Goal: Answer question/provide support

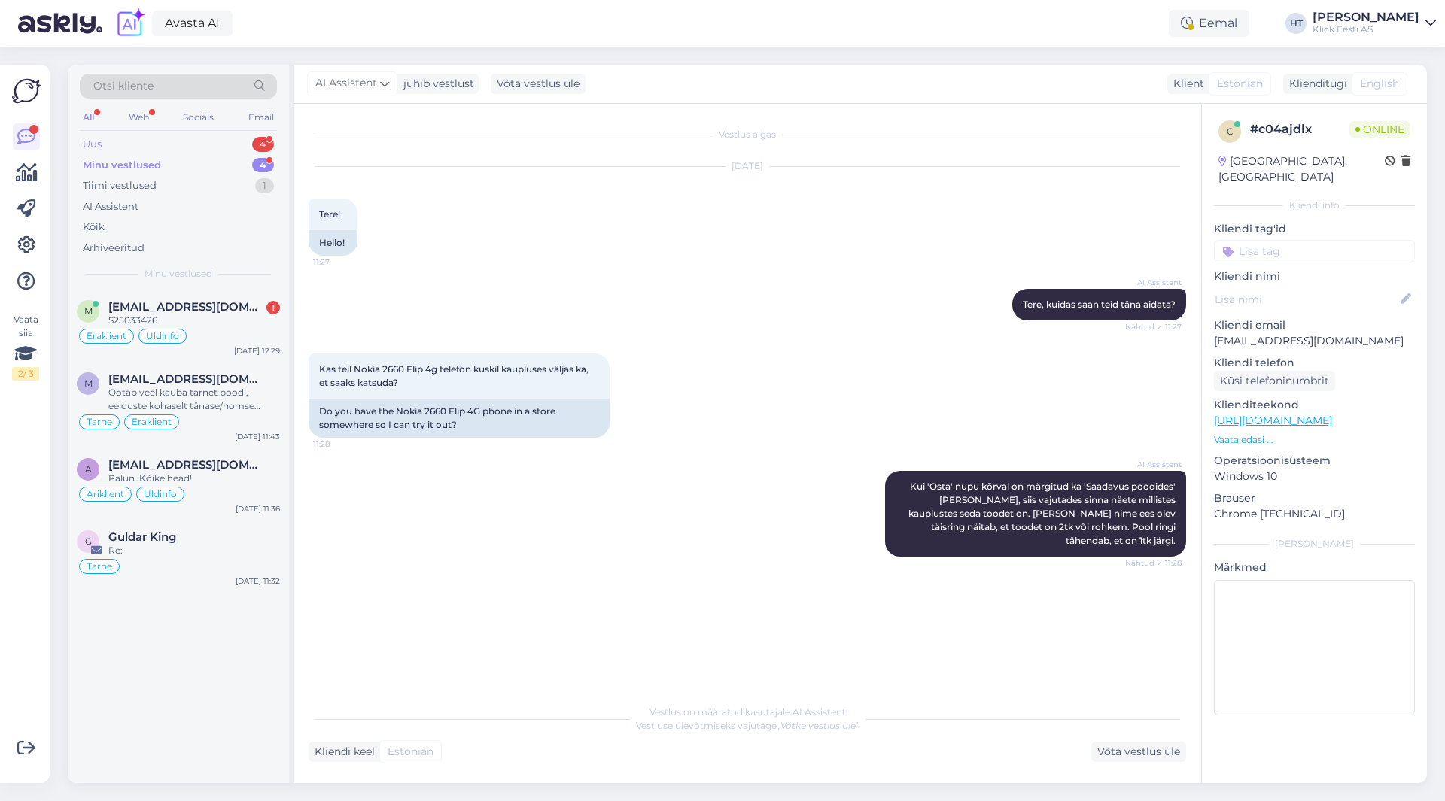
click at [221, 145] on div "Uus 4" at bounding box center [178, 144] width 197 height 21
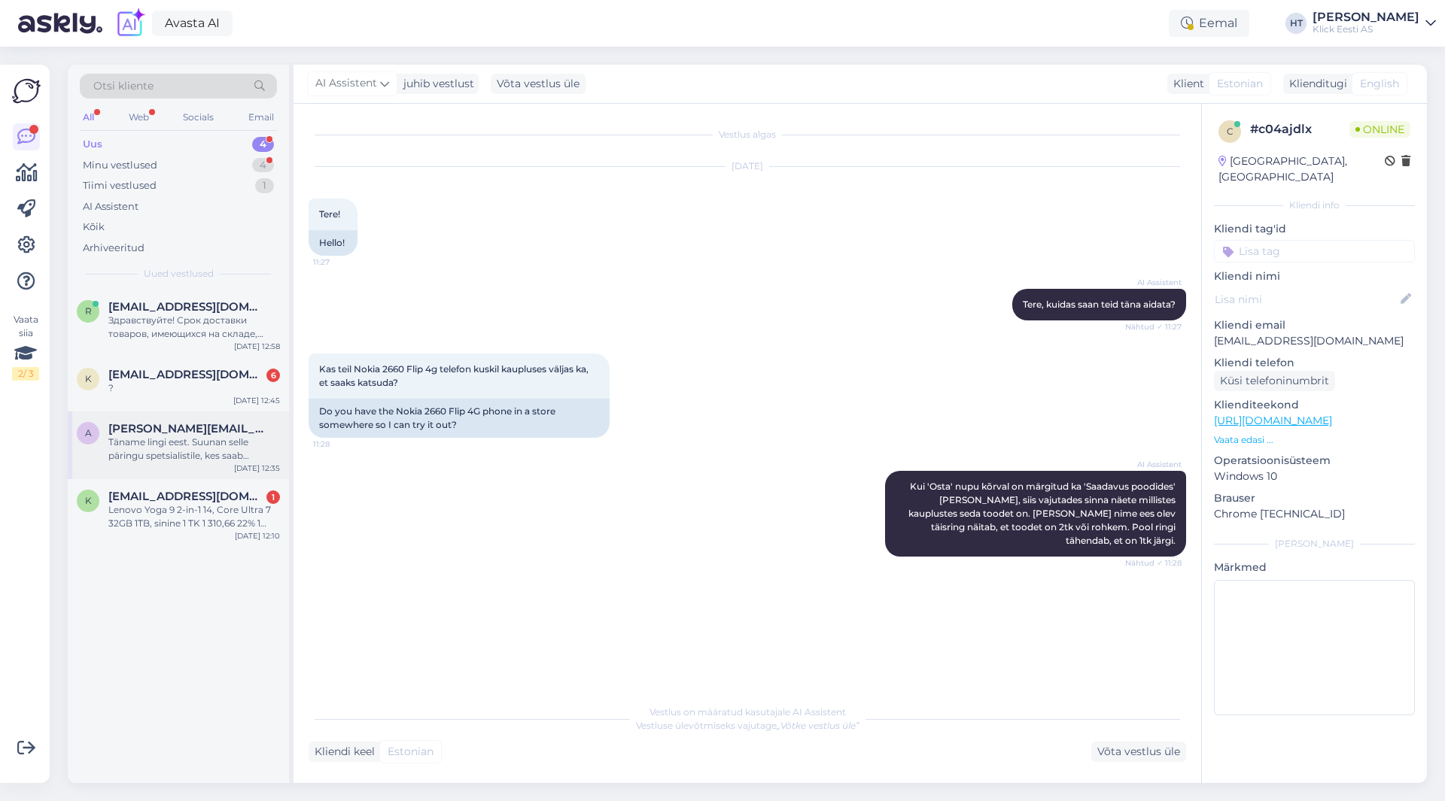
click at [205, 453] on div "Täname lingi eest. Suunan selle päringu spetsialistile, kes saab olukorda täpse…" at bounding box center [194, 449] width 172 height 27
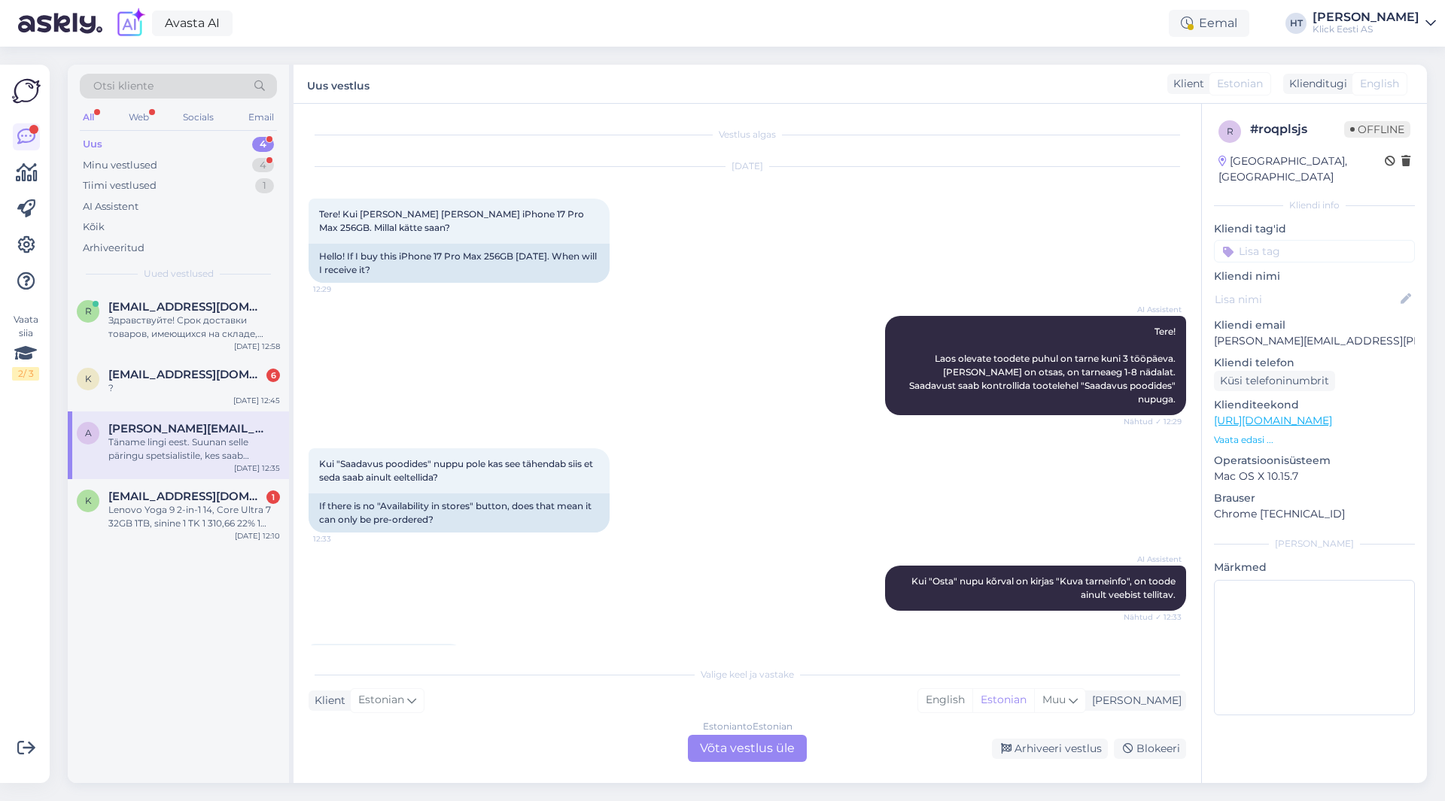
scroll to position [333, 0]
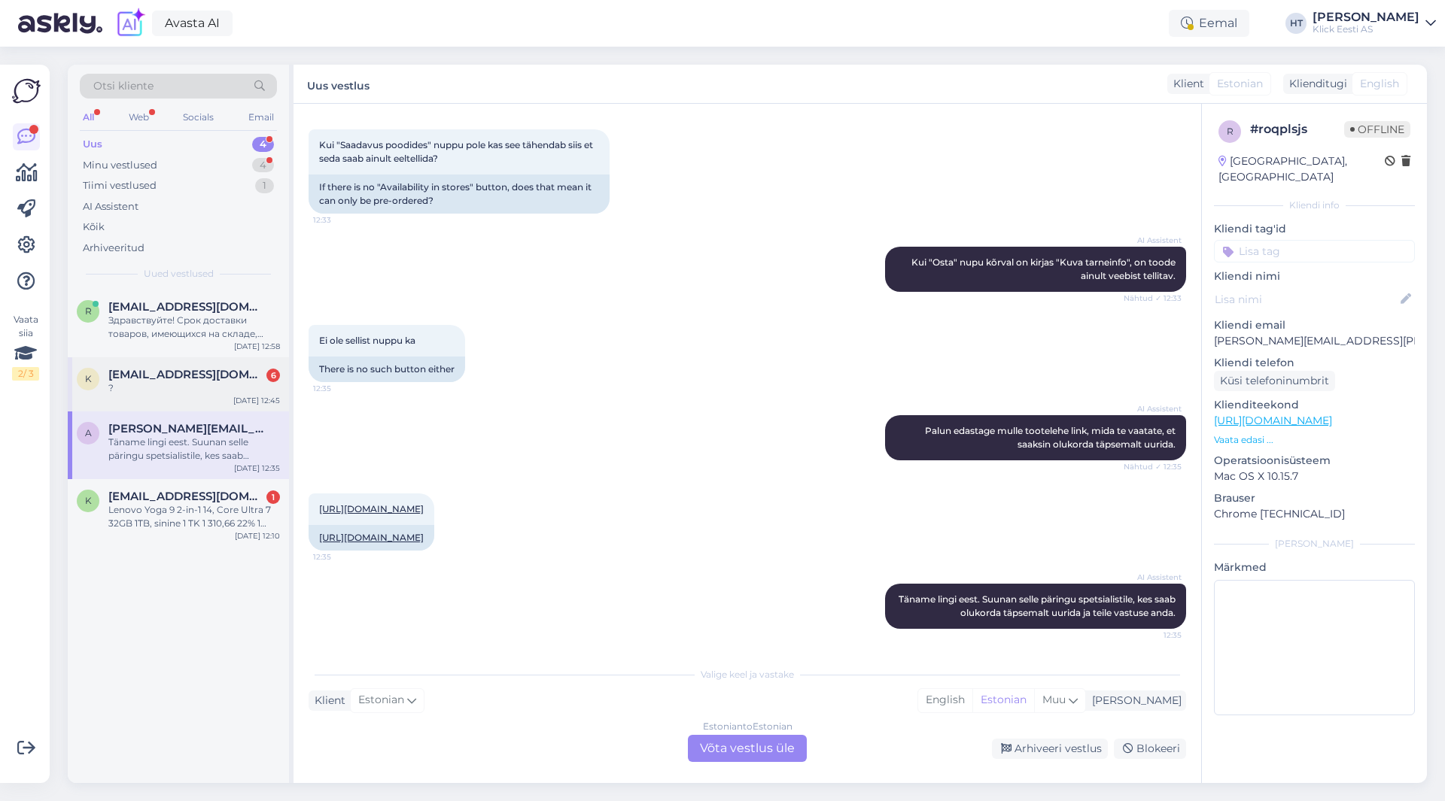
click at [266, 383] on div "?" at bounding box center [194, 389] width 172 height 14
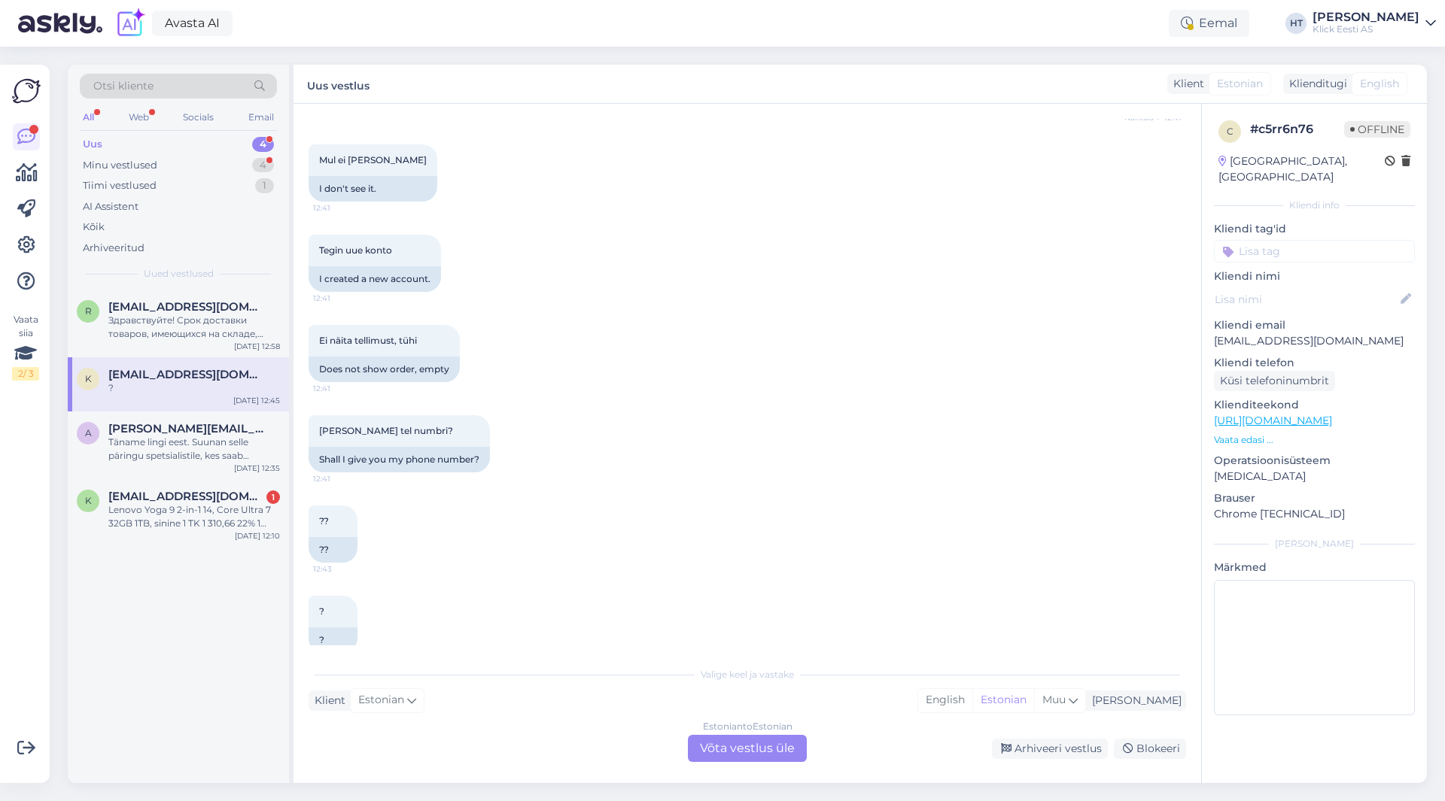
scroll to position [701, 0]
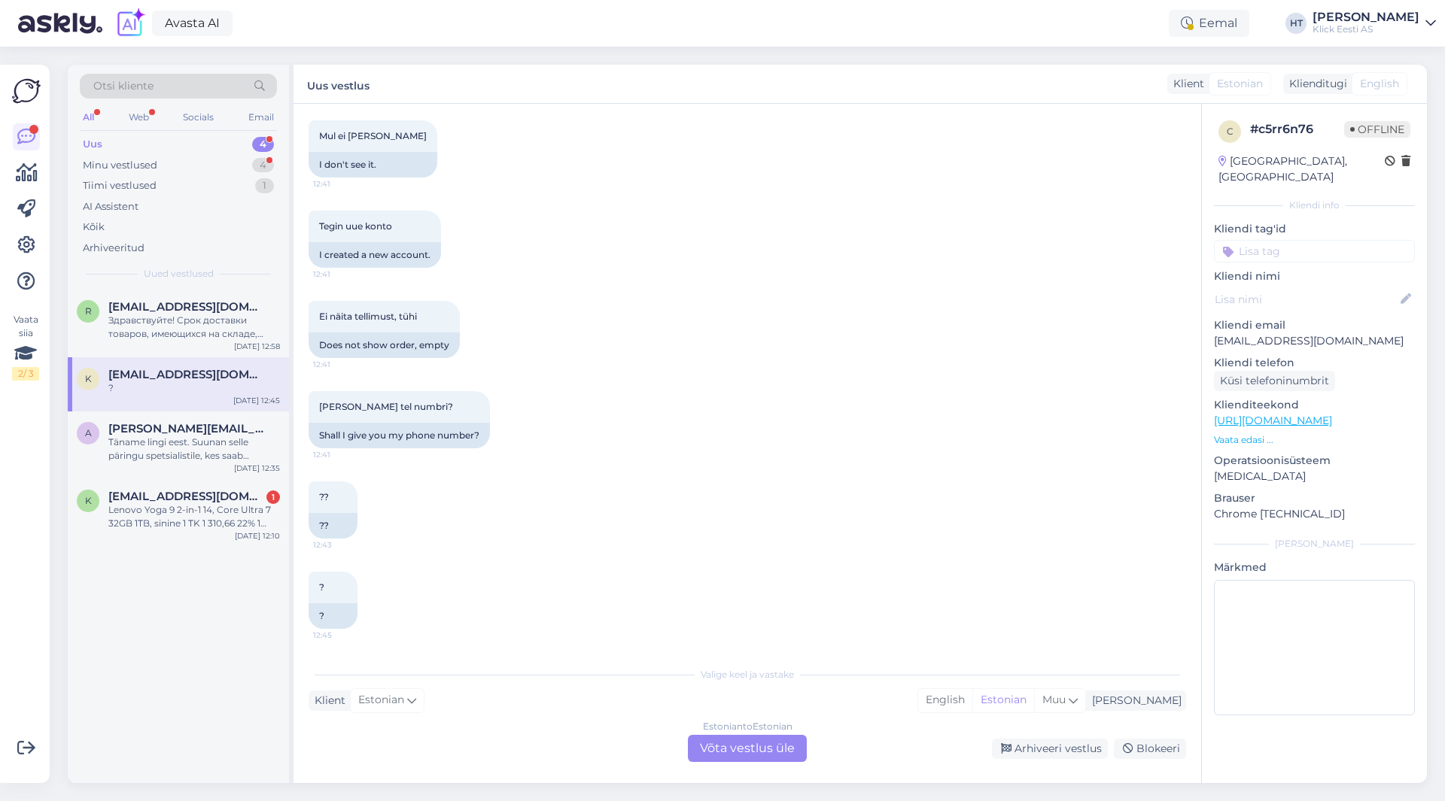
click at [1288, 333] on p "[EMAIL_ADDRESS][DOMAIN_NAME]" at bounding box center [1314, 341] width 201 height 16
copy p "[EMAIL_ADDRESS][DOMAIN_NAME]"
click at [237, 160] on div "Minu vestlused 4" at bounding box center [178, 165] width 197 height 21
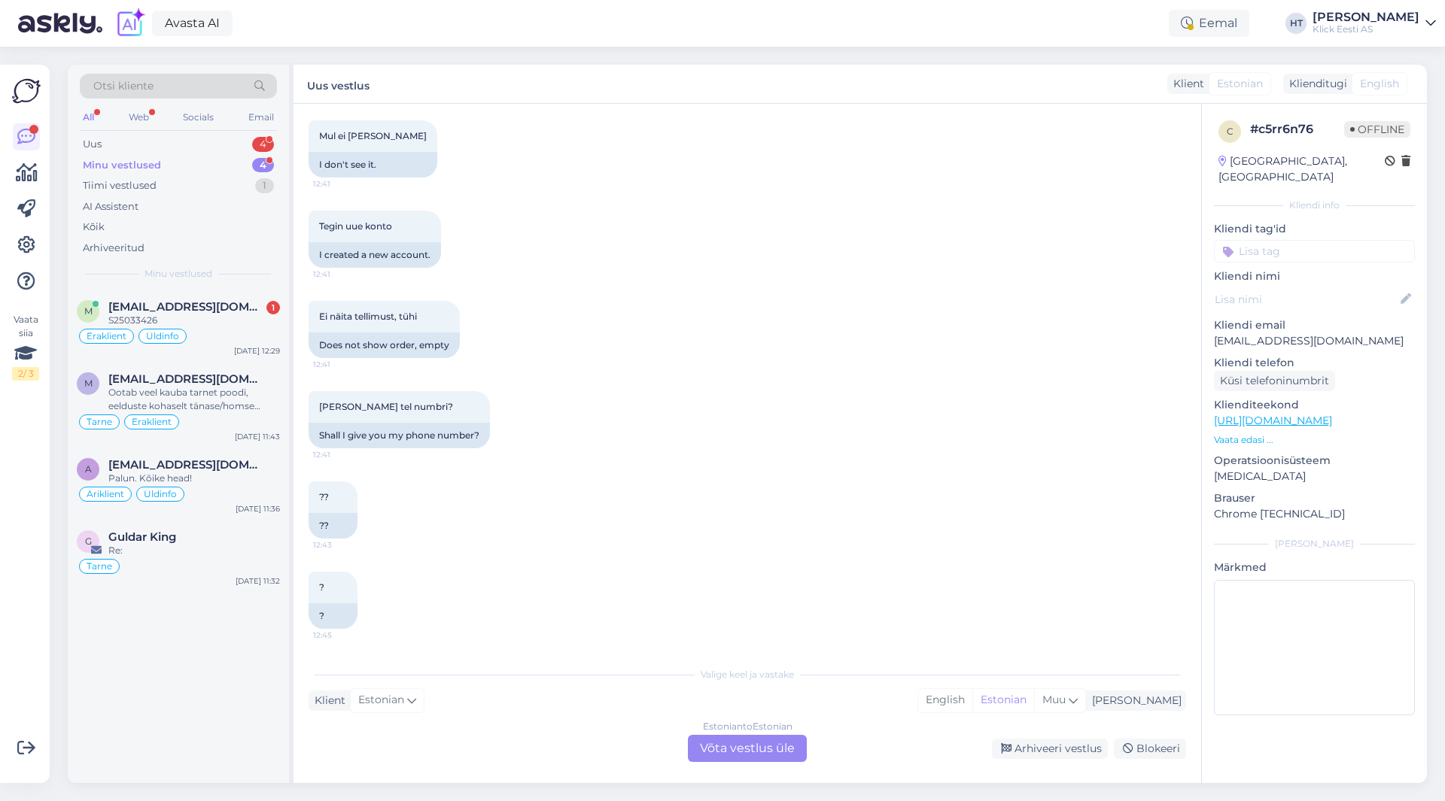
click at [233, 730] on div "m [EMAIL_ADDRESS][DOMAIN_NAME] 1 S25033426 Eraklient Üldinfo [DATE] 12:29 m [EM…" at bounding box center [178, 537] width 221 height 494
click at [215, 330] on div "Eraklient Üldinfo" at bounding box center [178, 336] width 203 height 18
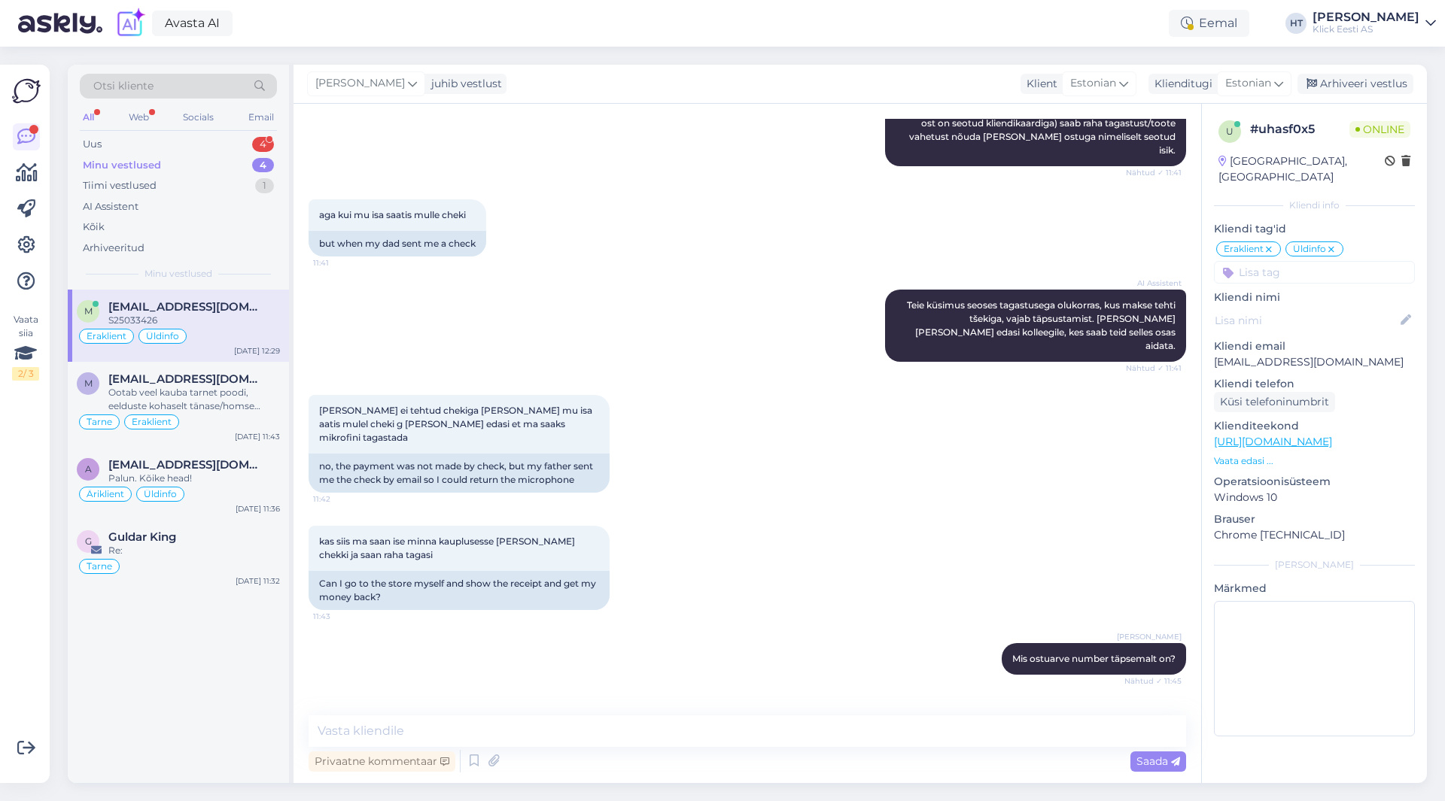
click at [340, 718] on span "S25033426" at bounding box center [343, 723] width 49 height 11
click at [404, 627] on div "[PERSON_NAME] Mis ostuarve number täpsemalt on? Nähtud ✓ 11:45" at bounding box center [747, 659] width 877 height 65
click at [245, 144] on div "Uus 4" at bounding box center [178, 144] width 197 height 21
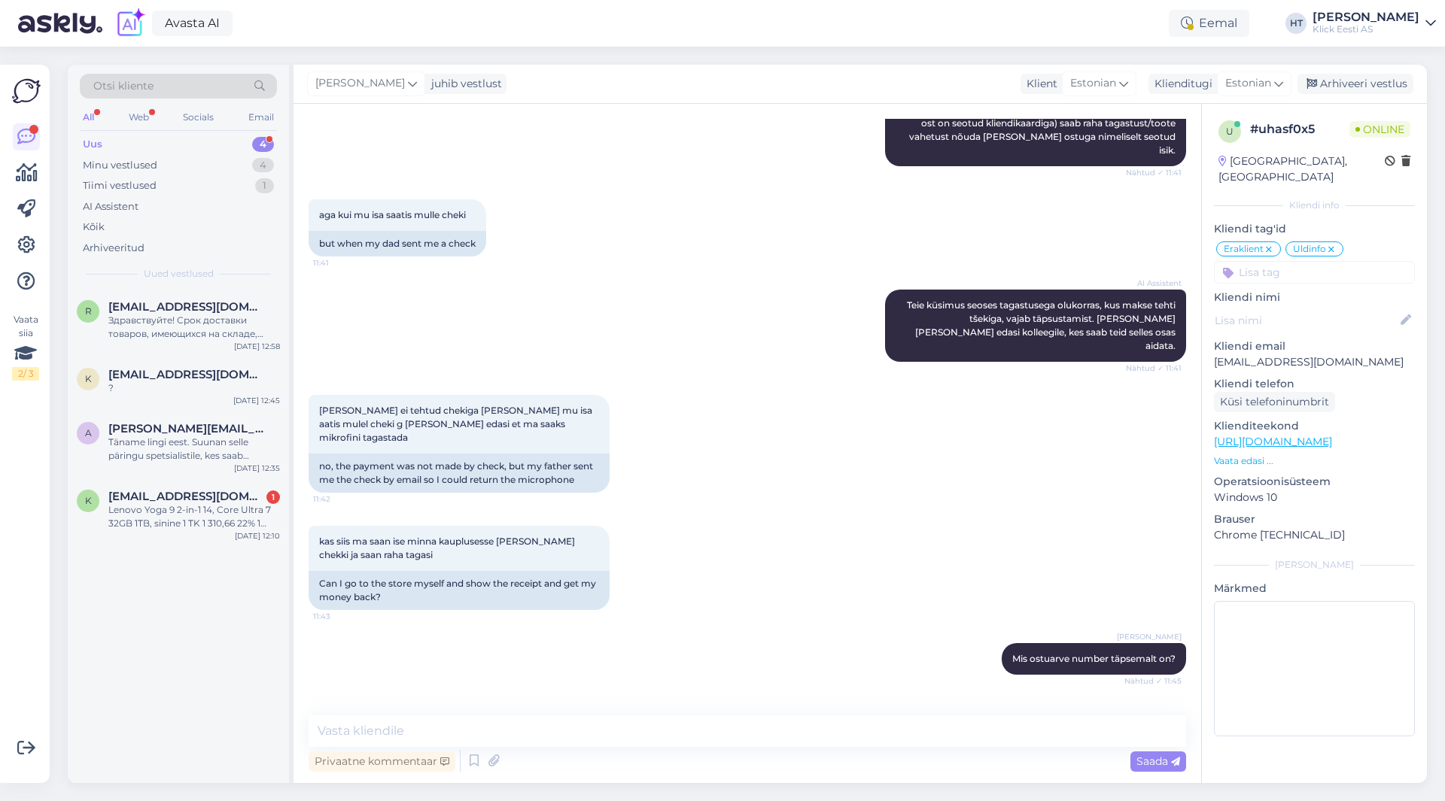
click at [233, 593] on div "R [EMAIL_ADDRESS][DOMAIN_NAME] Здравствуйте! Срок доставки товаров, имеющихся н…" at bounding box center [178, 537] width 221 height 494
click at [175, 673] on div "R [EMAIL_ADDRESS][DOMAIN_NAME] Здравствуйте! Срок доставки товаров, имеющихся н…" at bounding box center [178, 537] width 221 height 494
click at [236, 598] on div "R [EMAIL_ADDRESS][DOMAIN_NAME] Здравствуйте! Срок доставки товаров, имеющихся н…" at bounding box center [178, 537] width 221 height 494
click at [198, 655] on div "R [EMAIL_ADDRESS][DOMAIN_NAME] Здравствуйте! Срок доставки товаров, имеющихся н…" at bounding box center [178, 537] width 221 height 494
click at [205, 633] on div "R [EMAIL_ADDRESS][DOMAIN_NAME] Здравствуйте! Срок доставки товаров, имеющихся н…" at bounding box center [178, 537] width 221 height 494
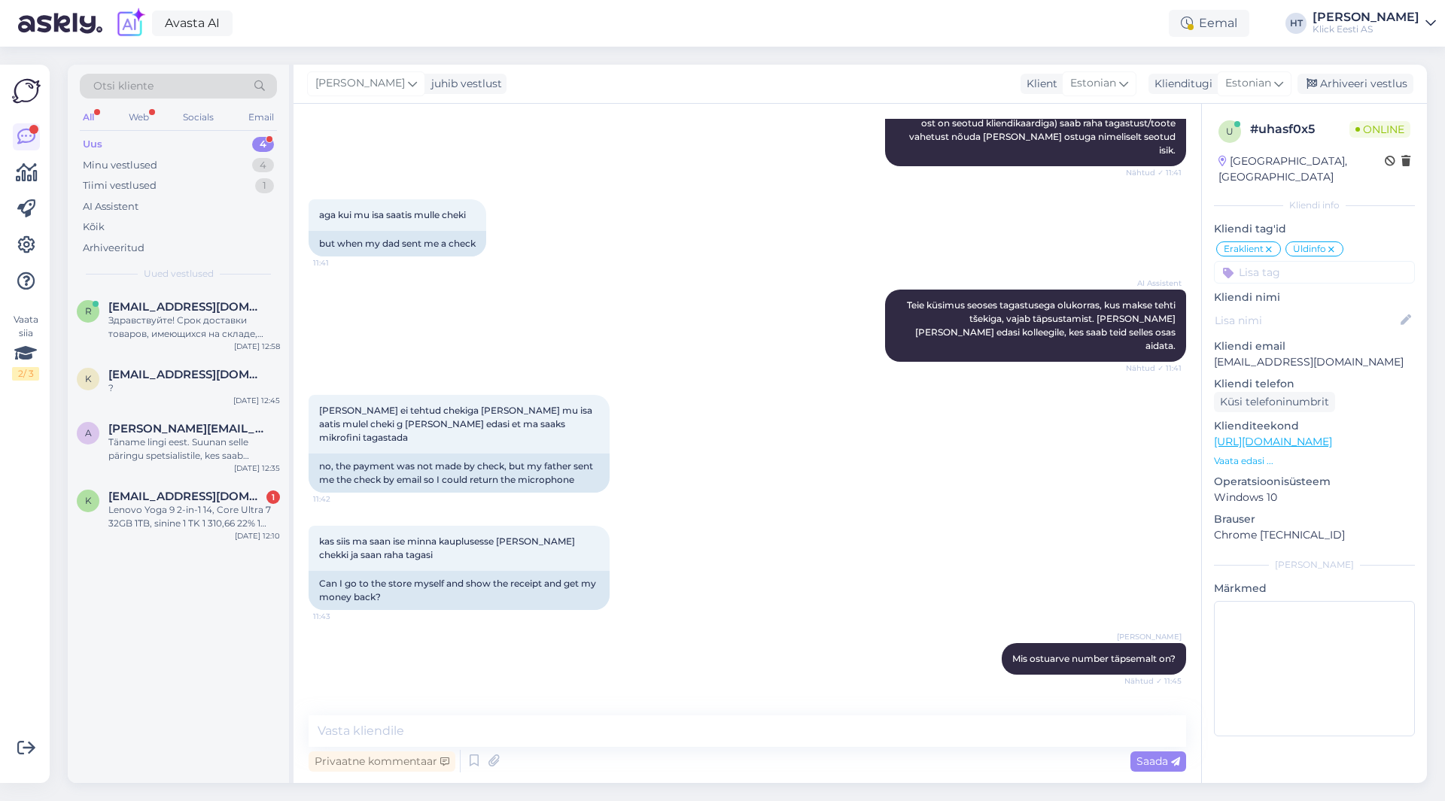
click at [212, 585] on div "R [EMAIL_ADDRESS][DOMAIN_NAME] Здравствуйте! Срок доставки товаров, имеющихся н…" at bounding box center [178, 537] width 221 height 494
click at [206, 570] on div "R [EMAIL_ADDRESS][DOMAIN_NAME] Здравствуйте! Срок доставки товаров, имеющихся н…" at bounding box center [178, 537] width 221 height 494
click at [208, 512] on div "Lenovo Yoga 9 2-in-1 14, Core Ultra 7 32GB 1TB, sinine 1 TK 1 310,66 22% 1 310,…" at bounding box center [194, 516] width 172 height 27
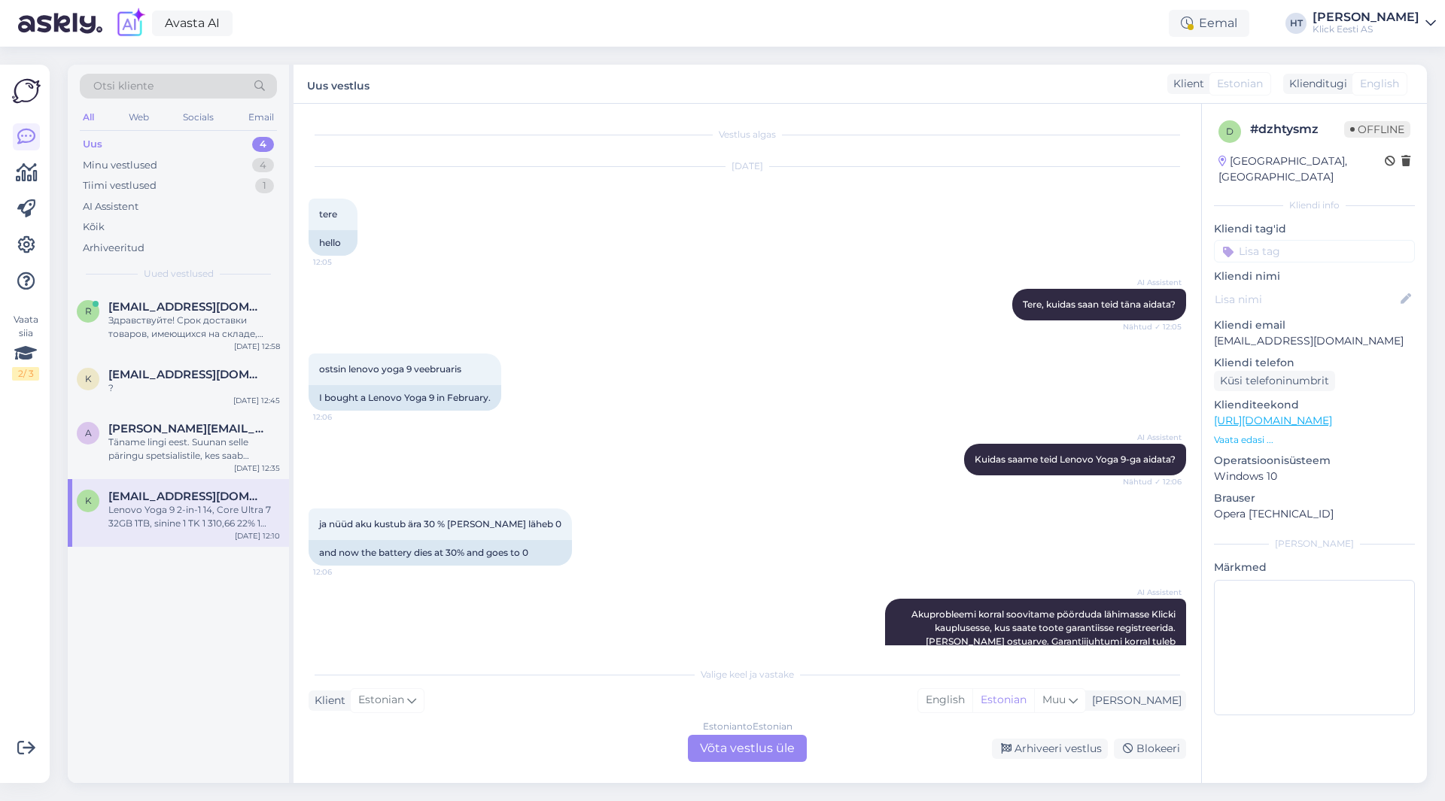
scroll to position [649, 0]
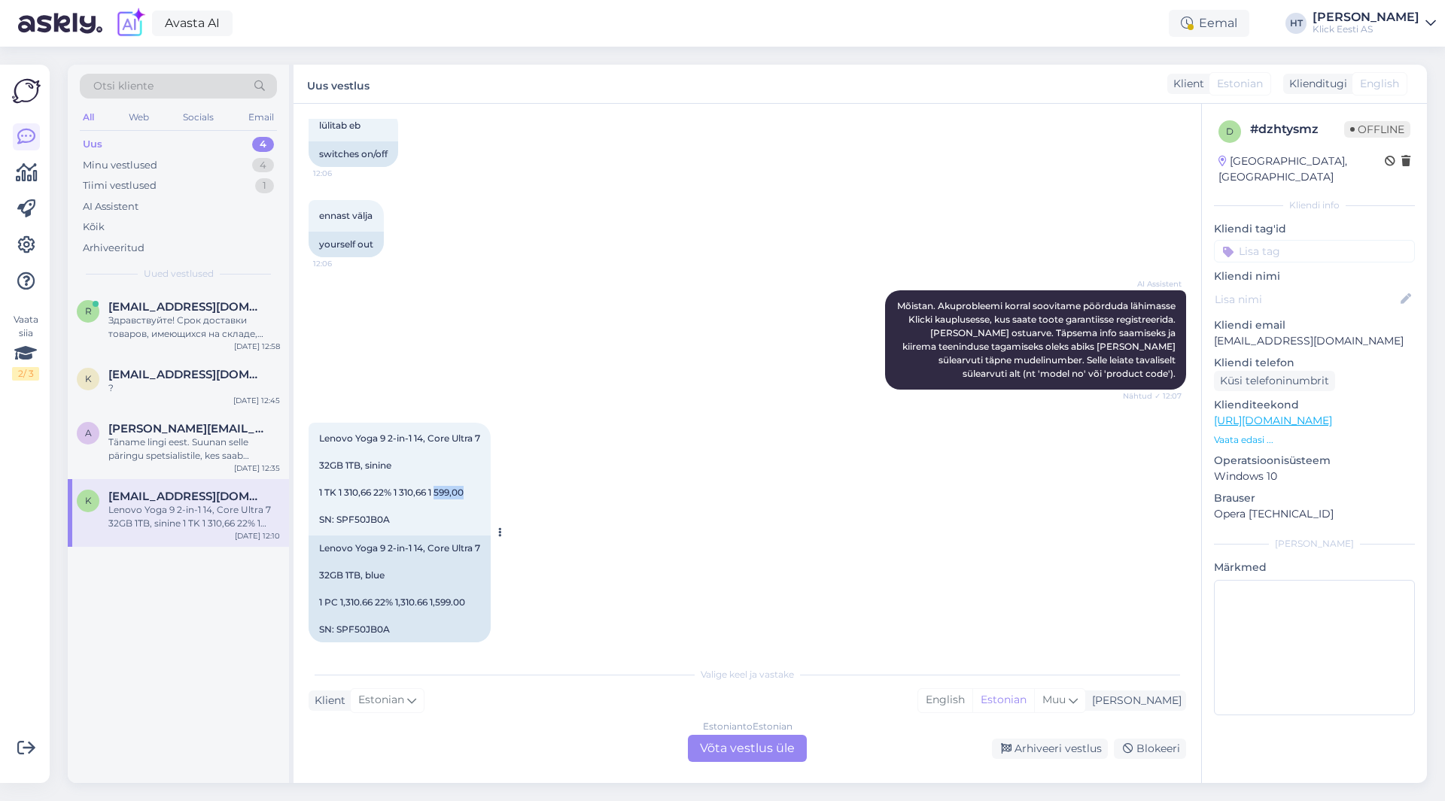
drag, startPoint x: 436, startPoint y: 479, endPoint x: 482, endPoint y: 475, distance: 45.3
click at [482, 475] on div "Lenovo Yoga 9 2-in-1 14, Core Ultra 7 32GB 1TB, sinine 1 TK 1 310,66 22% 1 310,…" at bounding box center [400, 479] width 182 height 113
click at [481, 477] on div "Lenovo Yoga 9 2-in-1 14, Core Ultra 7 32GB 1TB, sinine 1 TK 1 310,66 22% 1 310,…" at bounding box center [400, 479] width 182 height 113
drag, startPoint x: 478, startPoint y: 479, endPoint x: 432, endPoint y: 479, distance: 45.9
click at [432, 479] on div "Lenovo Yoga 9 2-in-1 14, Core Ultra 7 32GB 1TB, sinine 1 TK 1 310,66 22% 1 310,…" at bounding box center [400, 479] width 182 height 113
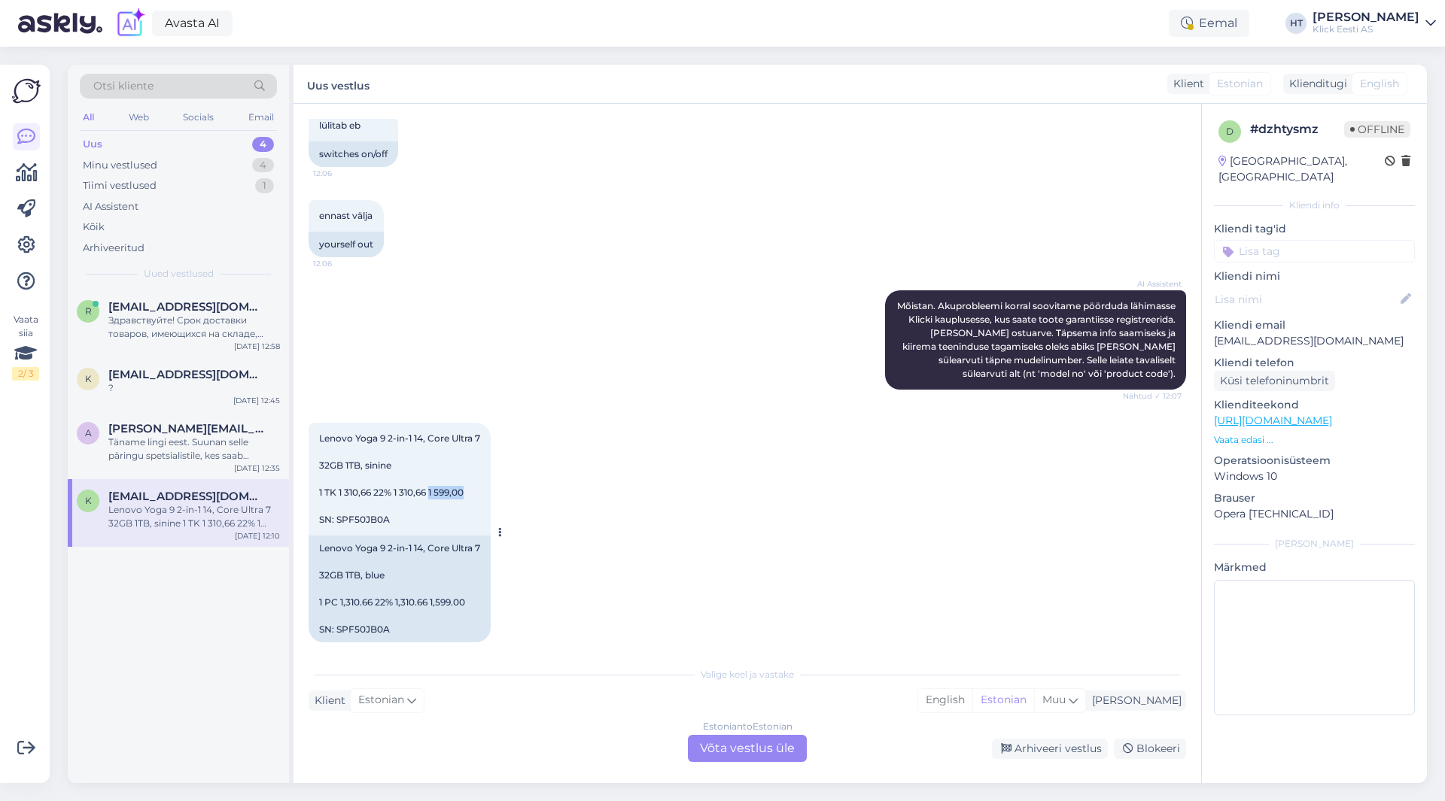
click at [432, 479] on span "Lenovo Yoga 9 2-in-1 14, Core Ultra 7 32GB 1TB, sinine 1 TK 1 310,66 22% 1 310,…" at bounding box center [399, 479] width 161 height 93
drag, startPoint x: 432, startPoint y: 479, endPoint x: 493, endPoint y: 479, distance: 61.0
click at [491, 479] on div "Lenovo Yoga 9 2-in-1 14, Core Ultra 7 32GB 1TB, sinine 1 TK 1 310,66 22% 1 310,…" at bounding box center [400, 533] width 182 height 220
click at [484, 480] on div "Lenovo Yoga 9 2-in-1 14, Core Ultra 7 32GB 1TB, sinine 1 TK 1 310,66 22% 1 310,…" at bounding box center [400, 479] width 182 height 113
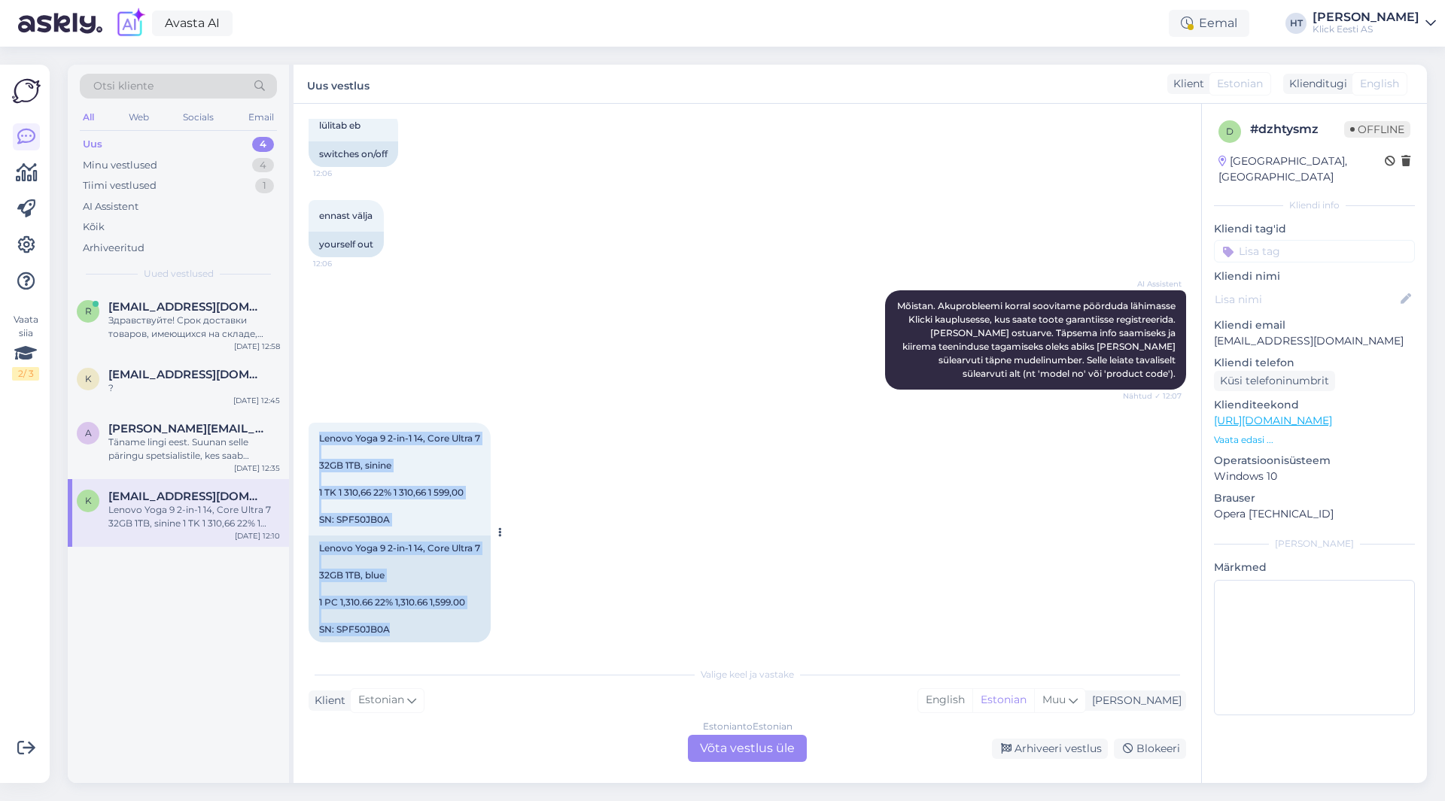
drag, startPoint x: 319, startPoint y: 423, endPoint x: 474, endPoint y: 619, distance: 249.6
click at [474, 619] on div "Lenovo Yoga 9 2-in-1 14, Core Ultra 7 32GB 1TB, sinine 1 TK 1 310,66 22% 1 310,…" at bounding box center [400, 533] width 182 height 220
click at [472, 619] on div "Lenovo Yoga 9 2-in-1 14, Core Ultra 7 32GB 1TB, blue 1 PC 1,310.66 22% 1,310.66…" at bounding box center [400, 589] width 182 height 107
click at [464, 616] on div "Lenovo Yoga 9 2-in-1 14, Core Ultra 7 32GB 1TB, blue 1 PC 1,310.66 22% 1,310.66…" at bounding box center [400, 589] width 182 height 107
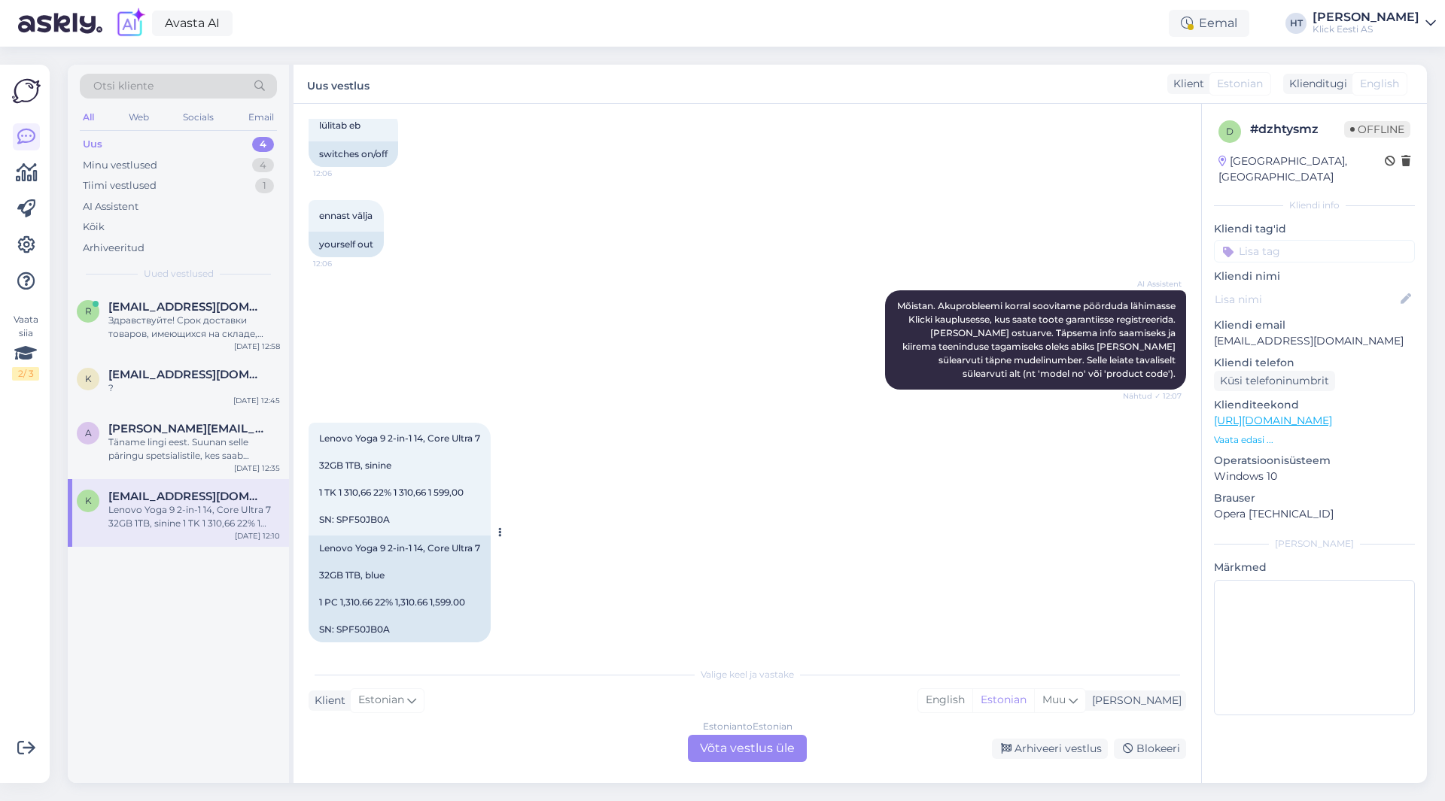
click at [403, 572] on div "Lenovo Yoga 9 2-in-1 14, Core Ultra 7 32GB 1TB, blue 1 PC 1,310.66 22% 1,310.66…" at bounding box center [400, 589] width 182 height 107
drag, startPoint x: 412, startPoint y: 507, endPoint x: 316, endPoint y: 424, distance: 126.4
click at [316, 424] on div "Lenovo Yoga 9 2-in-1 14, Core Ultra 7 32GB 1TB, sinine 1 TK 1 310,66 22% 1 310,…" at bounding box center [400, 479] width 182 height 113
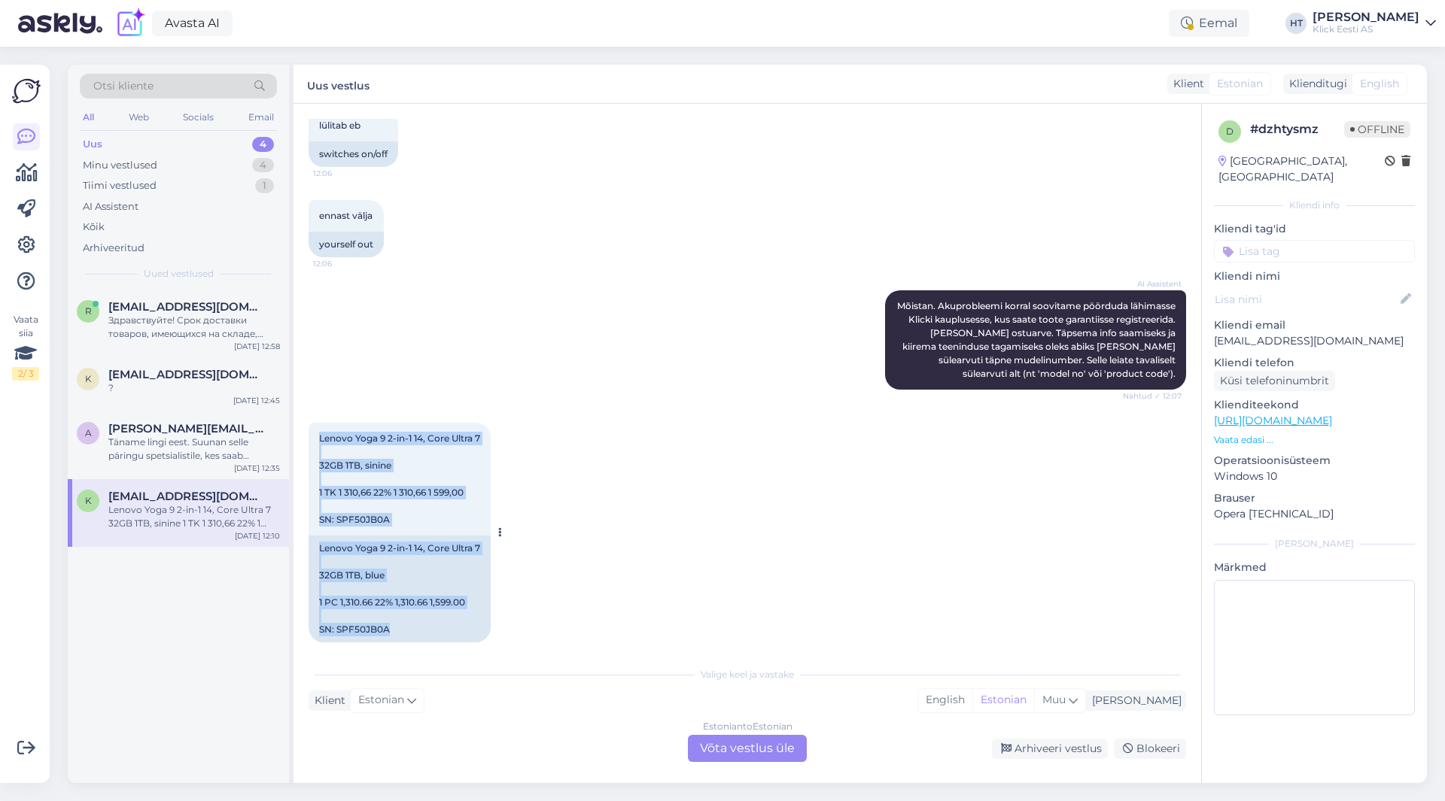
drag, startPoint x: 318, startPoint y: 423, endPoint x: 455, endPoint y: 620, distance: 240.5
click at [455, 620] on div "Lenovo Yoga 9 2-in-1 14, Core Ultra 7 32GB 1TB, sinine 1 TK 1 310,66 22% 1 310,…" at bounding box center [400, 533] width 182 height 220
click at [455, 620] on div "Lenovo Yoga 9 2-in-1 14, Core Ultra 7 32GB 1TB, blue 1 PC 1,310.66 22% 1,310.66…" at bounding box center [400, 589] width 182 height 107
drag, startPoint x: 396, startPoint y: 621, endPoint x: 315, endPoint y: 421, distance: 215.0
click at [315, 423] on div "Lenovo Yoga 9 2-in-1 14, Core Ultra 7 32GB 1TB, sinine 1 TK 1 310,66 22% 1 310,…" at bounding box center [400, 533] width 182 height 220
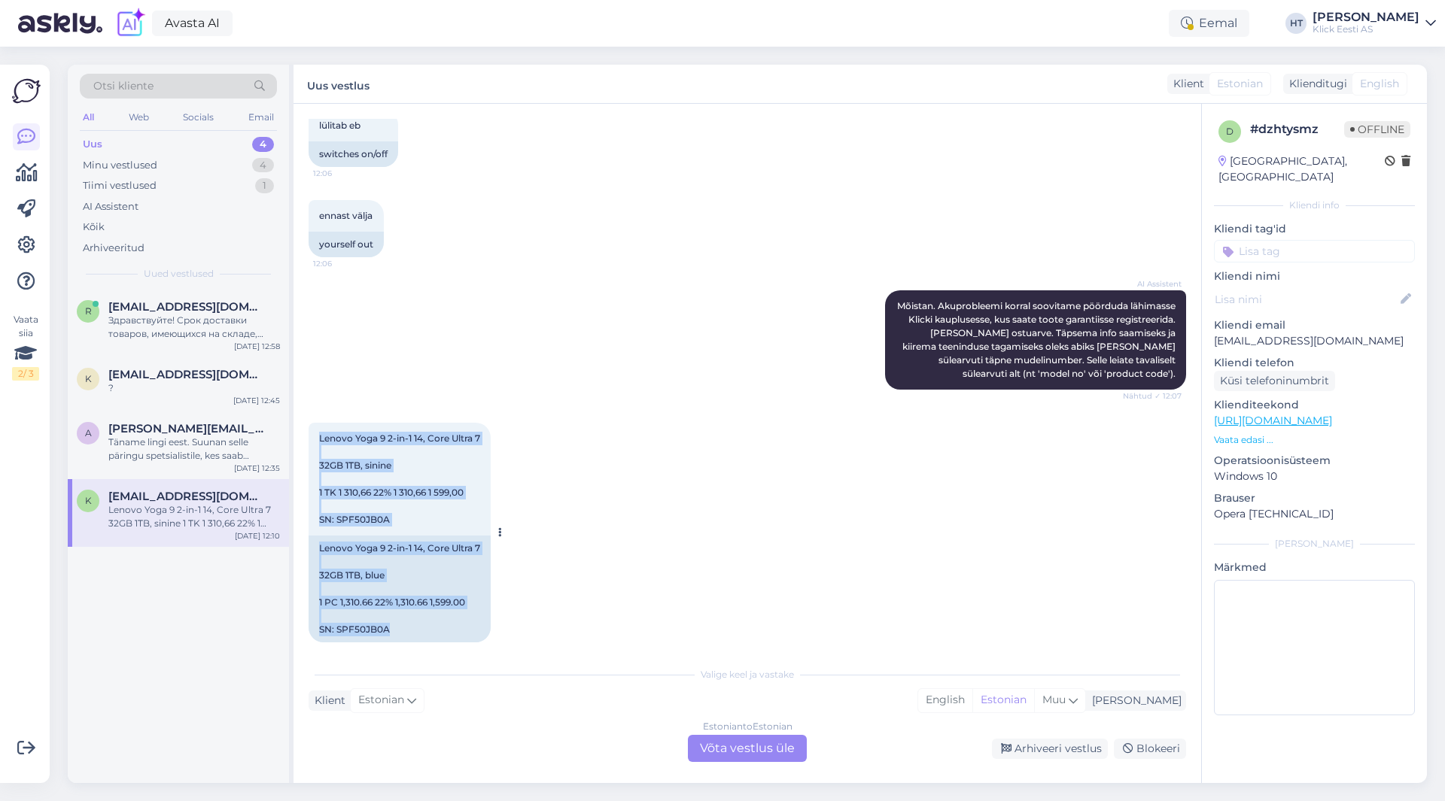
click at [316, 423] on div "Lenovo Yoga 9 2-in-1 14, Core Ultra 7 32GB 1TB, sinine 1 TK 1 310,66 22% 1 310,…" at bounding box center [400, 479] width 182 height 113
drag, startPoint x: 318, startPoint y: 421, endPoint x: 444, endPoint y: 621, distance: 235.7
click at [444, 621] on div "Lenovo Yoga 9 2-in-1 14, Core Ultra 7 32GB 1TB, sinine 1 TK 1 310,66 22% 1 310,…" at bounding box center [400, 533] width 182 height 220
click at [444, 621] on div "Lenovo Yoga 9 2-in-1 14, Core Ultra 7 32GB 1TB, blue 1 PC 1,310.66 22% 1,310.66…" at bounding box center [400, 589] width 182 height 107
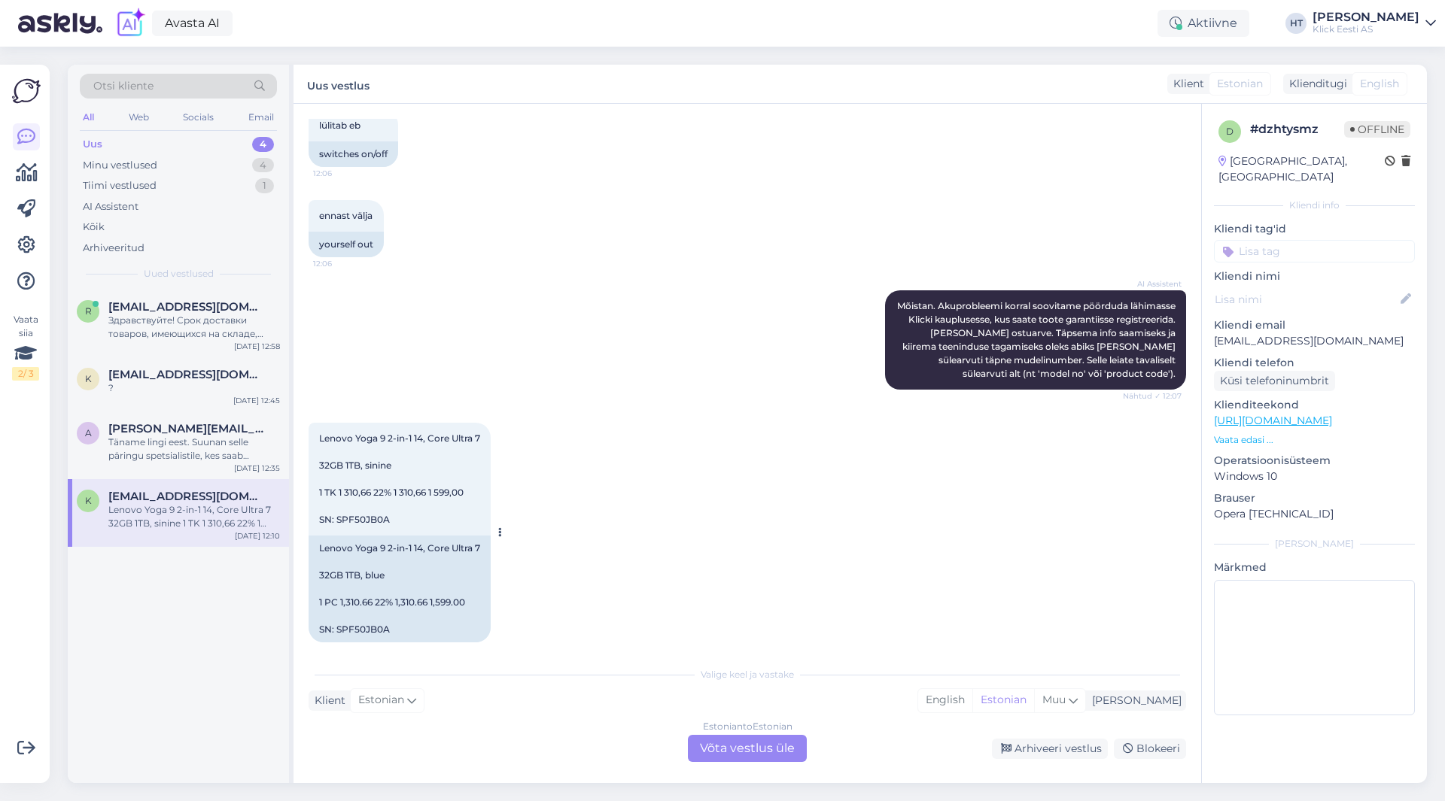
click at [351, 503] on span "Lenovo Yoga 9 2-in-1 14, Core Ultra 7 32GB 1TB, sinine 1 TK 1 310,66 22% 1 310,…" at bounding box center [399, 479] width 161 height 93
click at [352, 503] on span "Lenovo Yoga 9 2-in-1 14, Core Ultra 7 32GB 1TB, sinine 1 TK 1 310,66 22% 1 310,…" at bounding box center [399, 479] width 161 height 93
copy div "SPF50JB0A 12:10"
click at [728, 558] on div "Lenovo Yoga 9 2-in-1 14, Core Ultra 7 32GB 1TB, sinine 1 TK 1 310,66 22% 1 310,…" at bounding box center [747, 532] width 877 height 253
click at [775, 746] on div "Estonian to Estonian Võta vestlus üle" at bounding box center [747, 748] width 119 height 27
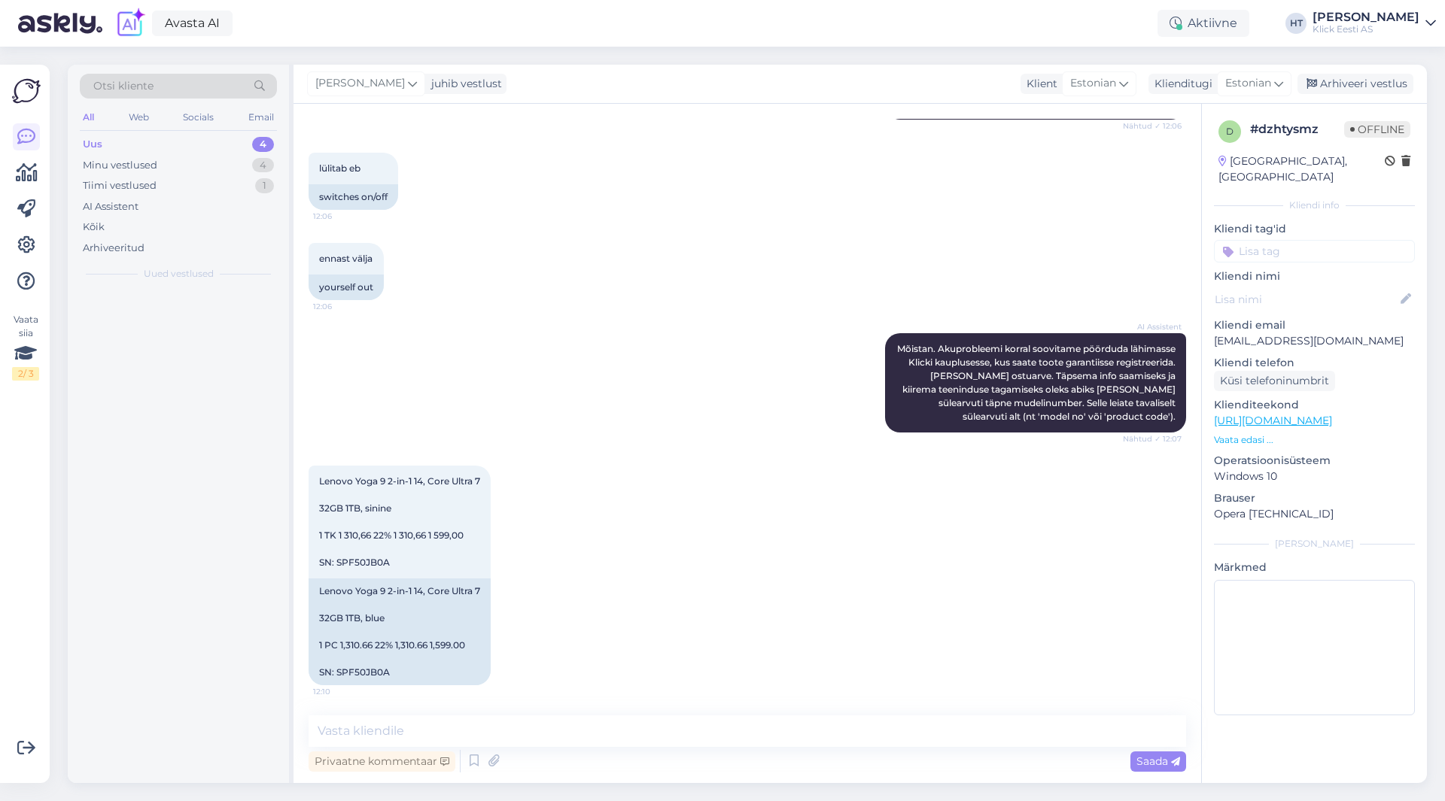
scroll to position [592, 0]
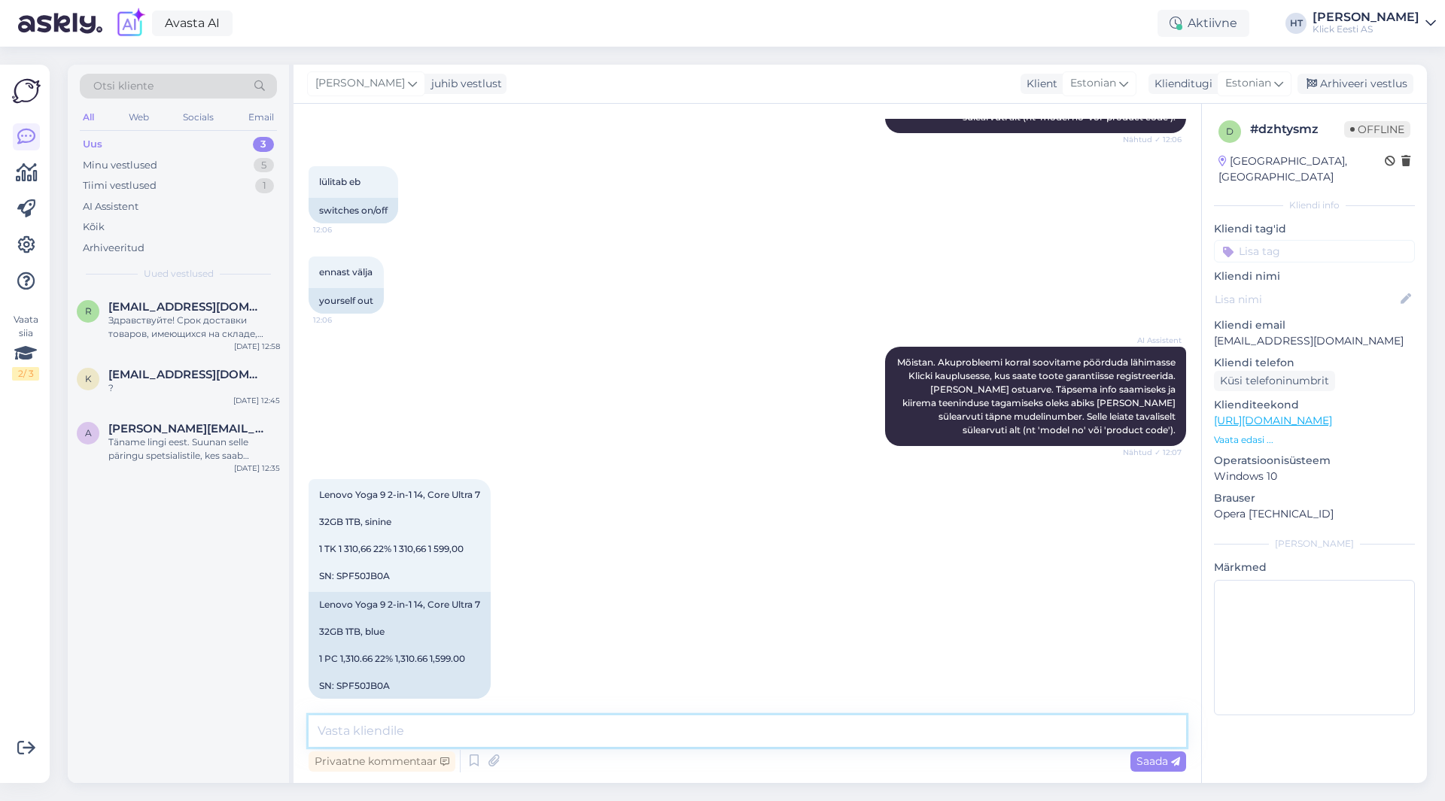
click at [801, 739] on textarea at bounding box center [747, 732] width 877 height 32
type textarea "Aku mured pigem lasta hooldusel üle kontrollida. Hooldusesse saatmine käib ostu…"
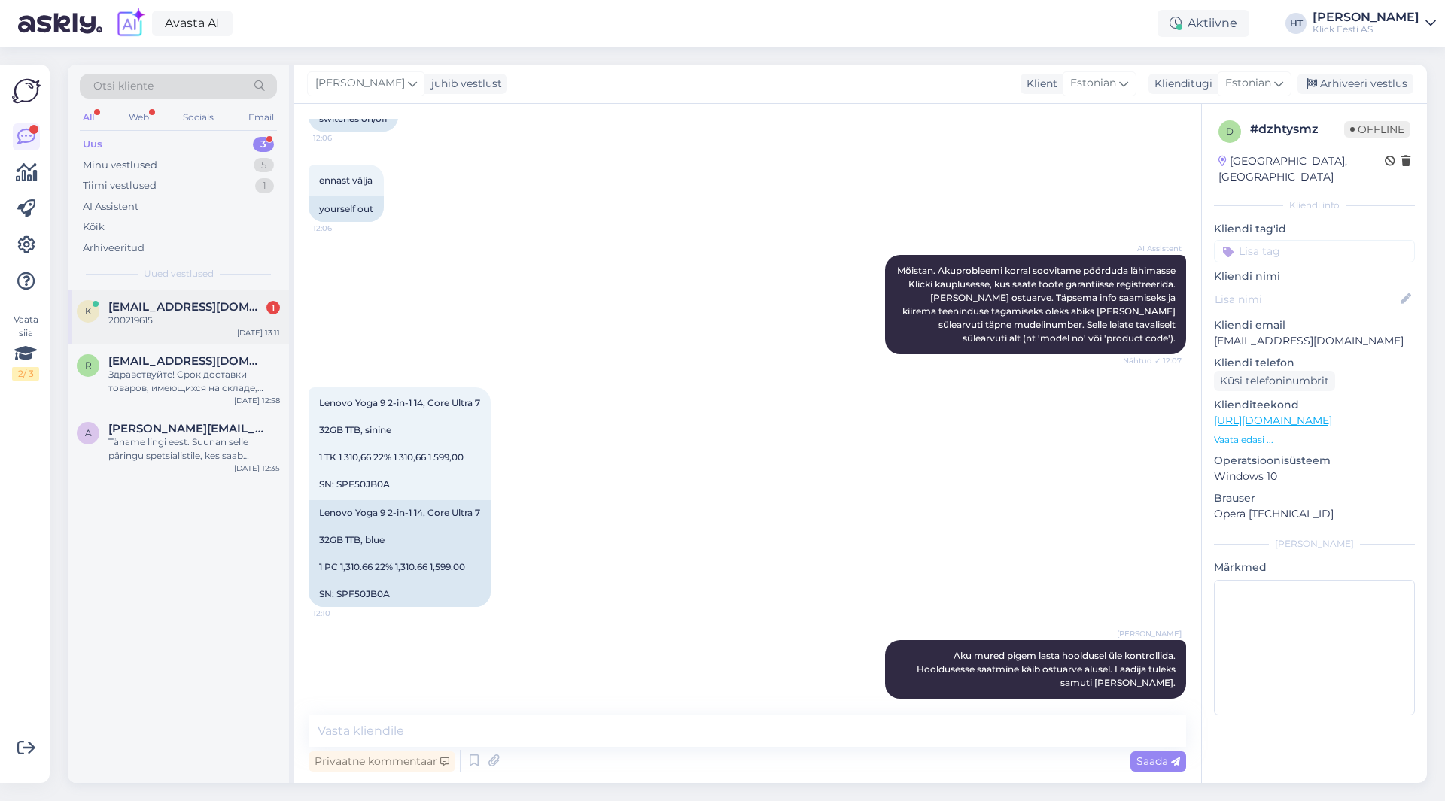
click at [172, 309] on span "[EMAIL_ADDRESS][DOMAIN_NAME]" at bounding box center [186, 307] width 157 height 14
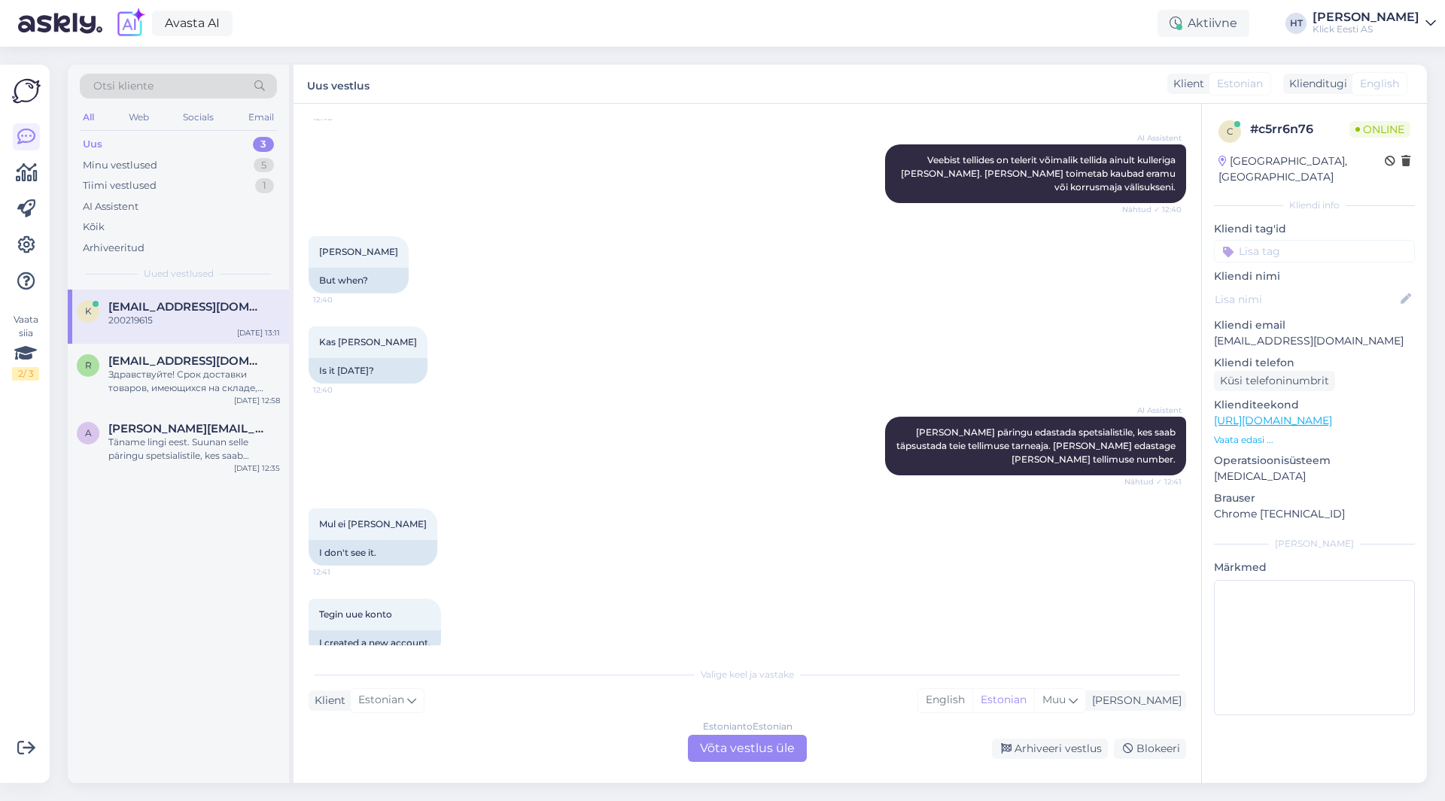
scroll to position [792, 0]
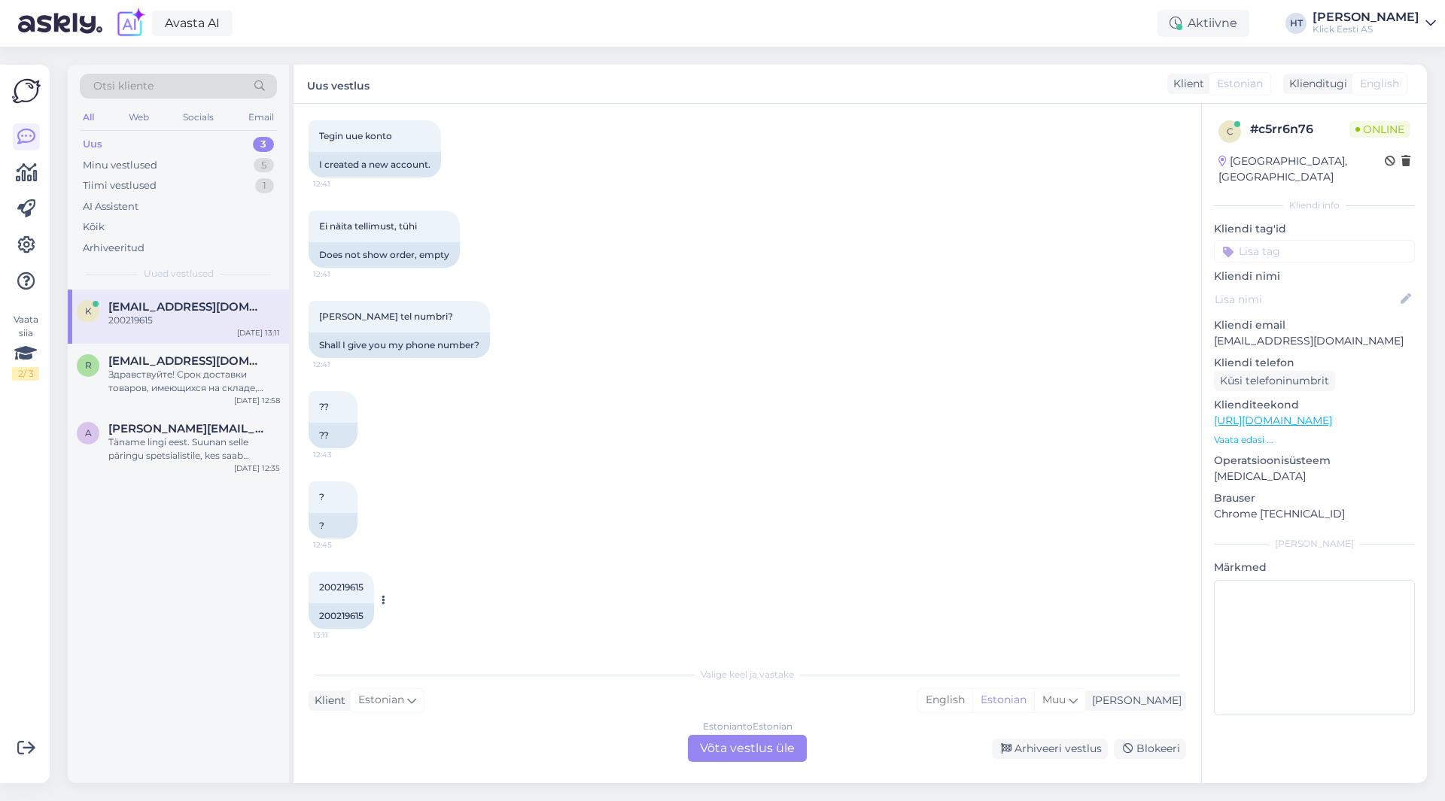
click at [351, 586] on span "200219615" at bounding box center [341, 587] width 44 height 11
copy div "200219615 13:11"
click at [637, 543] on div "? 12:45 ?" at bounding box center [747, 510] width 877 height 90
click at [807, 479] on div "? 12:45 ?" at bounding box center [747, 510] width 877 height 90
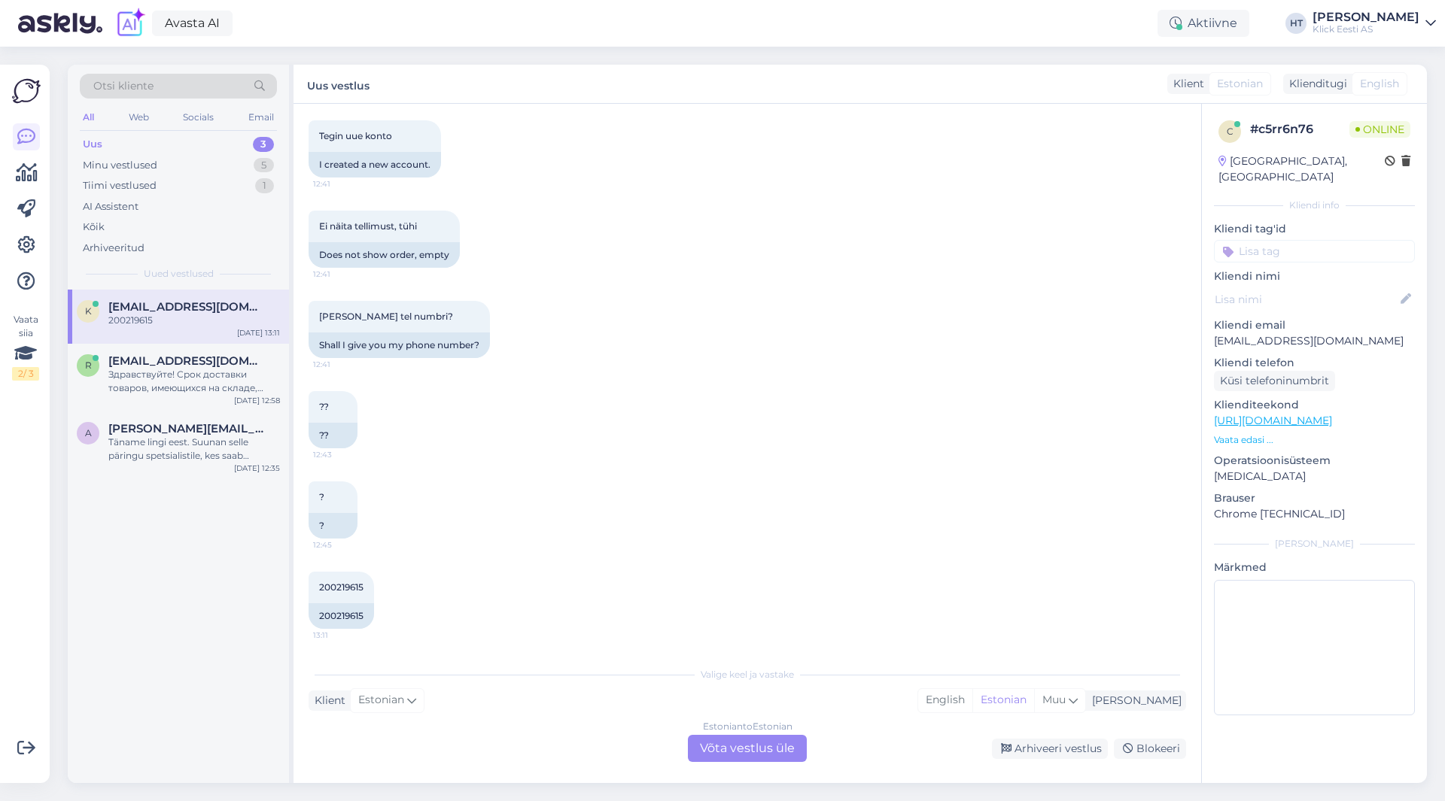
click at [723, 749] on div "Estonian to Estonian Võta vestlus üle" at bounding box center [747, 748] width 119 height 27
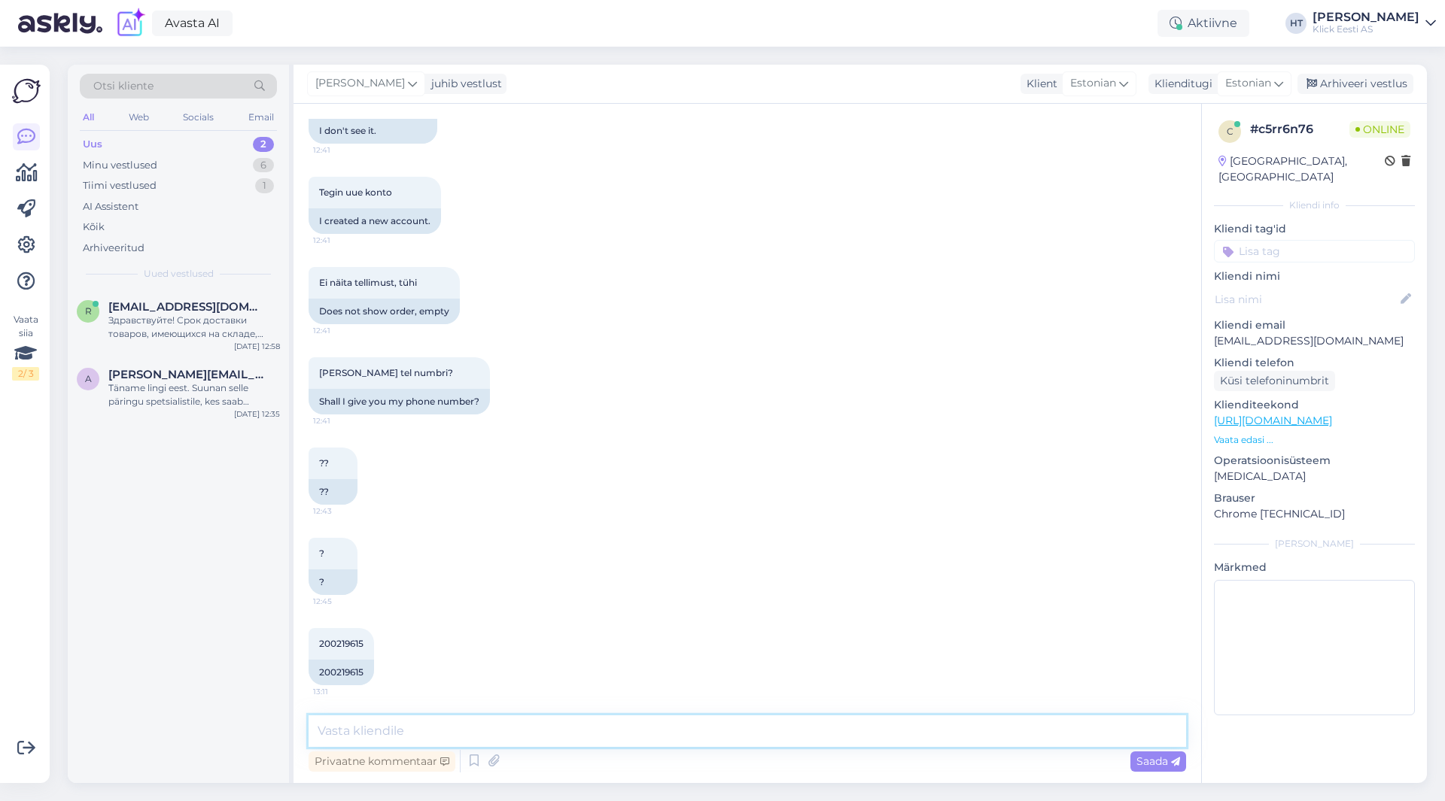
click at [717, 738] on textarea at bounding box center [747, 732] width 877 height 32
paste textarea "1-4 tööpäeva"
type textarea "Tarneks on 1-4 tööpäeva. Tänase jooksul ei saabu."
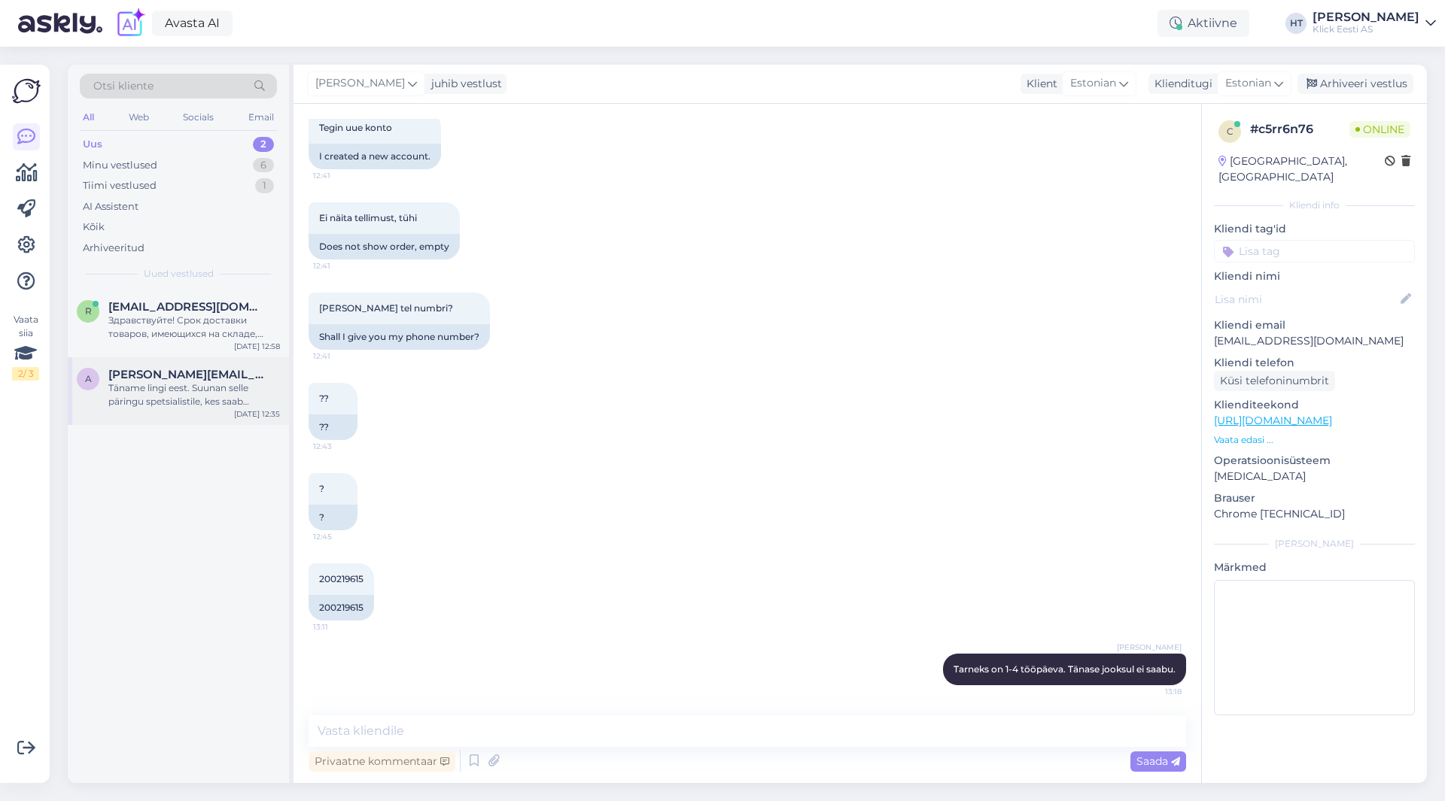
click at [219, 374] on span "[PERSON_NAME][EMAIL_ADDRESS][PERSON_NAME][DOMAIN_NAME]" at bounding box center [186, 375] width 157 height 14
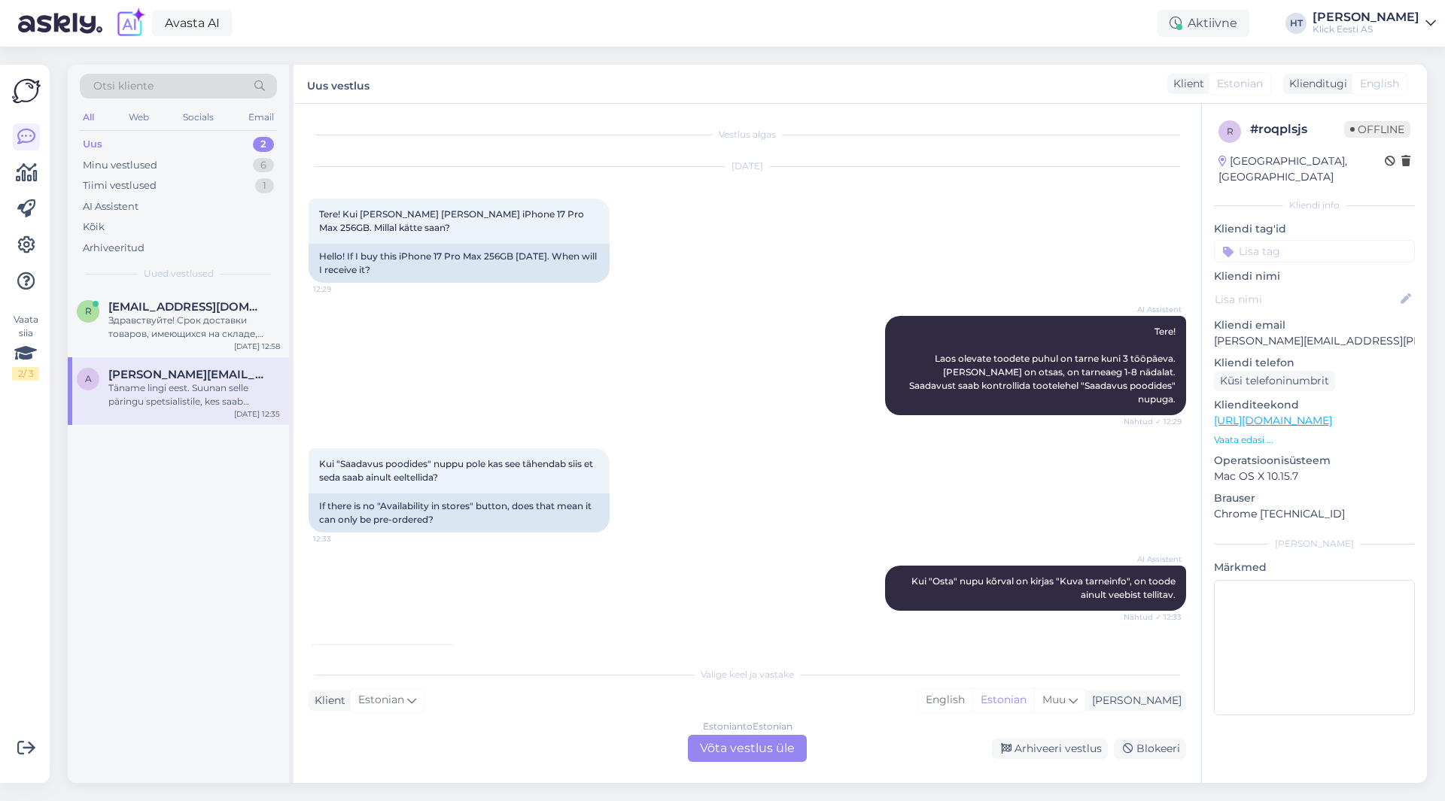
scroll to position [333, 0]
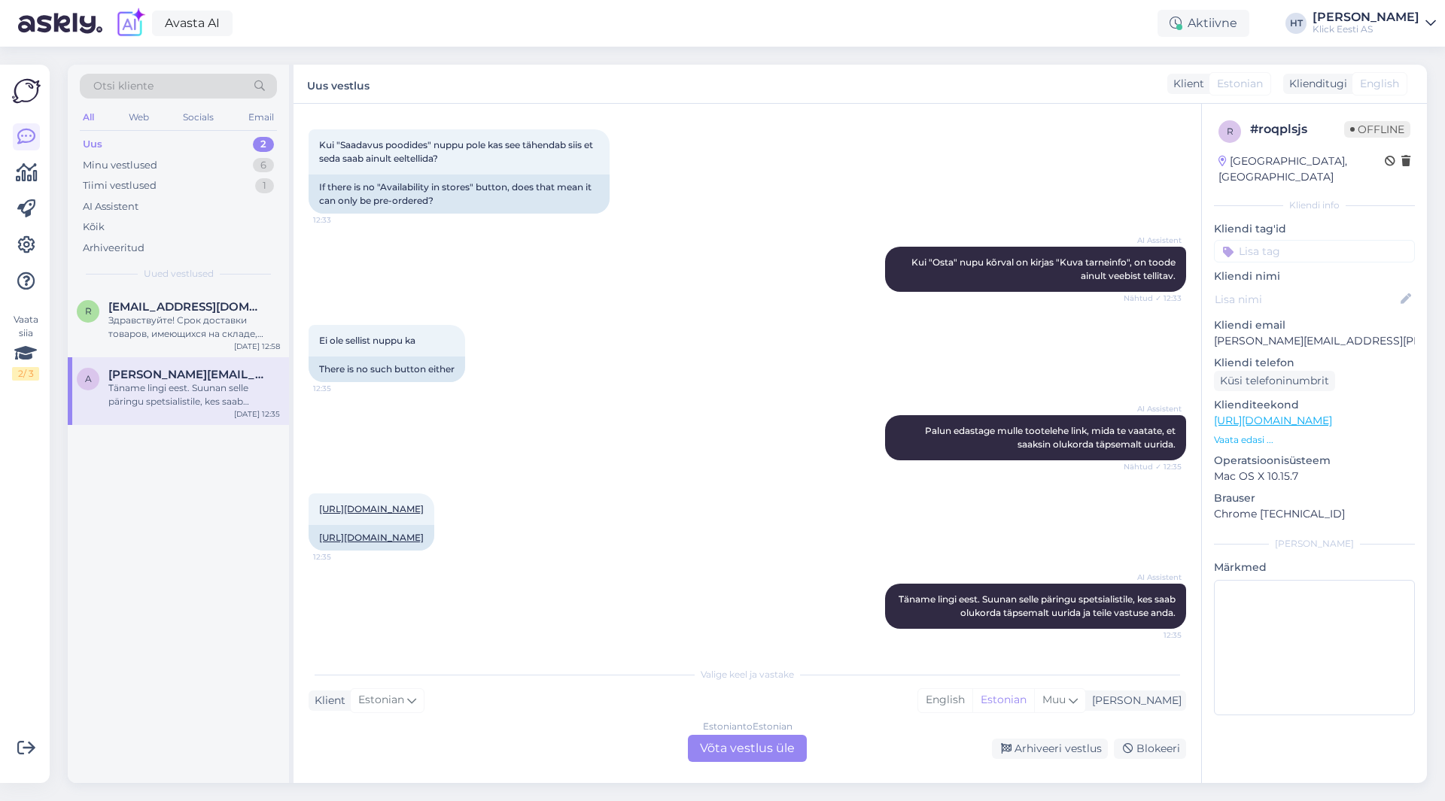
click at [764, 743] on div "Estonian to Estonian Võta vestlus üle" at bounding box center [747, 748] width 119 height 27
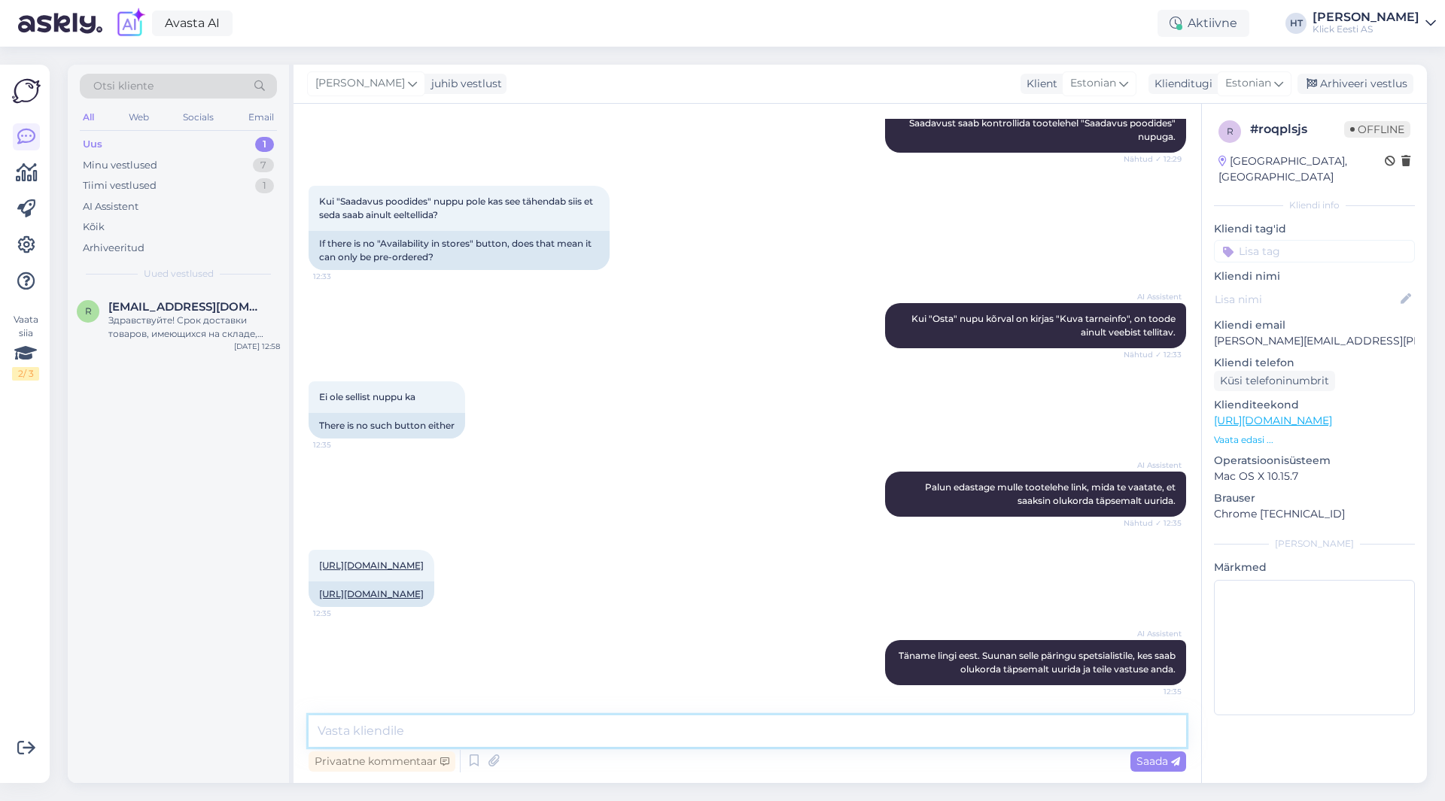
click at [764, 743] on textarea at bounding box center [747, 732] width 877 height 32
type textarea "Antud mudelit saab ainult tellida, ehk tarne võtaks 1-8 nädalat."
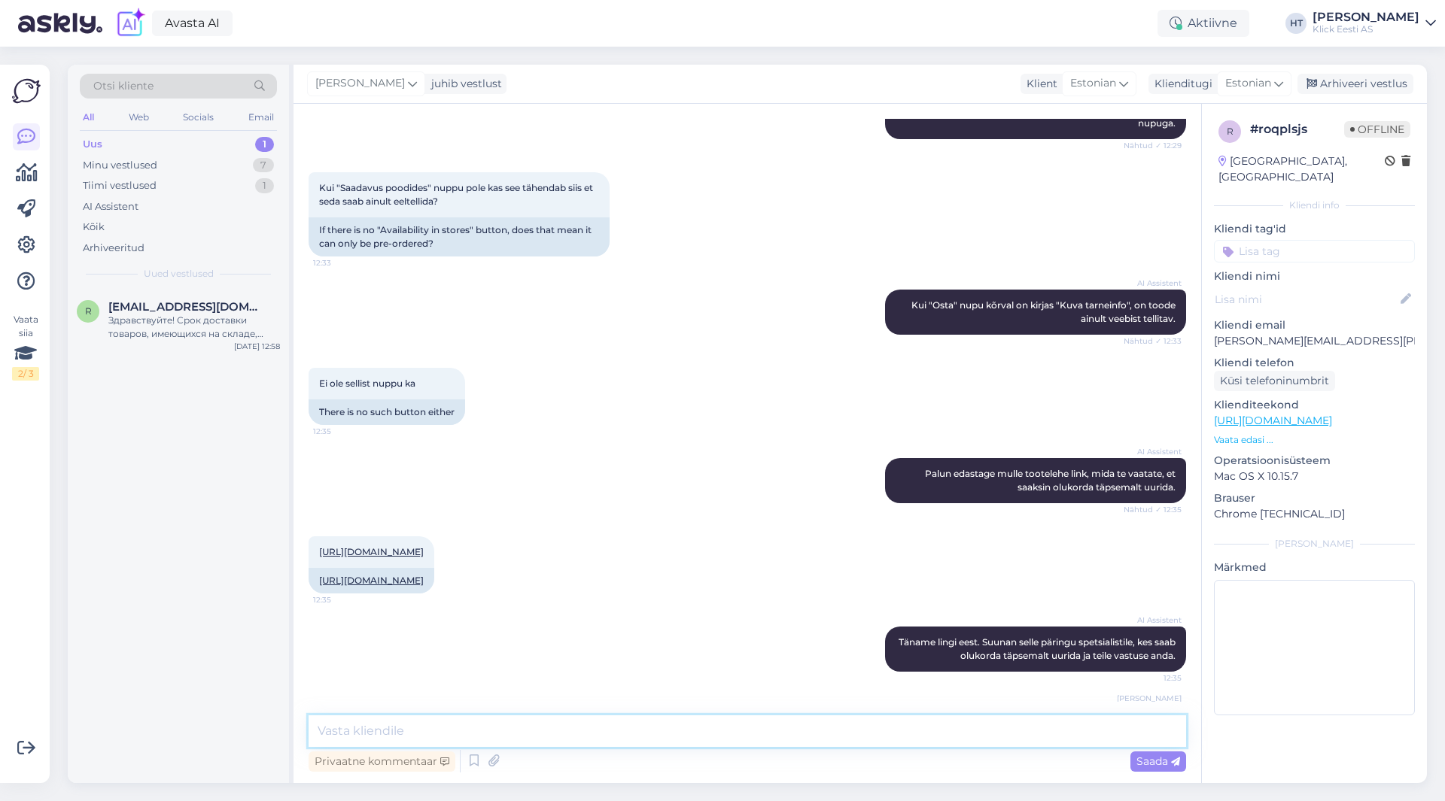
scroll to position [354, 0]
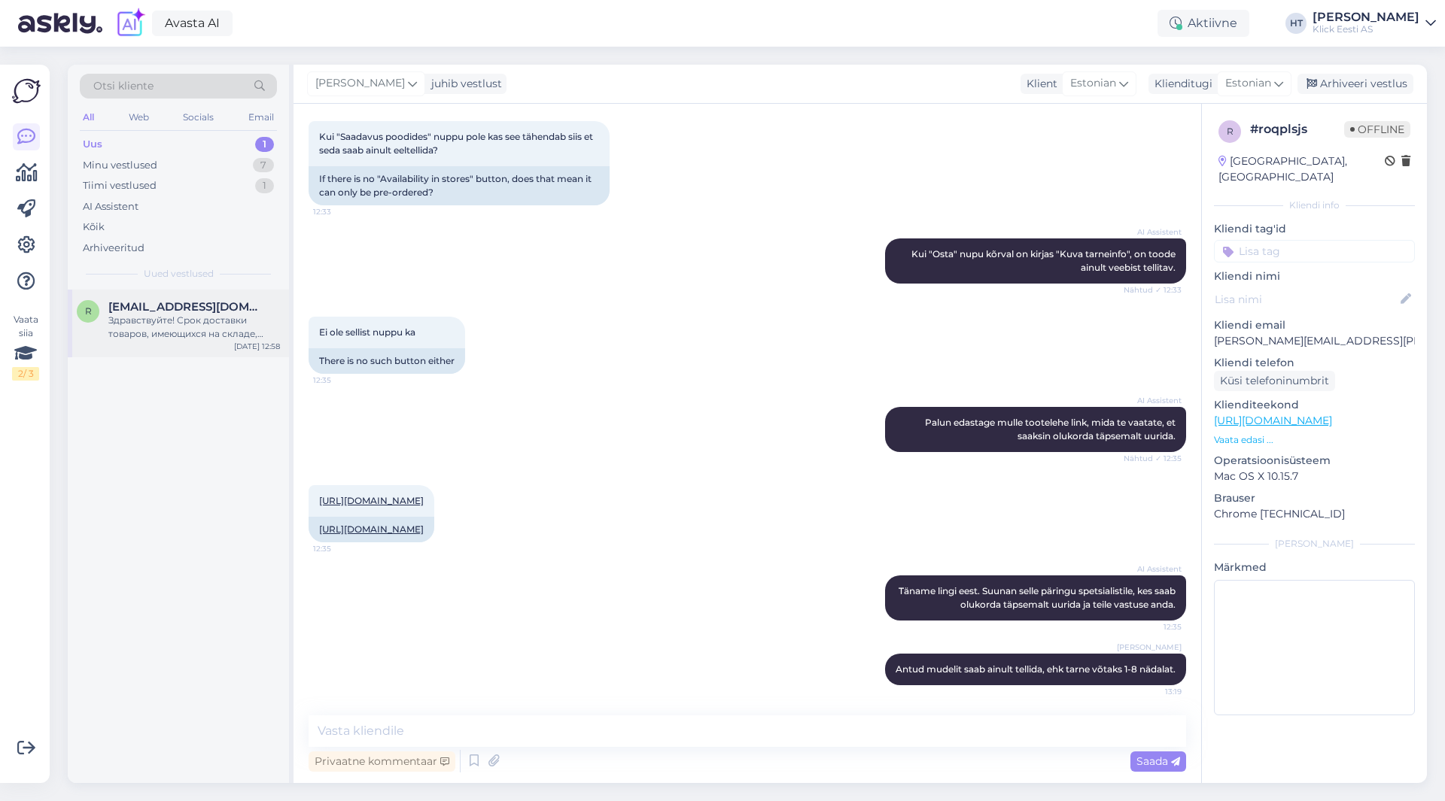
click at [269, 308] on div "[EMAIL_ADDRESS][DOMAIN_NAME]" at bounding box center [194, 307] width 172 height 14
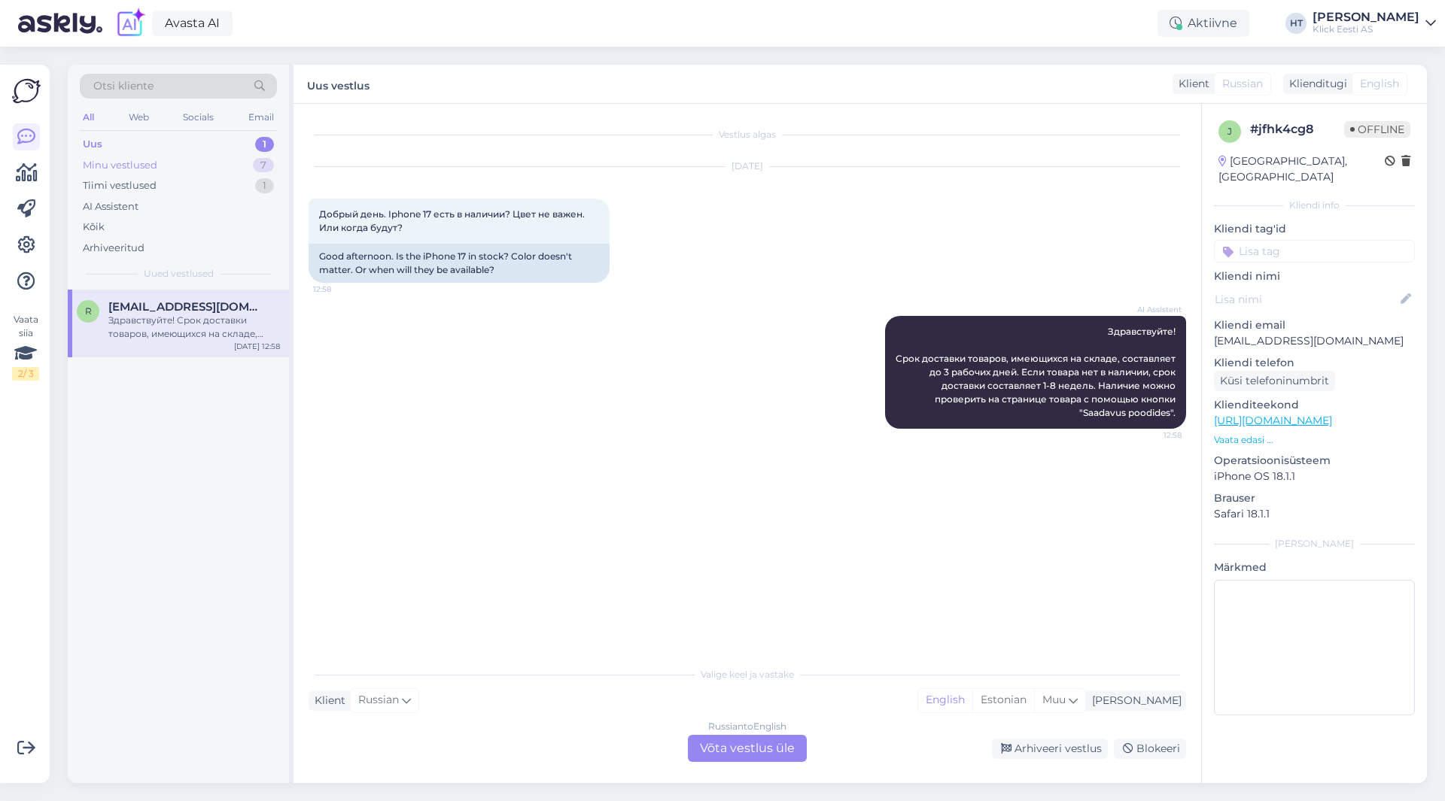
click at [217, 169] on div "Minu vestlused 7" at bounding box center [178, 165] width 197 height 21
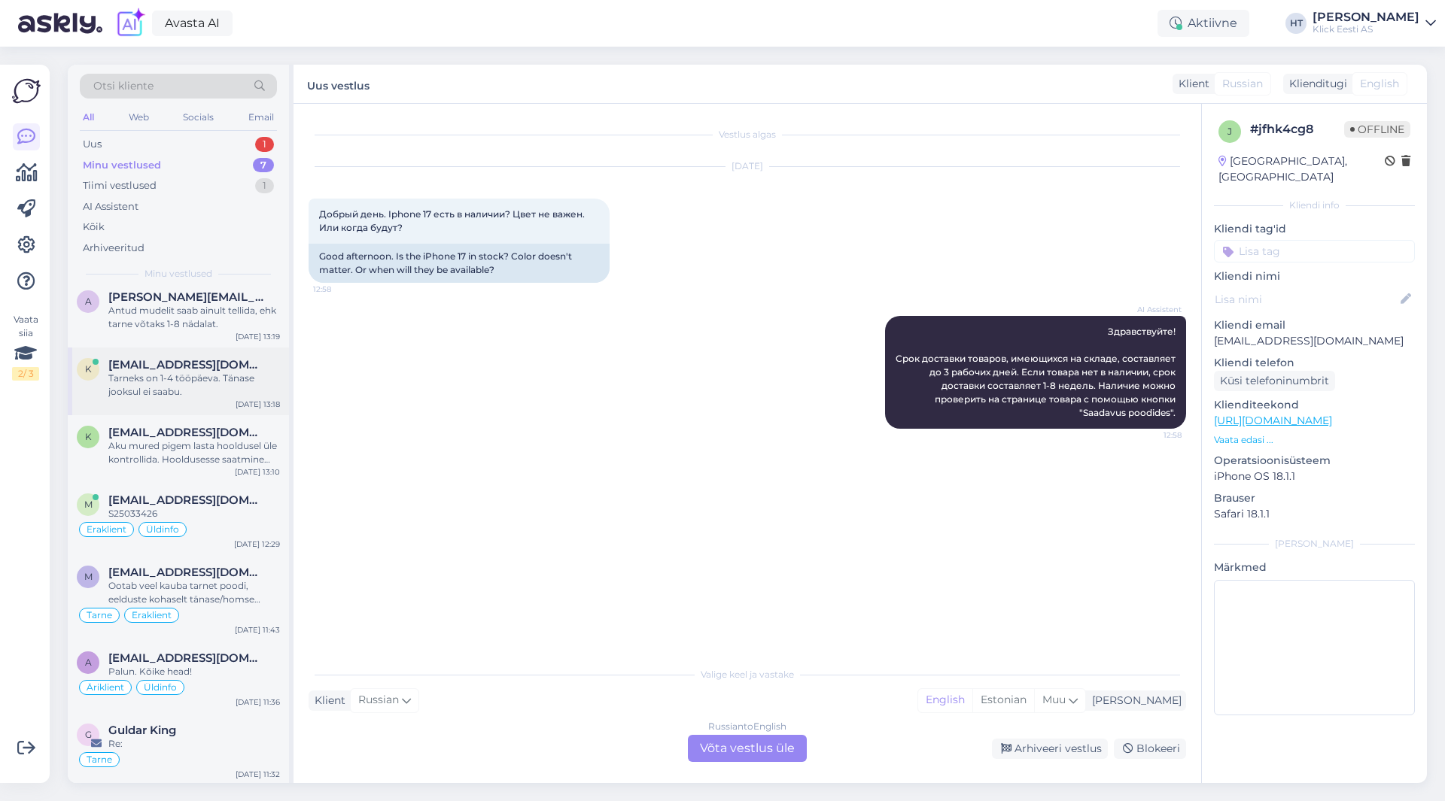
scroll to position [12, 0]
click at [249, 514] on div "S25033426" at bounding box center [194, 512] width 172 height 14
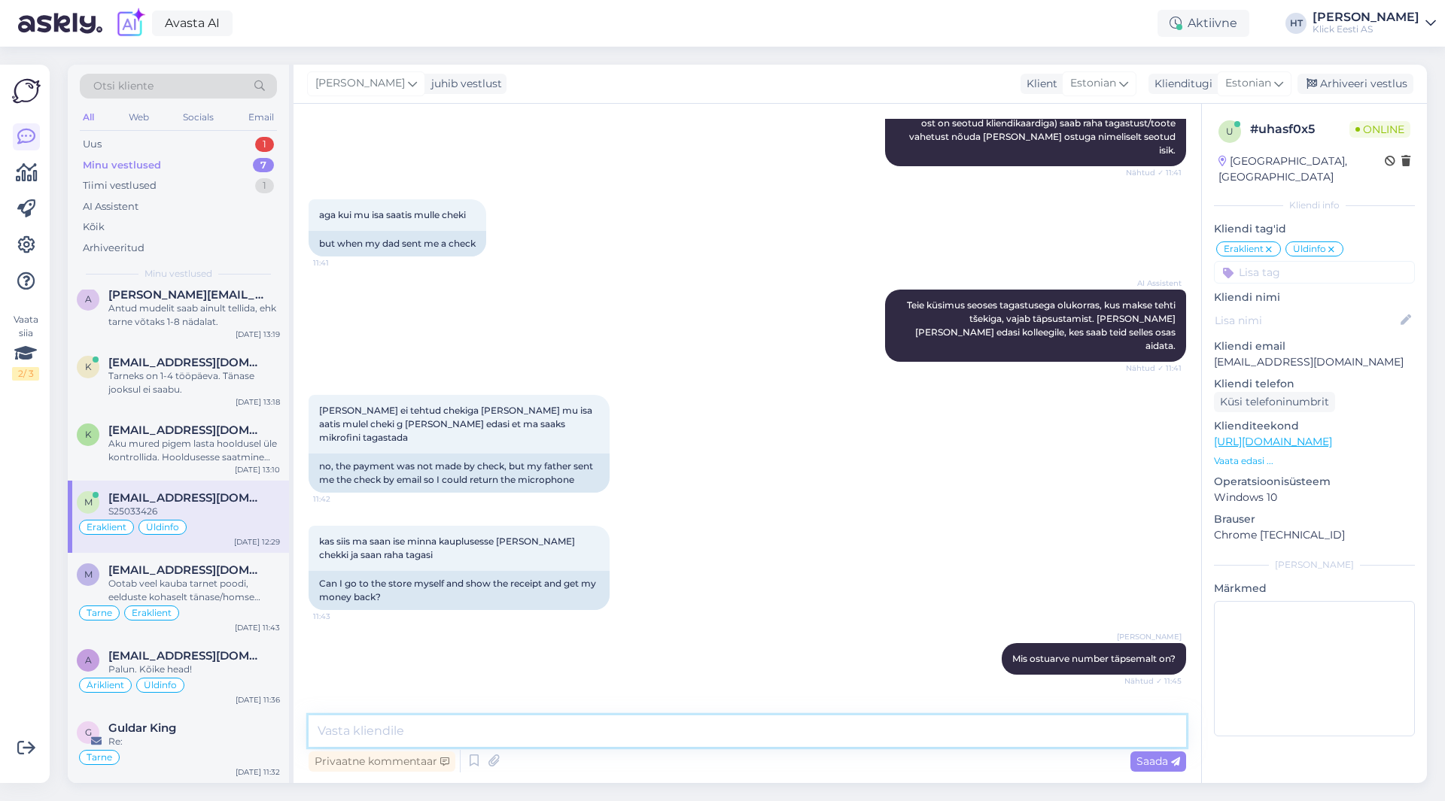
click at [522, 736] on textarea at bounding box center [747, 732] width 877 height 32
click at [604, 719] on textarea at bounding box center [747, 732] width 877 height 32
click at [843, 726] on textarea "Kui tellija on avalduse esitanud, siis saab mikrofoni kauplusesse tagastada." at bounding box center [747, 732] width 877 height 32
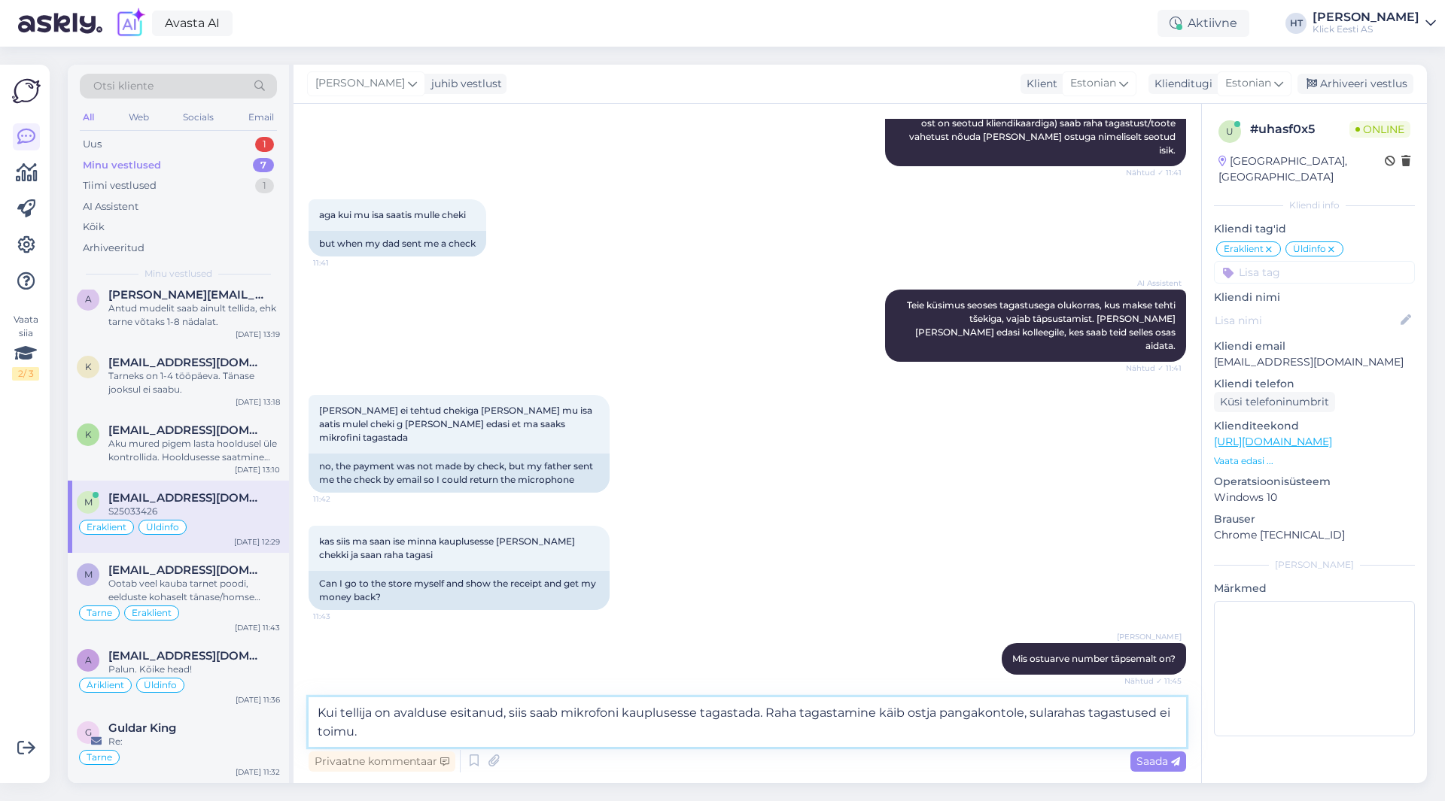
click at [759, 715] on textarea "Kui tellija on avalduse esitanud, siis saab mikrofoni kauplusesse tagastada. Ra…" at bounding box center [747, 723] width 877 height 50
type textarea "Kui tellija on avalduse esitanud, siis saab mikrofoni kauplusesse tagastada, [P…"
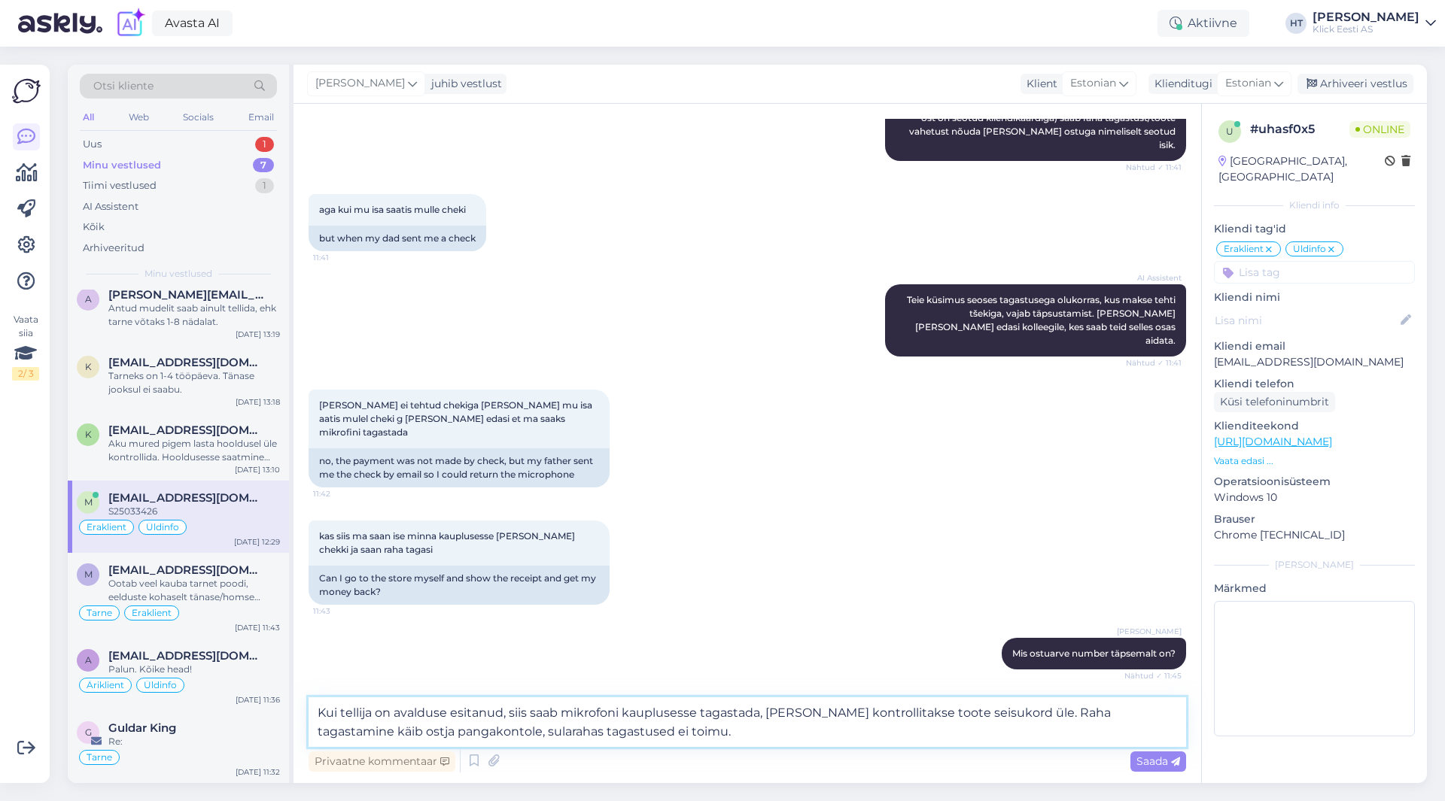
scroll to position [1245, 0]
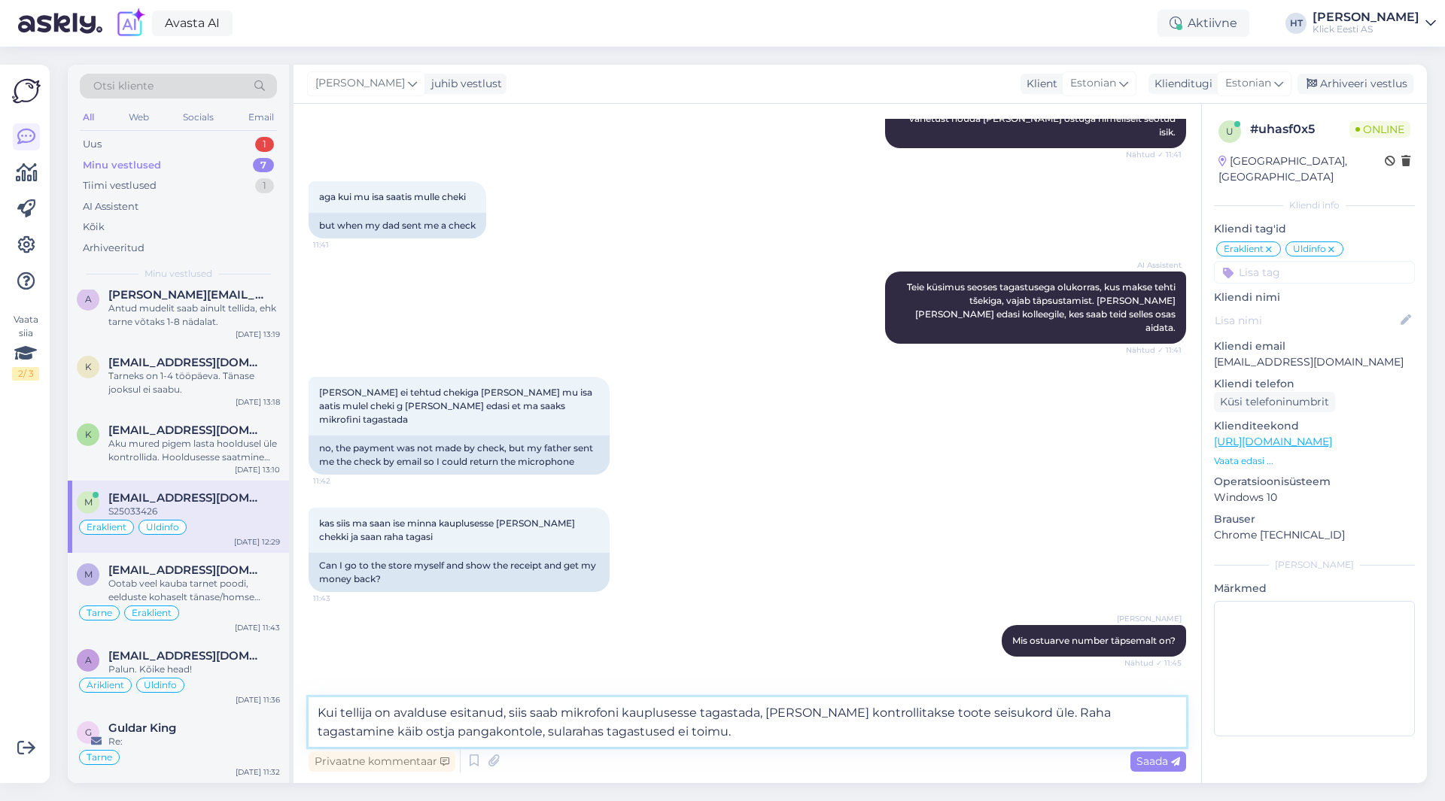
click at [682, 743] on textarea "Kui tellija on avalduse esitanud, siis saab mikrofoni kauplusesse tagastada, [P…" at bounding box center [747, 723] width 877 height 50
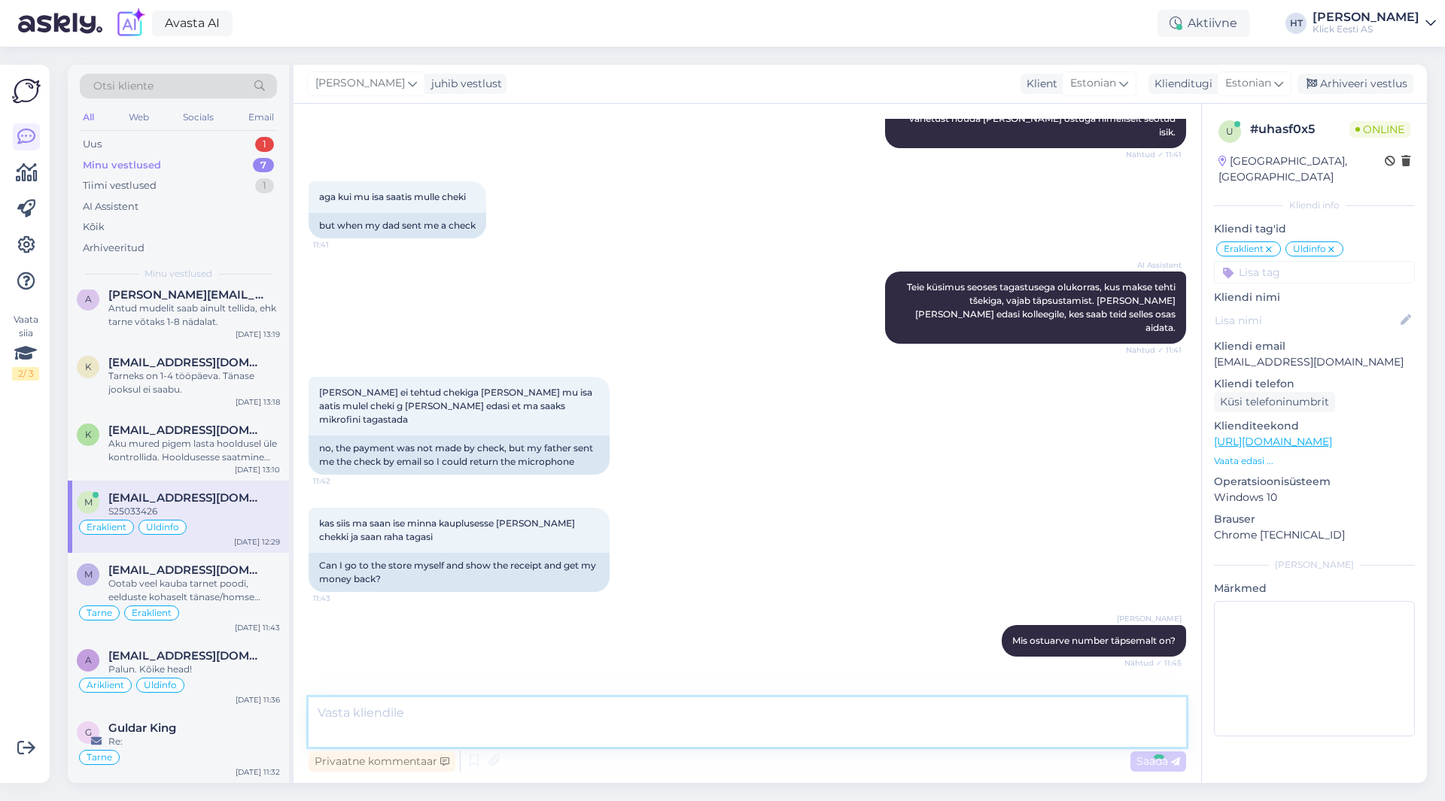
scroll to position [1333, 0]
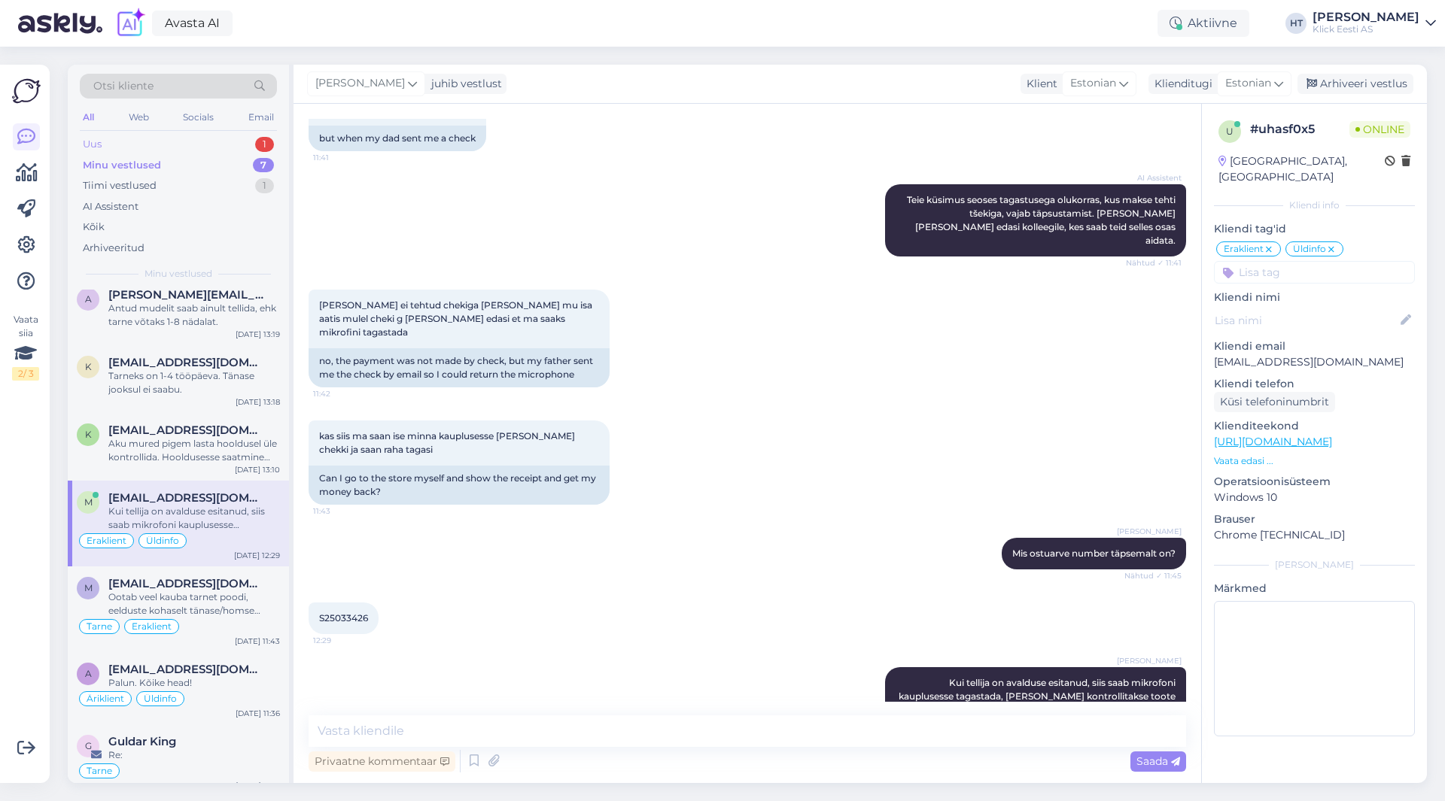
click at [186, 138] on div "Uus 1" at bounding box center [178, 144] width 197 height 21
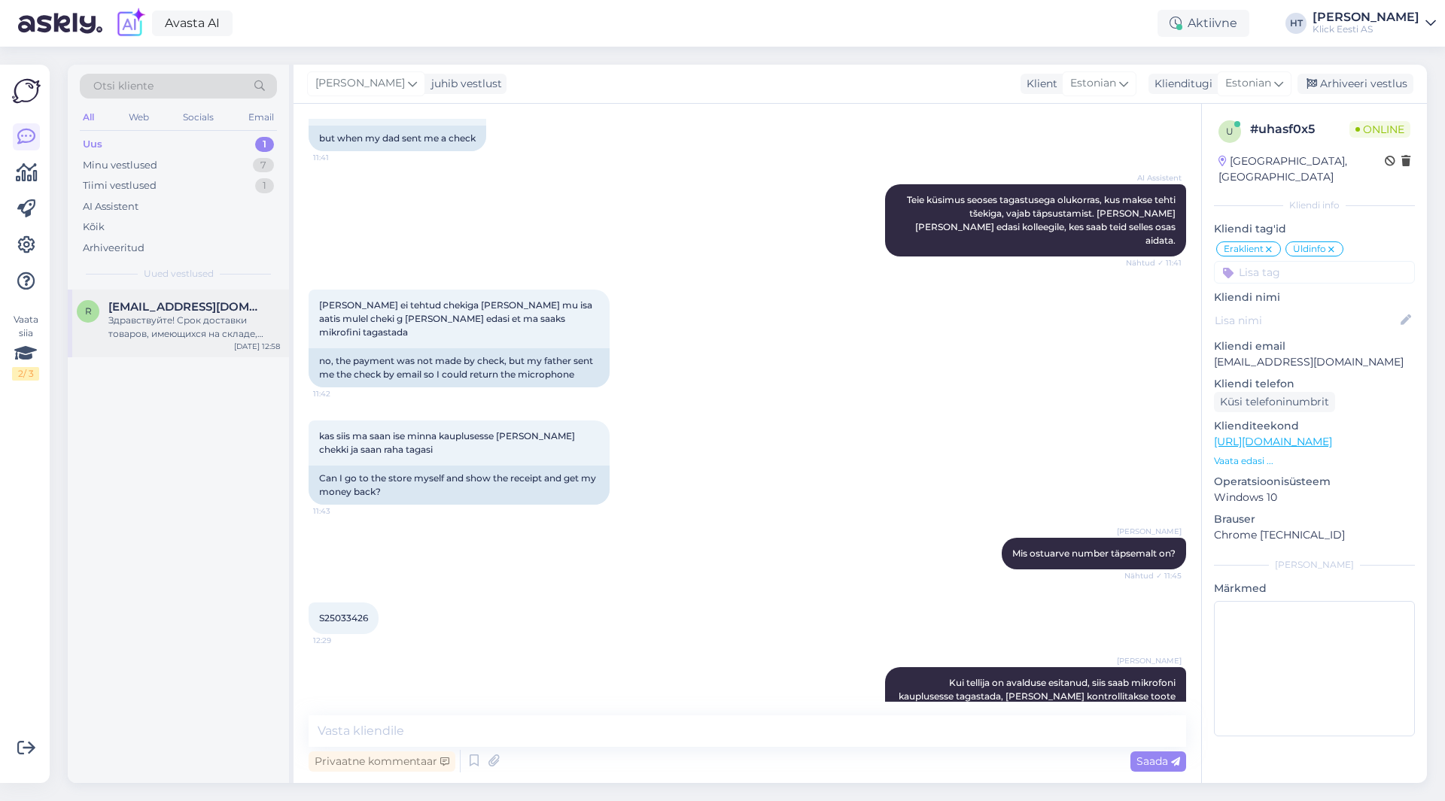
click at [186, 303] on span "[EMAIL_ADDRESS][DOMAIN_NAME]" at bounding box center [186, 307] width 157 height 14
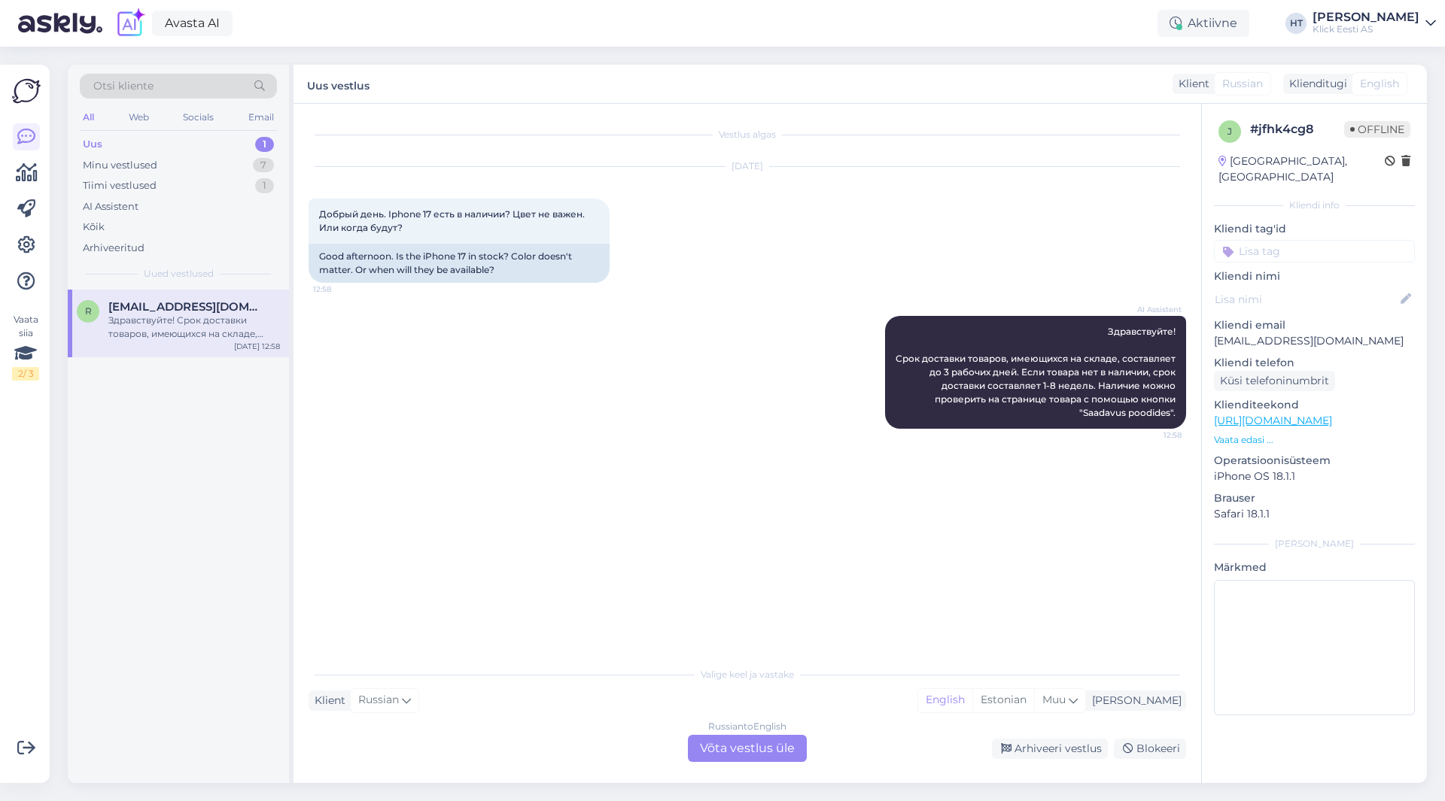
click at [1290, 240] on input at bounding box center [1314, 251] width 201 height 23
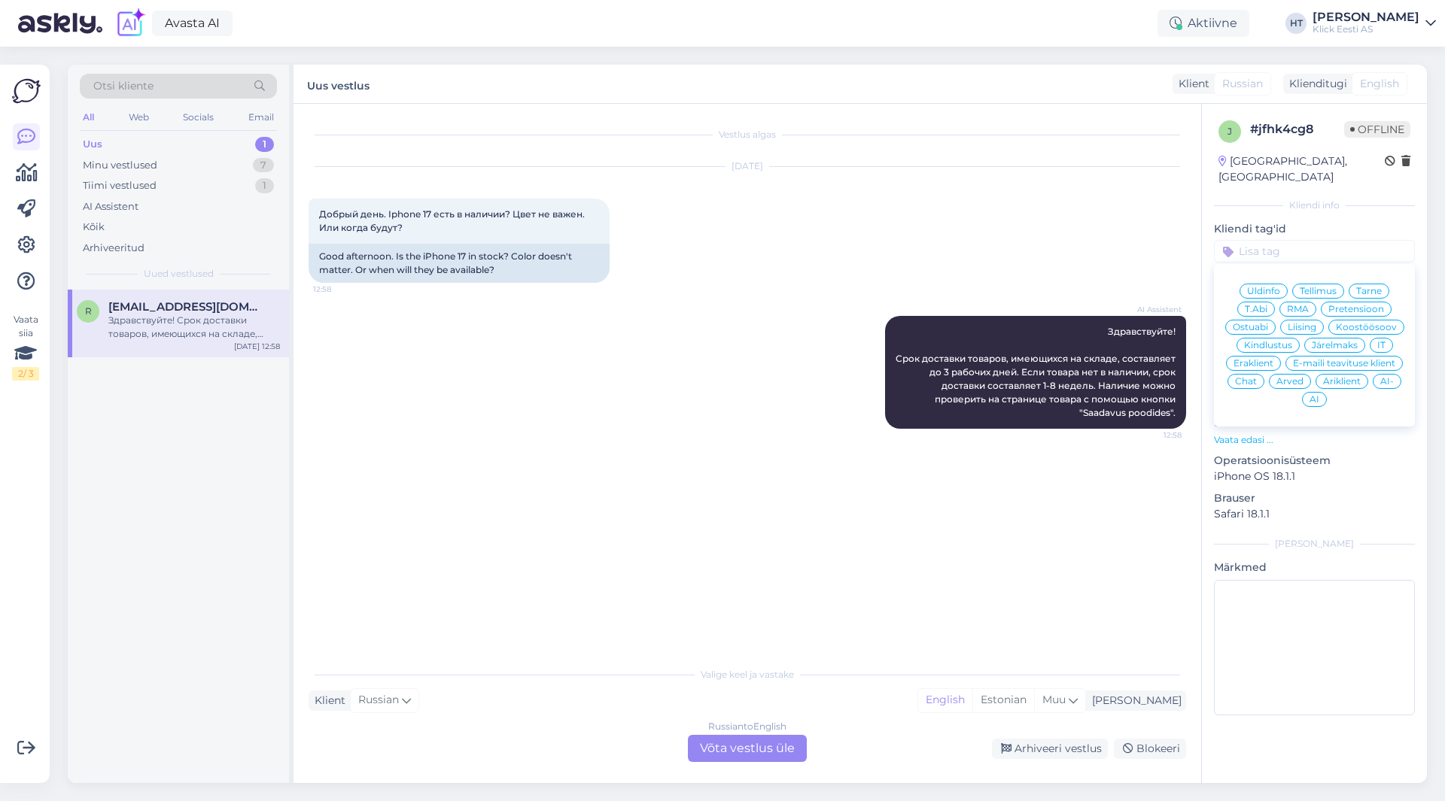
click at [1256, 323] on span "Ostuabi" at bounding box center [1250, 327] width 35 height 9
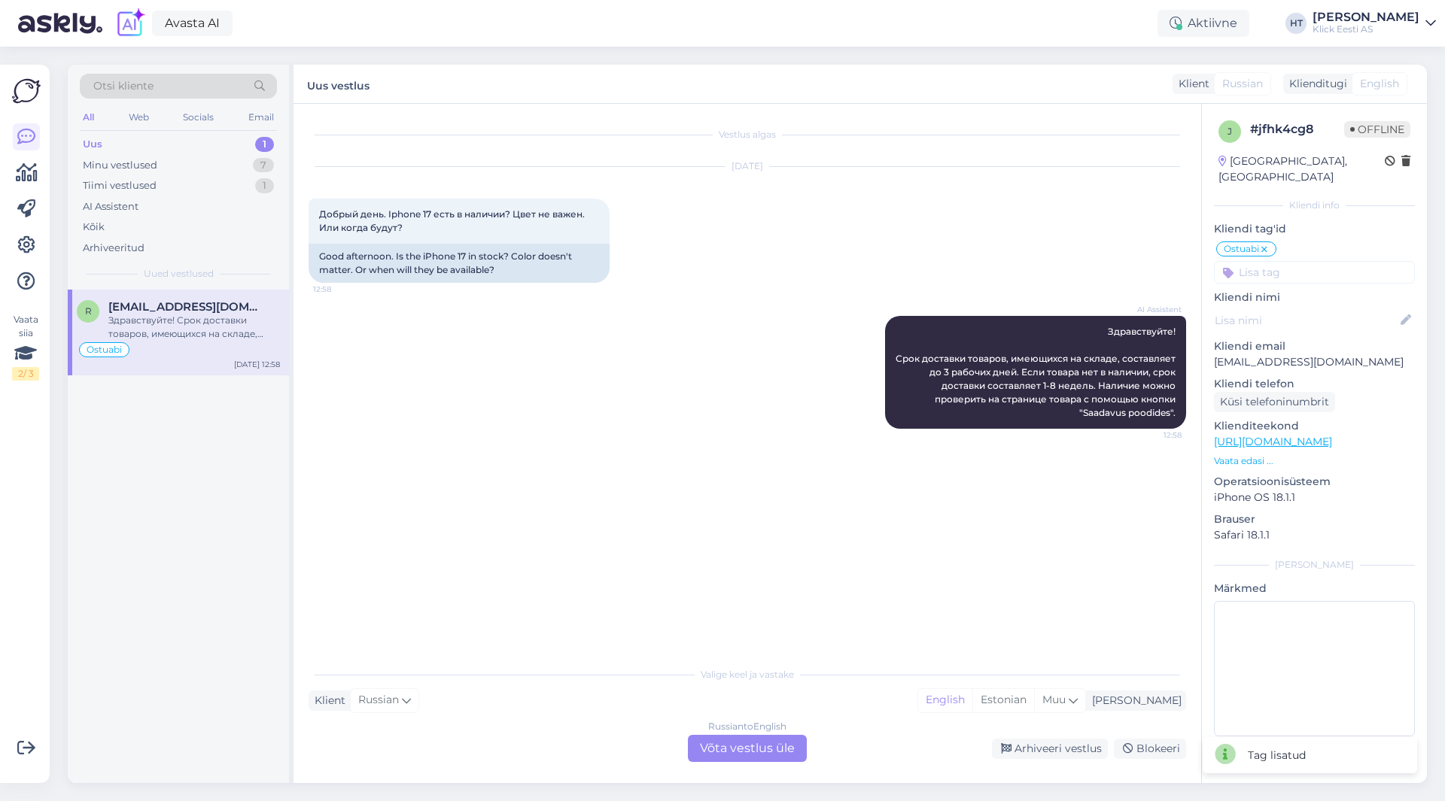
click at [1311, 261] on input at bounding box center [1314, 272] width 201 height 23
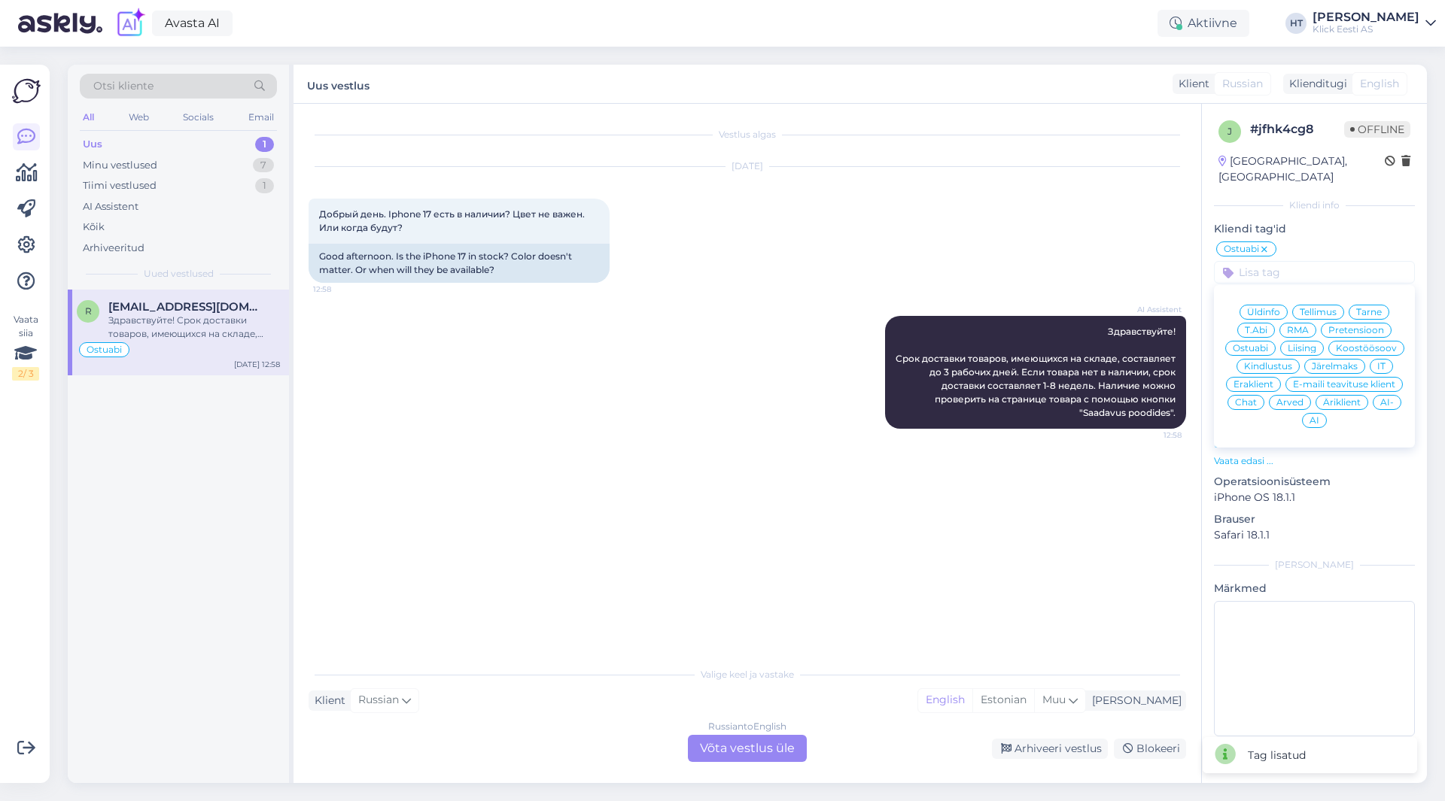
click at [1264, 380] on span "Eraklient" at bounding box center [1253, 384] width 40 height 9
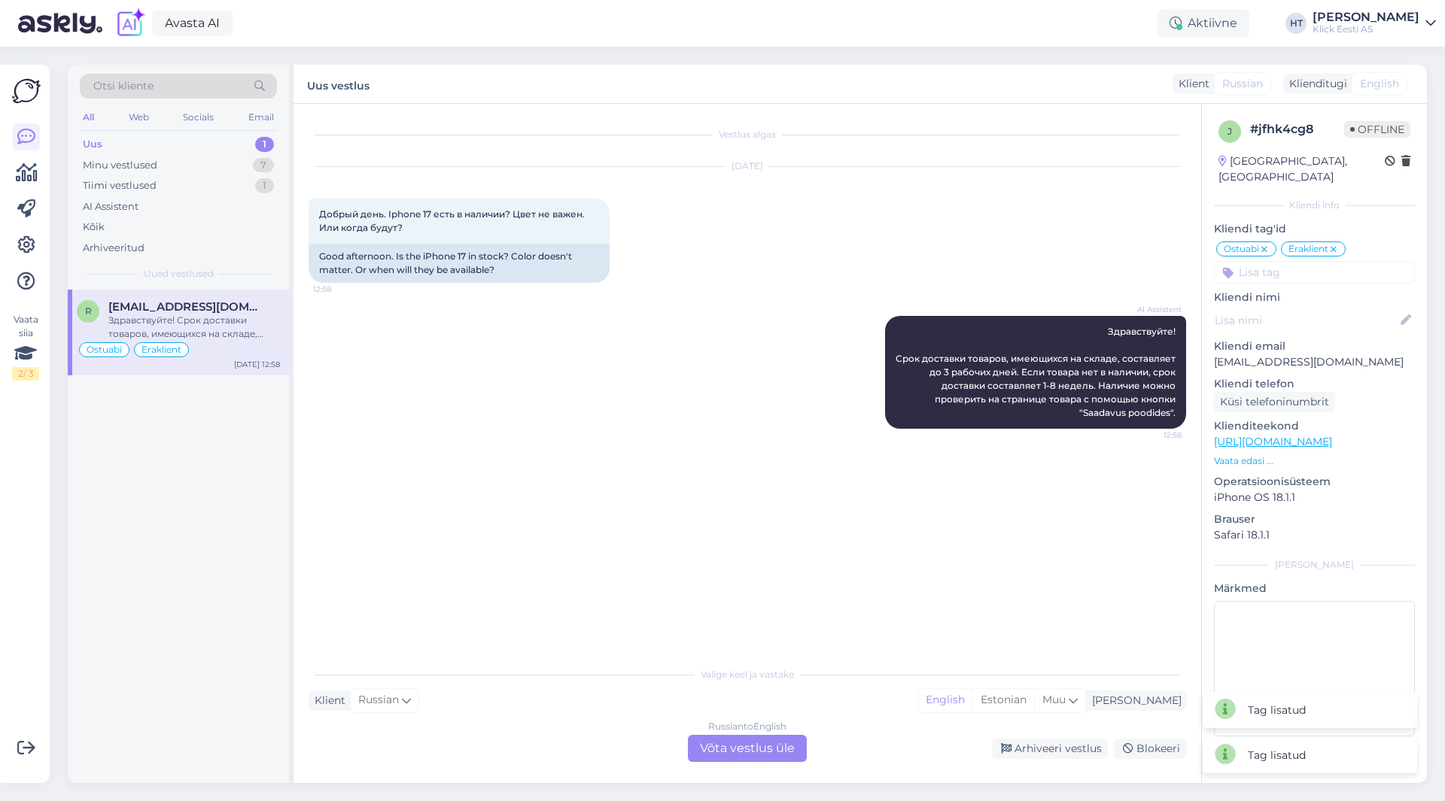
click at [1306, 261] on input at bounding box center [1314, 272] width 201 height 23
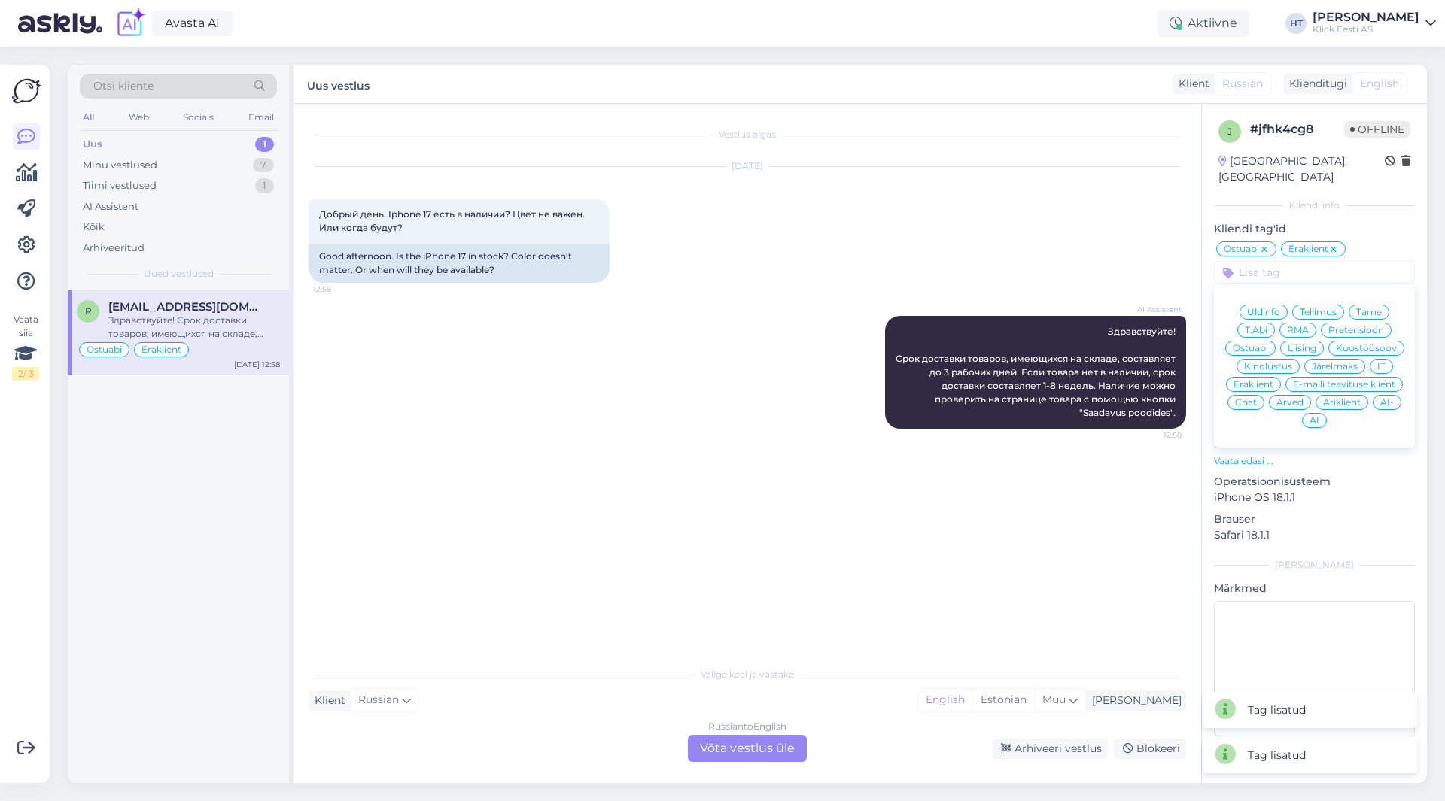
click at [1319, 413] on div "AI" at bounding box center [1314, 420] width 25 height 15
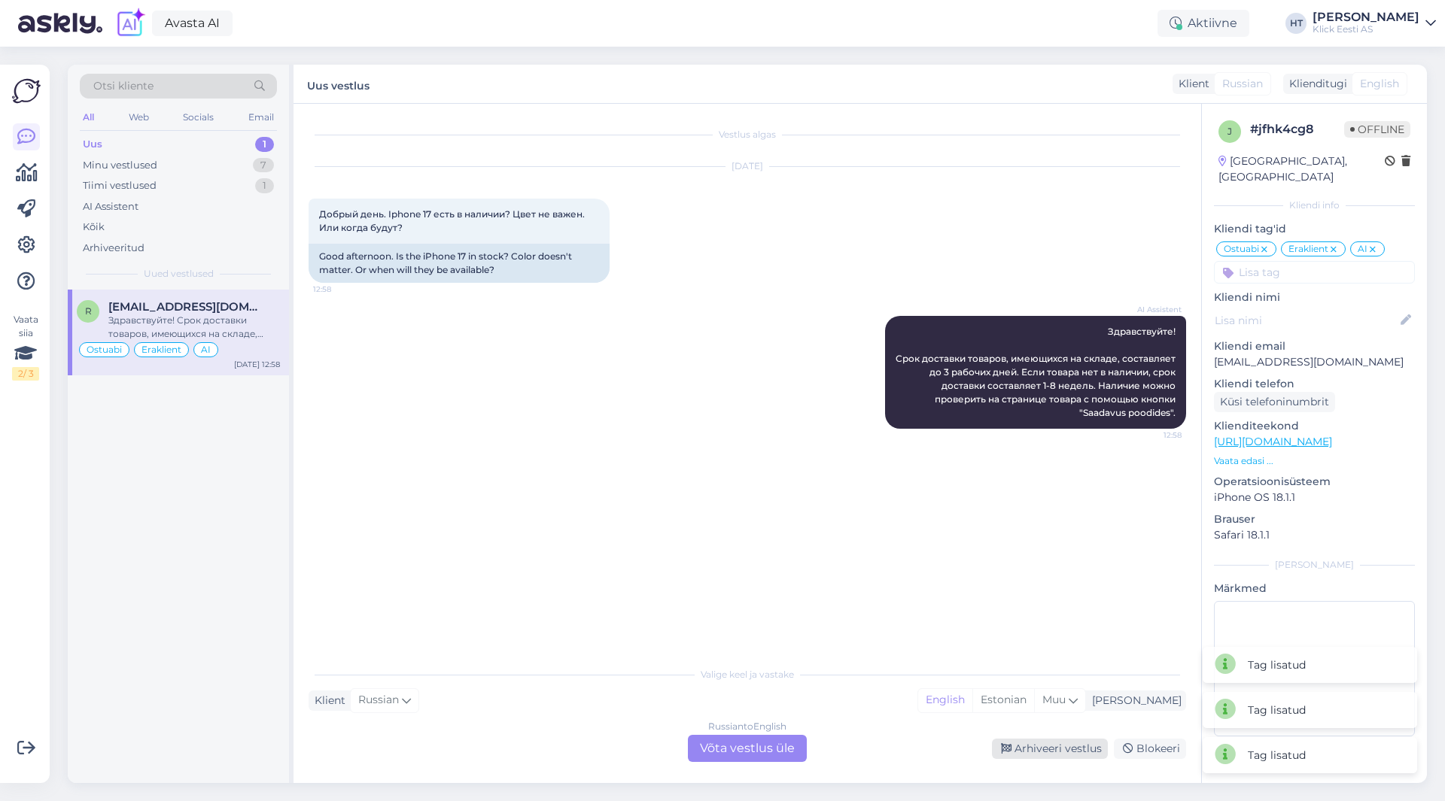
click at [1069, 752] on div "Arhiveeri vestlus" at bounding box center [1050, 749] width 116 height 20
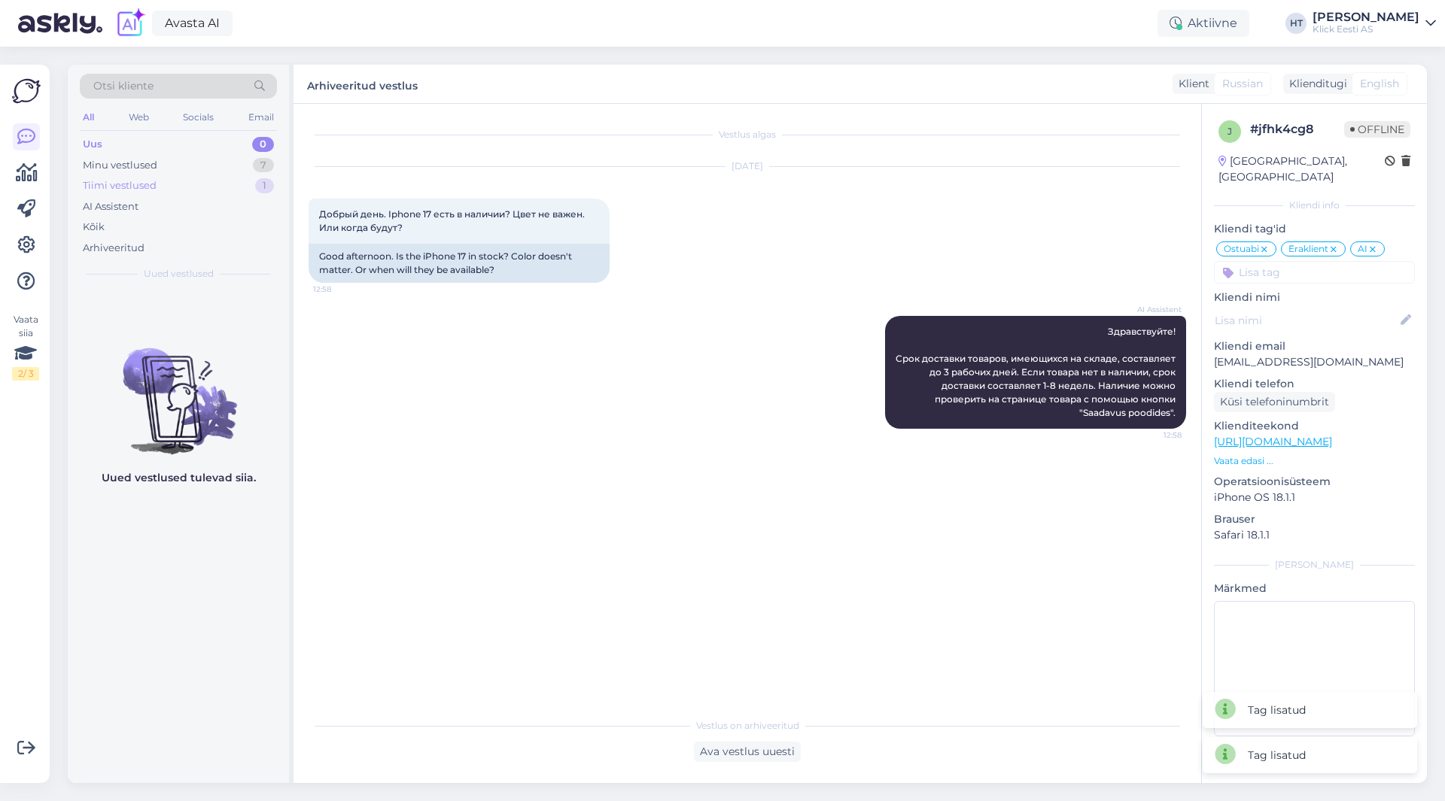
click at [183, 178] on div "Tiimi vestlused 1" at bounding box center [178, 185] width 197 height 21
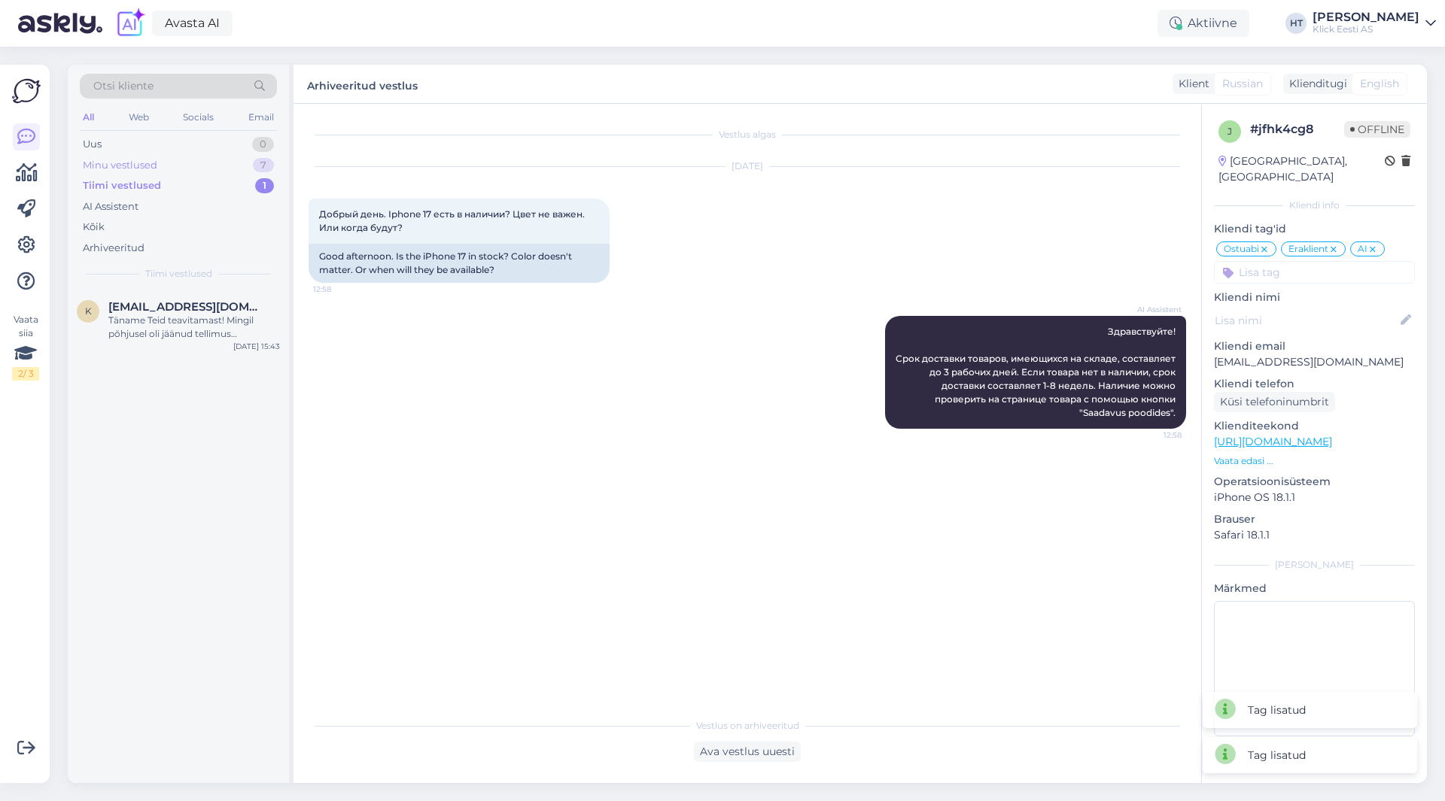
click at [188, 164] on div "Minu vestlused 7" at bounding box center [178, 165] width 197 height 21
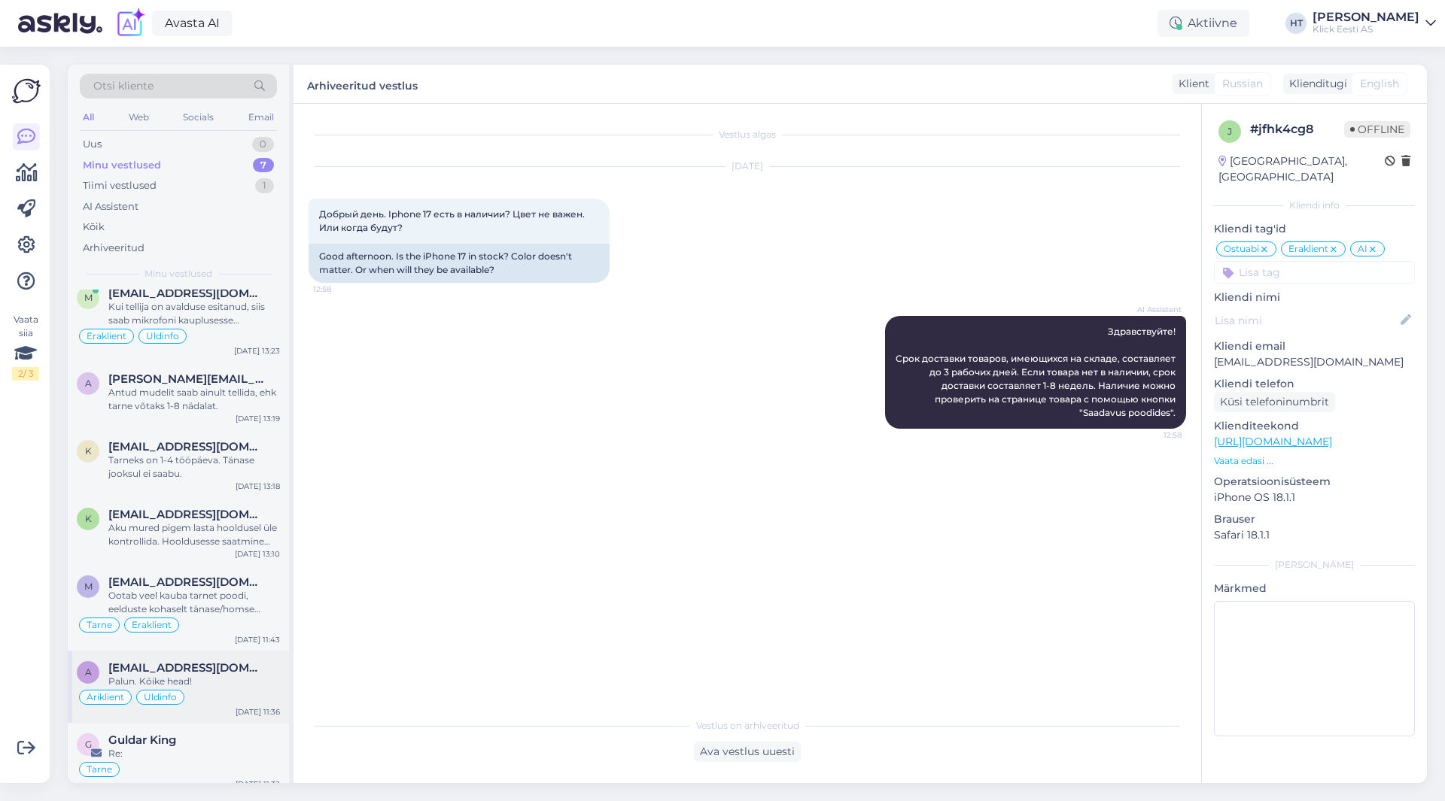
scroll to position [26, 0]
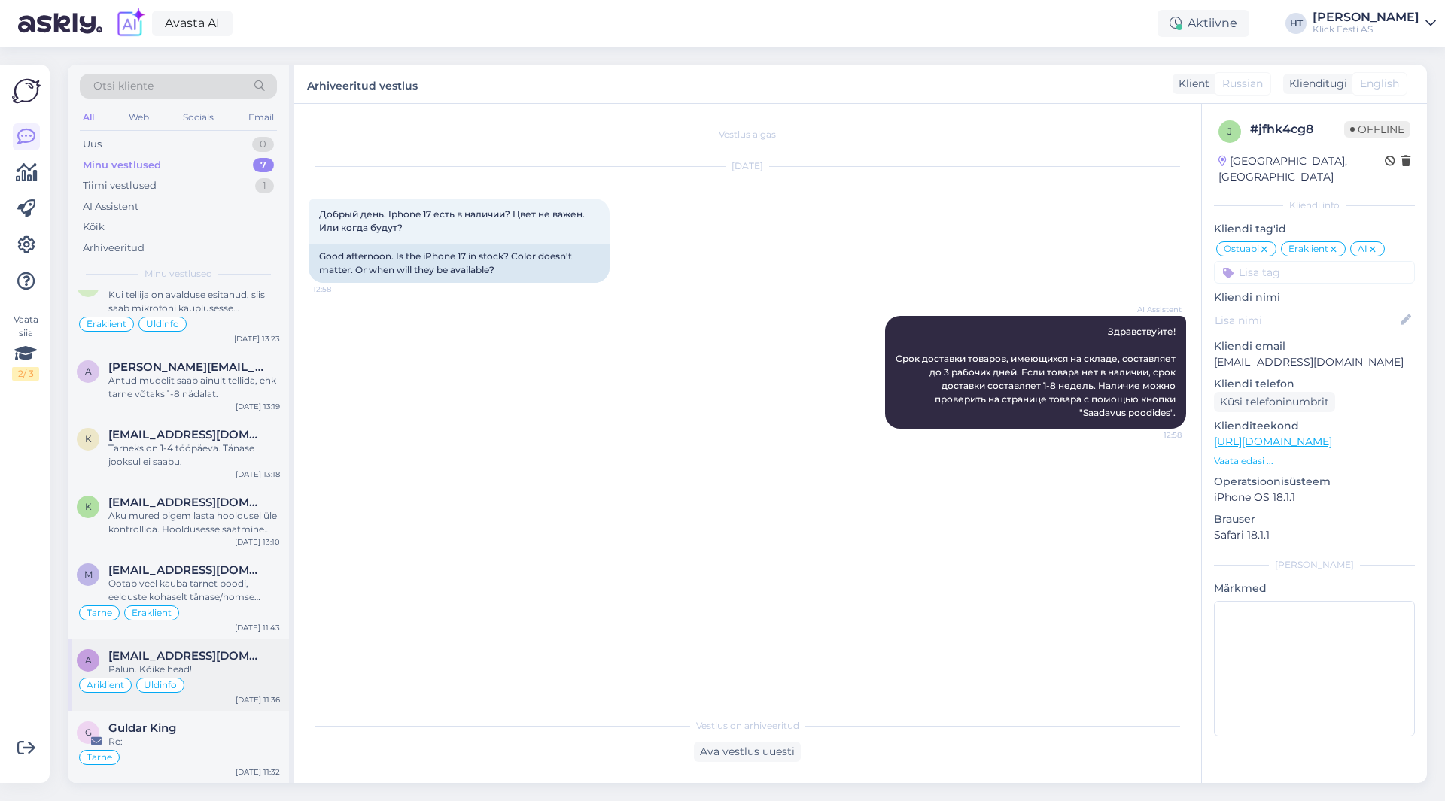
click at [221, 654] on div "[EMAIL_ADDRESS][DOMAIN_NAME]" at bounding box center [194, 656] width 172 height 14
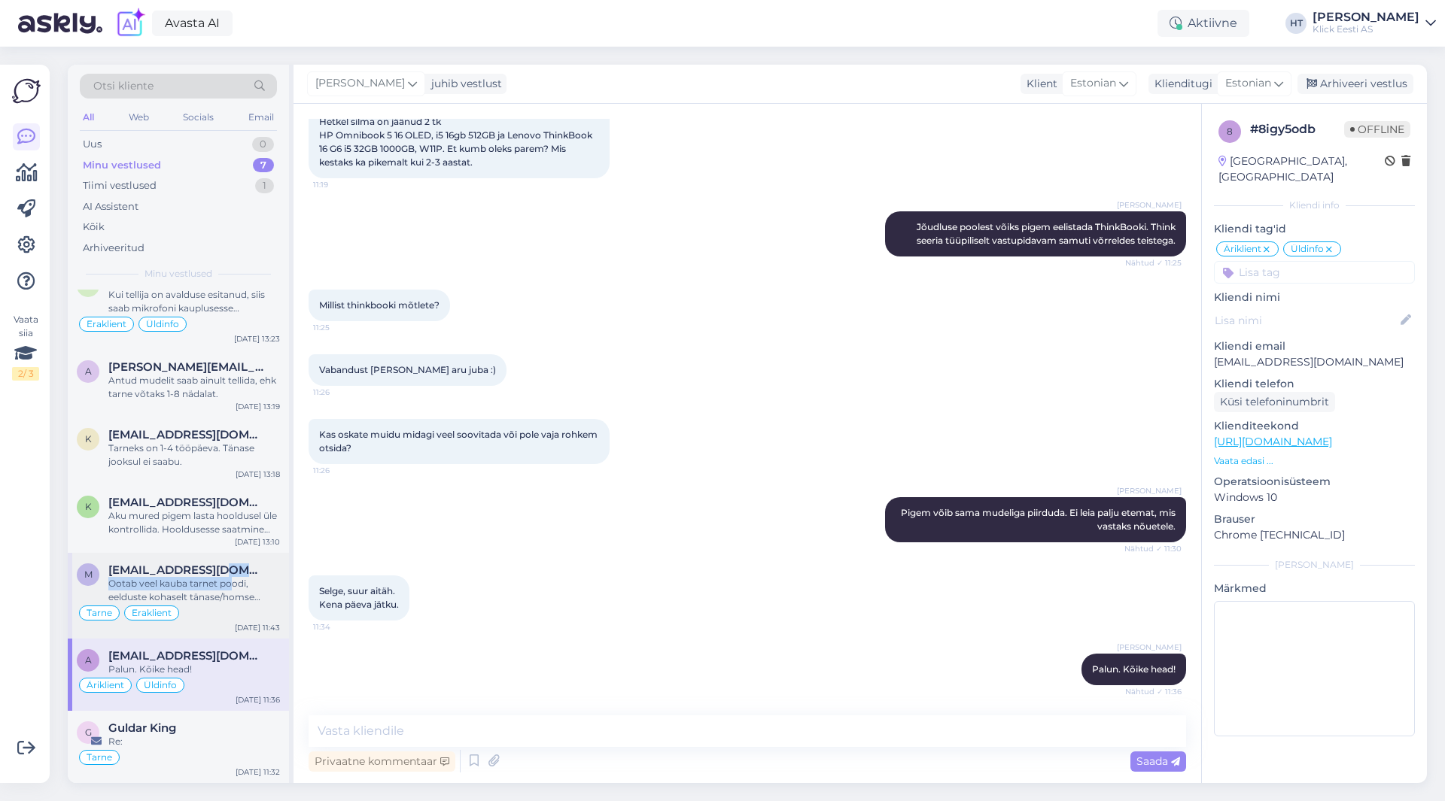
click at [232, 576] on div "[EMAIL_ADDRESS][DOMAIN_NAME] Ootab veel kauba tarnet poodi, eelduste kohaselt t…" at bounding box center [194, 584] width 172 height 41
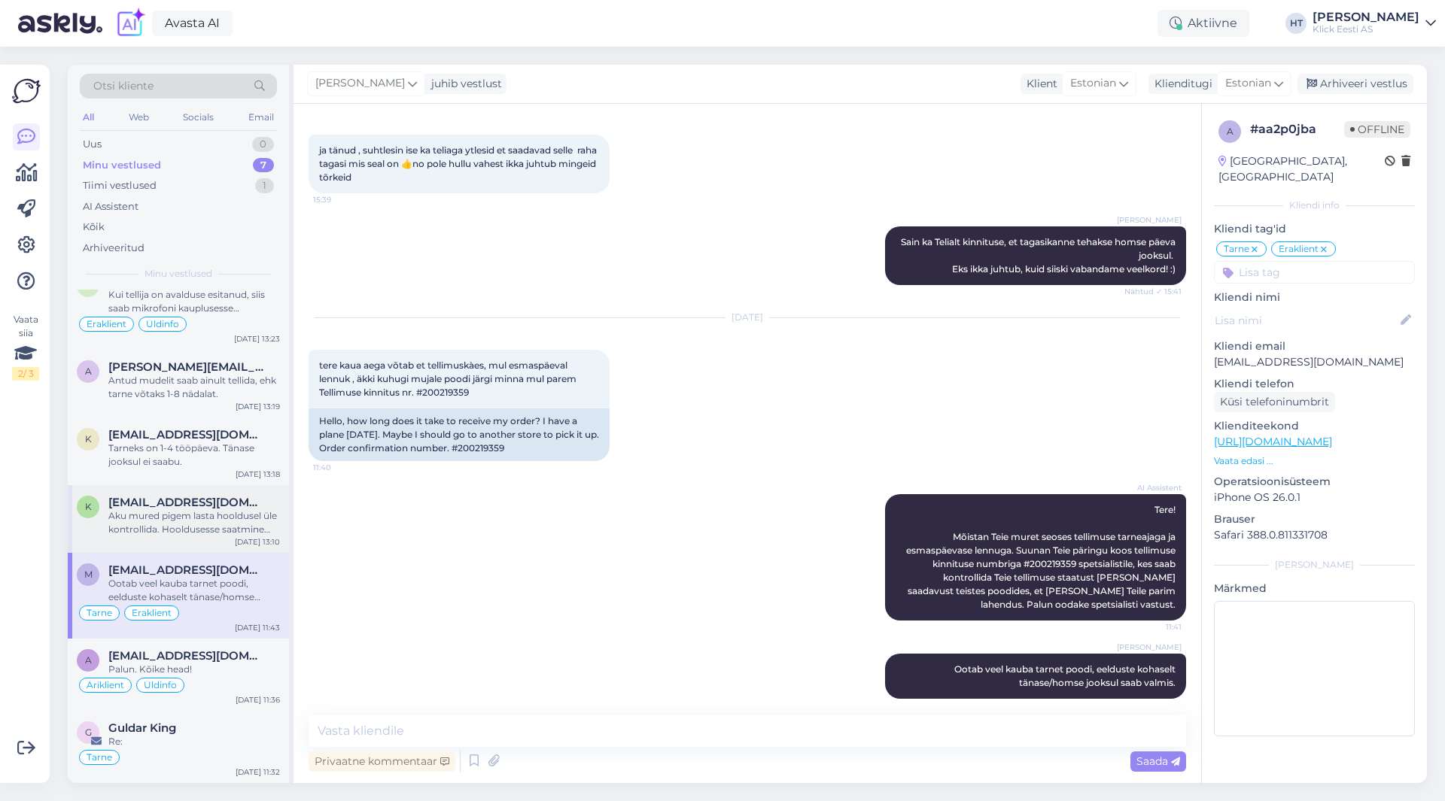
click at [232, 519] on div "Aku mured pigem lasta hooldusel üle kontrollida. Hooldusesse saatmine käib ostu…" at bounding box center [194, 522] width 172 height 27
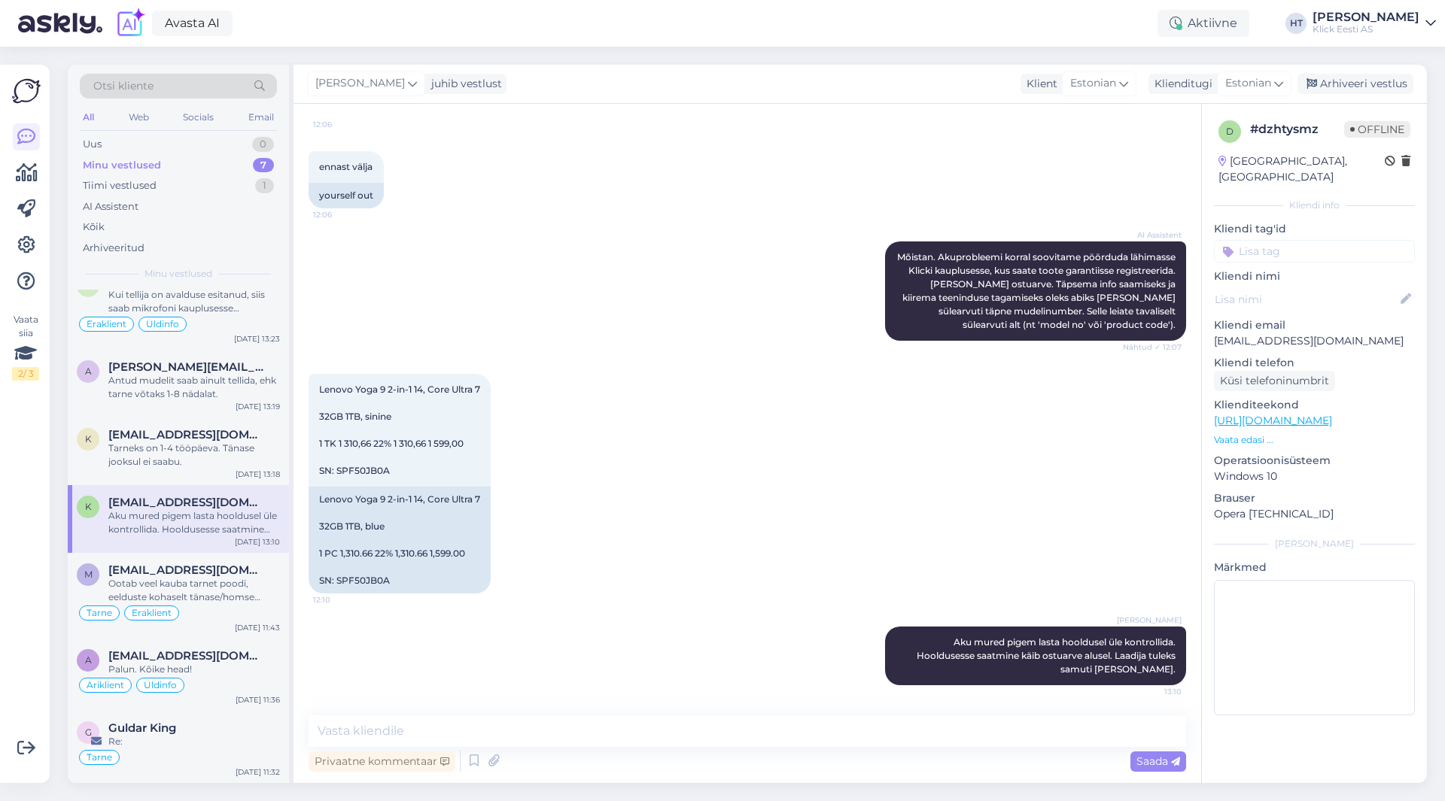
scroll to position [684, 0]
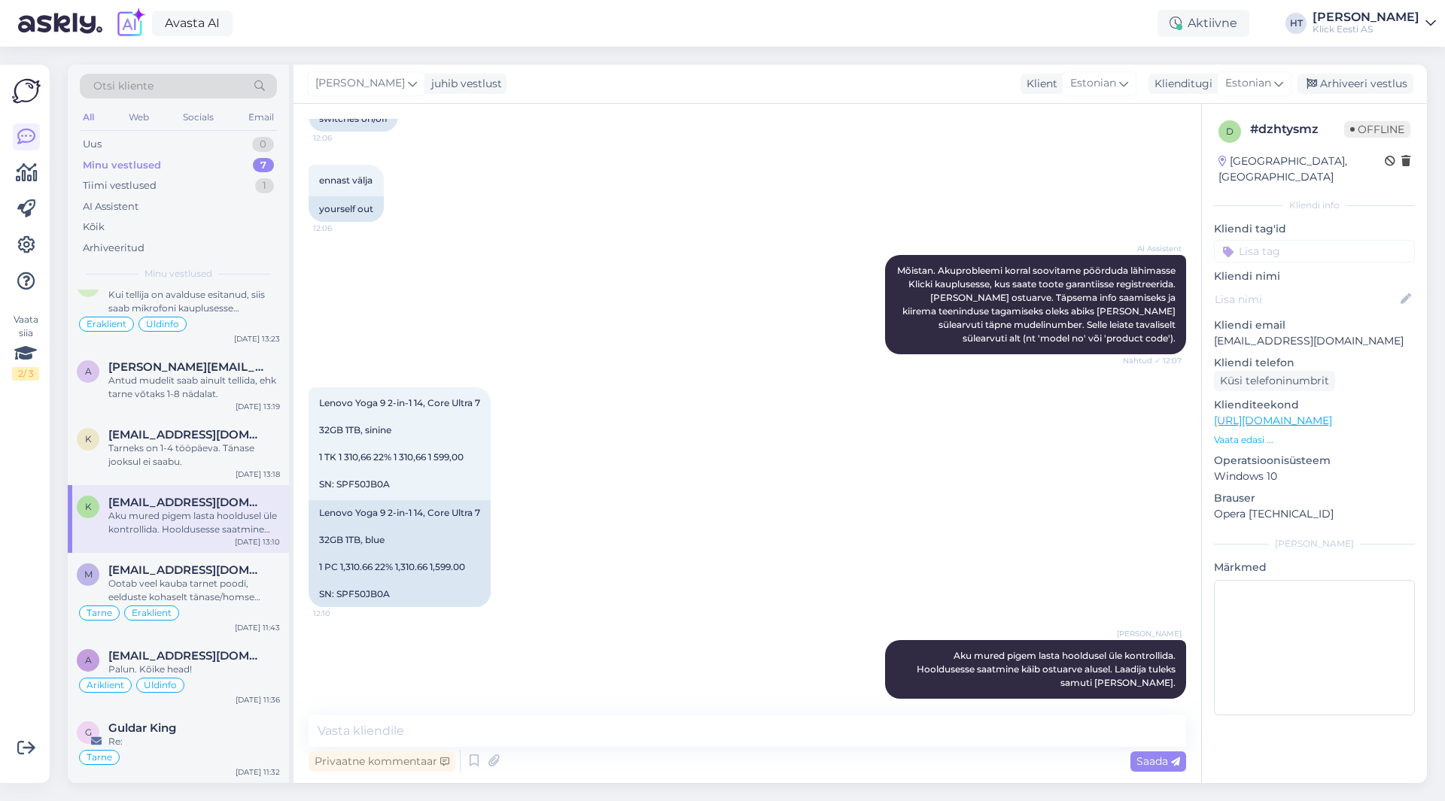
click at [1294, 240] on input at bounding box center [1314, 251] width 201 height 23
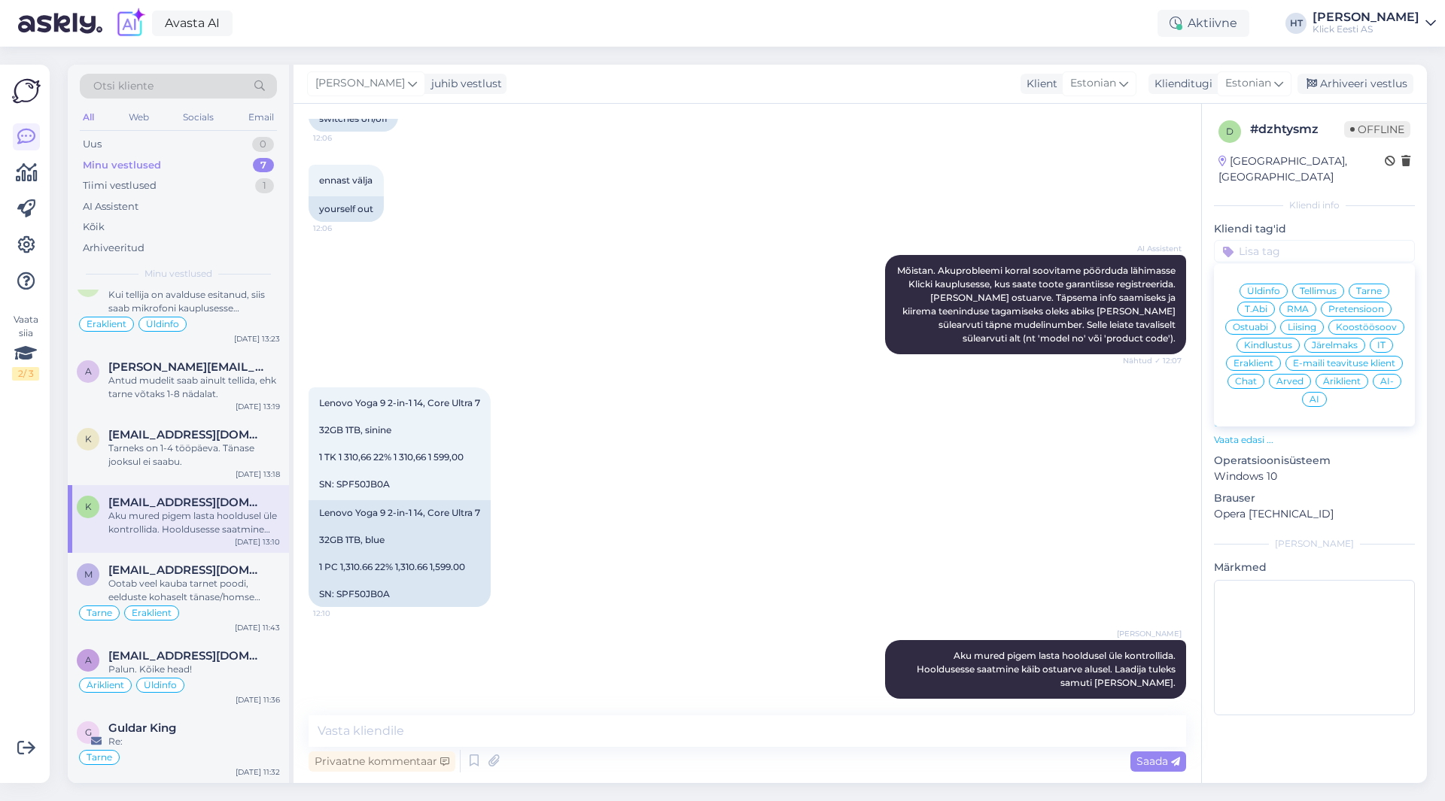
click at [1293, 305] on span "RMA" at bounding box center [1298, 309] width 22 height 9
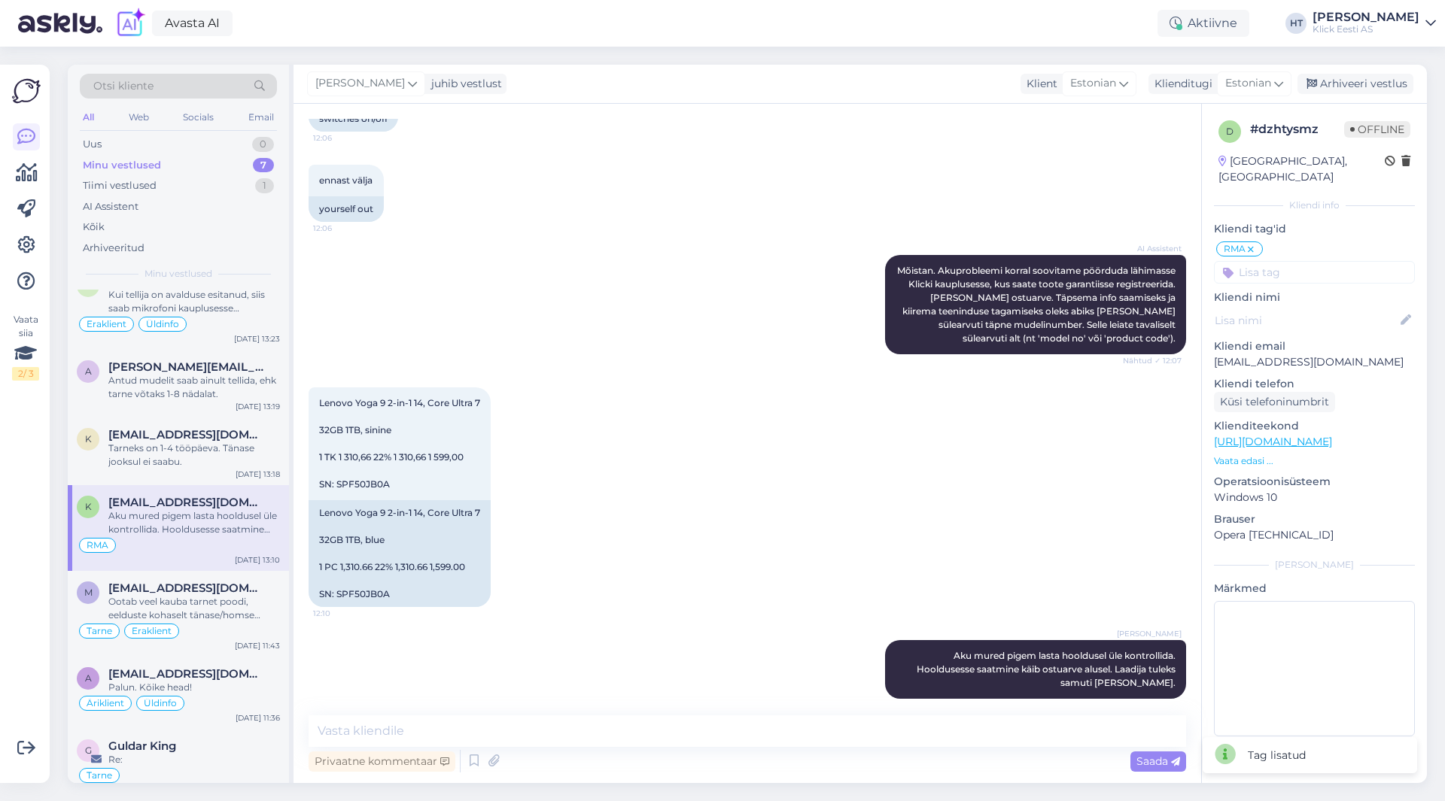
click at [1288, 266] on input at bounding box center [1314, 272] width 201 height 23
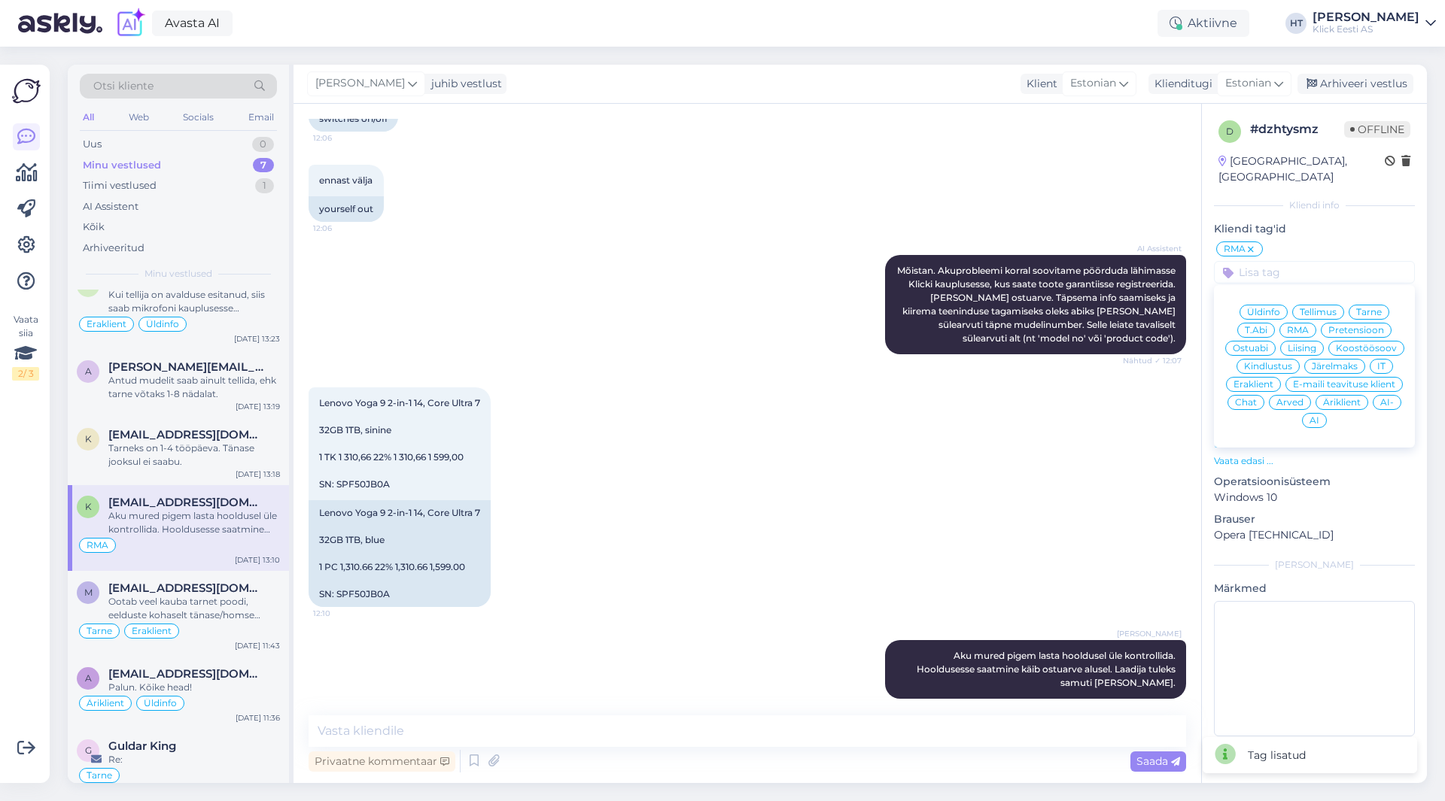
click at [1263, 380] on span "Eraklient" at bounding box center [1253, 384] width 40 height 9
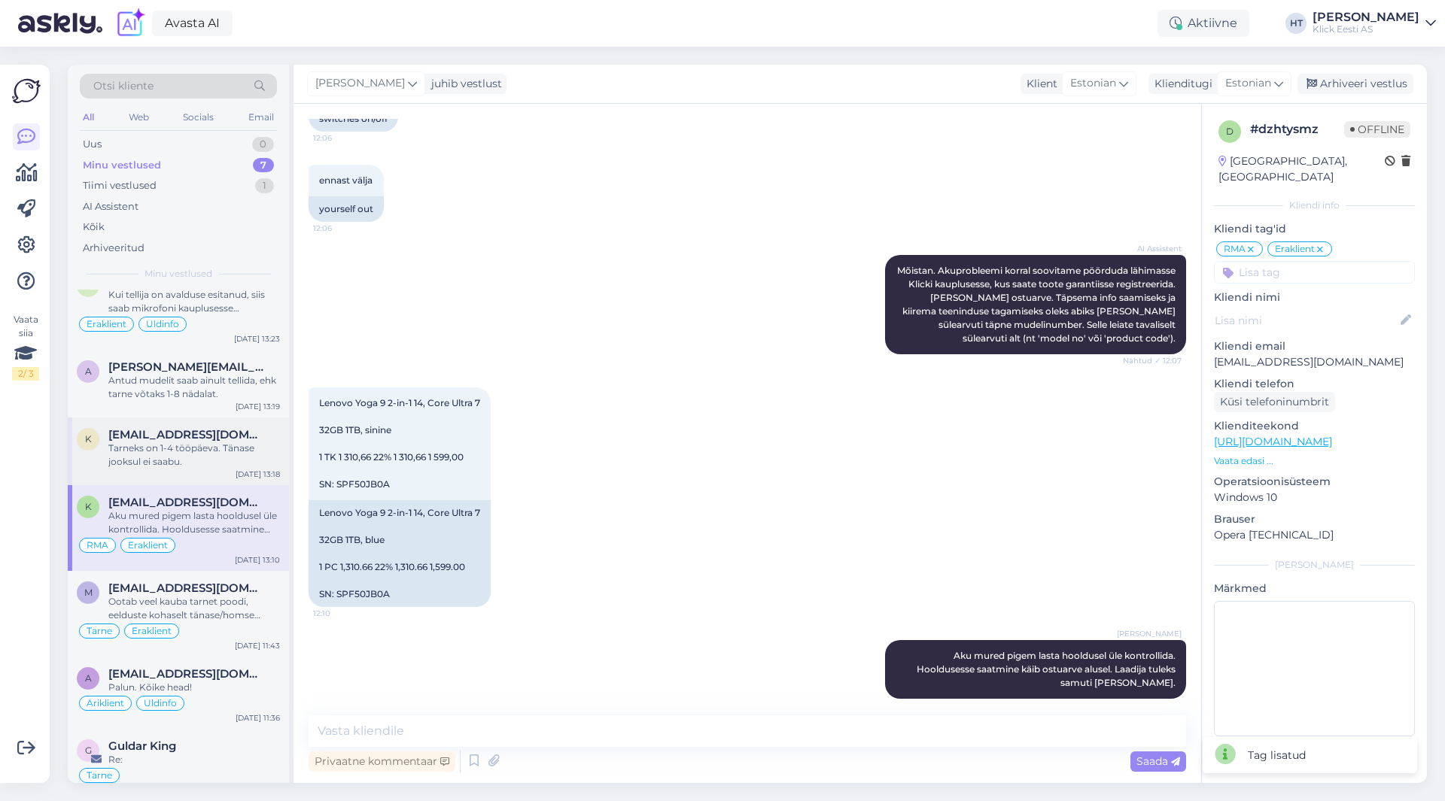
click at [233, 442] on div "Tarneks on 1-4 tööpäeva. Tänase jooksul ei saabu." at bounding box center [194, 455] width 172 height 27
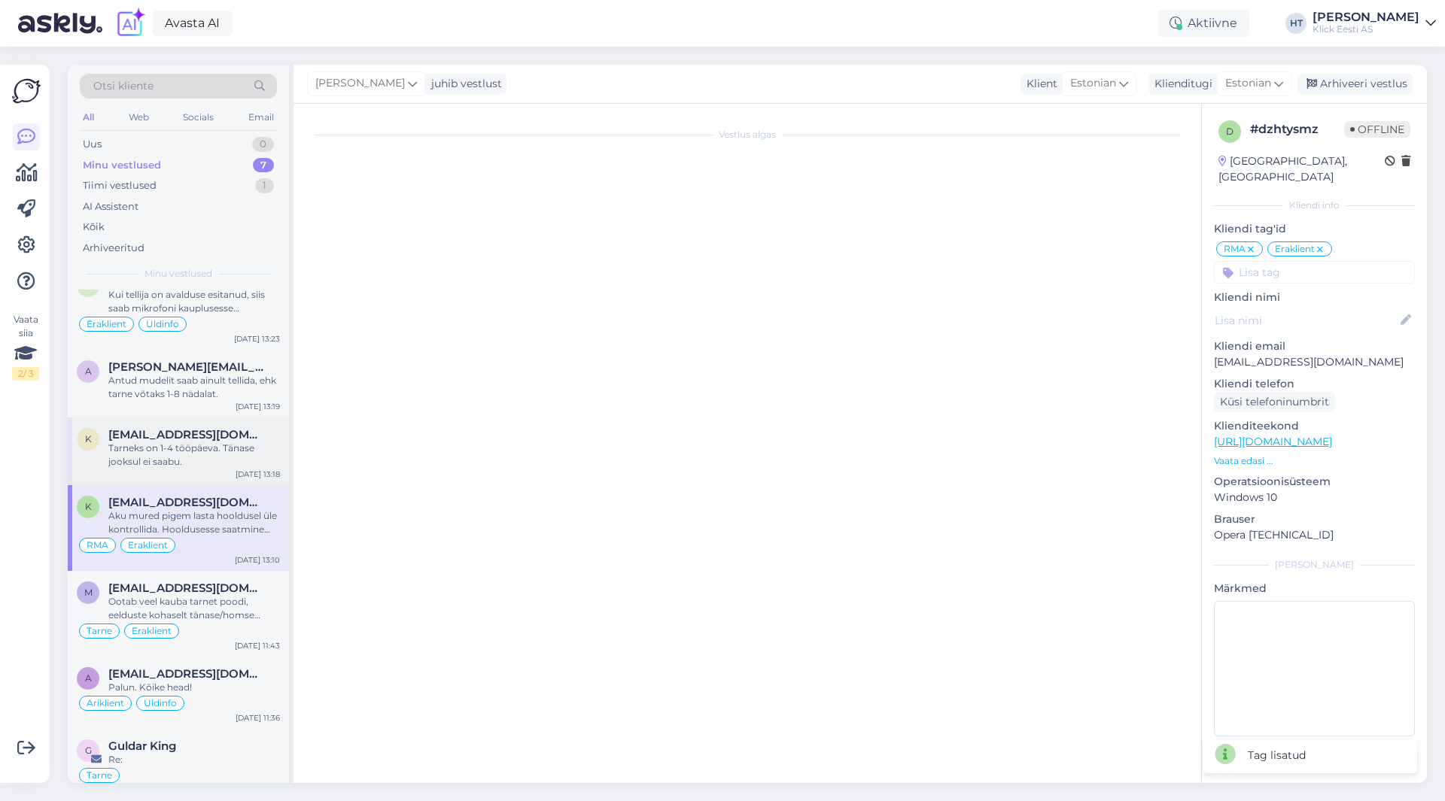
scroll to position [800, 0]
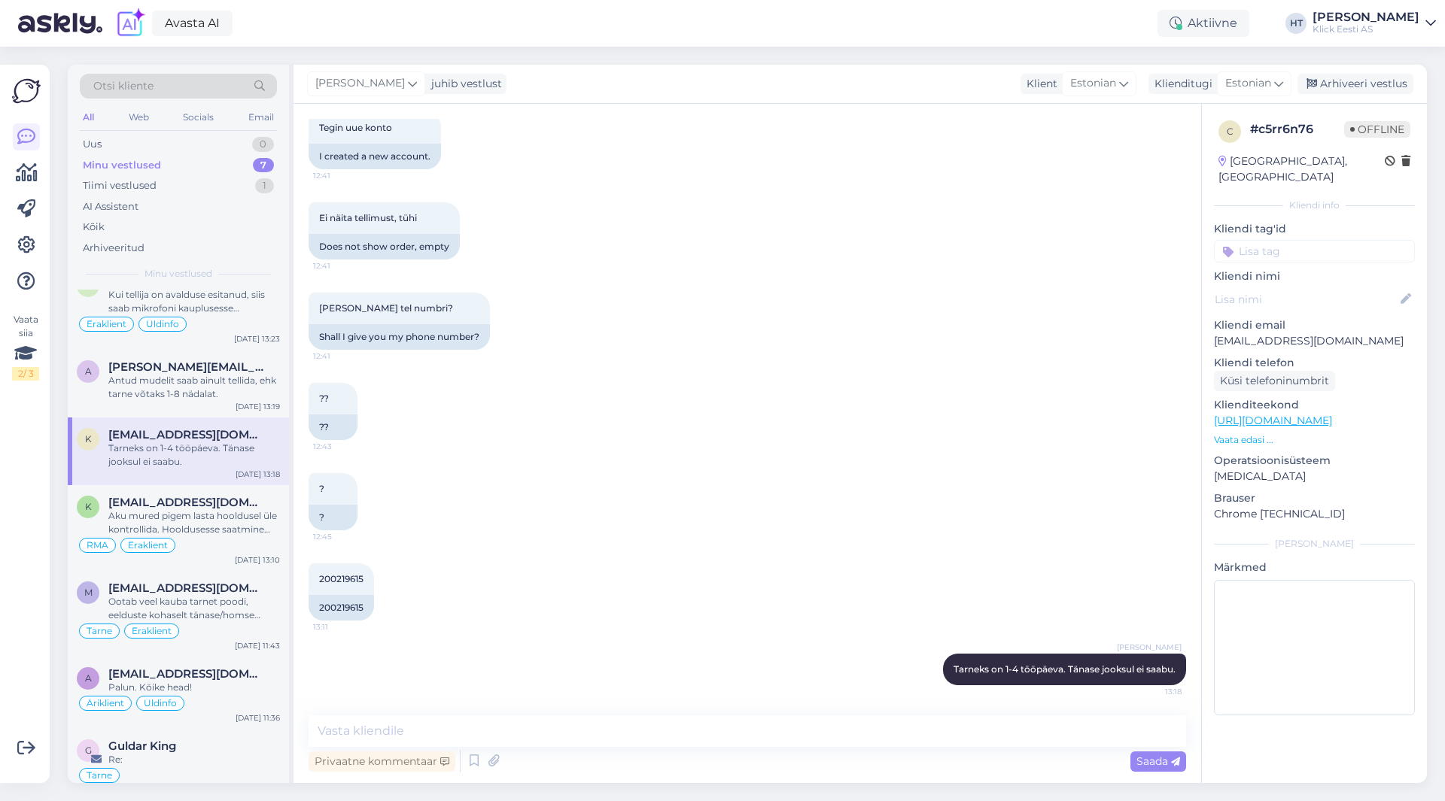
click at [1281, 240] on input at bounding box center [1314, 251] width 201 height 23
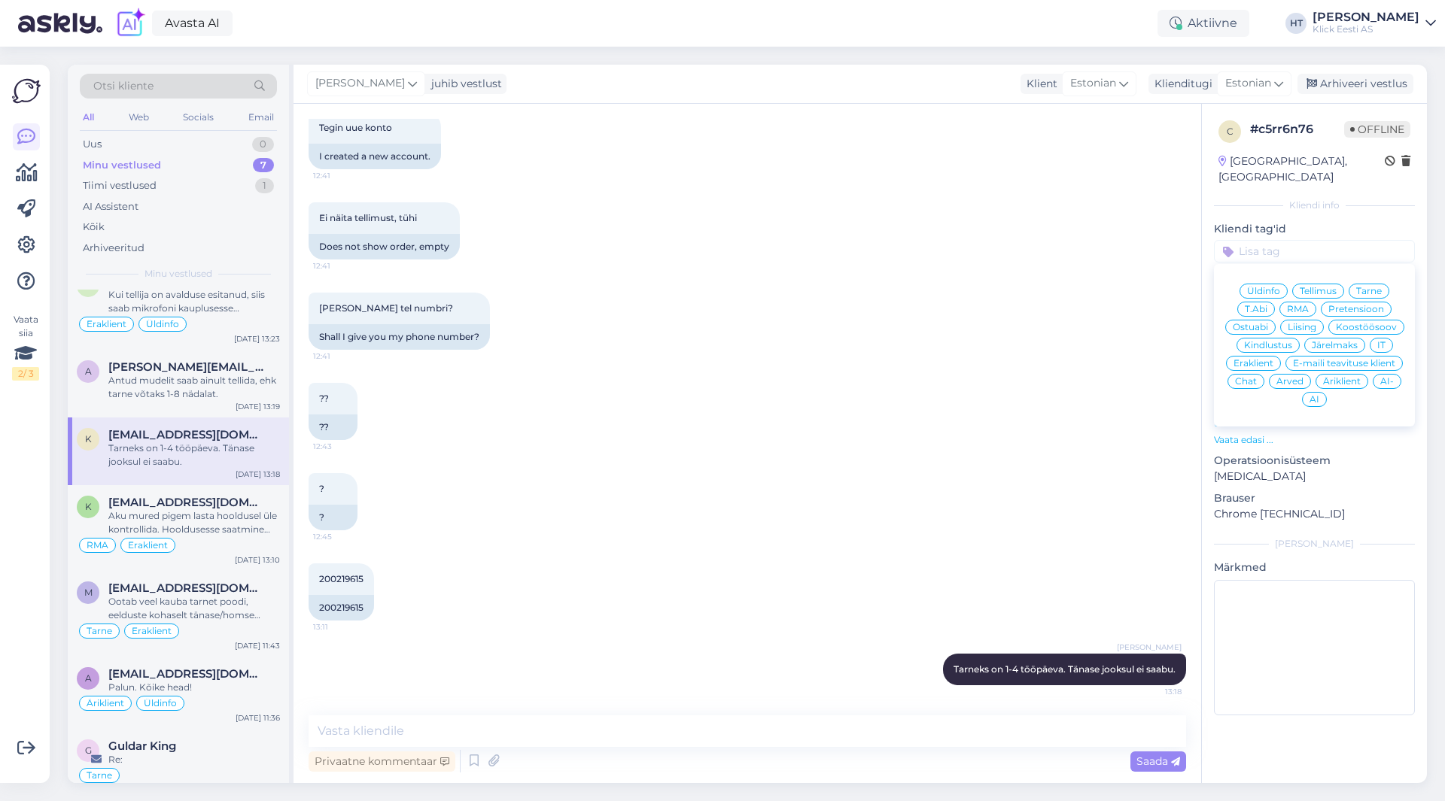
click at [1373, 287] on span "Tarne" at bounding box center [1369, 291] width 26 height 9
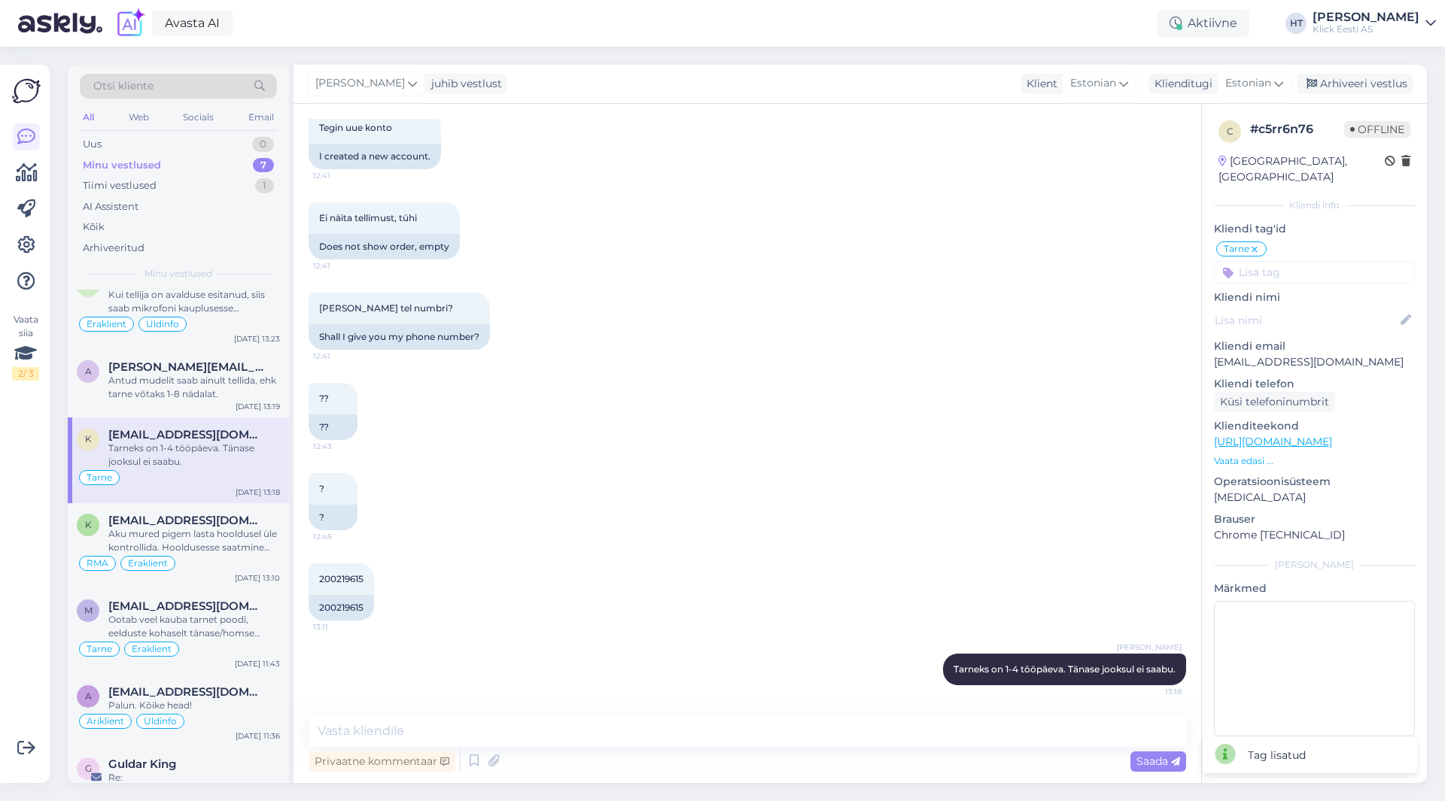
click at [1351, 261] on input at bounding box center [1314, 272] width 201 height 23
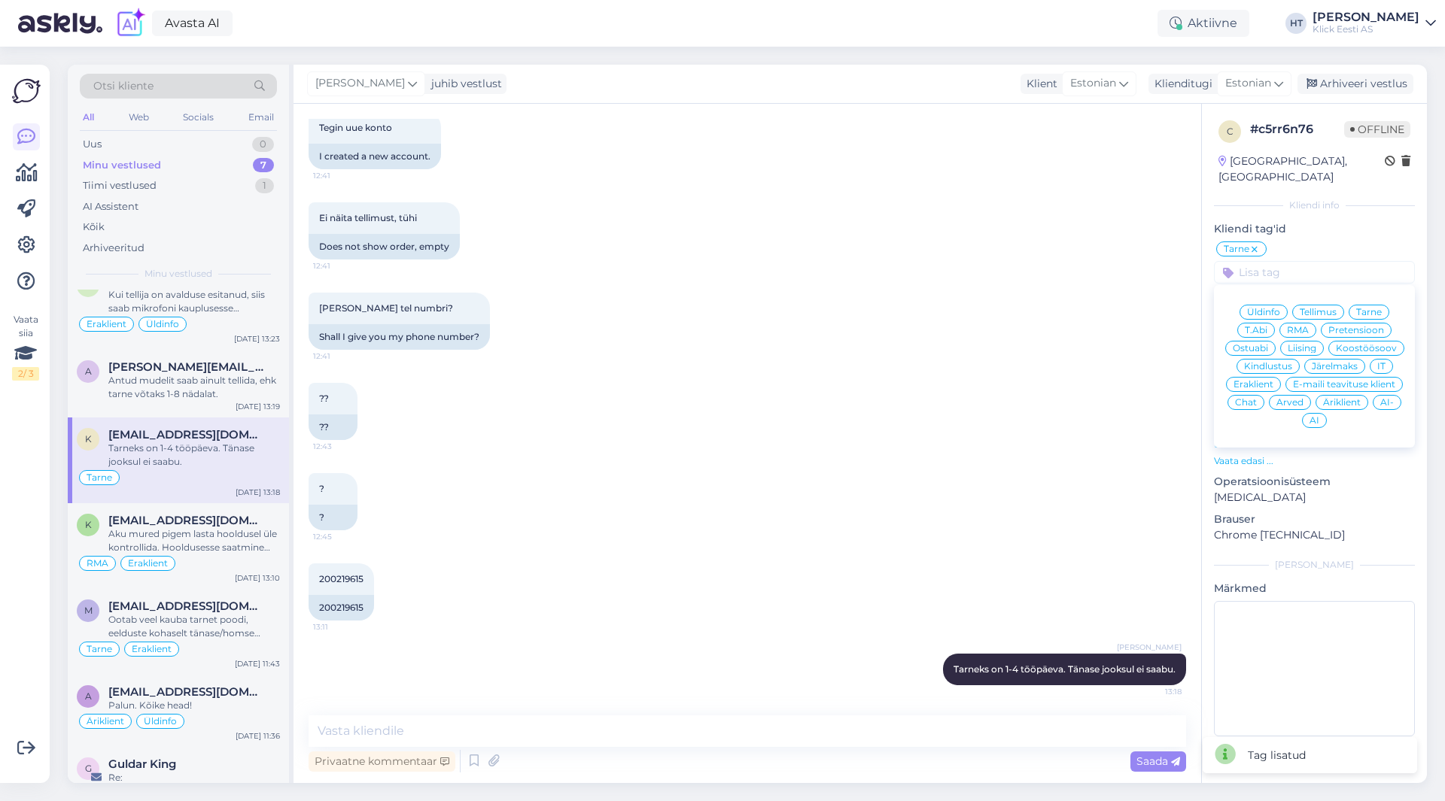
click at [1258, 377] on div "Eraklient" at bounding box center [1253, 384] width 55 height 15
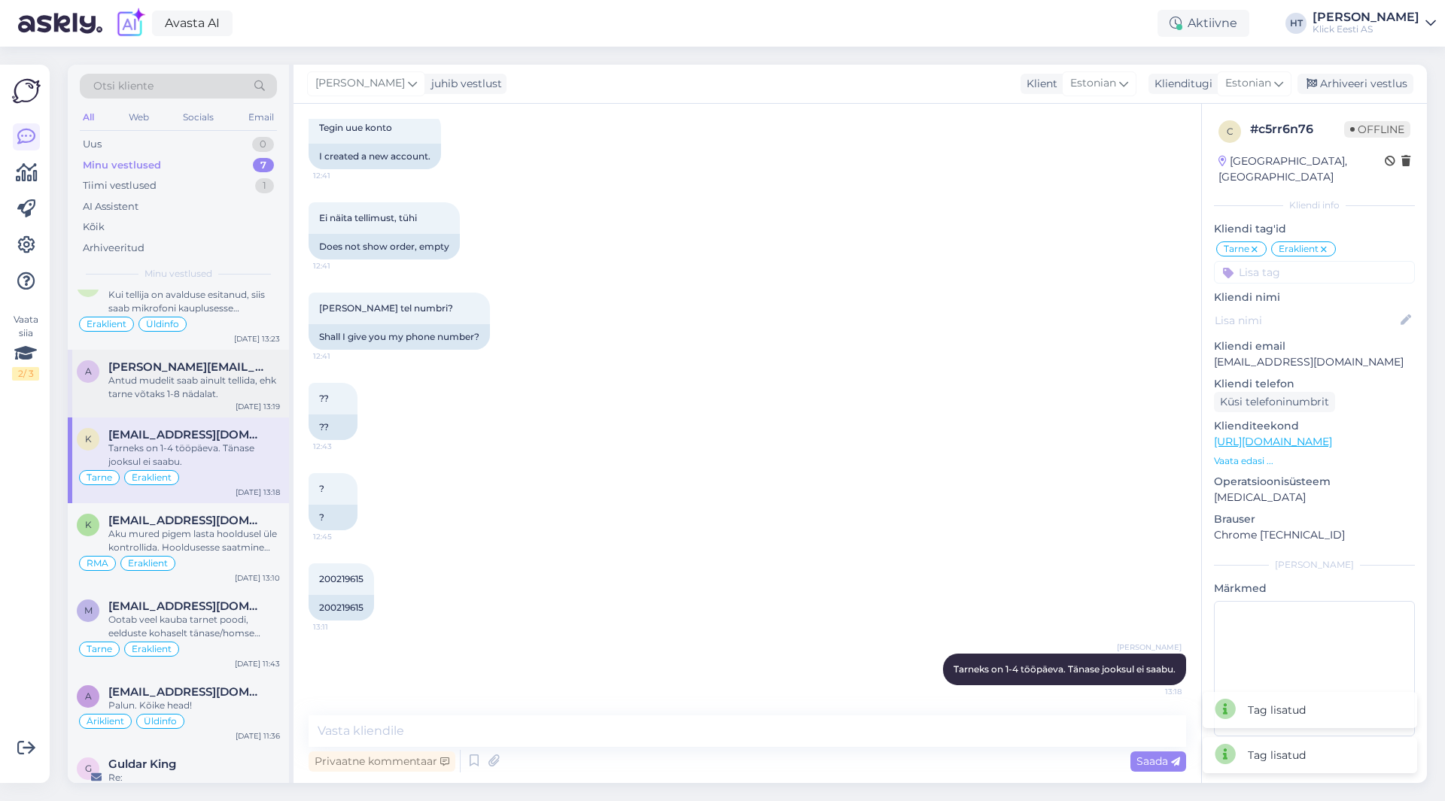
click at [231, 366] on span "[PERSON_NAME][EMAIL_ADDRESS][PERSON_NAME][DOMAIN_NAME]" at bounding box center [186, 367] width 157 height 14
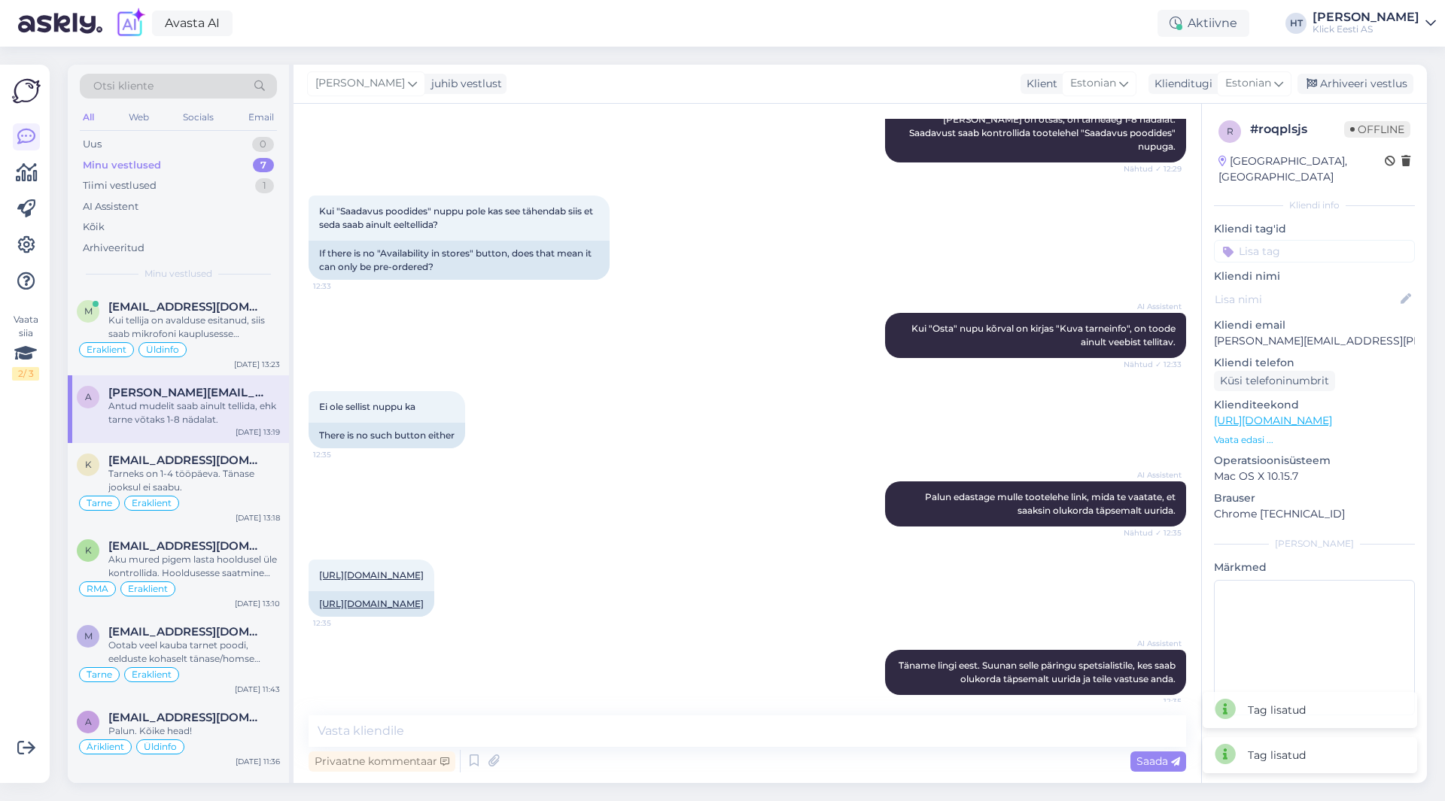
scroll to position [354, 0]
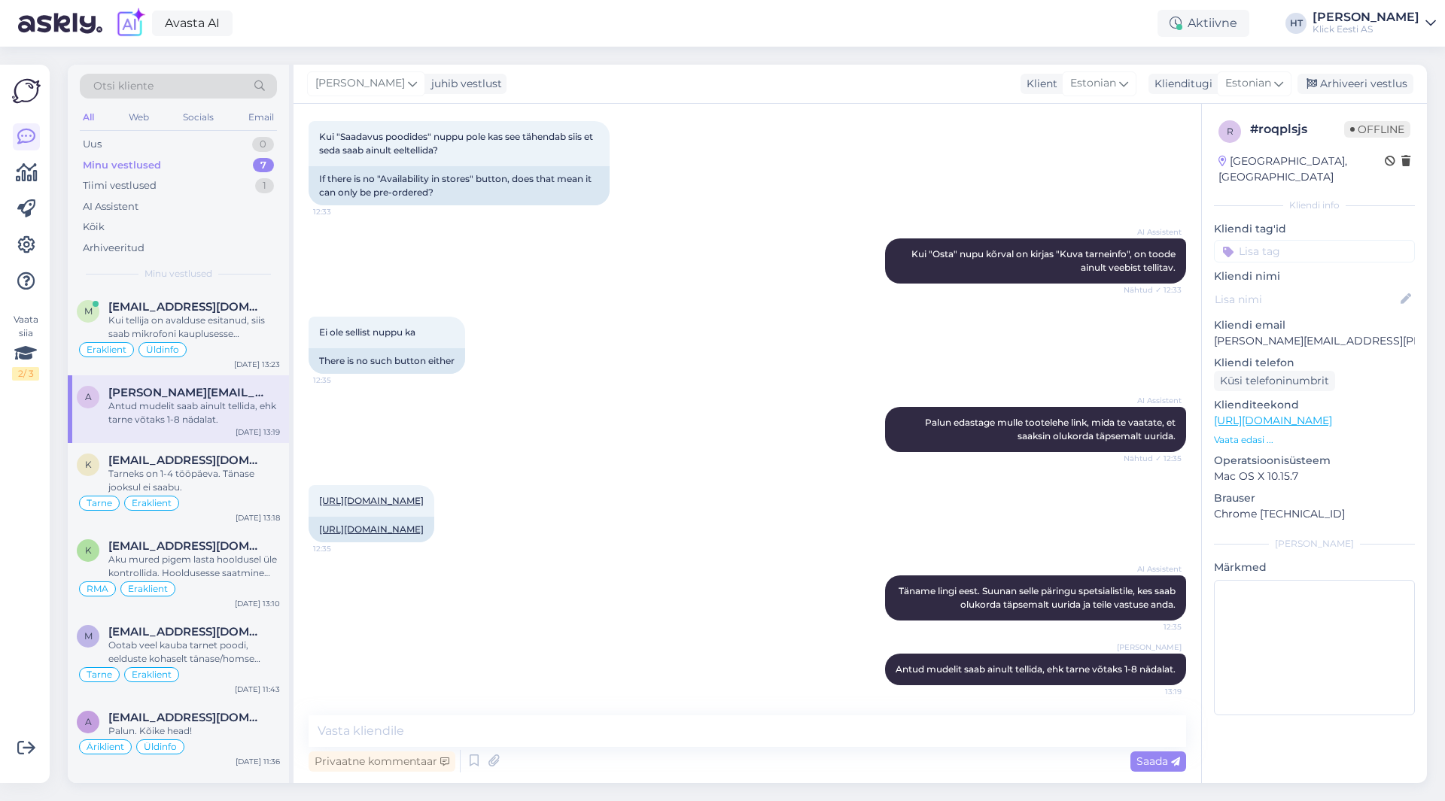
click at [1287, 240] on input at bounding box center [1314, 251] width 201 height 23
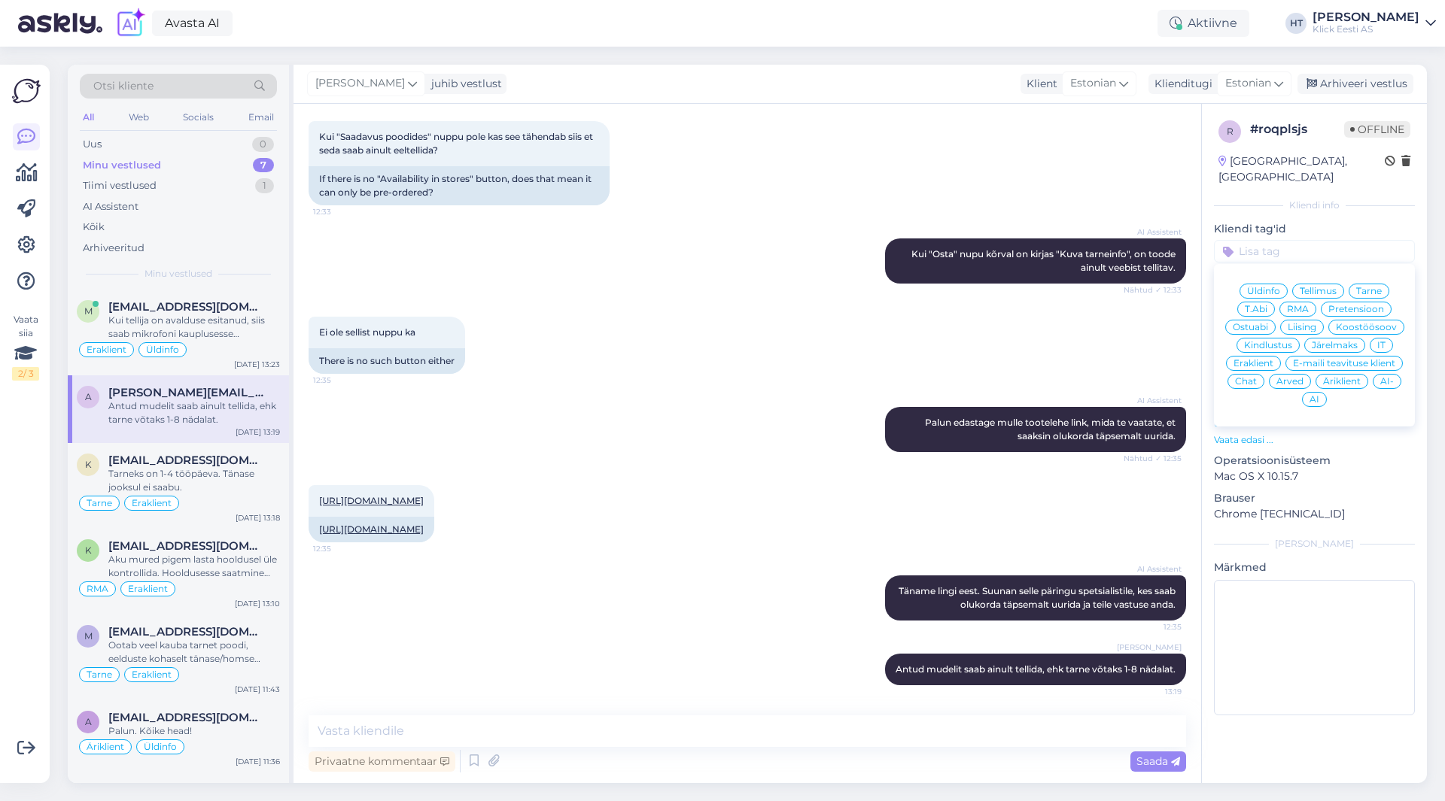
click at [1256, 323] on span "Ostuabi" at bounding box center [1250, 327] width 35 height 9
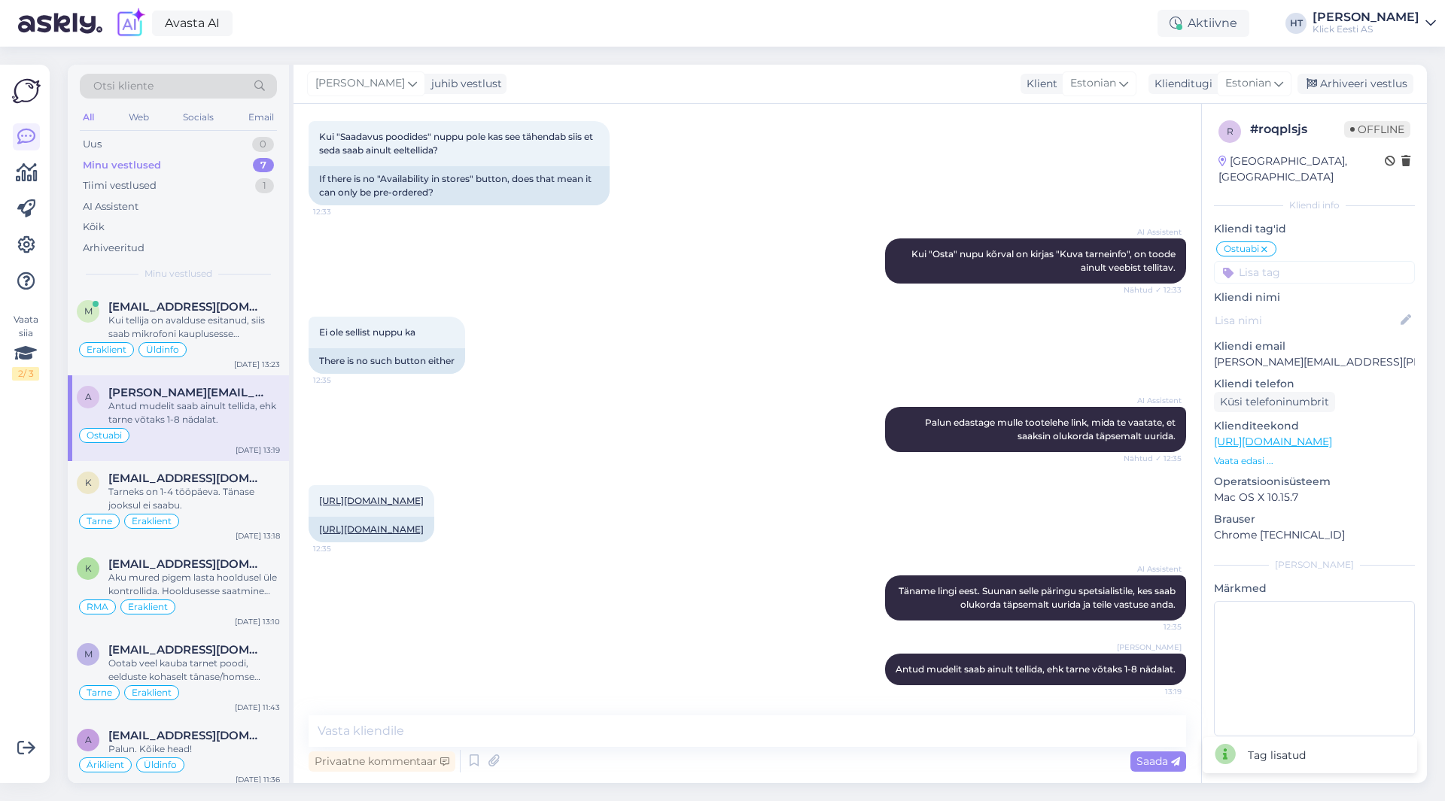
click at [1293, 261] on input at bounding box center [1314, 272] width 201 height 23
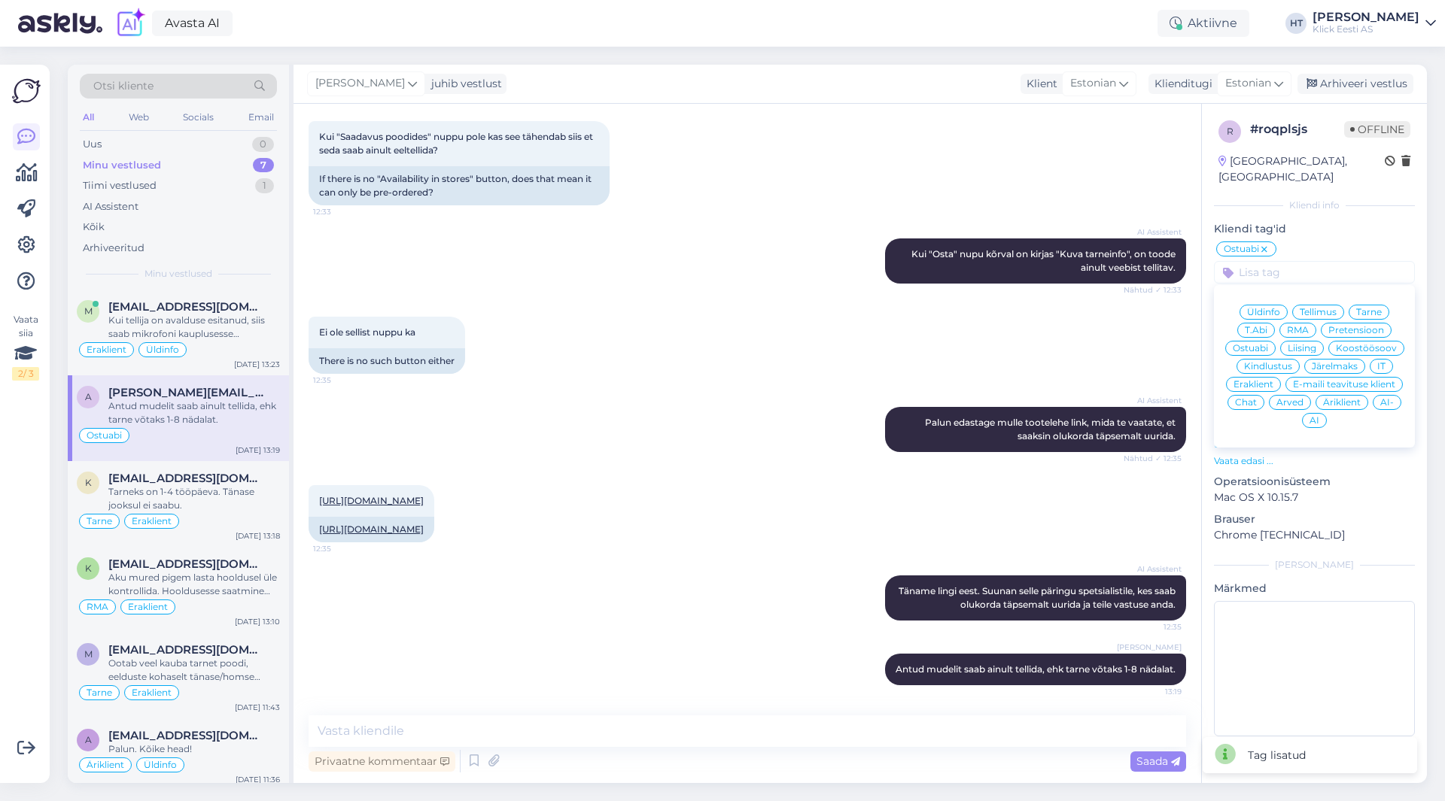
click at [1258, 377] on div "Eraklient" at bounding box center [1253, 384] width 55 height 15
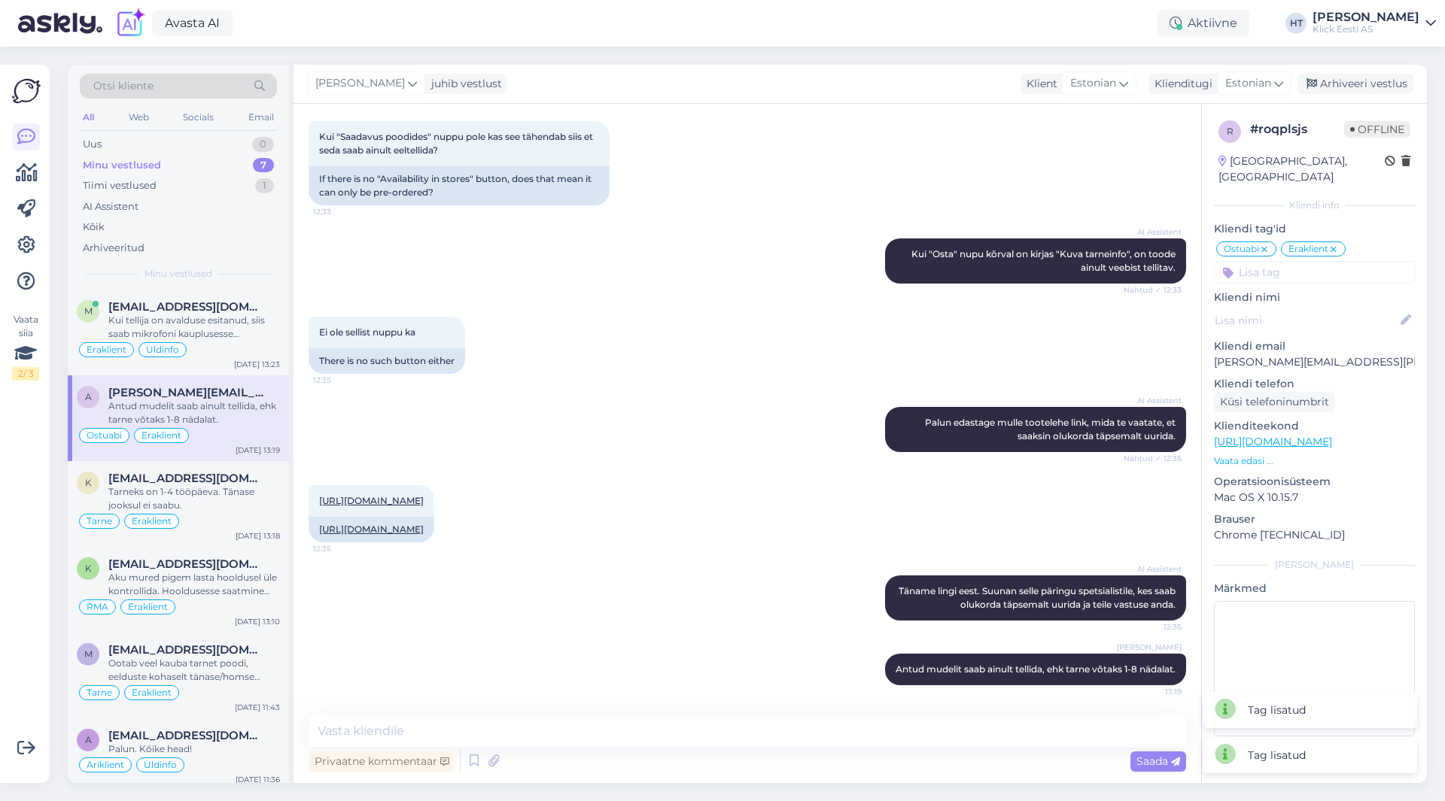
click at [926, 305] on div "Ei ole sellist nuppu ka 12:35 There is no such button either" at bounding box center [747, 345] width 877 height 90
click at [236, 311] on span "[EMAIL_ADDRESS][DOMAIN_NAME]" at bounding box center [186, 307] width 157 height 14
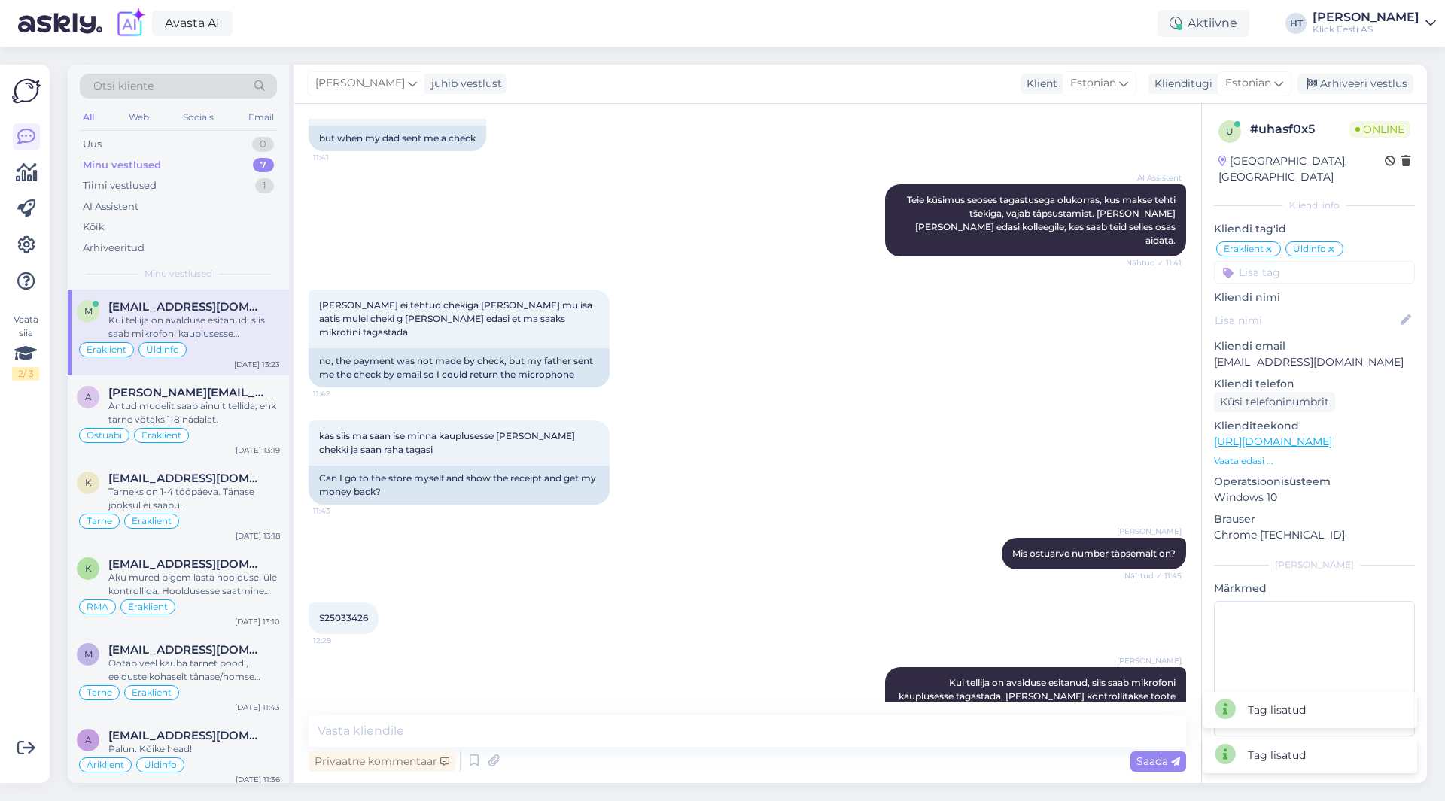
click at [269, 166] on div "7" at bounding box center [263, 165] width 21 height 15
click at [149, 205] on div "AI Assistent" at bounding box center [178, 206] width 197 height 21
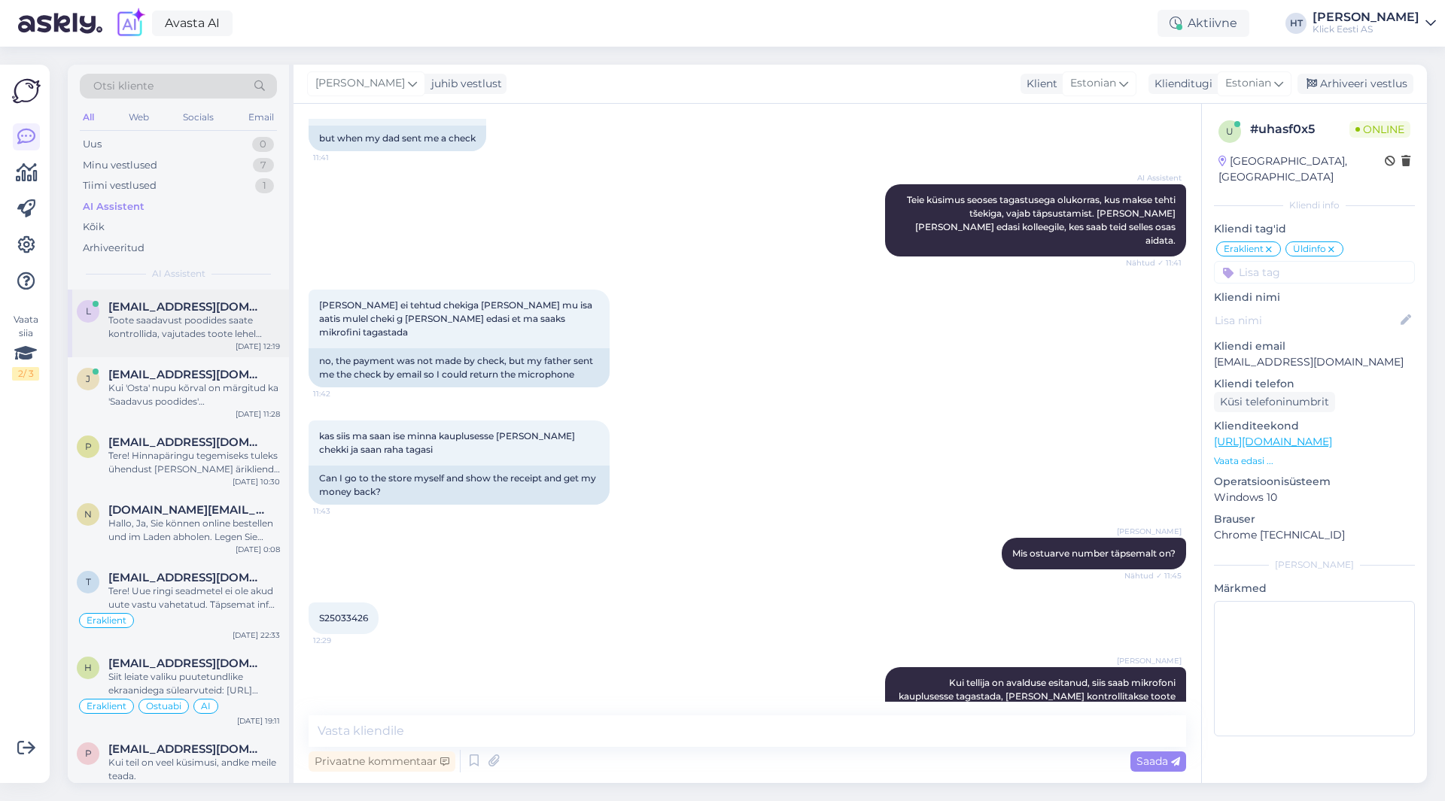
click at [196, 303] on span "[EMAIL_ADDRESS][DOMAIN_NAME]" at bounding box center [186, 307] width 157 height 14
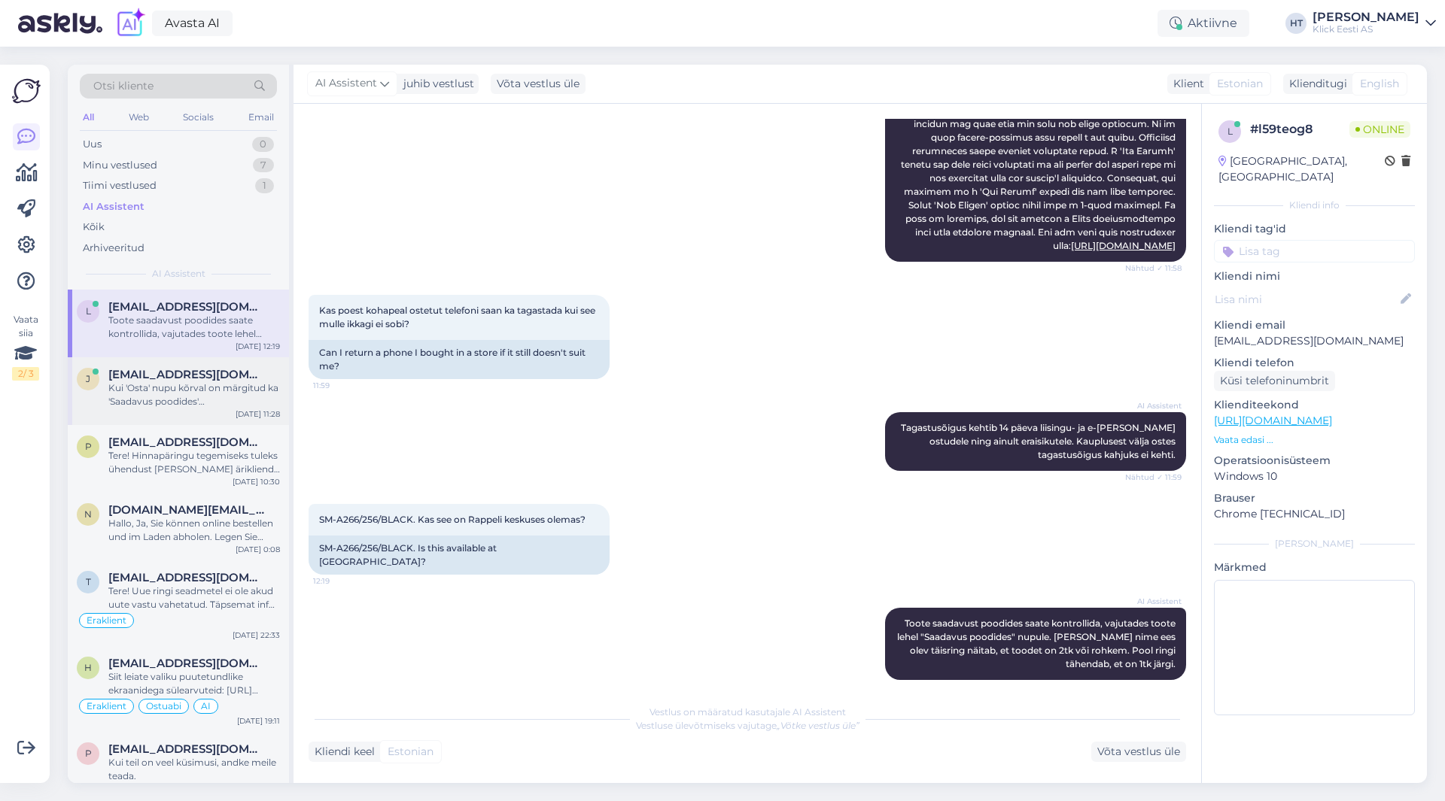
click at [263, 400] on div "Kui 'Osta' nupu kõrval on märgitud ka 'Saadavus poodides' [PERSON_NAME], siis v…" at bounding box center [194, 395] width 172 height 27
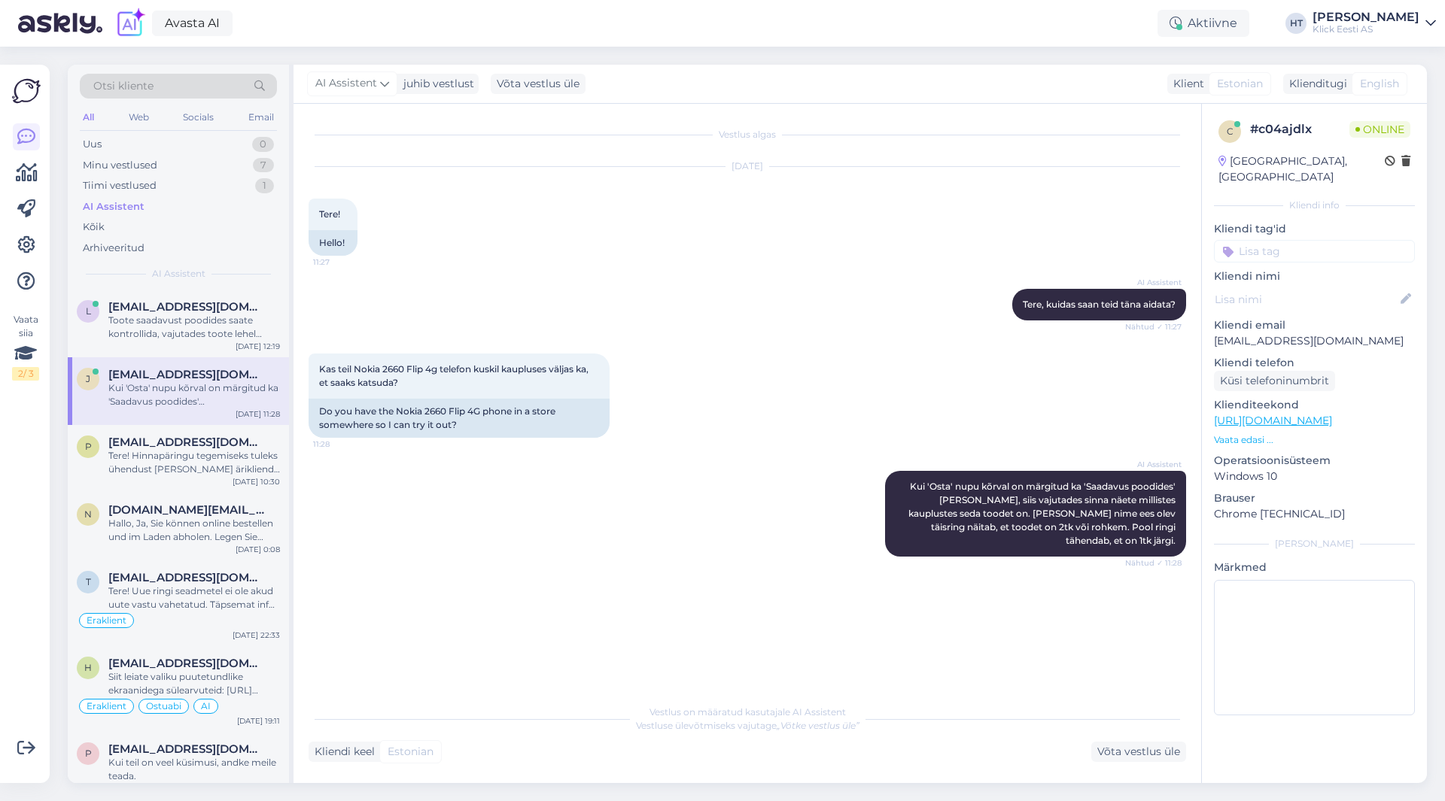
scroll to position [0, 0]
click at [245, 448] on div "[EMAIL_ADDRESS][DOMAIN_NAME]" at bounding box center [194, 443] width 172 height 14
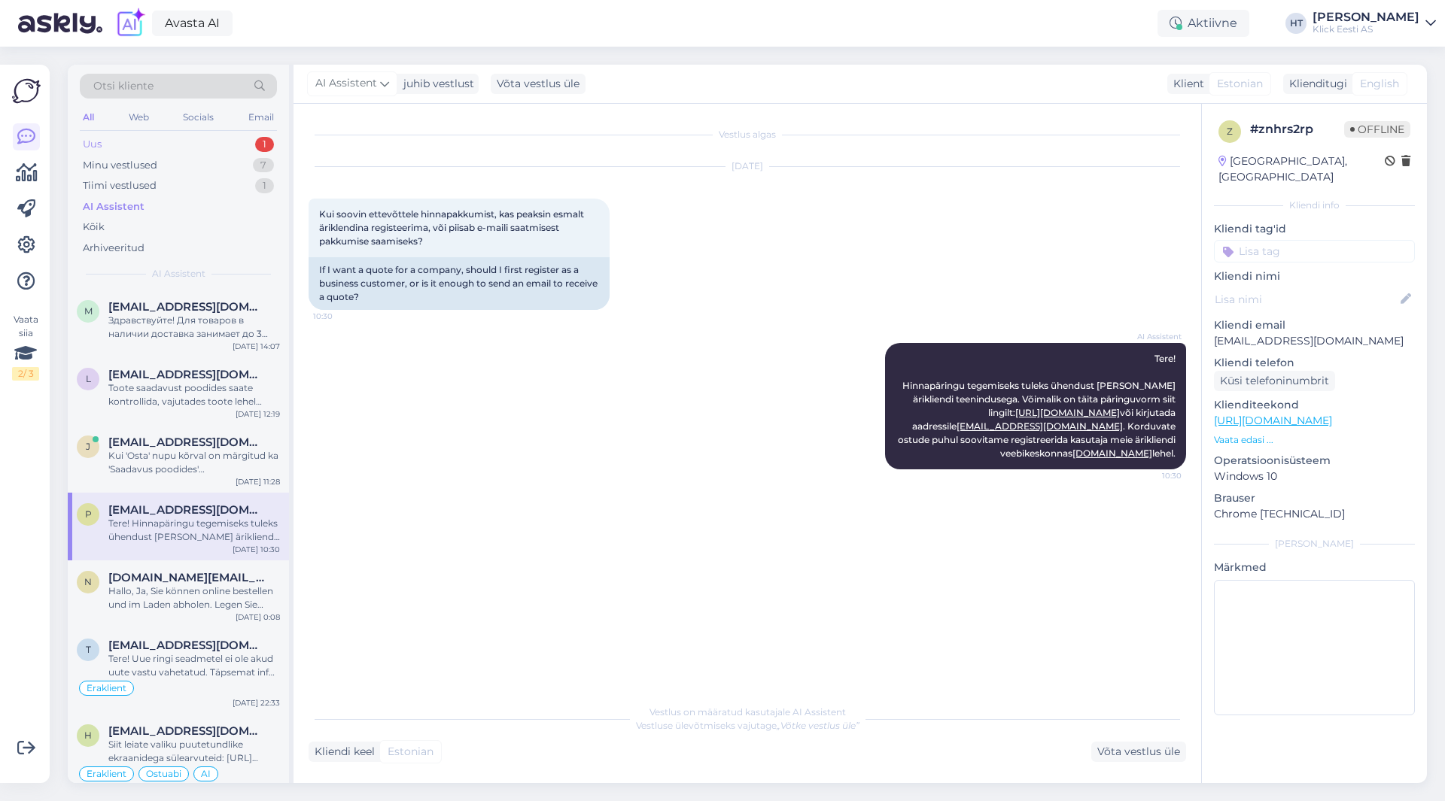
click at [257, 146] on div "1" at bounding box center [264, 144] width 19 height 15
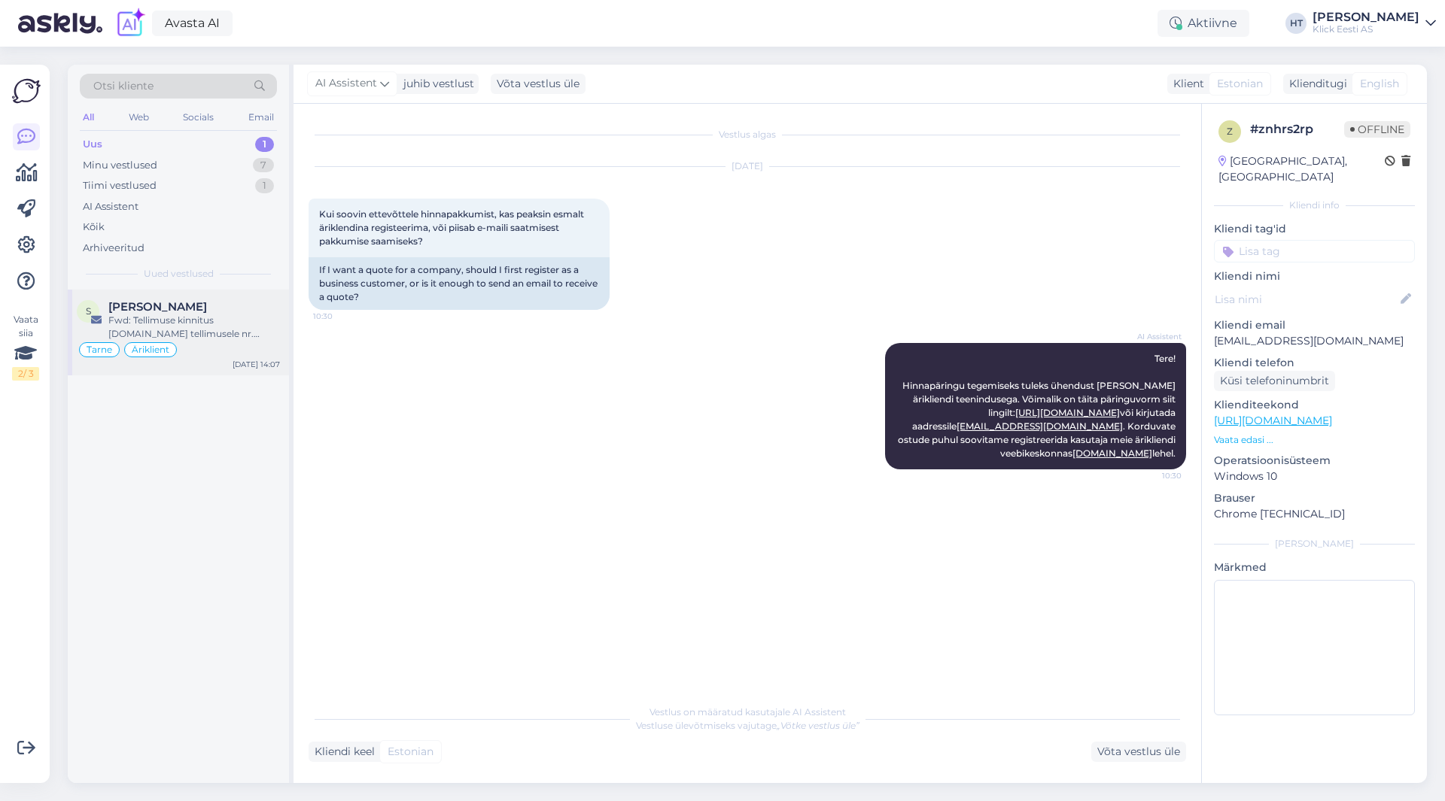
click at [233, 325] on div "Fwd: Tellimuse kinnitus [DOMAIN_NAME] tellimusele nr. #500006942" at bounding box center [194, 327] width 172 height 27
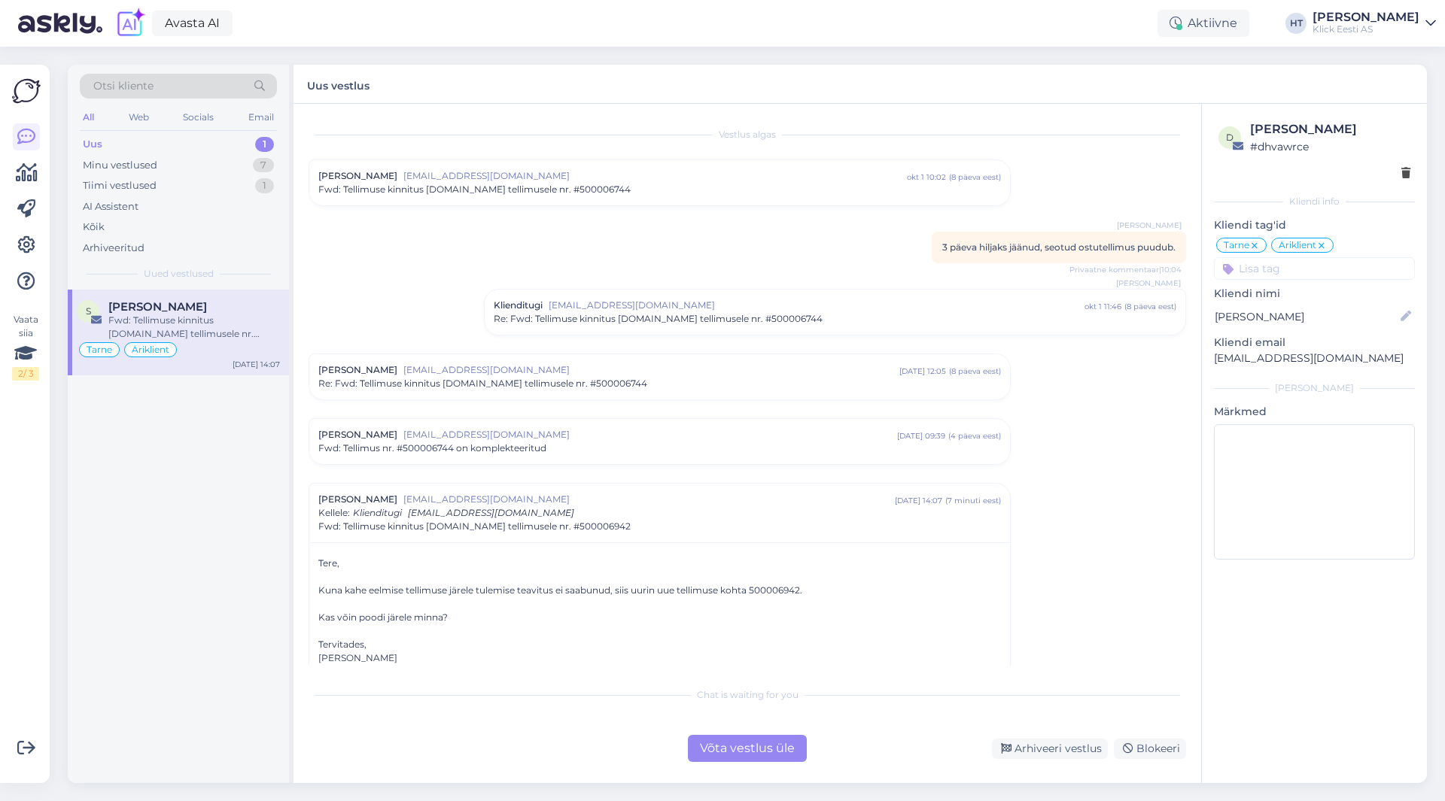
click at [813, 320] on div "Re: Fwd: Tellimuse kinnitus [DOMAIN_NAME] tellimusele nr. #500006744" at bounding box center [835, 319] width 682 height 14
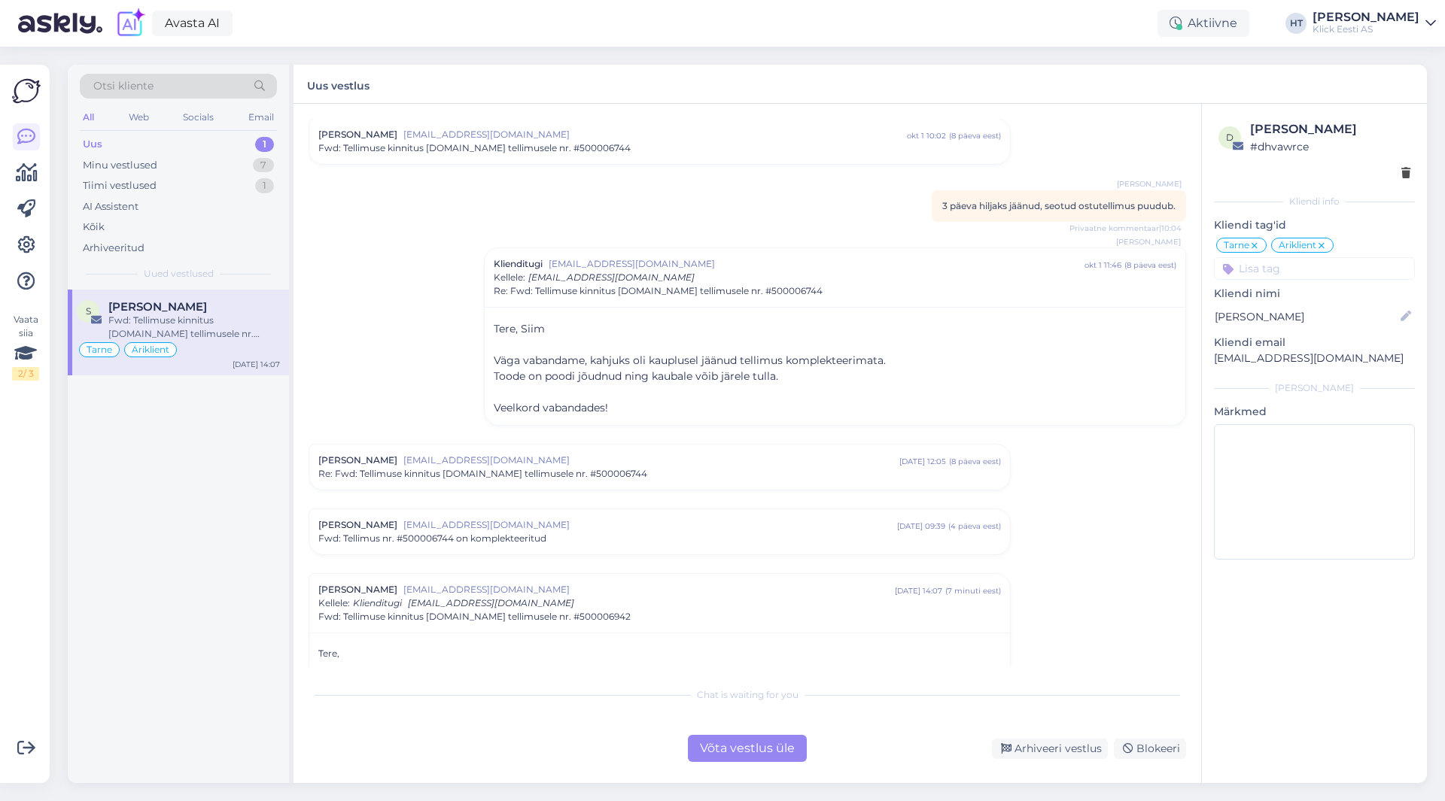
scroll to position [75, 0]
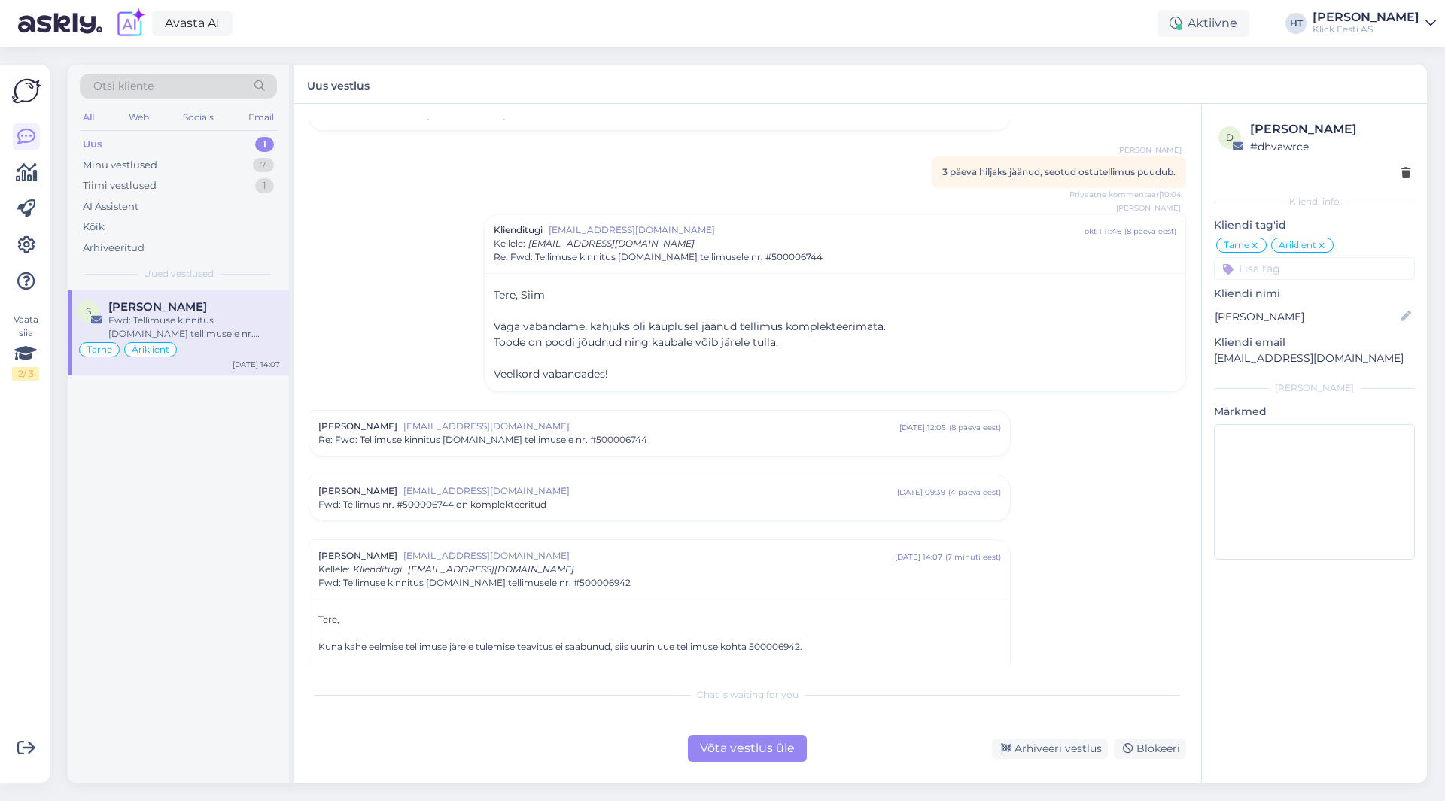
click at [665, 424] on span "[EMAIL_ADDRESS][DOMAIN_NAME]" at bounding box center [651, 427] width 496 height 14
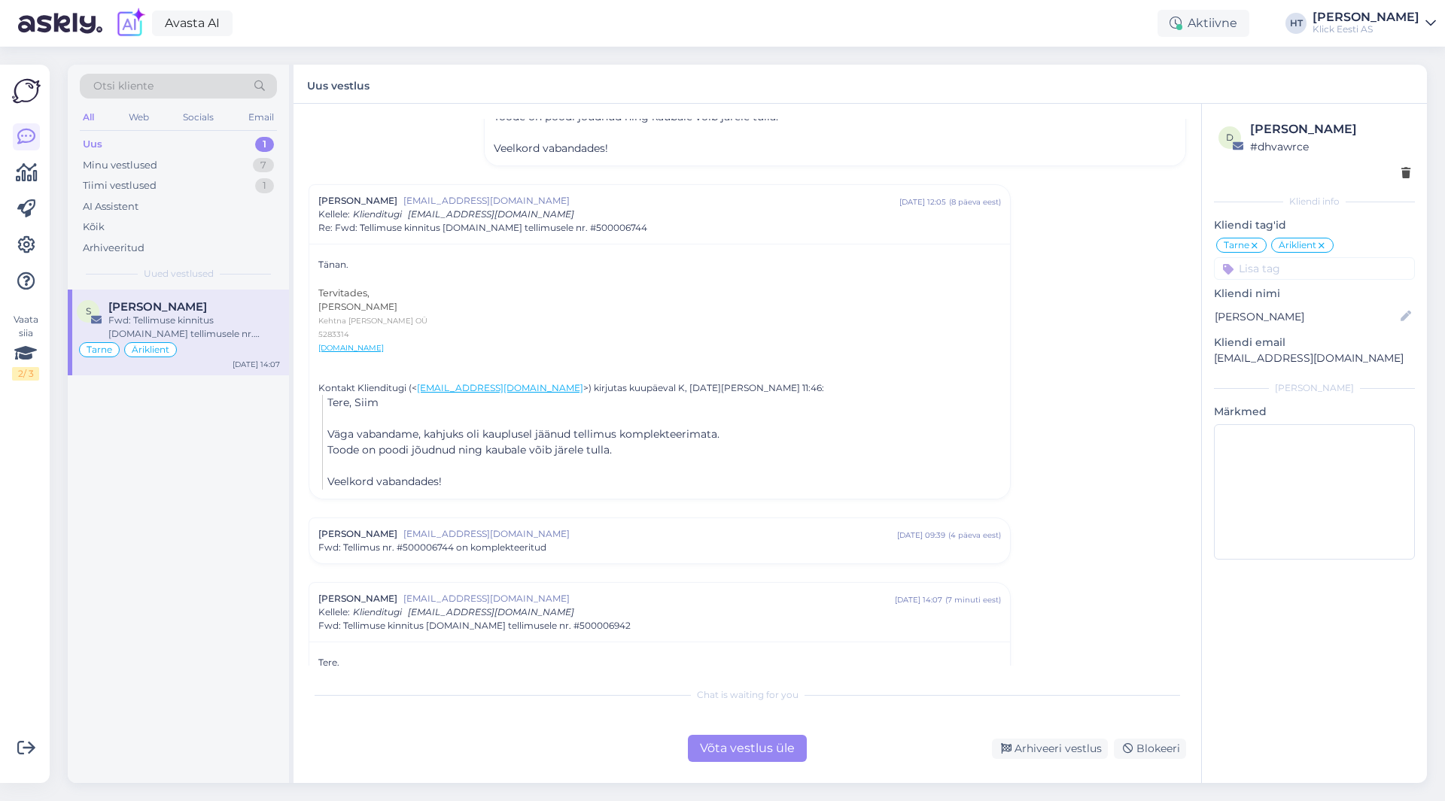
scroll to position [376, 0]
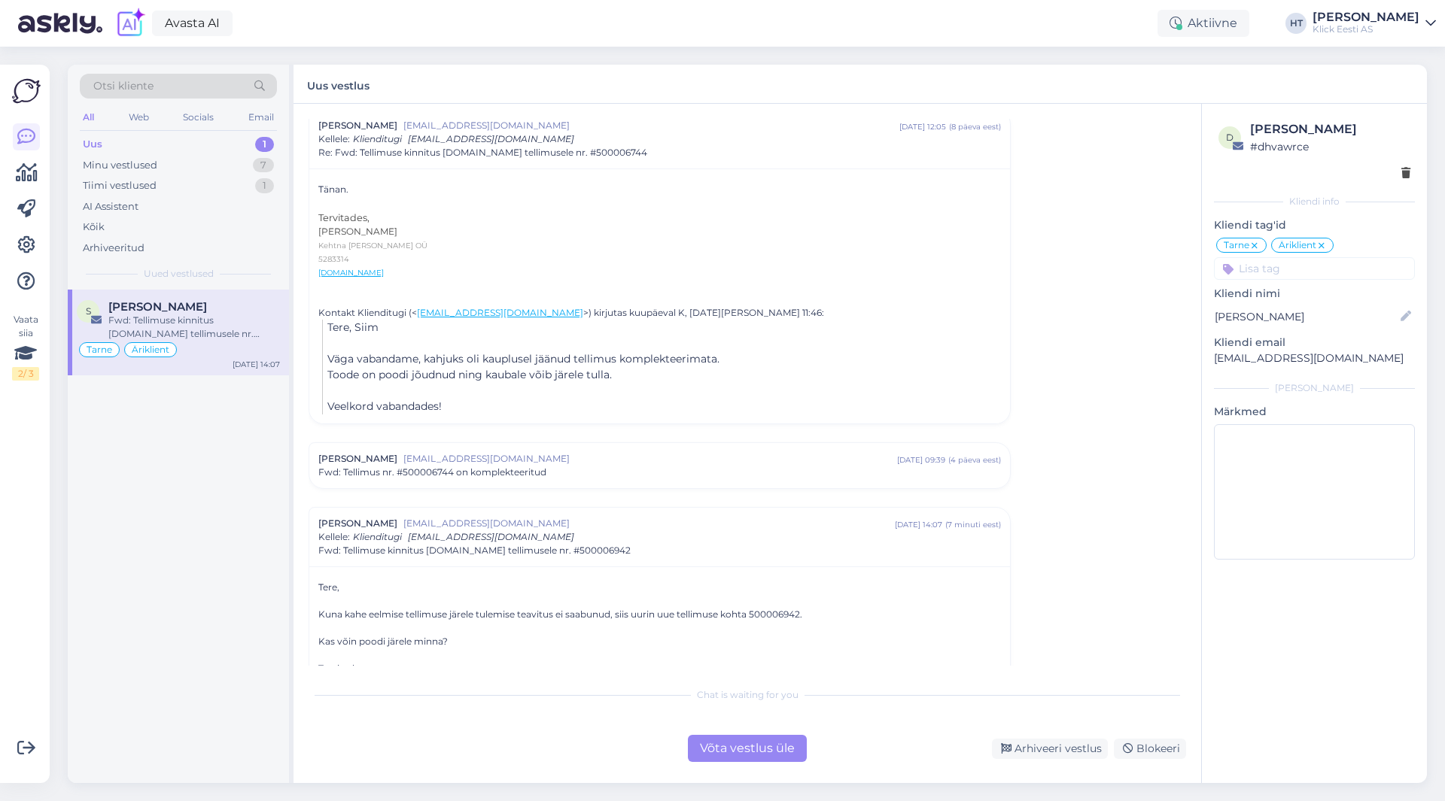
click at [573, 467] on div "Fwd: Tellimus nr. #500006744 on komplekteeritud" at bounding box center [659, 473] width 682 height 14
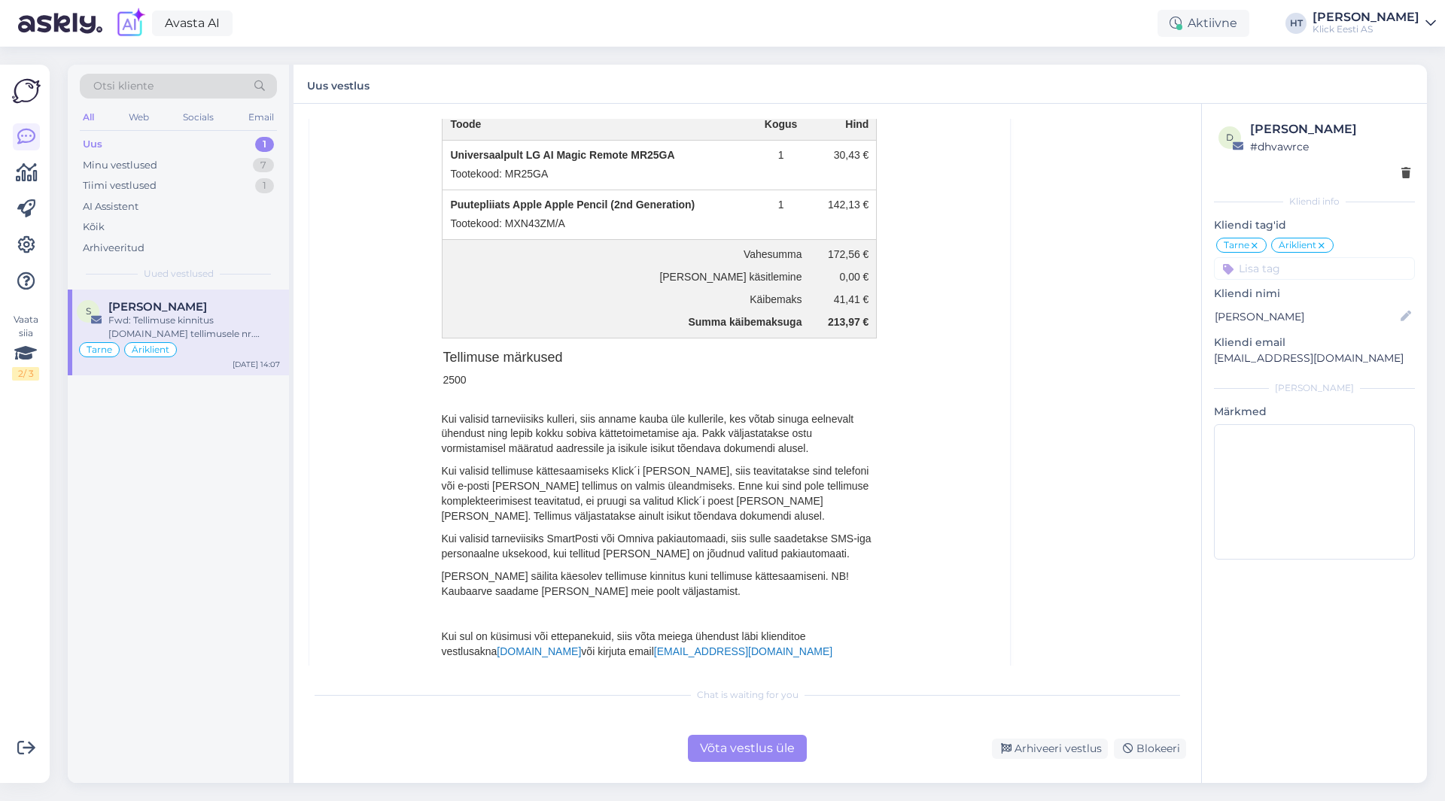
scroll to position [2410, 0]
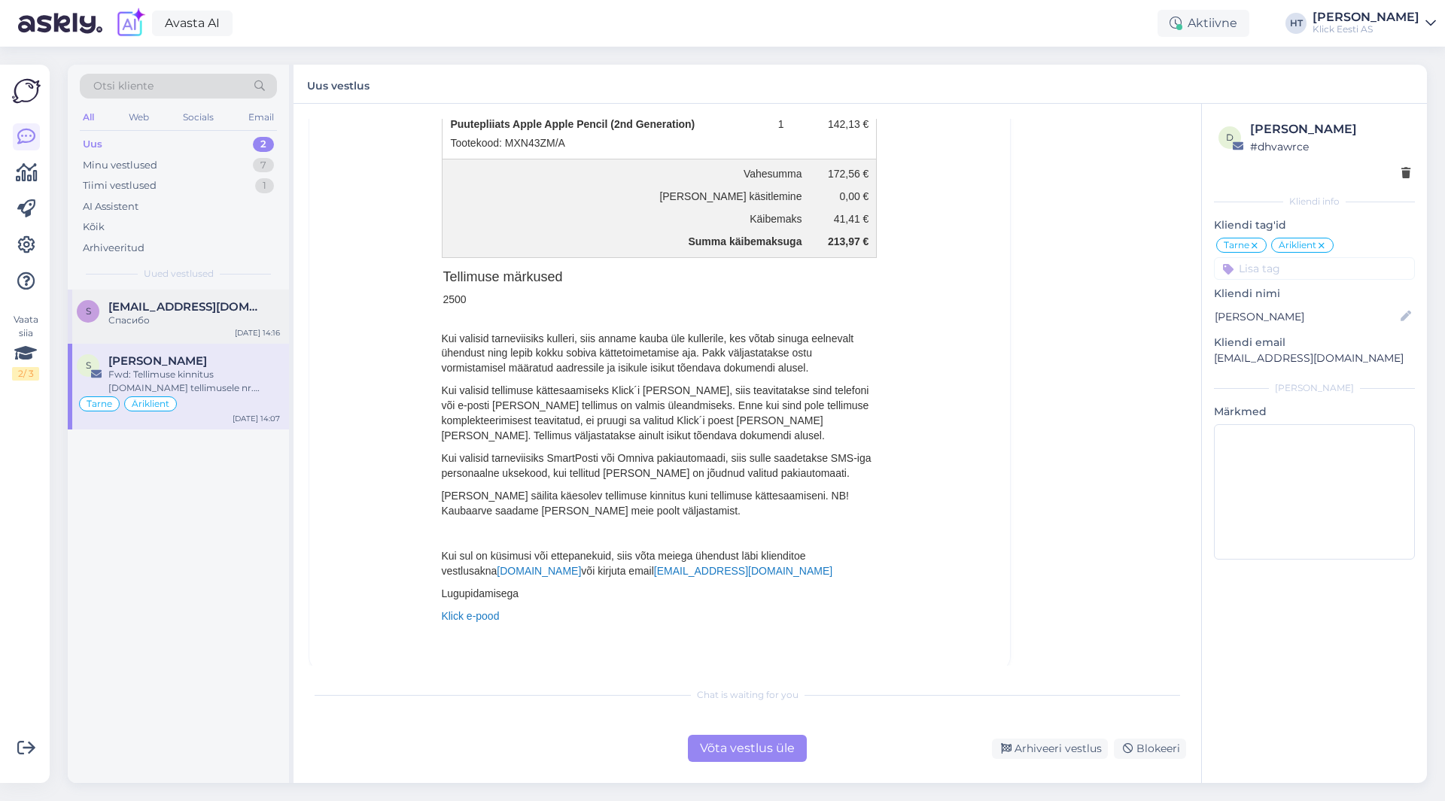
click at [267, 306] on div "[EMAIL_ADDRESS][DOMAIN_NAME]" at bounding box center [194, 307] width 172 height 14
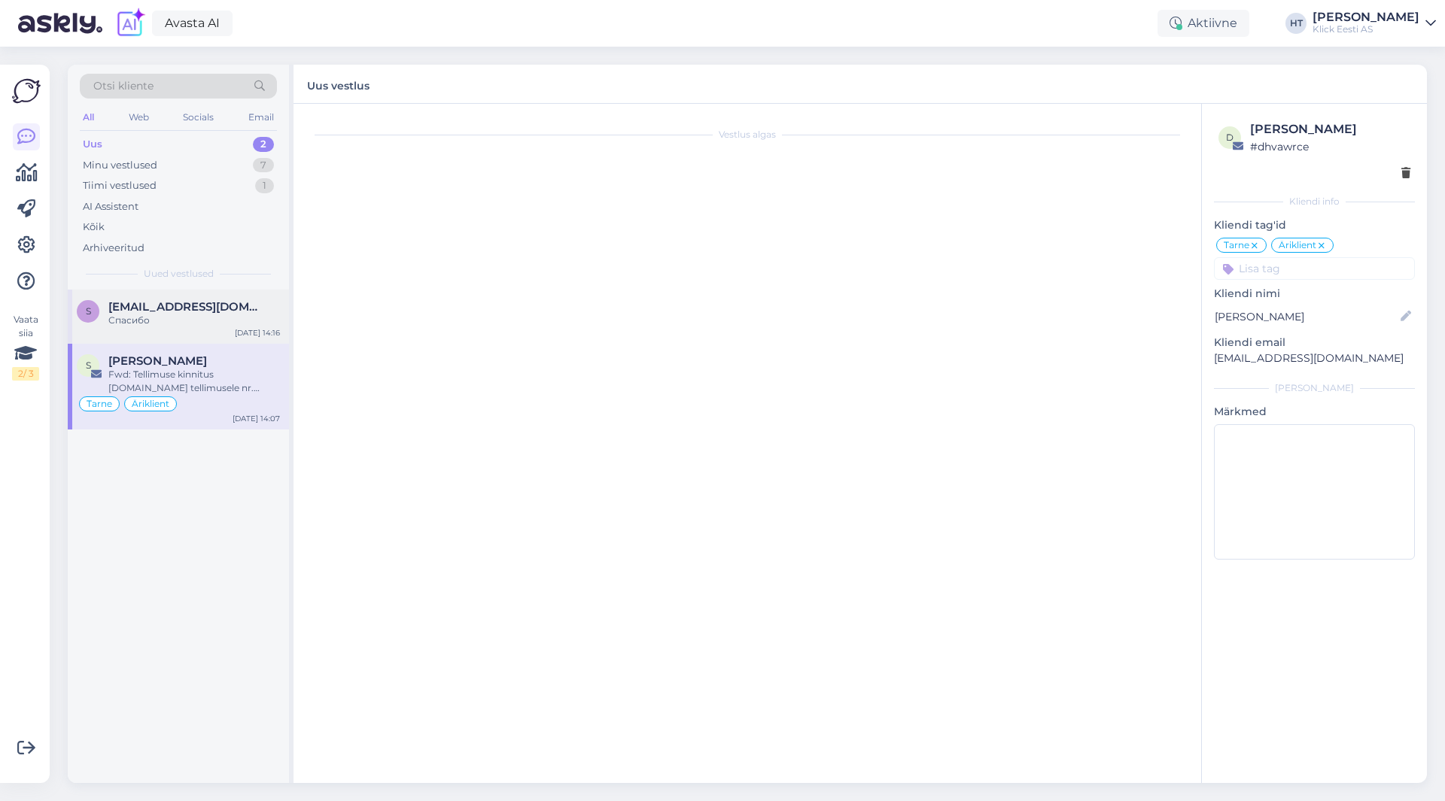
scroll to position [0, 0]
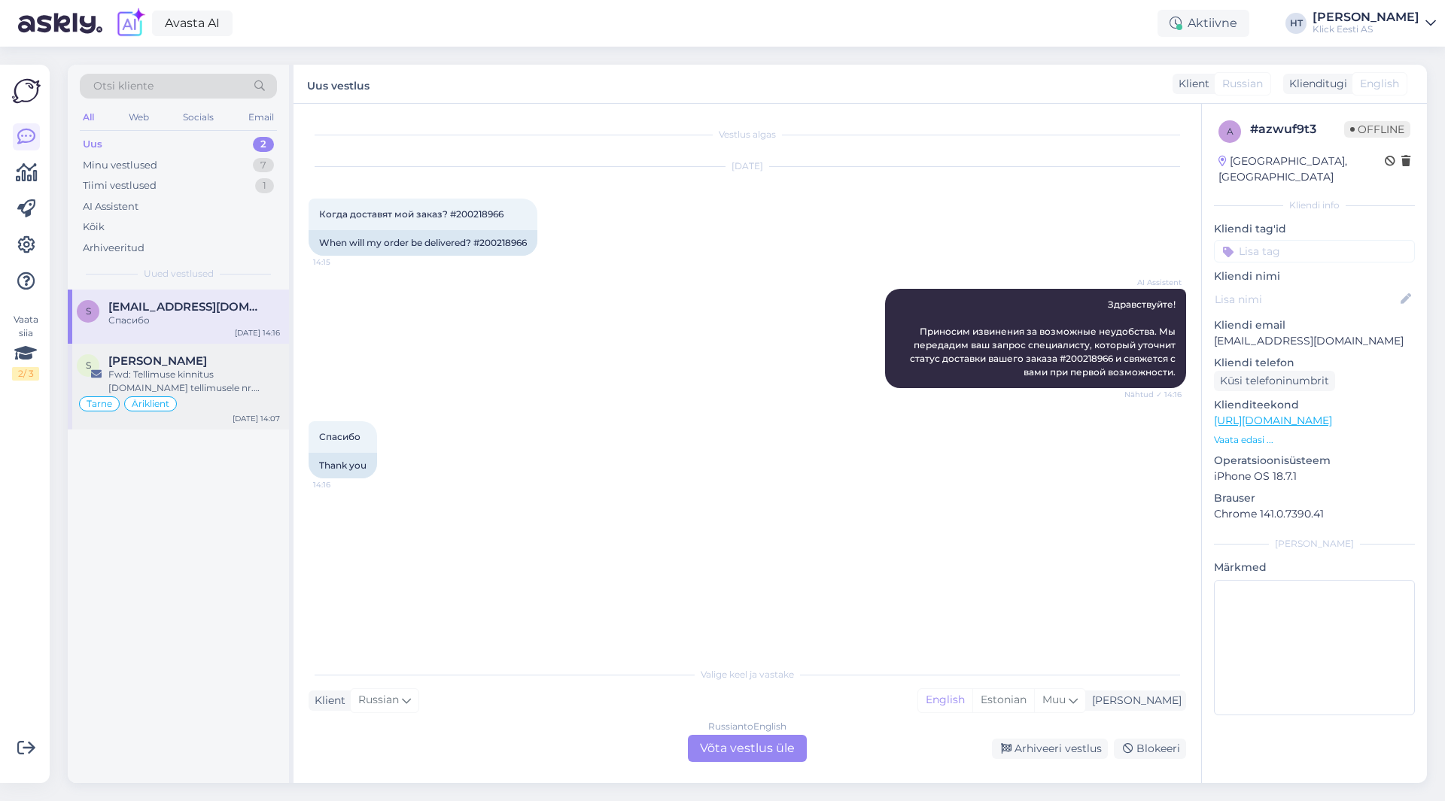
click at [168, 375] on div "Fwd: Tellimuse kinnitus [DOMAIN_NAME] tellimusele nr. #500006942" at bounding box center [194, 381] width 172 height 27
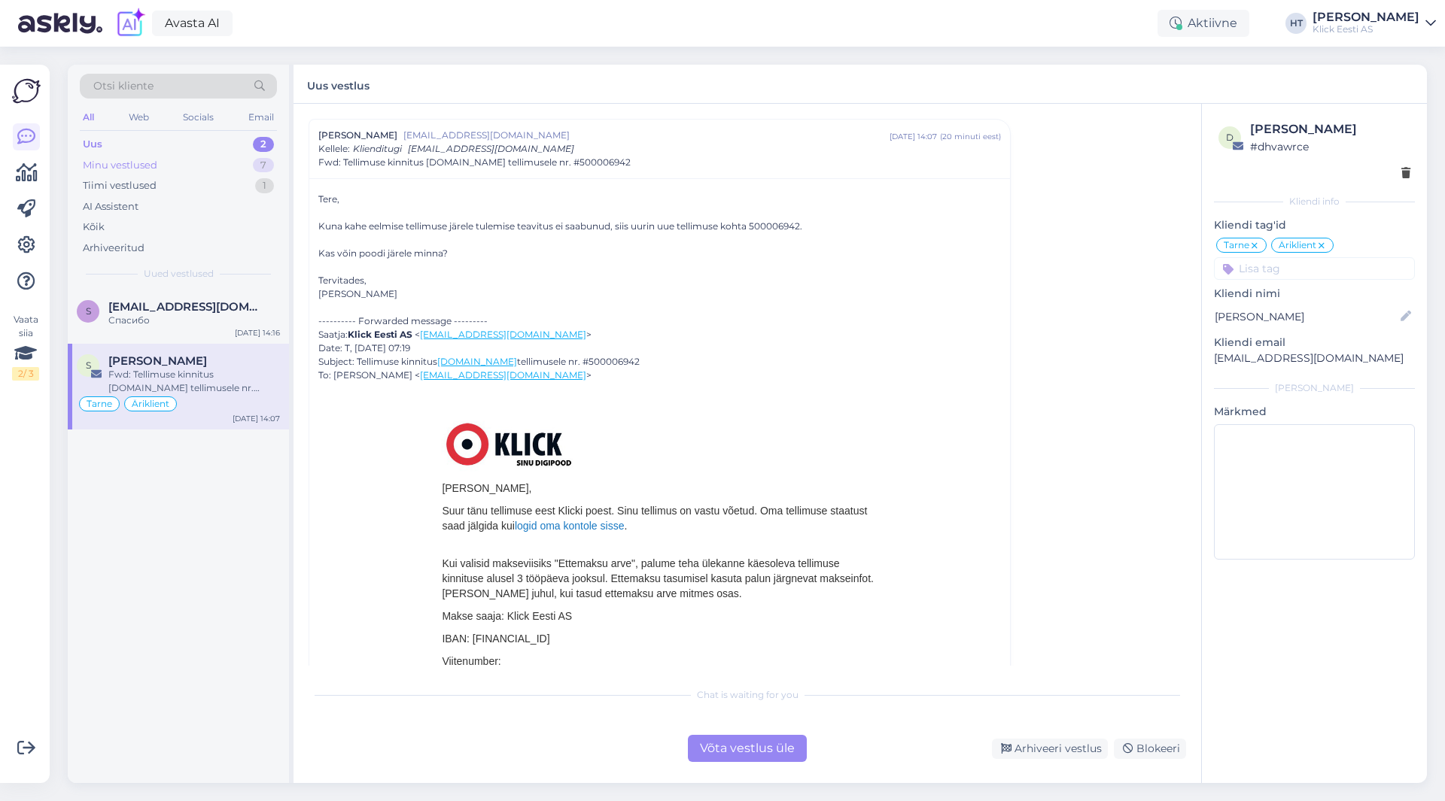
click at [239, 172] on div "Minu vestlused 7" at bounding box center [178, 165] width 197 height 21
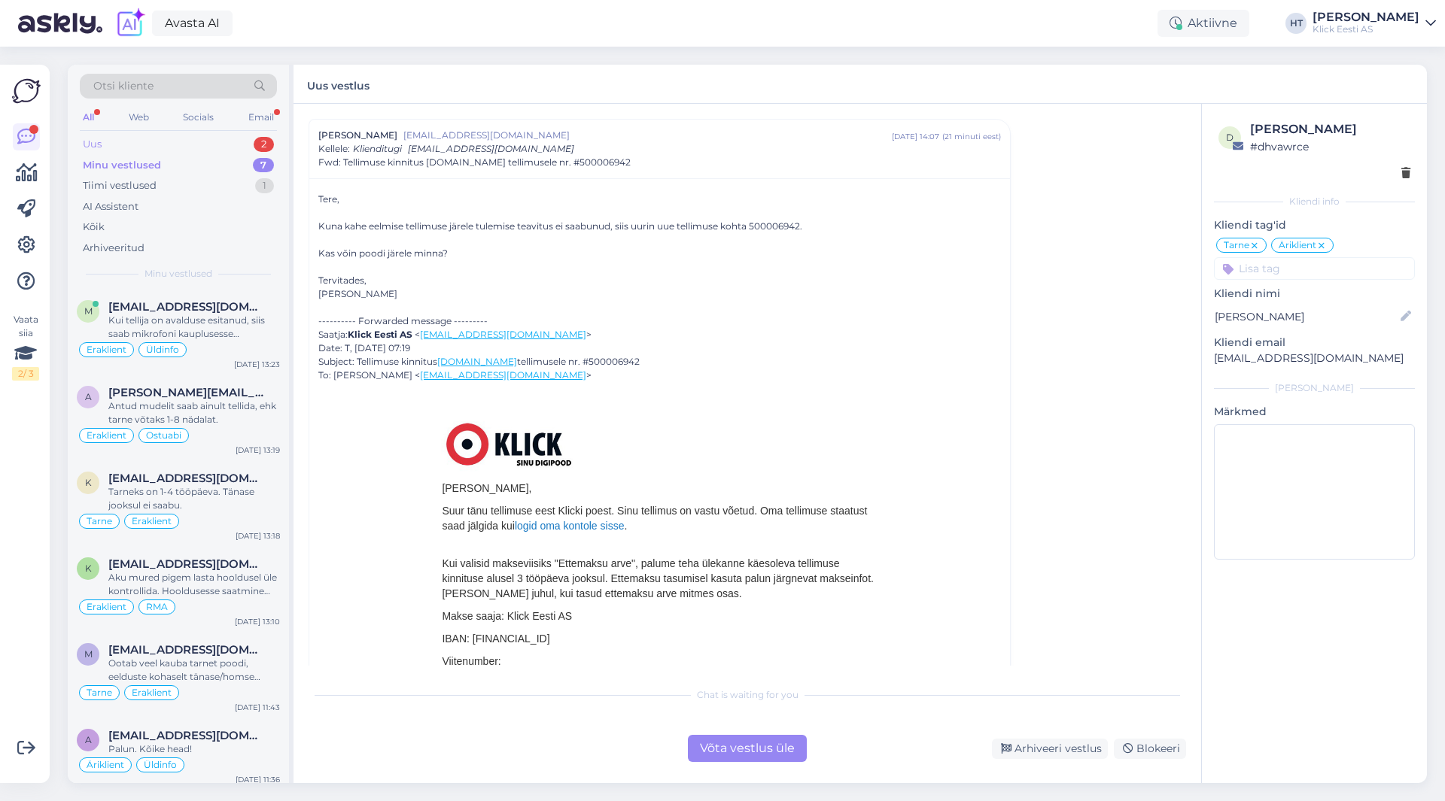
click at [217, 150] on div "Uus 2" at bounding box center [178, 144] width 197 height 21
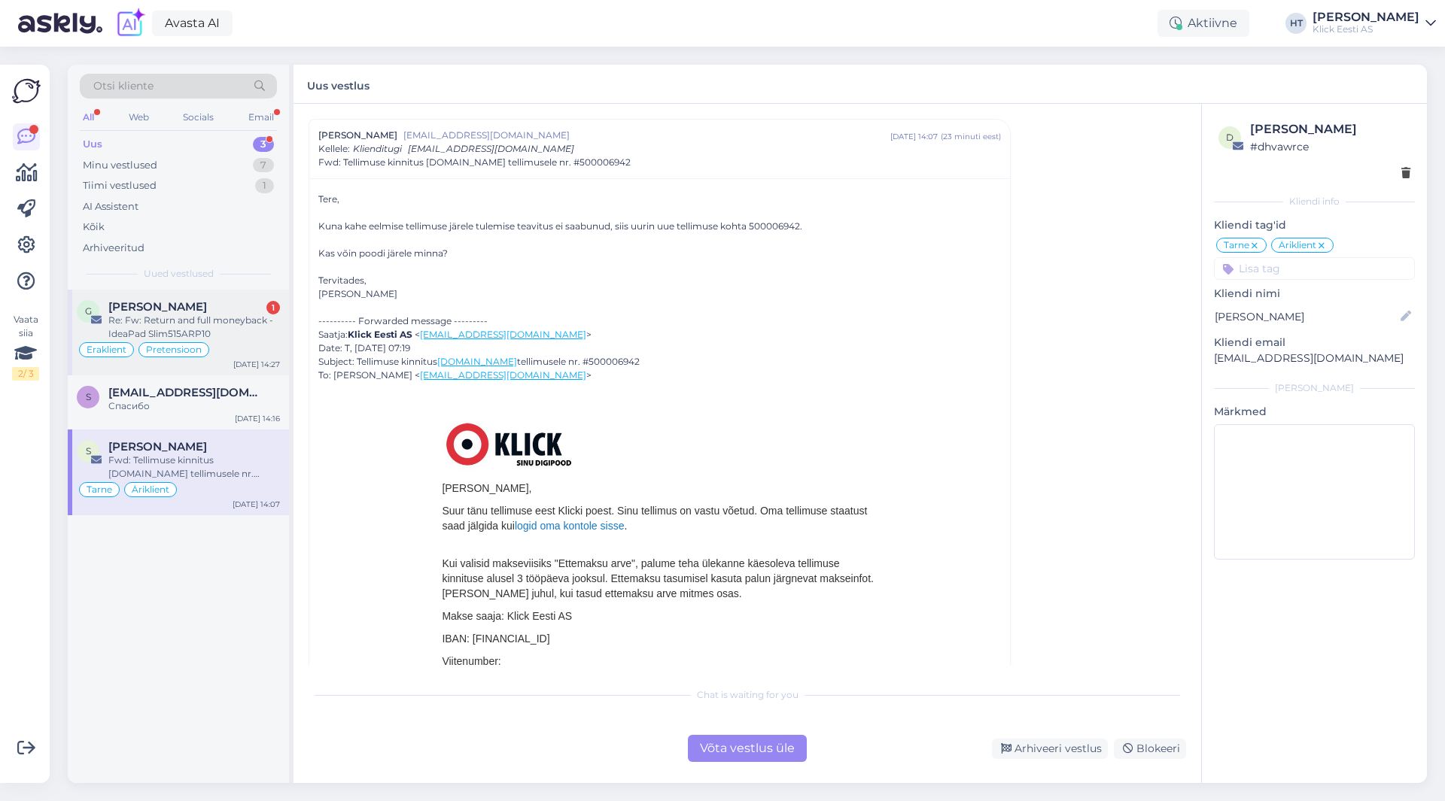
click at [227, 324] on div "Re: Fw: Return and full moneyback - IdeaPad Slim515ARP10" at bounding box center [194, 327] width 172 height 27
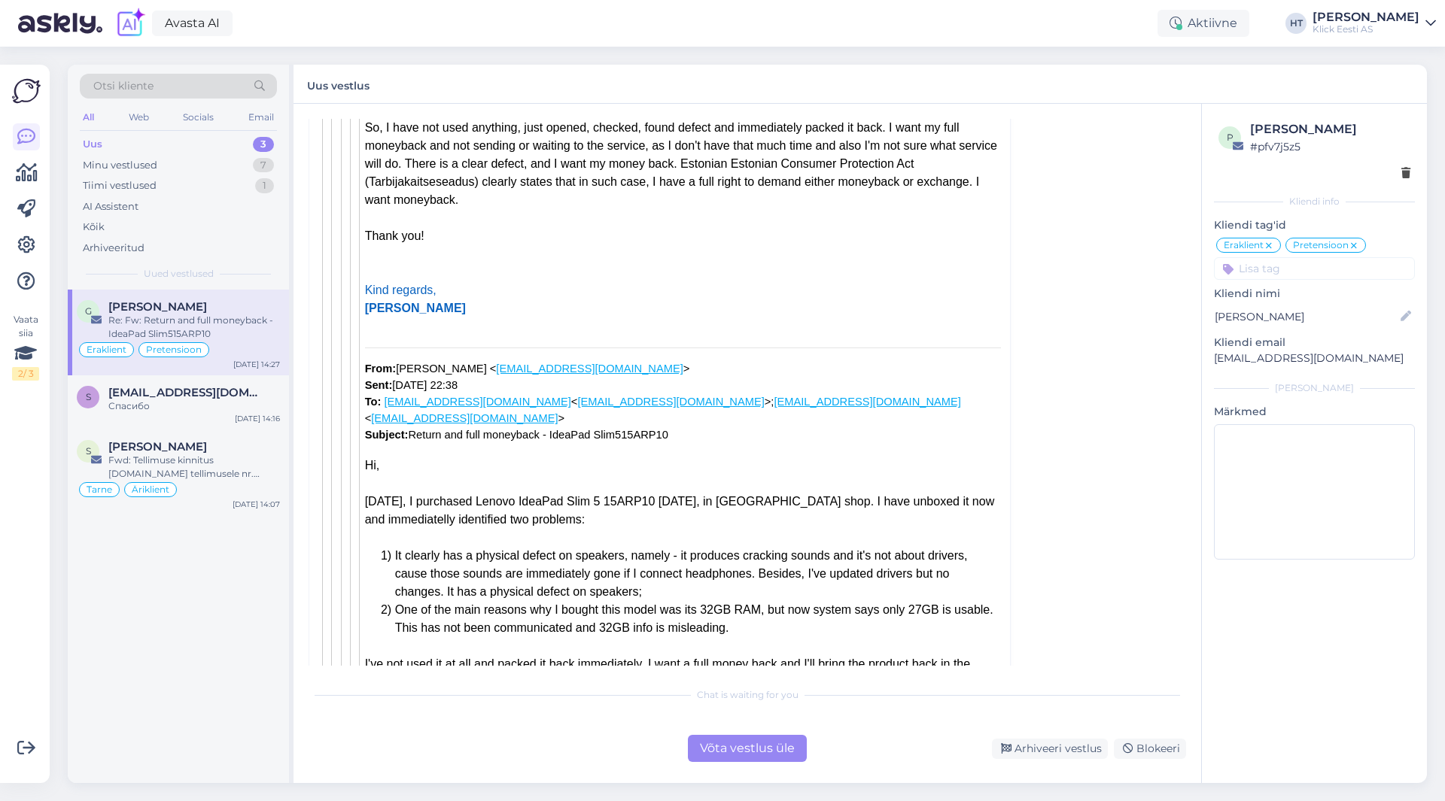
scroll to position [10409, 0]
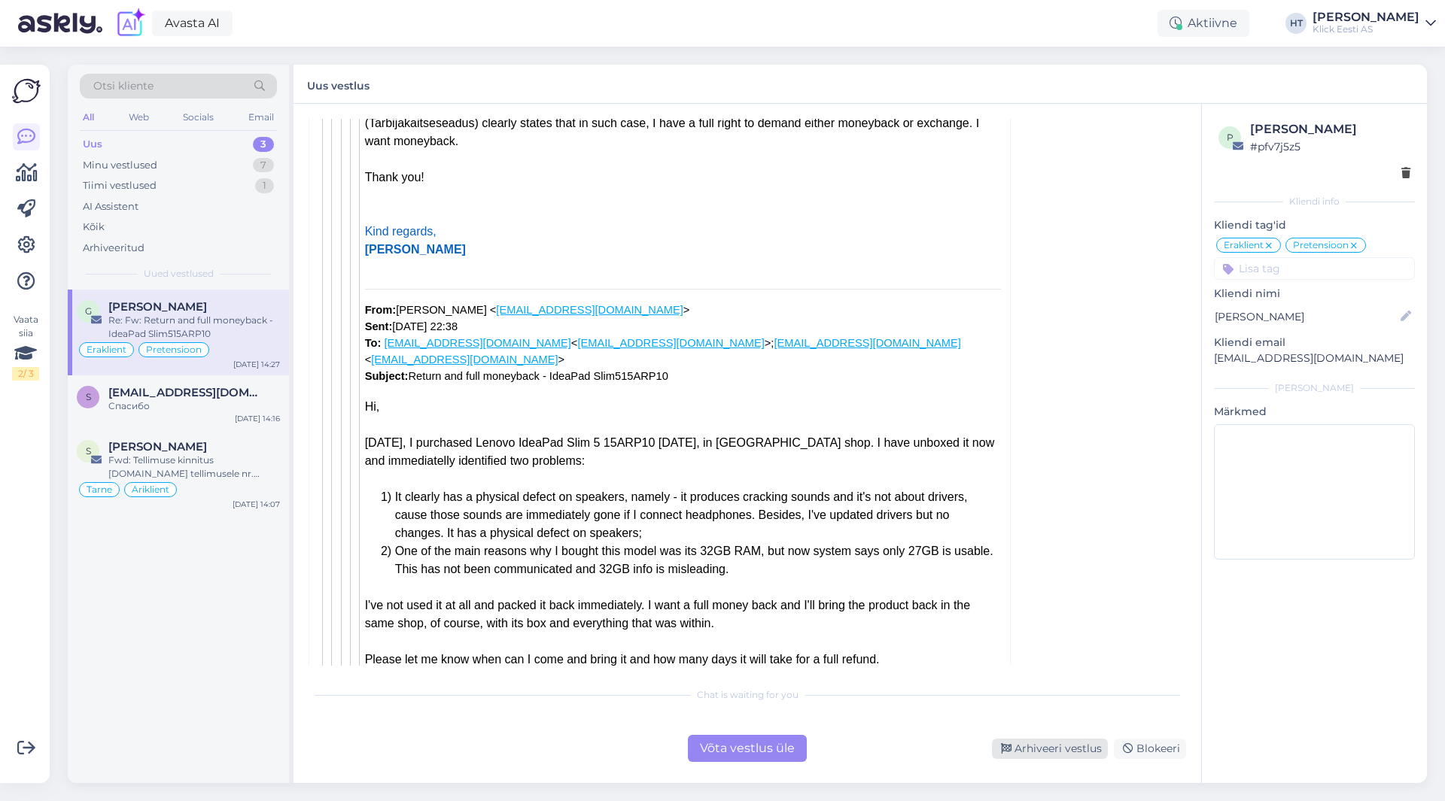
click at [1042, 742] on div "Arhiveeri vestlus" at bounding box center [1050, 749] width 116 height 20
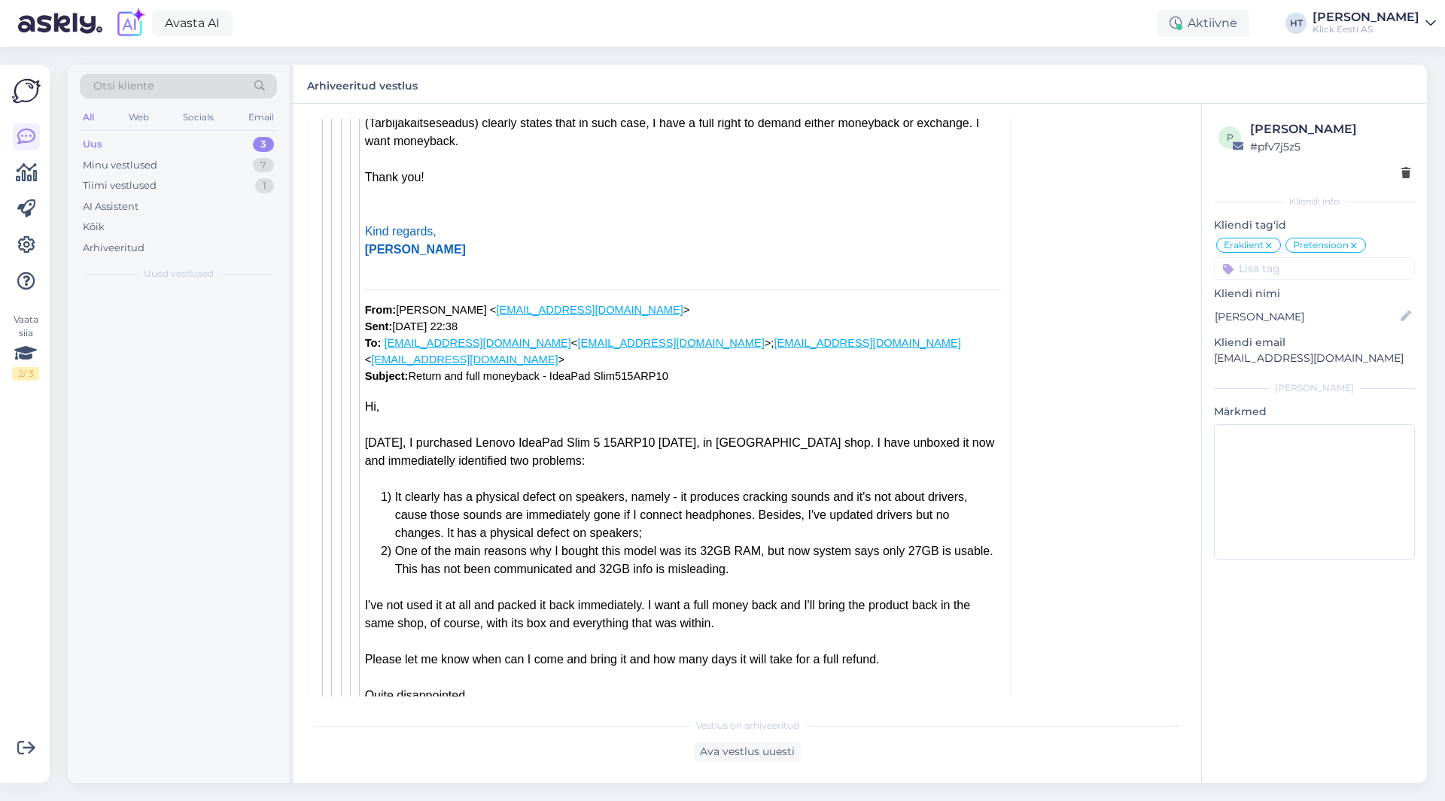
scroll to position [895, 0]
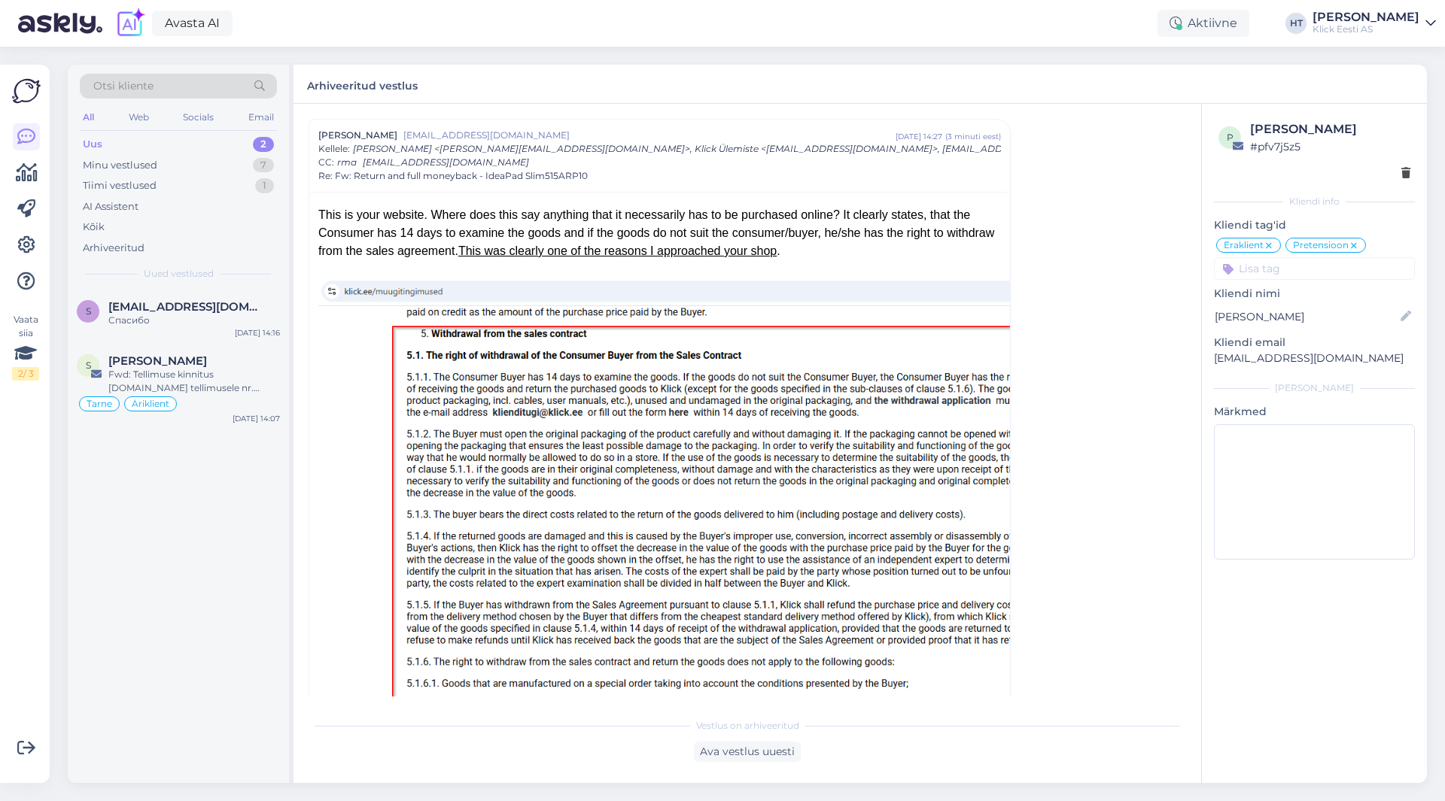
click at [208, 541] on div "S [EMAIL_ADDRESS][DOMAIN_NAME] Спасибо [DATE] 14:16 S [PERSON_NAME] Fwd: Tellim…" at bounding box center [178, 537] width 221 height 494
click at [245, 318] on div "Спасибо" at bounding box center [194, 321] width 172 height 14
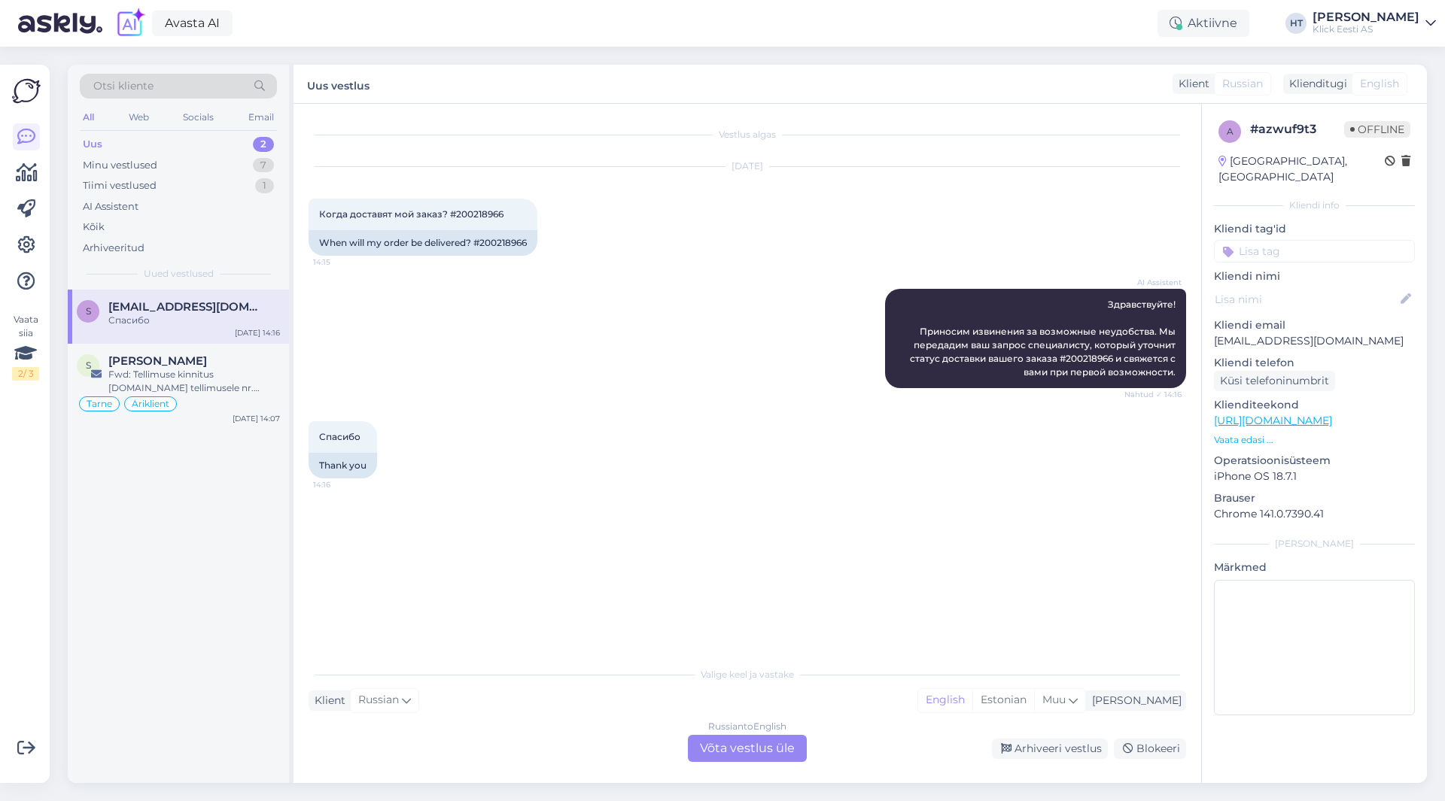
click at [746, 332] on div "AI Assistent Здравствуйте! Приносим извинения за возможные неудобства. Мы перед…" at bounding box center [747, 338] width 877 height 132
click at [470, 208] on span "Когда доставят мой заказ? #200218966" at bounding box center [411, 213] width 184 height 11
copy div "200218966 14:15"
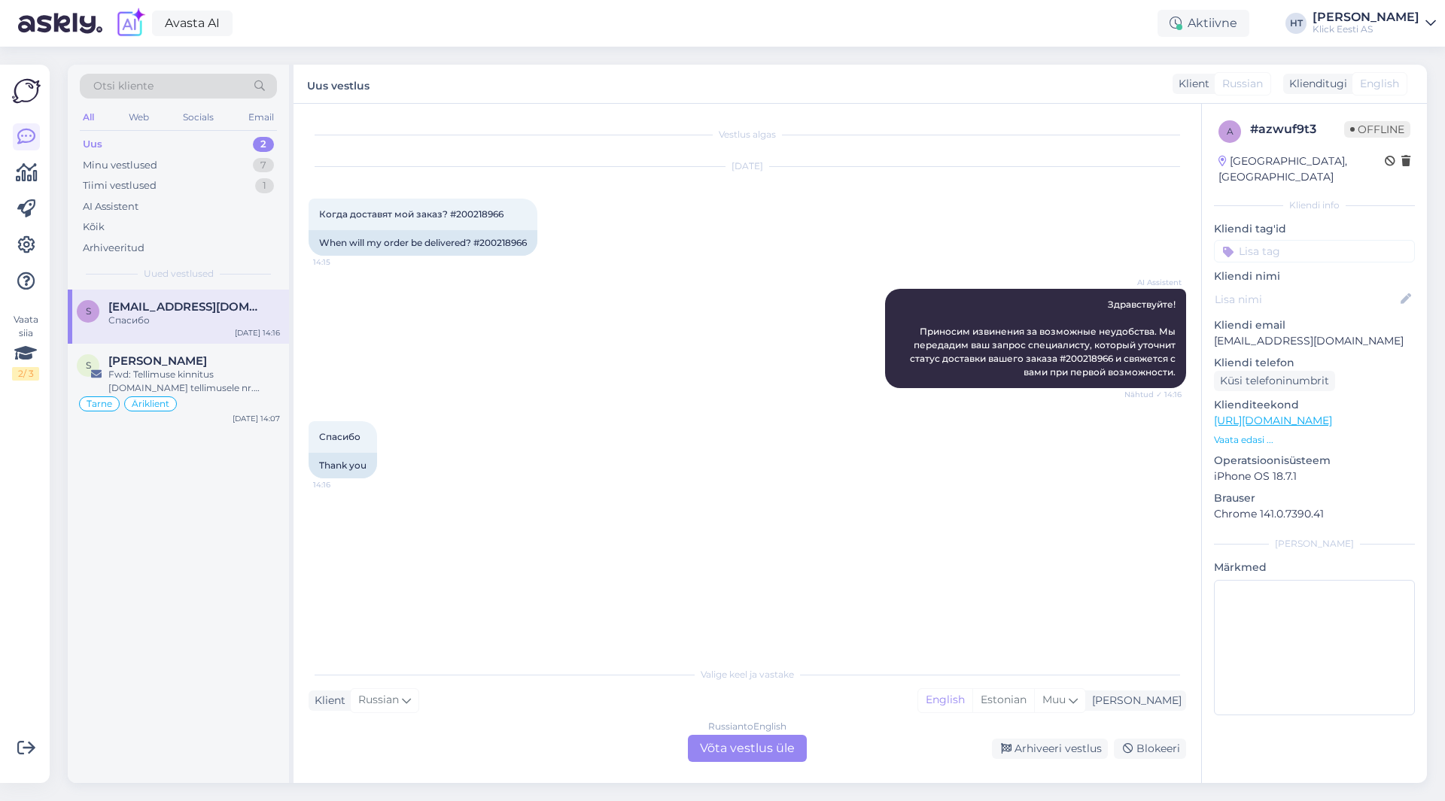
click at [577, 448] on div "[DEMOGRAPHIC_DATA] 14:16 Thank you" at bounding box center [747, 450] width 877 height 90
click at [244, 387] on div "Fwd: Tellimuse kinnitus [DOMAIN_NAME] tellimusele nr. #500006942" at bounding box center [194, 381] width 172 height 27
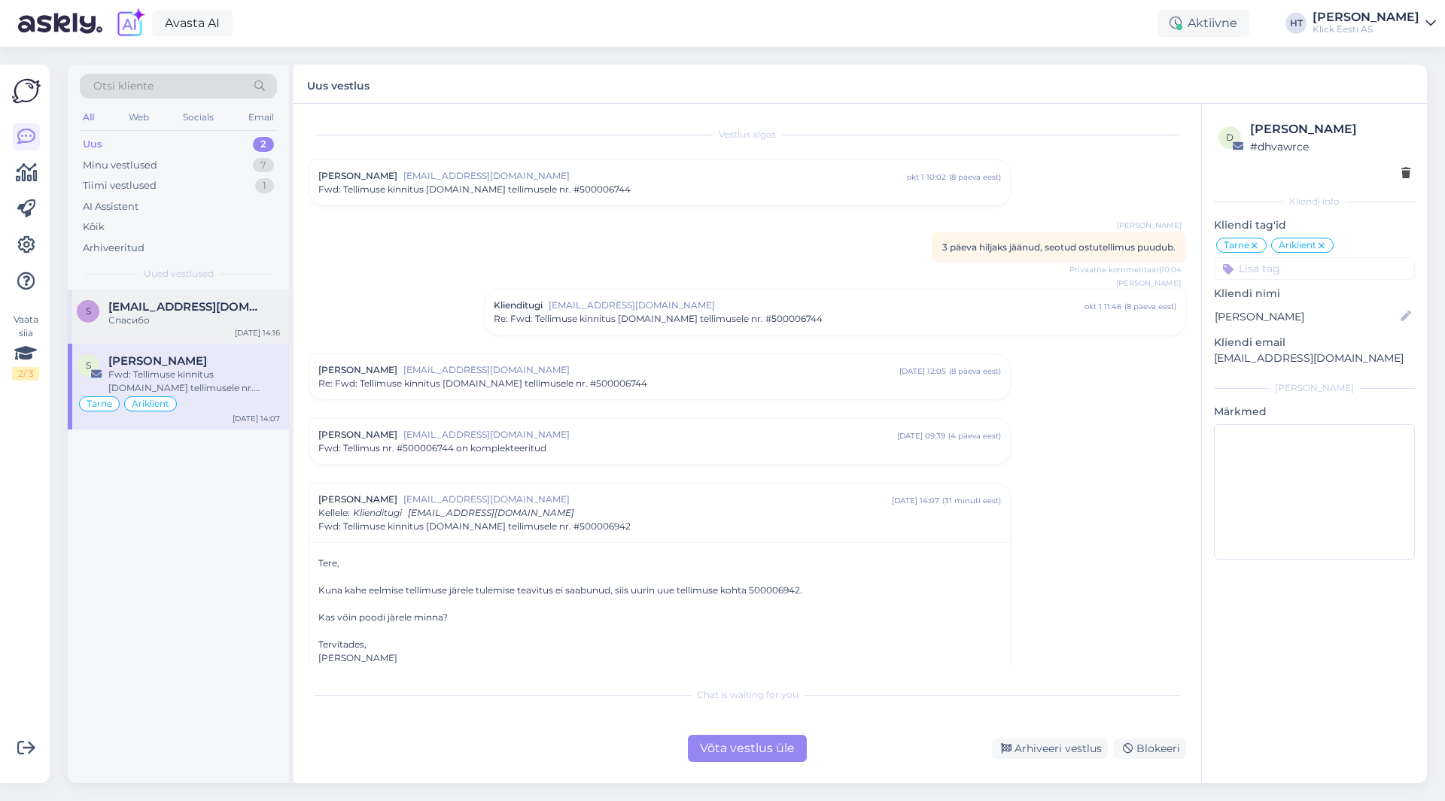
click at [230, 326] on div "Спасибо" at bounding box center [194, 321] width 172 height 14
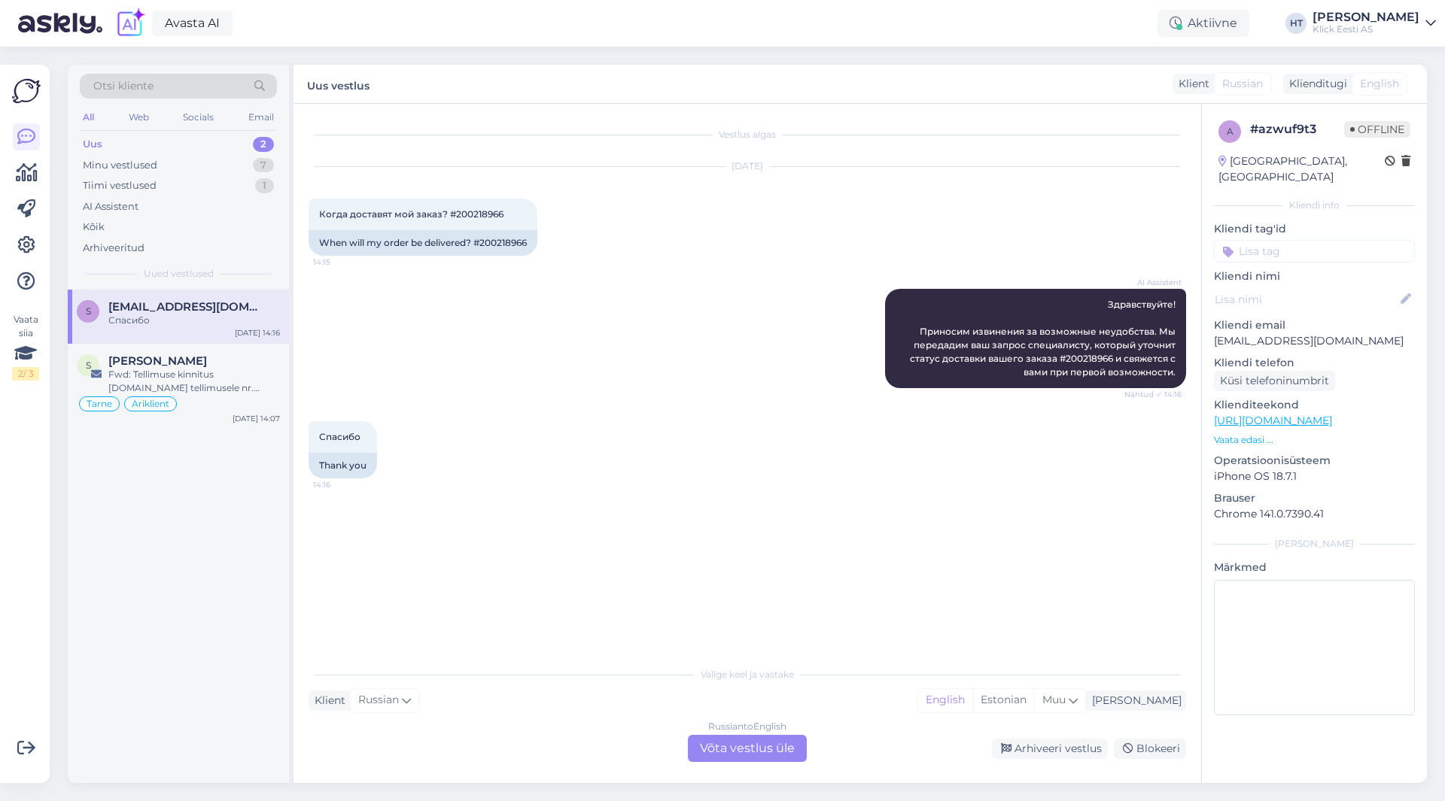
click at [573, 436] on div "[DEMOGRAPHIC_DATA] 14:16 Thank you" at bounding box center [747, 450] width 877 height 90
click at [254, 379] on div "Fwd: Tellimuse kinnitus [DOMAIN_NAME] tellimusele nr. #500006942" at bounding box center [194, 381] width 172 height 27
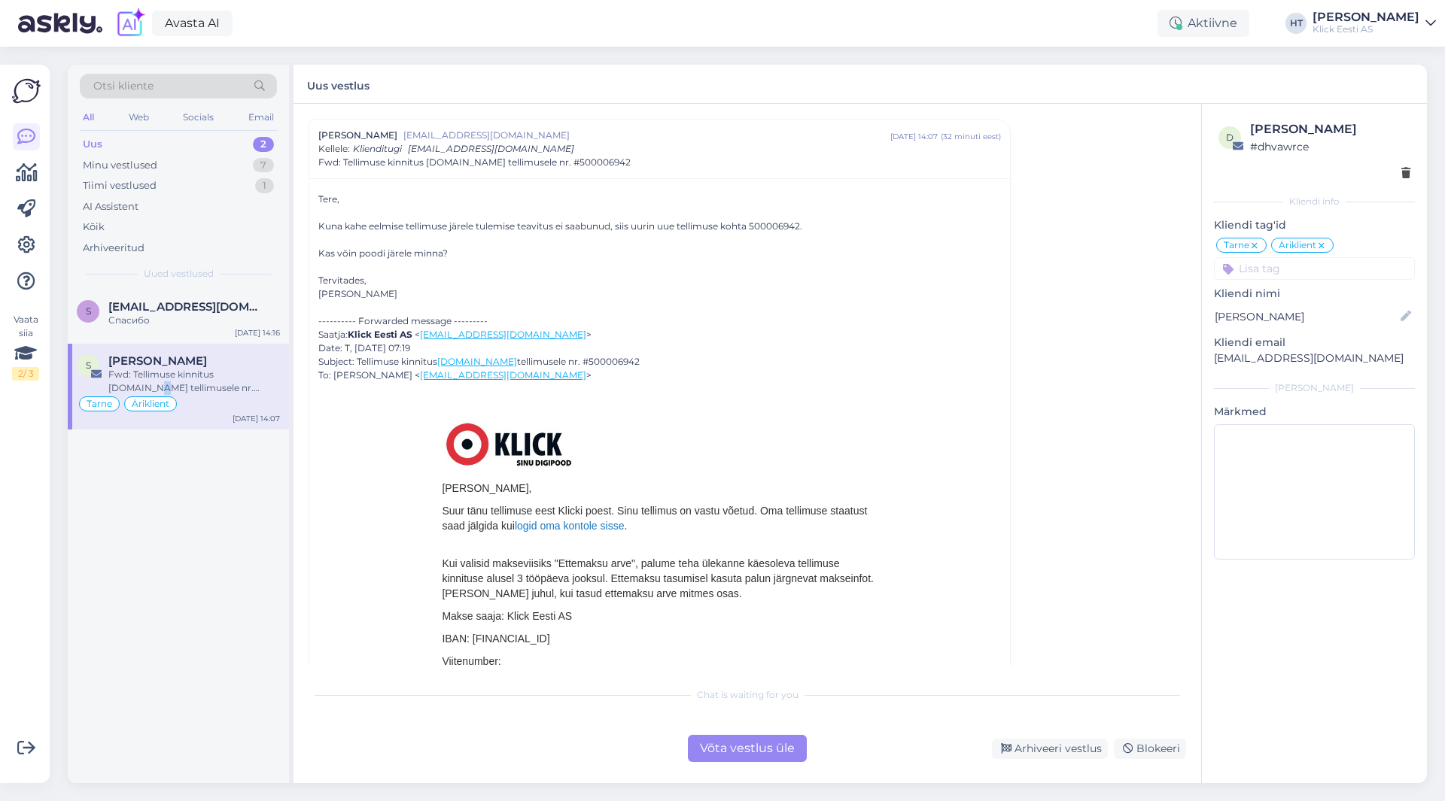
click at [254, 379] on div "Fwd: Tellimuse kinnitus [DOMAIN_NAME] tellimusele nr. #500006942" at bounding box center [194, 381] width 172 height 27
click at [206, 564] on div "S [EMAIL_ADDRESS][DOMAIN_NAME] Спасибо [DATE] 14:16 S [PERSON_NAME] Fwd: Tellim…" at bounding box center [178, 537] width 221 height 494
click at [211, 572] on div "S [EMAIL_ADDRESS][DOMAIN_NAME] Спасибо [DATE] 14:16 S [PERSON_NAME] Fwd: Tellim…" at bounding box center [178, 537] width 221 height 494
click at [222, 582] on div "S [EMAIL_ADDRESS][DOMAIN_NAME] Спасибо [DATE] 14:16 S [PERSON_NAME] Fwd: Tellim…" at bounding box center [178, 537] width 221 height 494
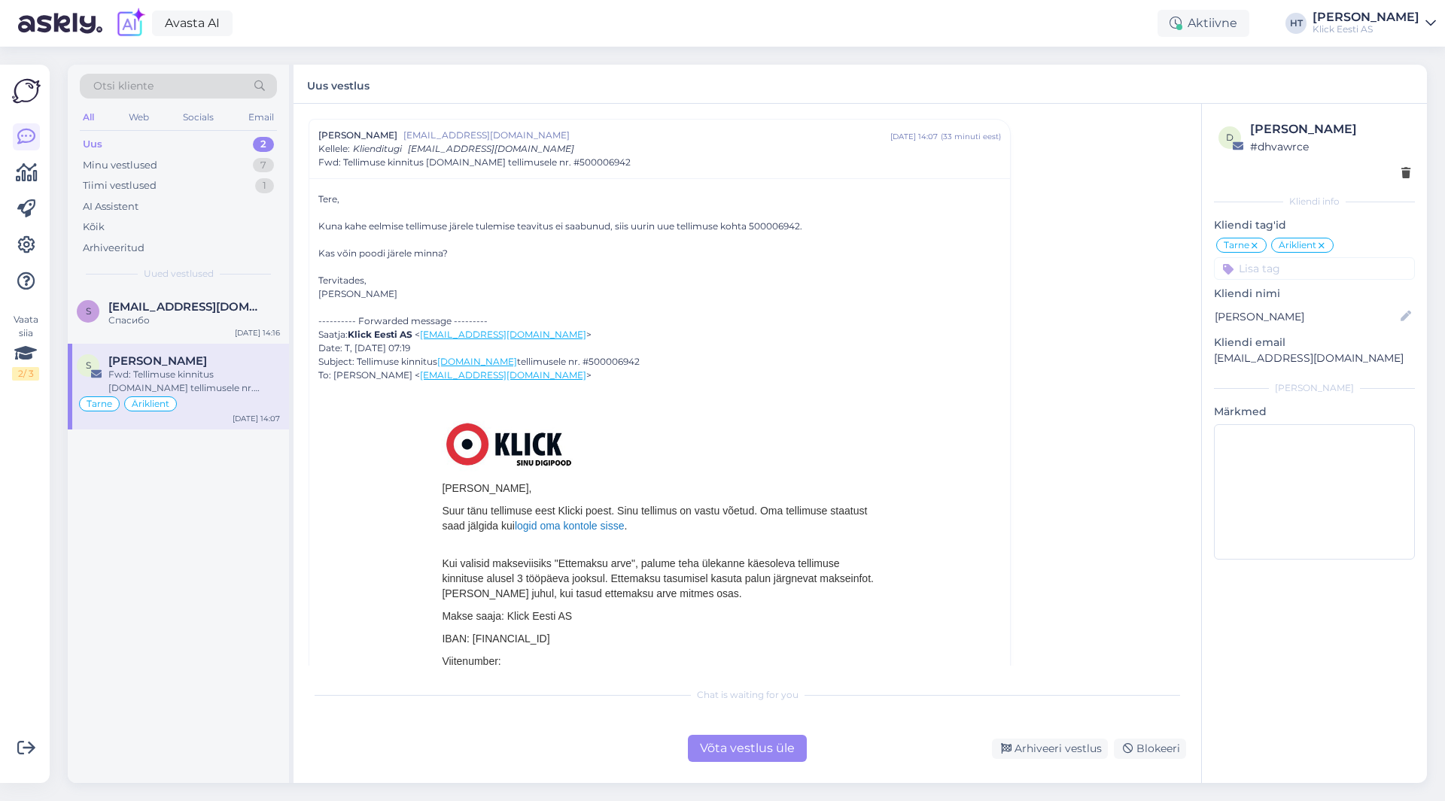
click at [223, 583] on div "S [EMAIL_ADDRESS][DOMAIN_NAME] Спасибо [DATE] 14:16 S [PERSON_NAME] Fwd: Tellim…" at bounding box center [178, 537] width 221 height 494
click at [248, 322] on div "Спасибо" at bounding box center [194, 321] width 172 height 14
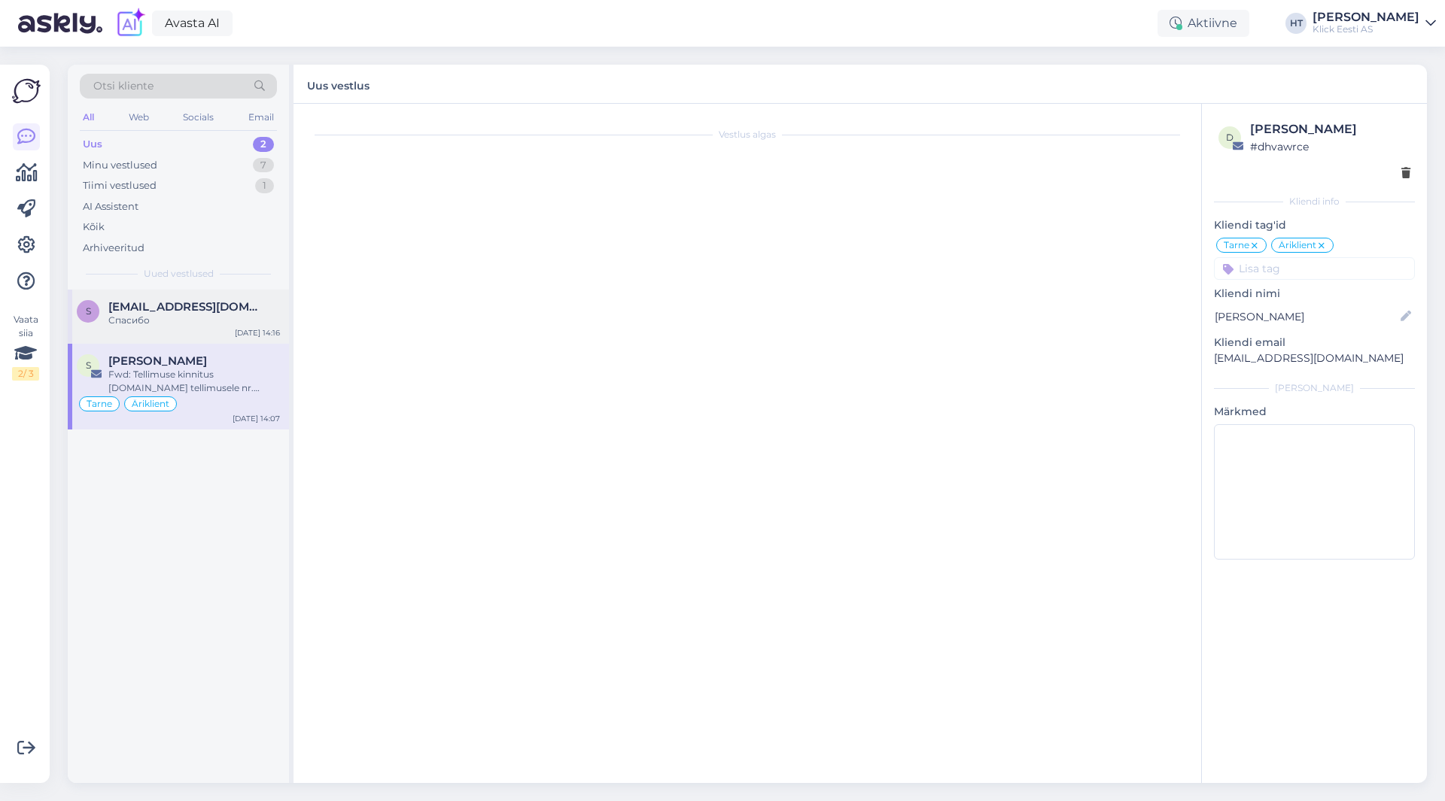
scroll to position [0, 0]
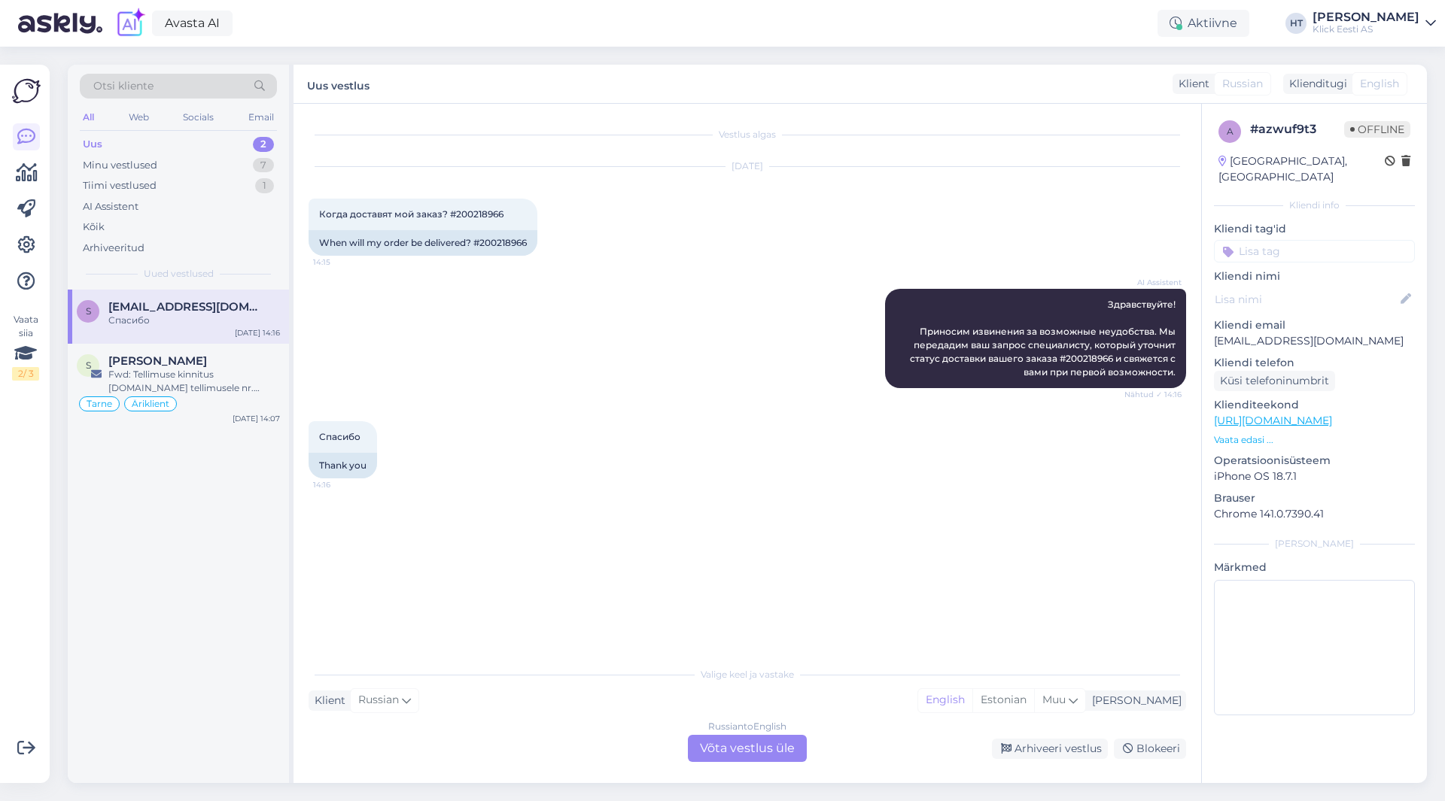
click at [234, 540] on div "S [EMAIL_ADDRESS][DOMAIN_NAME] Спасибо [DATE] 14:16 S [PERSON_NAME] Fwd: Tellim…" at bounding box center [178, 537] width 221 height 494
click at [251, 403] on div "Tarne Äriklient" at bounding box center [178, 404] width 203 height 18
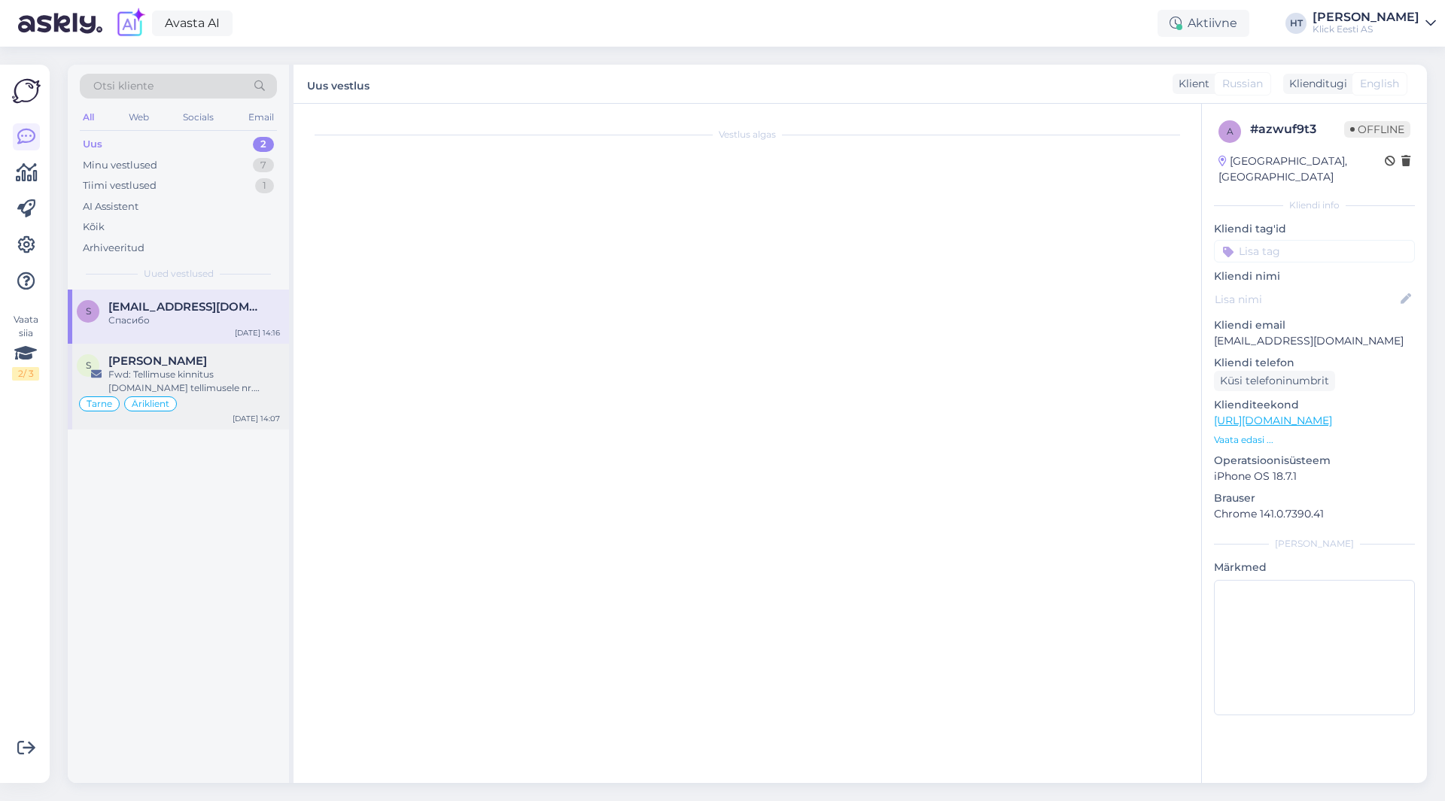
scroll to position [364, 0]
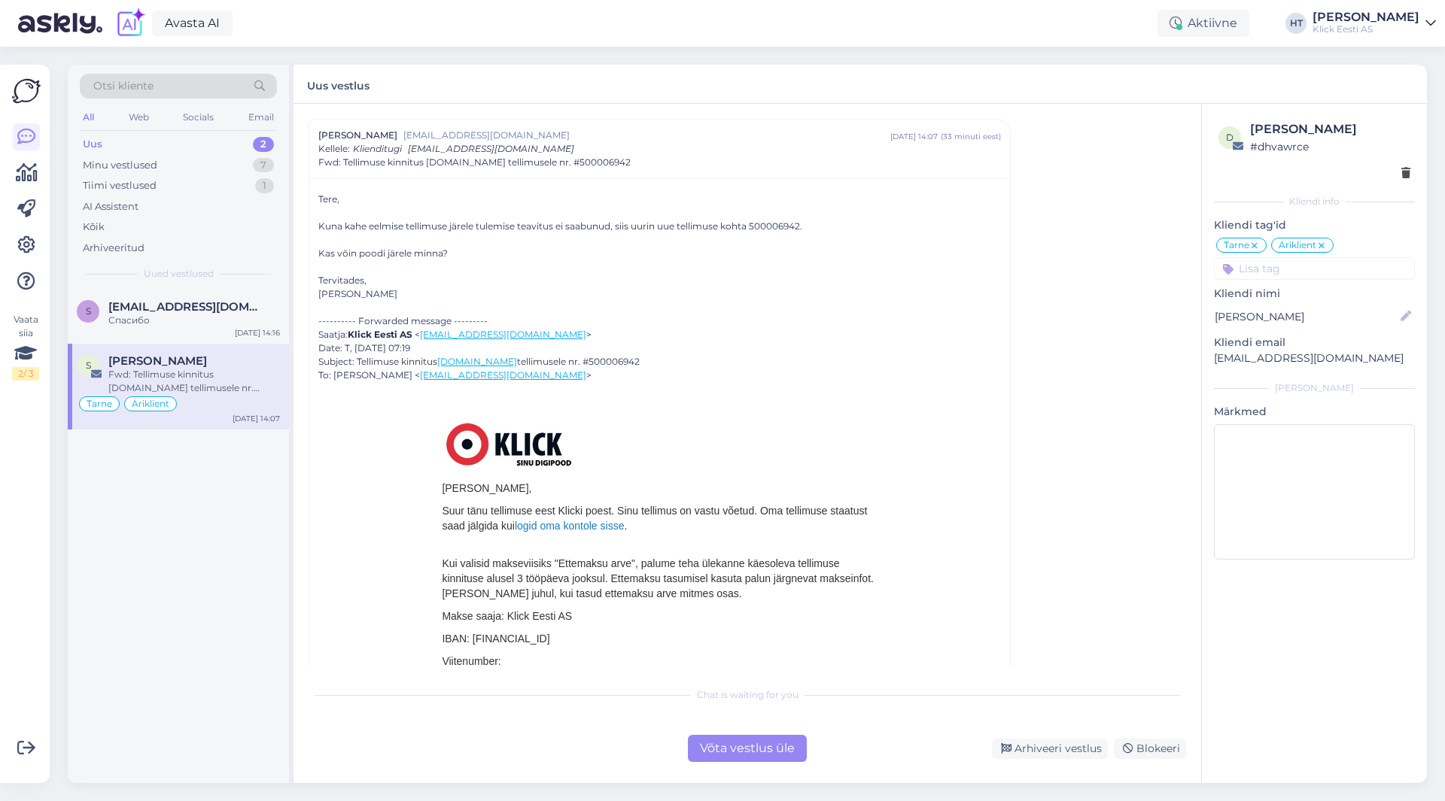
click at [228, 512] on div "S [EMAIL_ADDRESS][DOMAIN_NAME] Спасибо [DATE] 14:16 S [PERSON_NAME] Fwd: Tellim…" at bounding box center [178, 537] width 221 height 494
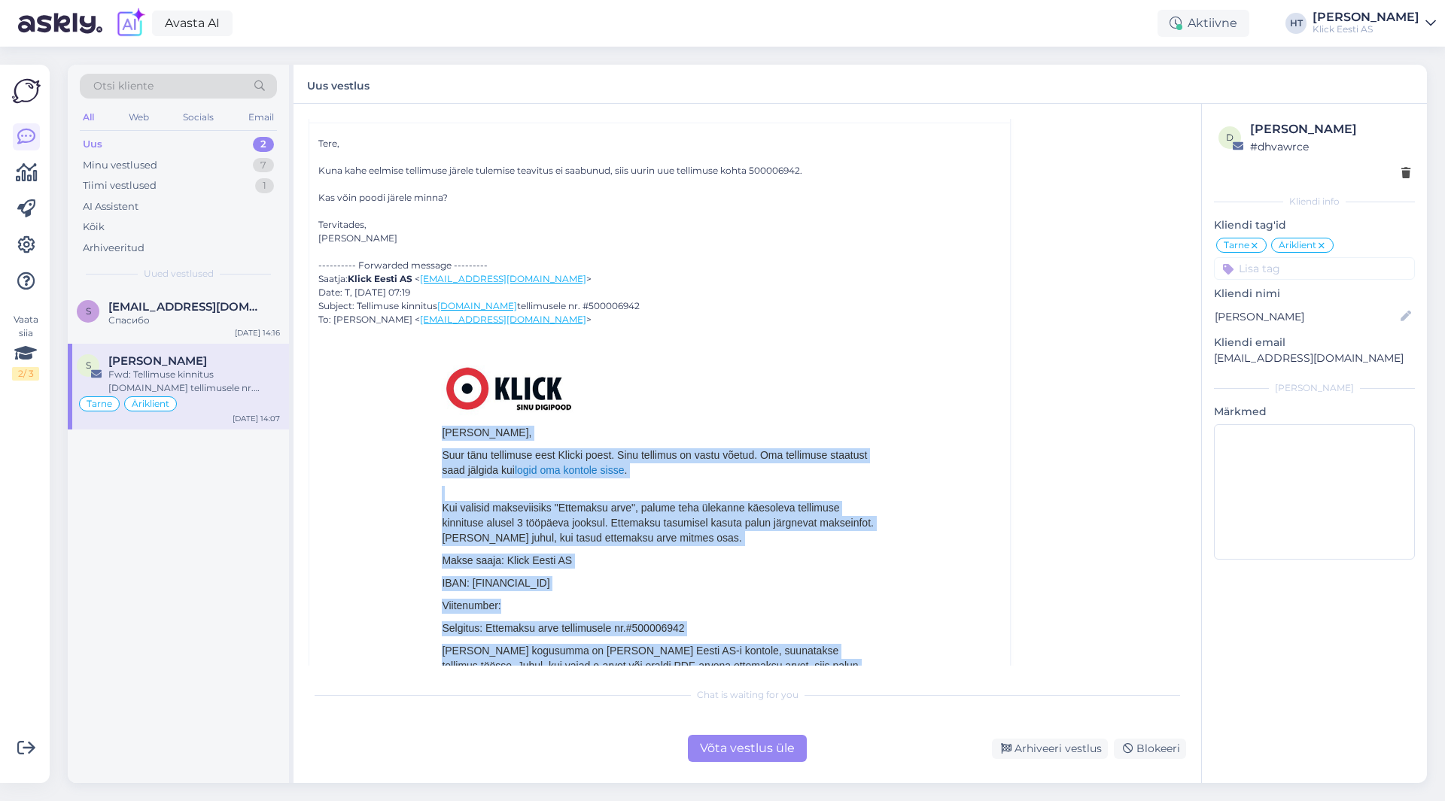
drag, startPoint x: 436, startPoint y: 484, endPoint x: 640, endPoint y: 661, distance: 270.5
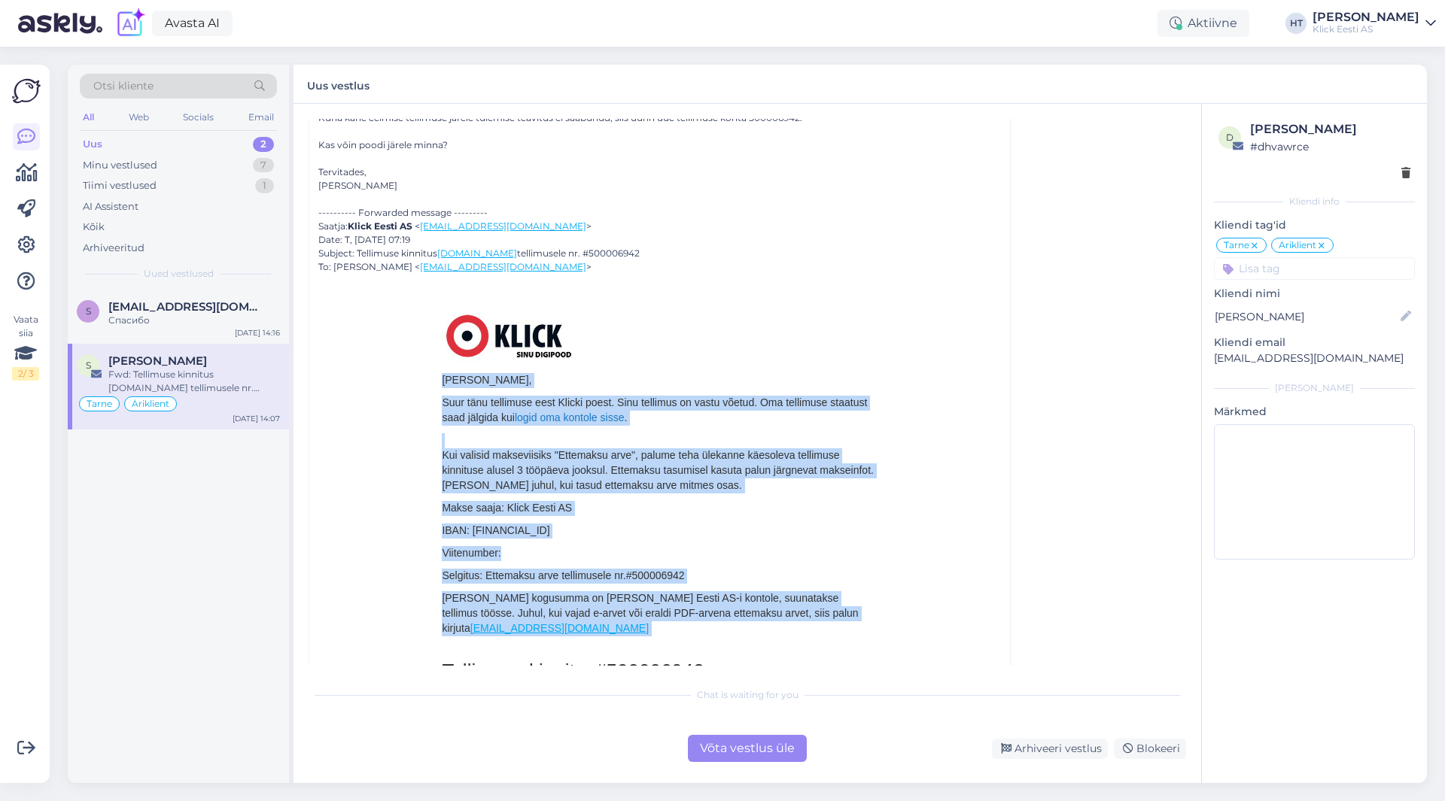
click at [586, 549] on p "Viitenumber:" at bounding box center [659, 553] width 435 height 15
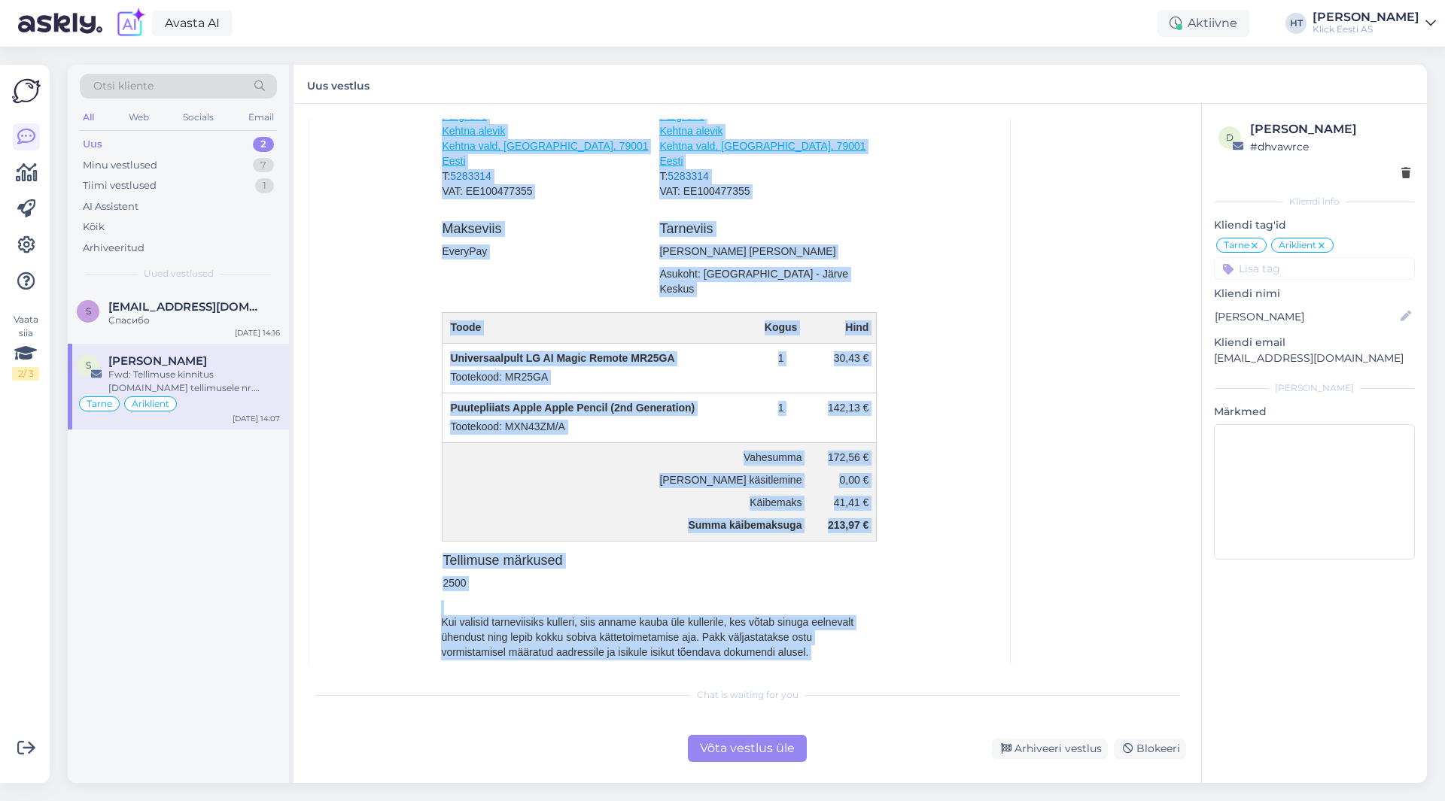
scroll to position [1417, 0]
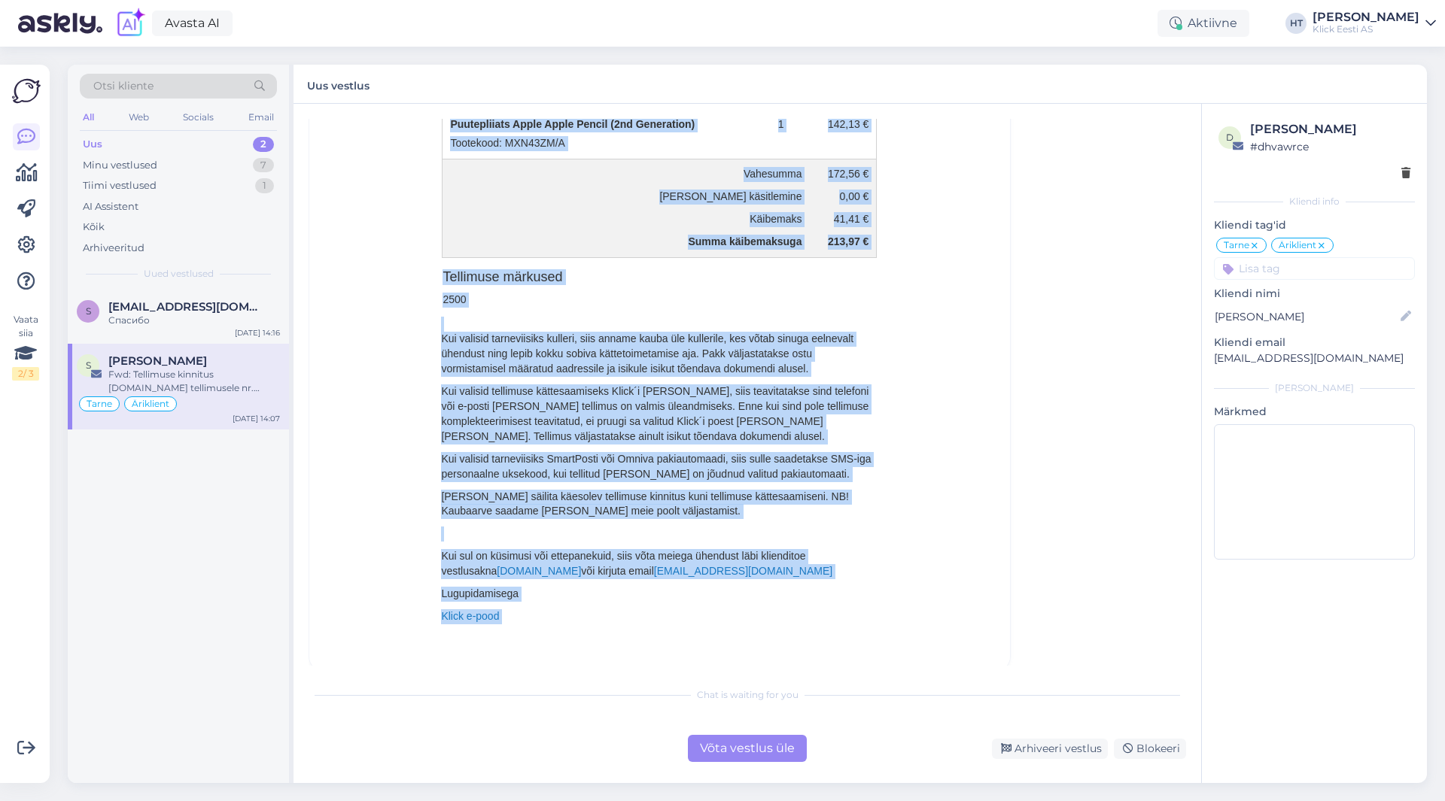
drag, startPoint x: 437, startPoint y: 381, endPoint x: 992, endPoint y: 701, distance: 640.6
click at [992, 701] on div "Vestlus algas [PERSON_NAME] [EMAIL_ADDRESS][DOMAIN_NAME] [DATE] 10:02 ( 8 päeva…" at bounding box center [746, 443] width 907 height 679
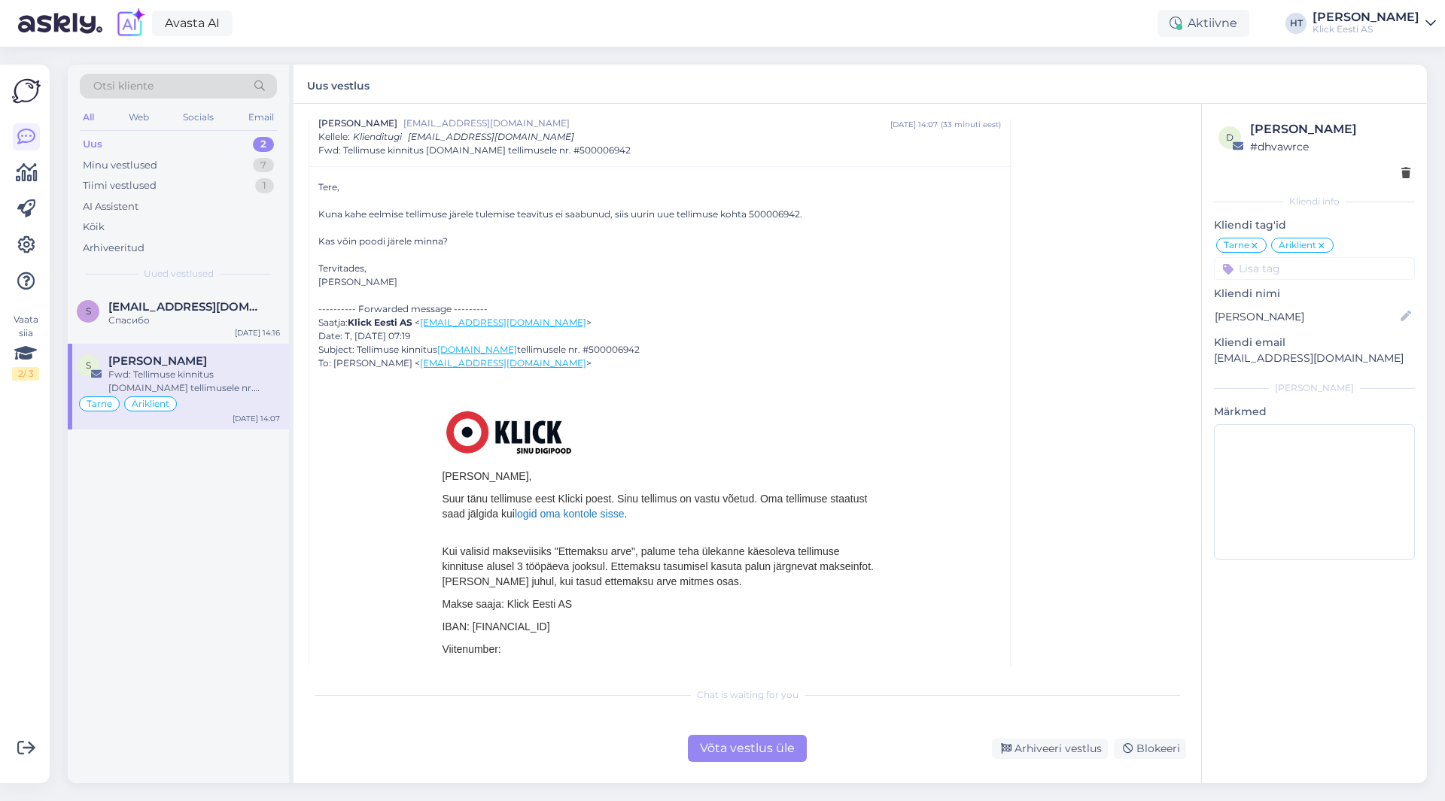
scroll to position [301, 0]
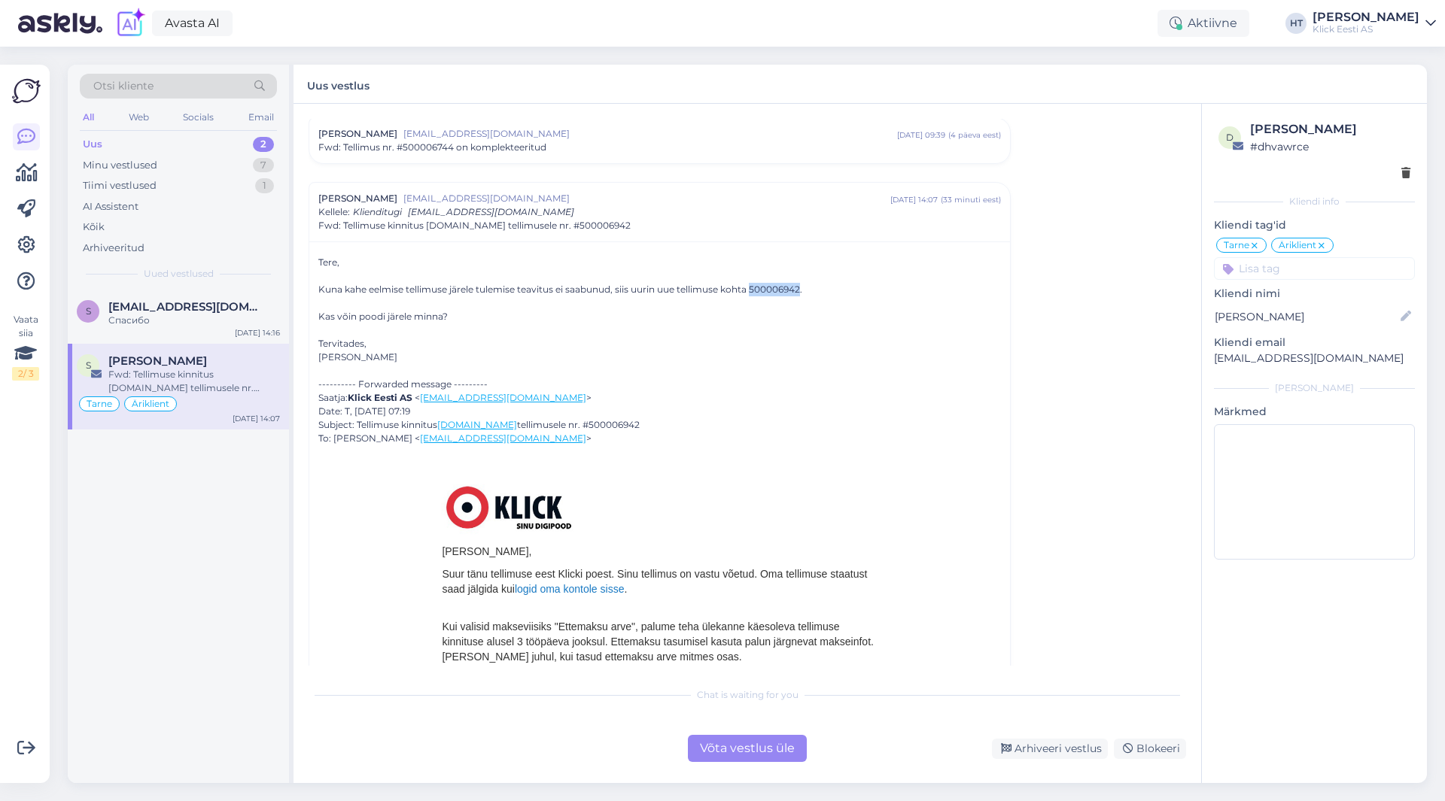
drag, startPoint x: 752, startPoint y: 293, endPoint x: 801, endPoint y: 287, distance: 49.2
click at [801, 287] on div "Kuna kahe eelmise tellimuse järele tulemise teavitus ei saabunud, siis uurin uu…" at bounding box center [659, 290] width 682 height 14
drag, startPoint x: 754, startPoint y: 287, endPoint x: 802, endPoint y: 290, distance: 48.3
click at [802, 290] on div "Kuna kahe eelmise tellimuse järele tulemise teavitus ei saabunud, siis uurin uu…" at bounding box center [659, 290] width 682 height 14
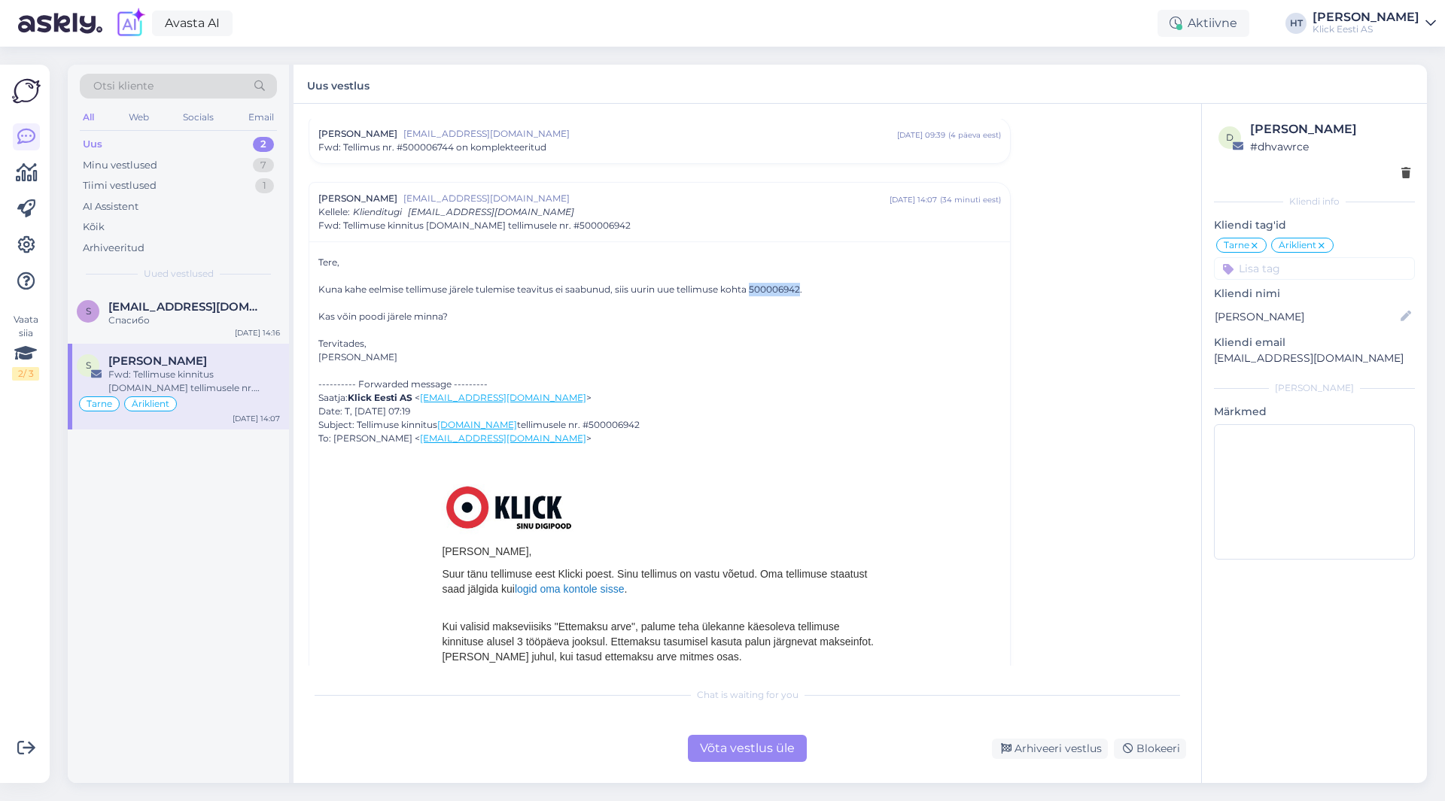
drag, startPoint x: 752, startPoint y: 290, endPoint x: 803, endPoint y: 292, distance: 50.5
click at [803, 292] on div "Kuna kahe eelmise tellimuse järele tulemise teavitus ei saabunud, siis uurin uu…" at bounding box center [659, 290] width 682 height 14
drag, startPoint x: 803, startPoint y: 292, endPoint x: 769, endPoint y: 291, distance: 33.9
click at [769, 291] on div "Kuna kahe eelmise tellimuse järele tulemise teavitus ei saabunud, siis uurin uu…" at bounding box center [659, 290] width 682 height 14
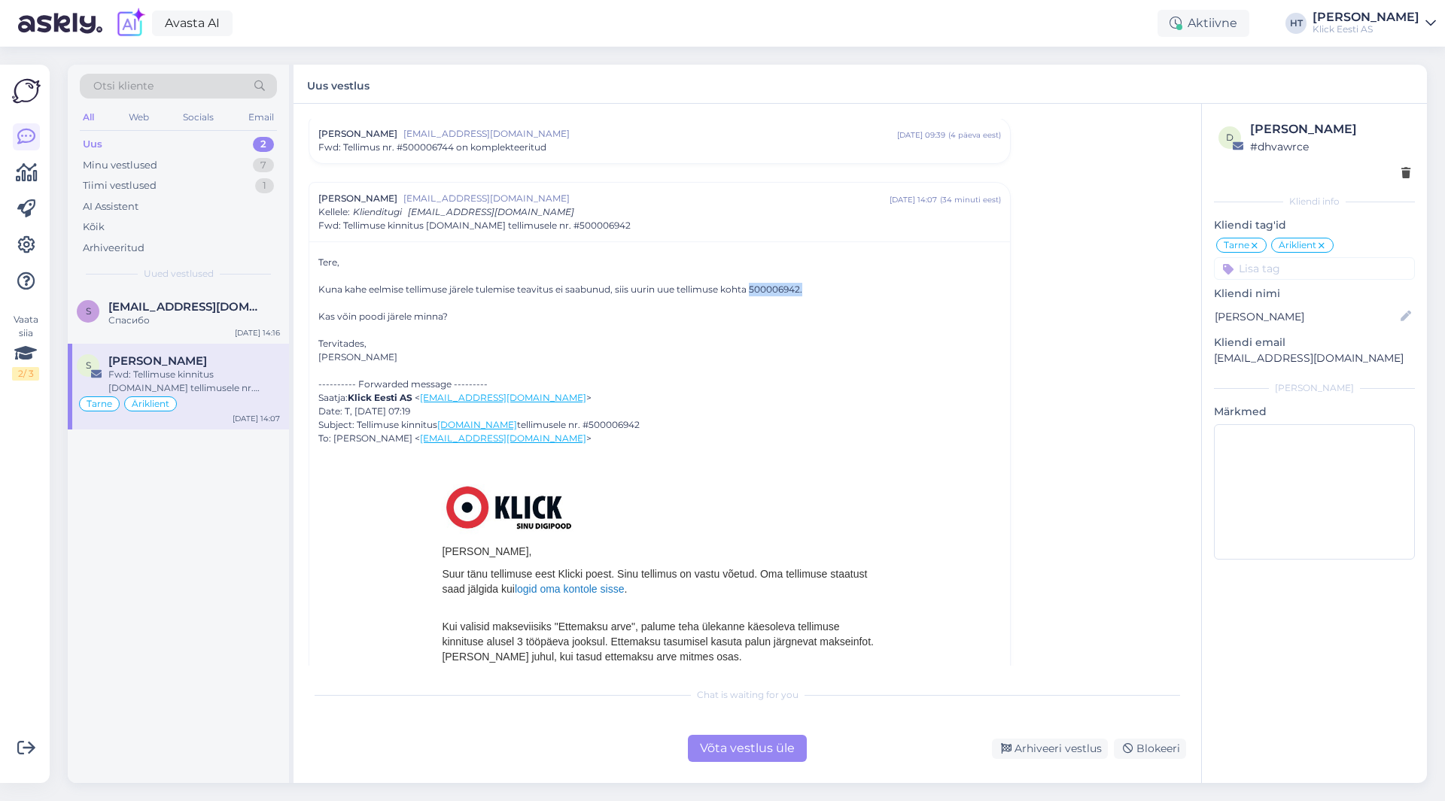
click at [752, 289] on div "Kuna kahe eelmise tellimuse järele tulemise teavitus ei saabunud, siis uurin uu…" at bounding box center [659, 290] width 682 height 14
drag, startPoint x: 752, startPoint y: 289, endPoint x: 771, endPoint y: 290, distance: 18.8
click at [771, 290] on div "Kuna kahe eelmise tellimuse järele tulemise teavitus ei saabunud, siis uurin uu…" at bounding box center [659, 290] width 682 height 14
drag, startPoint x: 752, startPoint y: 287, endPoint x: 803, endPoint y: 290, distance: 50.5
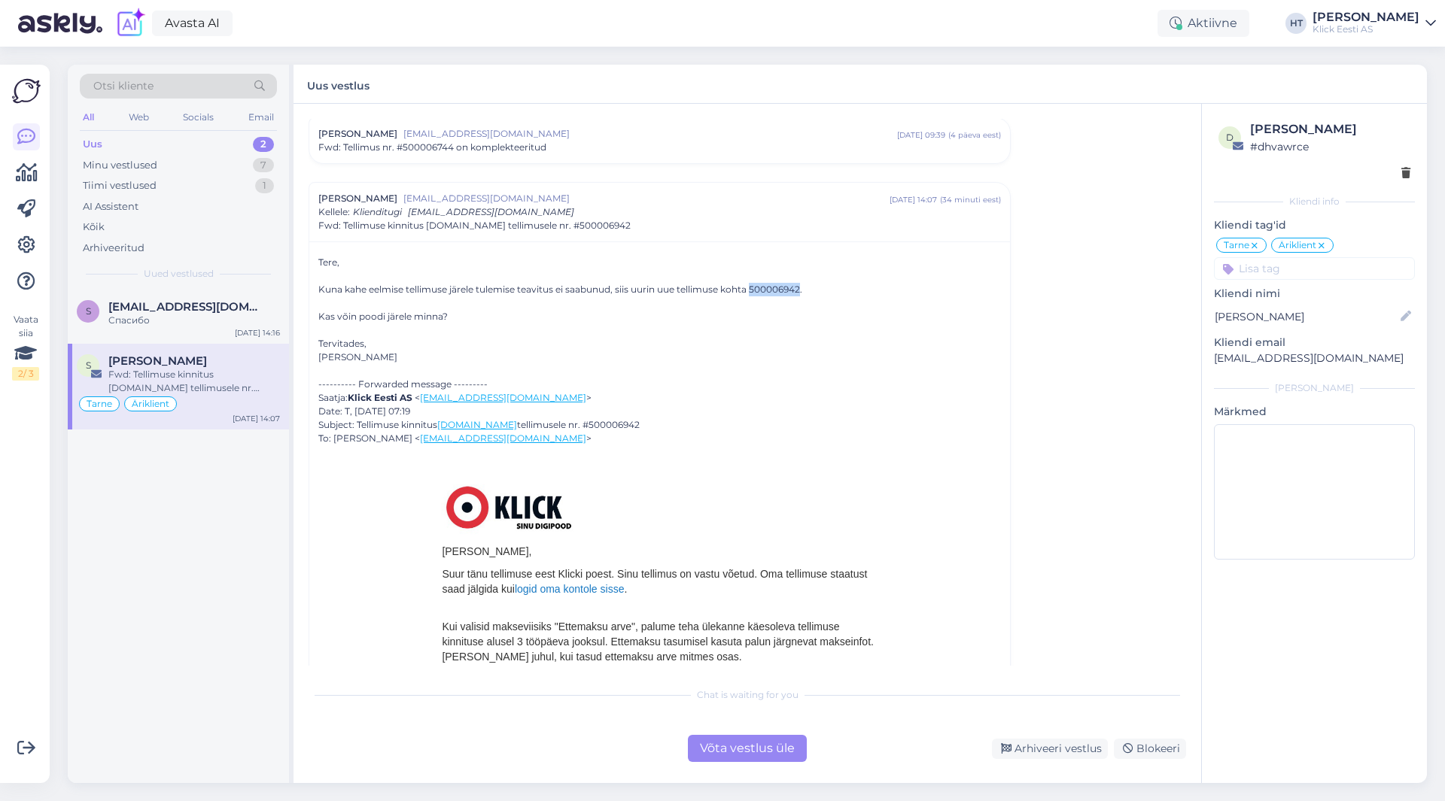
click at [803, 290] on div "Kuna kahe eelmise tellimuse järele tulemise teavitus ei saabunud, siis uurin uu…" at bounding box center [659, 290] width 682 height 14
drag, startPoint x: 751, startPoint y: 288, endPoint x: 801, endPoint y: 288, distance: 50.4
click at [802, 288] on div "Kuna kahe eelmise tellimuse järele tulemise teavitus ei saabunud, siis uurin uu…" at bounding box center [659, 290] width 682 height 14
click at [799, 288] on div "Kuna kahe eelmise tellimuse järele tulemise teavitus ei saabunud, siis uurin uu…" at bounding box center [659, 290] width 682 height 14
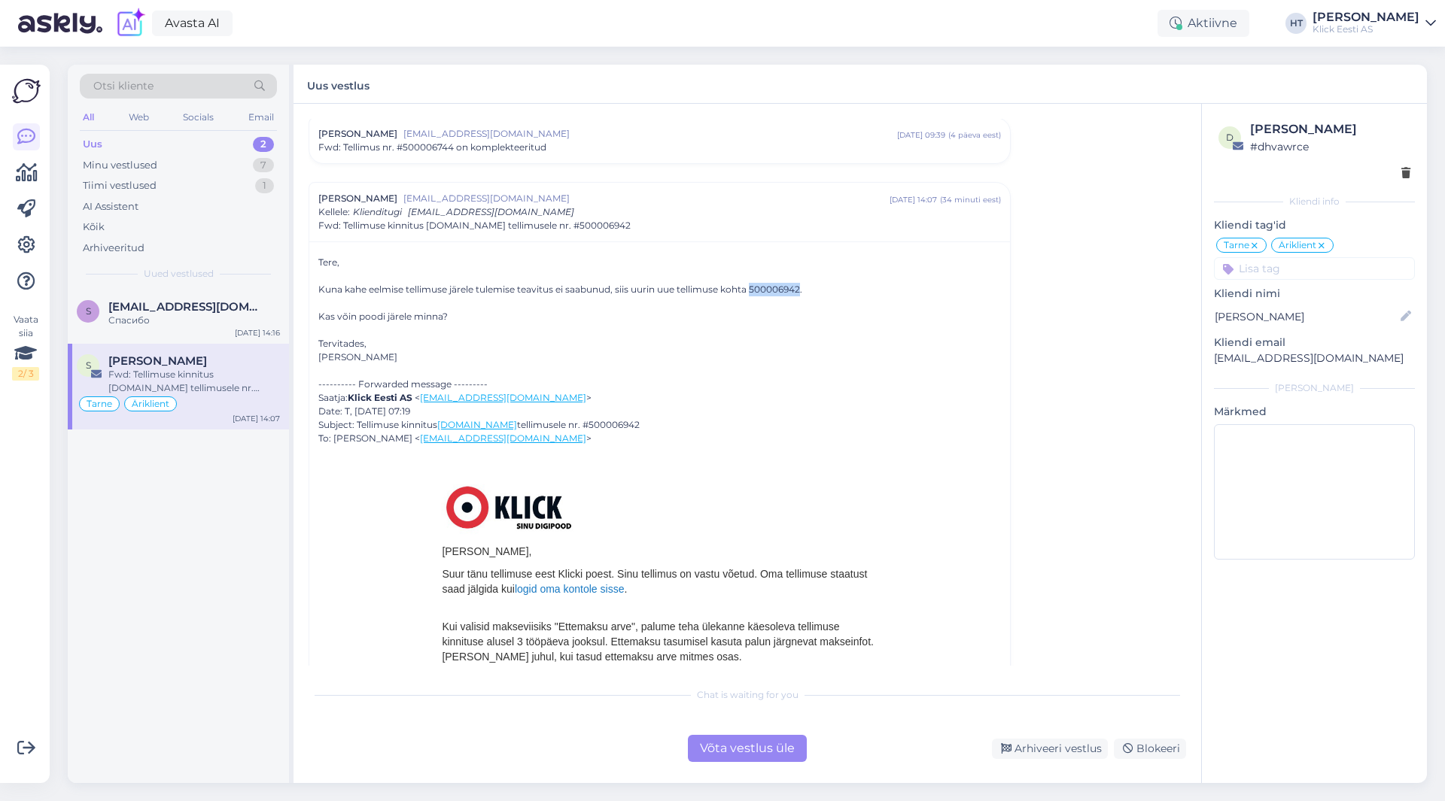
drag, startPoint x: 754, startPoint y: 287, endPoint x: 801, endPoint y: 290, distance: 47.5
click at [801, 290] on div "Kuna kahe eelmise tellimuse järele tulemise teavitus ei saabunud, siis uurin uu…" at bounding box center [659, 290] width 682 height 14
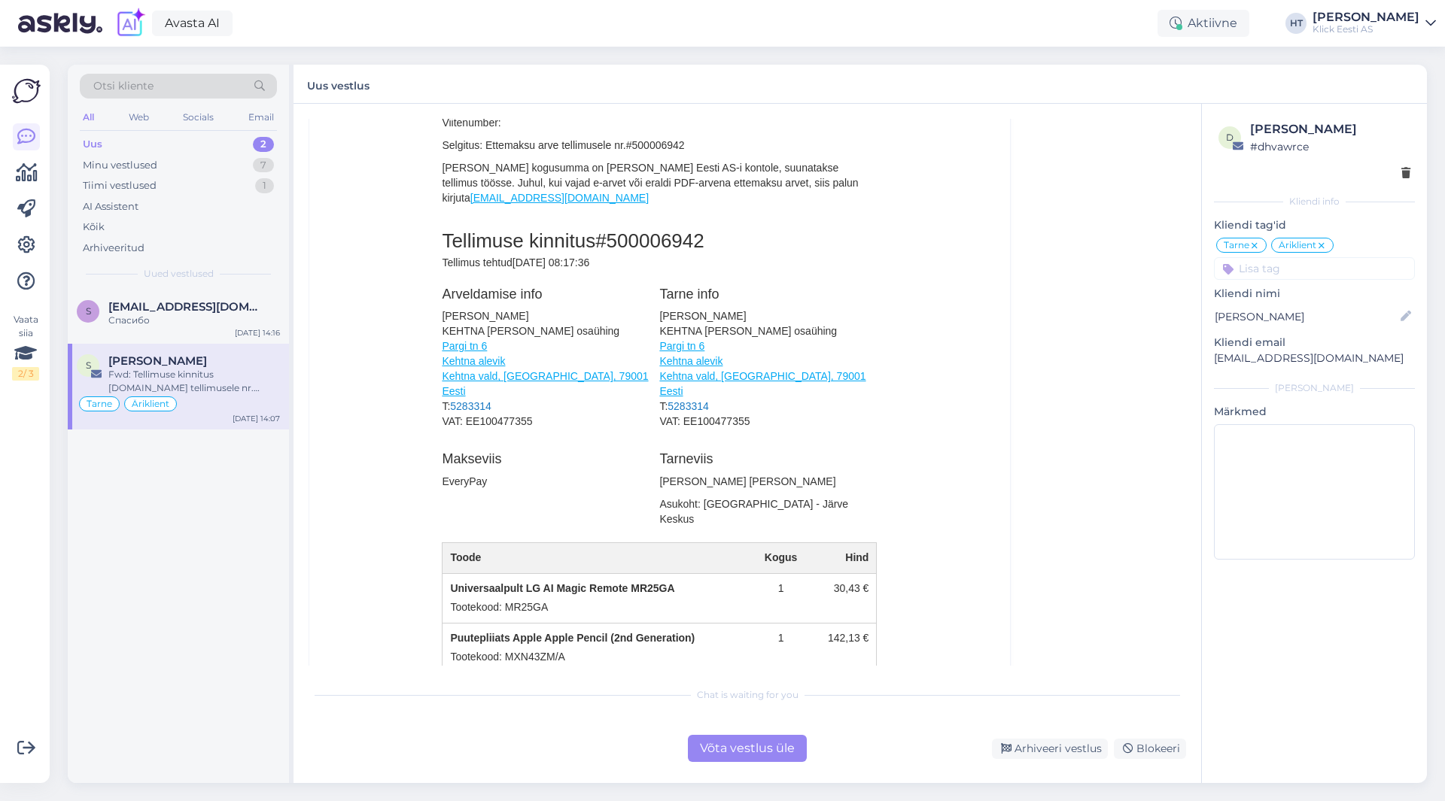
scroll to position [978, 0]
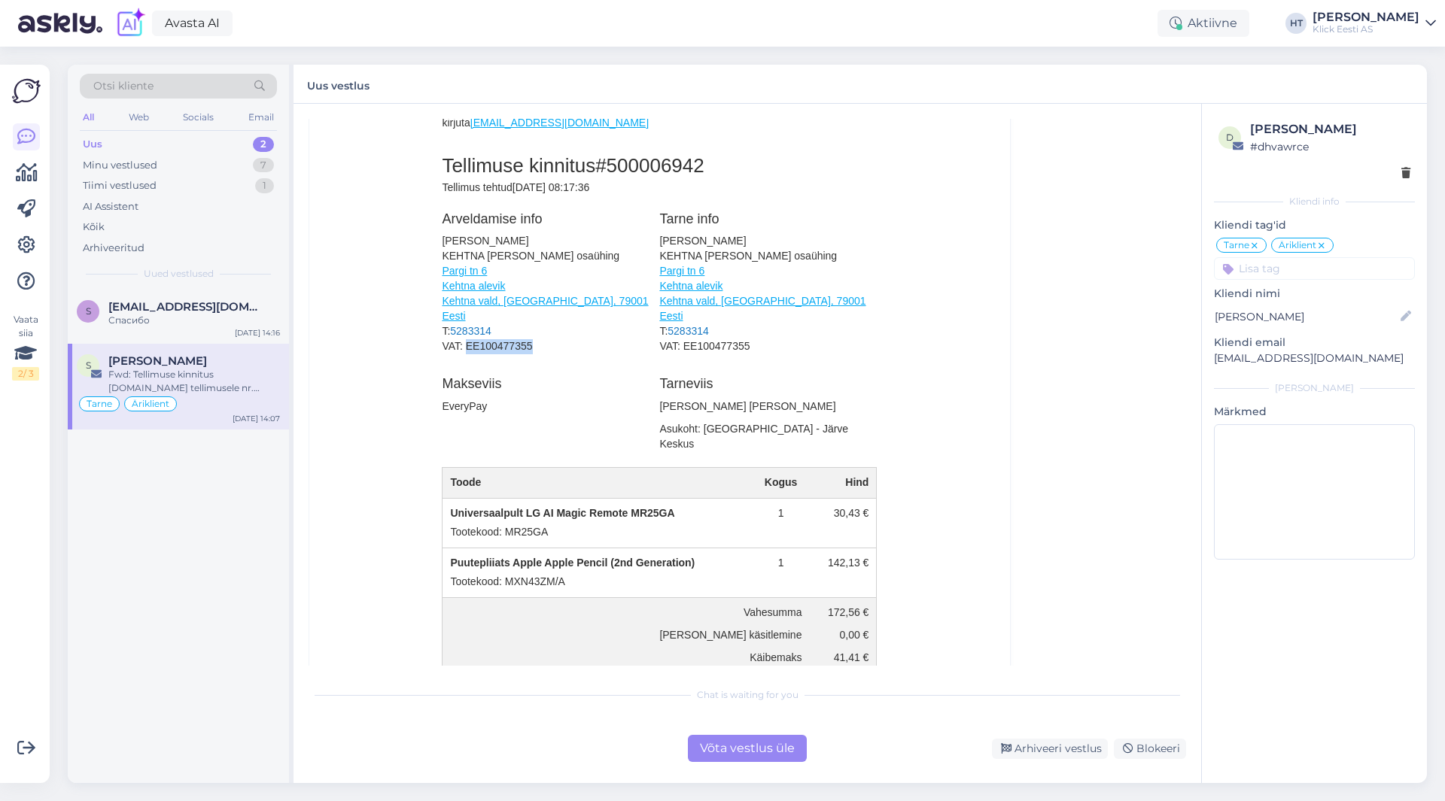
drag, startPoint x: 461, startPoint y: 346, endPoint x: 527, endPoint y: 345, distance: 66.2
click at [527, 345] on p "[PERSON_NAME] KEHTNA [PERSON_NAME] osaühing Pargi tn 6 Kehtna alevik [GEOGRAPHI…" at bounding box center [547, 294] width 210 height 120
drag, startPoint x: 527, startPoint y: 345, endPoint x: 502, endPoint y: 348, distance: 24.9
click at [507, 348] on p "[PERSON_NAME] KEHTNA [PERSON_NAME] osaühing Pargi tn 6 Kehtna alevik [GEOGRAPHI…" at bounding box center [547, 294] width 210 height 120
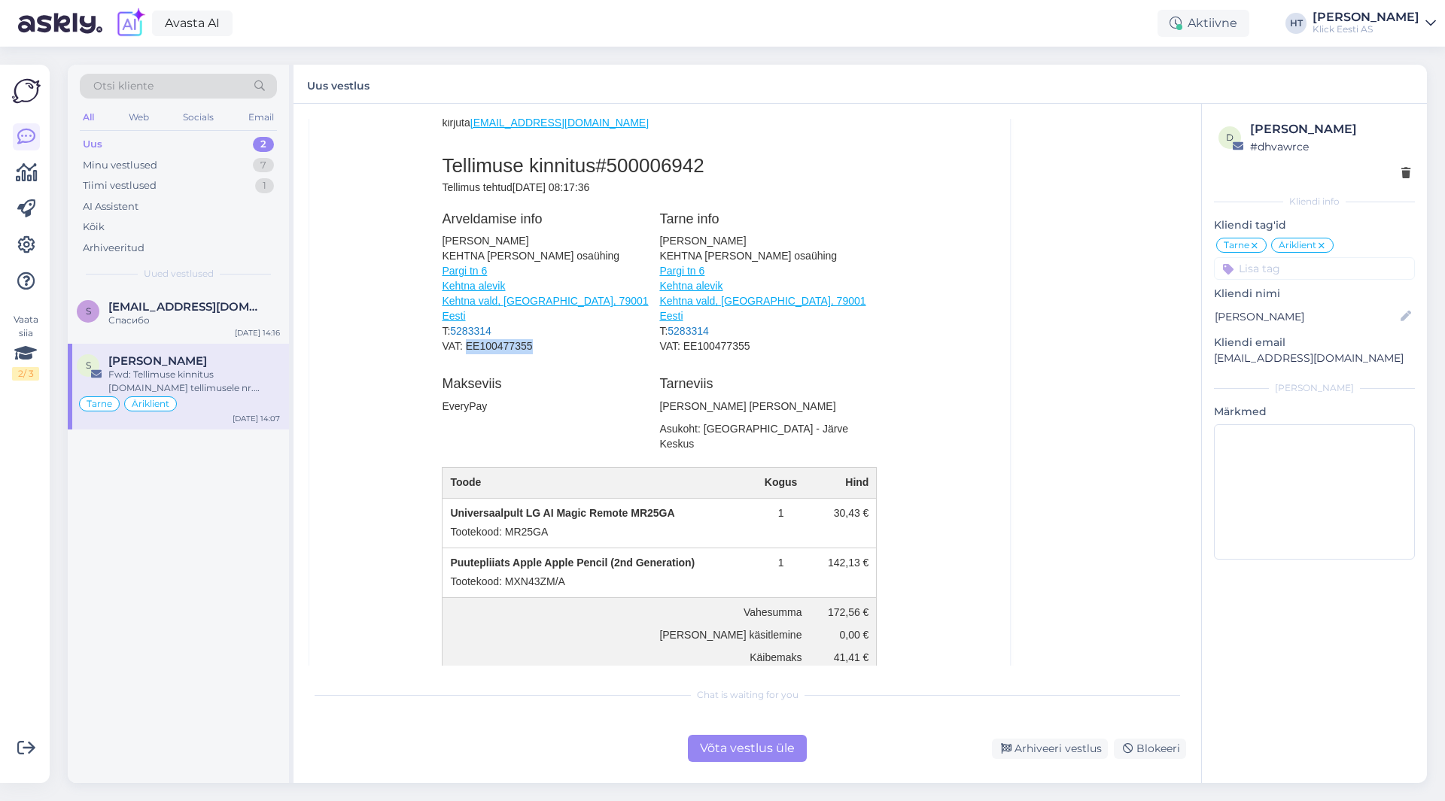
click at [468, 345] on p "[PERSON_NAME] KEHTNA [PERSON_NAME] osaühing Pargi tn 6 Kehtna alevik [GEOGRAPHI…" at bounding box center [547, 294] width 210 height 120
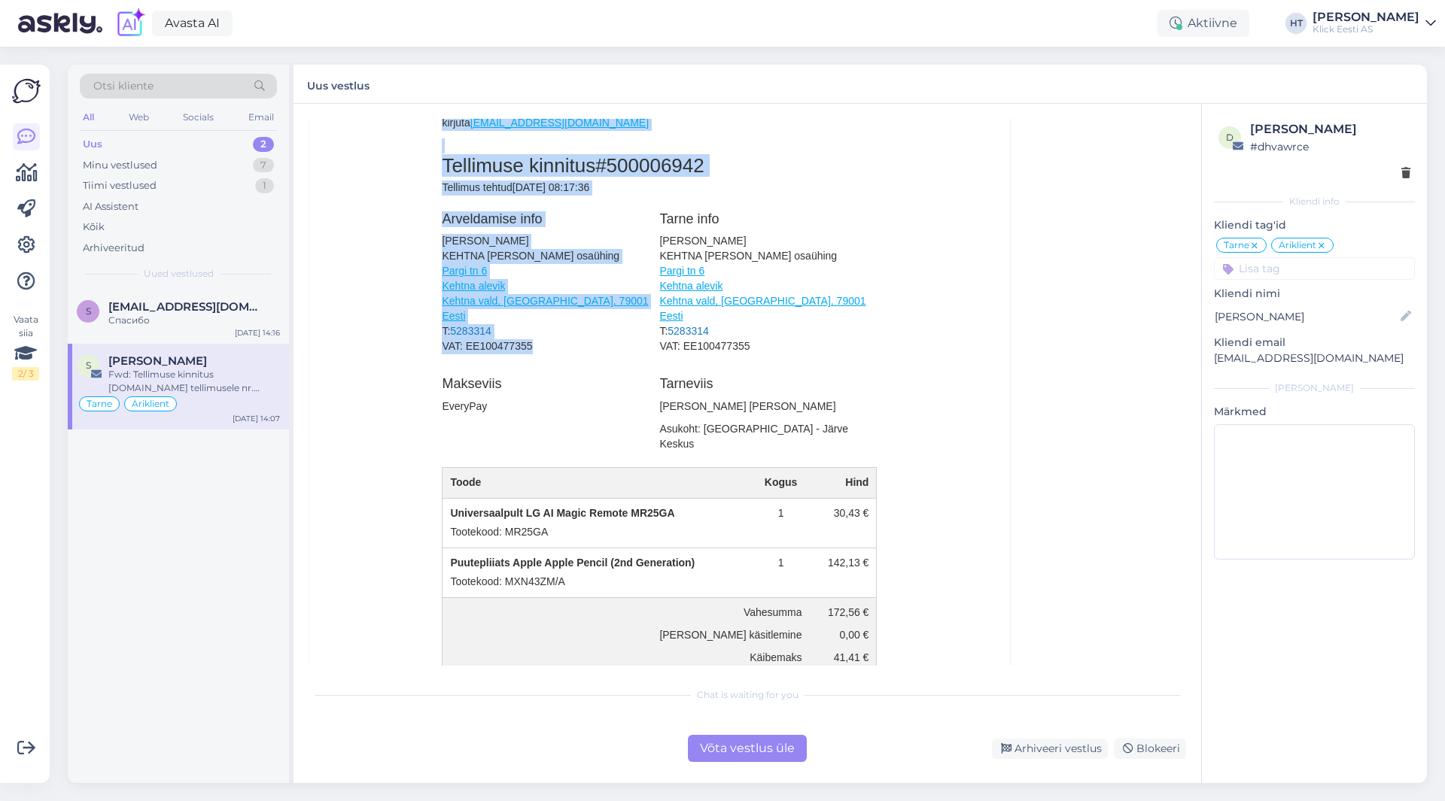
drag, startPoint x: 436, startPoint y: 345, endPoint x: 527, endPoint y: 347, distance: 91.8
click at [527, 347] on td "[PERSON_NAME], Suur tänu tellimuse eest Klicki poest. Sinu tellimus on vastu võ…" at bounding box center [658, 423] width 451 height 1129
click at [532, 347] on p "[PERSON_NAME] KEHTNA [PERSON_NAME] osaühing Pargi tn 6 Kehtna alevik [GEOGRAPHI…" at bounding box center [547, 294] width 210 height 120
drag, startPoint x: 532, startPoint y: 347, endPoint x: 437, endPoint y: 172, distance: 199.3
click at [441, 172] on tbody "[PERSON_NAME], Suur tänu tellimuse eest Klicki poest. Sinu tellimus on vastu võ…" at bounding box center [659, 311] width 436 height 888
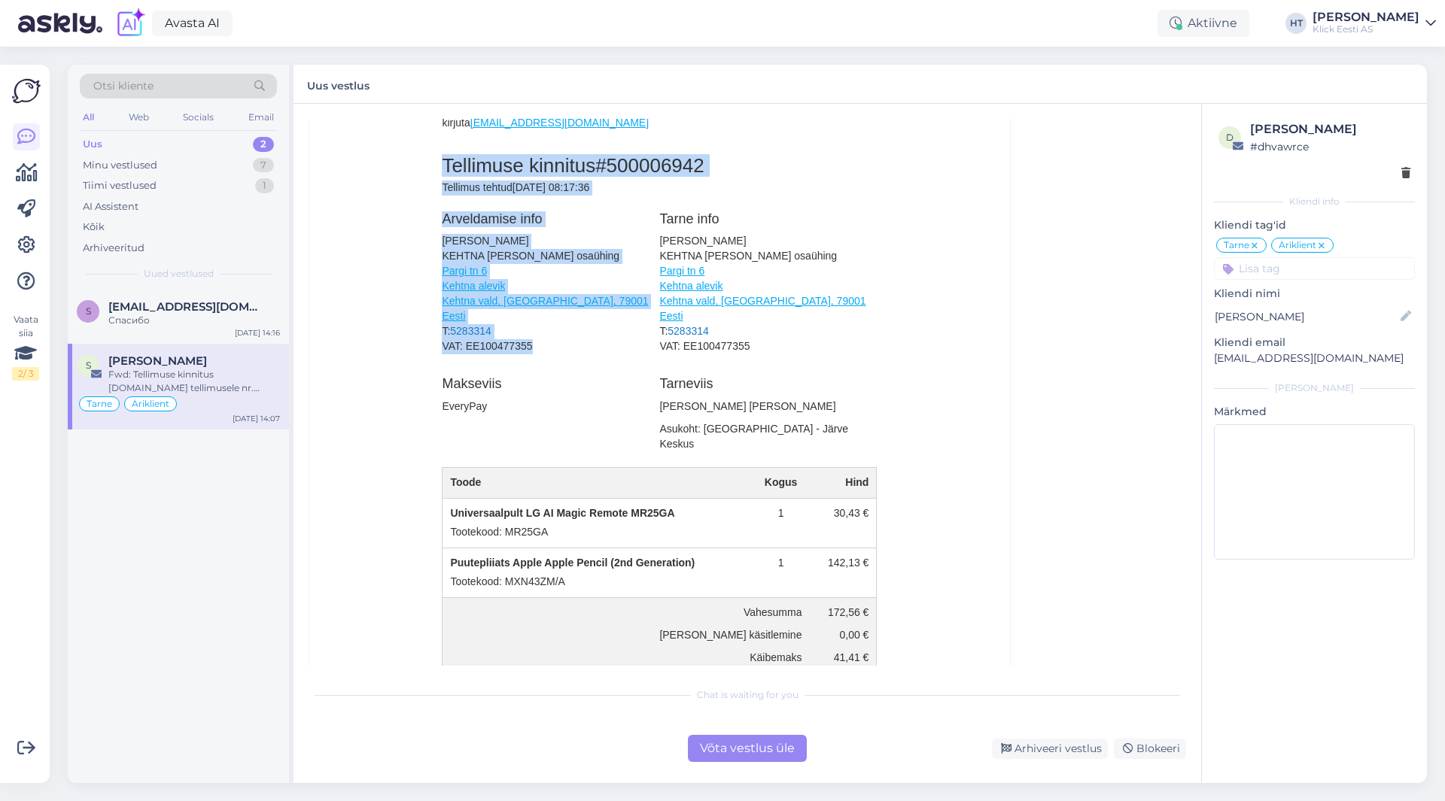
click at [442, 172] on h1 "Tellimuse kinnitus #500006942" at bounding box center [659, 166] width 435 height 22
drag, startPoint x: 436, startPoint y: 160, endPoint x: 589, endPoint y: 342, distance: 237.6
click at [589, 342] on td "[PERSON_NAME], Suur tänu tellimuse eest Klicki poest. Sinu tellimus on vastu võ…" at bounding box center [658, 423] width 451 height 1129
click at [589, 342] on p "[PERSON_NAME] KEHTNA [PERSON_NAME] osaühing Pargi tn 6 Kehtna alevik [GEOGRAPHI…" at bounding box center [547, 294] width 210 height 120
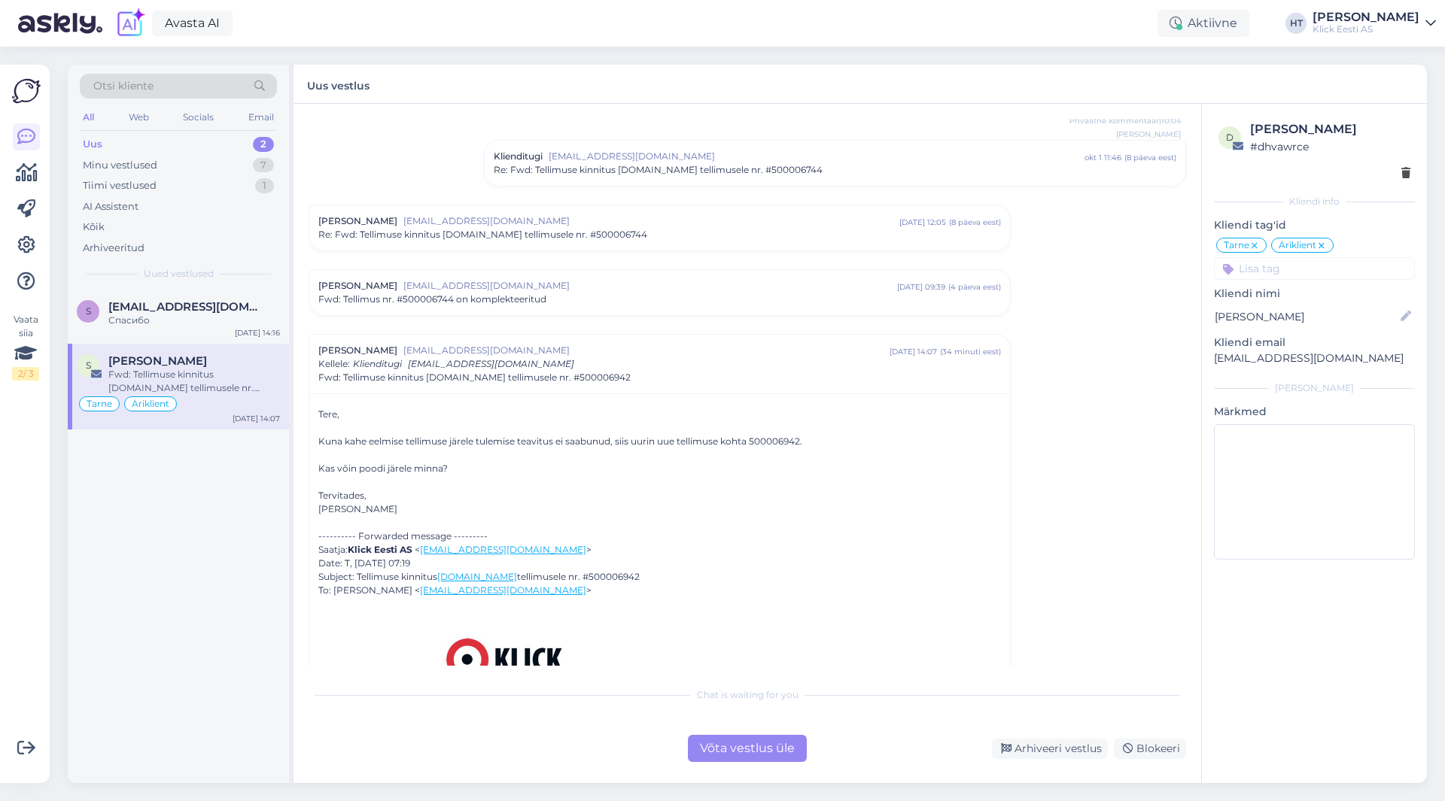
scroll to position [150, 0]
click at [122, 585] on div "S [EMAIL_ADDRESS][DOMAIN_NAME] Спасибо [DATE] 14:16 S [PERSON_NAME] Fwd: Tellim…" at bounding box center [178, 537] width 221 height 494
click at [129, 577] on div "S [EMAIL_ADDRESS][DOMAIN_NAME] Спасибо [DATE] 14:16 S [PERSON_NAME] Fwd: Tellim…" at bounding box center [178, 537] width 221 height 494
click at [185, 540] on div "S [EMAIL_ADDRESS][DOMAIN_NAME] Спасибо [DATE] 14:16 S [PERSON_NAME] Fwd: Tellim…" at bounding box center [178, 537] width 221 height 494
click at [172, 562] on div "S [EMAIL_ADDRESS][DOMAIN_NAME] Спасибо [DATE] 14:16 S [PERSON_NAME] Fwd: Tellim…" at bounding box center [178, 537] width 221 height 494
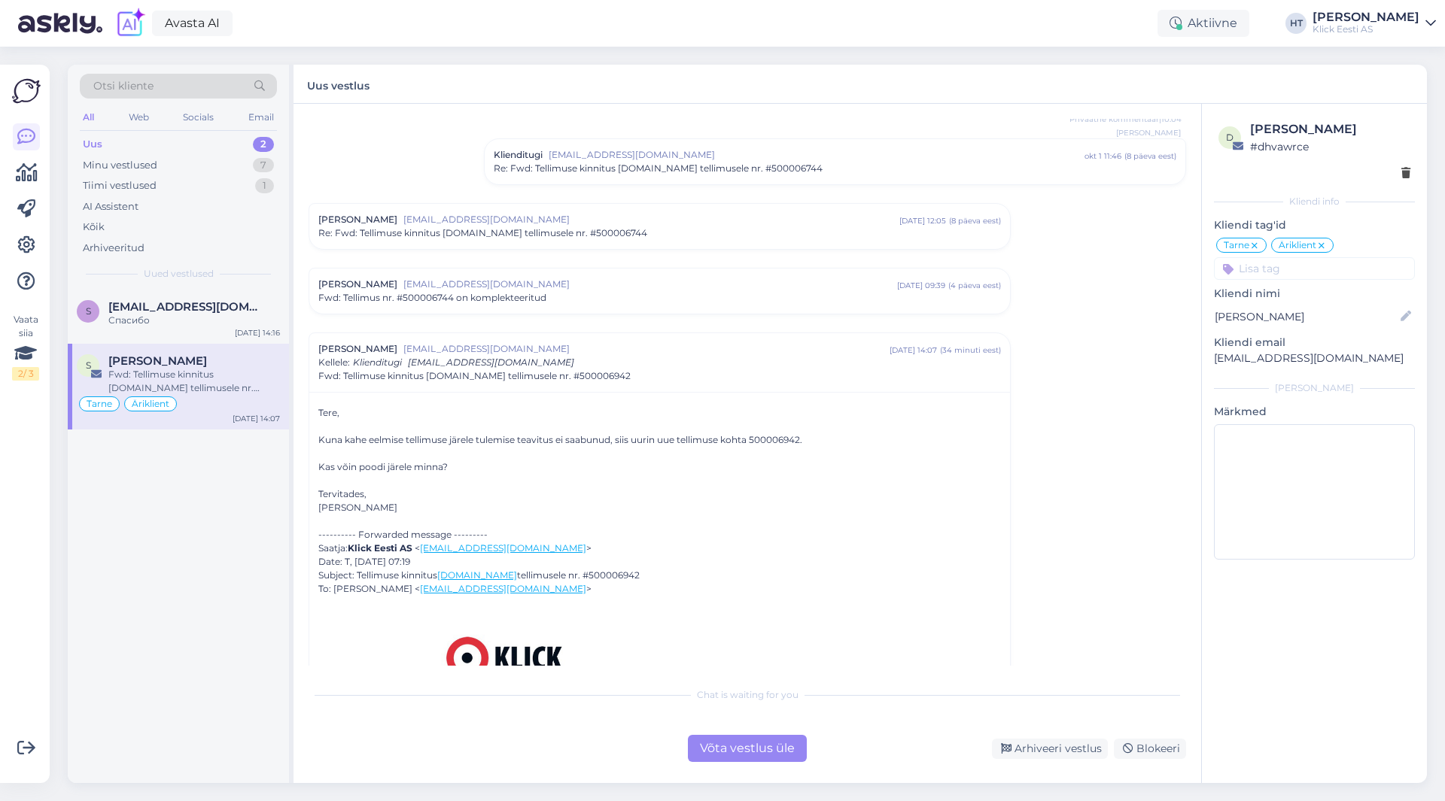
click at [172, 562] on div "S [EMAIL_ADDRESS][DOMAIN_NAME] Спасибо [DATE] 14:16 S [PERSON_NAME] Fwd: Tellim…" at bounding box center [178, 537] width 221 height 494
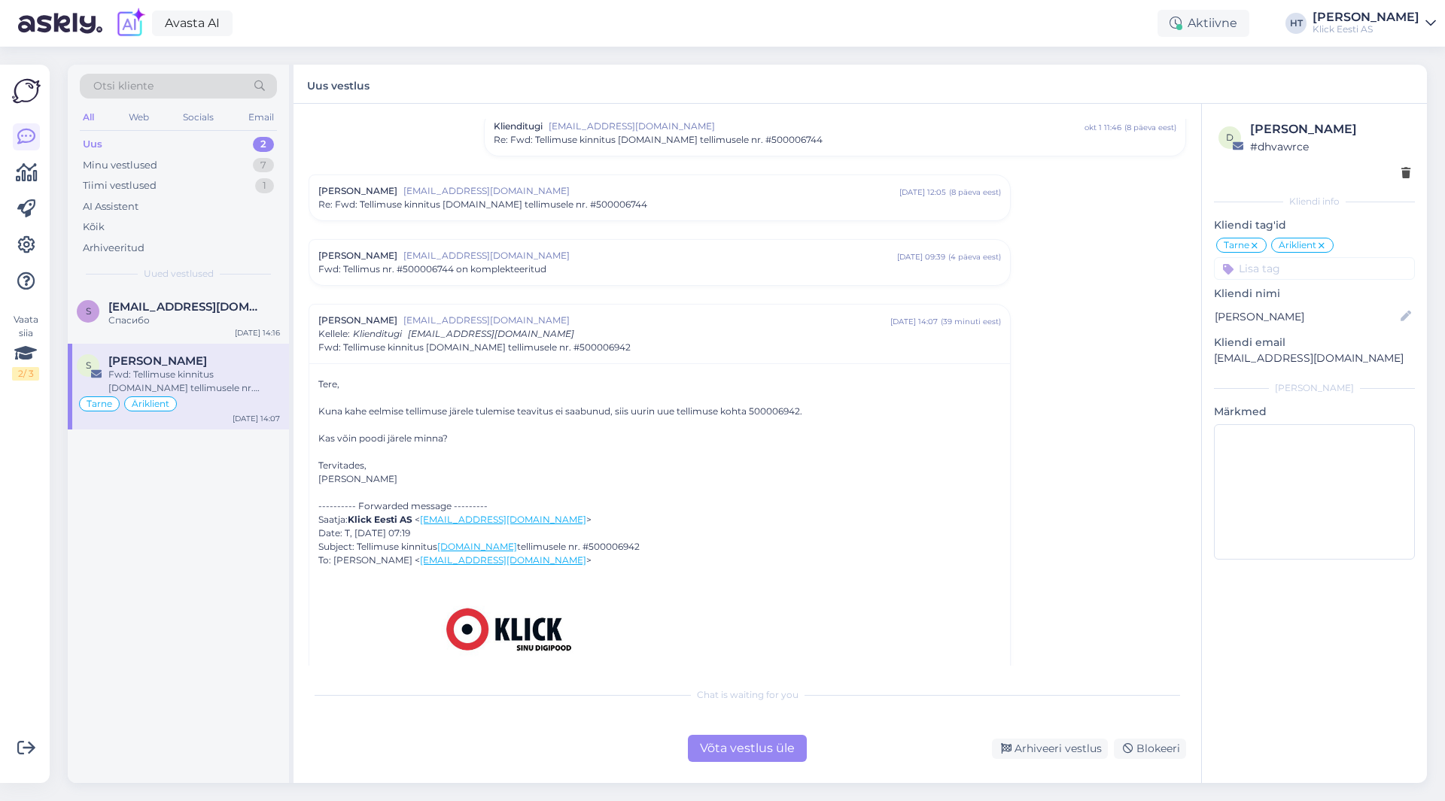
scroll to position [138, 0]
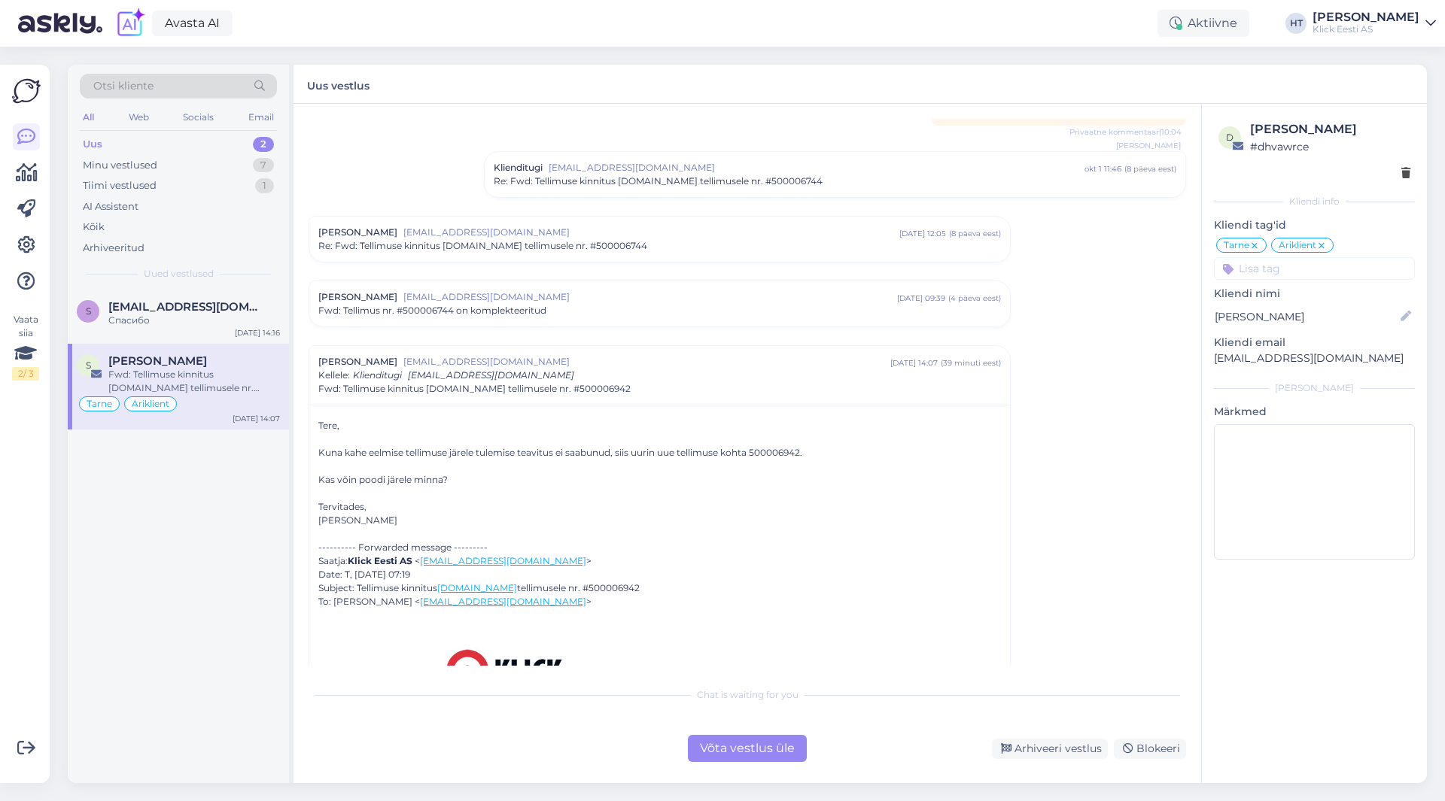
click at [674, 380] on div "[PERSON_NAME] [EMAIL_ADDRESS][DOMAIN_NAME] [DATE] 14:07 ( 39 minuti eest ) Kell…" at bounding box center [659, 375] width 682 height 41
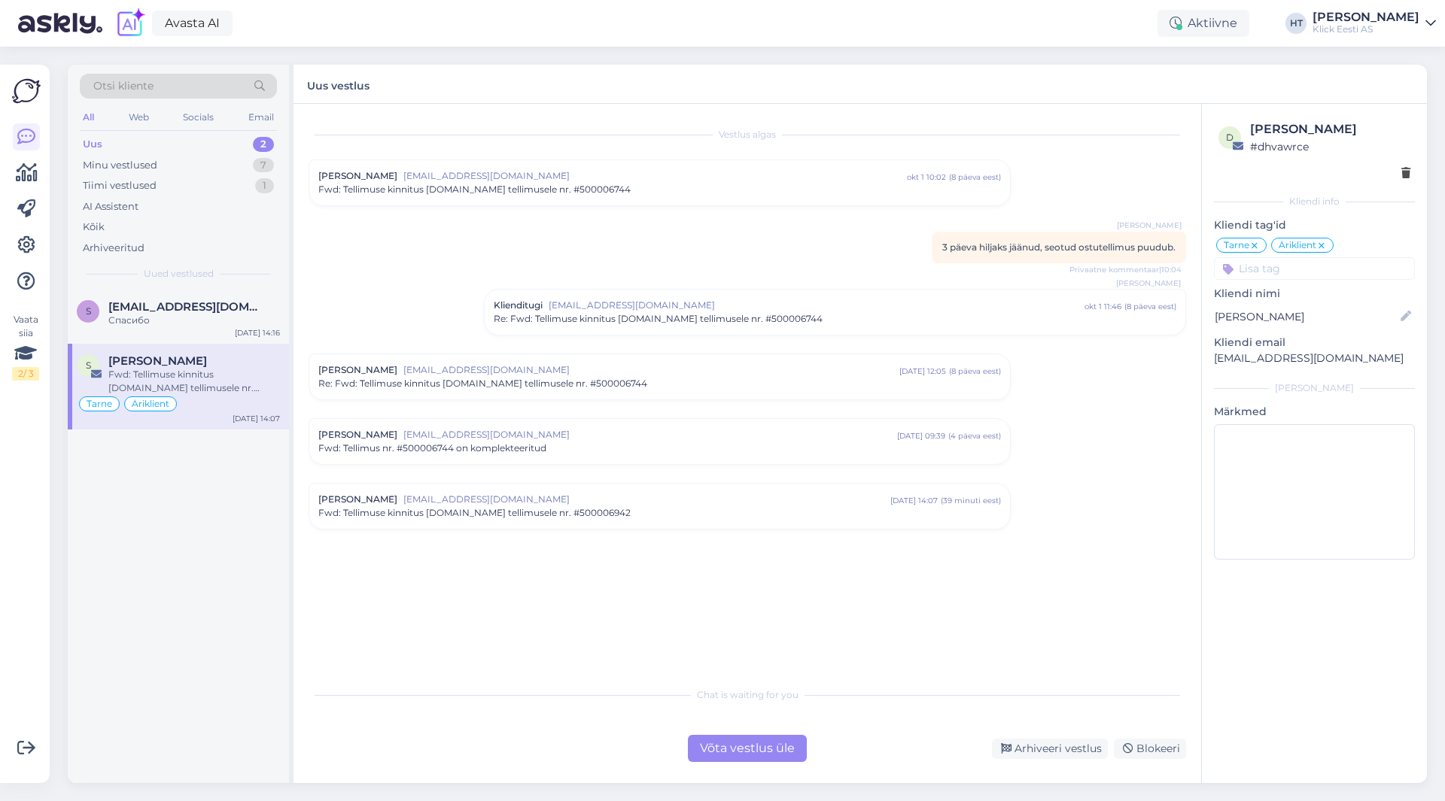
click at [765, 753] on div "Võta vestlus üle" at bounding box center [747, 748] width 119 height 27
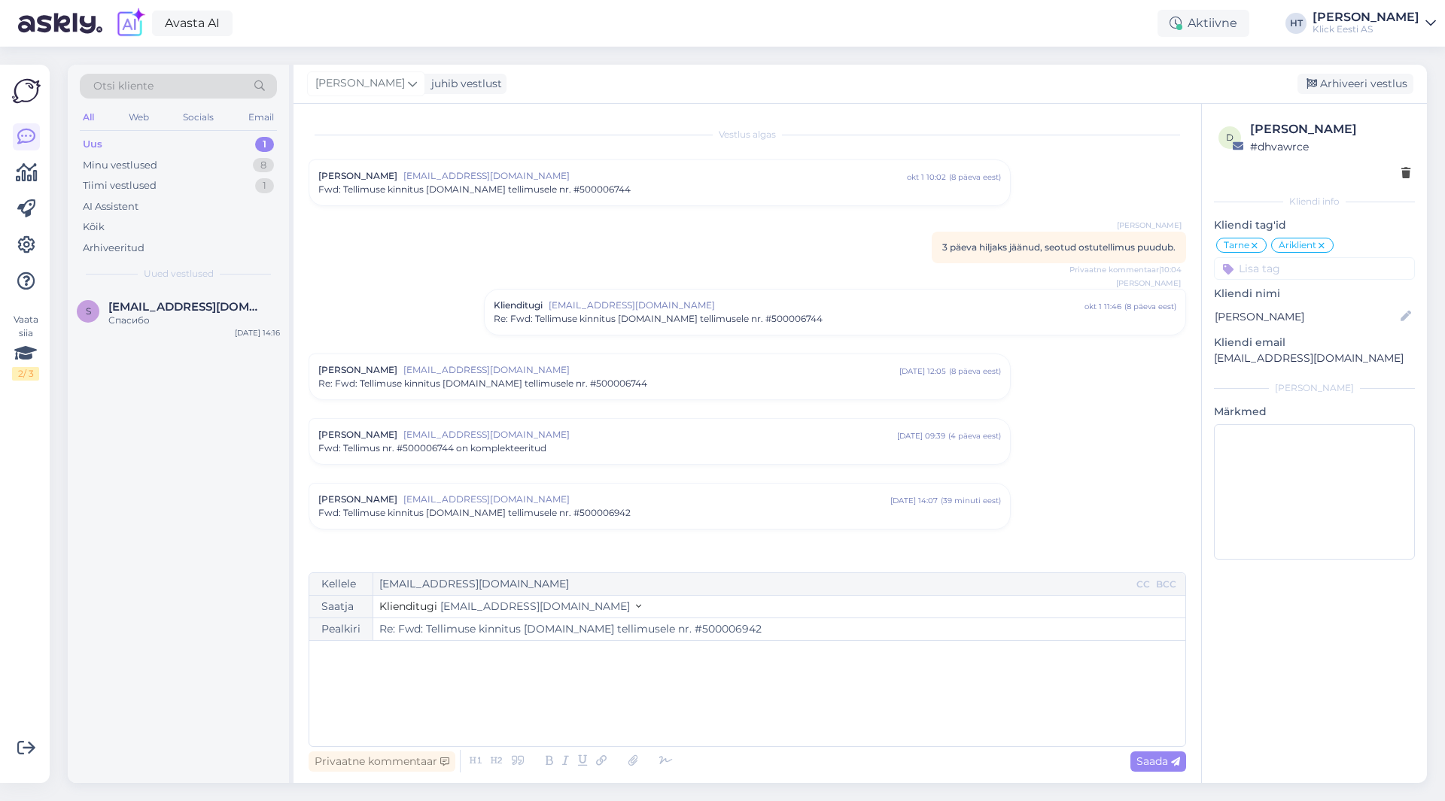
click at [705, 669] on div "﻿" at bounding box center [747, 694] width 861 height 90
click at [1161, 762] on span "Saada" at bounding box center [1158, 762] width 44 height 14
type input "Re: Re: Fwd: Tellimuse kinnitus [DOMAIN_NAME] tellimusele nr. #500006942"
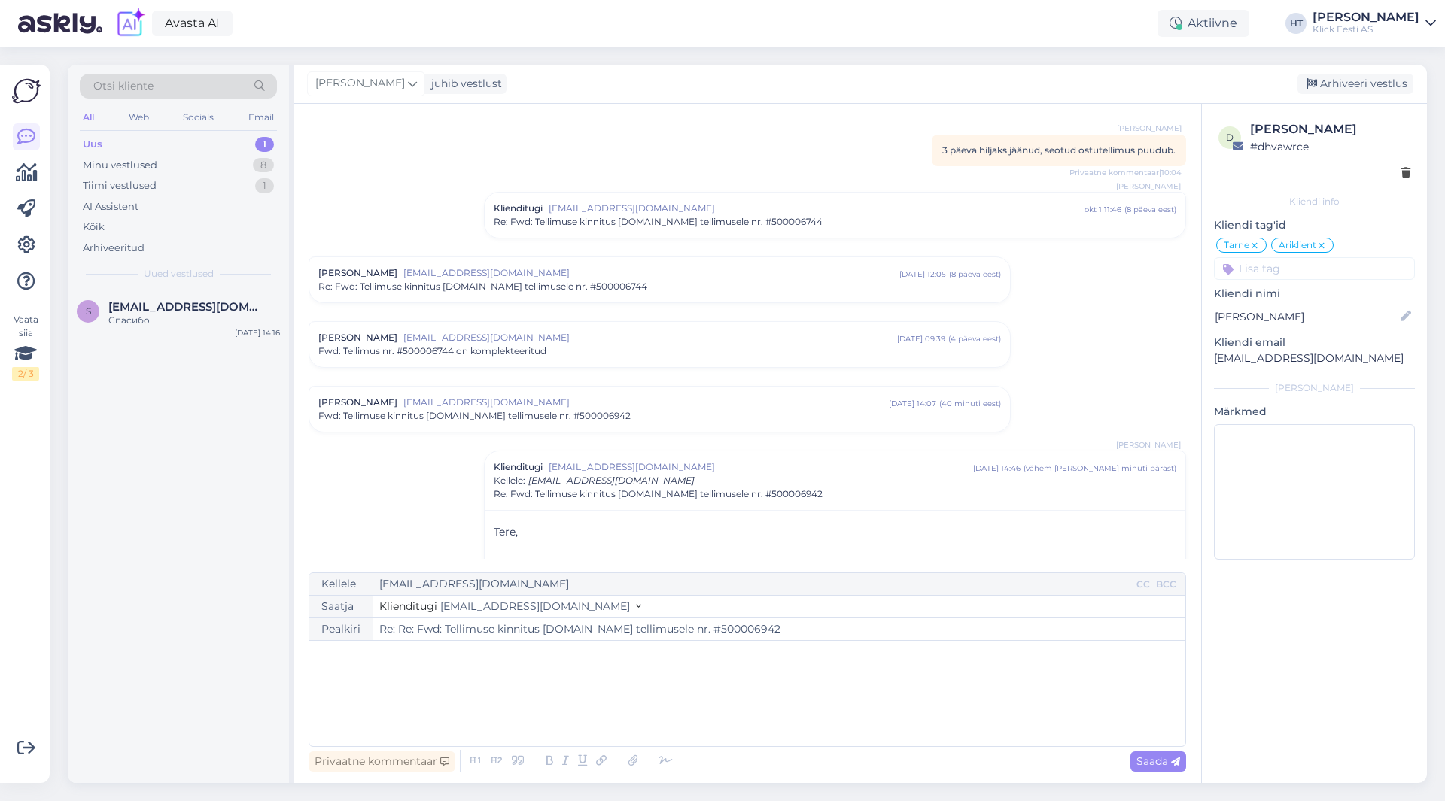
scroll to position [160, 0]
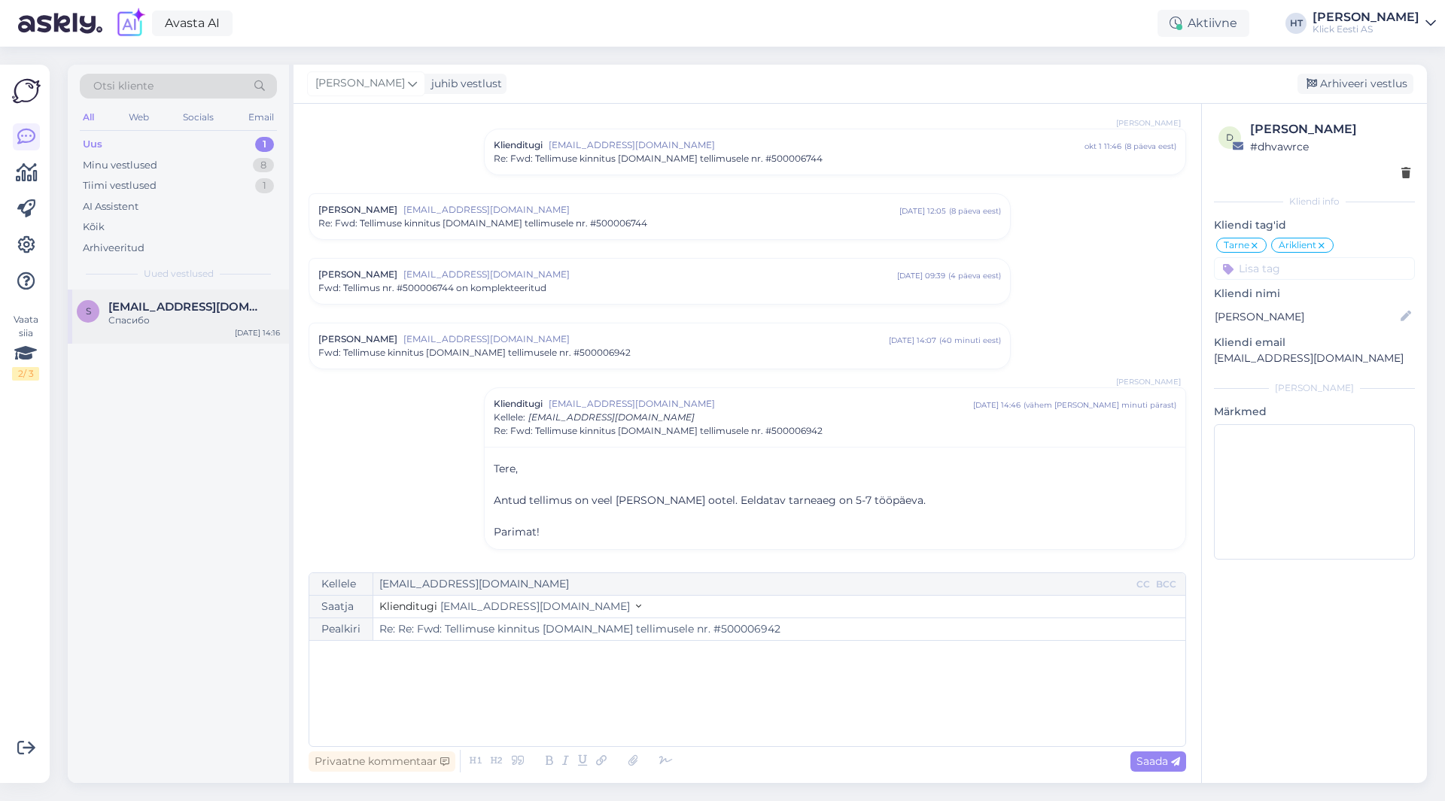
click at [196, 342] on div "S [EMAIL_ADDRESS][DOMAIN_NAME] Спасибо [DATE] 14:16" at bounding box center [178, 317] width 221 height 54
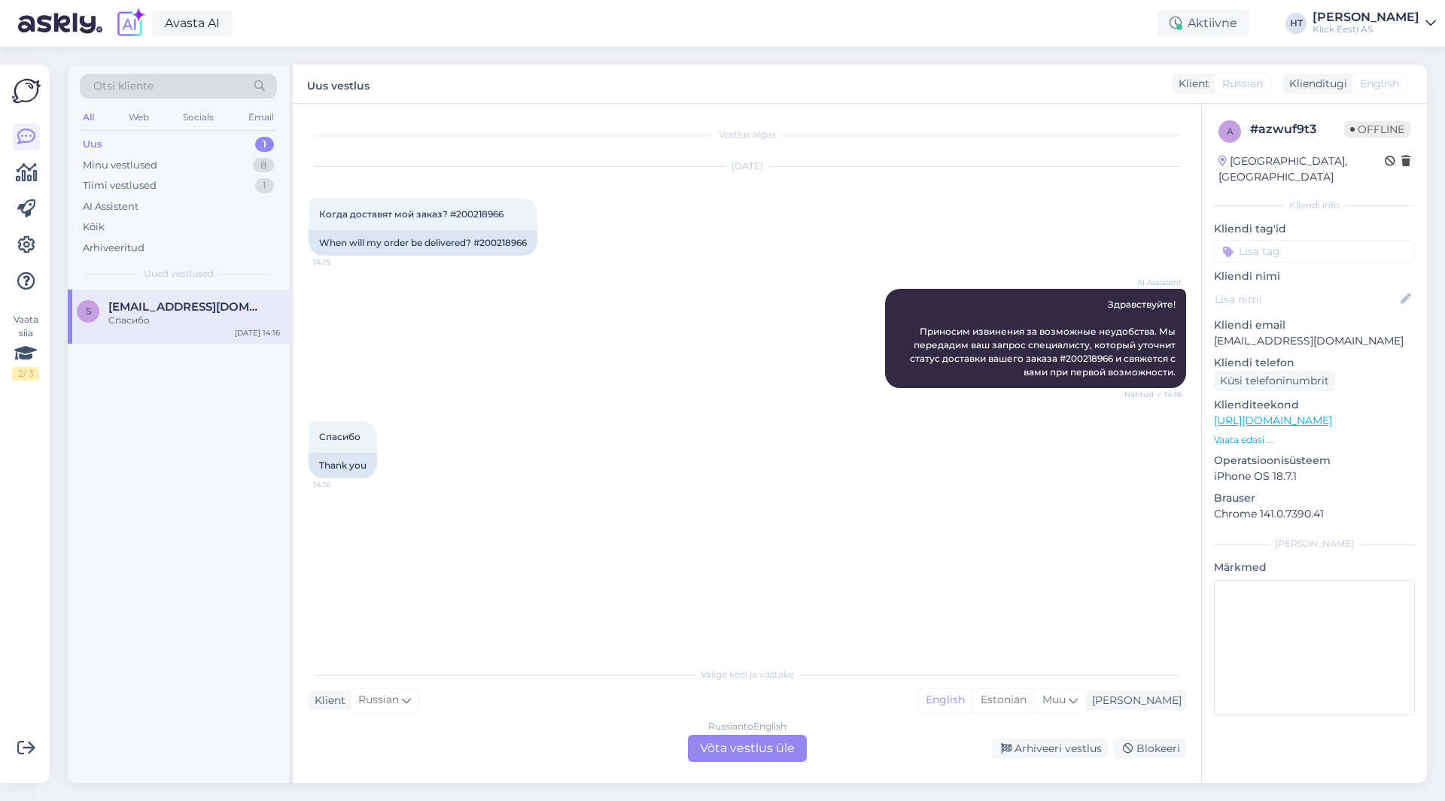
click at [740, 754] on div "Russian to English Võta vestlus üle" at bounding box center [747, 748] width 119 height 27
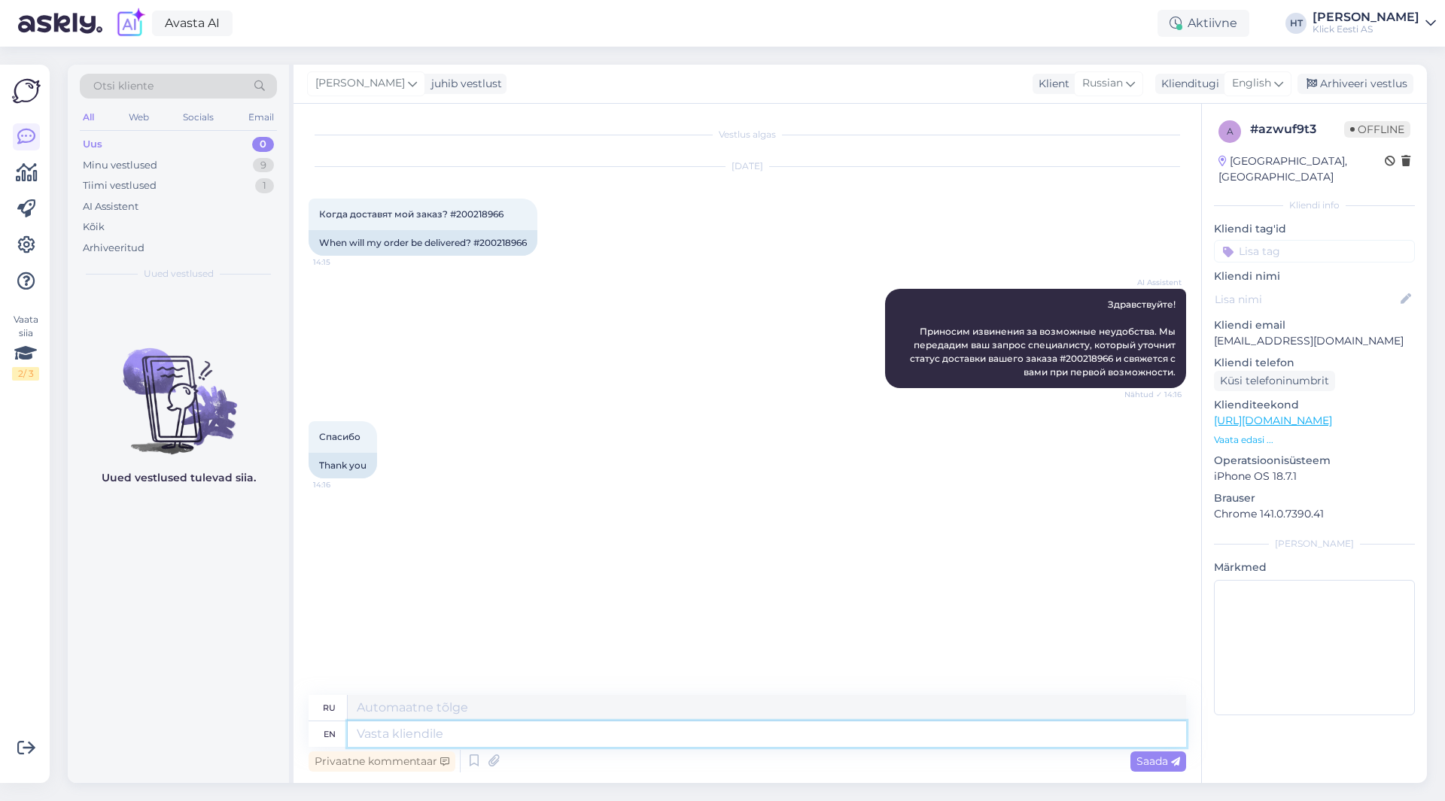
click at [680, 738] on textarea at bounding box center [767, 735] width 838 height 26
type textarea "Estimated"
type textarea "Оцененный"
type textarea "Estimated transit i"
type textarea "Предполагаемый транзит"
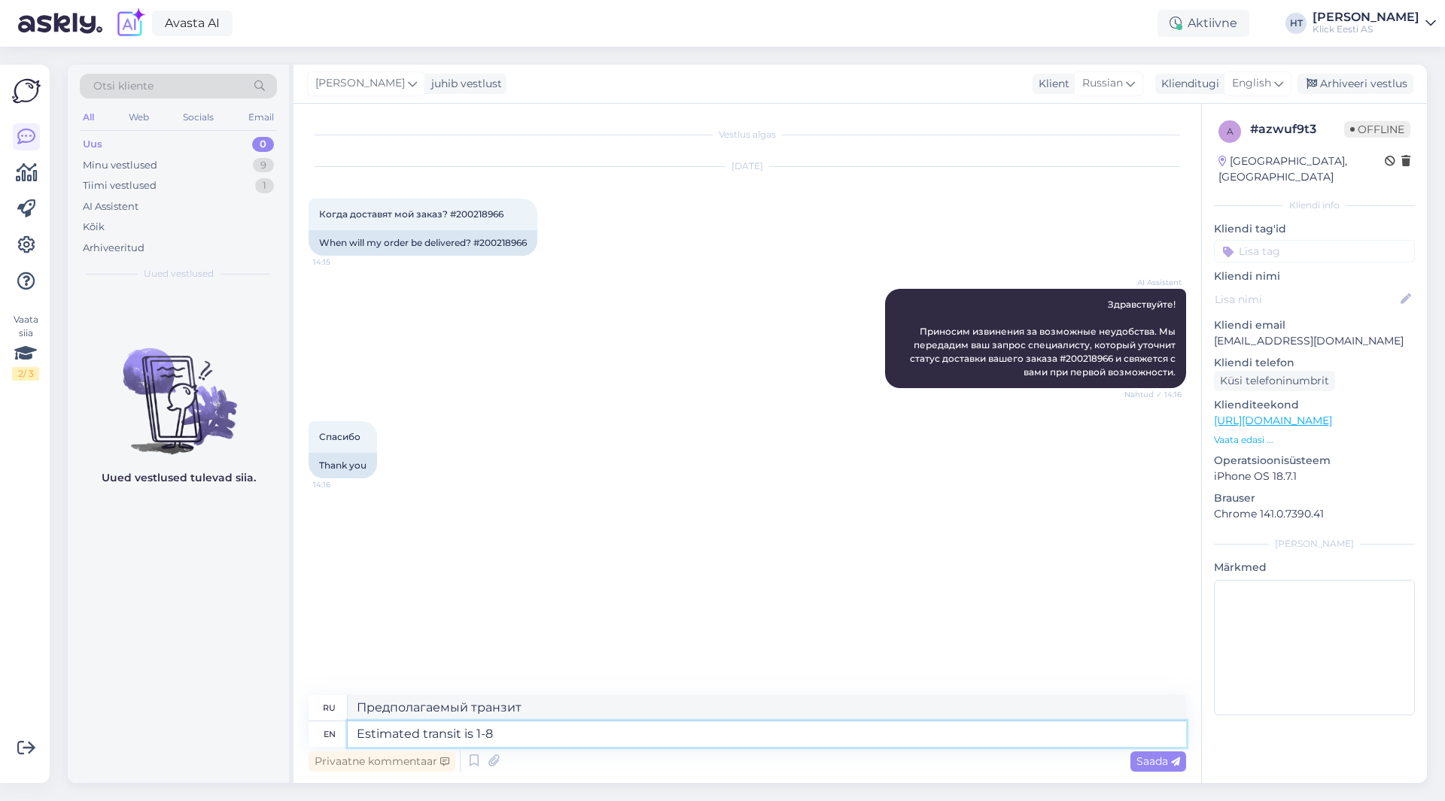
type textarea "Estimated transit is 1-8 w"
type textarea "Предполагаемое время транзита: 1-8"
type textarea "Estimated transit is 1-8 weeks."
type textarea "Предполагаемый срок доставки — 1–8 недель."
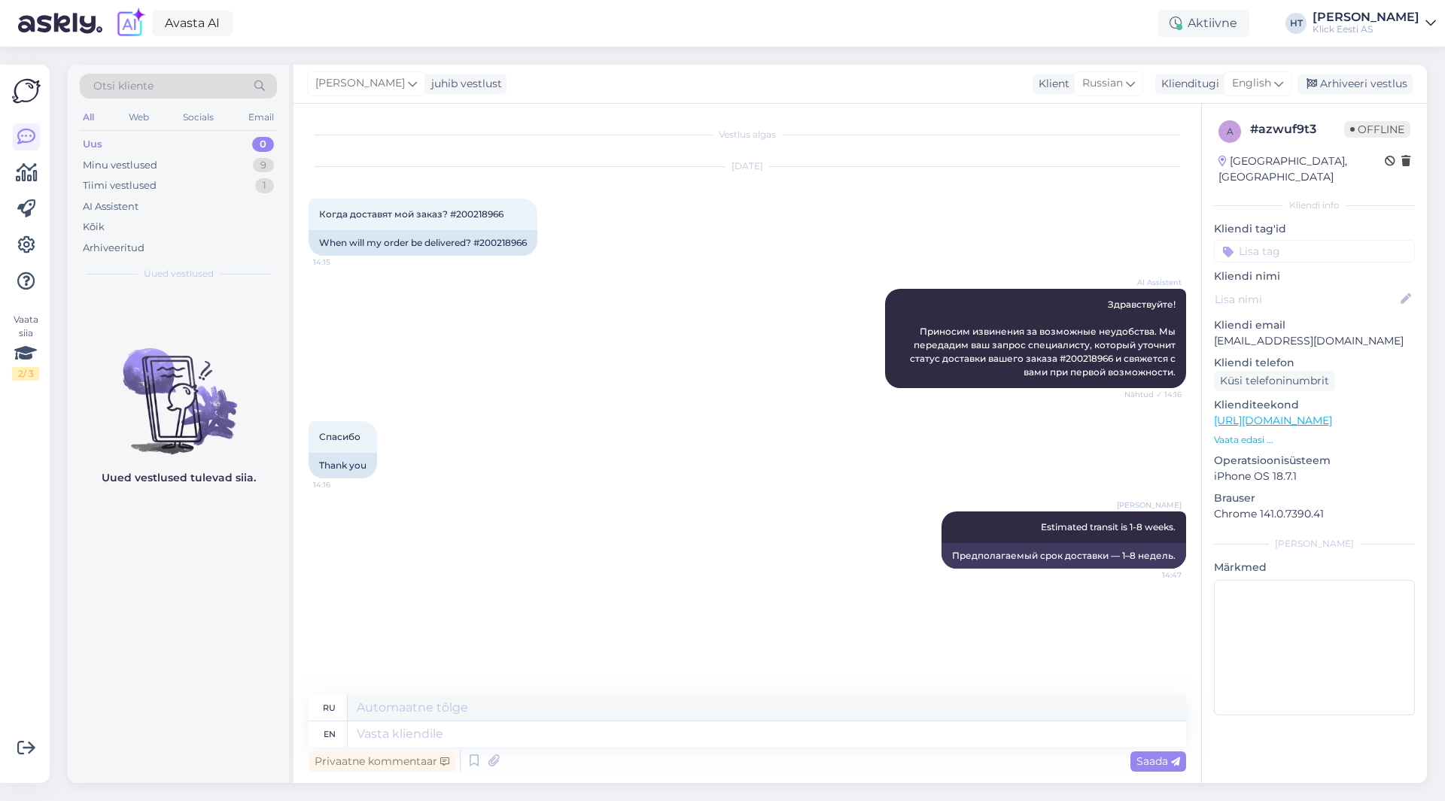
click at [1277, 240] on input at bounding box center [1314, 251] width 201 height 23
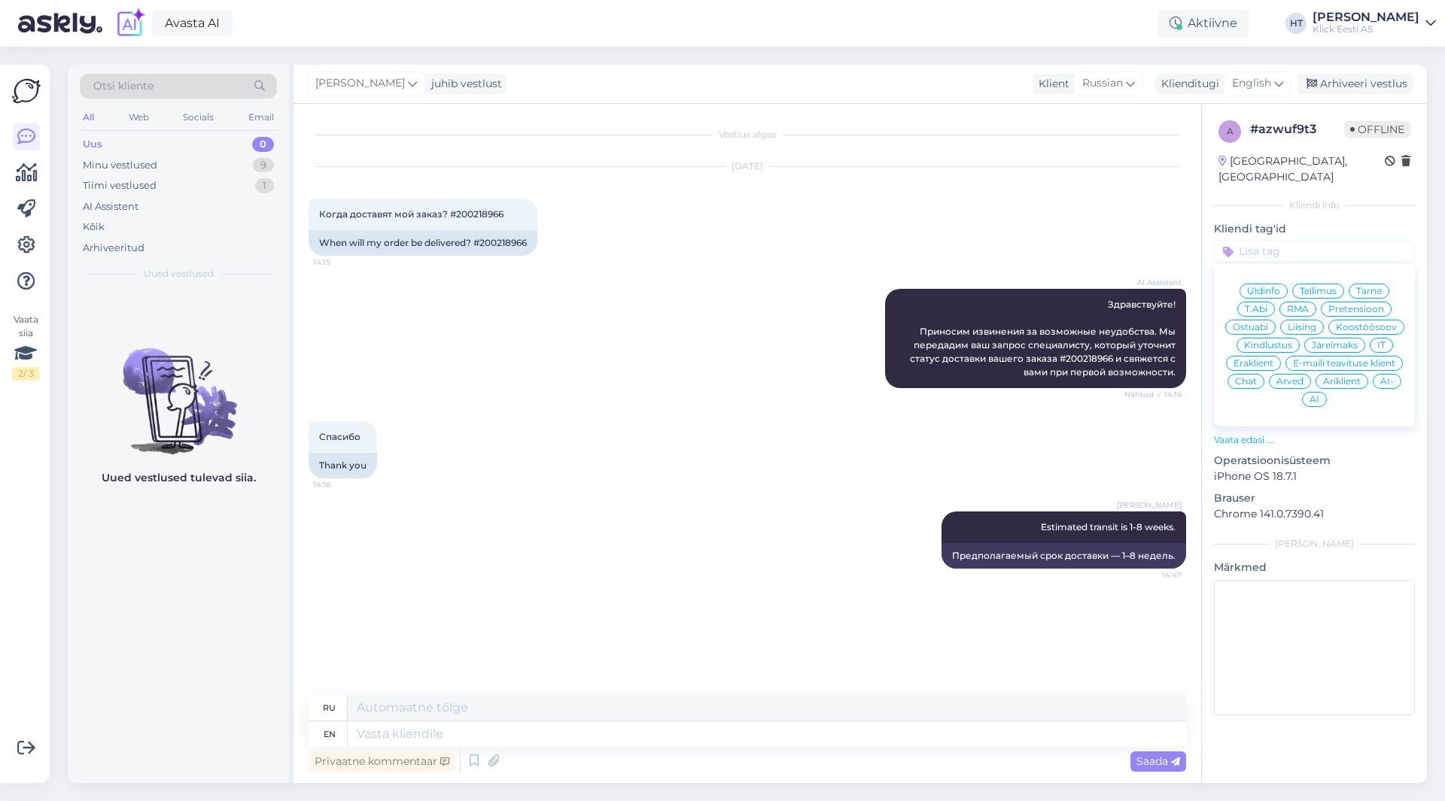
click at [1360, 284] on div "Tarne" at bounding box center [1368, 291] width 41 height 15
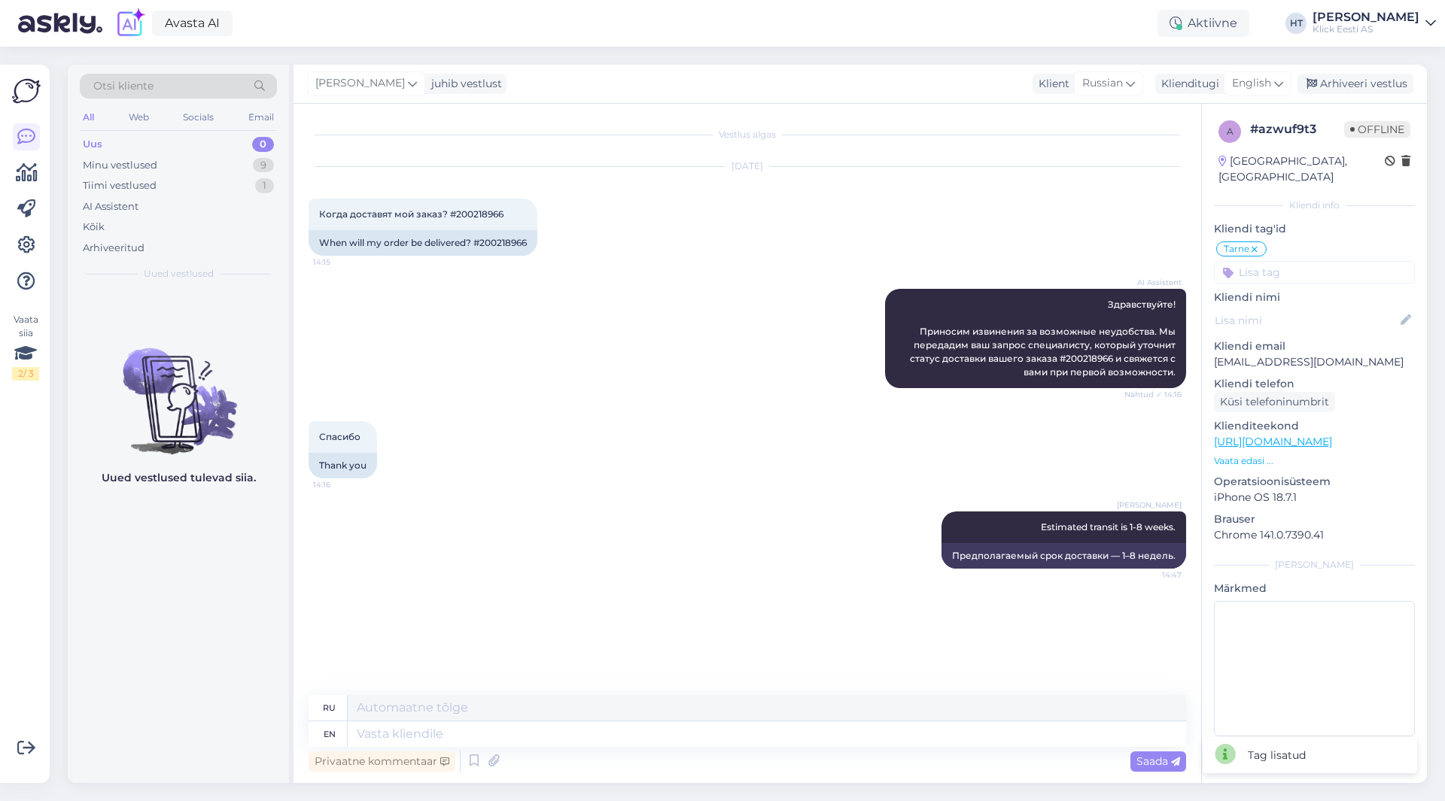
click at [1330, 261] on input at bounding box center [1314, 272] width 201 height 23
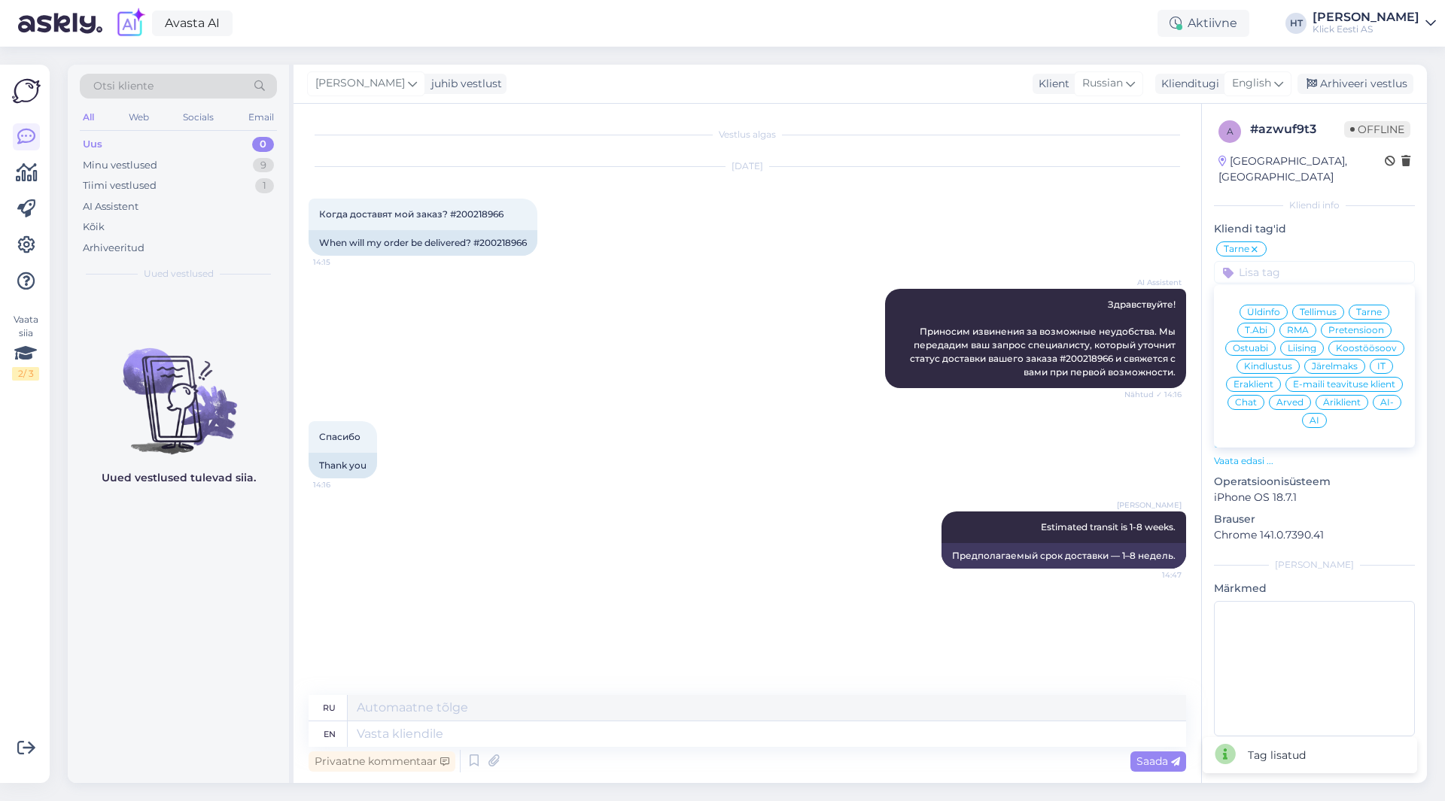
click at [1260, 380] on span "Eraklient" at bounding box center [1253, 384] width 40 height 9
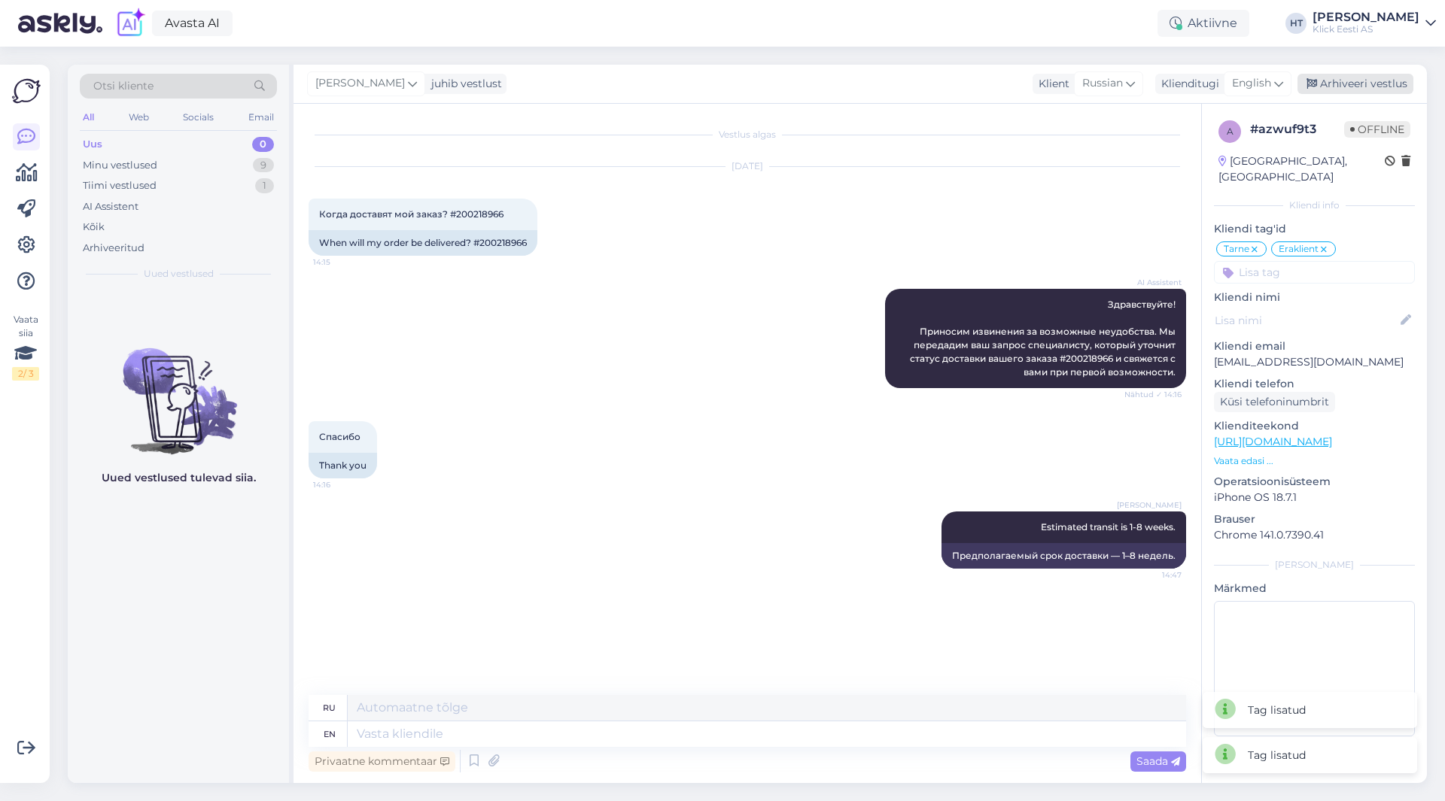
click at [1338, 89] on div "Arhiveeri vestlus" at bounding box center [1355, 84] width 116 height 20
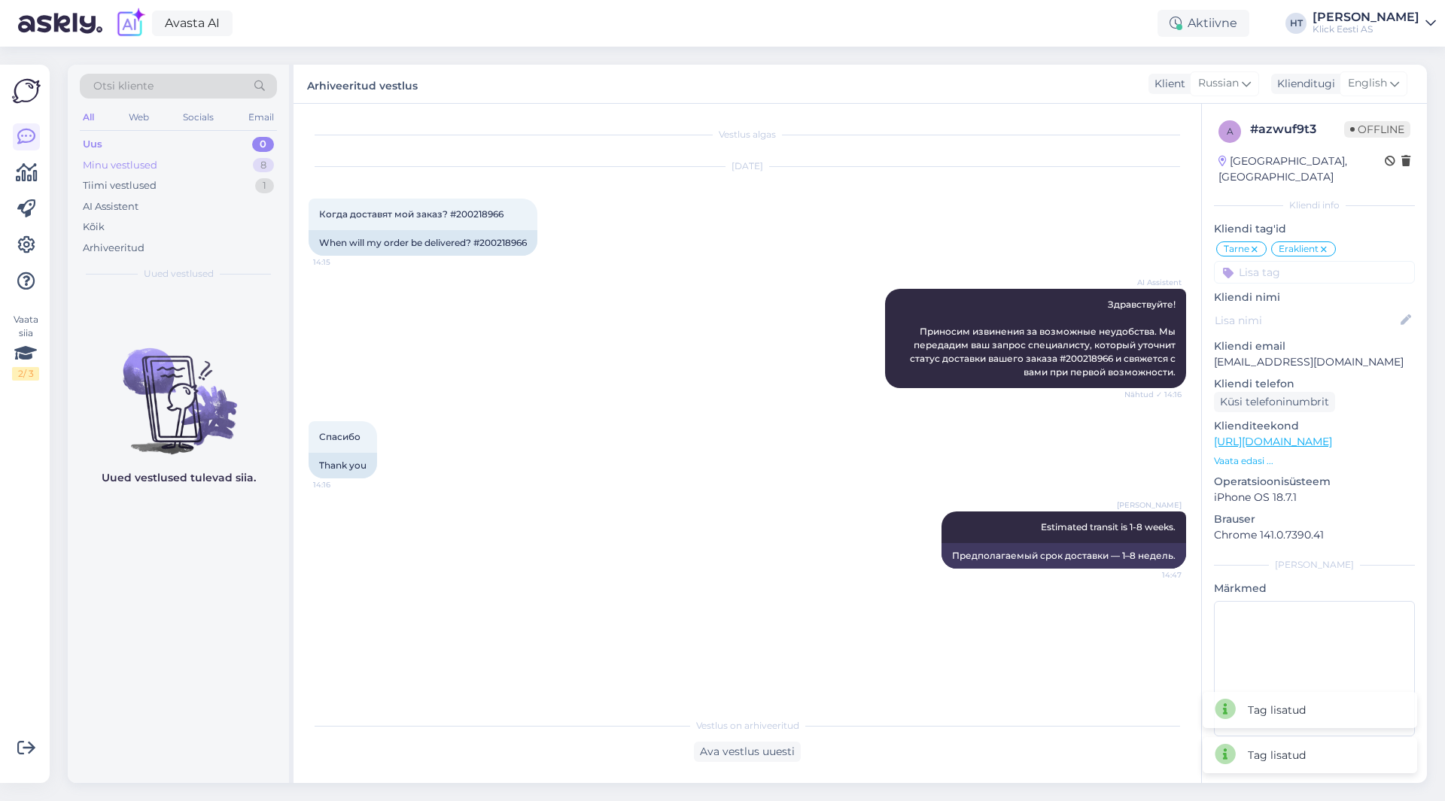
click at [228, 166] on div "Minu vestlused 8" at bounding box center [178, 165] width 197 height 21
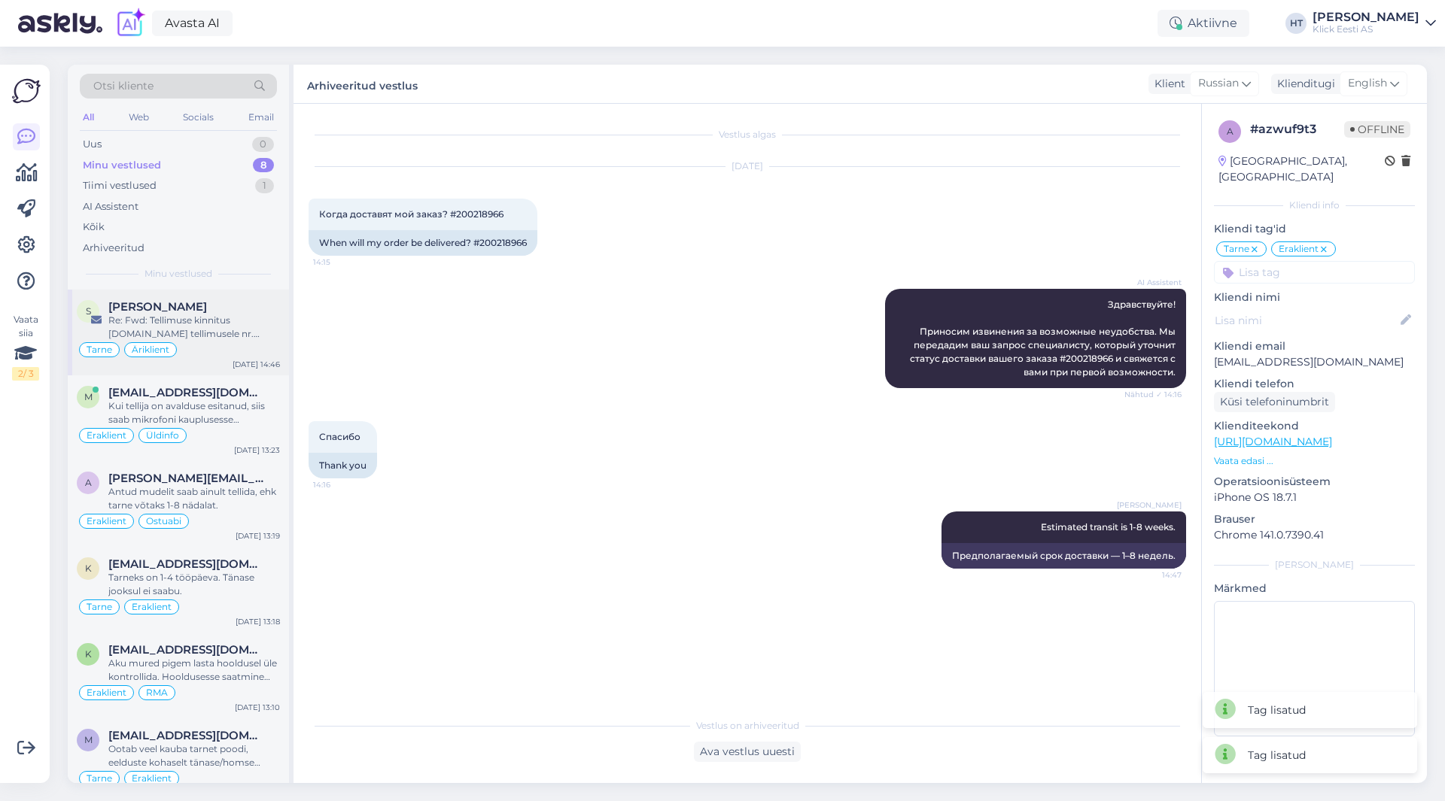
click at [215, 313] on div "[PERSON_NAME]" at bounding box center [194, 307] width 172 height 14
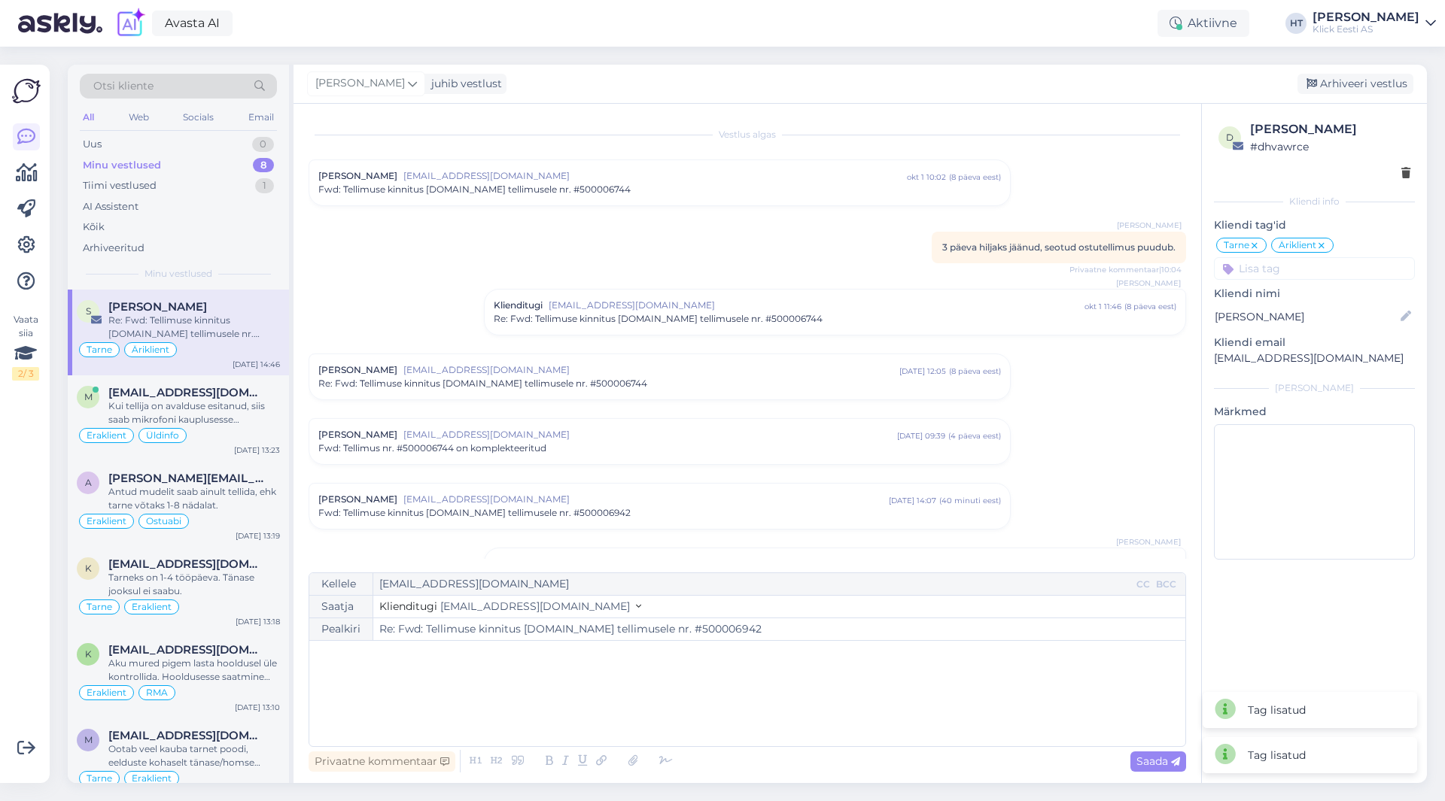
scroll to position [160, 0]
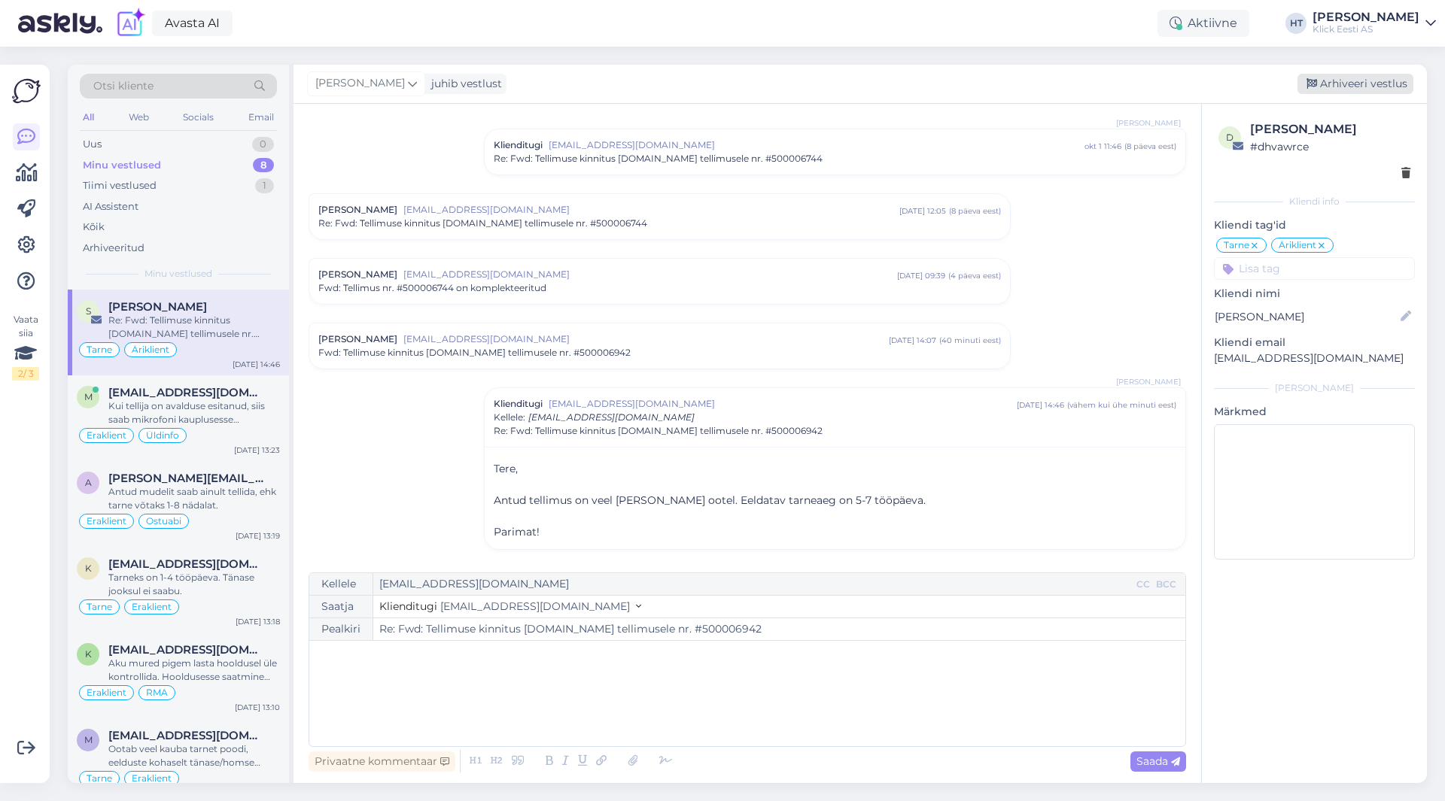
click at [1351, 84] on div "Arhiveeri vestlus" at bounding box center [1355, 84] width 116 height 20
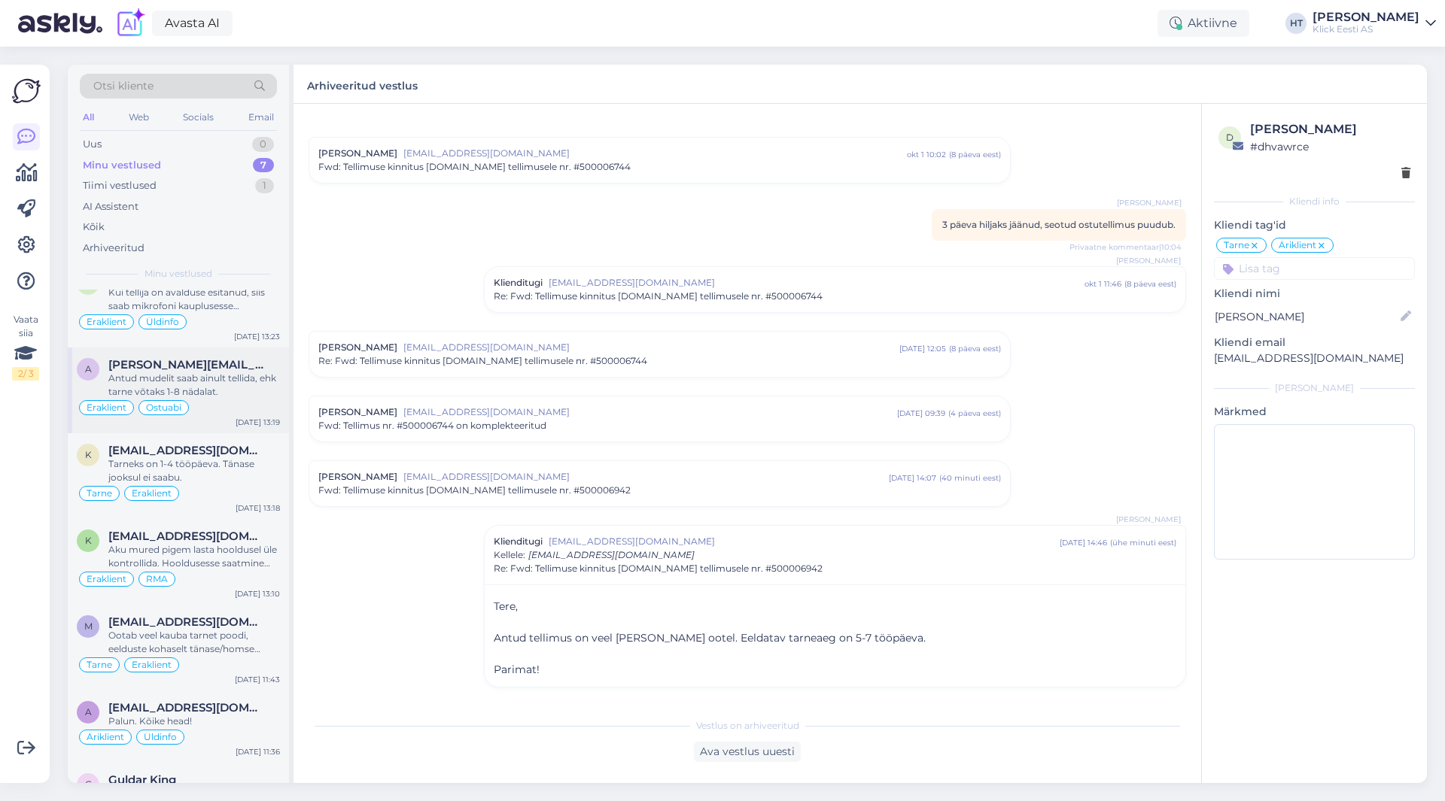
scroll to position [0, 0]
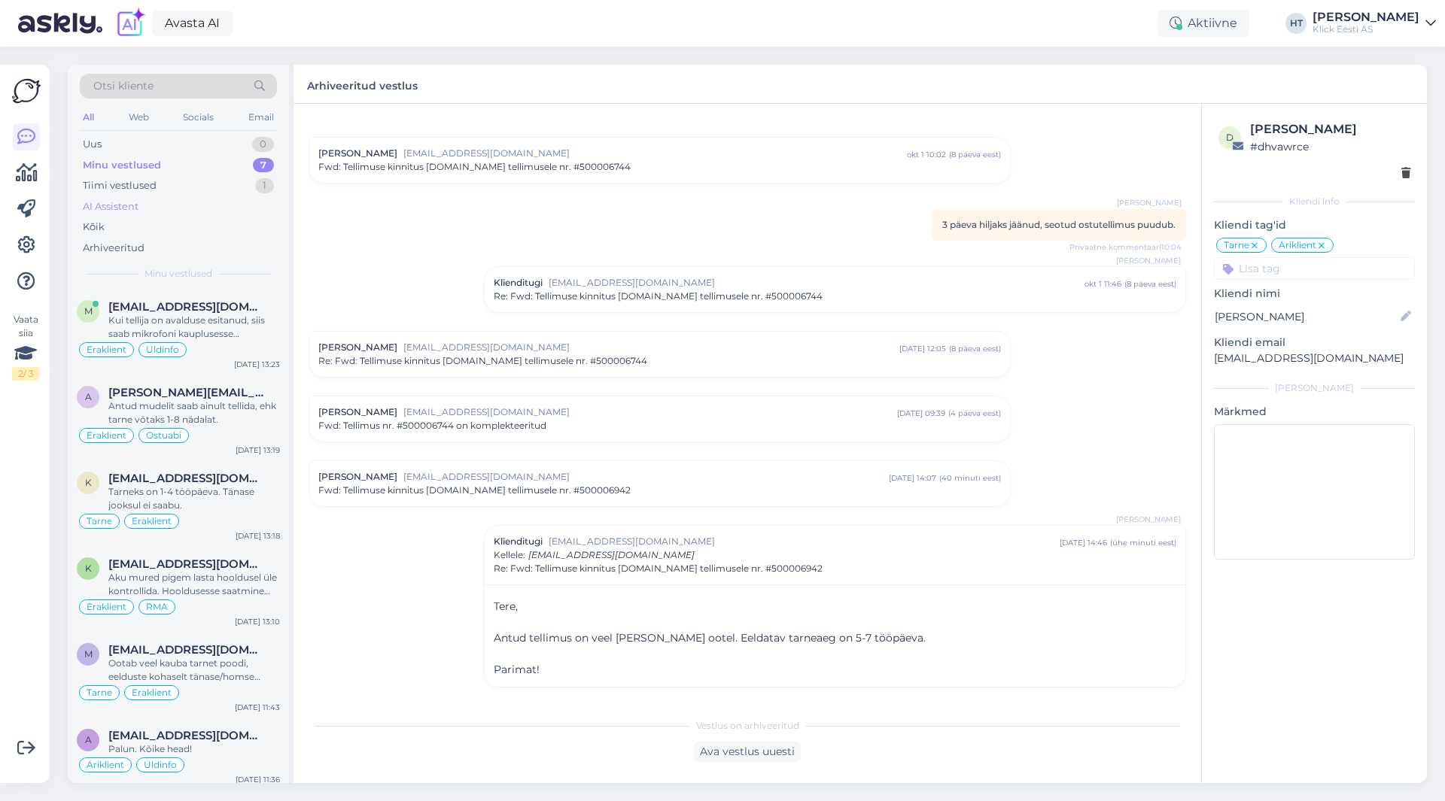
click at [203, 210] on div "AI Assistent" at bounding box center [178, 206] width 197 height 21
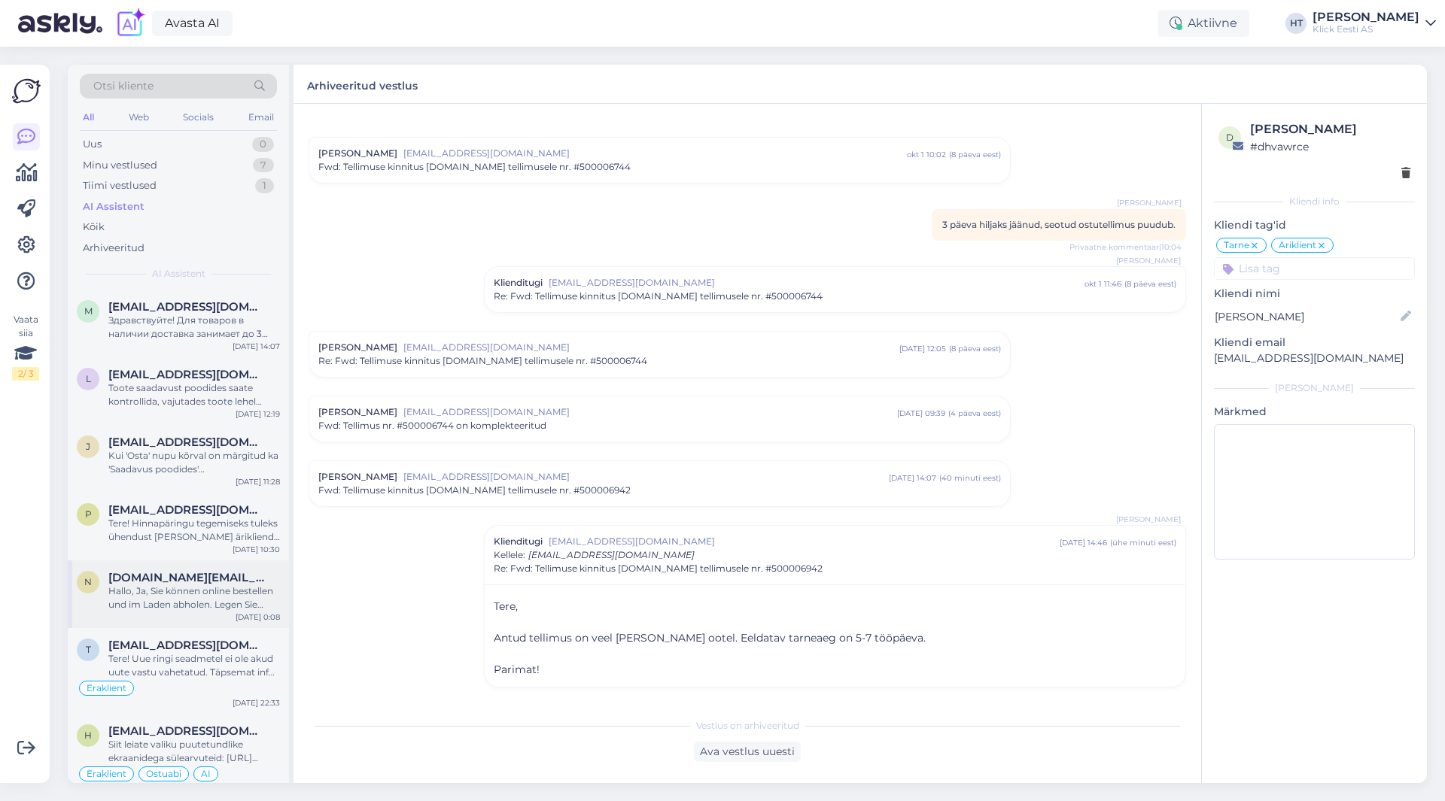
click at [230, 602] on div "Hallo, Ja, Sie können online bestellen und im Laden abholen. Legen Sie dazu das…" at bounding box center [194, 598] width 172 height 27
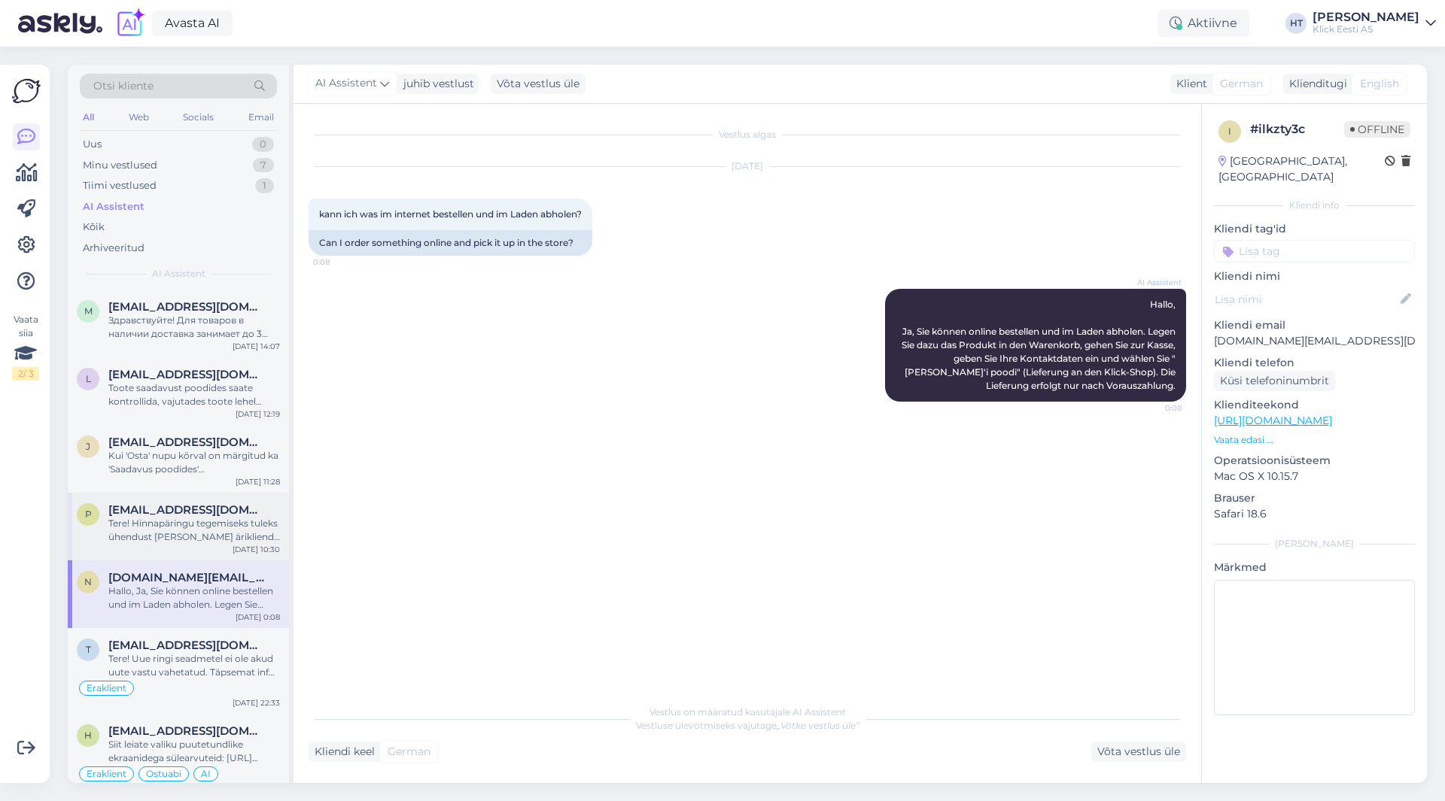
click at [214, 552] on div "p [EMAIL_ADDRESS][DOMAIN_NAME] Tere! Hinnapäringu tegemiseks tuleks ühendust [P…" at bounding box center [178, 527] width 221 height 68
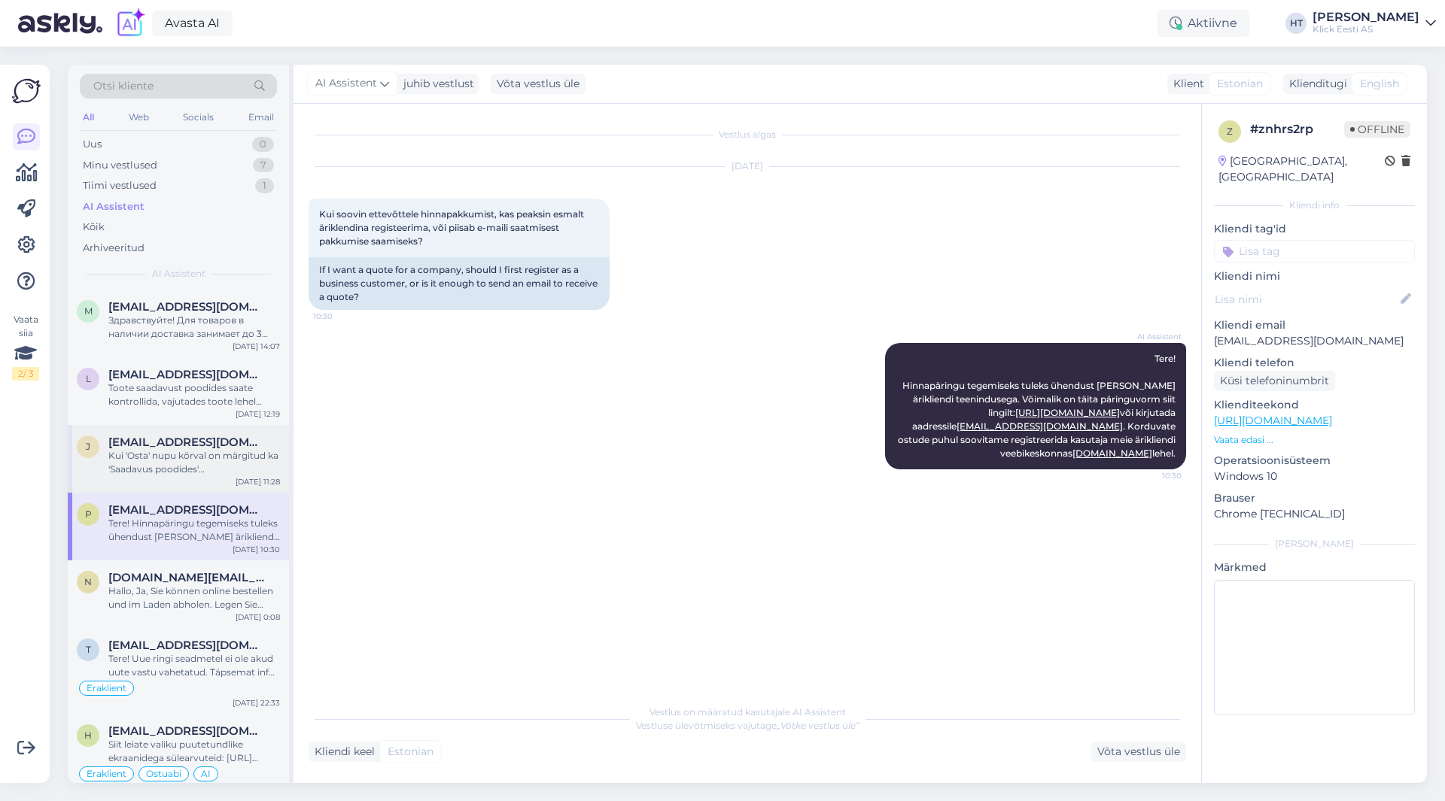
click at [211, 459] on div "Kui 'Osta' nupu kõrval on märgitud ka 'Saadavus poodides' [PERSON_NAME], siis v…" at bounding box center [194, 462] width 172 height 27
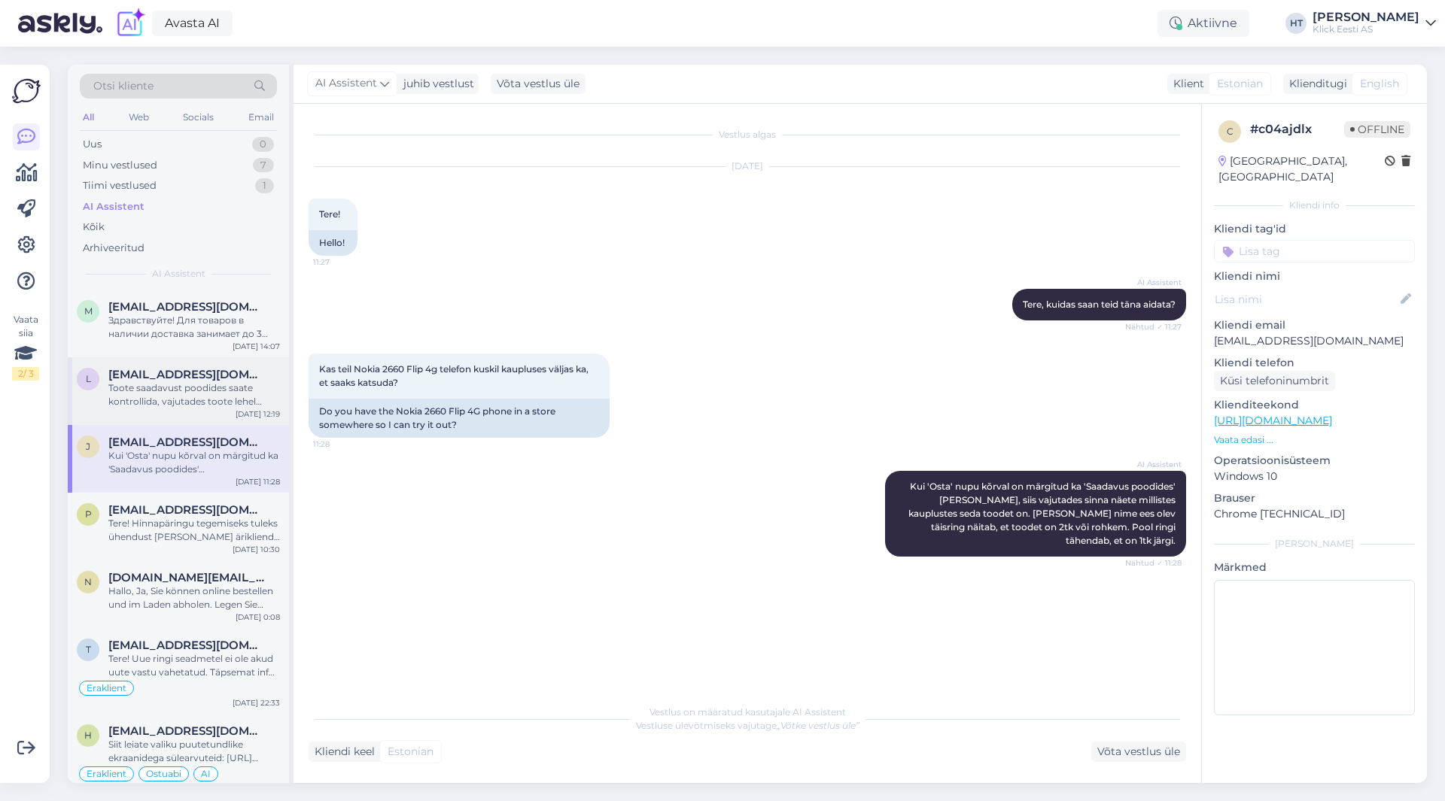
click at [211, 390] on div "Toote saadavust poodides saate kontrollida, vajutades toote lehel "Saadavus poo…" at bounding box center [194, 395] width 172 height 27
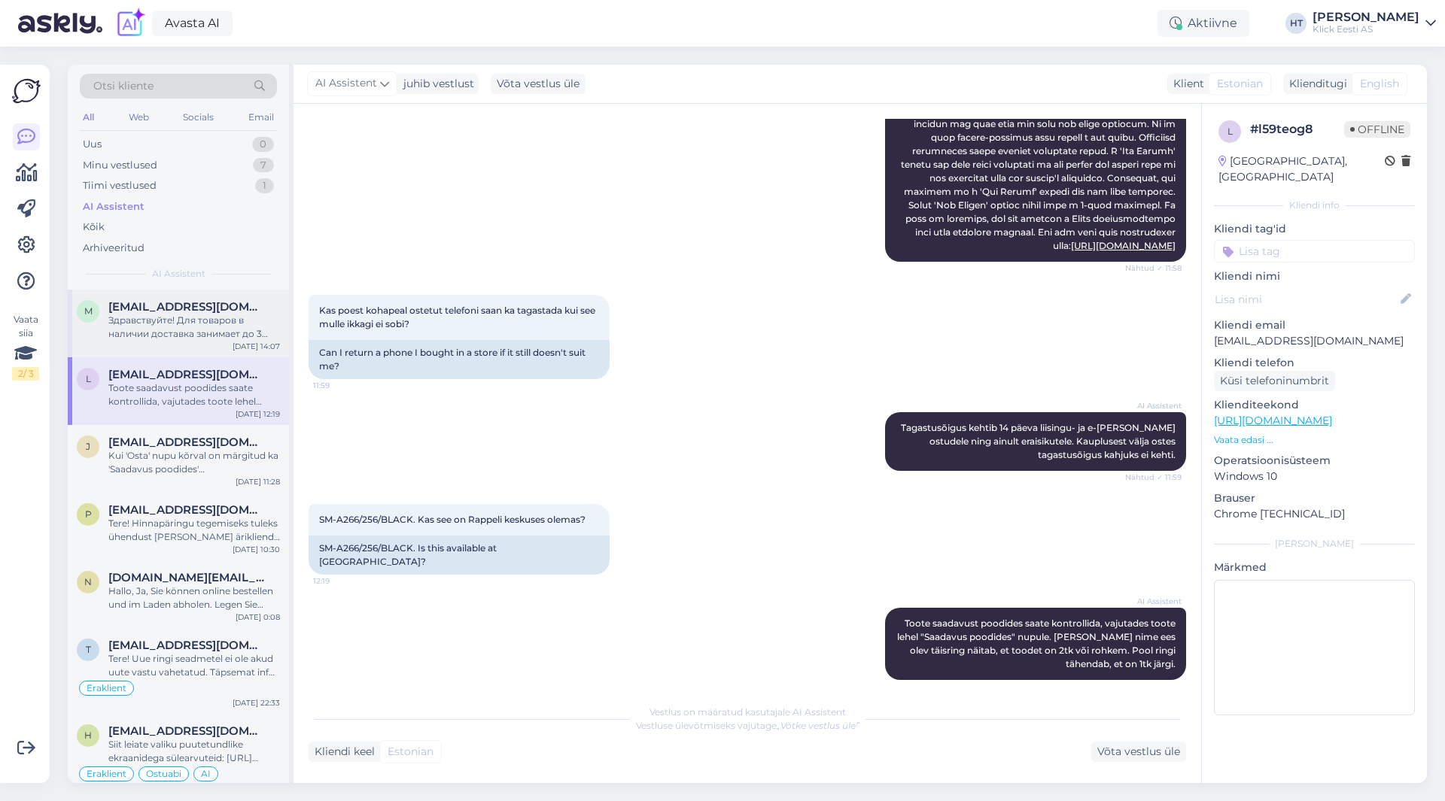
click at [222, 324] on div "Здравствуйте! Для товаров в наличии доставка занимает до 3 рабочих дней. Если т…" at bounding box center [194, 327] width 172 height 27
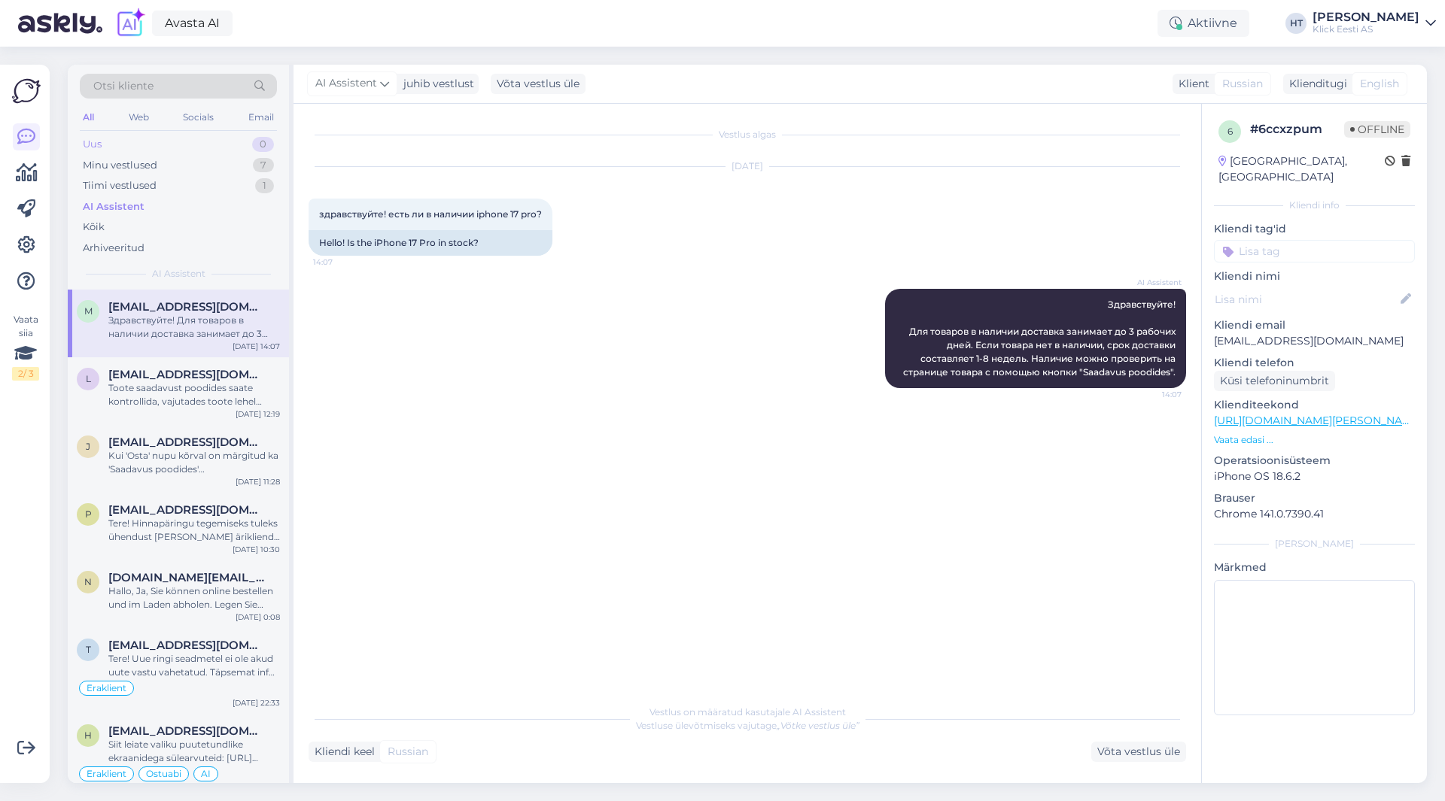
click at [243, 152] on div "Uus 0" at bounding box center [178, 144] width 197 height 21
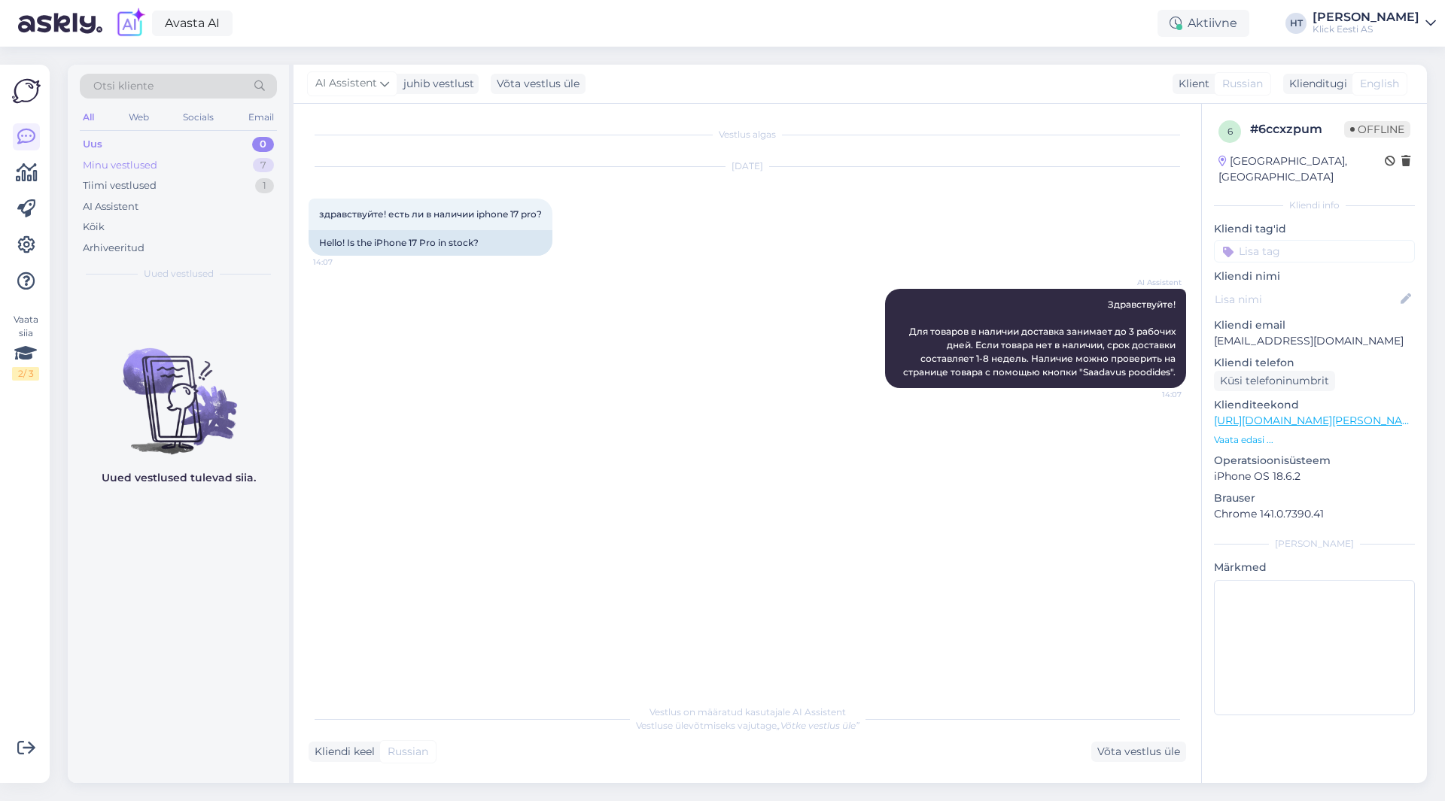
click at [248, 166] on div "Minu vestlused 7" at bounding box center [178, 165] width 197 height 21
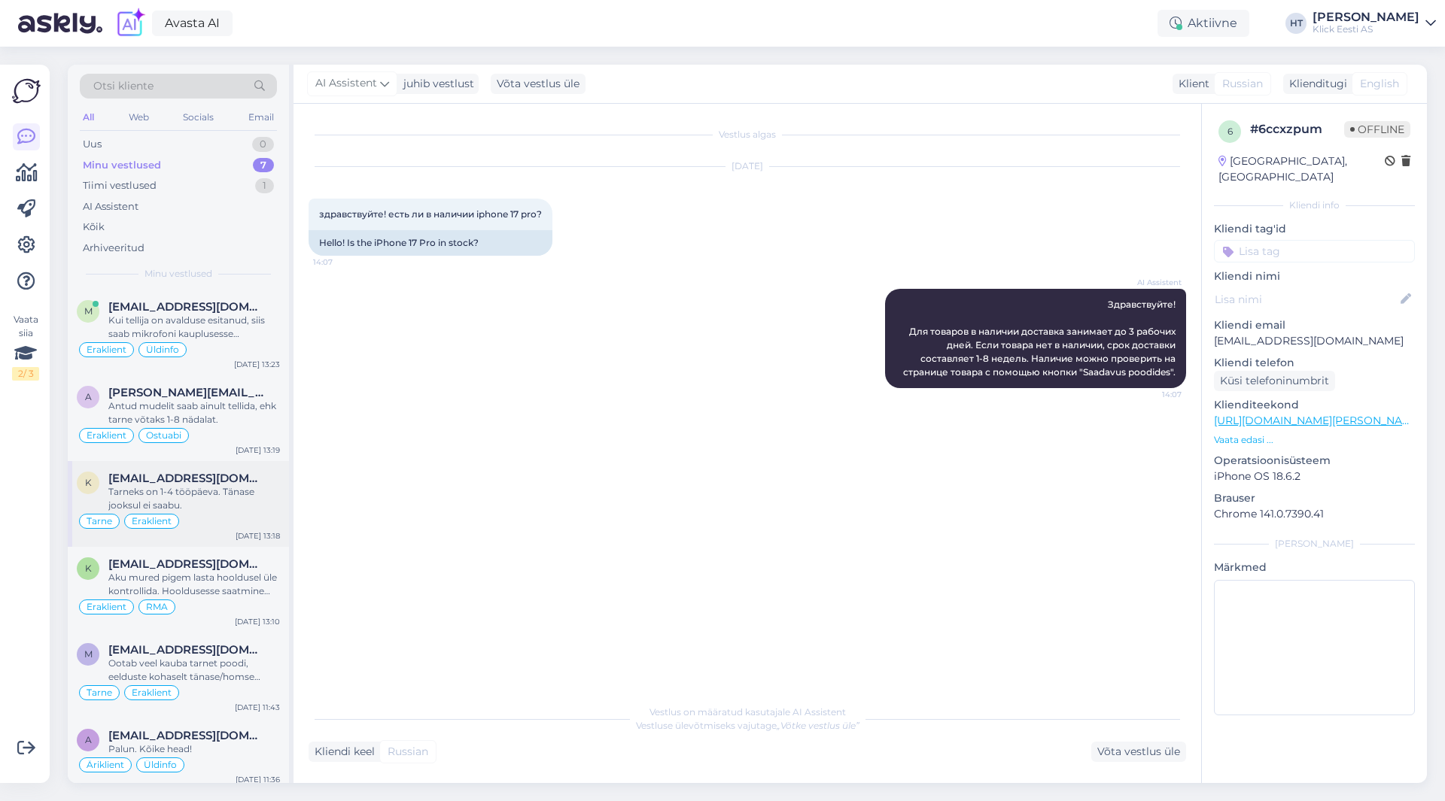
click at [236, 464] on div "K [EMAIL_ADDRESS][DOMAIN_NAME] Tarneks on 1-4 tööpäeva. Tänase jooksul ei saabu…" at bounding box center [178, 504] width 221 height 86
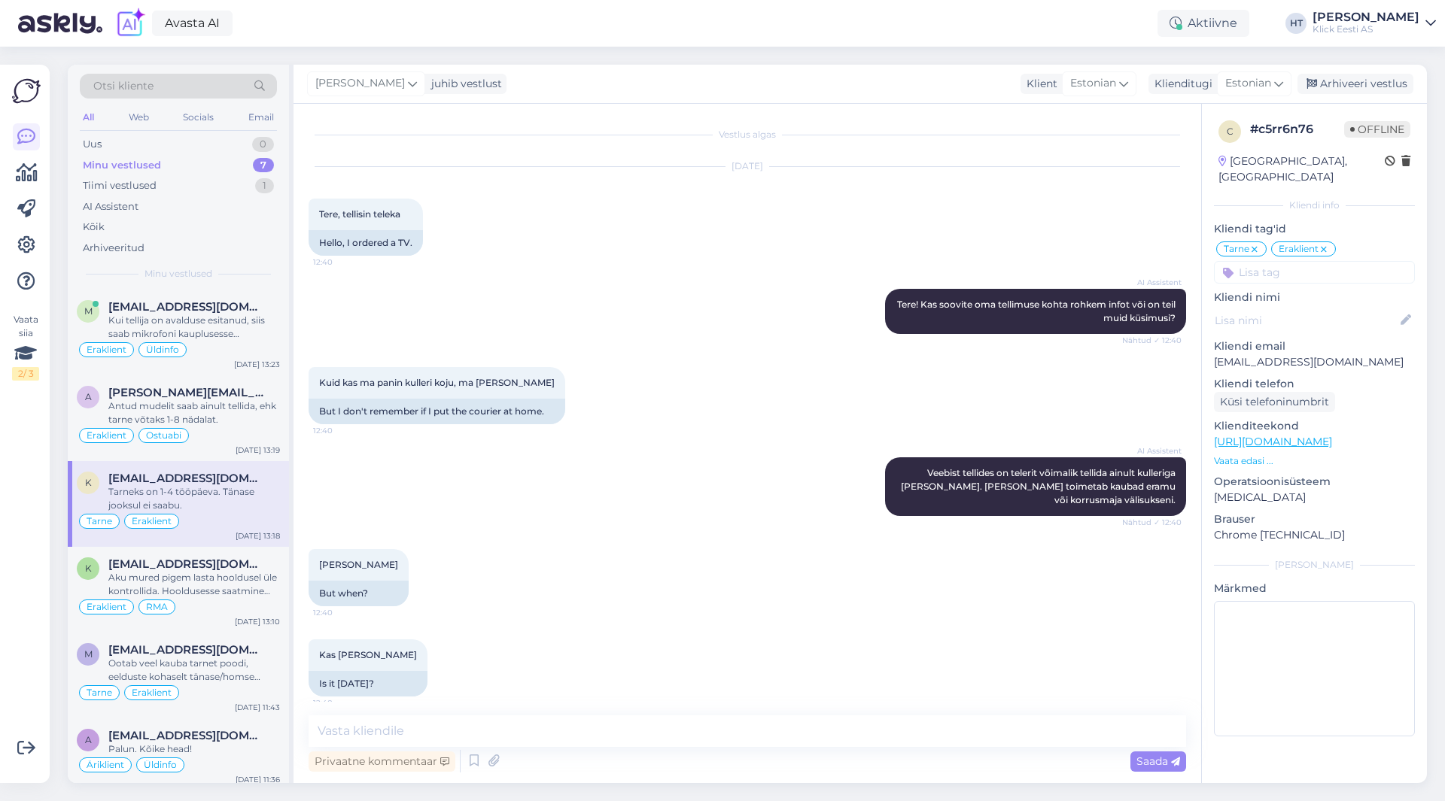
scroll to position [800, 0]
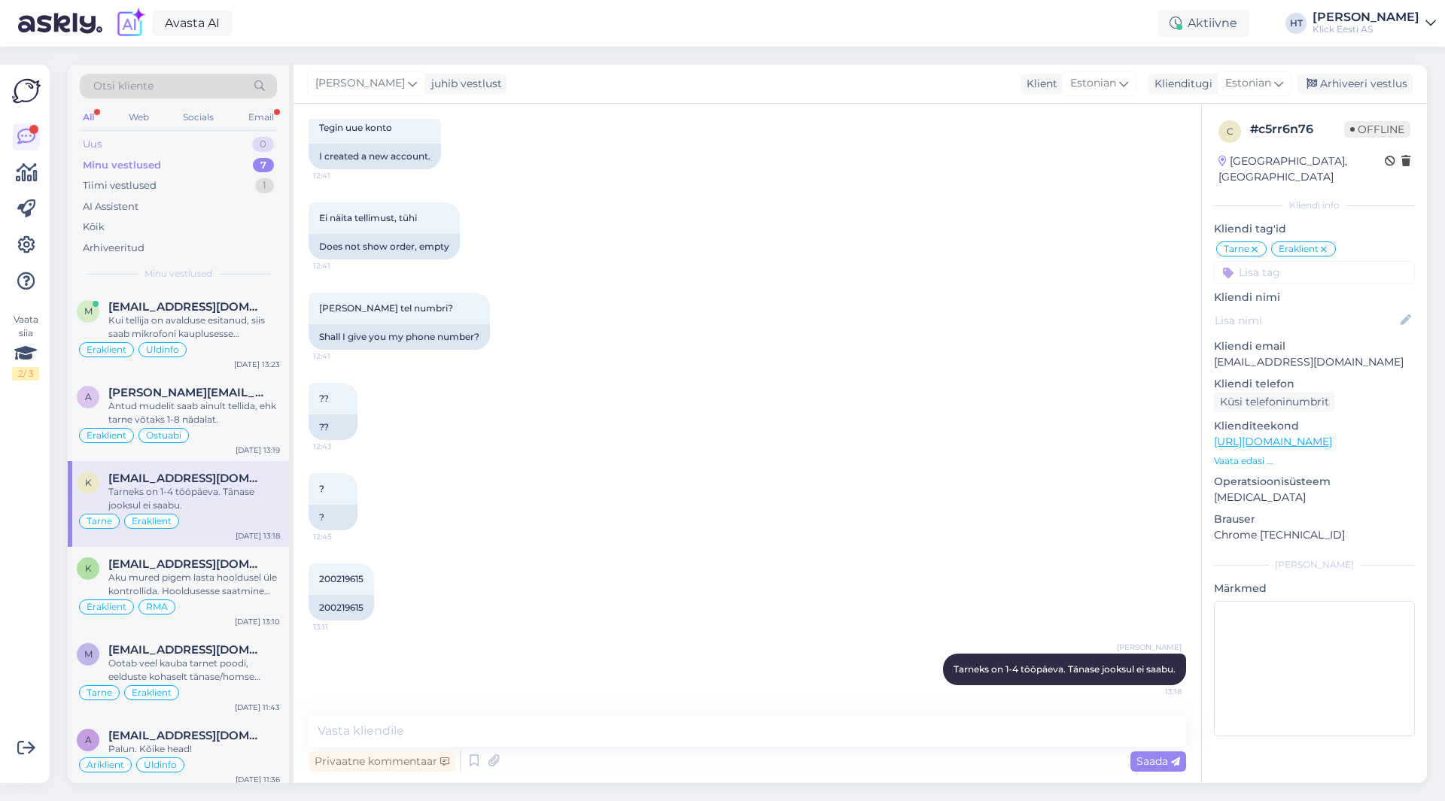
click at [217, 141] on div "Uus 0" at bounding box center [178, 144] width 197 height 21
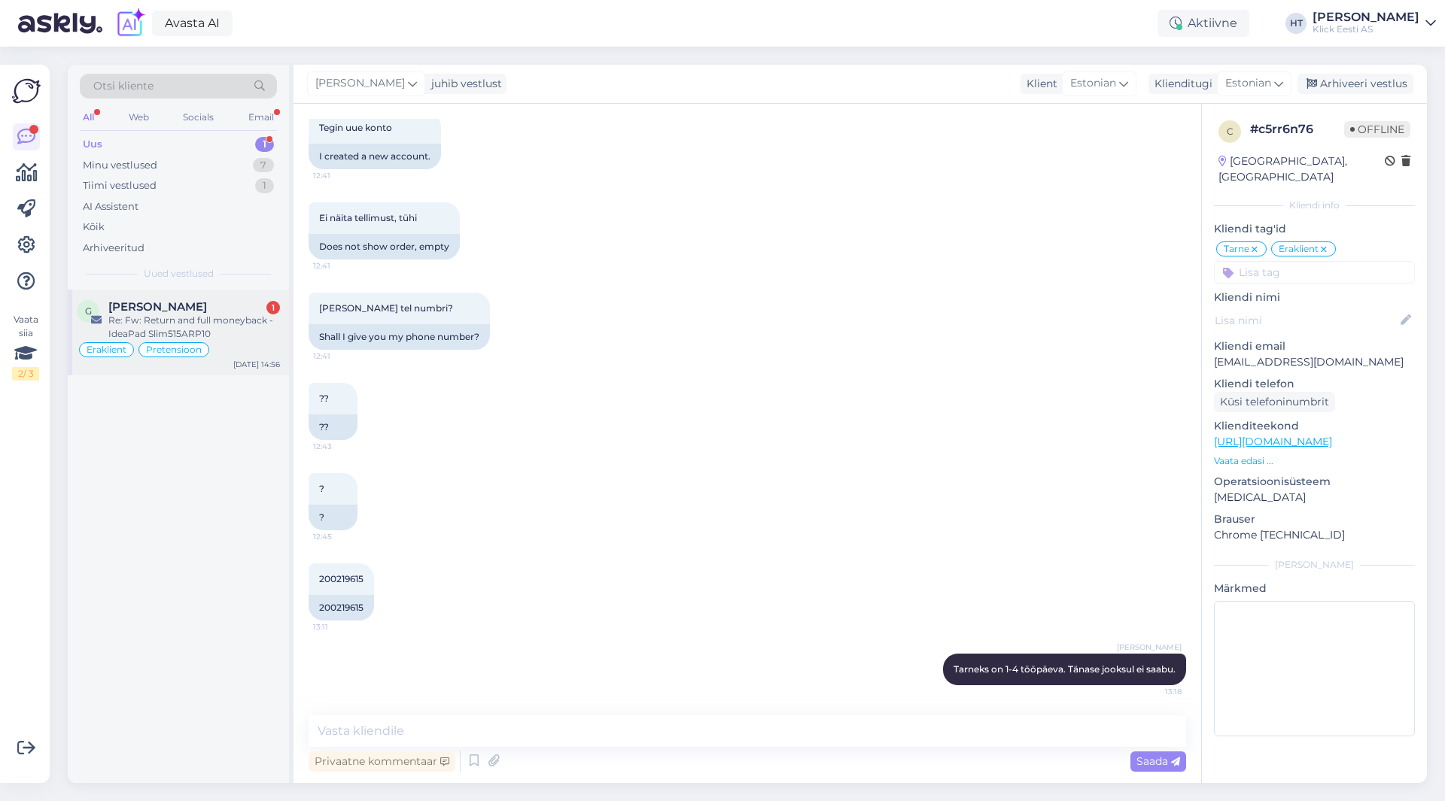
click at [191, 314] on div "Re: Fw: Return and full moneyback - IdeaPad Slim515ARP10" at bounding box center [194, 327] width 172 height 27
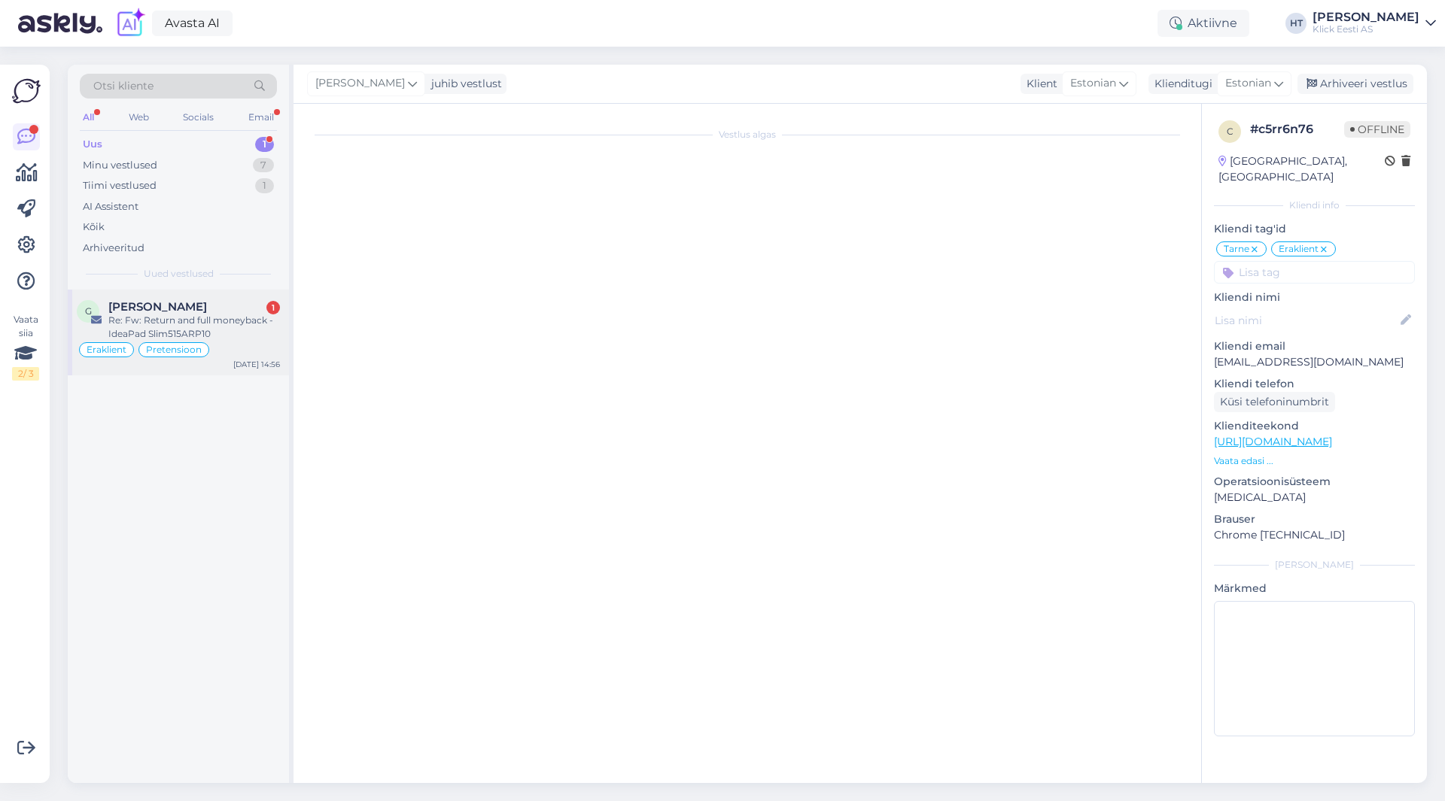
scroll to position [613, 0]
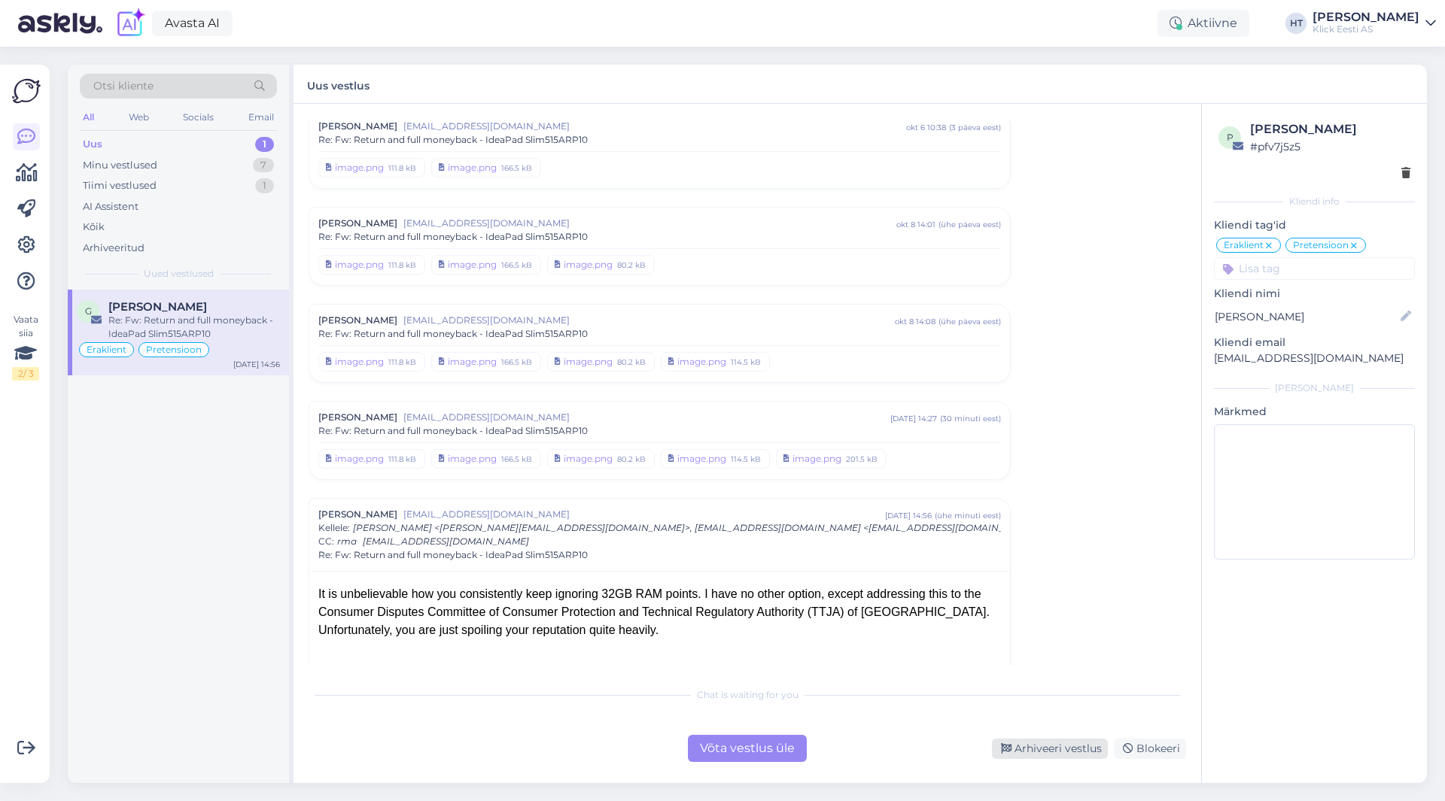
click at [1039, 746] on div "Arhiveeri vestlus" at bounding box center [1050, 749] width 116 height 20
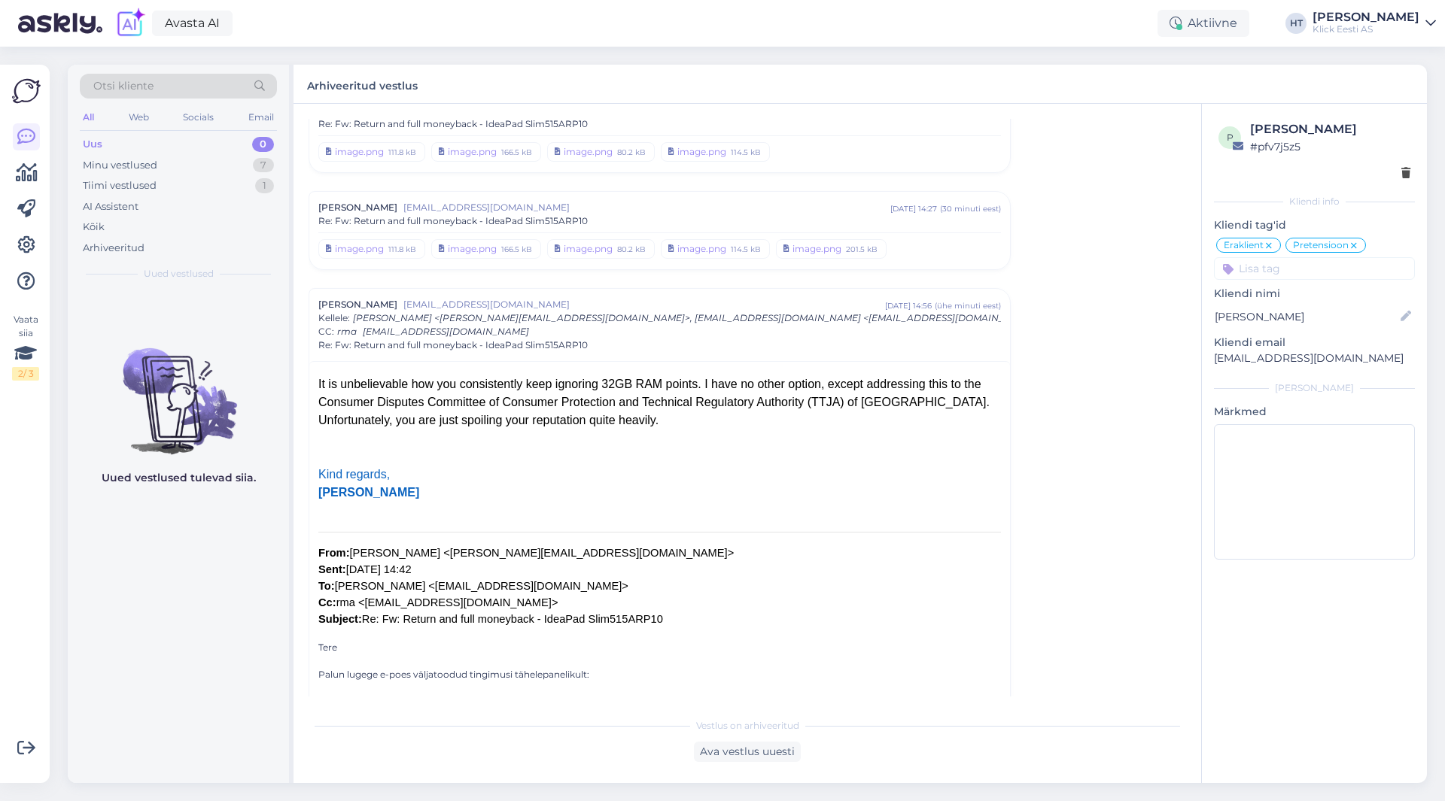
scroll to position [0, 0]
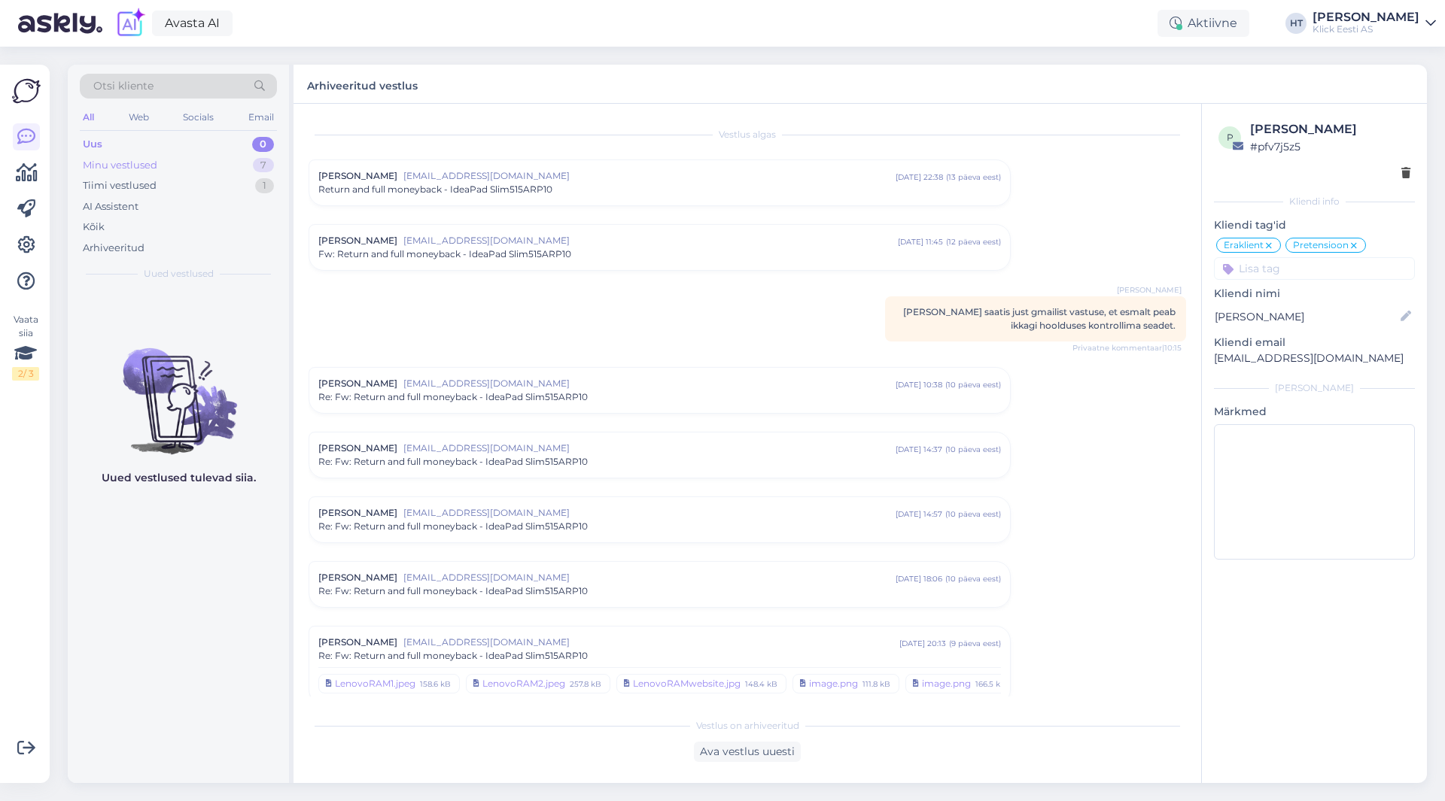
click at [244, 169] on div "Minu vestlused 7" at bounding box center [178, 165] width 197 height 21
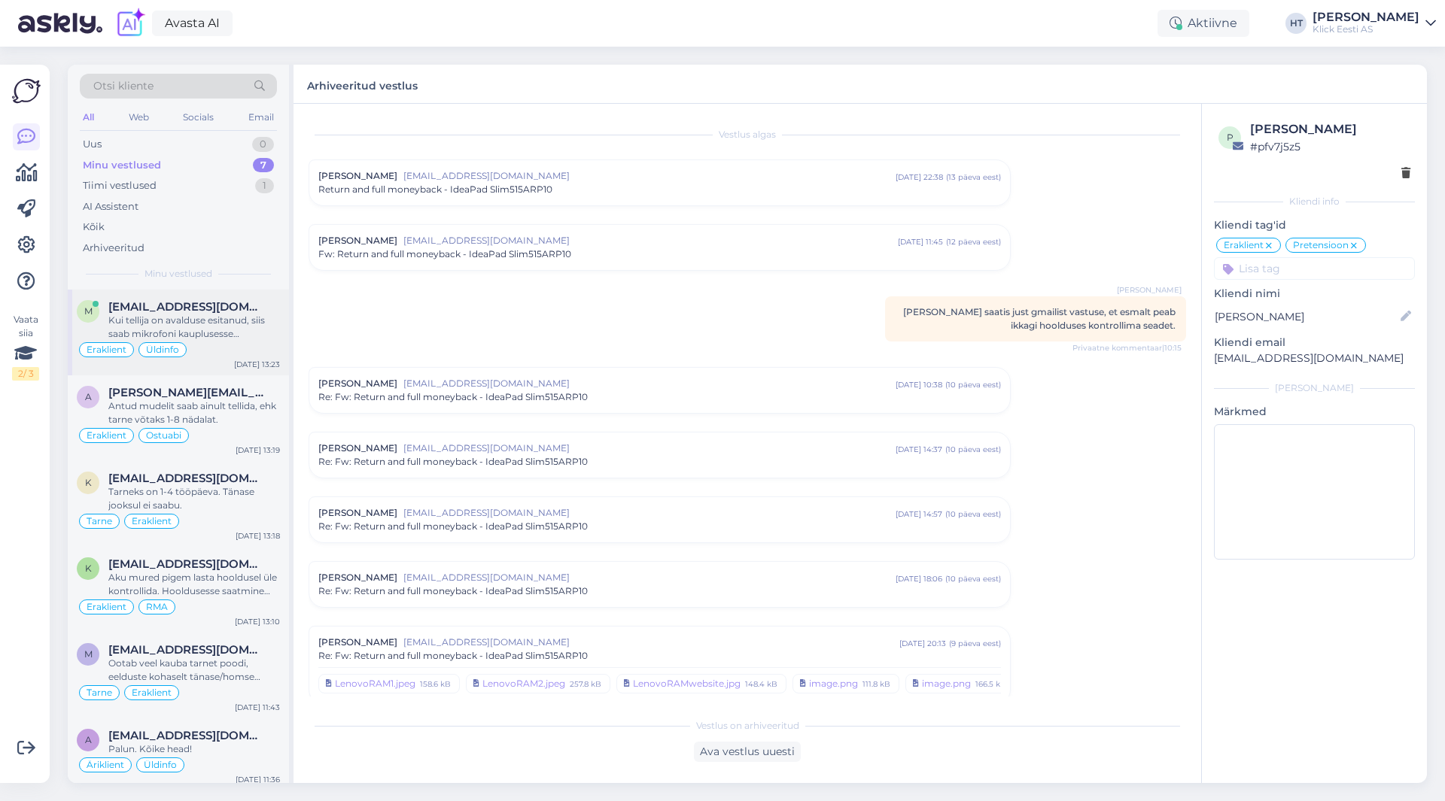
click at [240, 335] on div "Kui tellija on avalduse esitanud, siis saab mikrofoni kauplusesse tagastada, [P…" at bounding box center [194, 327] width 172 height 27
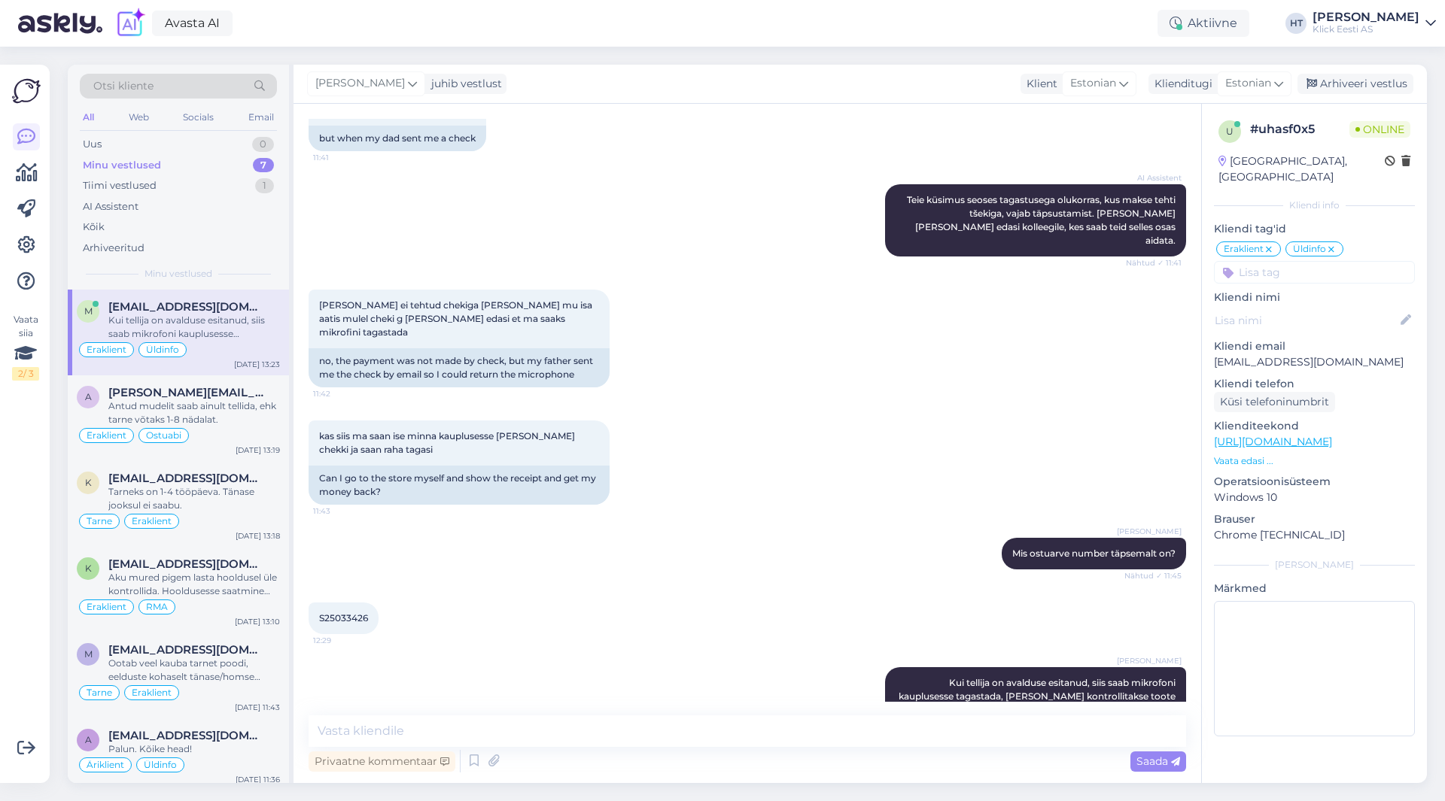
click at [235, 346] on div "Eraklient Üldinfo" at bounding box center [178, 350] width 203 height 18
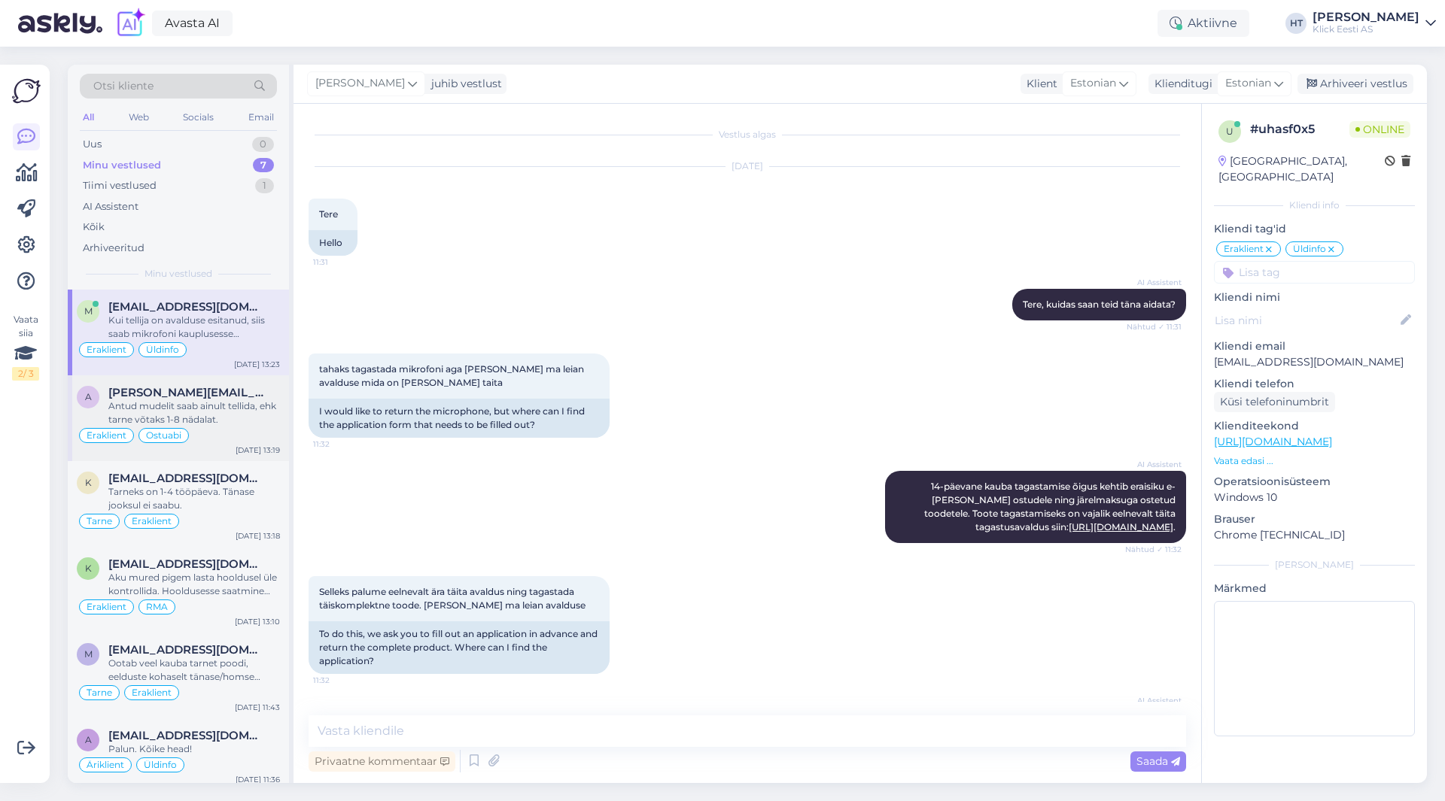
click at [242, 385] on div "a [PERSON_NAME][EMAIL_ADDRESS][PERSON_NAME][DOMAIN_NAME] Antud mudelit saab ain…" at bounding box center [178, 418] width 221 height 86
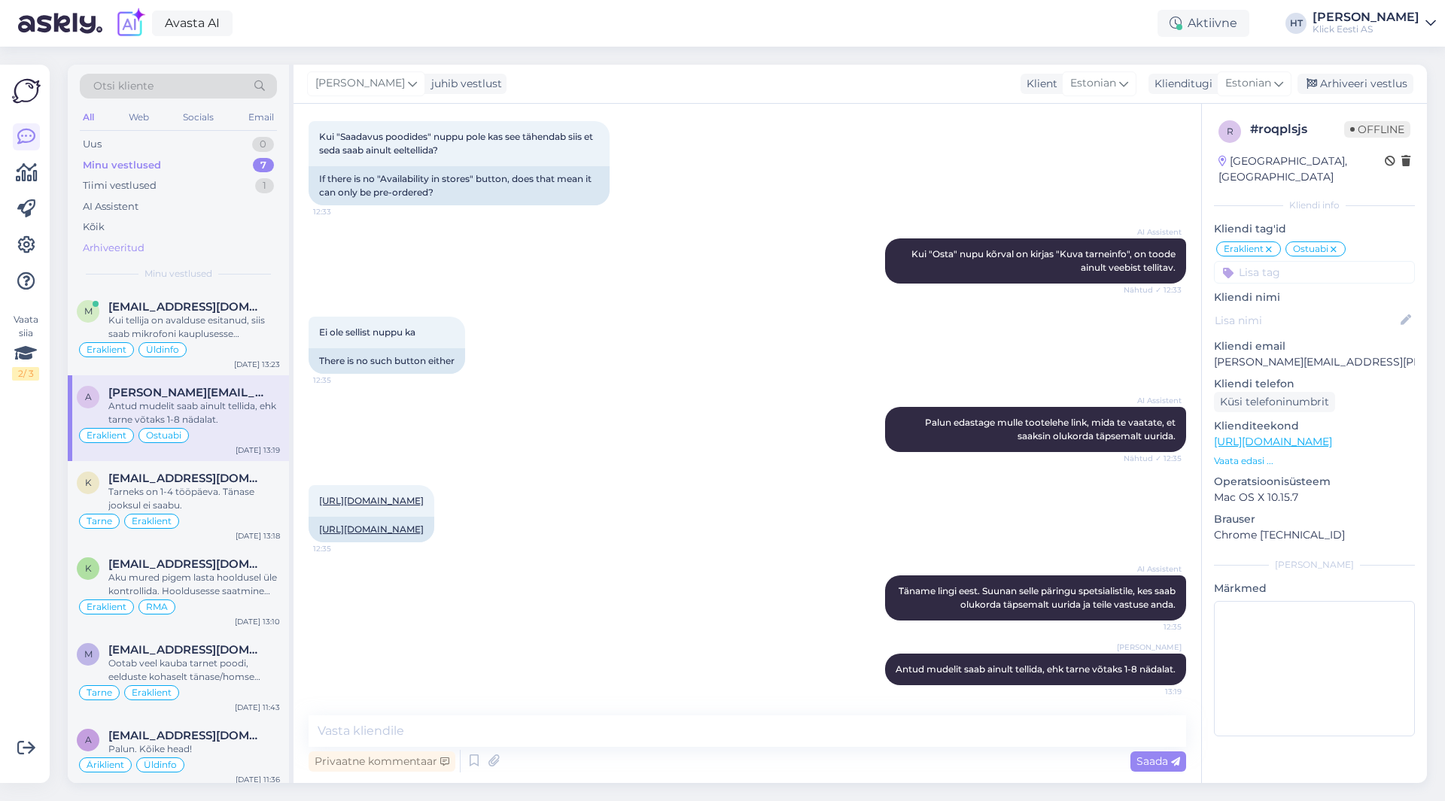
click at [178, 251] on div "Arhiveeritud" at bounding box center [178, 248] width 197 height 21
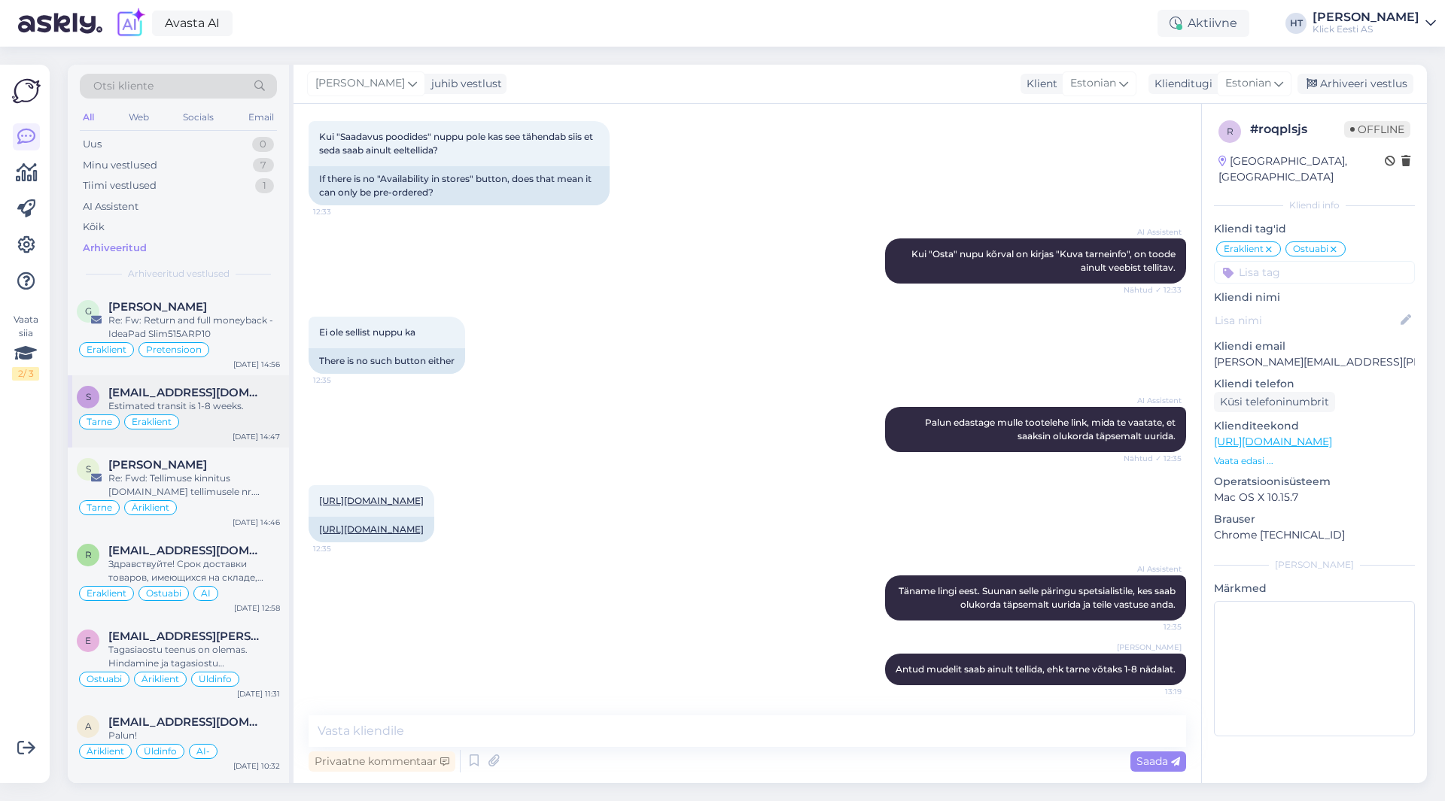
click at [239, 418] on div "Tarne Eraklient" at bounding box center [178, 422] width 203 height 18
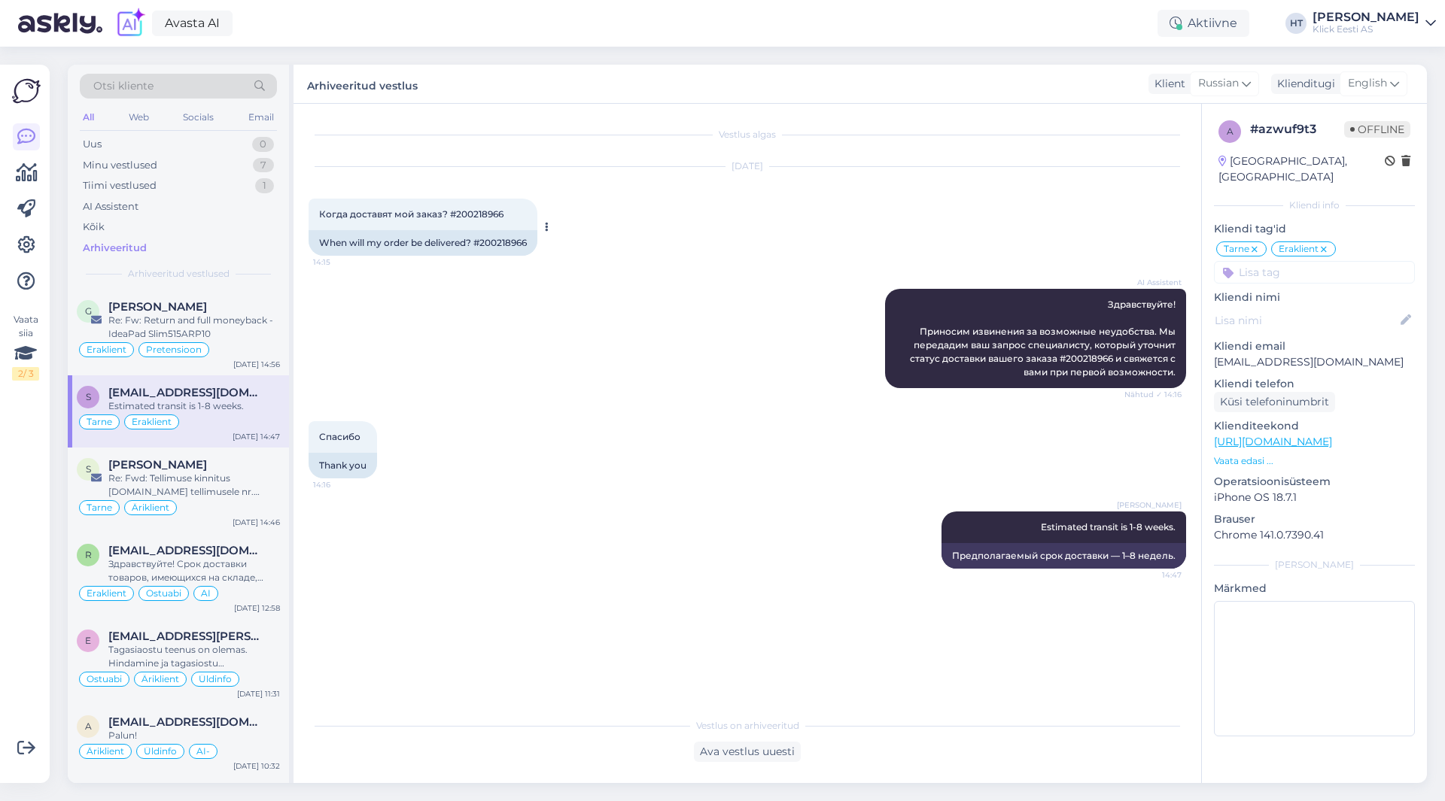
click at [472, 213] on span "Когда доставят мой заказ? #200218966" at bounding box center [411, 213] width 184 height 11
copy div "200218966 14:15"
click at [194, 138] on div "Uus 1" at bounding box center [178, 144] width 197 height 21
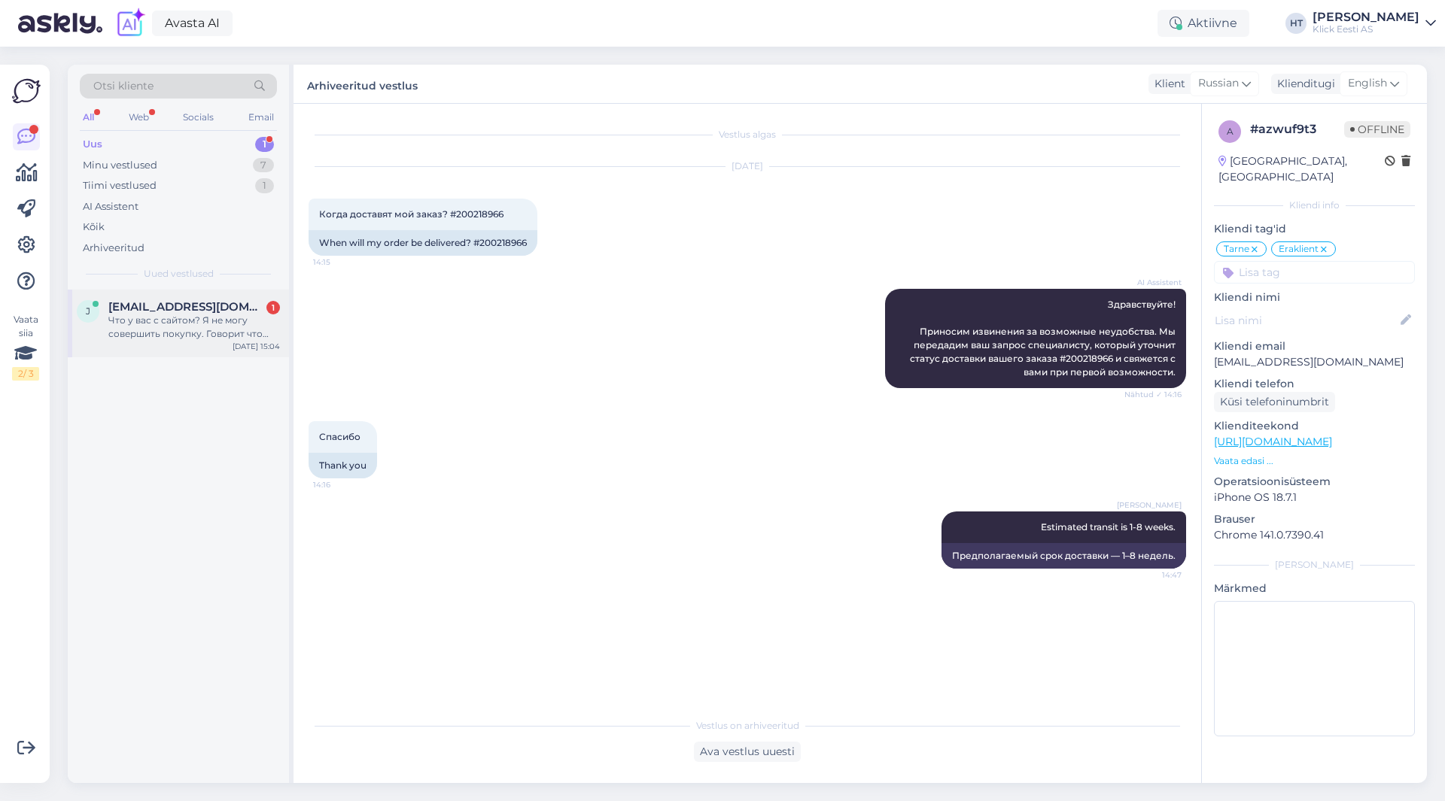
click at [243, 293] on div "j [EMAIL_ADDRESS][DOMAIN_NAME] 1 Что у вас с сайтом? Я не могу совершить покупк…" at bounding box center [178, 324] width 221 height 68
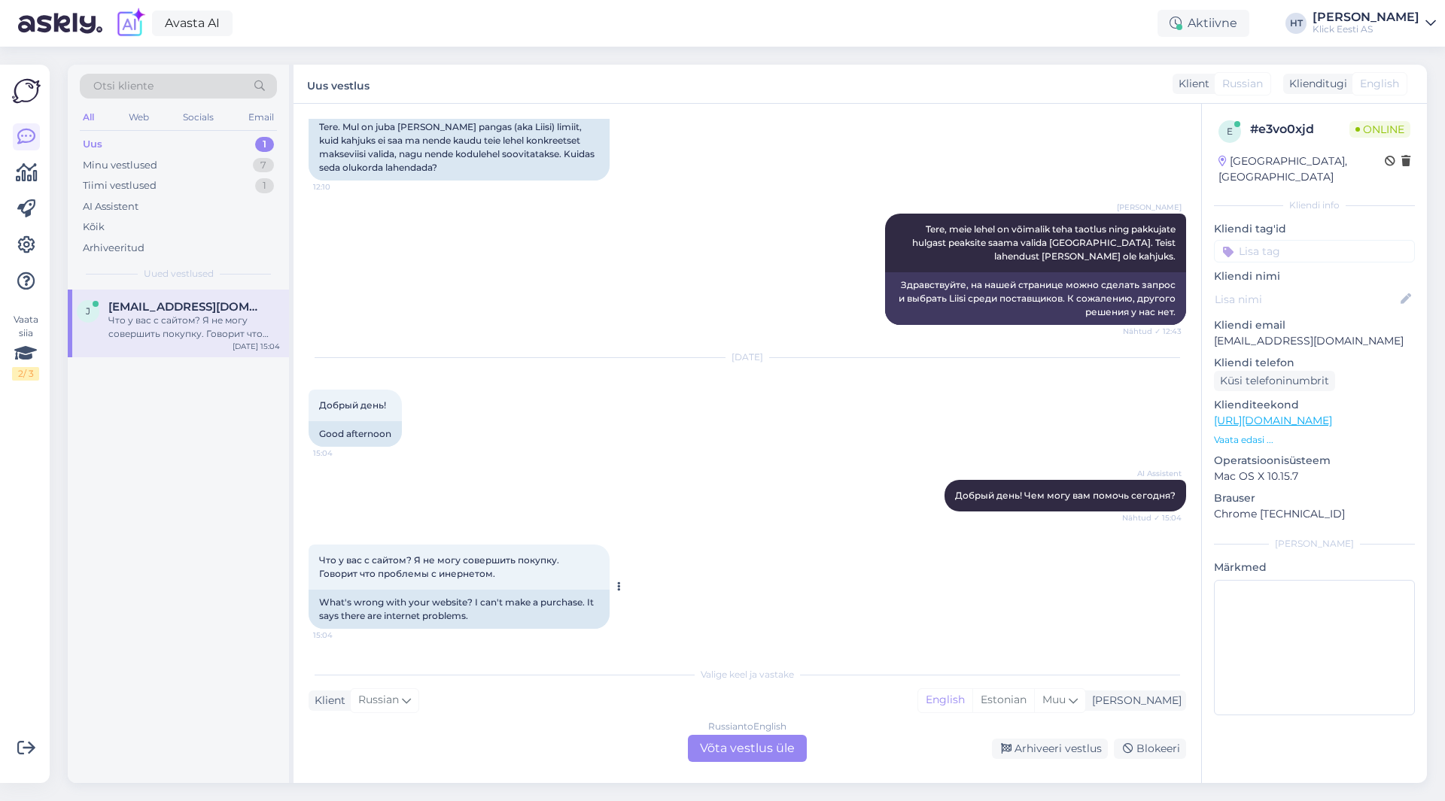
scroll to position [275, 0]
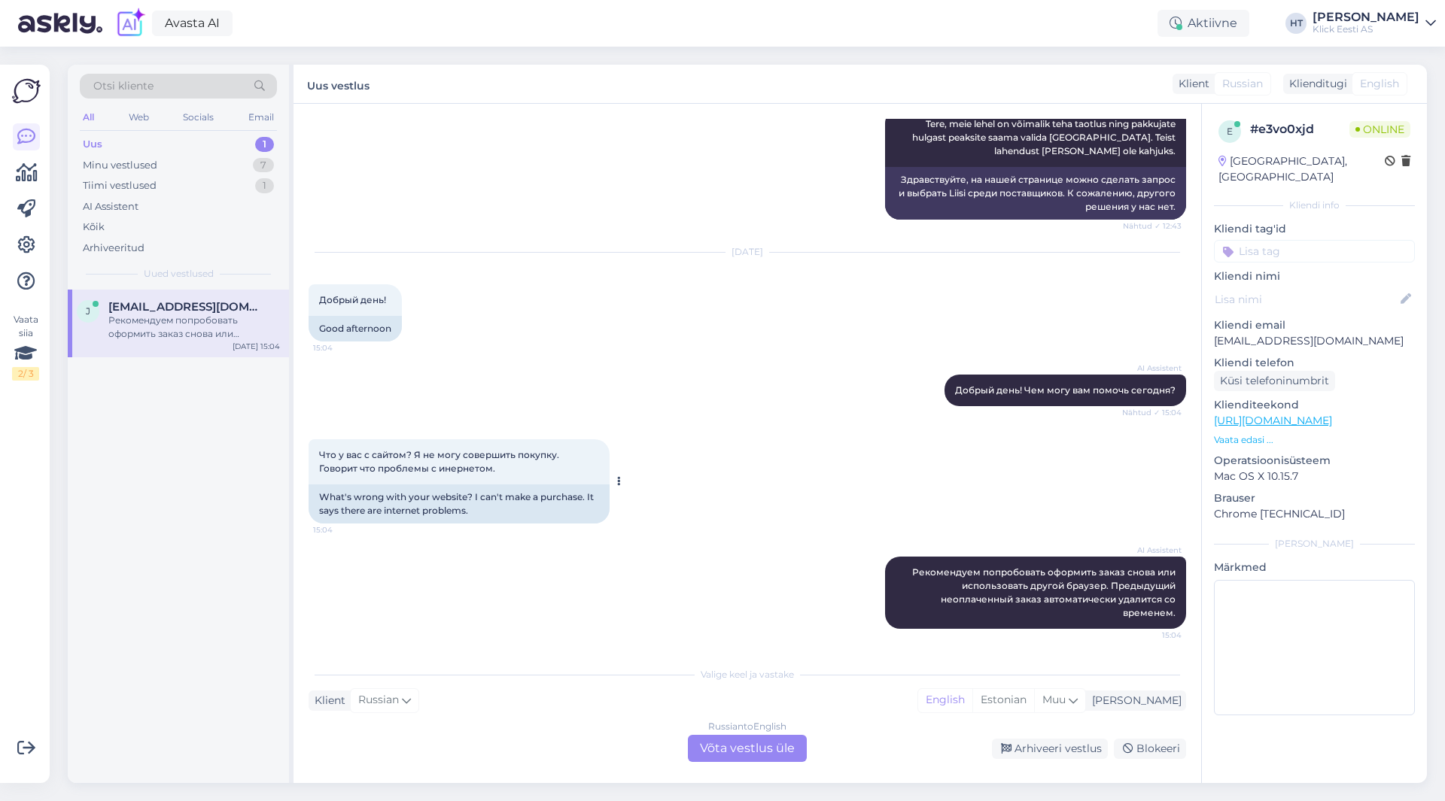
click at [450, 468] on span "Что у вас с сайтом? Я не могу совершить покупку. Говорит что проблемы с инернет…" at bounding box center [440, 461] width 242 height 25
drag, startPoint x: 904, startPoint y: 570, endPoint x: 1175, endPoint y: 613, distance: 273.5
click at [1175, 613] on div "Vestlus algas [DATE] Здравствуйте. У меня уже есть лимит в [PERSON_NAME] банке …" at bounding box center [754, 382] width 891 height 527
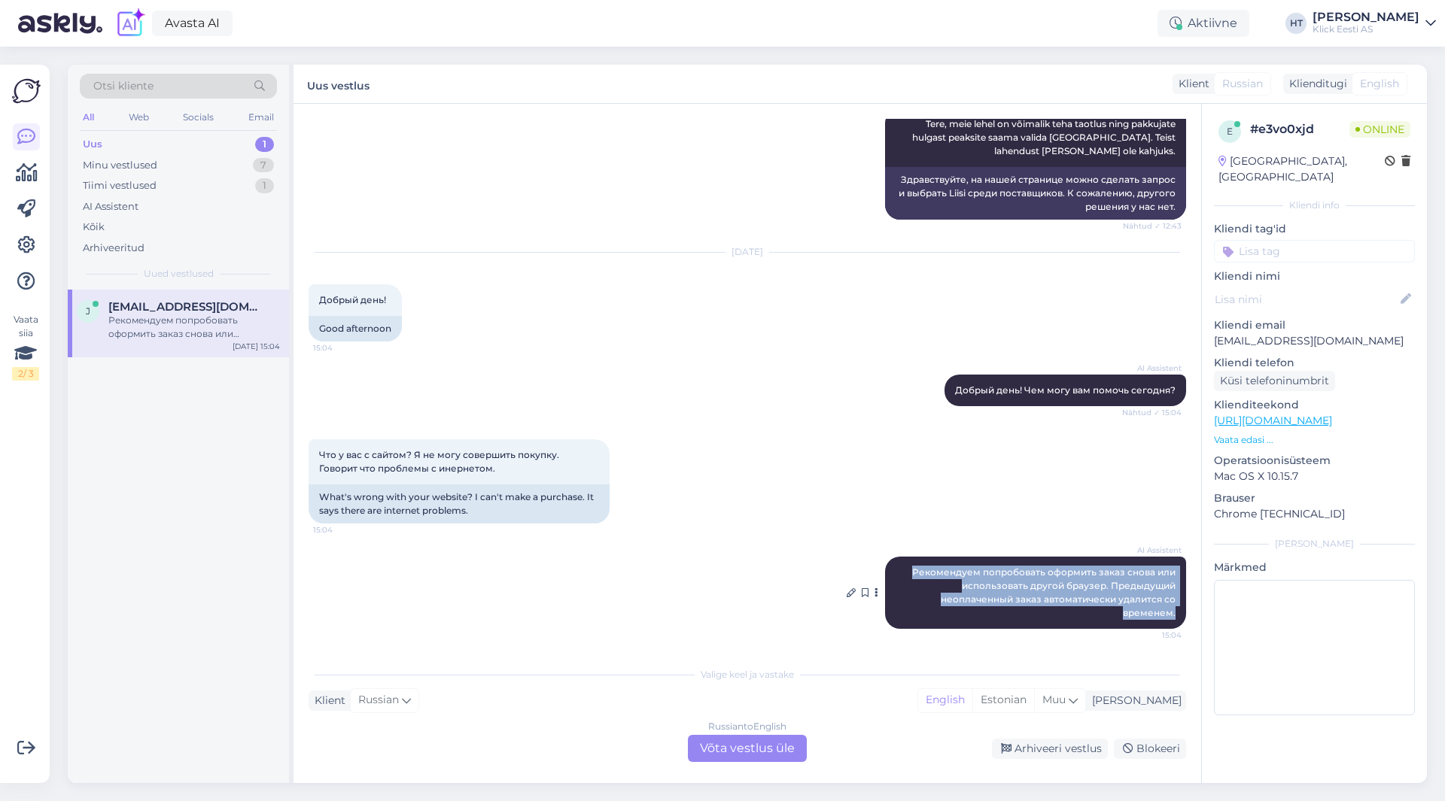
copy span "Рекомендуем попробовать оформить заказ снова или использовать другой браузер. П…"
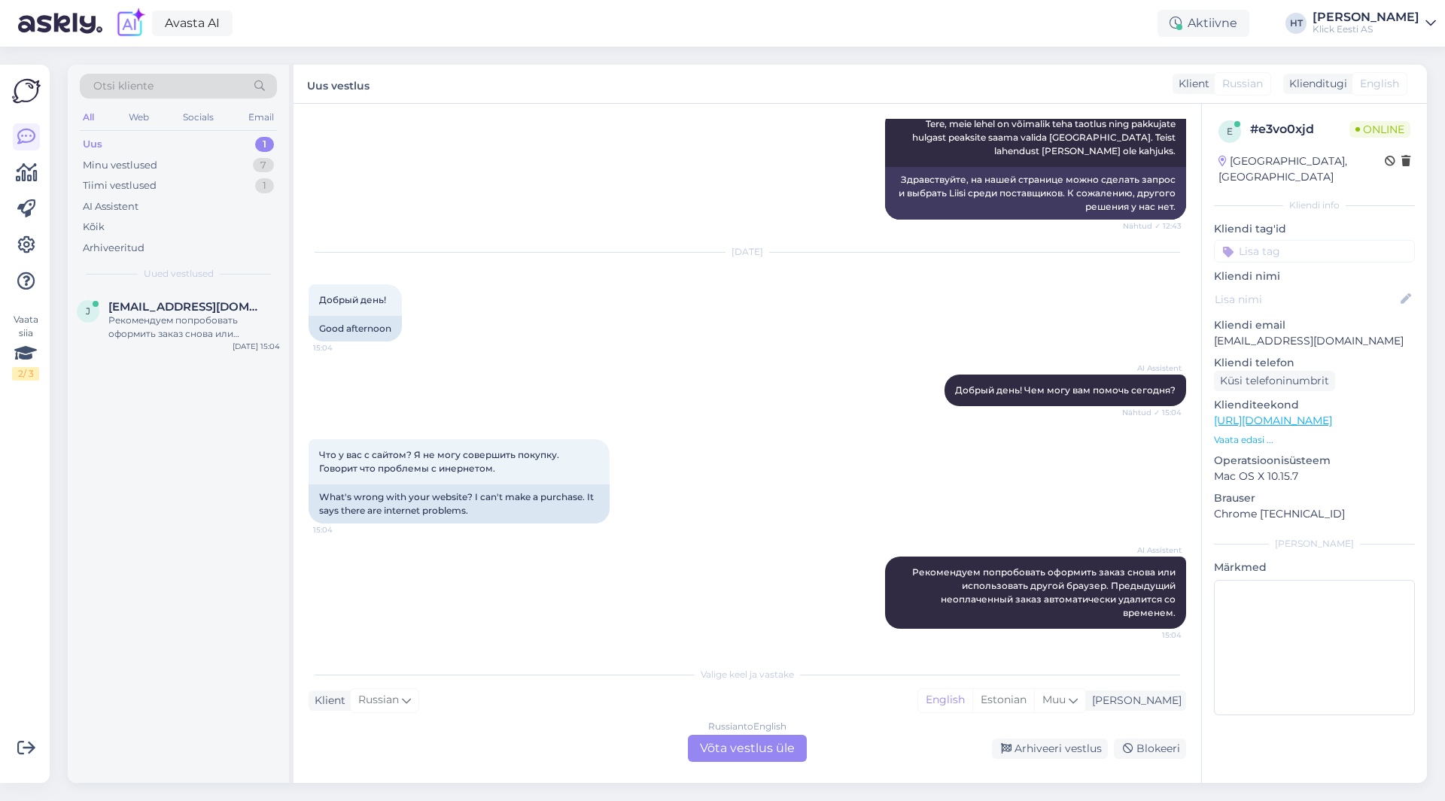
click at [723, 739] on div "Russian to English Võta vestlus üle" at bounding box center [747, 748] width 119 height 27
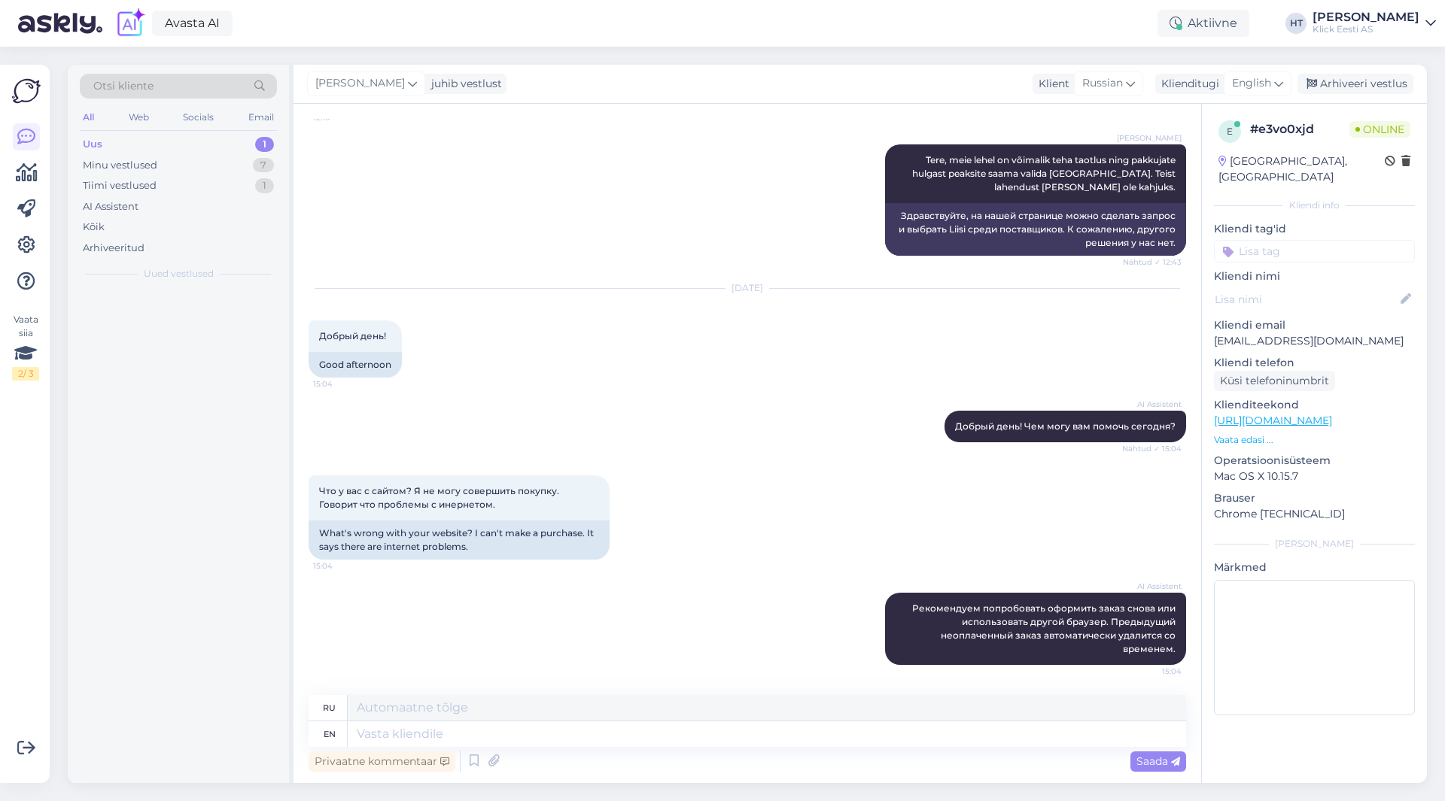
scroll to position [239, 0]
click at [735, 737] on textarea at bounding box center [767, 735] width 838 height 26
type textarea "What"
type textarea "Что"
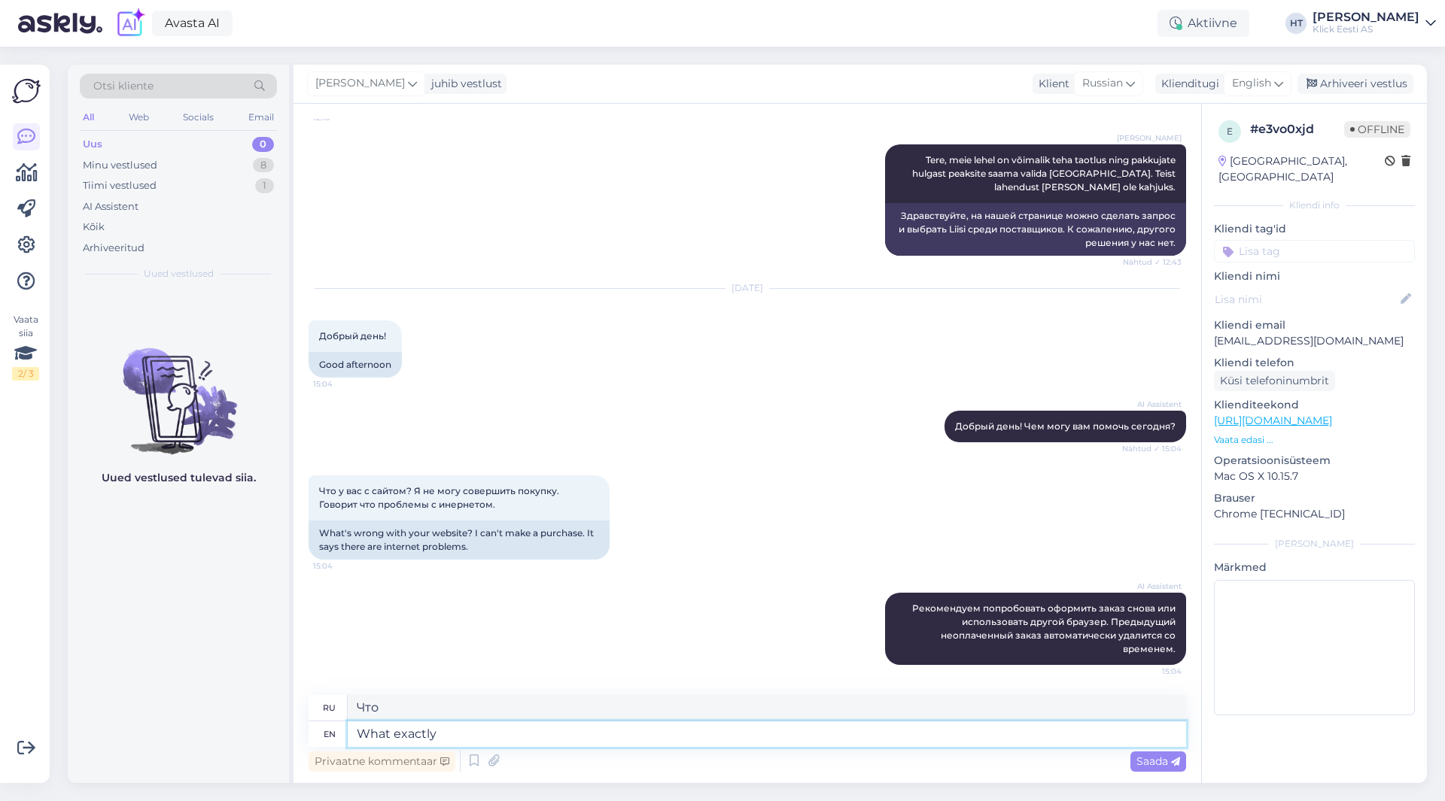
type textarea "What exactly d"
type textarea "Что именно"
type textarea "What exactly do y"
type textarea "Что именно делать?"
type textarea "What exactly do you me"
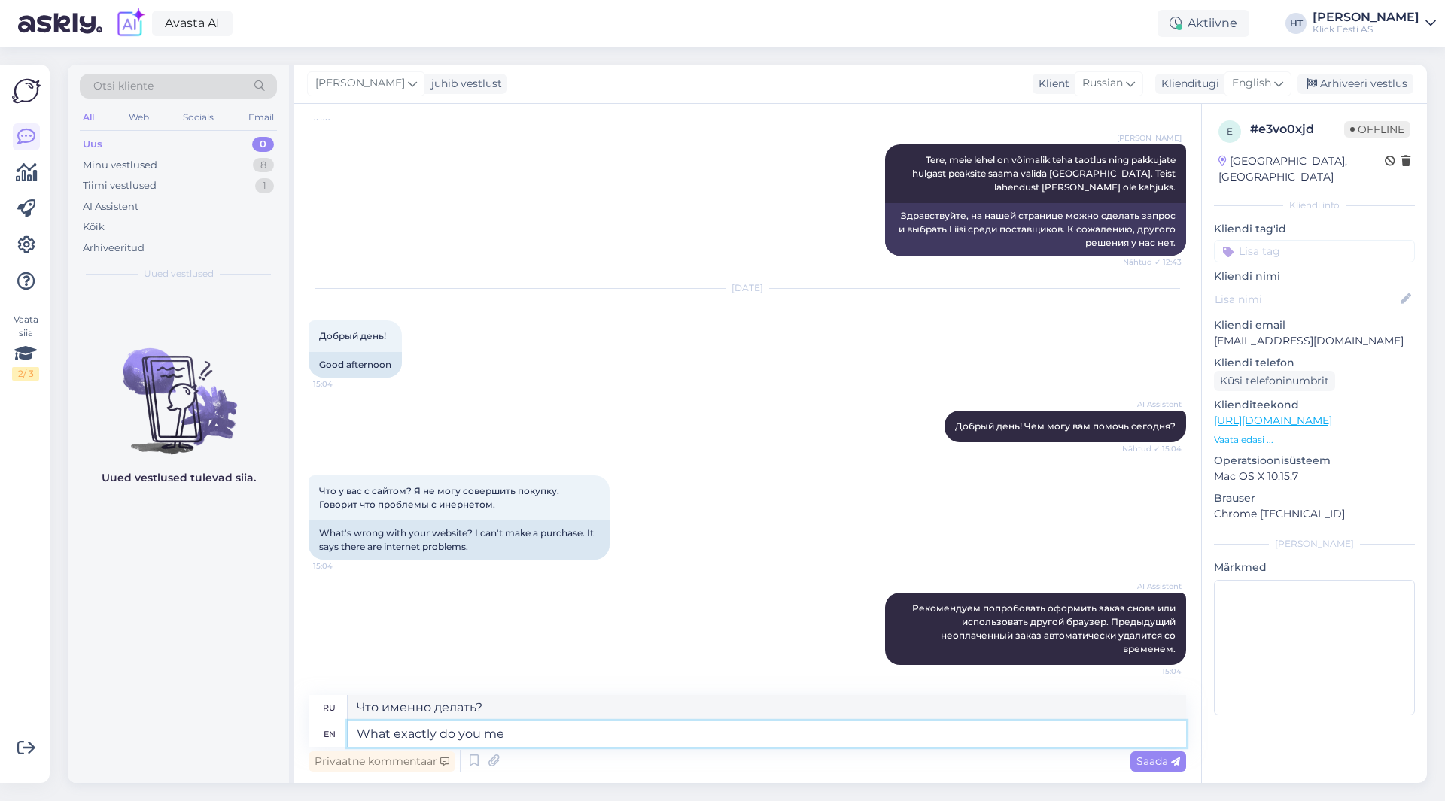
type textarea "Что именно вы делаете?"
type textarea "What exactly do you mean"
type textarea "Что именно вы имеете в виду?"
type textarea "What exactly do you mean by internet p"
type textarea "Что именно вы подразумеваете под интернетом?"
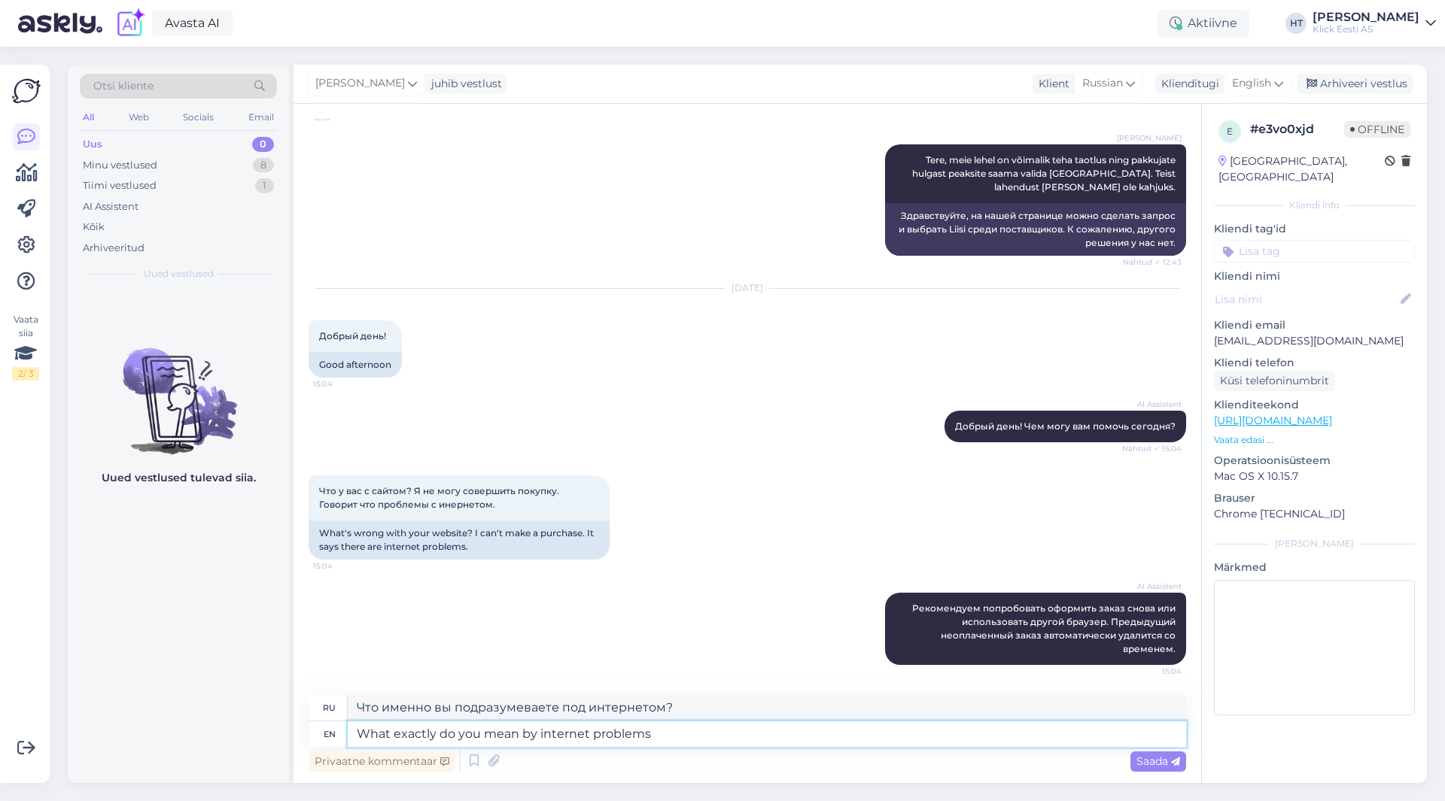
type textarea "What exactly do you mean by internet problems?"
type textarea "Что именно вы подразумеваете под проблемами с Интернетом?"
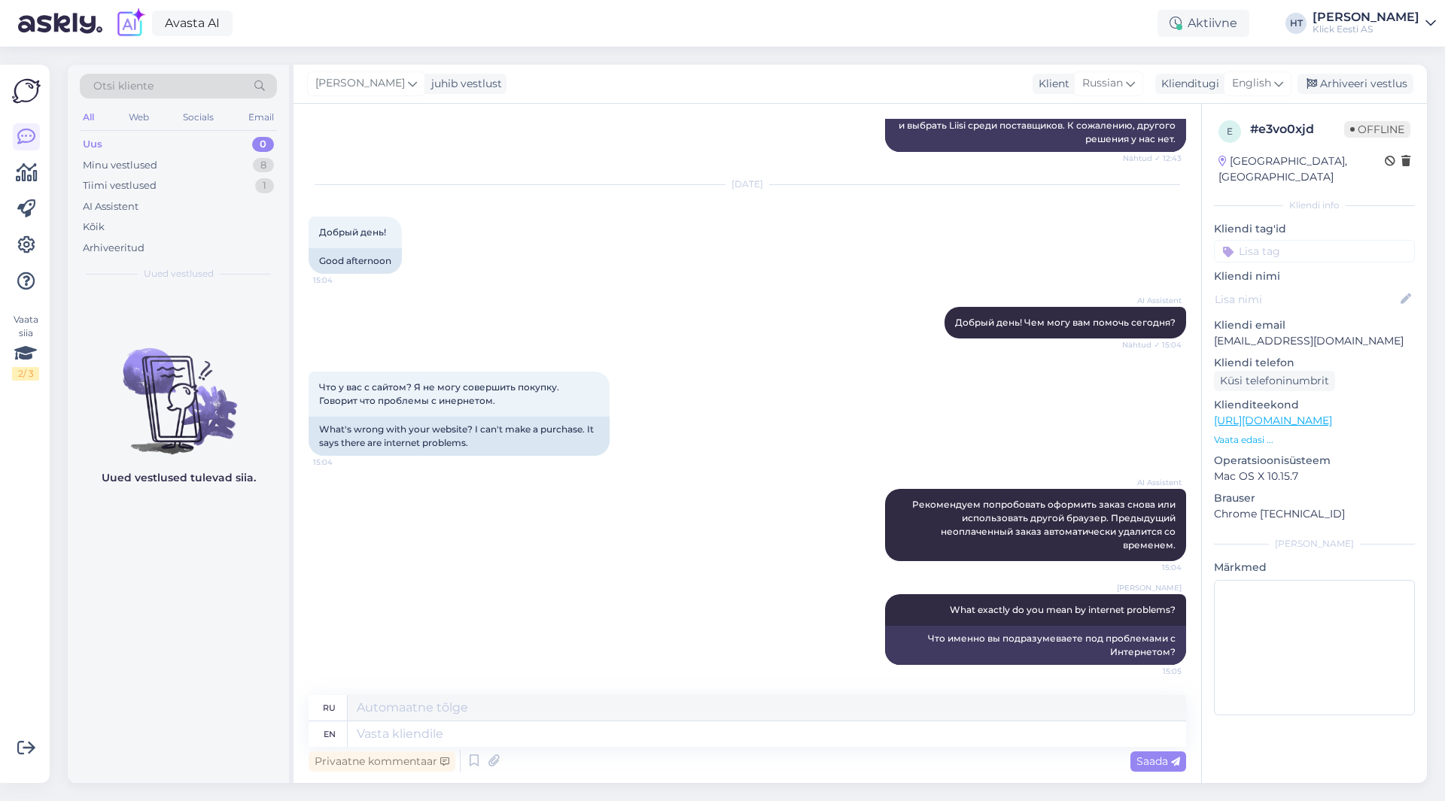
click at [1278, 333] on p "[EMAIL_ADDRESS][DOMAIN_NAME]" at bounding box center [1314, 341] width 201 height 16
copy p "[EMAIL_ADDRESS][DOMAIN_NAME]"
click at [257, 171] on div "8" at bounding box center [263, 165] width 21 height 15
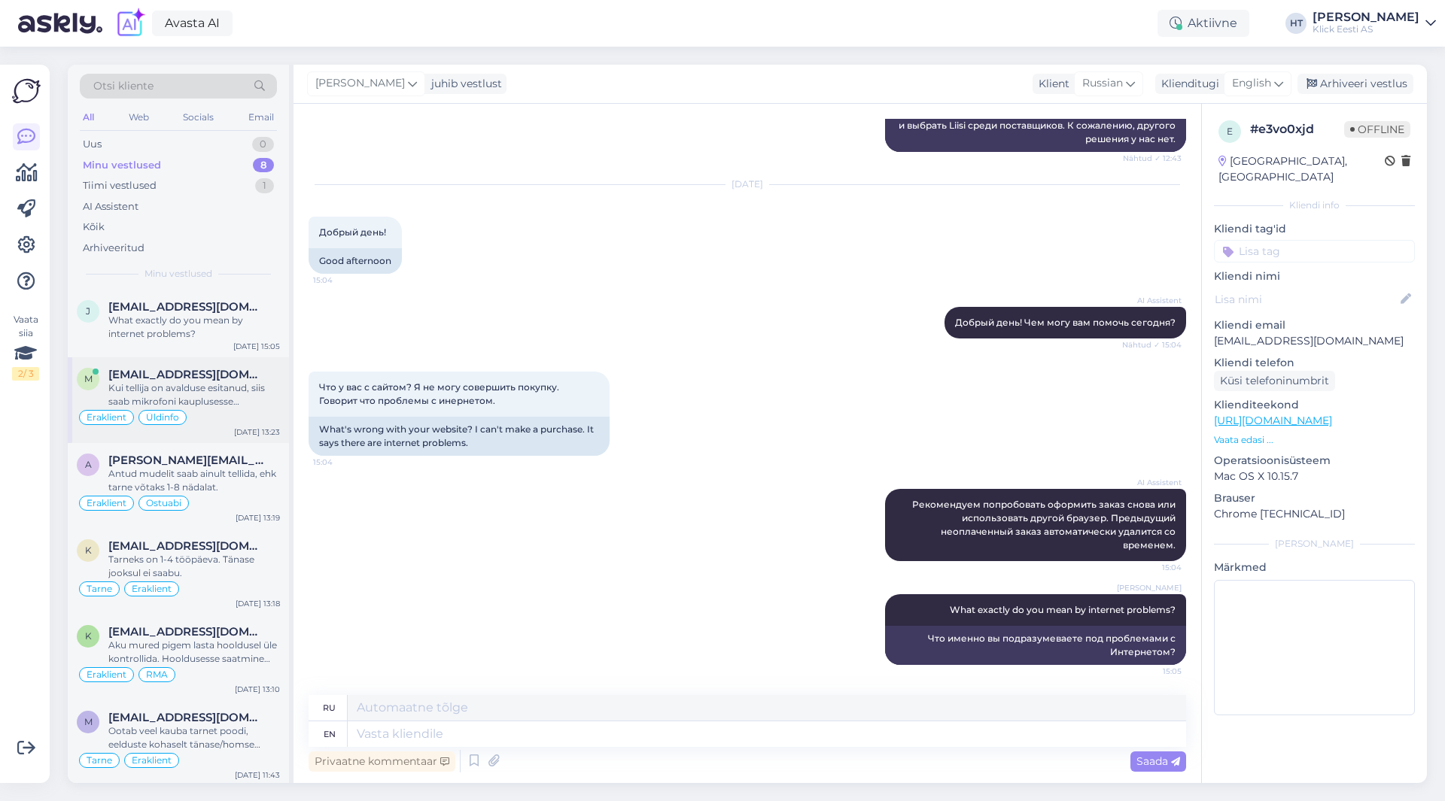
click at [221, 368] on span "[EMAIL_ADDRESS][DOMAIN_NAME]" at bounding box center [186, 375] width 157 height 14
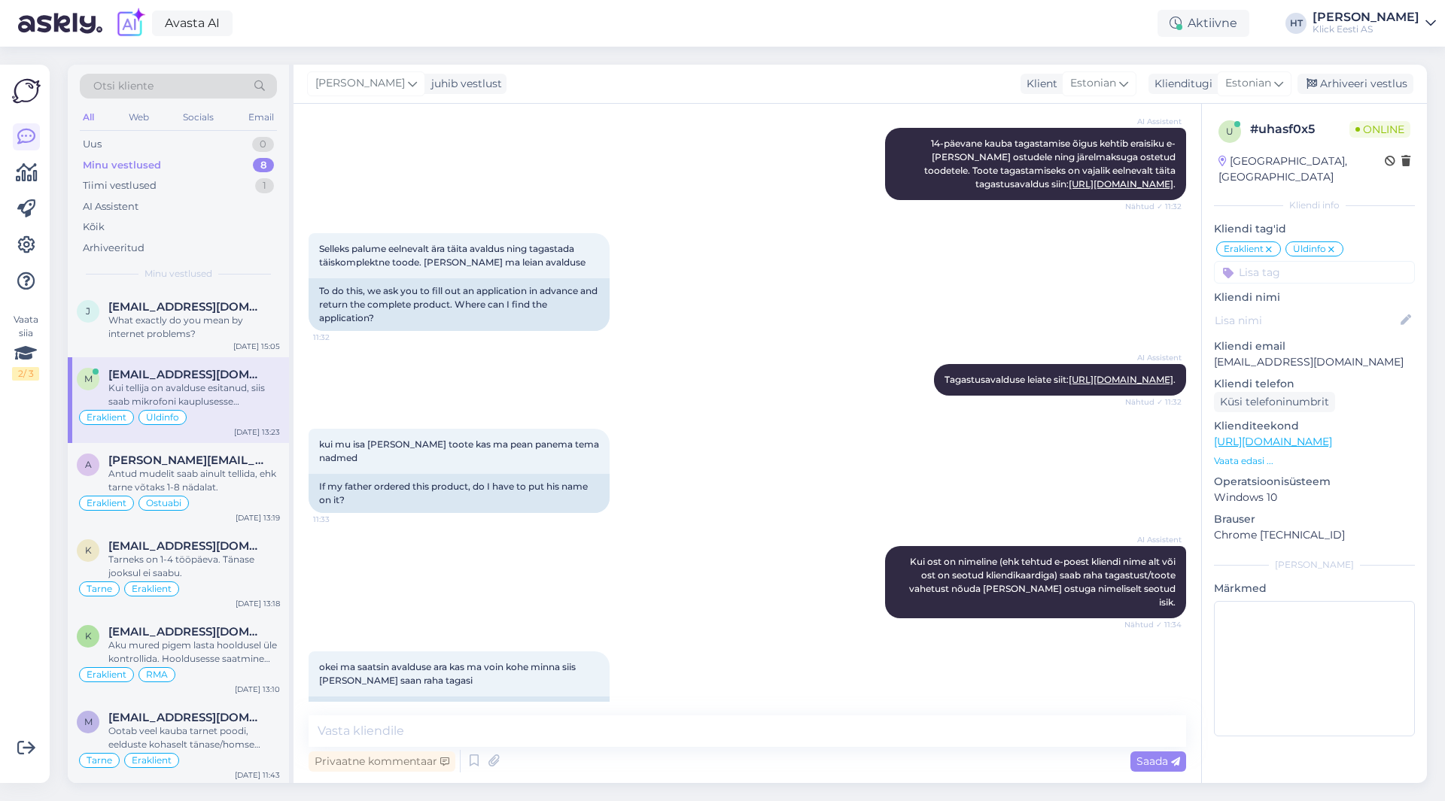
scroll to position [1333, 0]
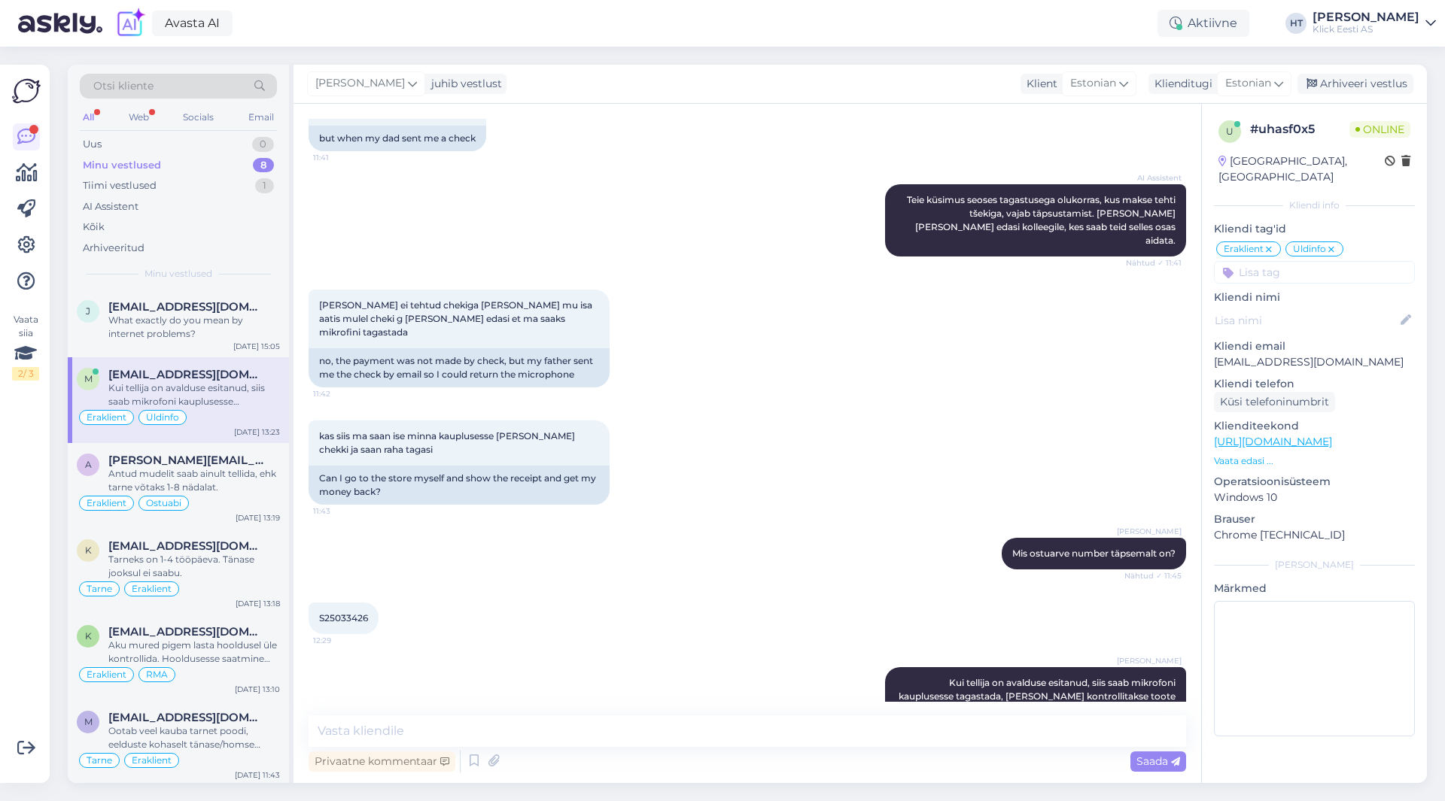
click at [246, 164] on div "Minu vestlused 8" at bounding box center [178, 165] width 197 height 21
click at [207, 304] on span "[EMAIL_ADDRESS][DOMAIN_NAME]" at bounding box center [186, 307] width 157 height 14
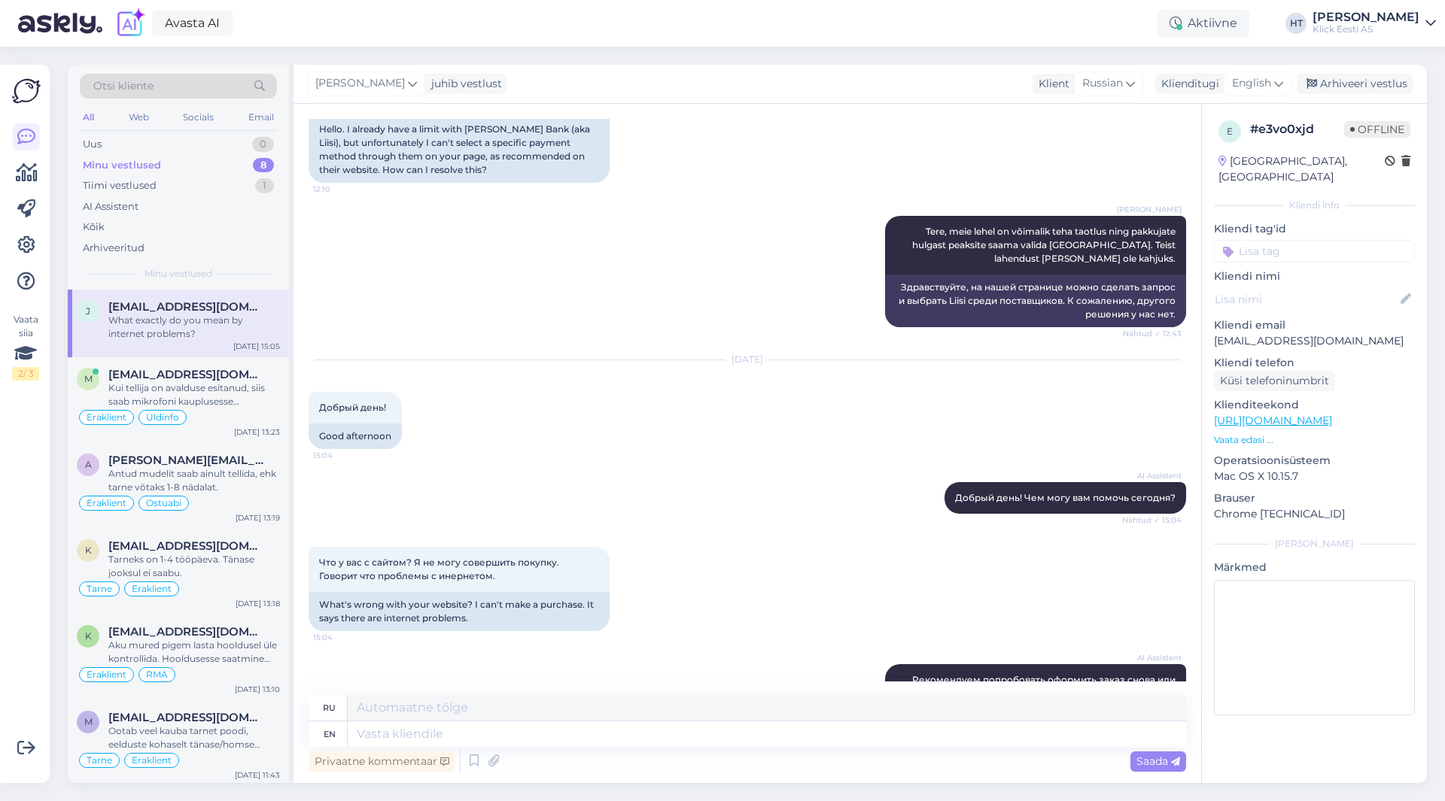
scroll to position [343, 0]
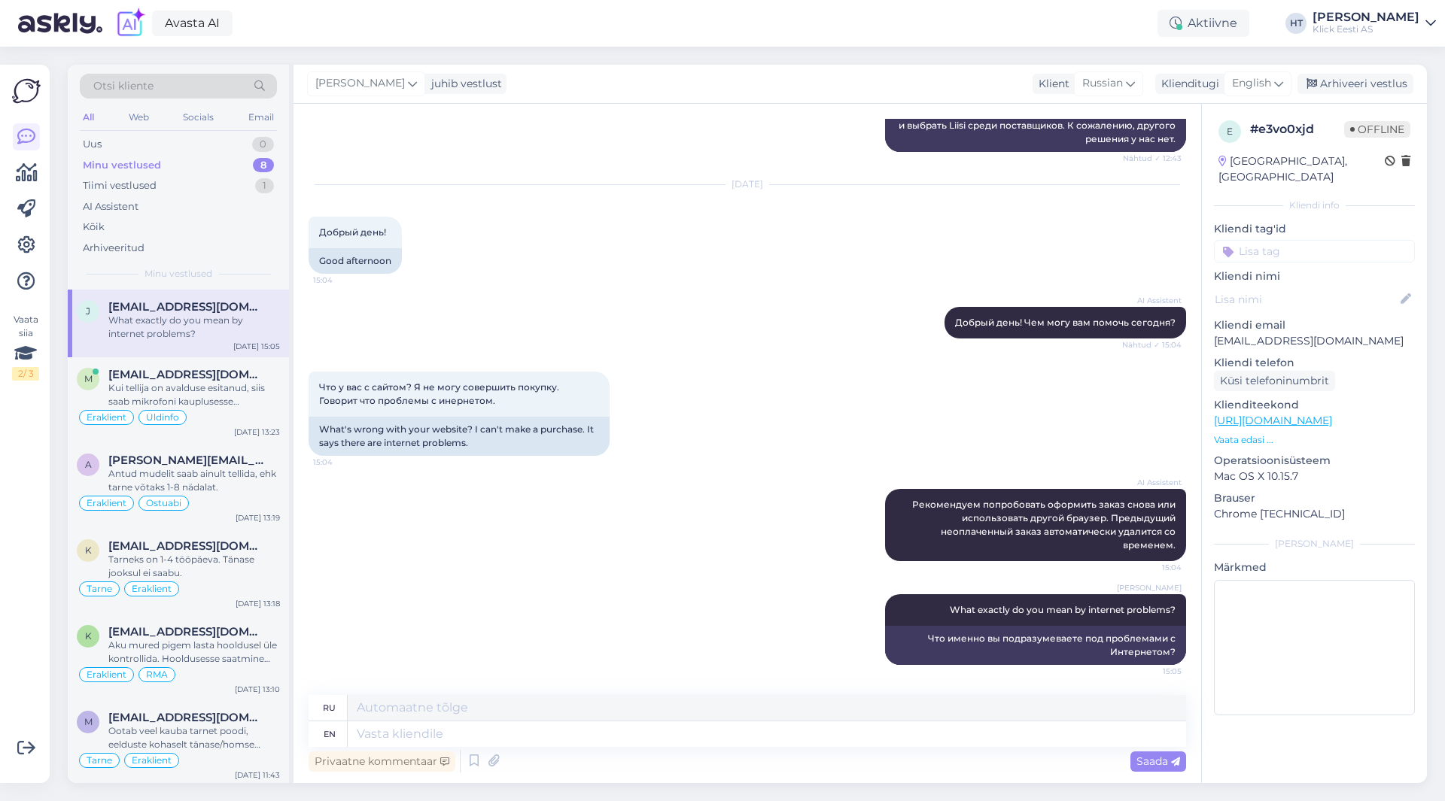
click at [1263, 240] on input at bounding box center [1314, 251] width 201 height 23
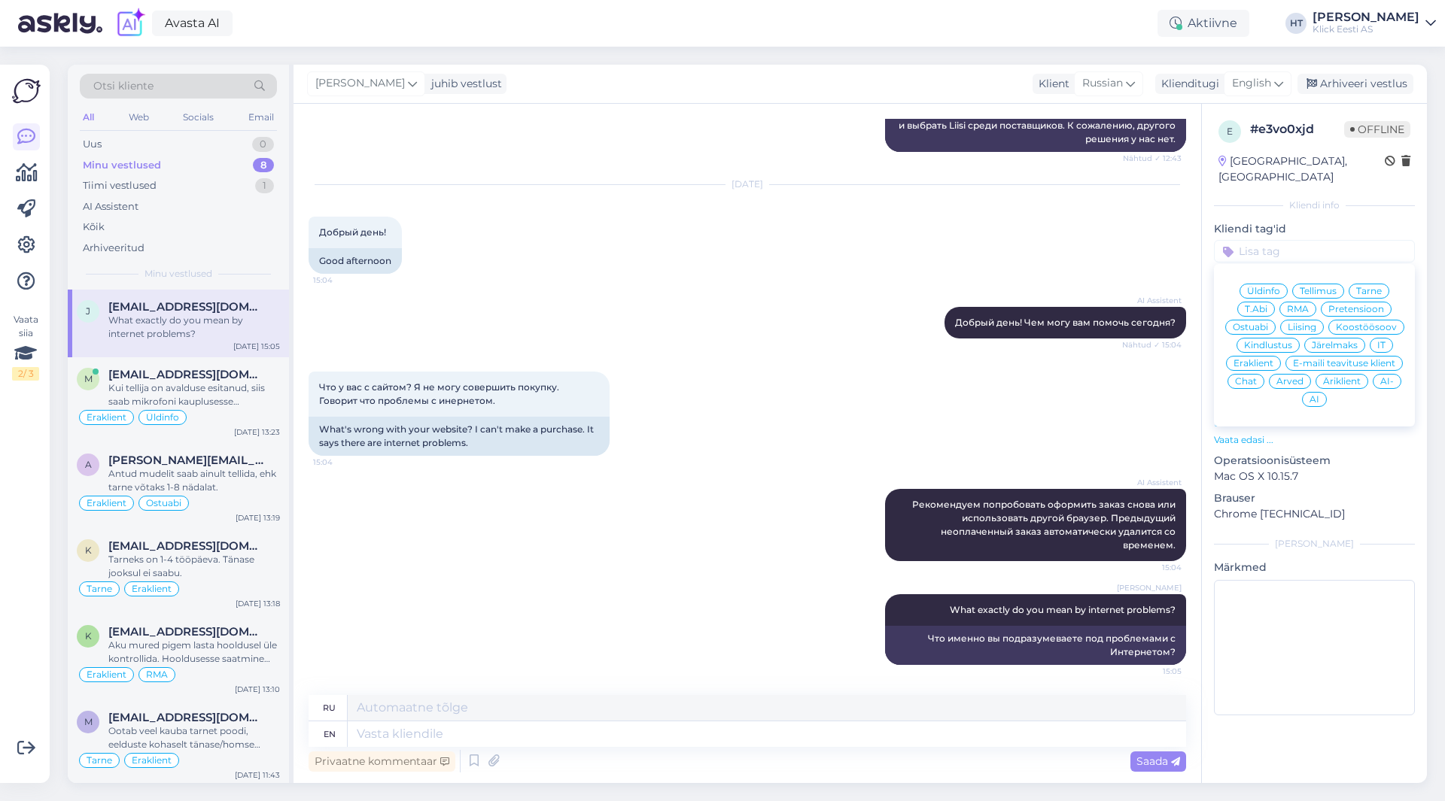
click at [1385, 338] on div "IT" at bounding box center [1381, 345] width 23 height 15
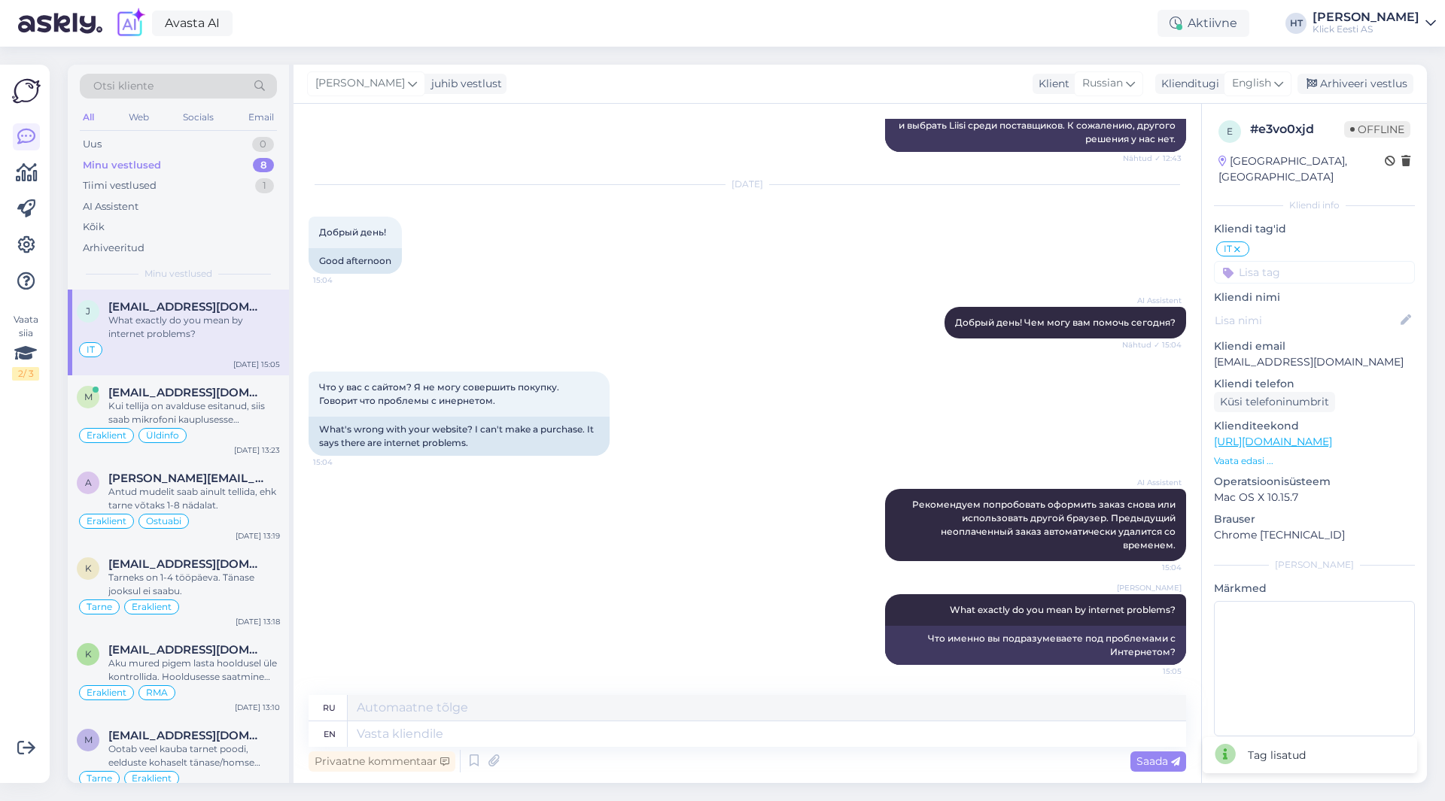
click at [1324, 261] on input at bounding box center [1314, 272] width 201 height 23
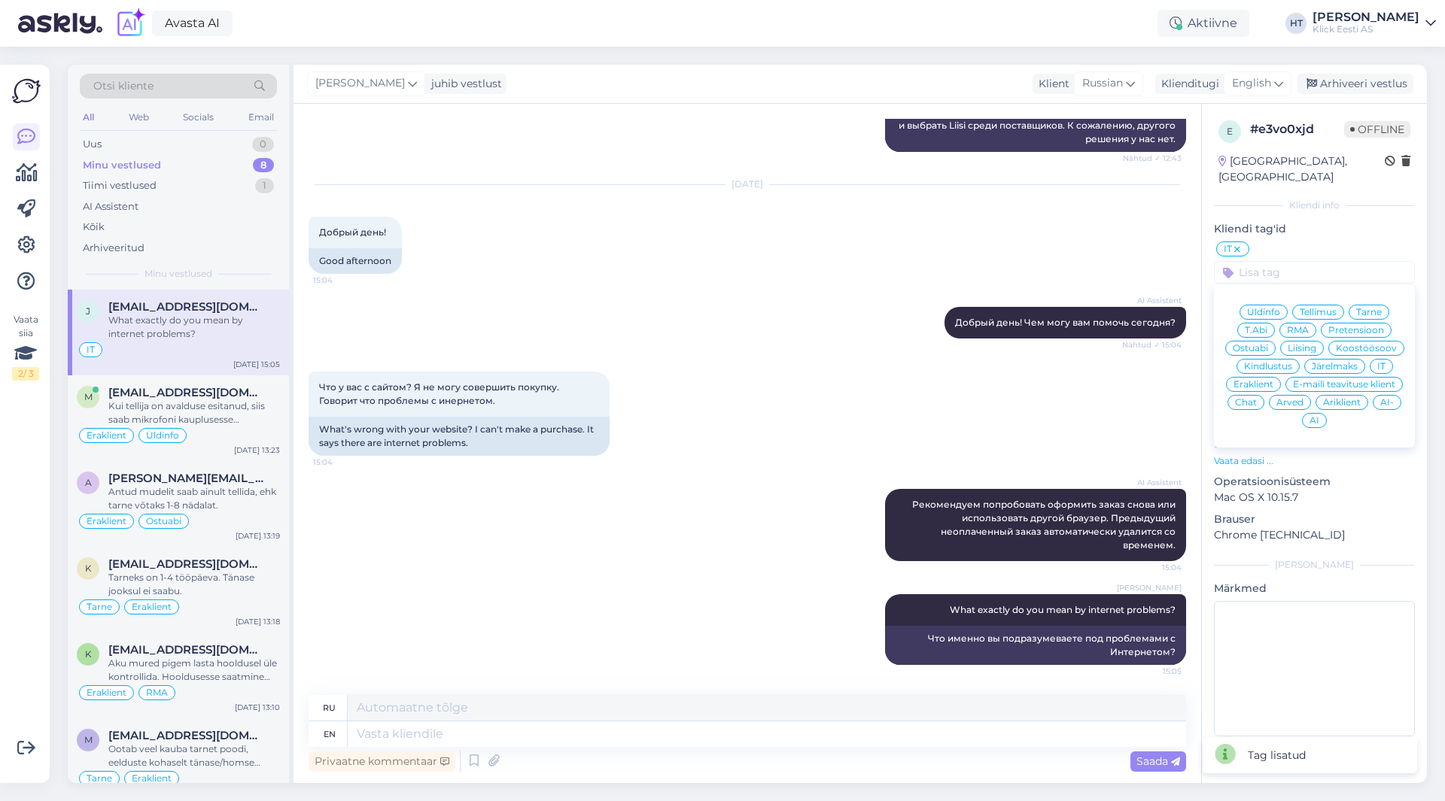
click at [1251, 380] on span "Eraklient" at bounding box center [1253, 384] width 40 height 9
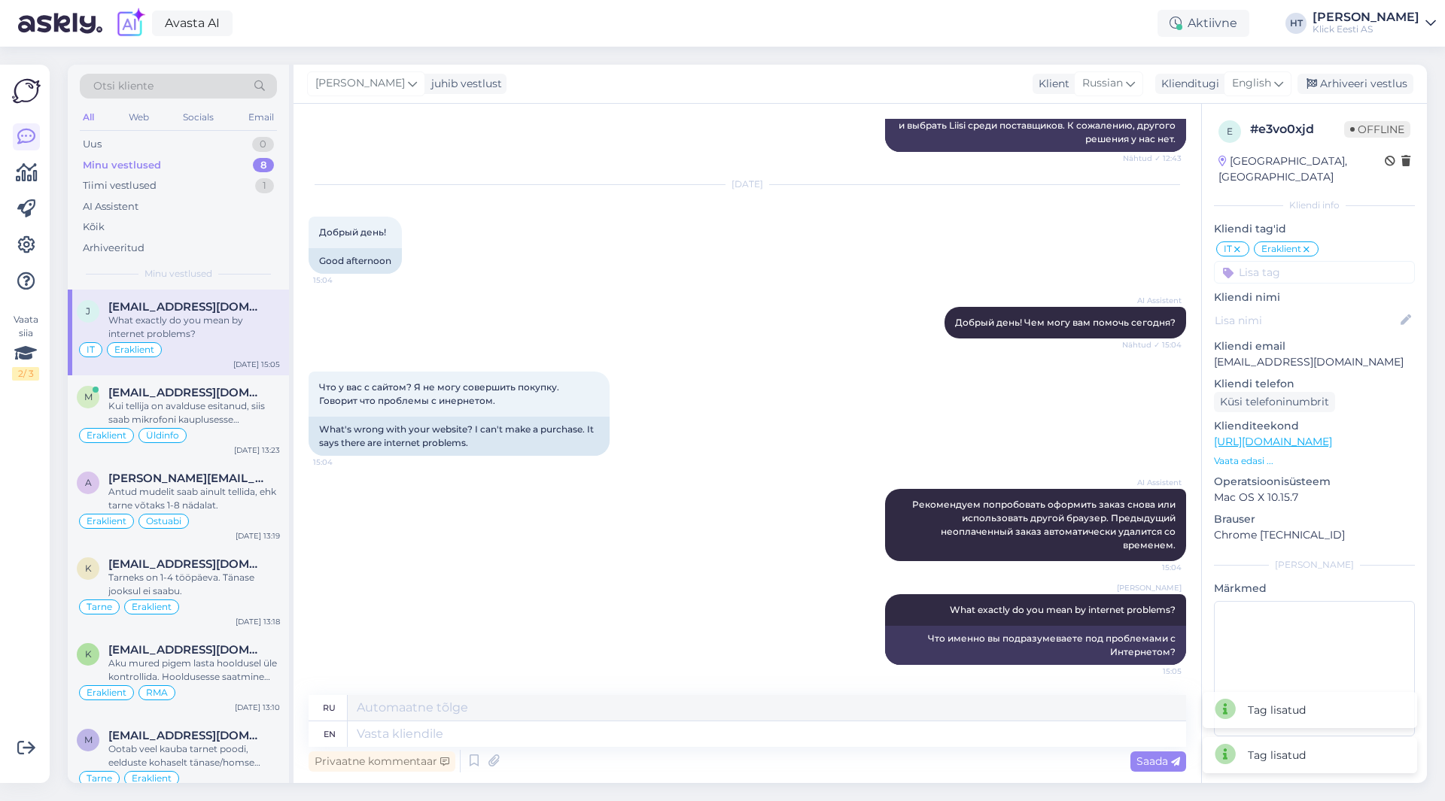
click at [811, 405] on div "Что у вас с сайтом? Я не могу совершить покупку. Говорит что проблемы с инернет…" at bounding box center [747, 413] width 877 height 117
click at [223, 147] on div "Uus 1" at bounding box center [178, 144] width 197 height 21
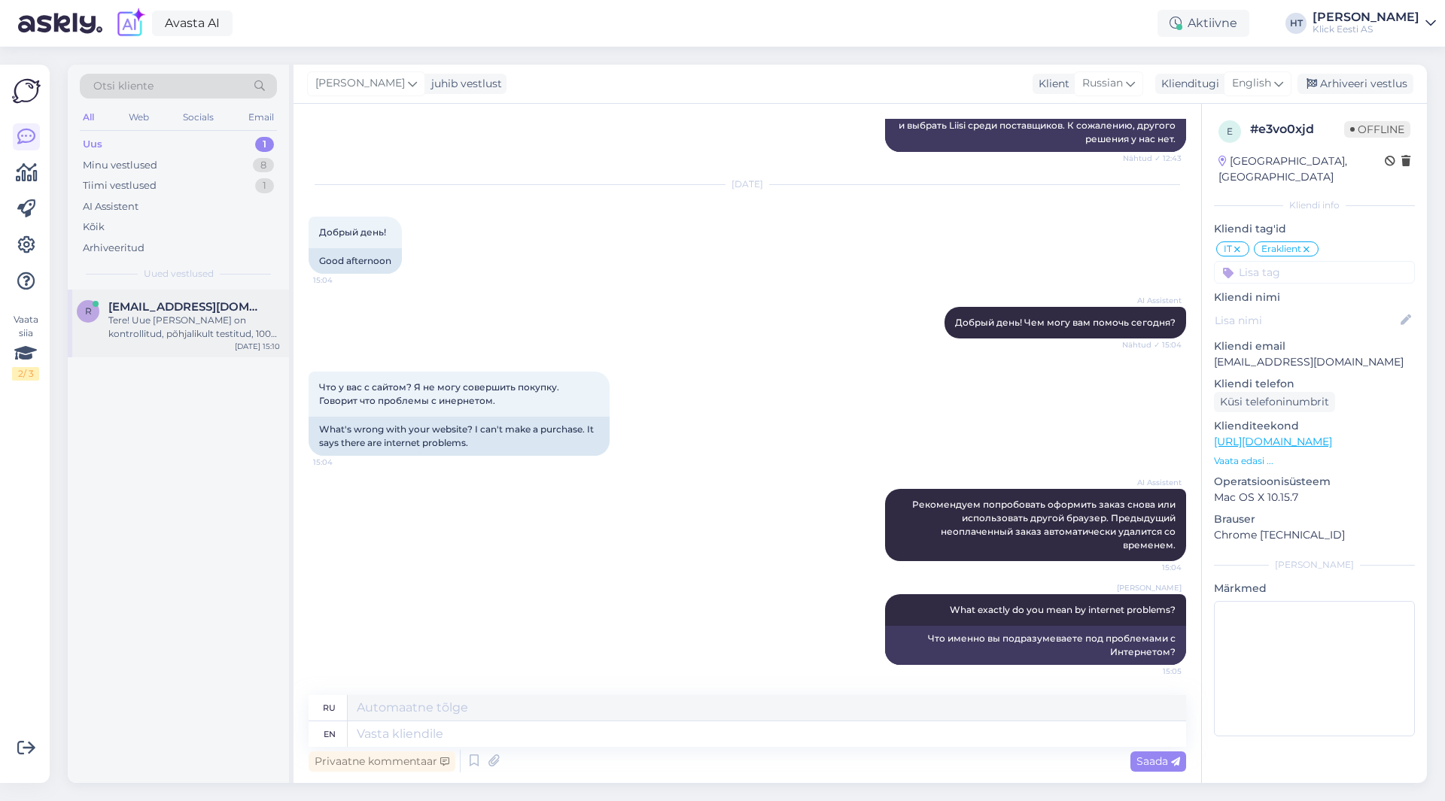
click at [224, 319] on div "Tere! Uue [PERSON_NAME] on kontrollitud, põhjalikult testitud, 100% töökorras j…" at bounding box center [194, 327] width 172 height 27
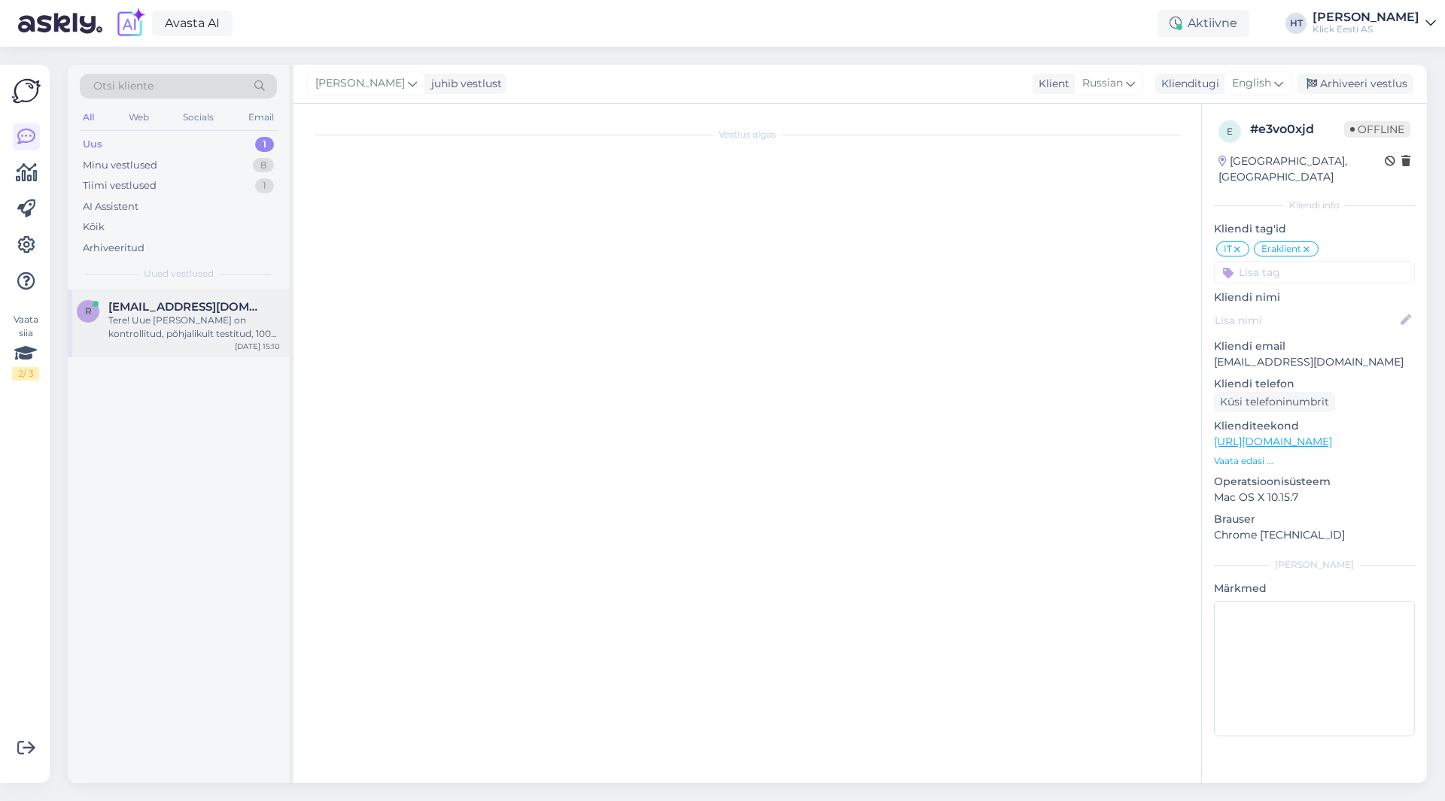
scroll to position [0, 0]
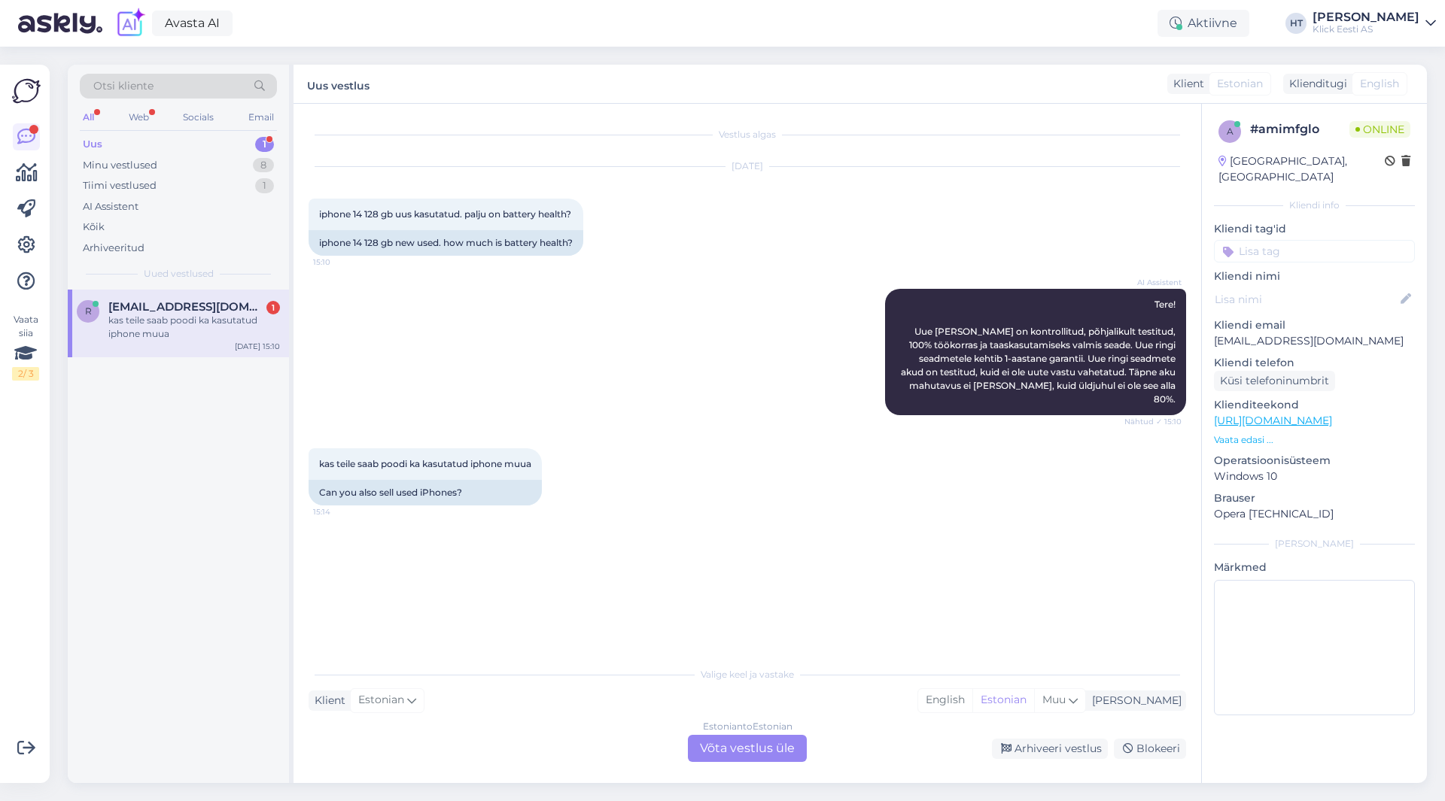
click at [587, 461] on div "kas teile saab poodi ka kasutatud iphone muua 15:14 Can you also sell used iPho…" at bounding box center [747, 477] width 877 height 90
click at [275, 317] on div "kas teile saab poodi ka kasutatud iphone muua" at bounding box center [194, 327] width 172 height 27
click at [205, 84] on div "Otsi kliente" at bounding box center [178, 86] width 197 height 25
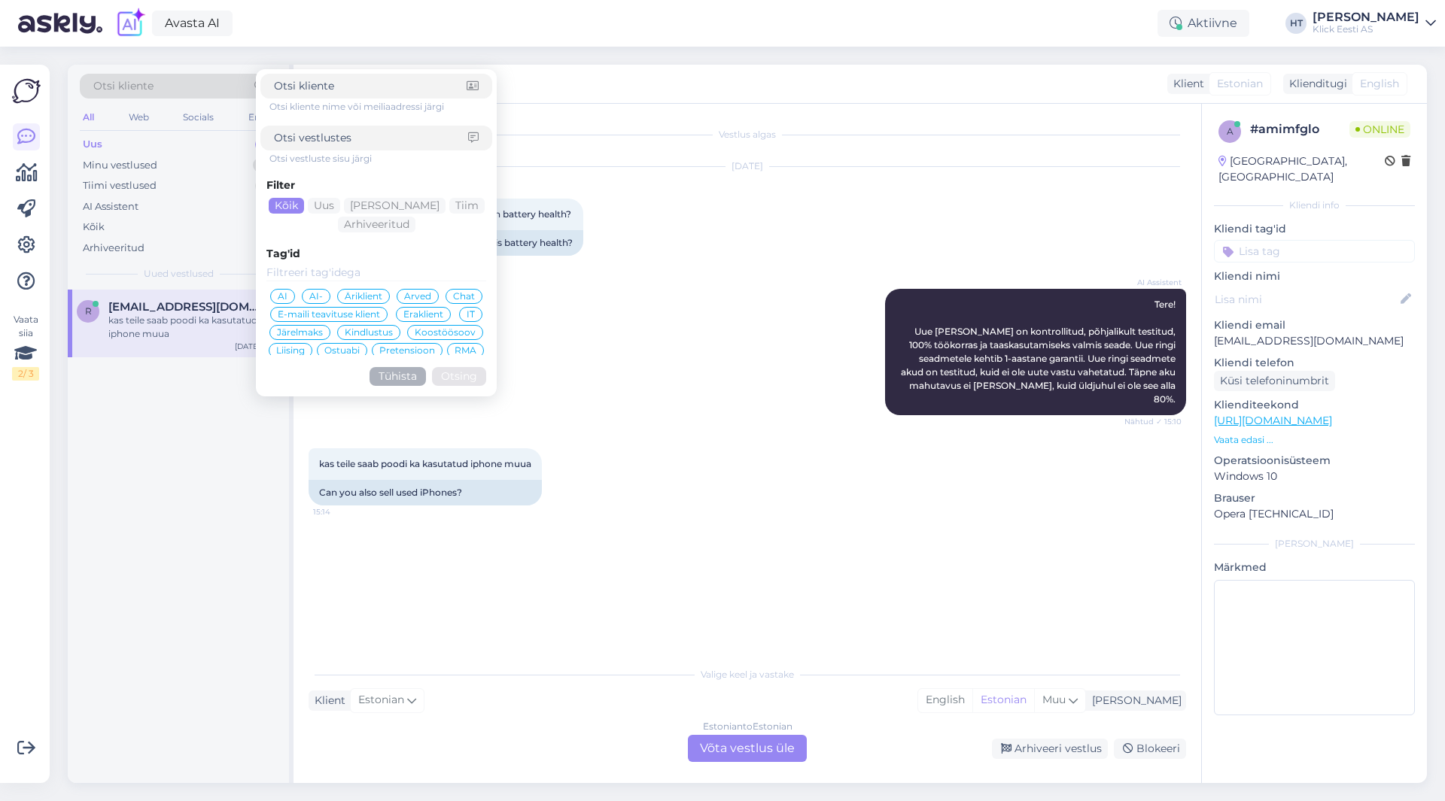
click at [331, 133] on input at bounding box center [371, 138] width 194 height 16
type input "tagasiostu"
click button "Otsing" at bounding box center [459, 376] width 54 height 19
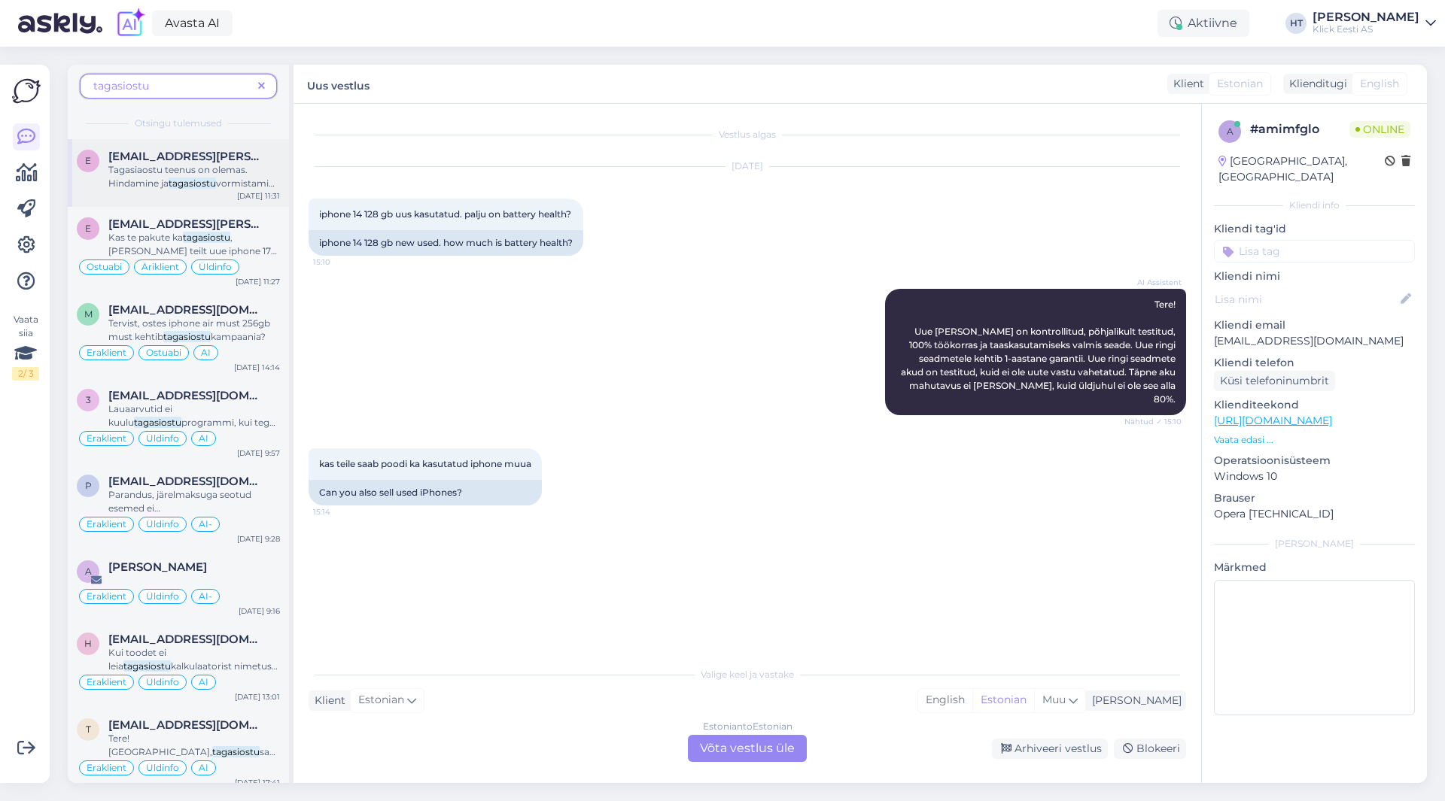
click at [184, 192] on div "e [EMAIL_ADDRESS][PERSON_NAME][DOMAIN_NAME] Tagasiaostu teenus on olemas. Hinda…" at bounding box center [178, 173] width 221 height 68
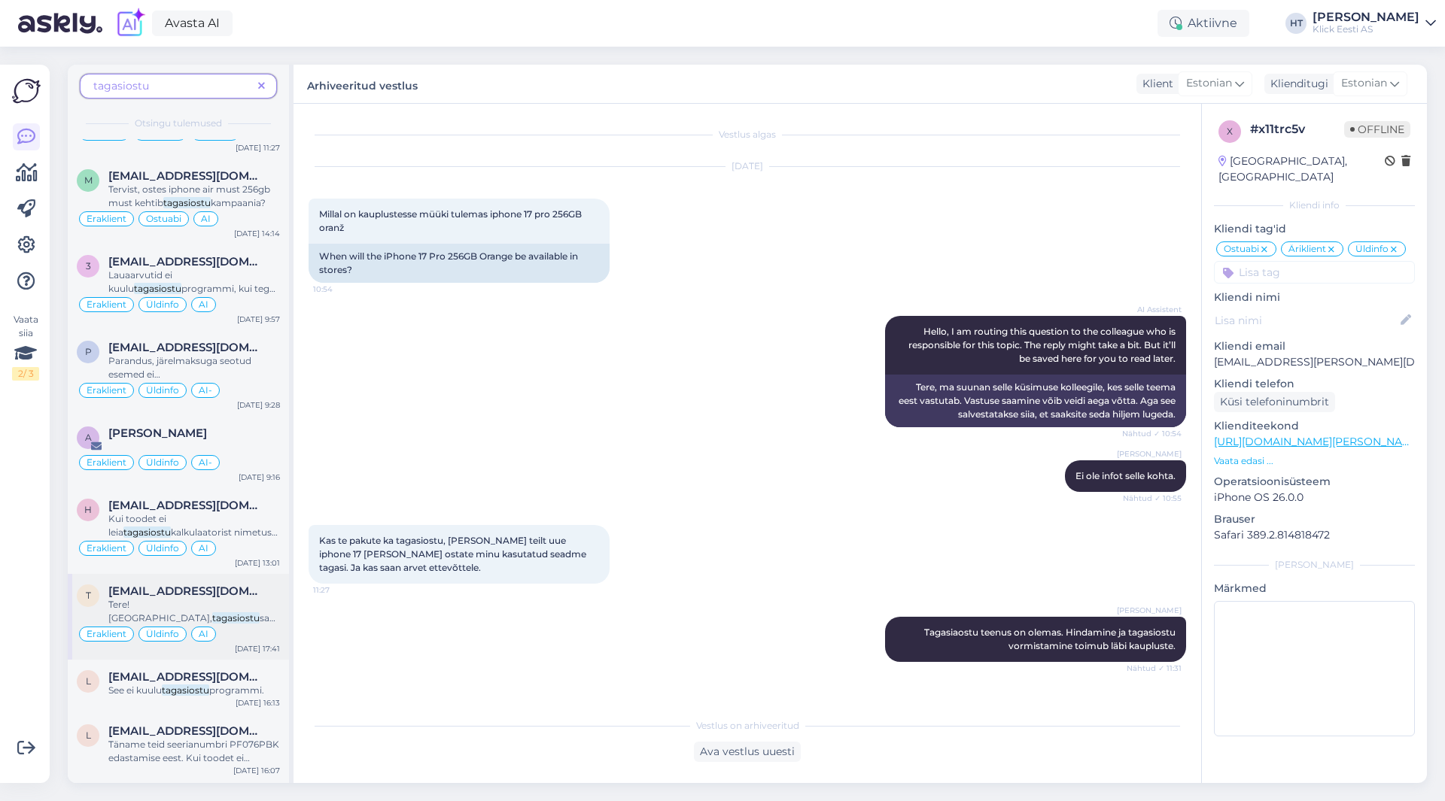
scroll to position [150, 0]
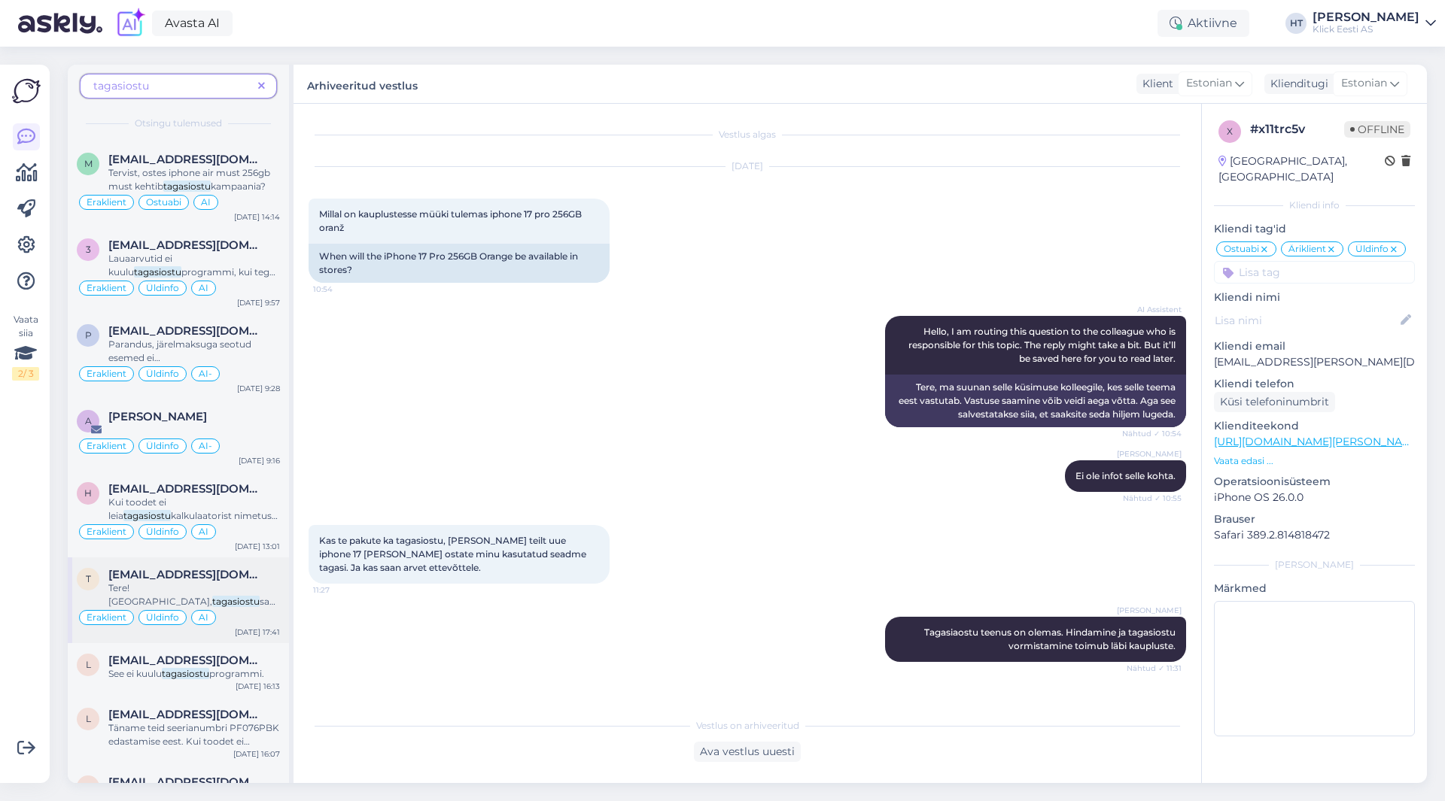
click at [253, 602] on span "saab vormistada Klick'i poodides kohapeal. Vana seadme väärtust on võimalik arv…" at bounding box center [194, 628] width 172 height 65
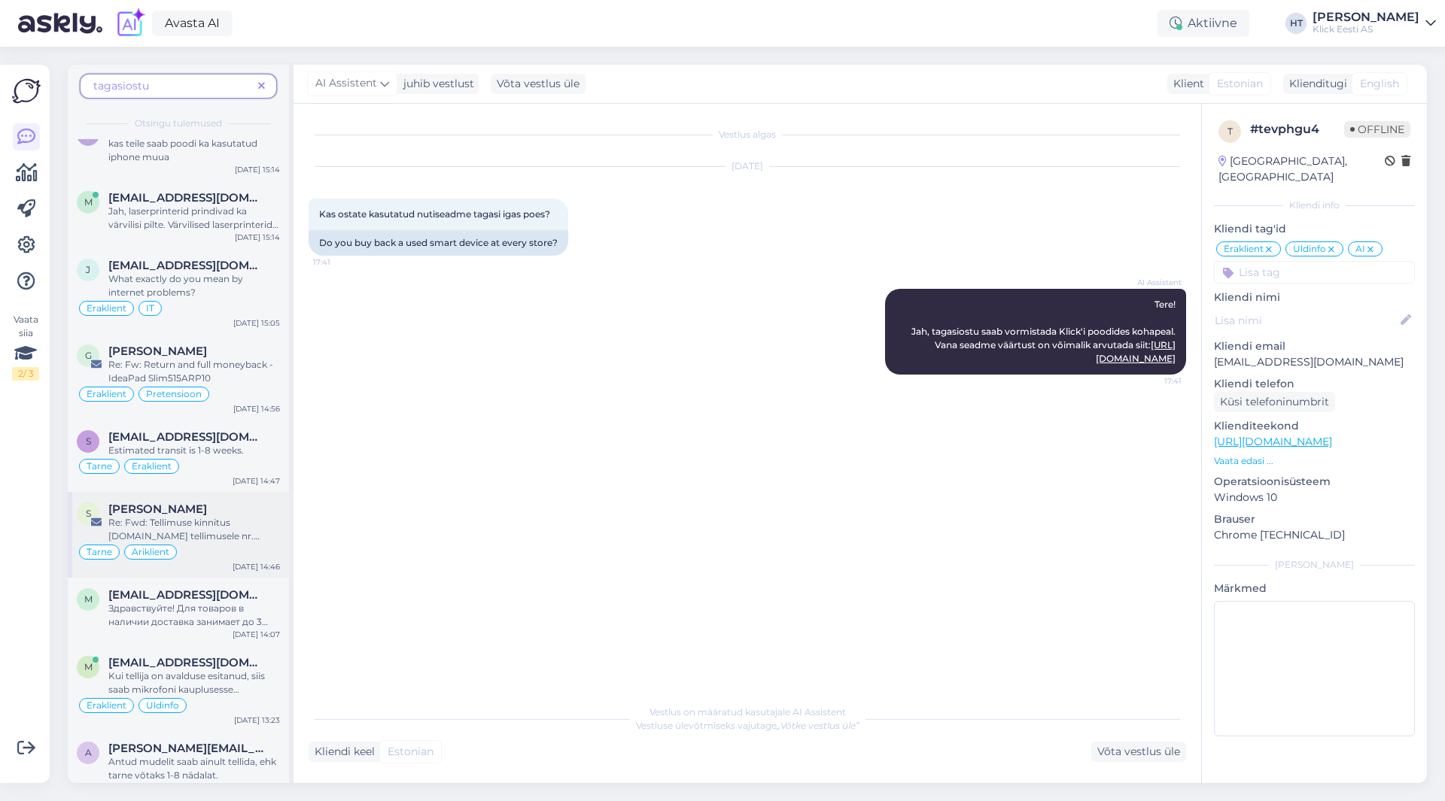
scroll to position [0, 0]
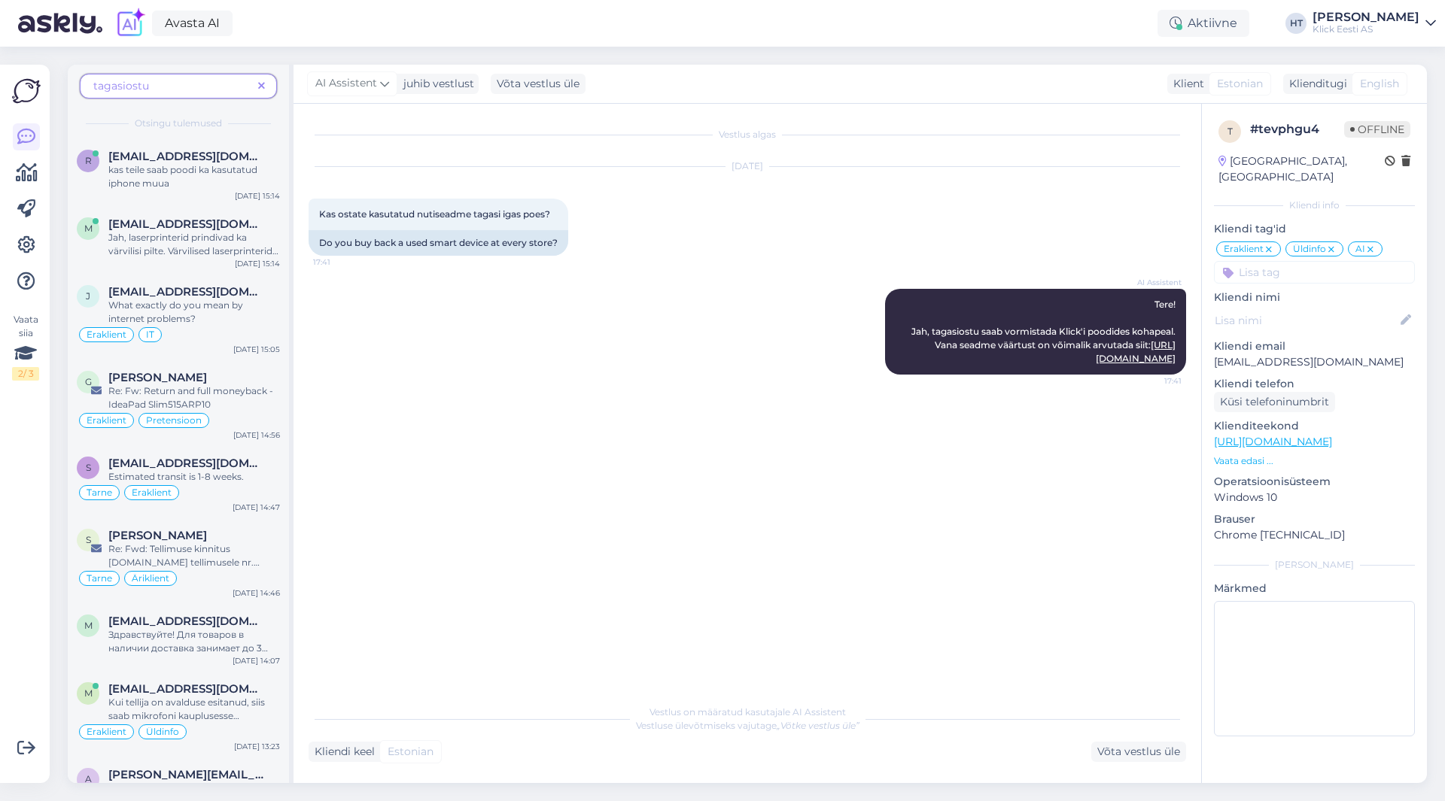
click at [192, 99] on div "tagasiostu" at bounding box center [178, 91] width 197 height 34
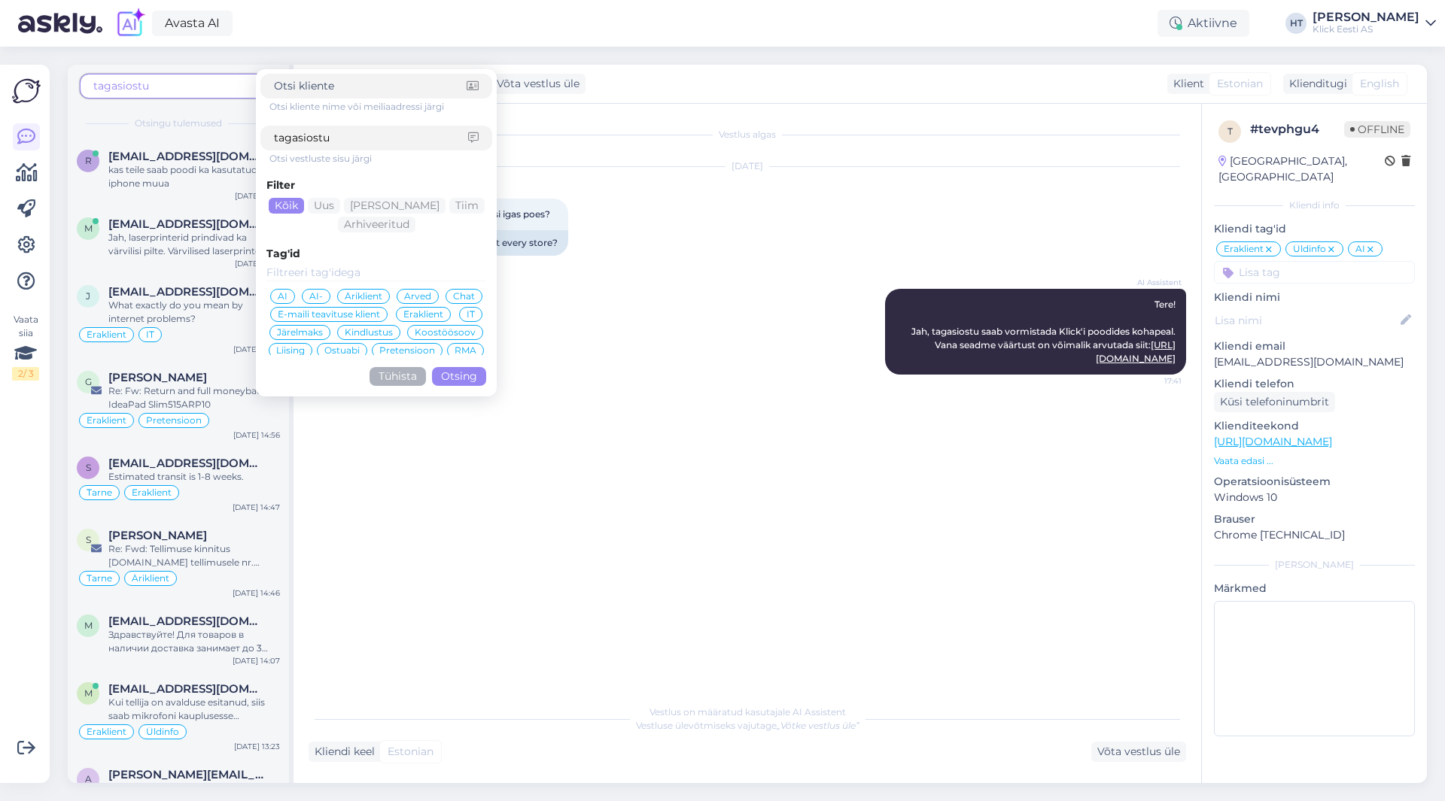
click at [192, 87] on span "tagasiostu" at bounding box center [172, 86] width 159 height 16
click at [412, 134] on input "tagasiostu" at bounding box center [371, 138] width 194 height 16
click button "Otsing" at bounding box center [459, 376] width 54 height 19
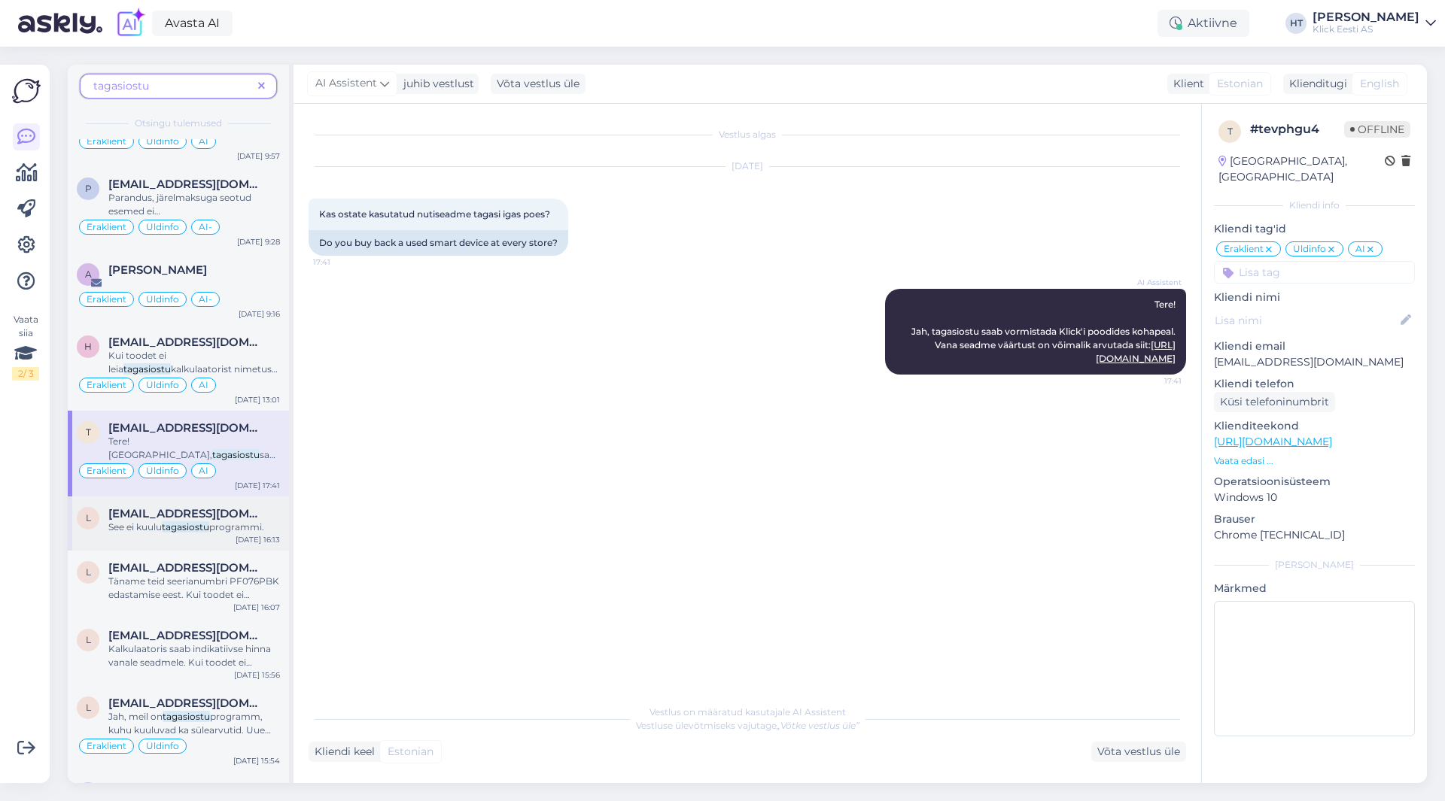
scroll to position [301, 0]
click at [243, 534] on div "[DATE] 16:13" at bounding box center [258, 535] width 44 height 11
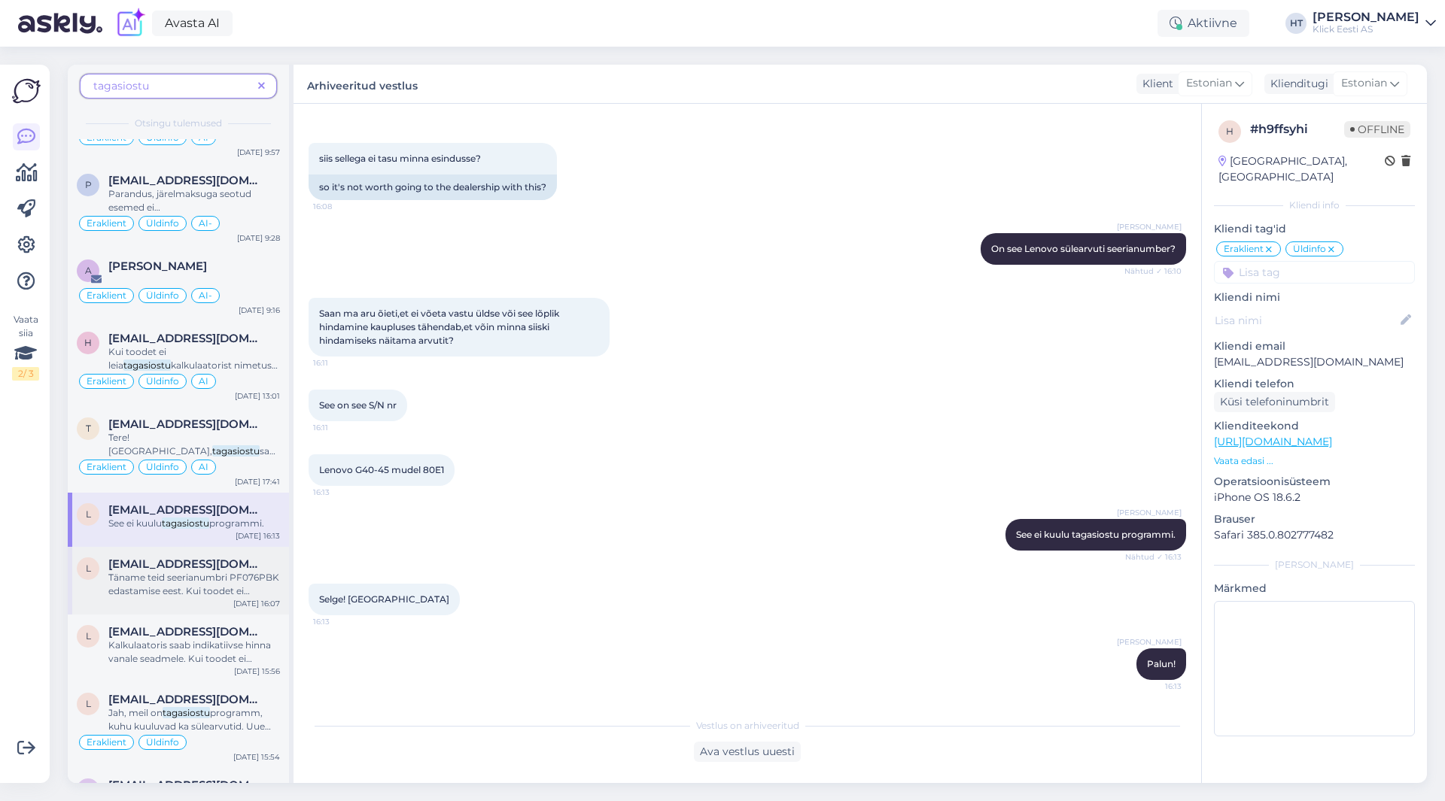
click at [242, 573] on span "Täname teid seerianumbri PF076PBK edastamise eest. Kui toodet ei leia" at bounding box center [193, 591] width 171 height 38
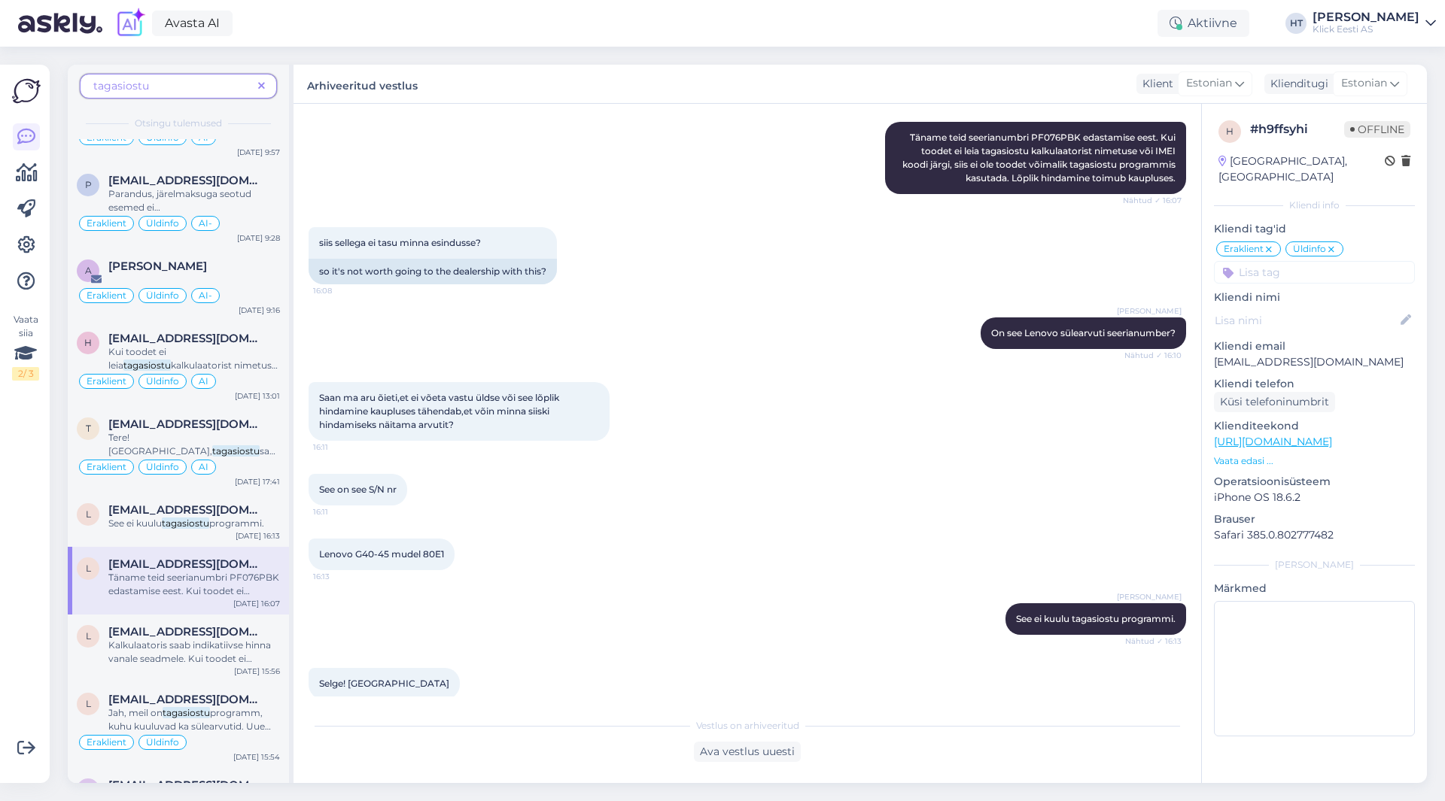
scroll to position [376, 0]
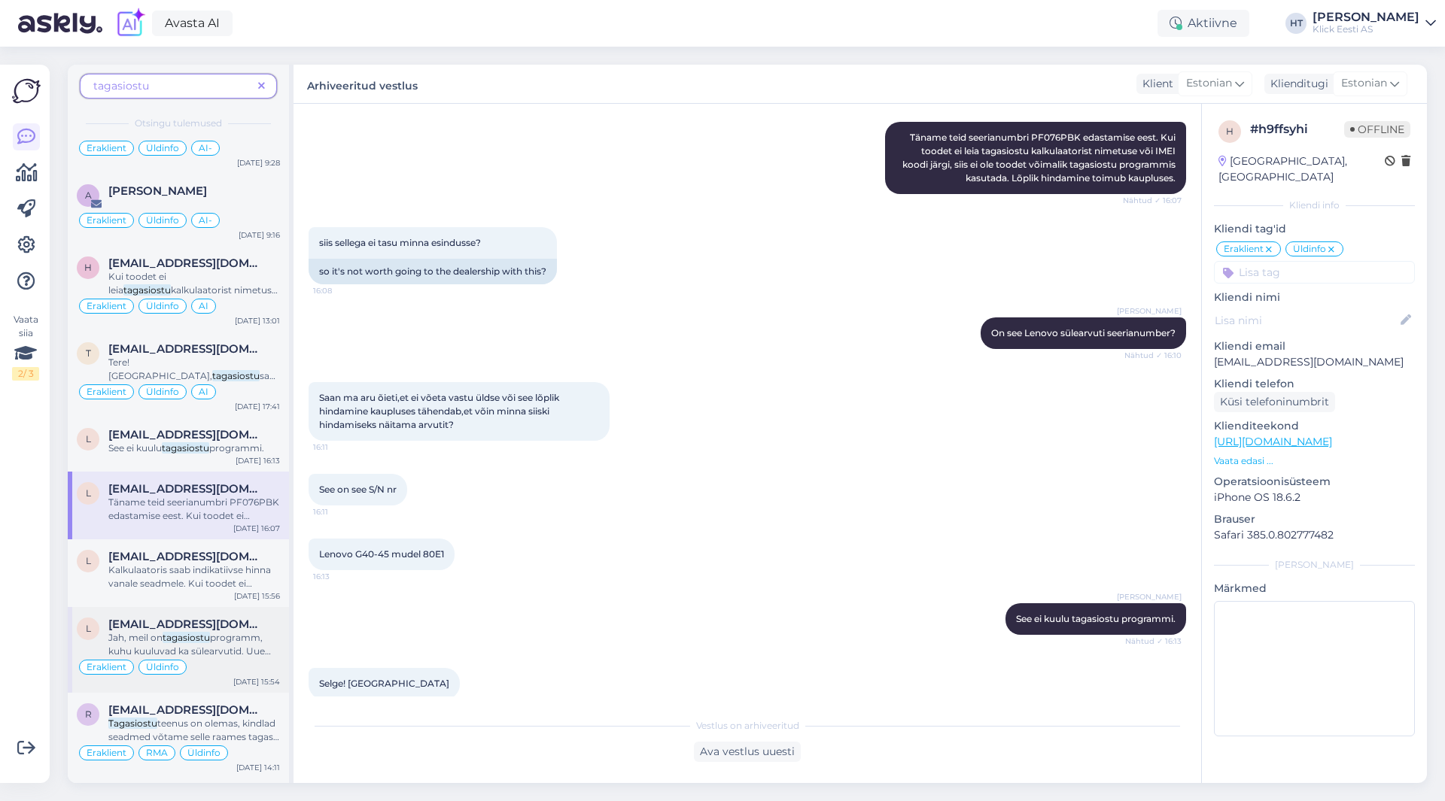
click at [242, 652] on span "programm, kuhu kuuluvad ka sülearvutid. Uue Ringi seadmetelt võivad [PERSON_NAM…" at bounding box center [194, 725] width 172 height 187
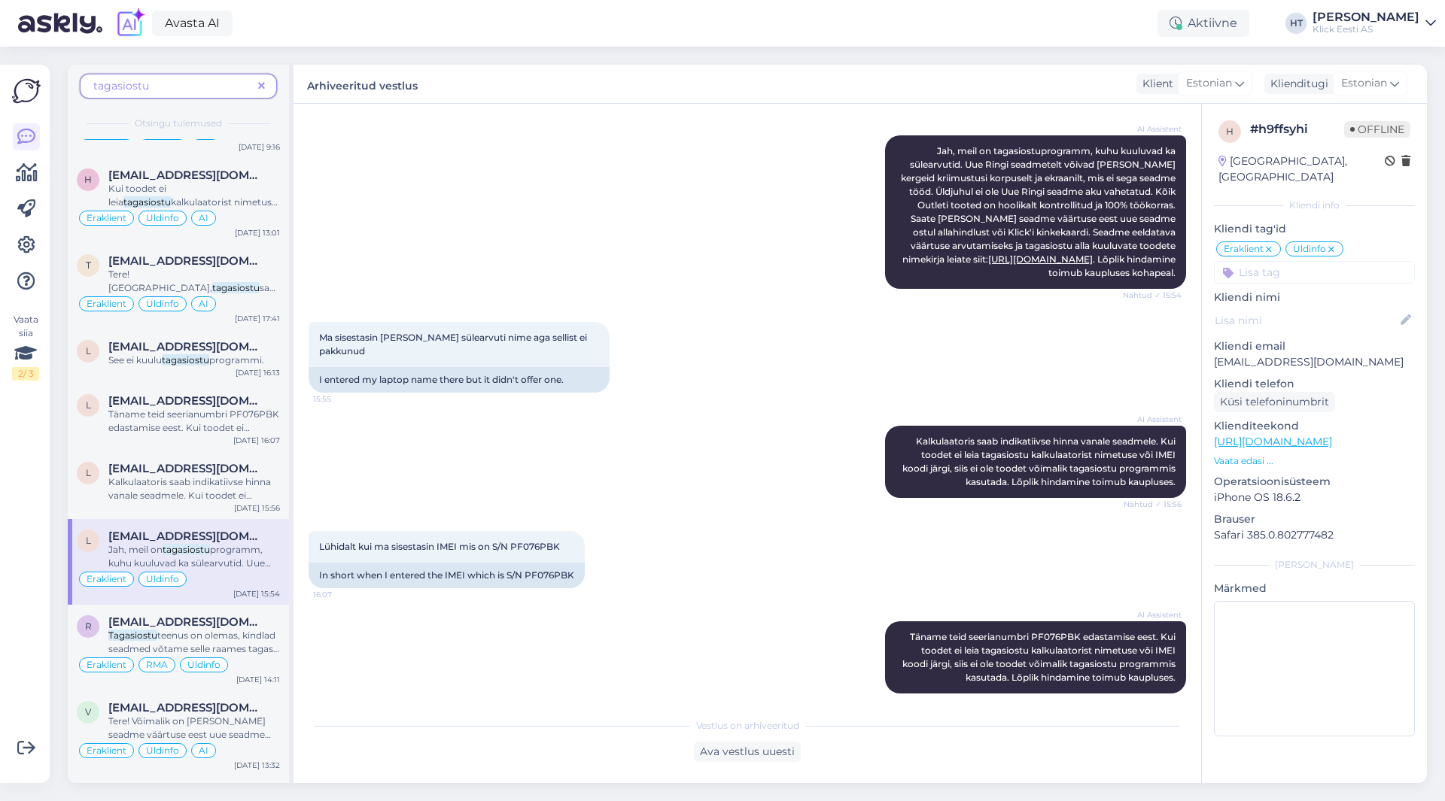
scroll to position [527, 0]
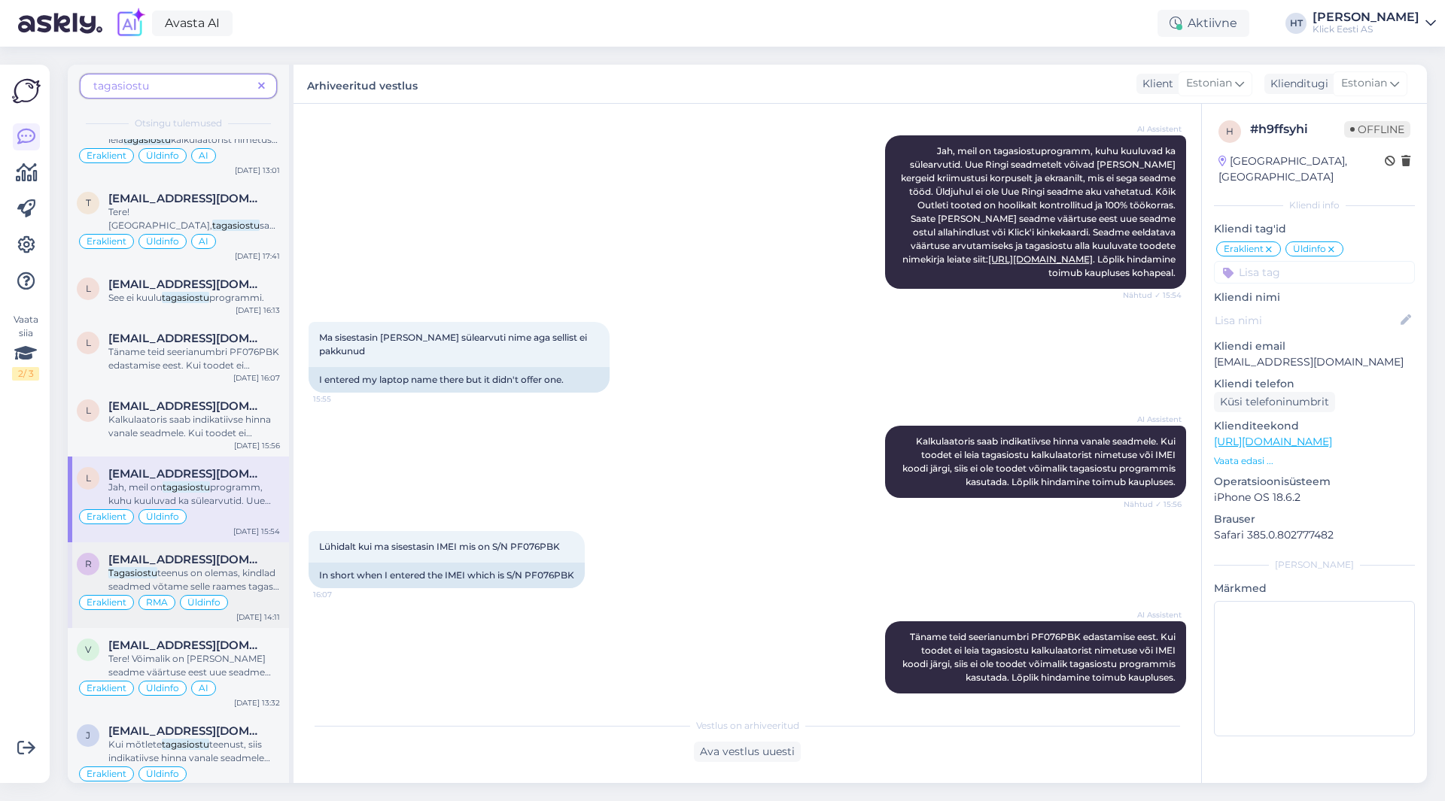
click at [246, 580] on div "Tagasiostu teenus on olemas, kindlad seadmed võtame selle raames tagasi: [URL][…" at bounding box center [194, 580] width 172 height 27
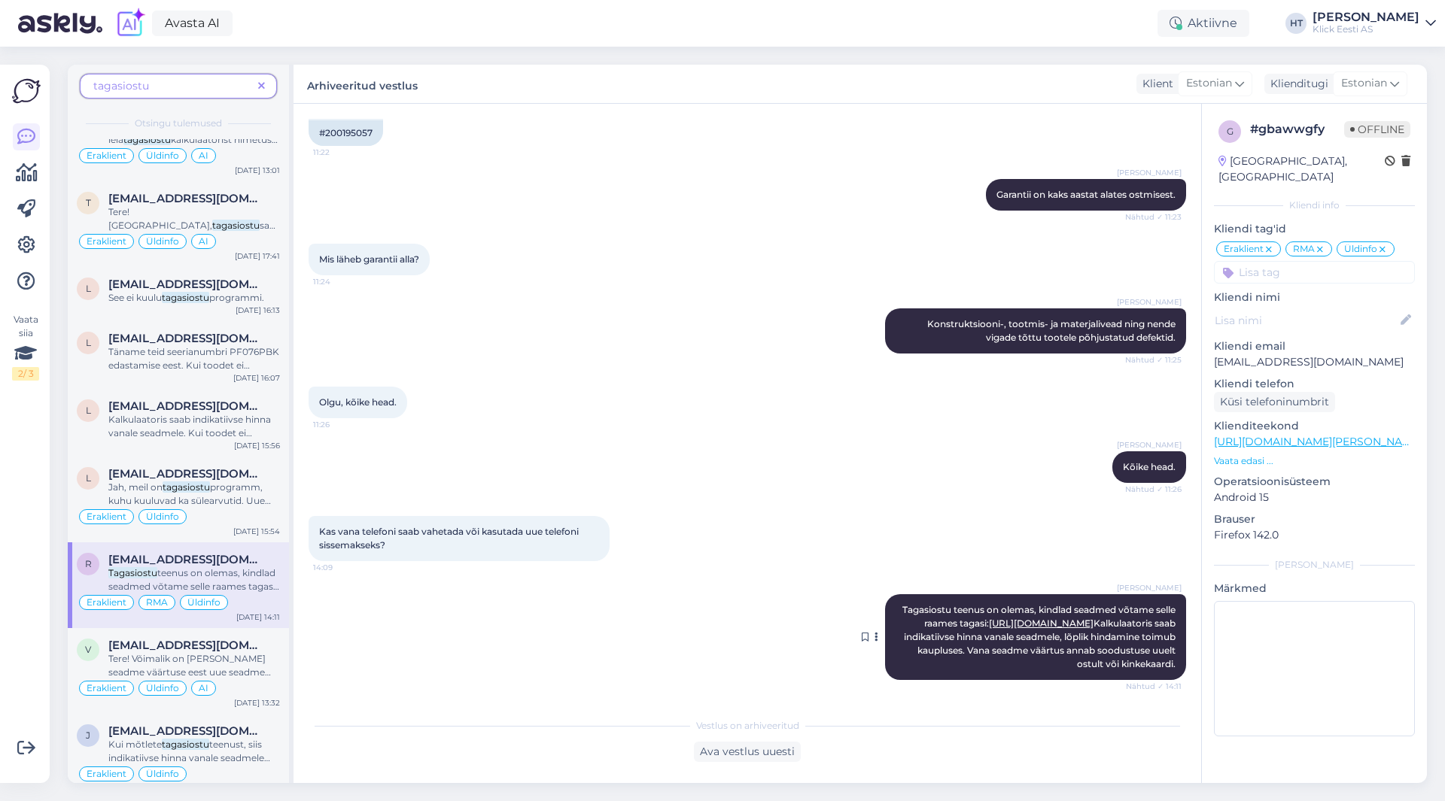
drag, startPoint x: 886, startPoint y: 591, endPoint x: 1169, endPoint y: 666, distance: 291.8
click at [1169, 666] on div "[PERSON_NAME] Tagasiostu teenus on olemas, kindlad seadmed võtame selle raames …" at bounding box center [1035, 637] width 301 height 86
copy span "Tagasiostu teenus on olemas, kindlad seadmed võtame selle raames tagasi: [URL][…"
click at [263, 89] on icon at bounding box center [261, 86] width 7 height 11
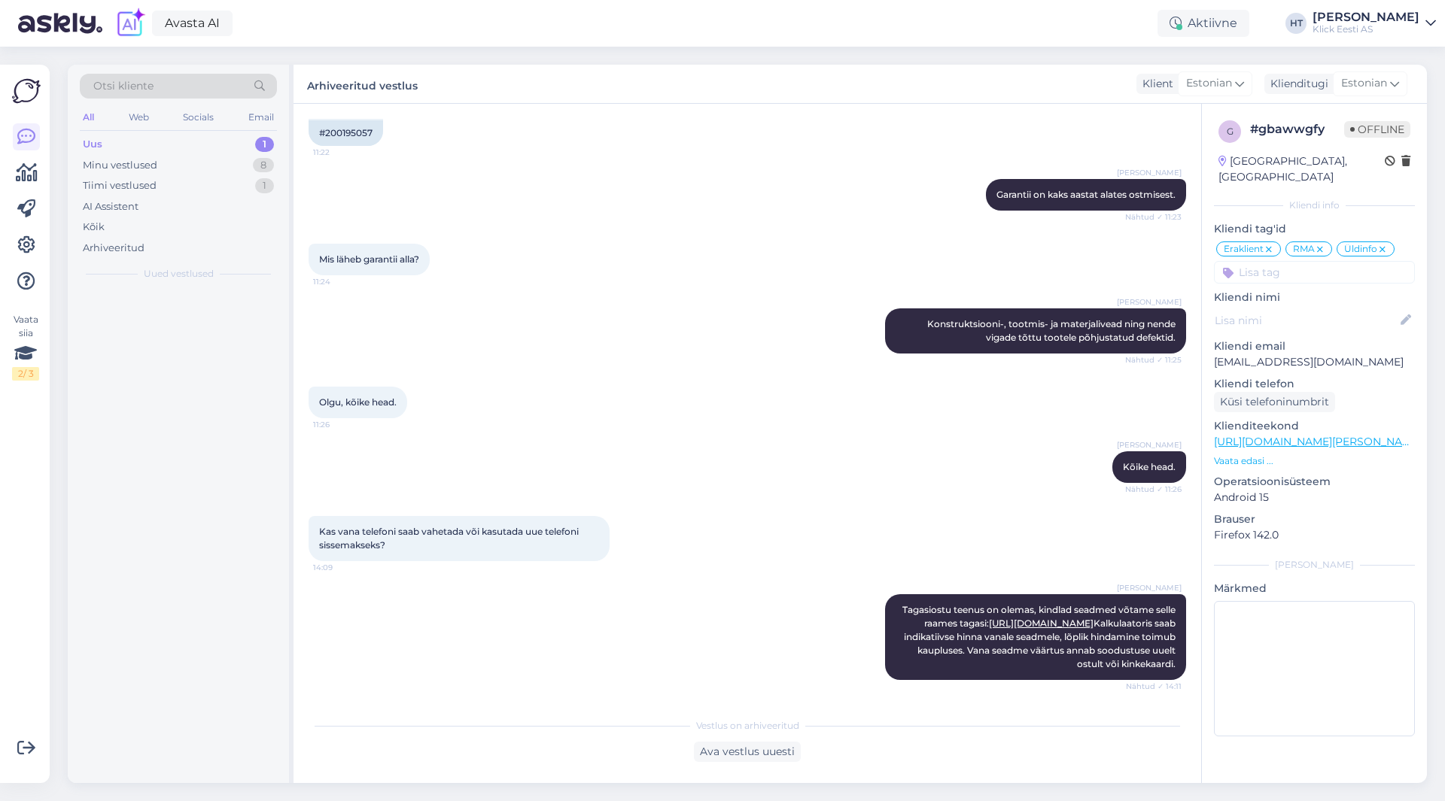
scroll to position [0, 0]
click at [189, 323] on div "kas teile saab poodi ka kasutatud iphone muua" at bounding box center [194, 327] width 172 height 27
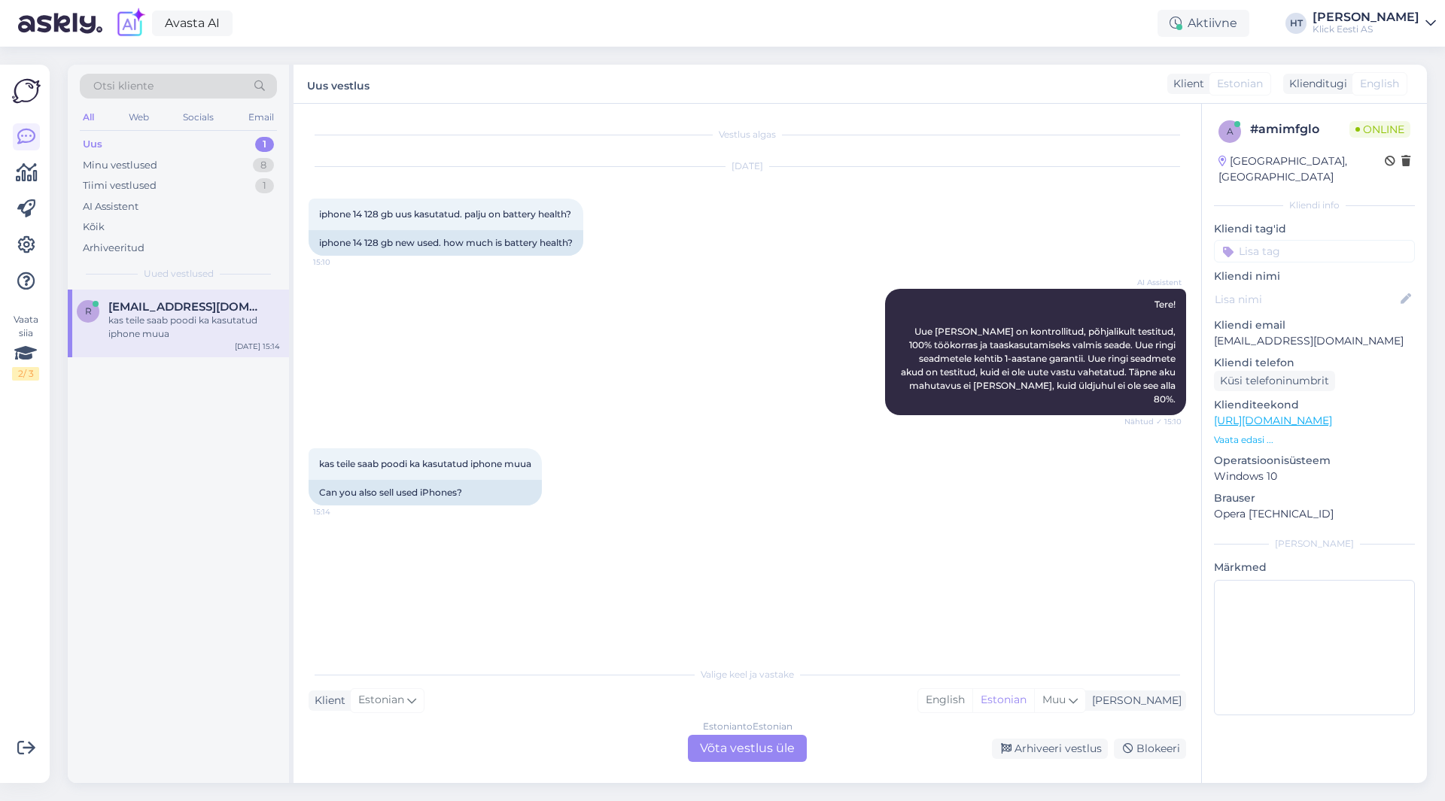
click at [743, 755] on div "Estonian to Estonian Võta vestlus üle" at bounding box center [747, 748] width 119 height 27
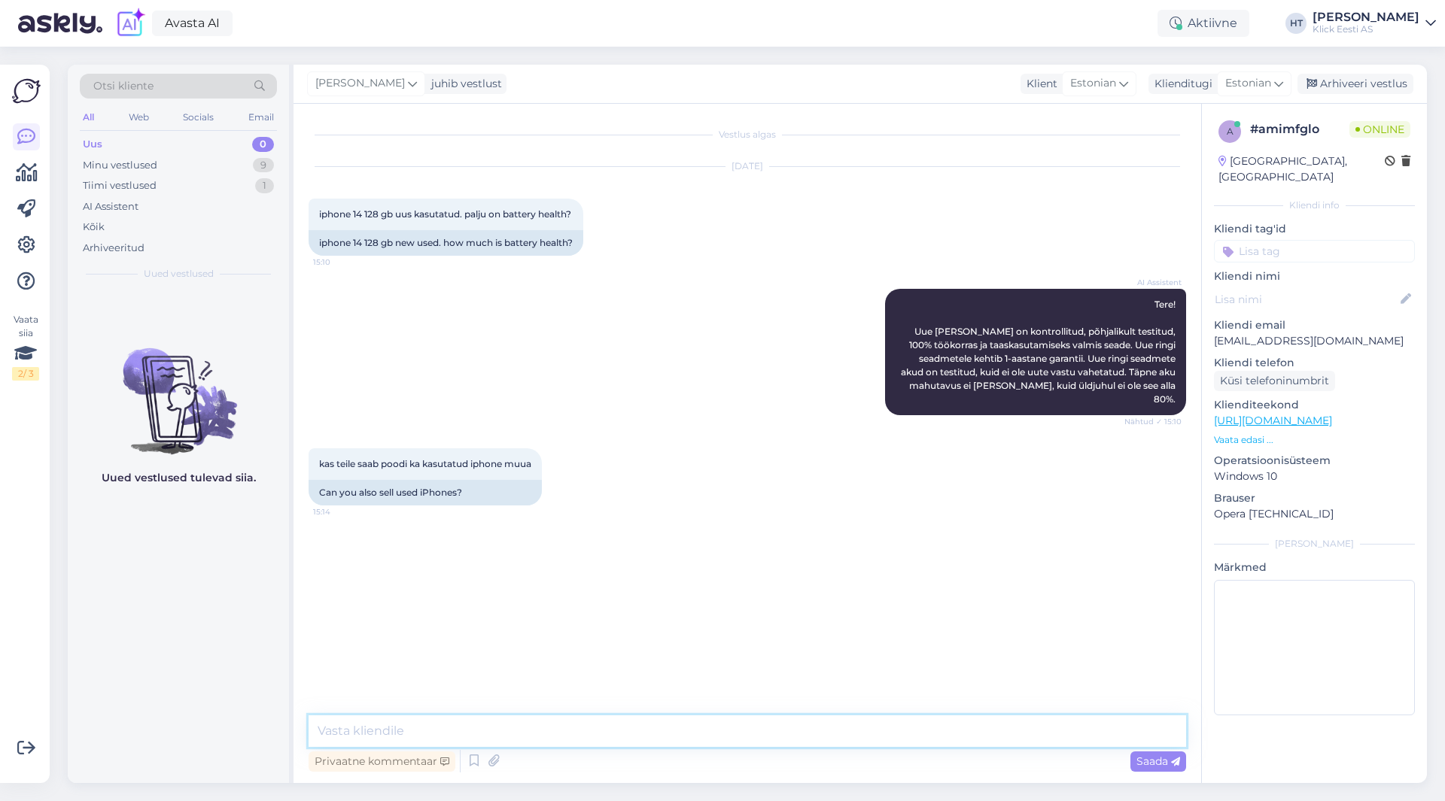
click at [725, 731] on textarea at bounding box center [747, 732] width 877 height 32
paste textarea "Tagasiostu teenus on olemas, kindlad seadmed võtame selle raames tagasi: [URL][…"
type textarea "Tagasiostu teenus on olemas, kindlad seadmed võtame selle raames tagasi: [URL][…"
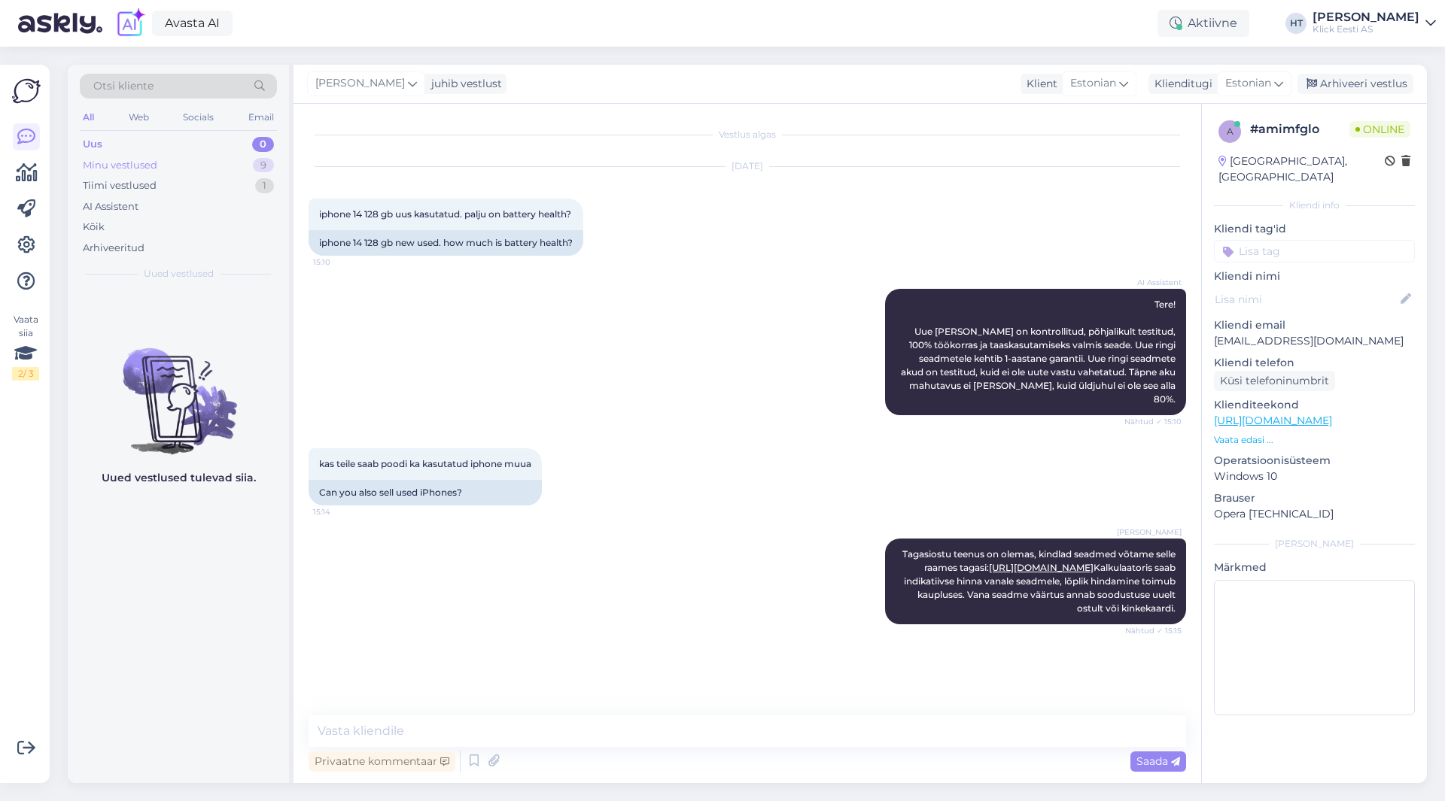
click at [258, 167] on div "9" at bounding box center [263, 165] width 21 height 15
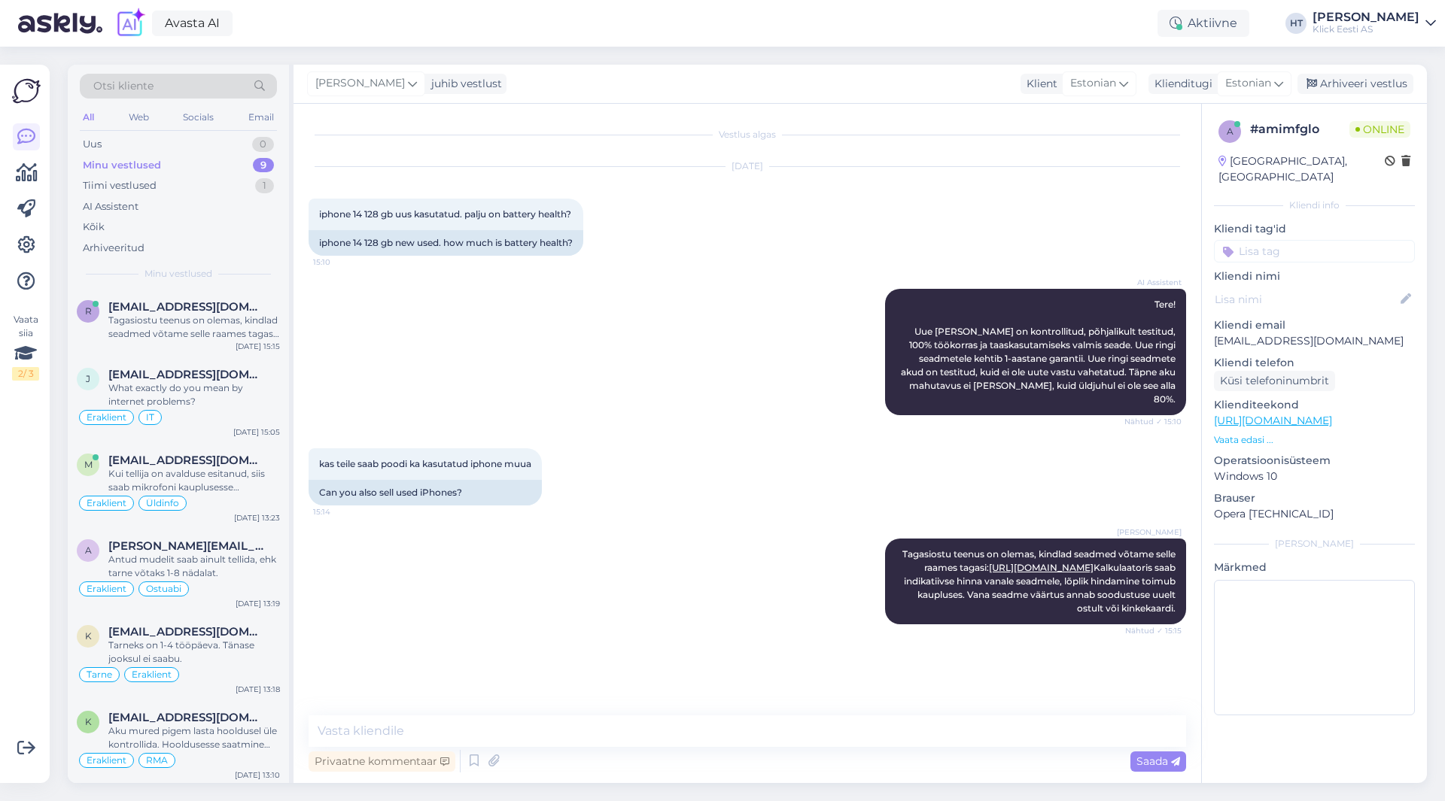
click at [781, 556] on div "[PERSON_NAME] Tagasiostu teenus on olemas, kindlad seadmed võtame selle raames …" at bounding box center [747, 581] width 877 height 119
click at [214, 166] on div "Minu vestlused 9" at bounding box center [178, 165] width 197 height 21
click at [201, 214] on div "AI Assistent" at bounding box center [178, 206] width 197 height 21
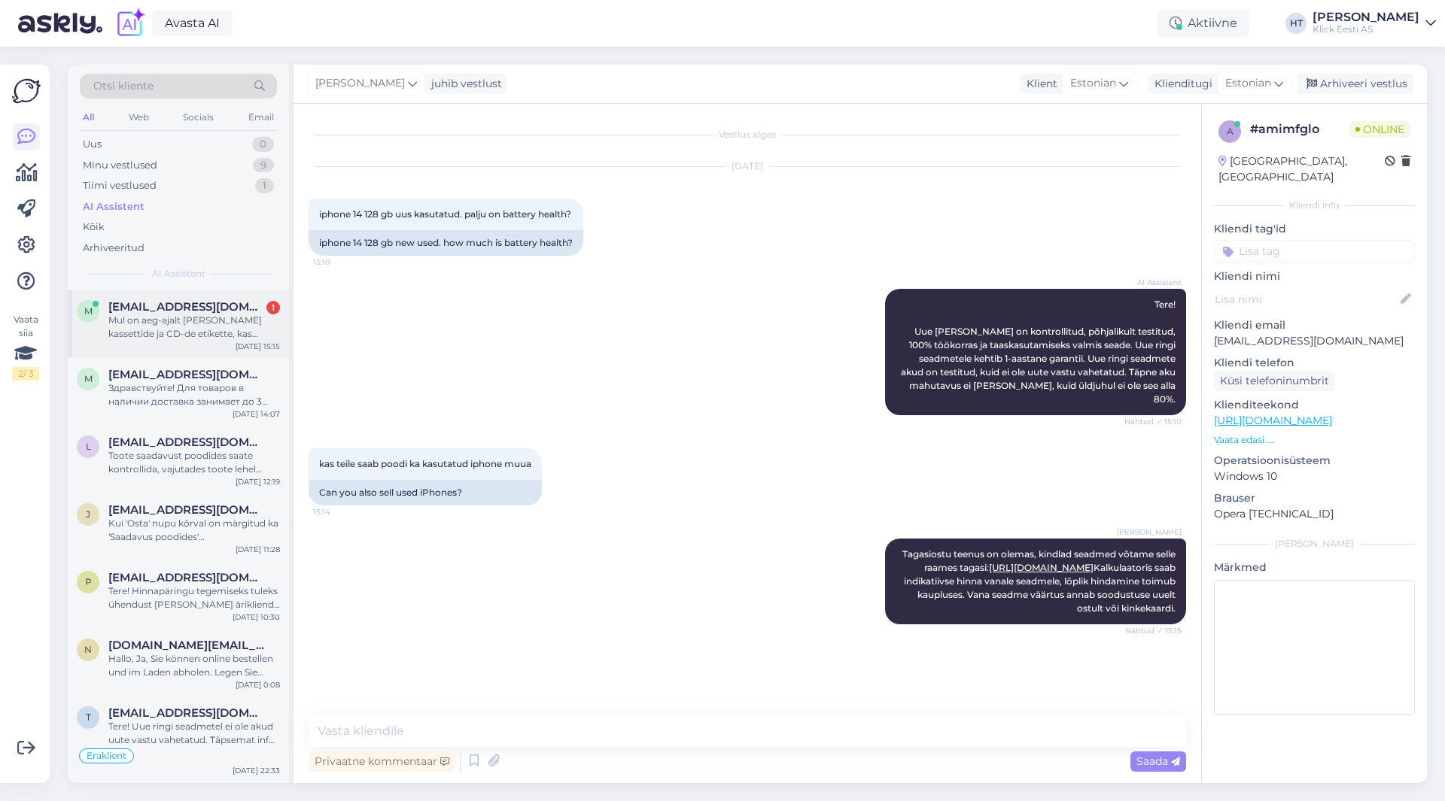
click at [205, 317] on div "Mul on aeg-ajalt [PERSON_NAME] kassettide ja CD-de etikette, kas nende printimi…" at bounding box center [194, 327] width 172 height 27
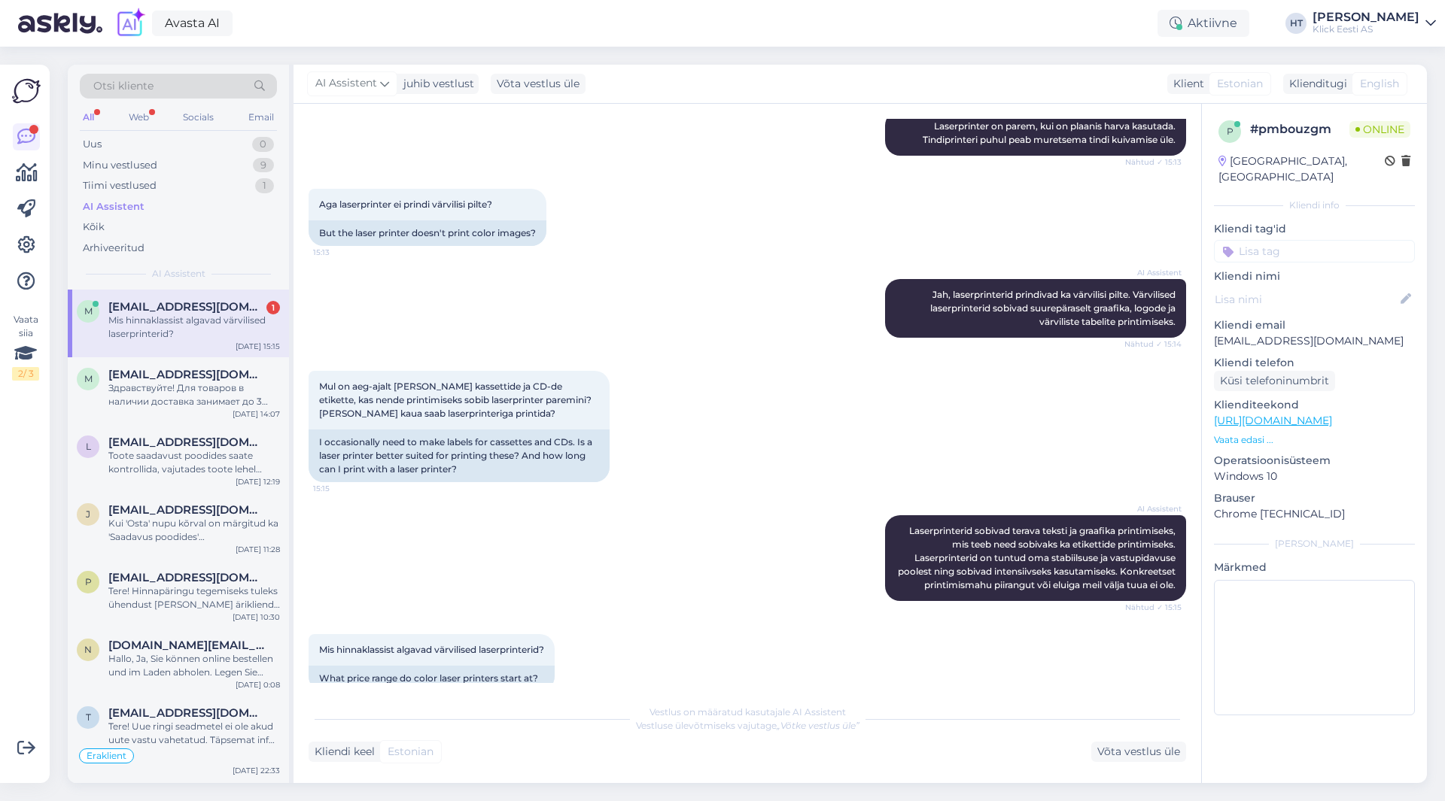
scroll to position [1047, 0]
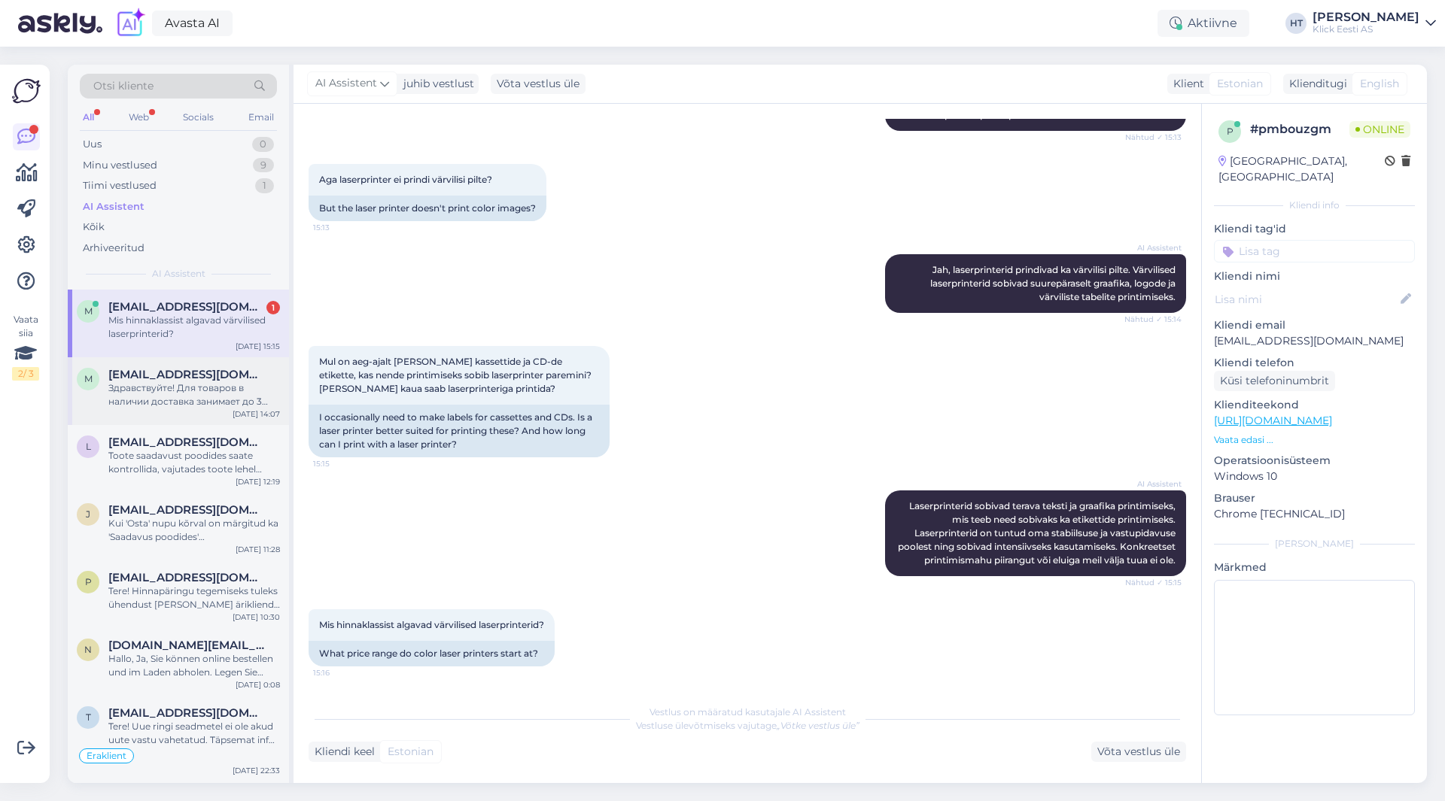
click at [188, 395] on div "Здравствуйте! Для товаров в наличии доставка занимает до 3 рабочих дней. Если т…" at bounding box center [194, 395] width 172 height 27
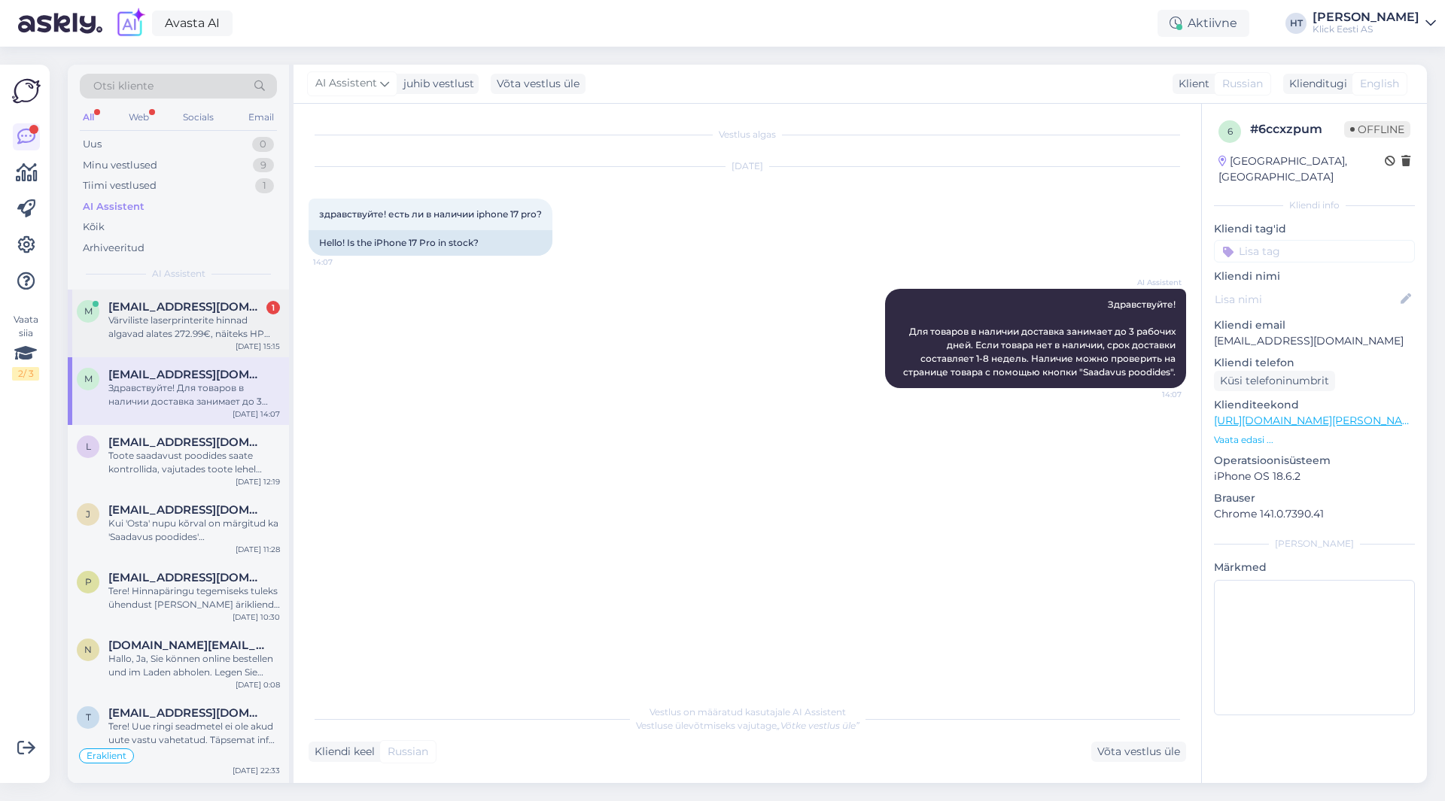
click at [176, 296] on div "m [EMAIL_ADDRESS][DOMAIN_NAME] 1 Värviliste laserprinterite hinnad algavad alat…" at bounding box center [178, 324] width 221 height 68
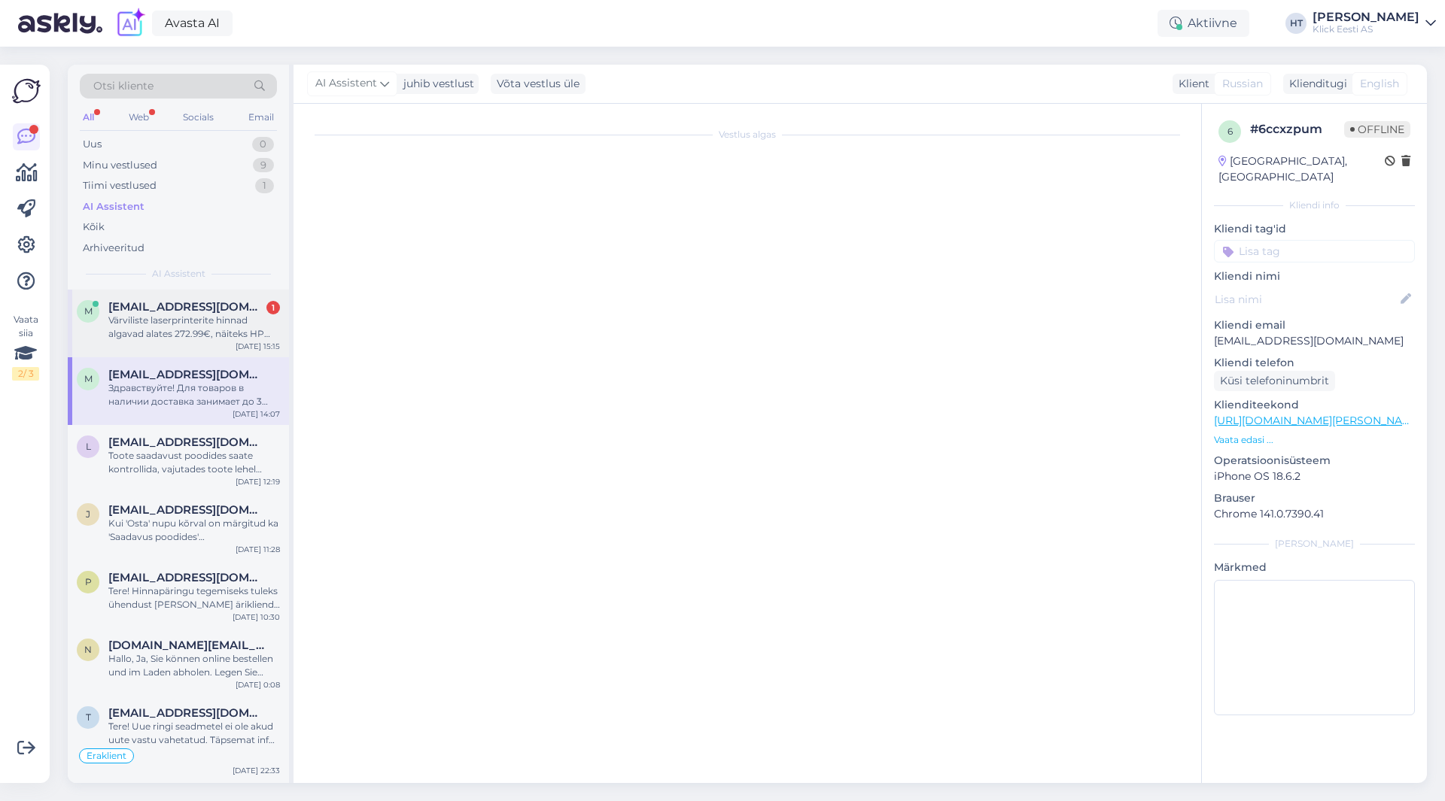
scroll to position [1126, 0]
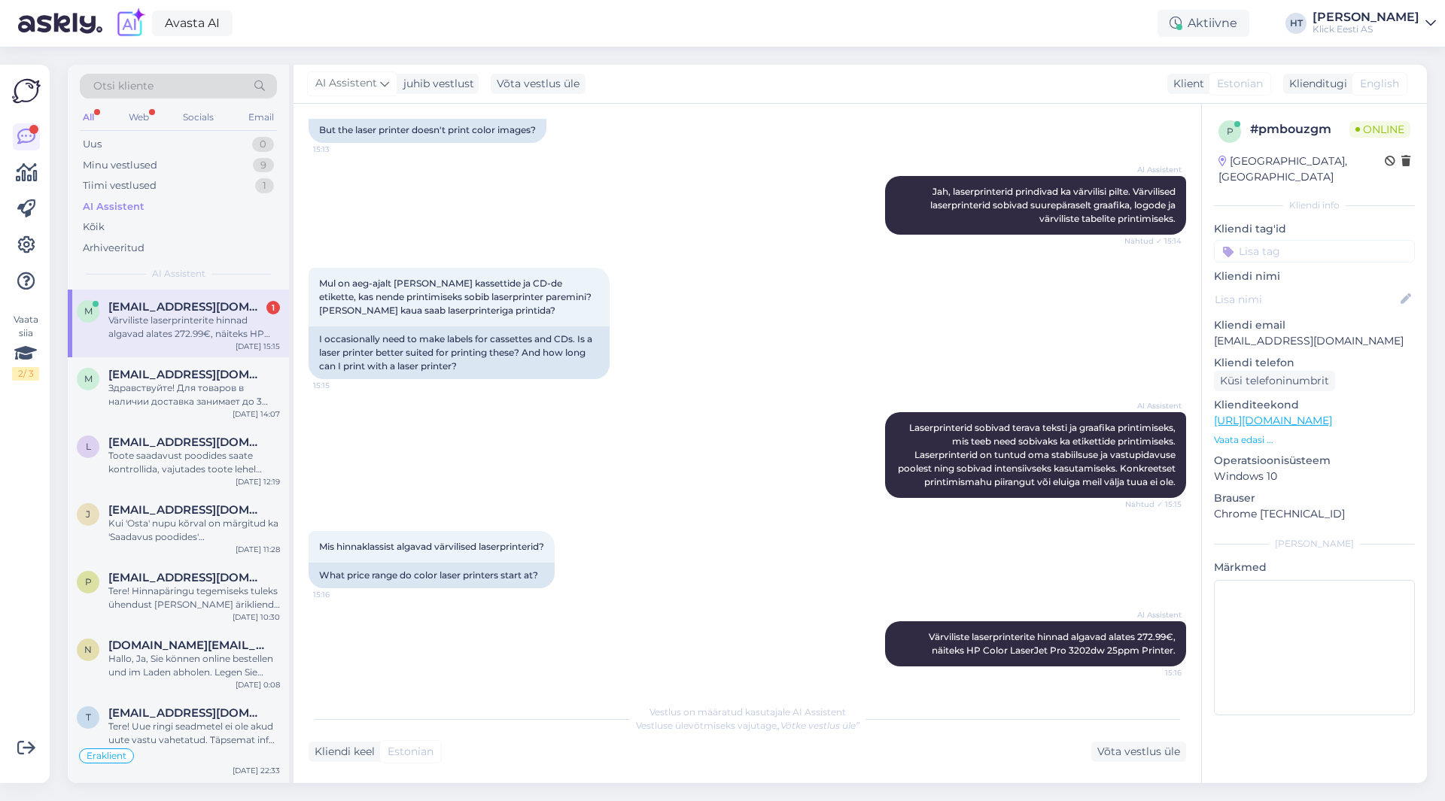
click at [223, 336] on div "Värviliste laserprinterite hinnad algavad alates 272.99€, näiteks HP Color Lase…" at bounding box center [194, 327] width 172 height 27
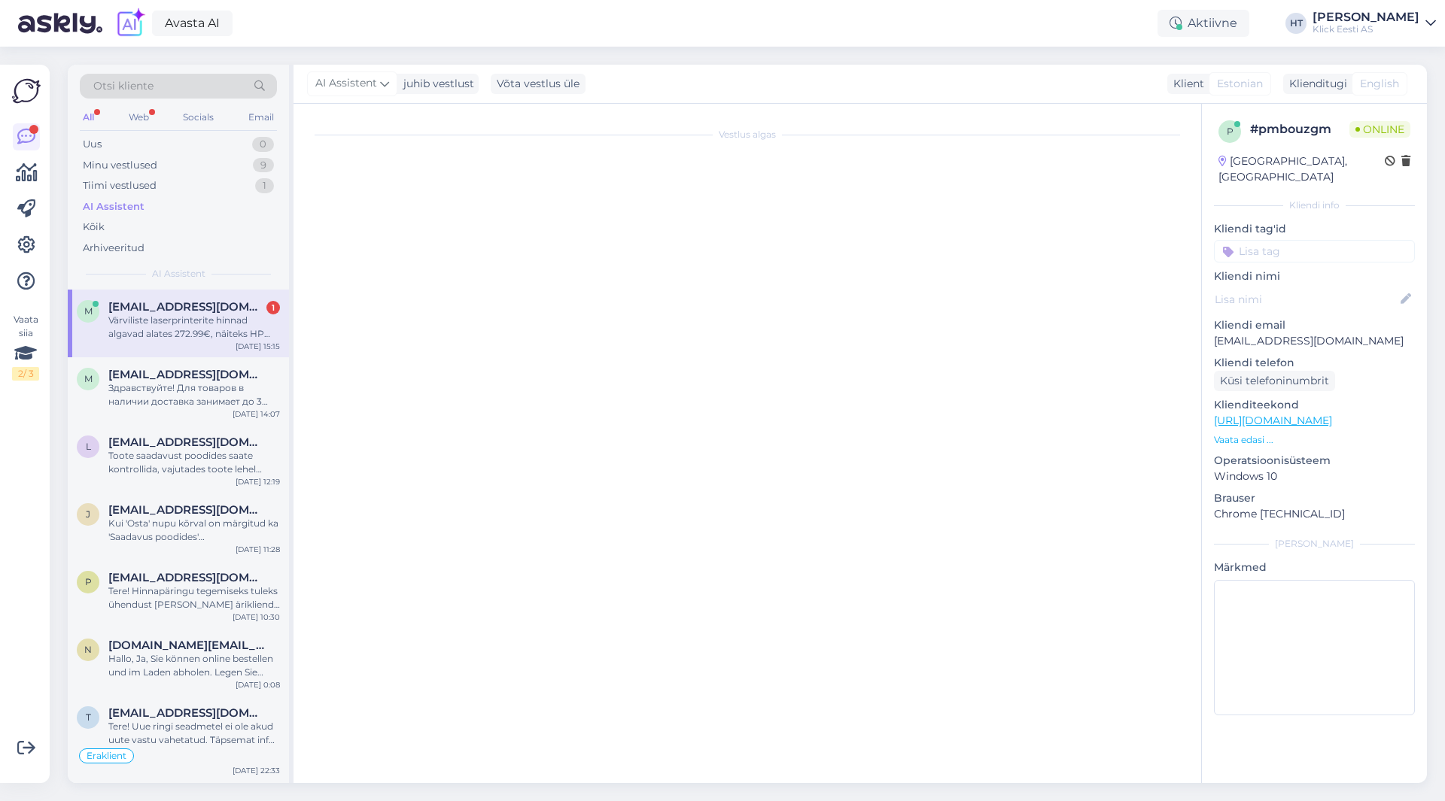
scroll to position [0, 0]
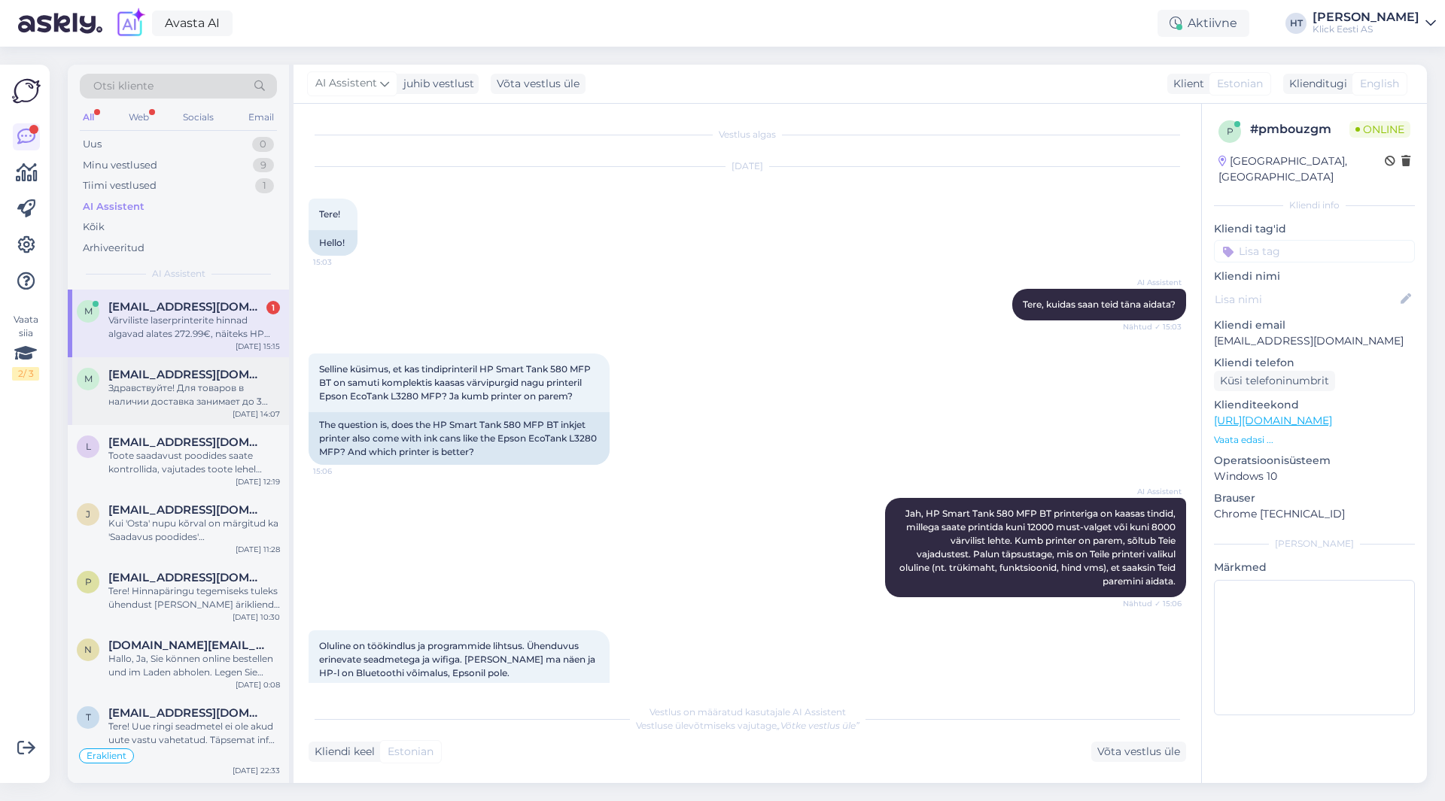
click at [222, 377] on span "[EMAIL_ADDRESS][DOMAIN_NAME]" at bounding box center [186, 375] width 157 height 14
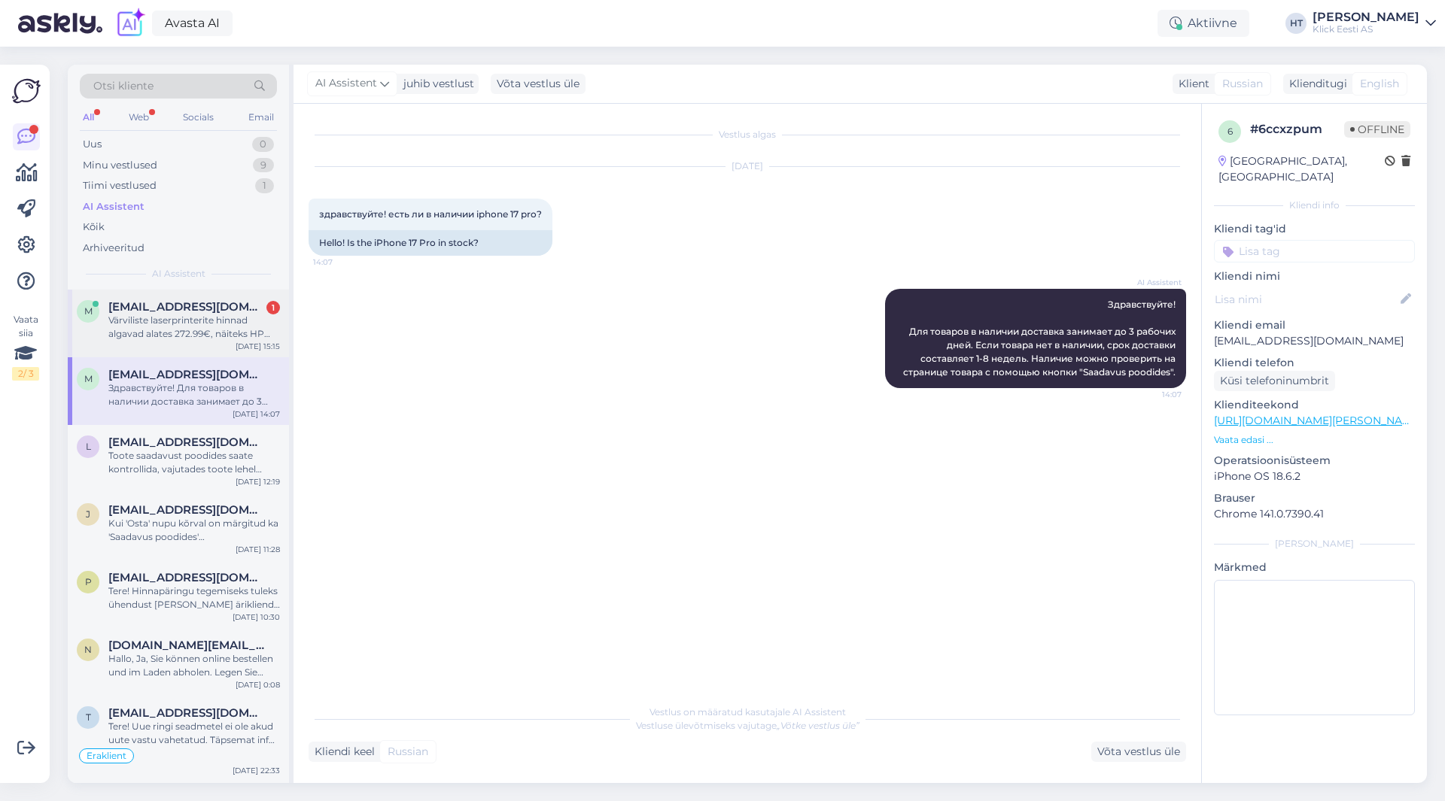
click at [230, 324] on div "Värviliste laserprinterite hinnad algavad alates 272.99€, näiteks HP Color Lase…" at bounding box center [194, 327] width 172 height 27
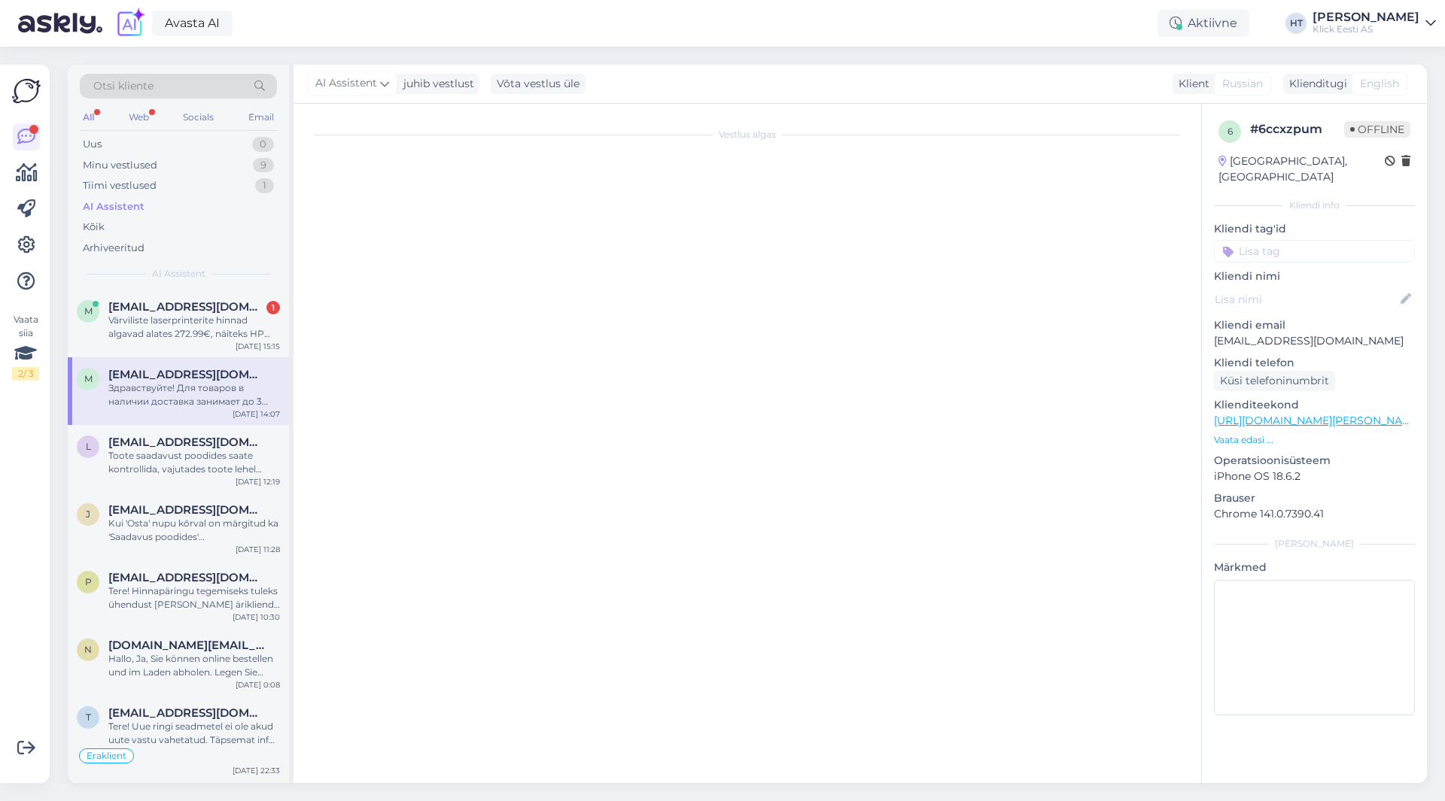
scroll to position [1126, 0]
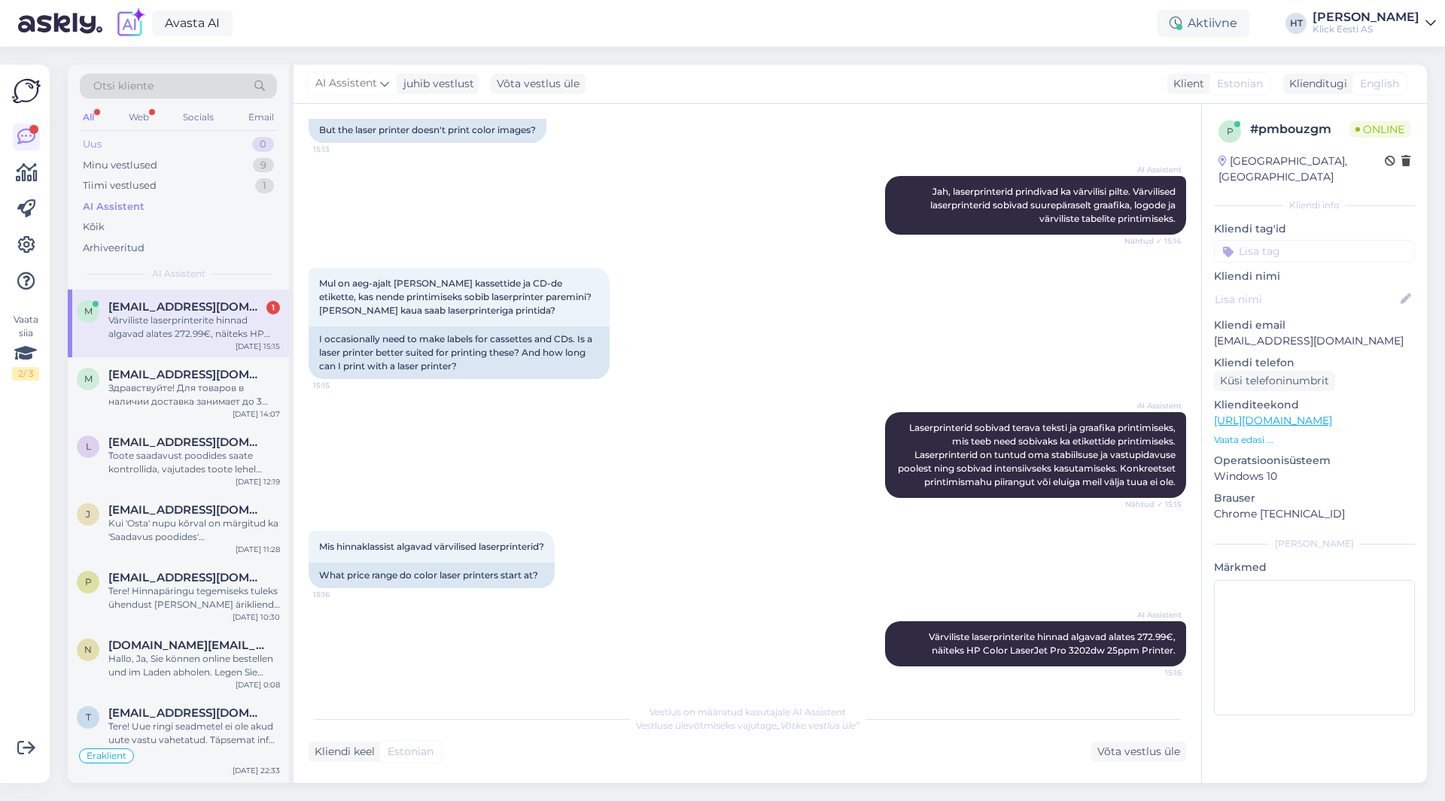
click at [241, 153] on div "Uus 0" at bounding box center [178, 144] width 197 height 21
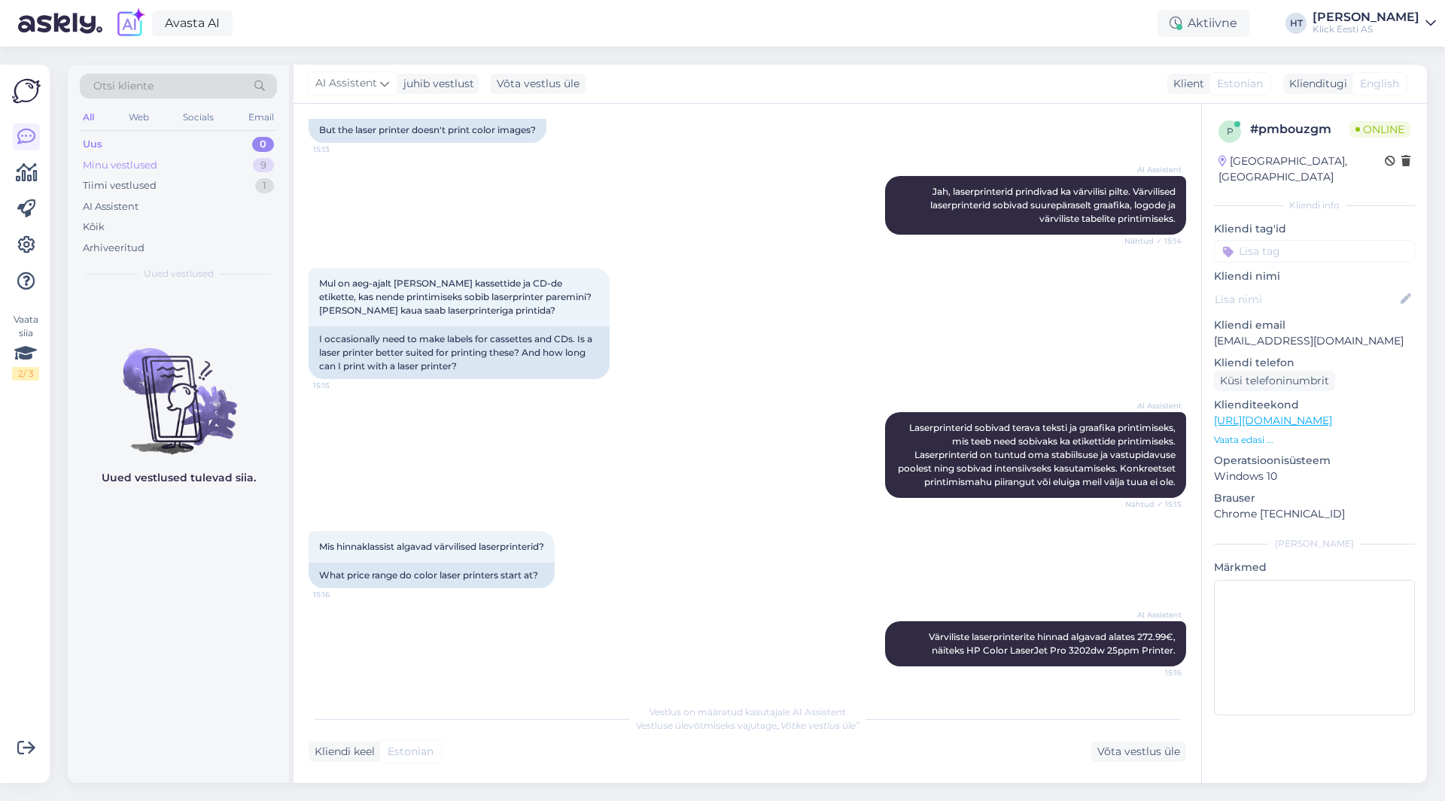
click at [243, 165] on div "Minu vestlused 9" at bounding box center [178, 165] width 197 height 21
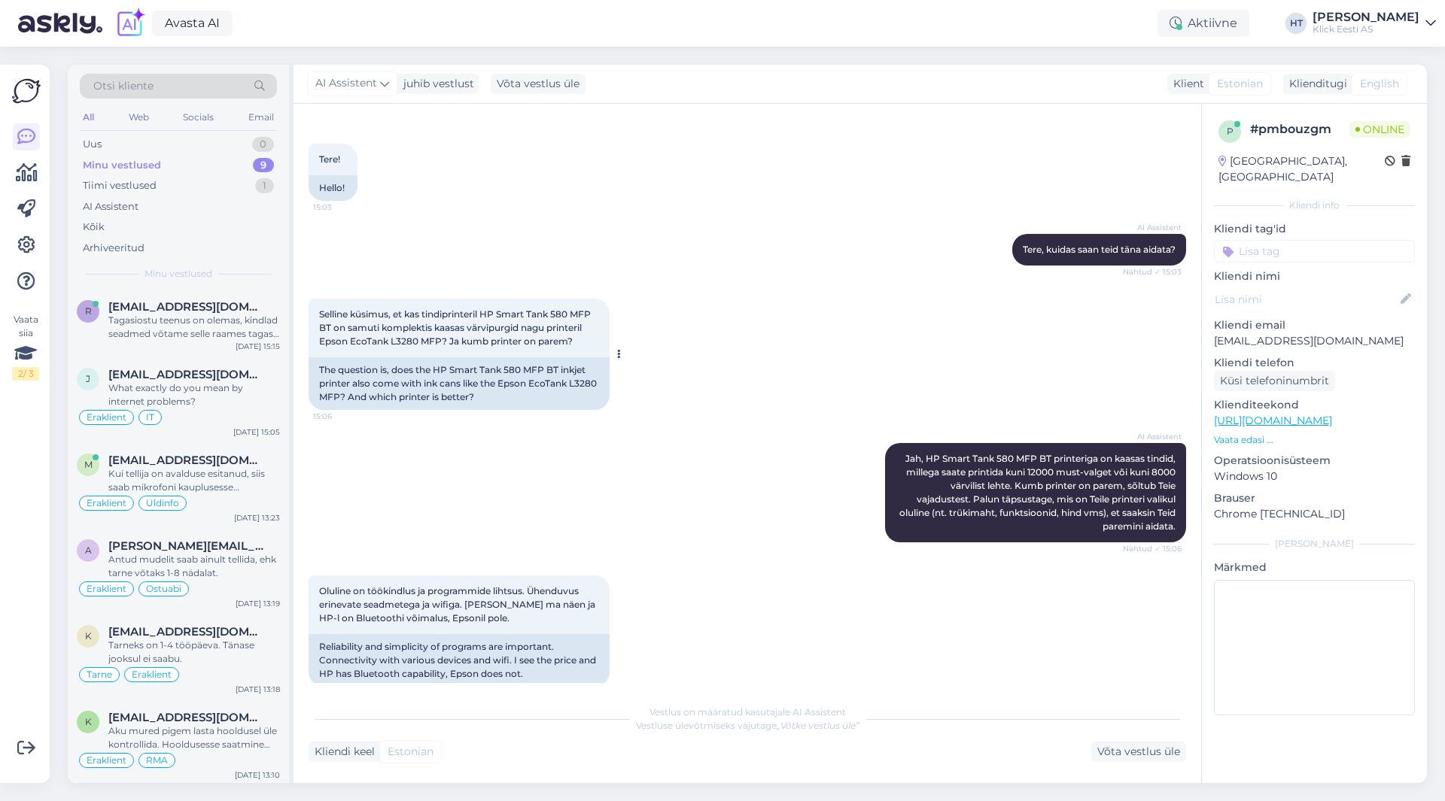
scroll to position [0, 0]
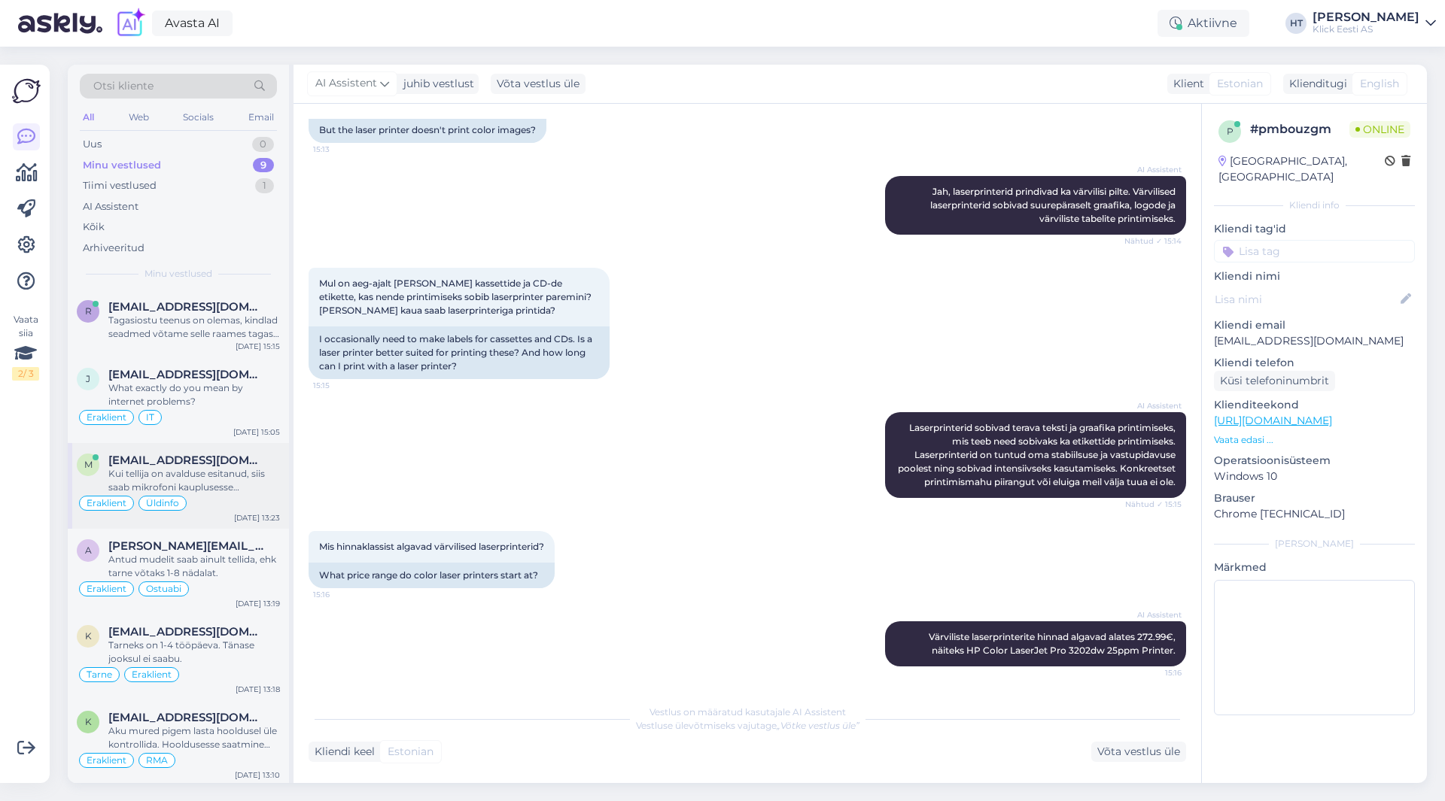
click at [166, 497] on div "Üldinfo" at bounding box center [162, 503] width 48 height 15
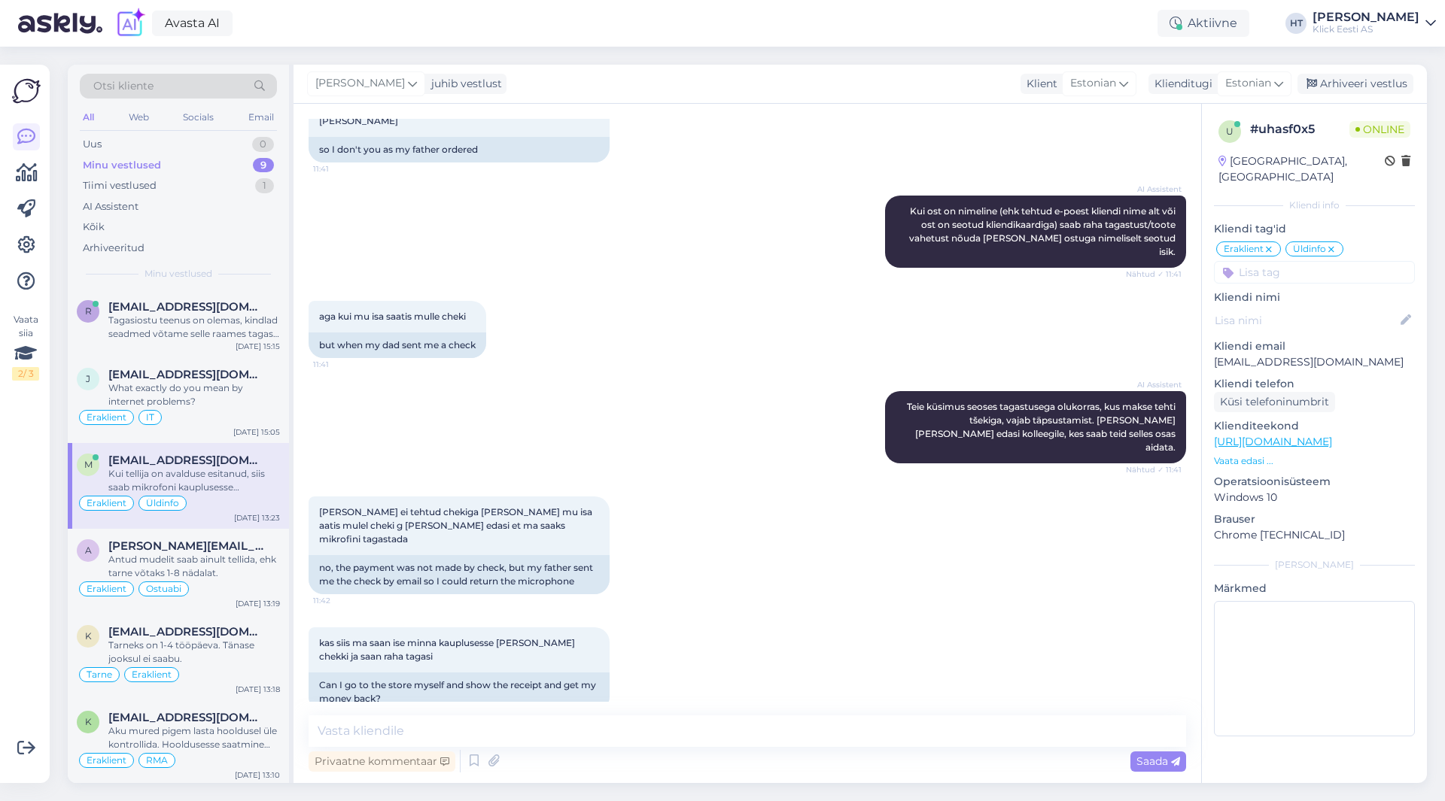
scroll to position [1333, 0]
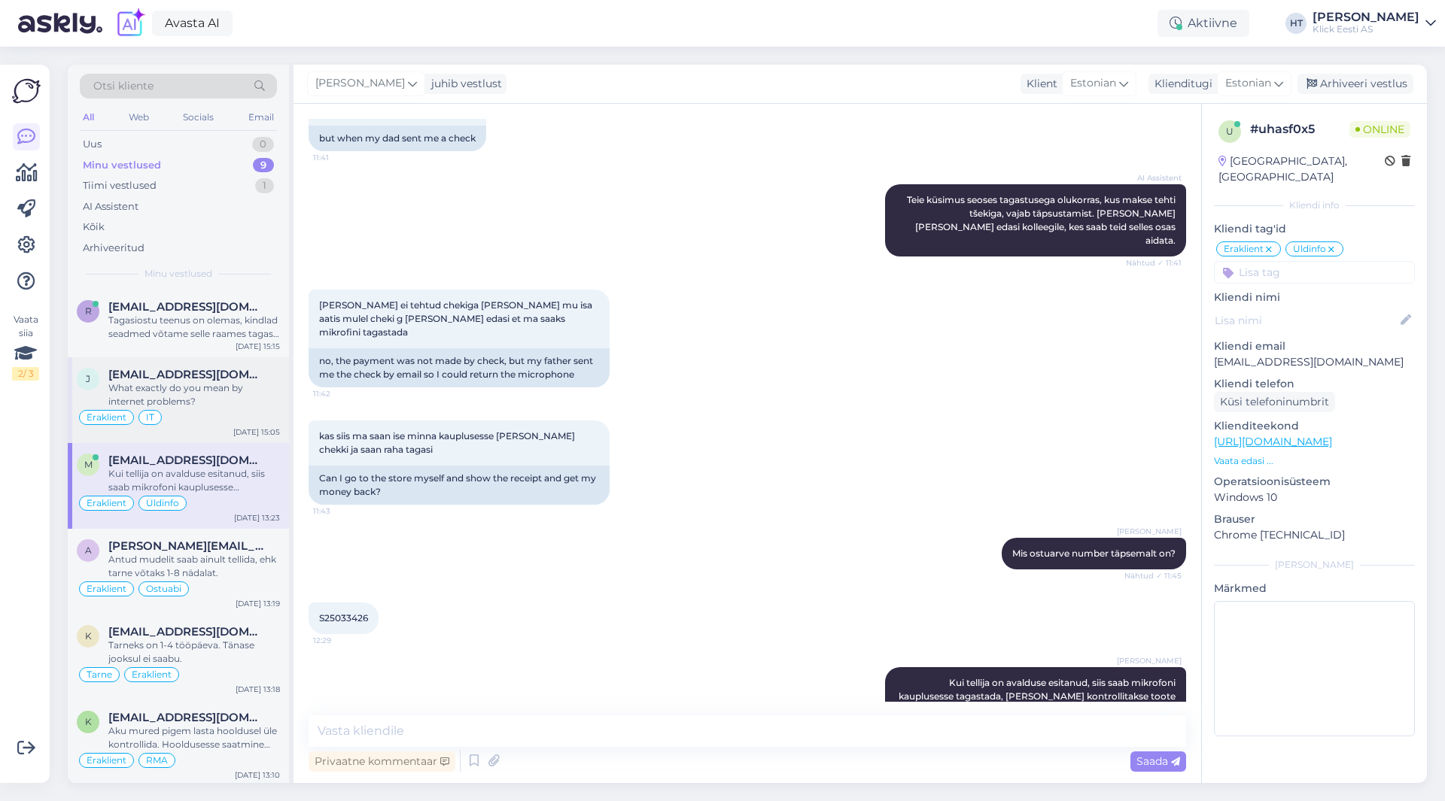
click at [206, 370] on span "[EMAIL_ADDRESS][DOMAIN_NAME]" at bounding box center [186, 375] width 157 height 14
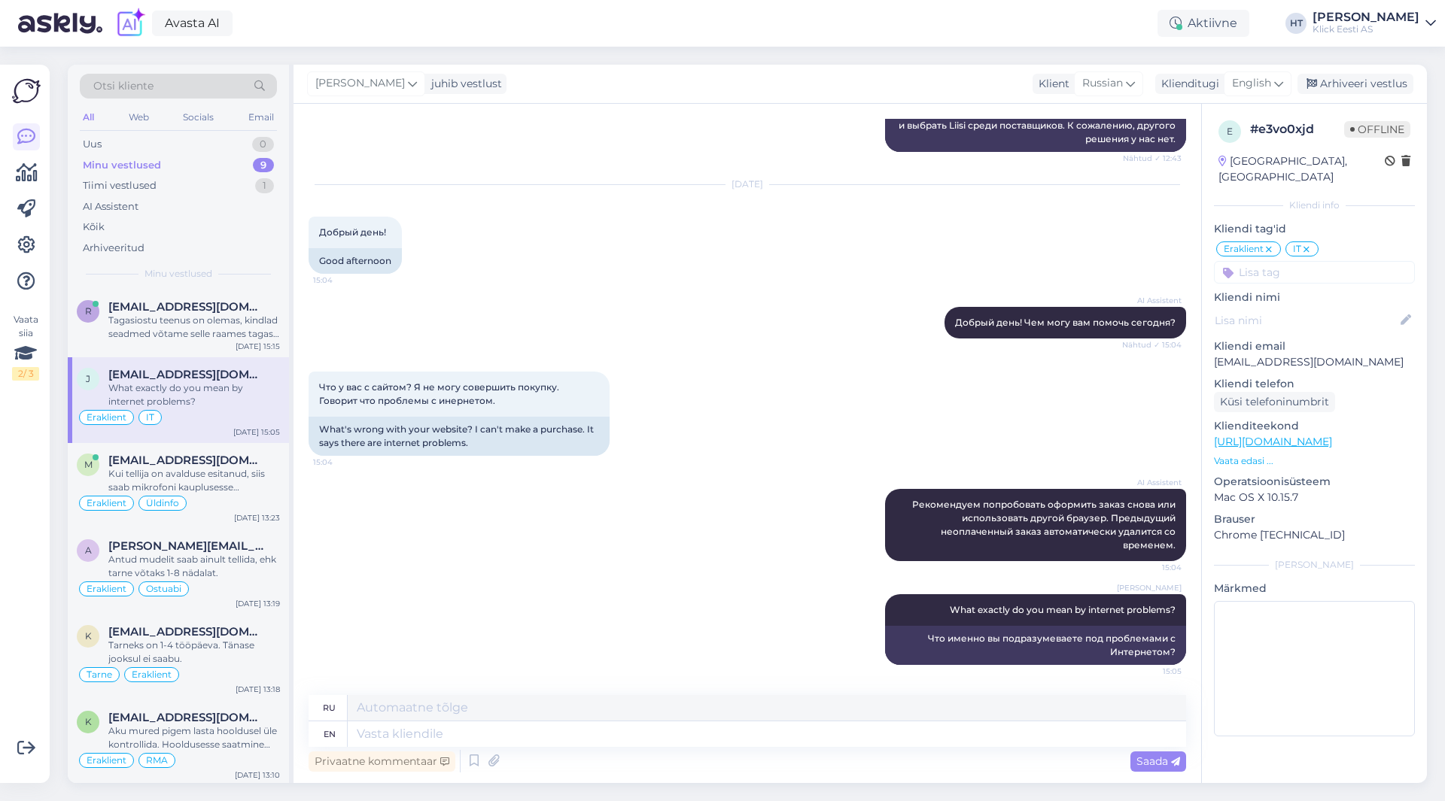
scroll to position [343, 0]
click at [166, 148] on div "Uus 1" at bounding box center [178, 144] width 197 height 21
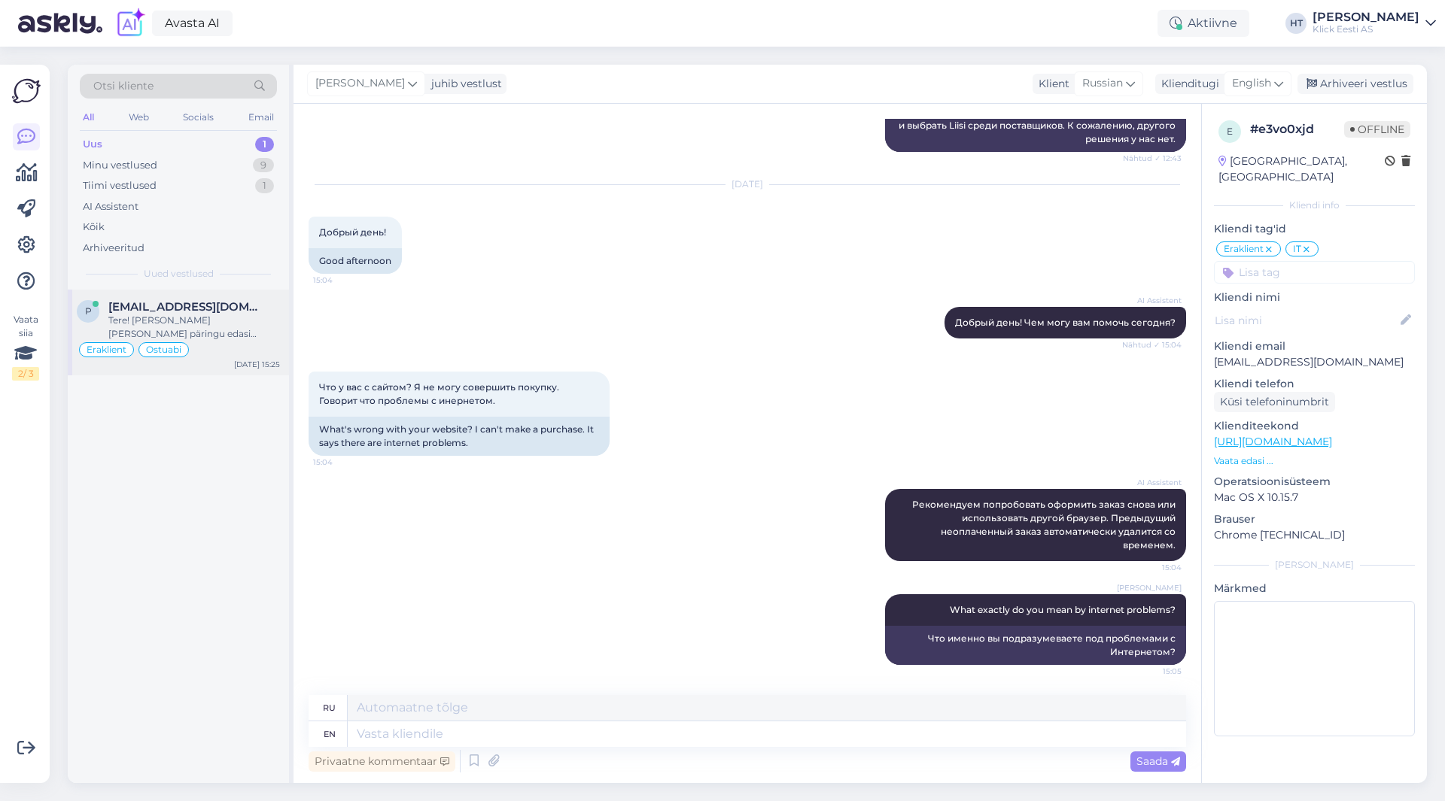
click at [181, 304] on span "[EMAIL_ADDRESS][DOMAIN_NAME]" at bounding box center [186, 307] width 157 height 14
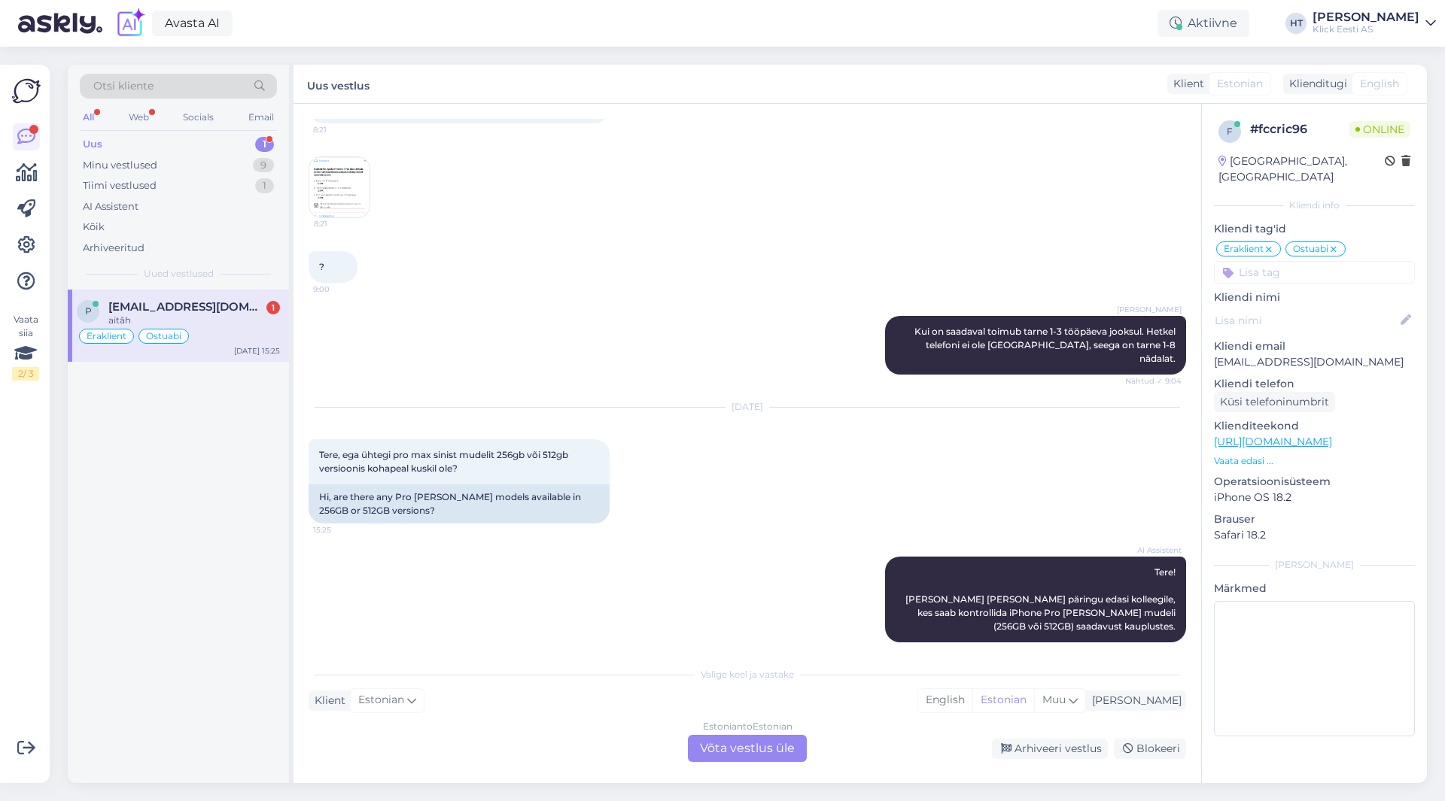
scroll to position [807, 0]
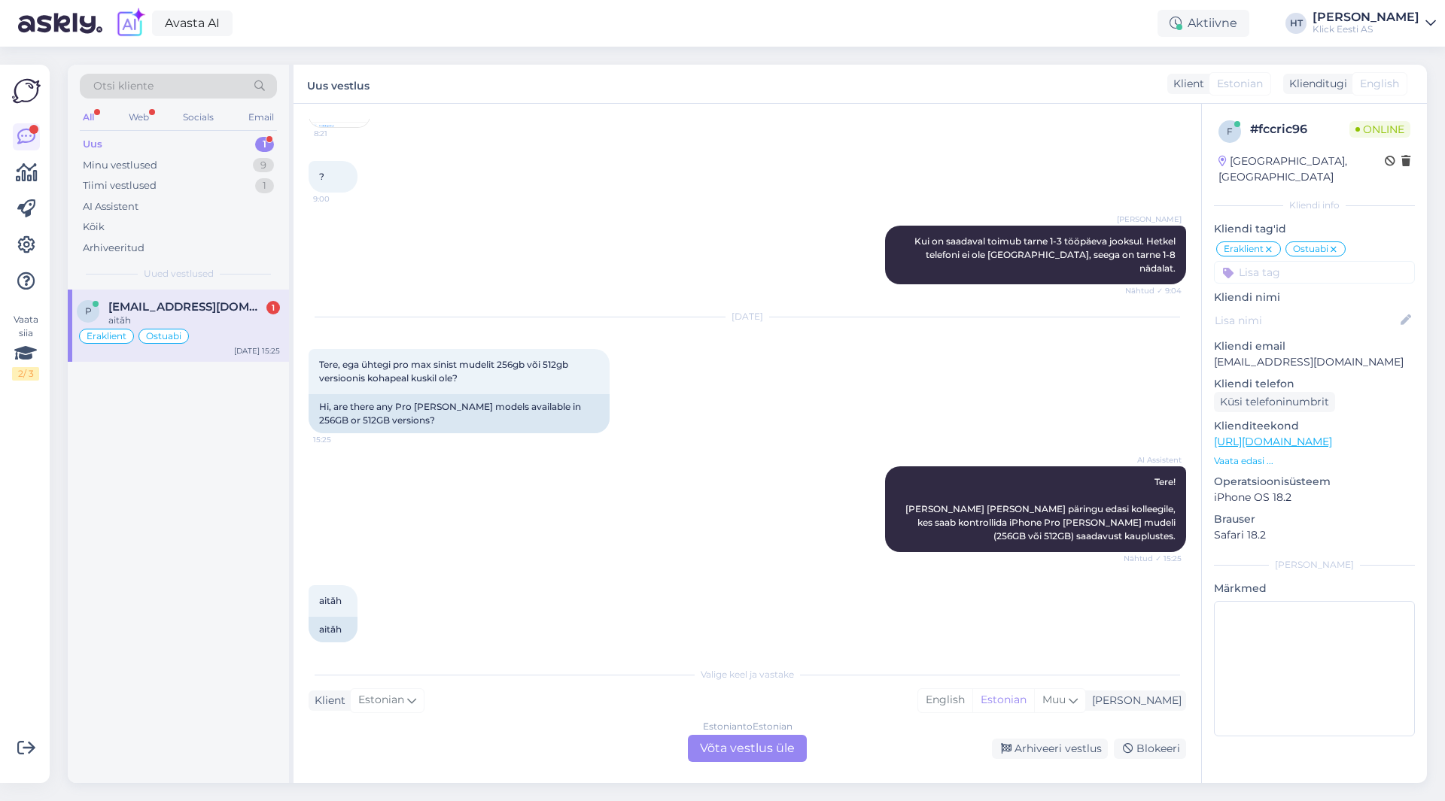
click at [211, 312] on span "[EMAIL_ADDRESS][DOMAIN_NAME]" at bounding box center [186, 307] width 157 height 14
click at [740, 744] on div "Estonian to Estonian Võta vestlus üle" at bounding box center [747, 748] width 119 height 27
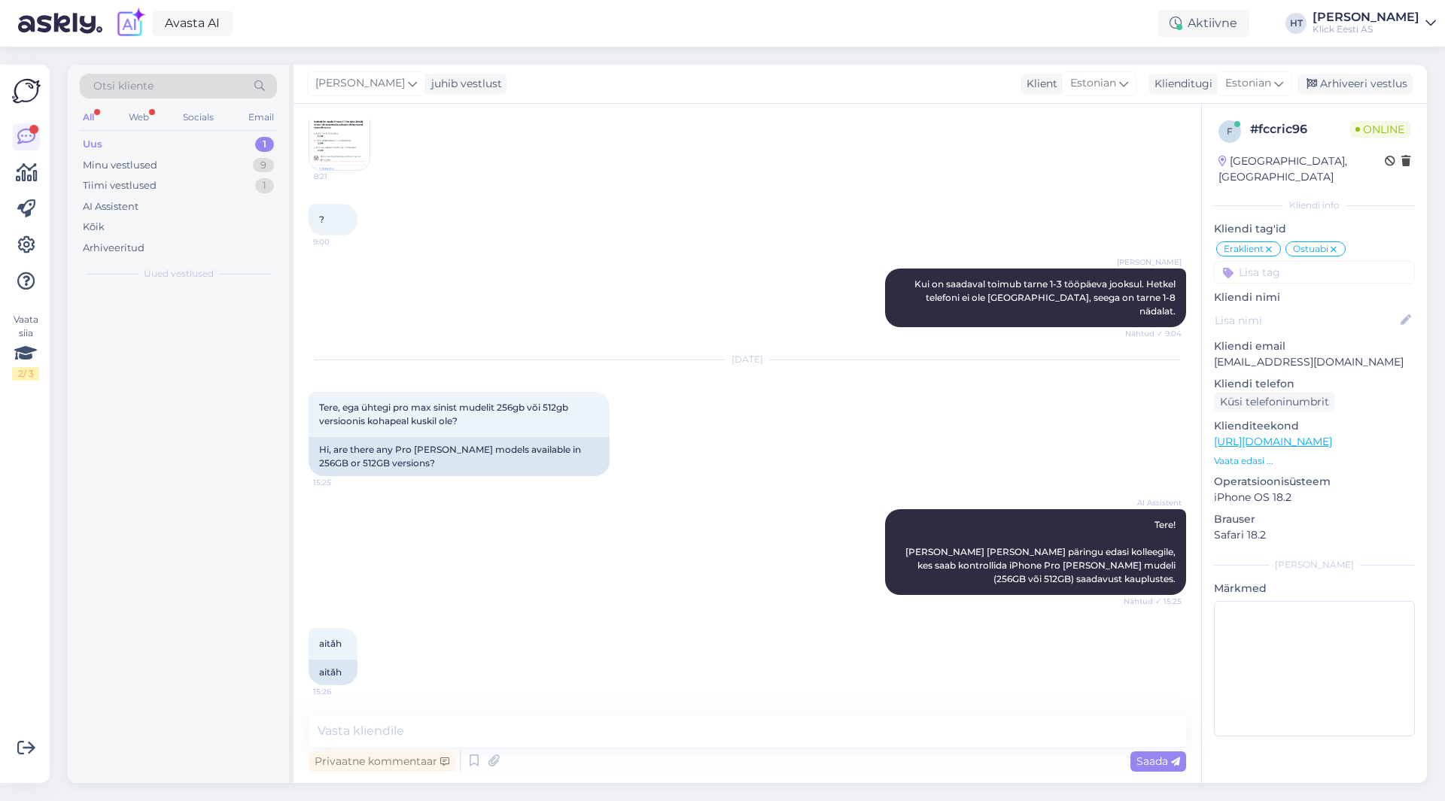
scroll to position [750, 0]
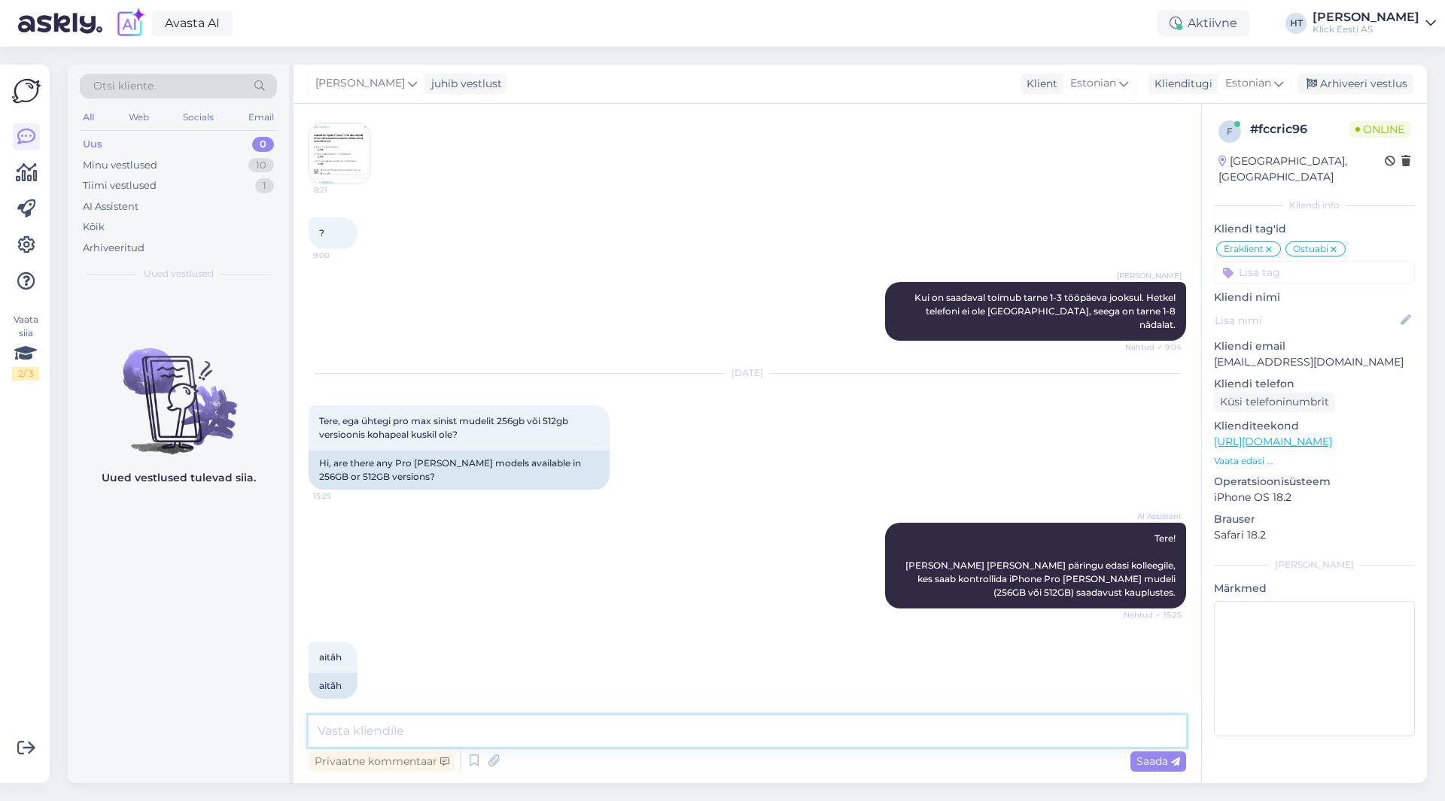
click at [740, 728] on textarea at bounding box center [747, 732] width 877 height 32
type textarea "Hetkel ei ole üheski kaupluses."
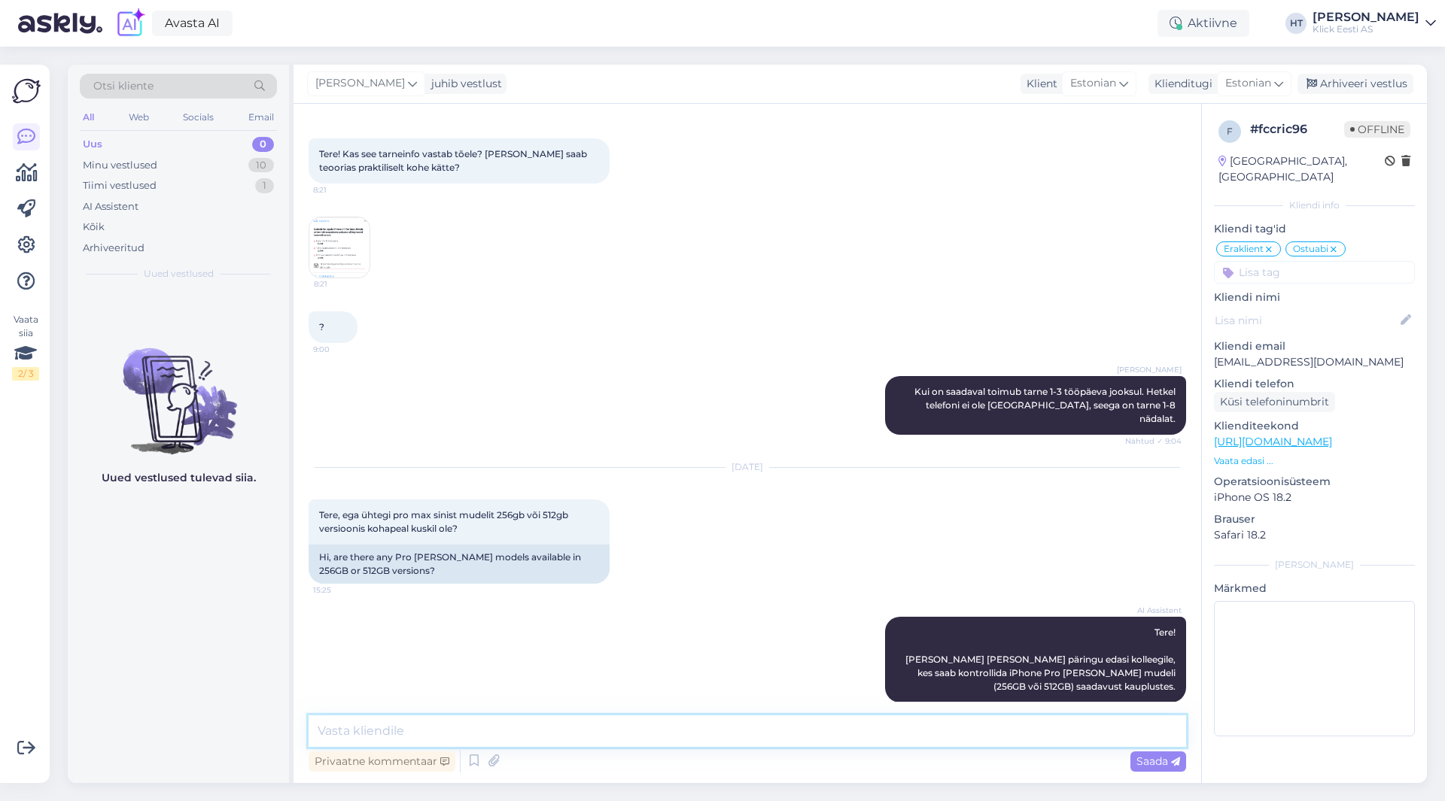
scroll to position [439, 0]
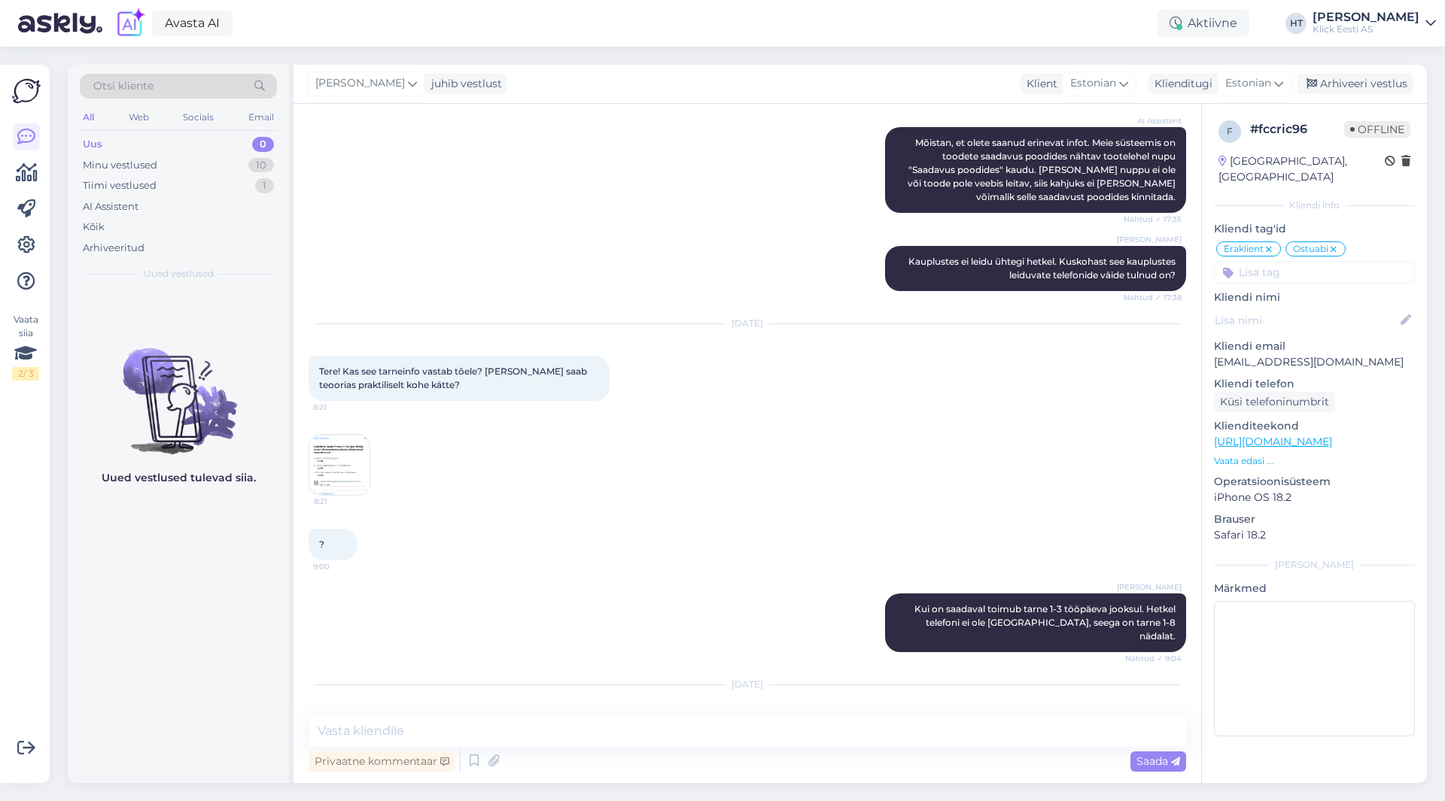
click at [338, 456] on img at bounding box center [339, 465] width 60 height 60
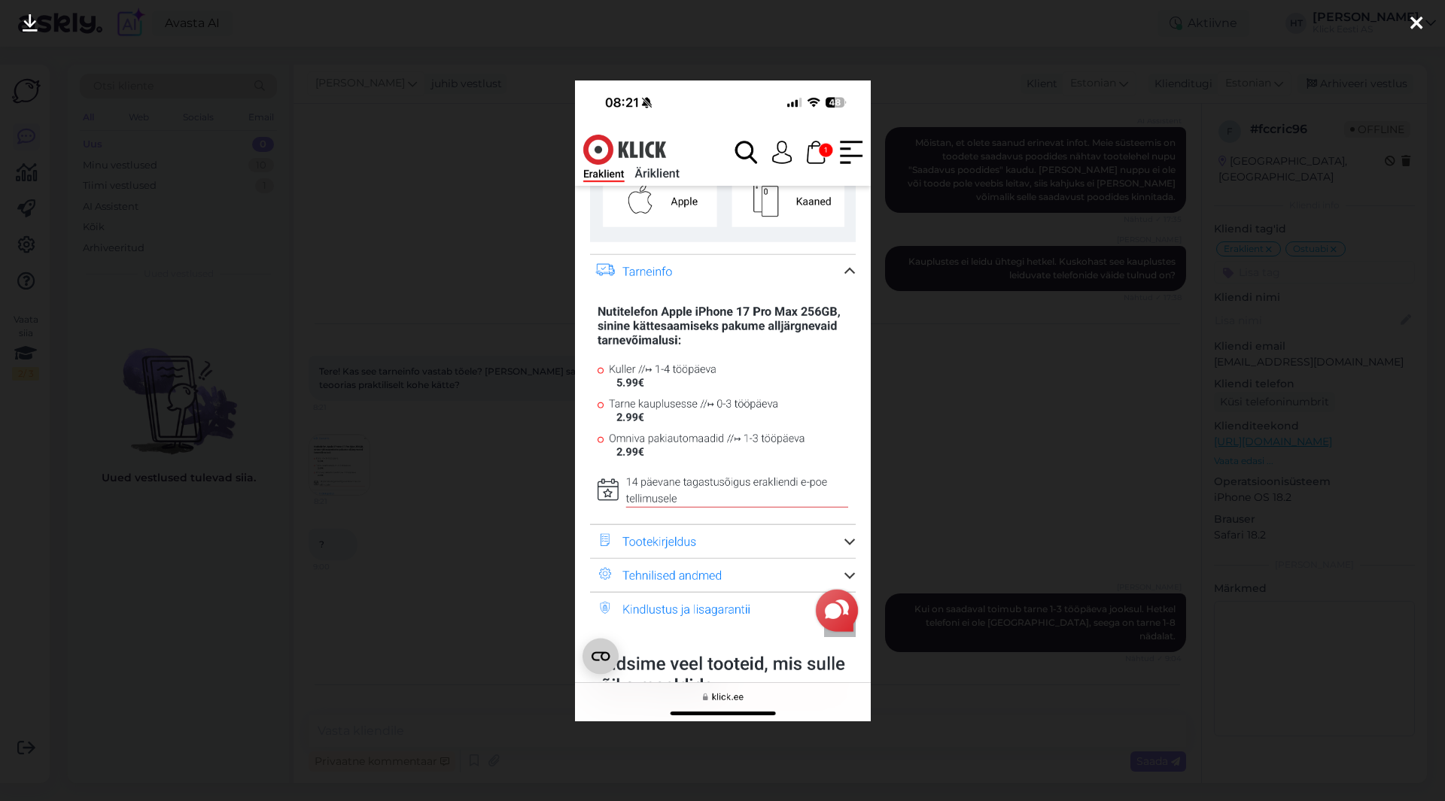
click at [448, 524] on div at bounding box center [722, 400] width 1445 height 801
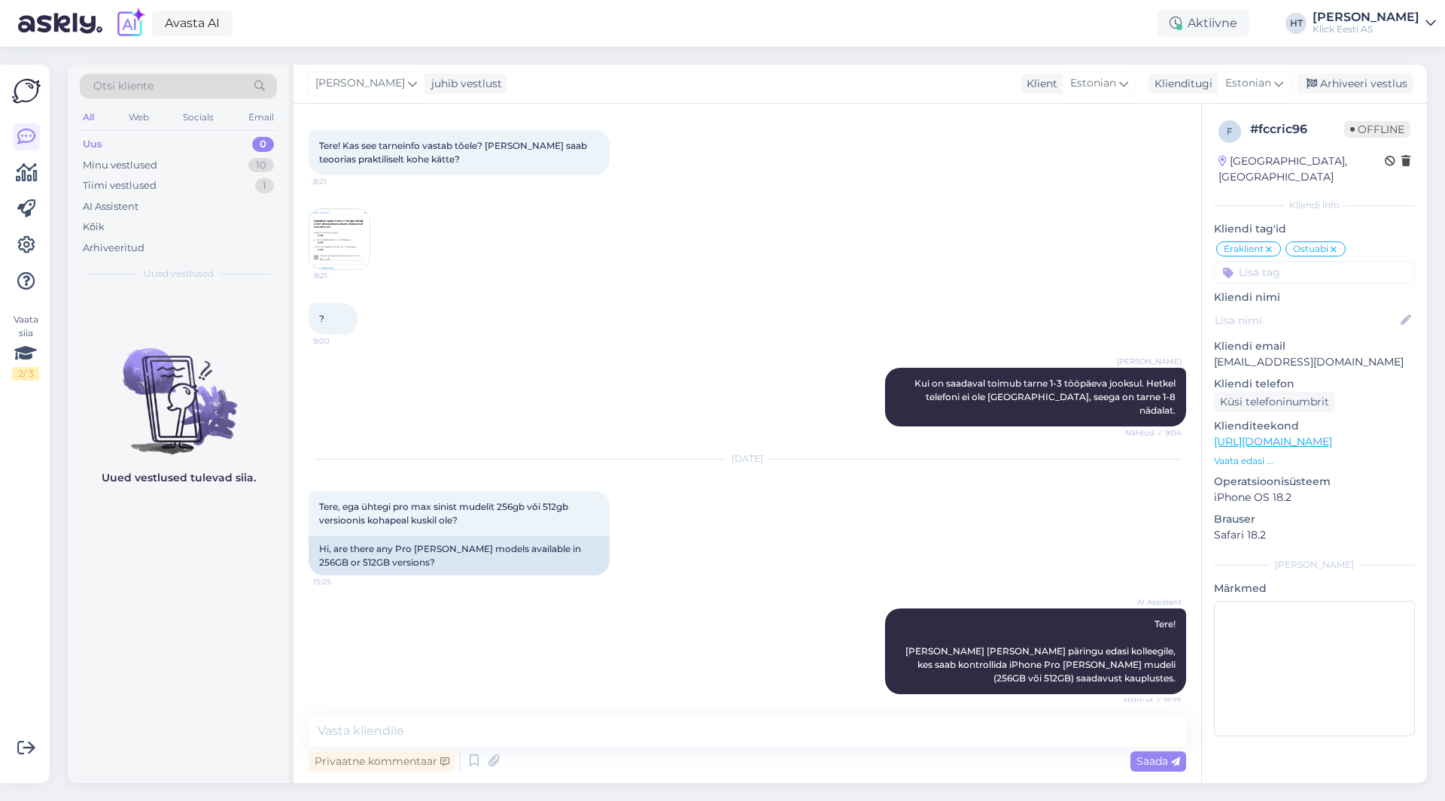
scroll to position [815, 0]
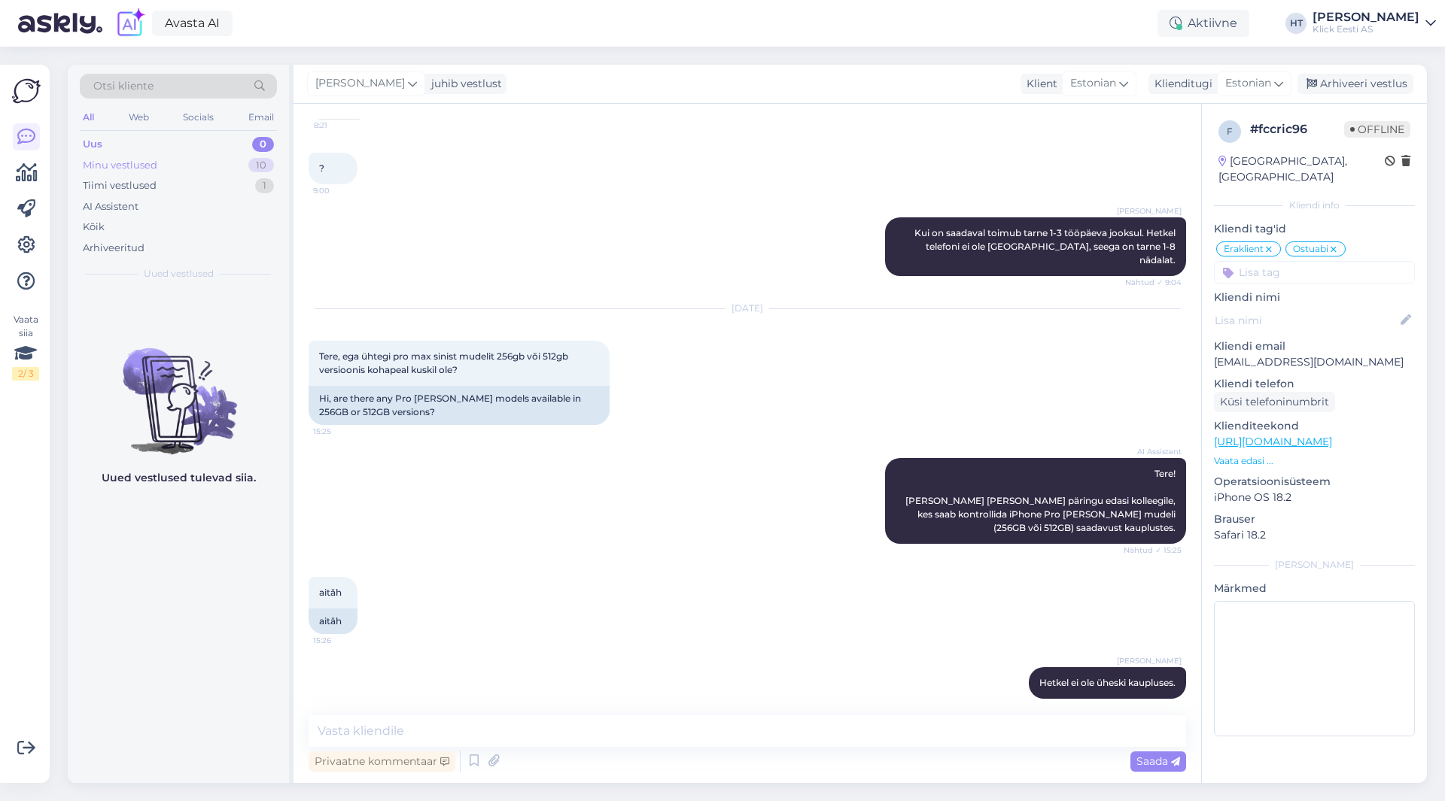
click at [237, 164] on div "Minu vestlused 10" at bounding box center [178, 165] width 197 height 21
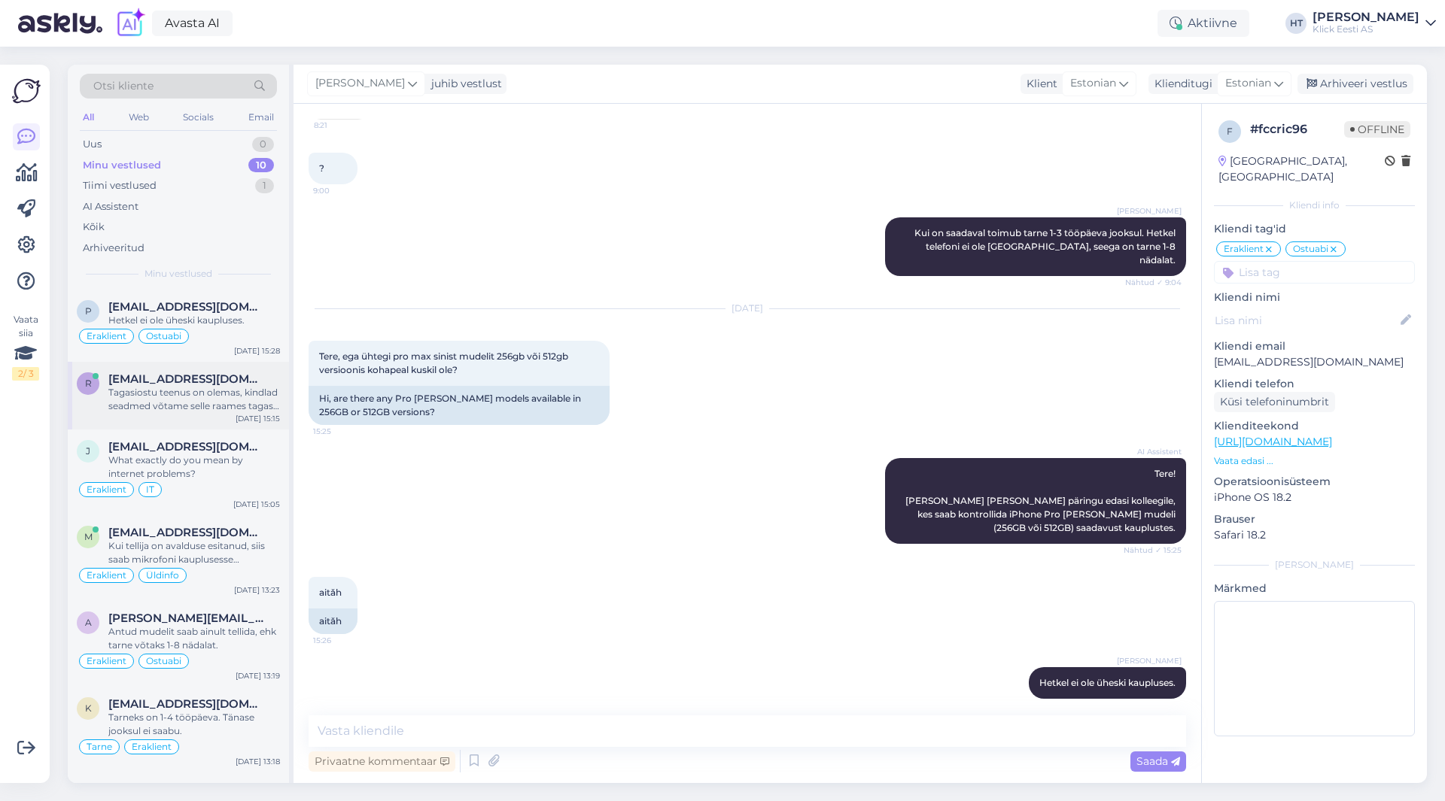
click at [251, 375] on span "[EMAIL_ADDRESS][DOMAIN_NAME]" at bounding box center [186, 379] width 157 height 14
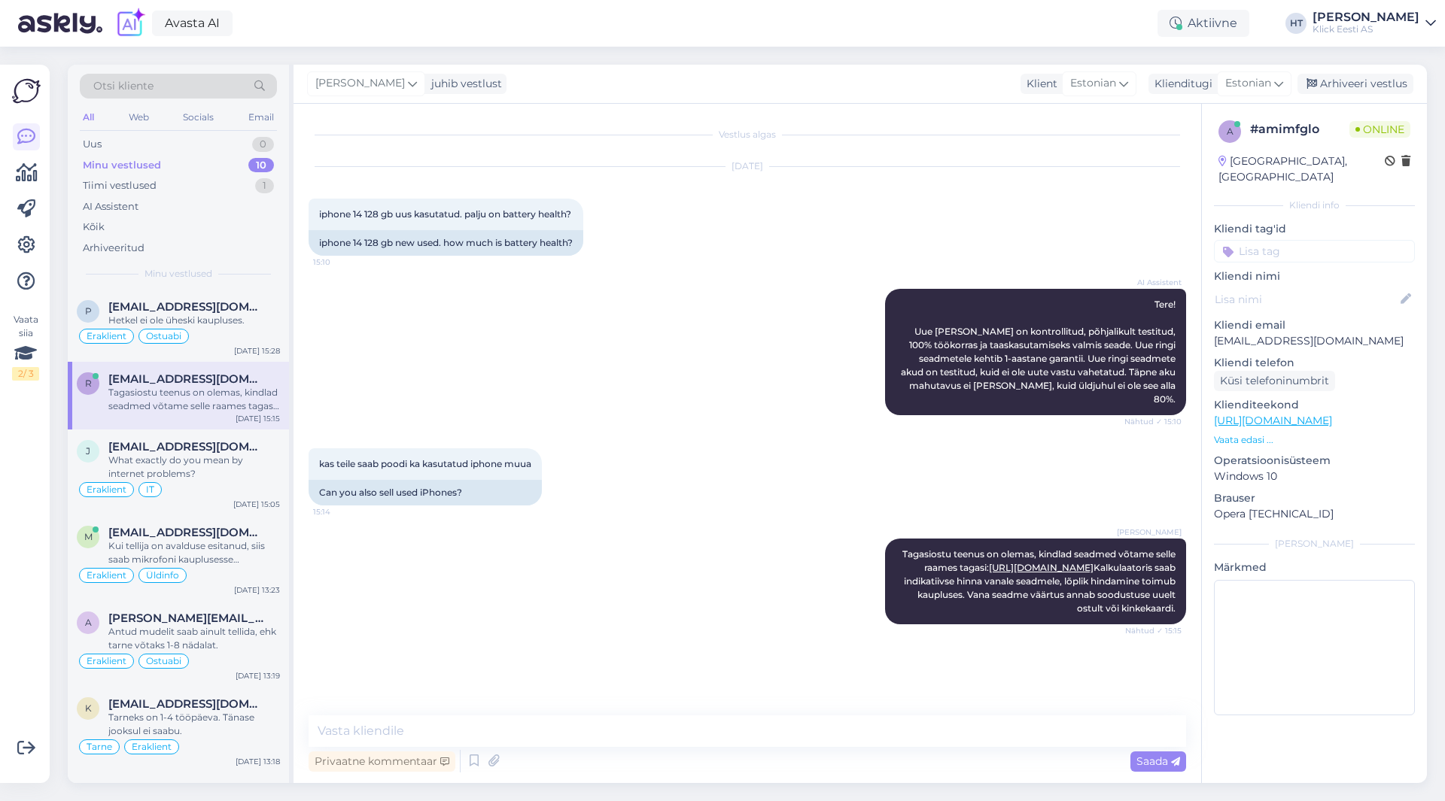
click at [1298, 240] on input at bounding box center [1314, 251] width 201 height 23
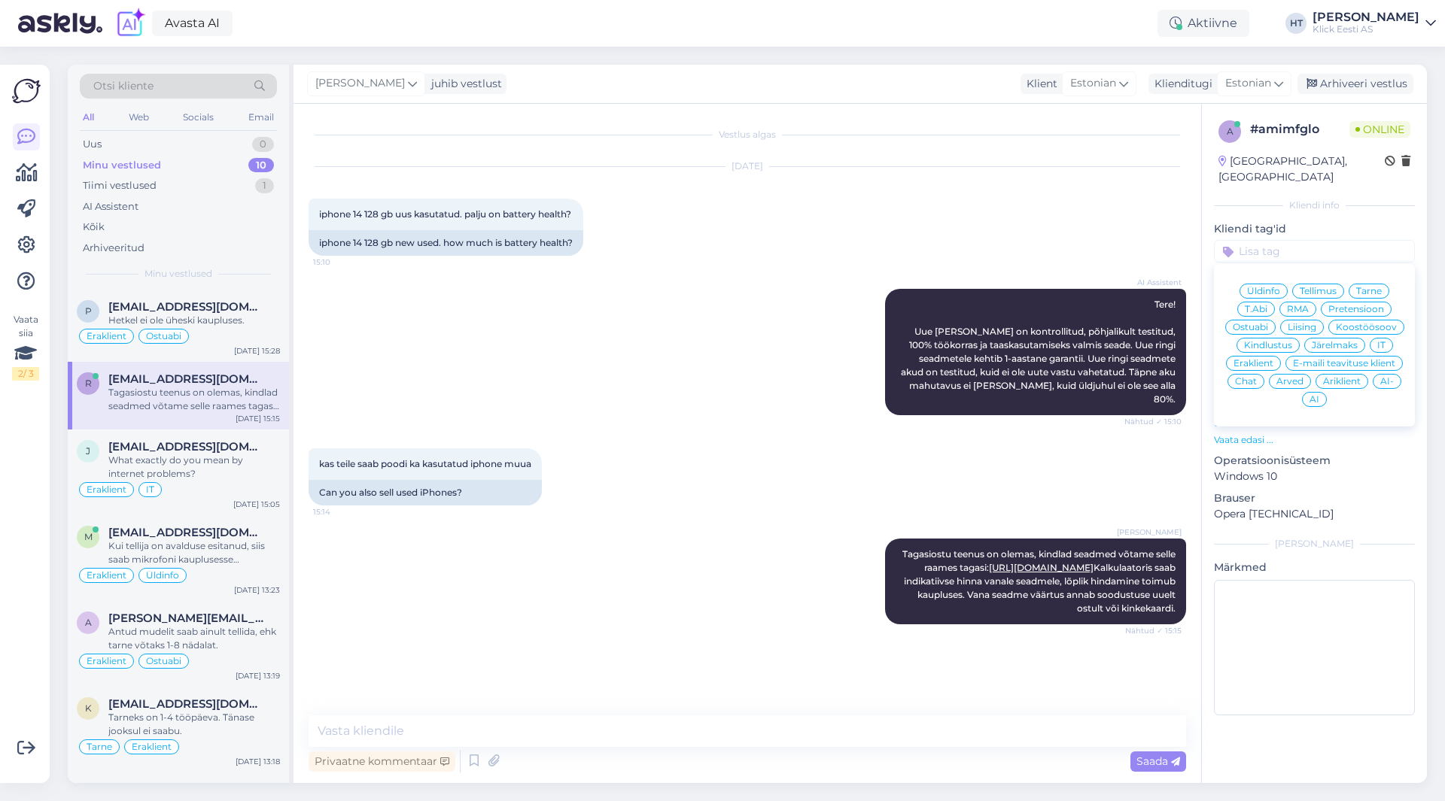
click at [1269, 287] on span "Üldinfo" at bounding box center [1263, 291] width 33 height 9
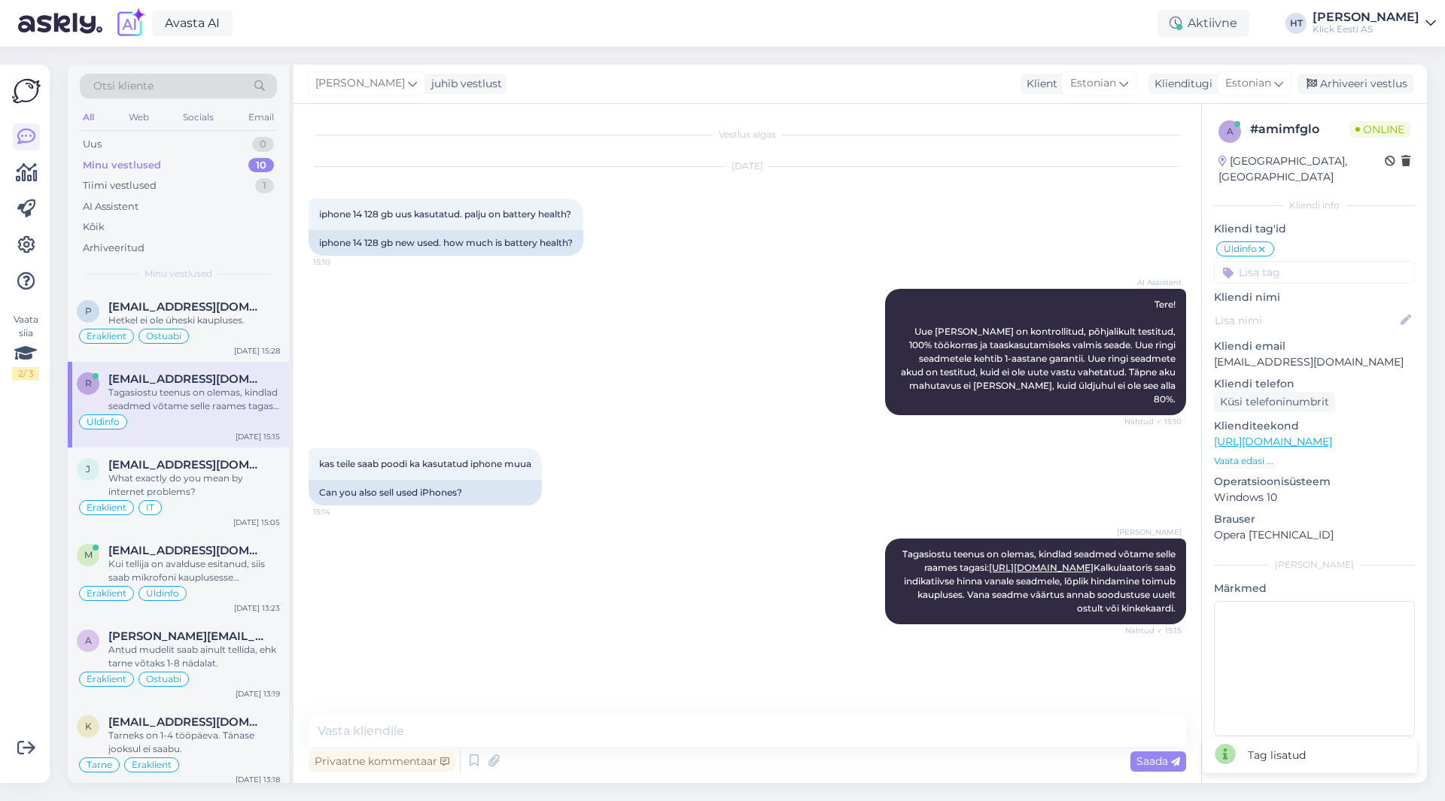
click at [1278, 261] on input at bounding box center [1314, 272] width 201 height 23
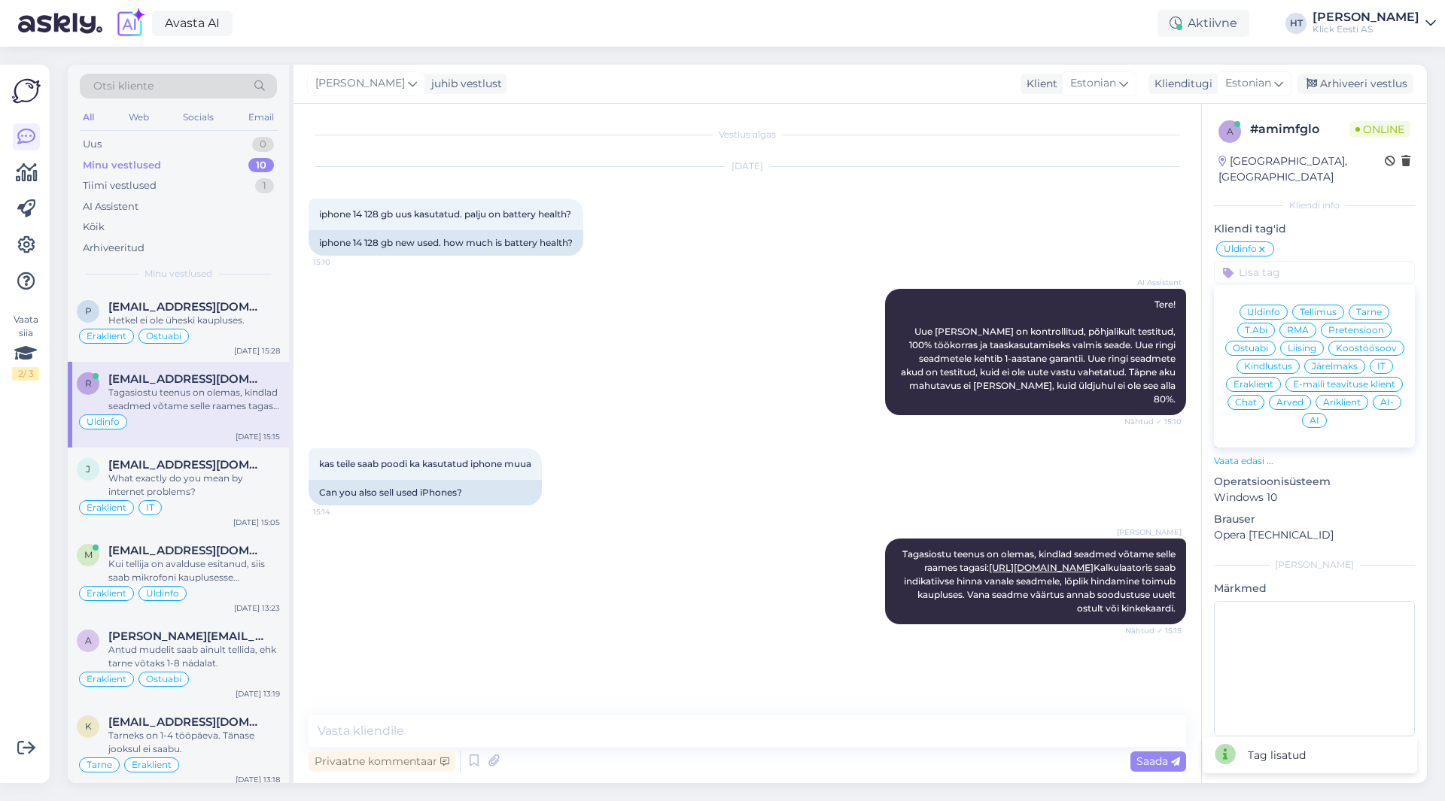
click at [1260, 344] on span "Ostuabi" at bounding box center [1250, 348] width 35 height 9
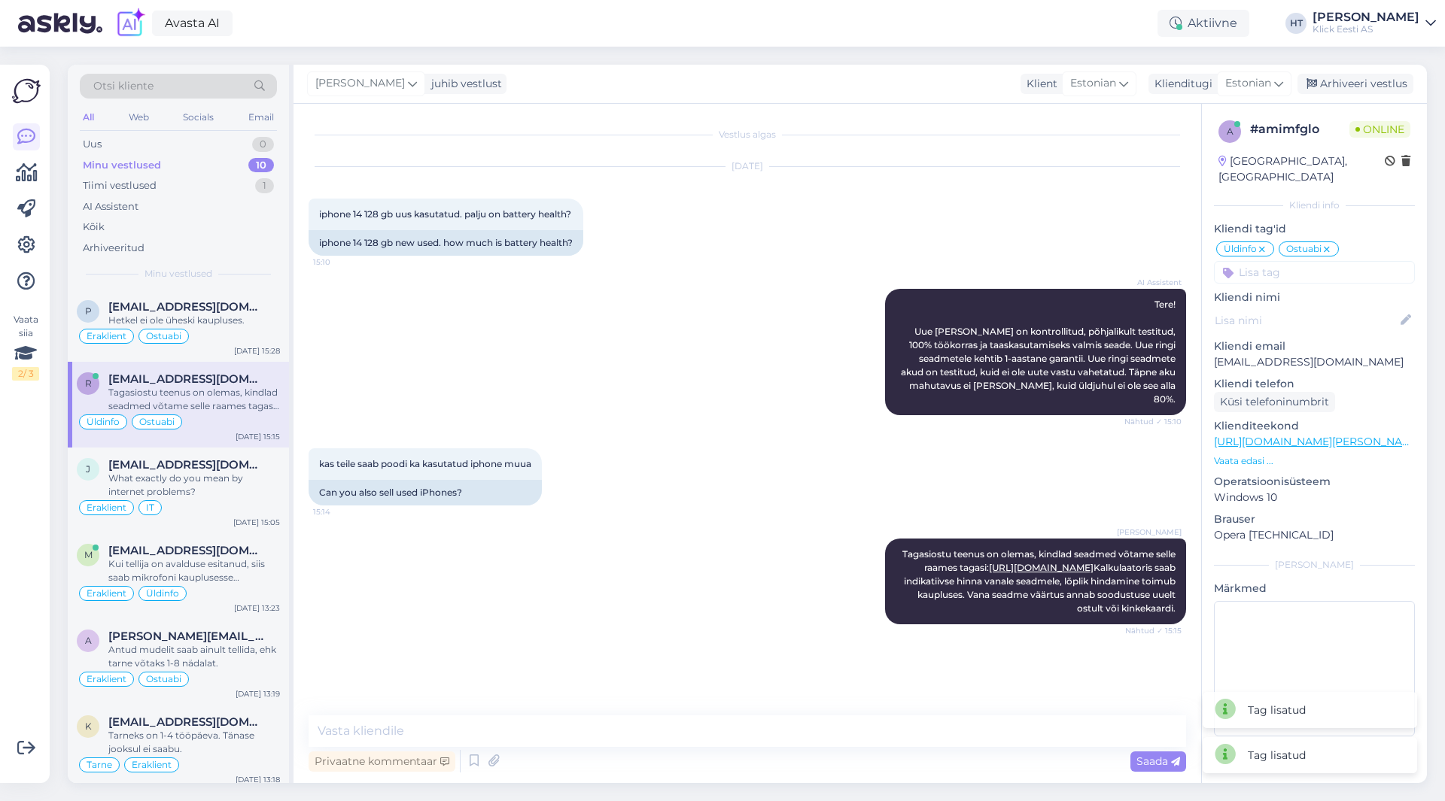
click at [1304, 261] on input at bounding box center [1314, 272] width 201 height 23
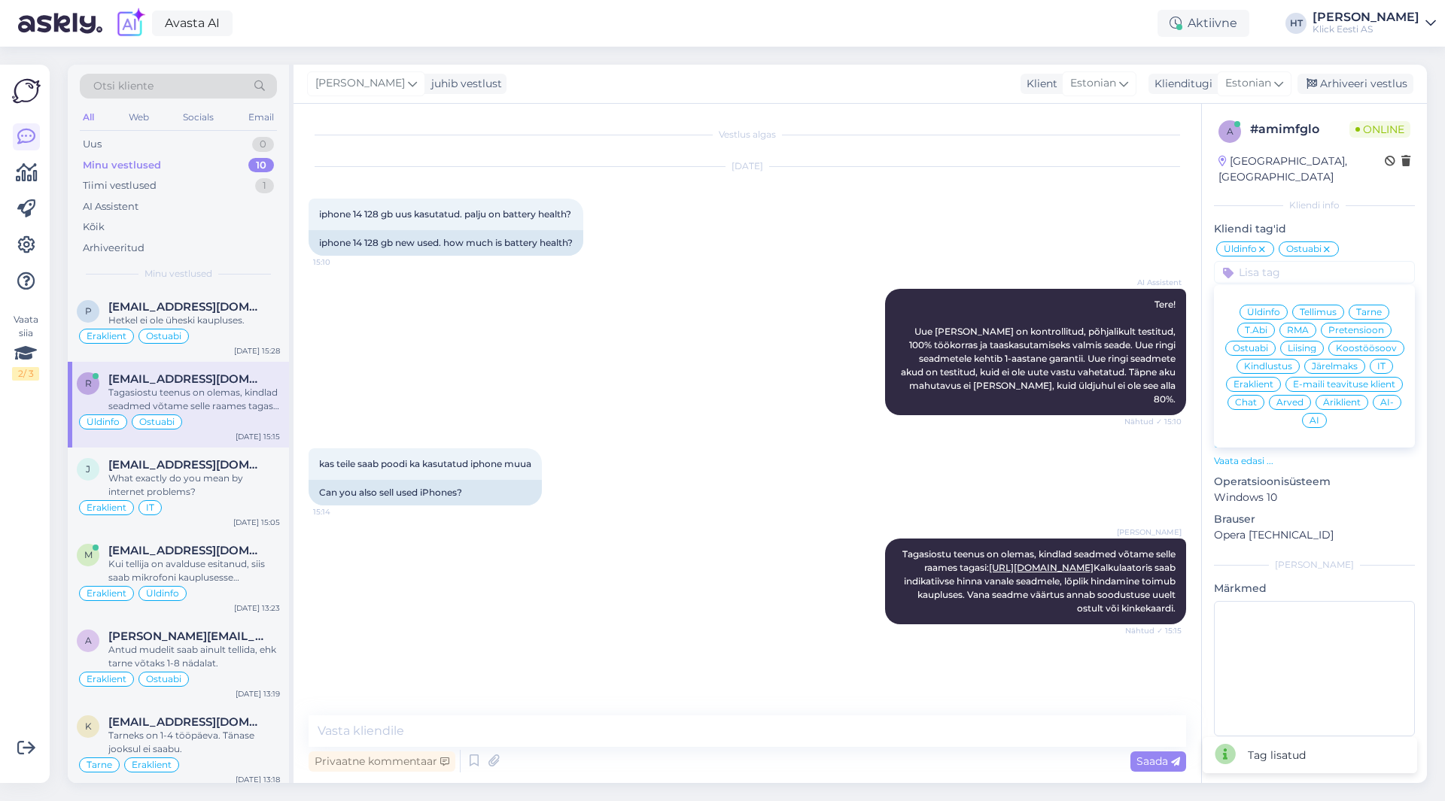
click at [1259, 380] on span "Eraklient" at bounding box center [1253, 384] width 40 height 9
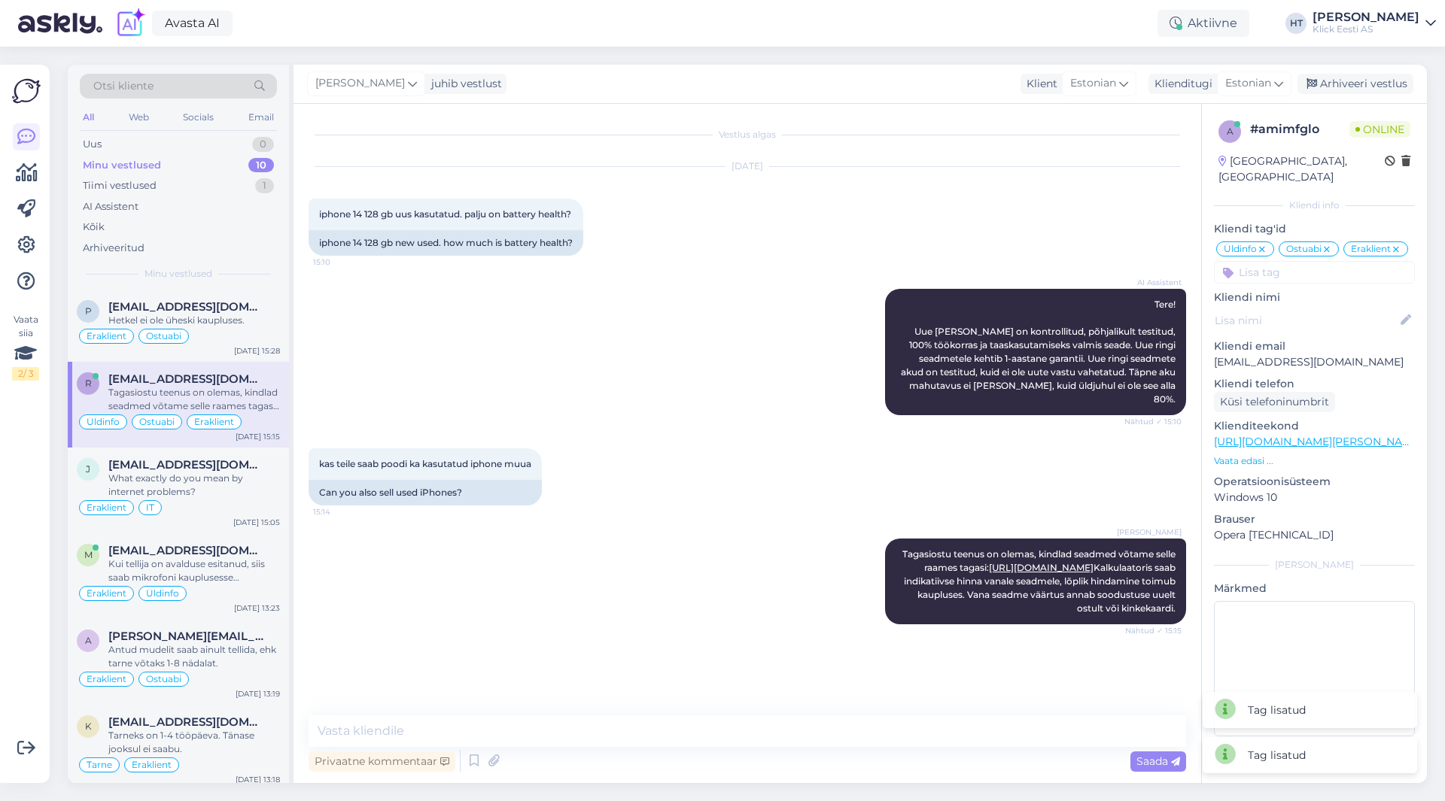
click at [777, 465] on div "kas teile saab poodi ka kasutatud iphone muua 15:14 Can you also sell used iPho…" at bounding box center [747, 477] width 877 height 90
click at [200, 199] on div "AI Assistent" at bounding box center [178, 206] width 197 height 21
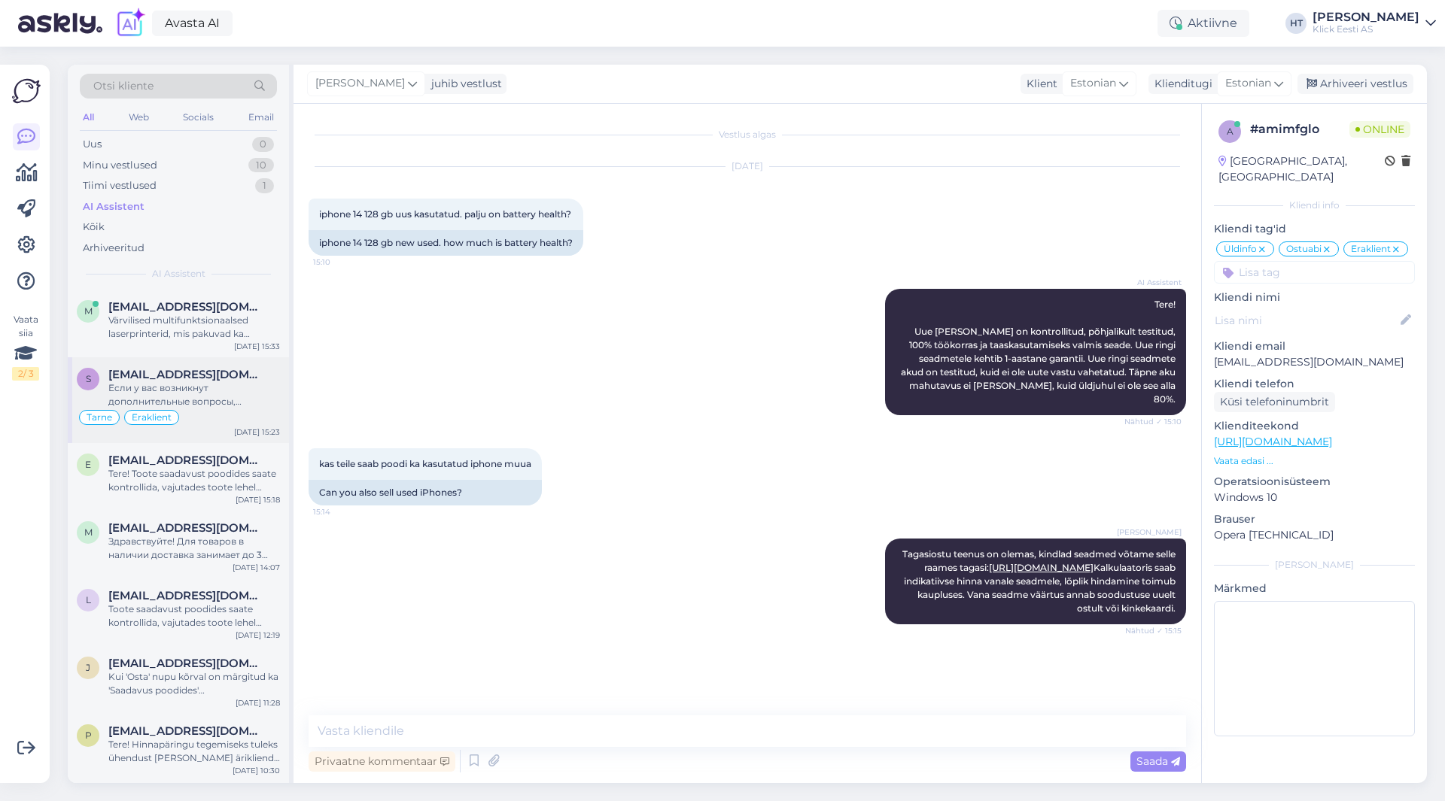
click at [210, 369] on span "[EMAIL_ADDRESS][DOMAIN_NAME]" at bounding box center [186, 375] width 157 height 14
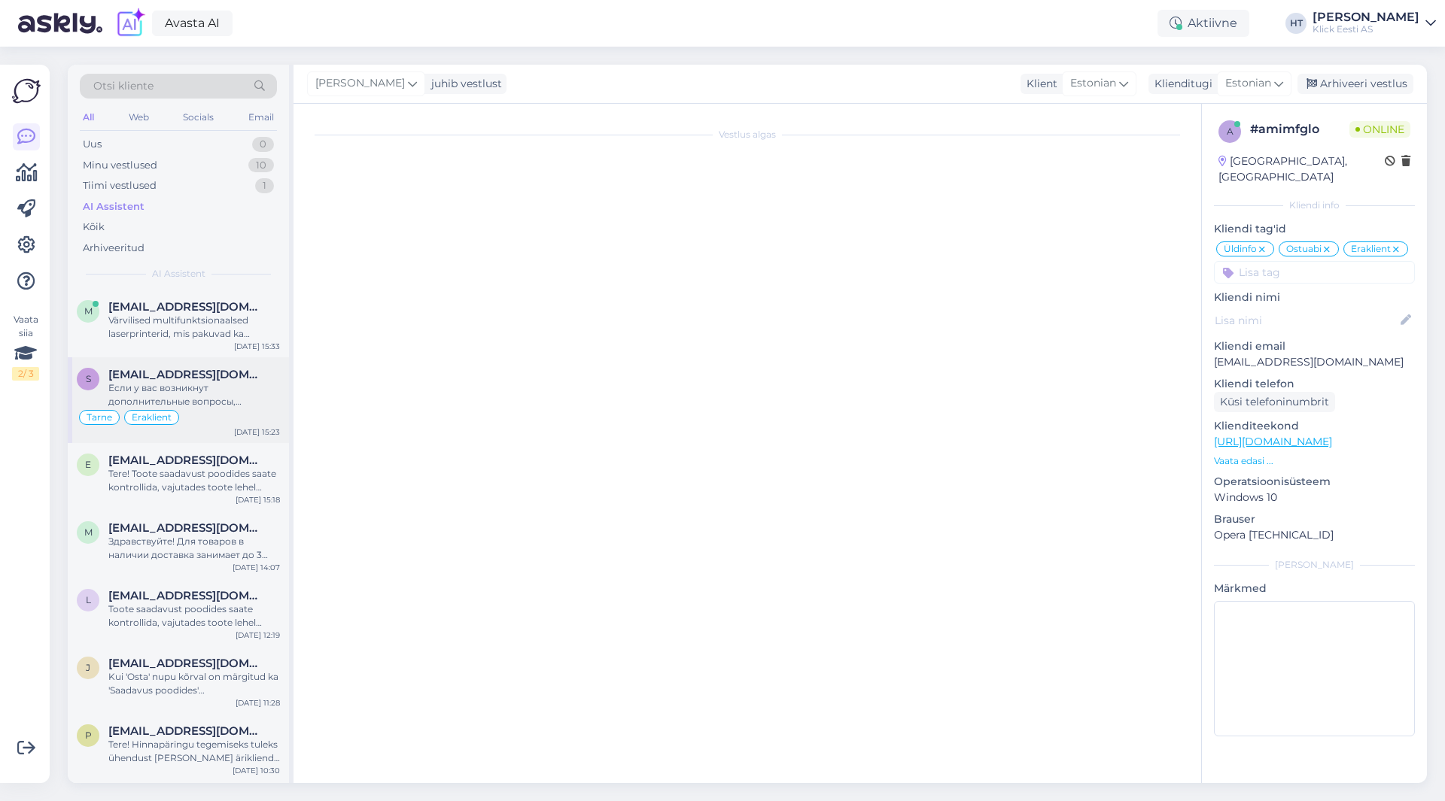
scroll to position [71, 0]
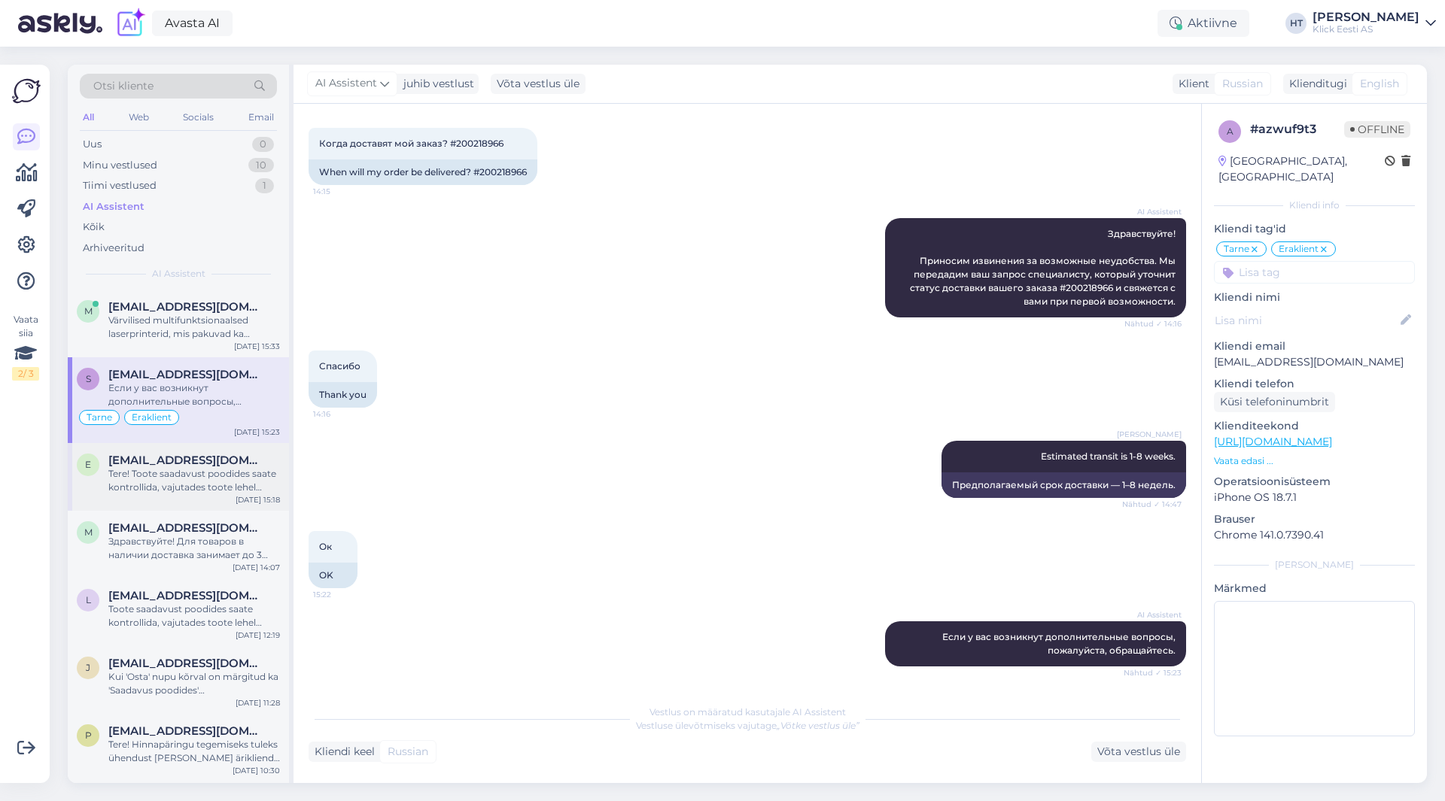
click at [195, 460] on span "[EMAIL_ADDRESS][DOMAIN_NAME]" at bounding box center [186, 461] width 157 height 14
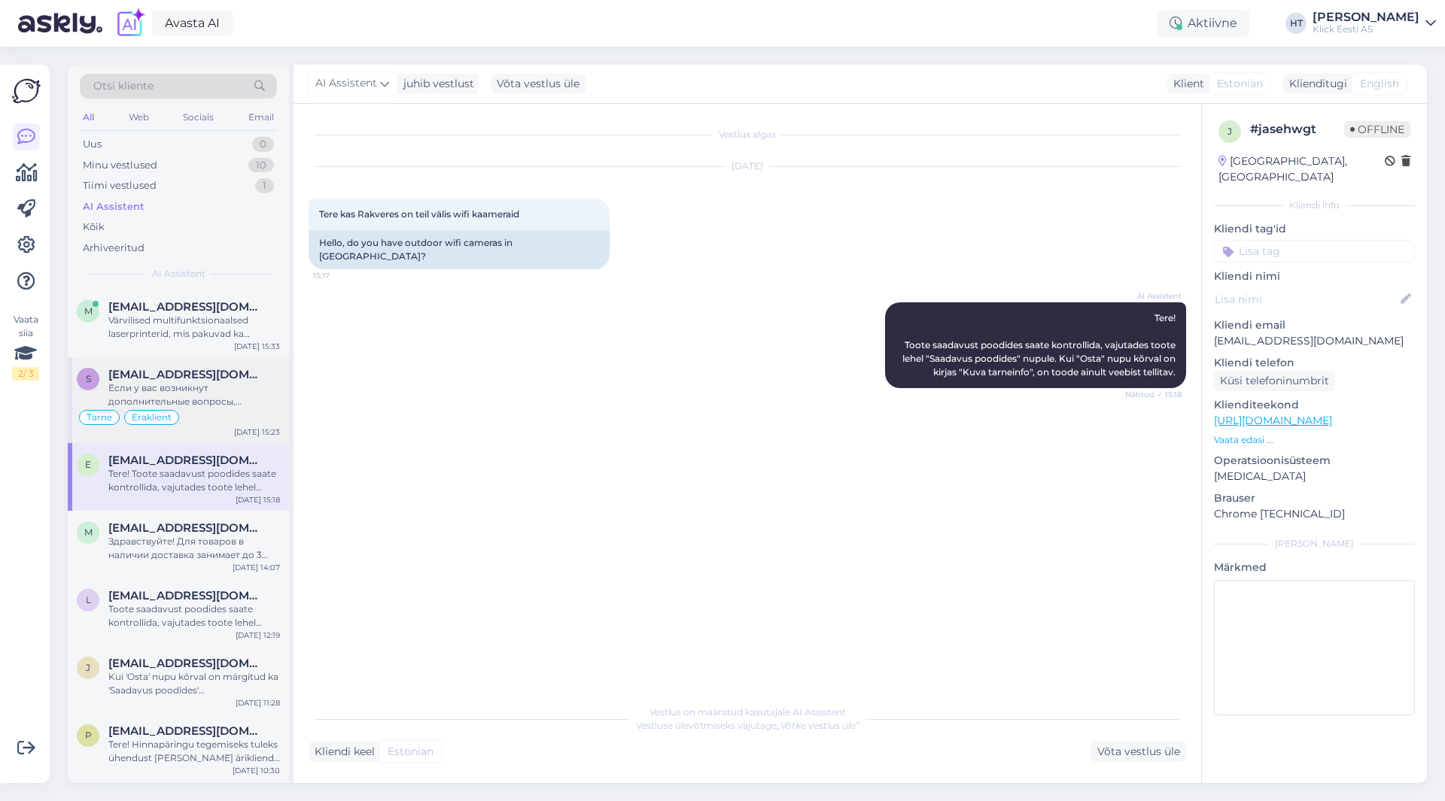
click at [272, 404] on div "Если у вас возникнут дополнительные вопросы, пожалуйста, обращайтесь." at bounding box center [194, 395] width 172 height 27
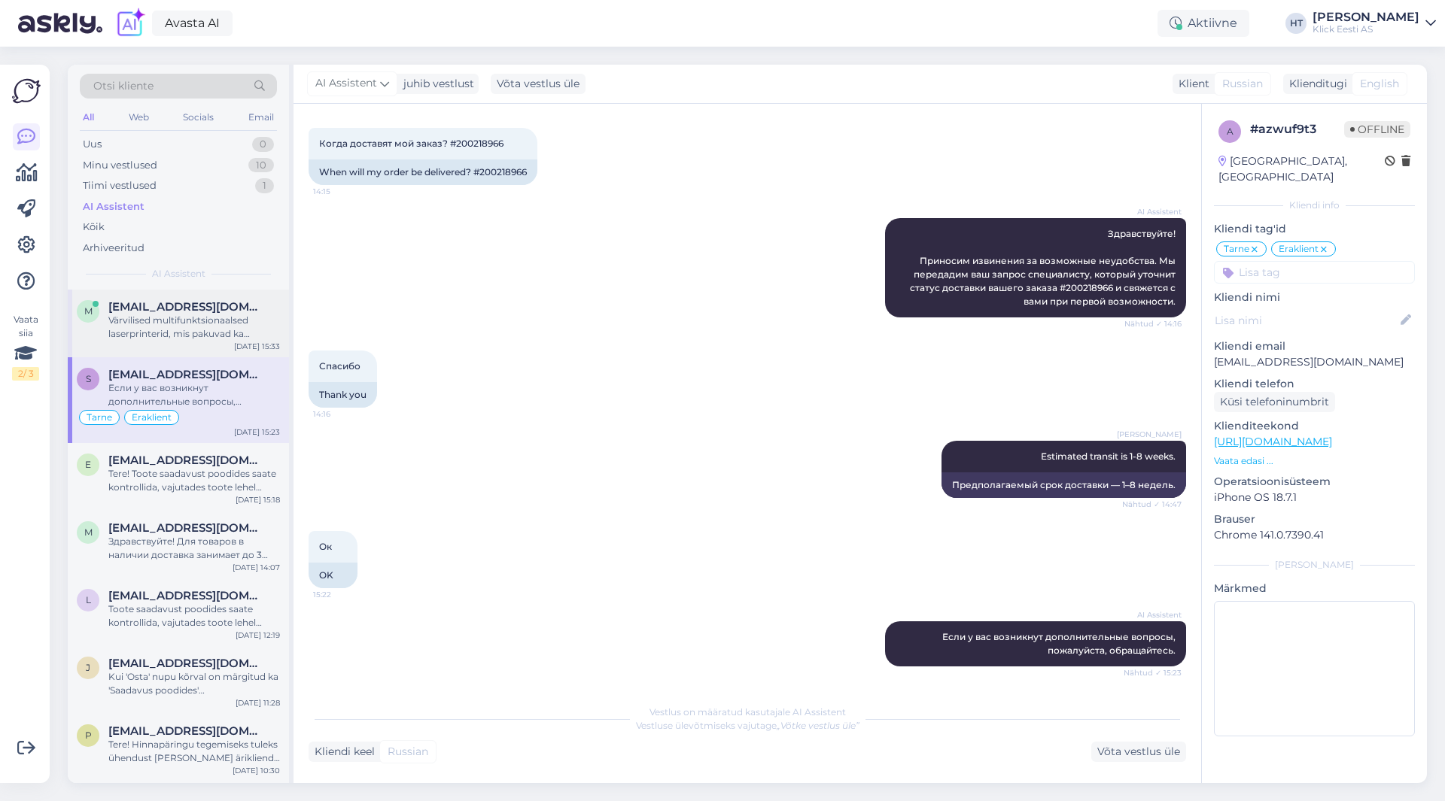
click at [230, 333] on div "Värvilised multifunktsionaalsed laserprinterid, mis pakuvad ka kopeerimis- ja s…" at bounding box center [194, 327] width 172 height 27
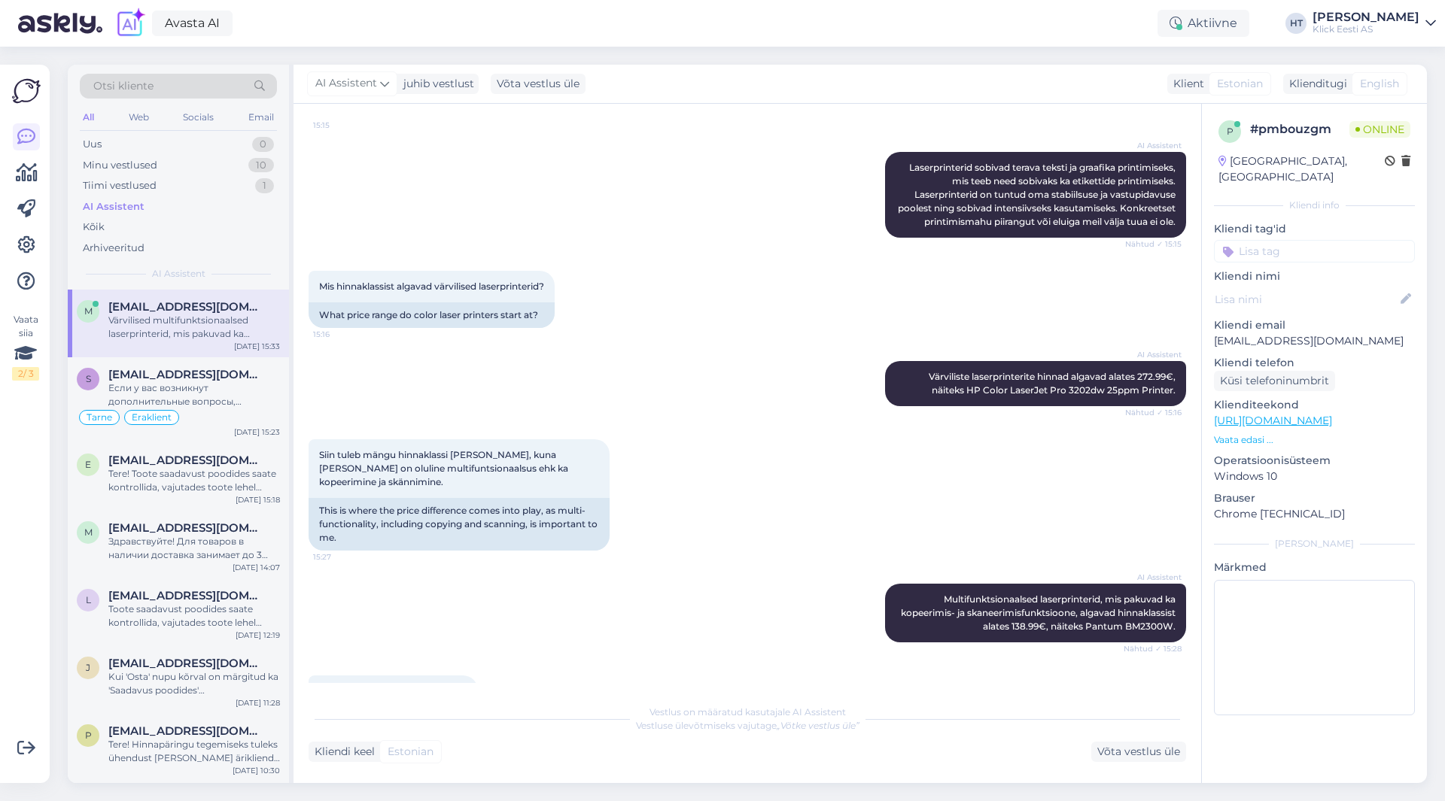
scroll to position [1544, 0]
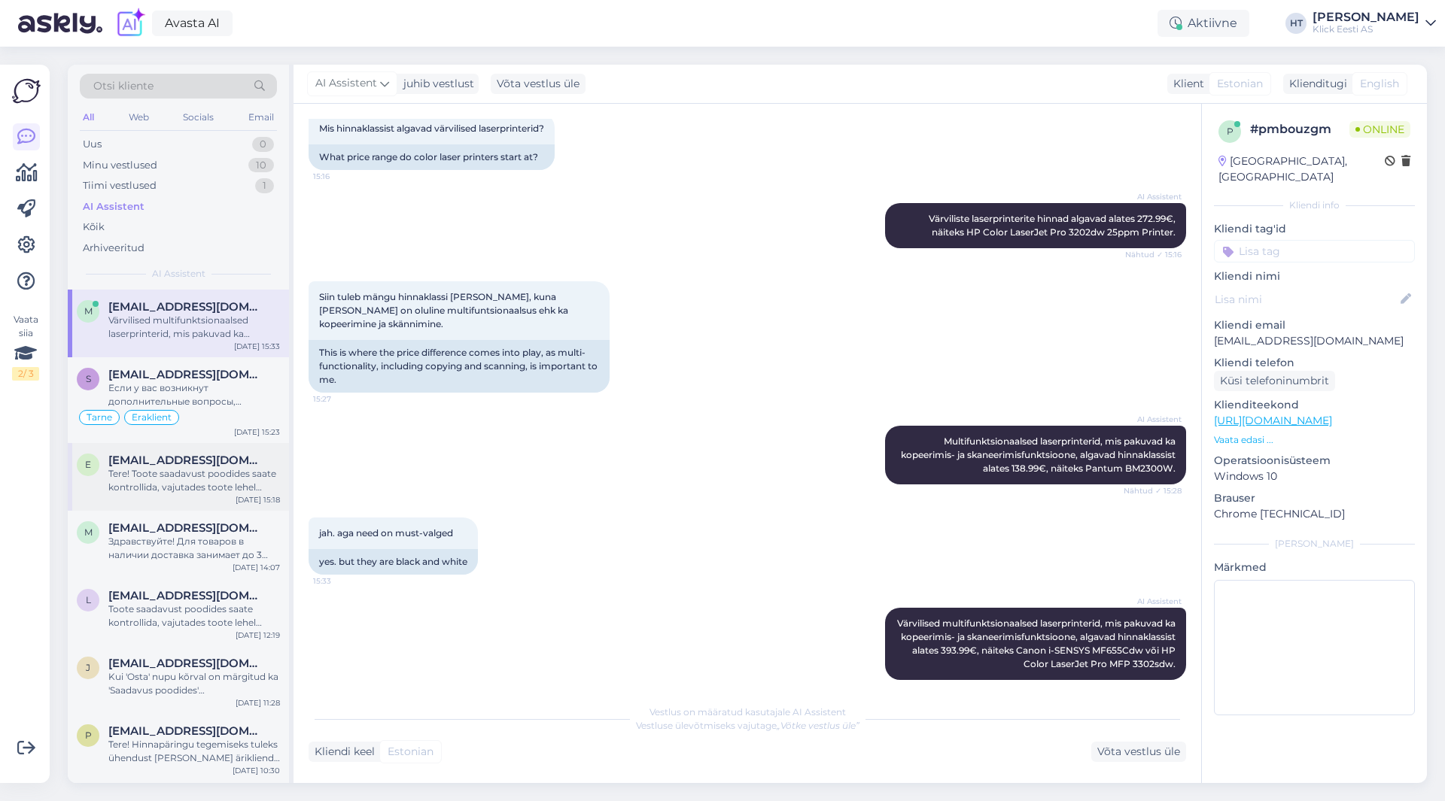
click at [251, 466] on div "[EMAIL_ADDRESS][DOMAIN_NAME]" at bounding box center [194, 461] width 172 height 14
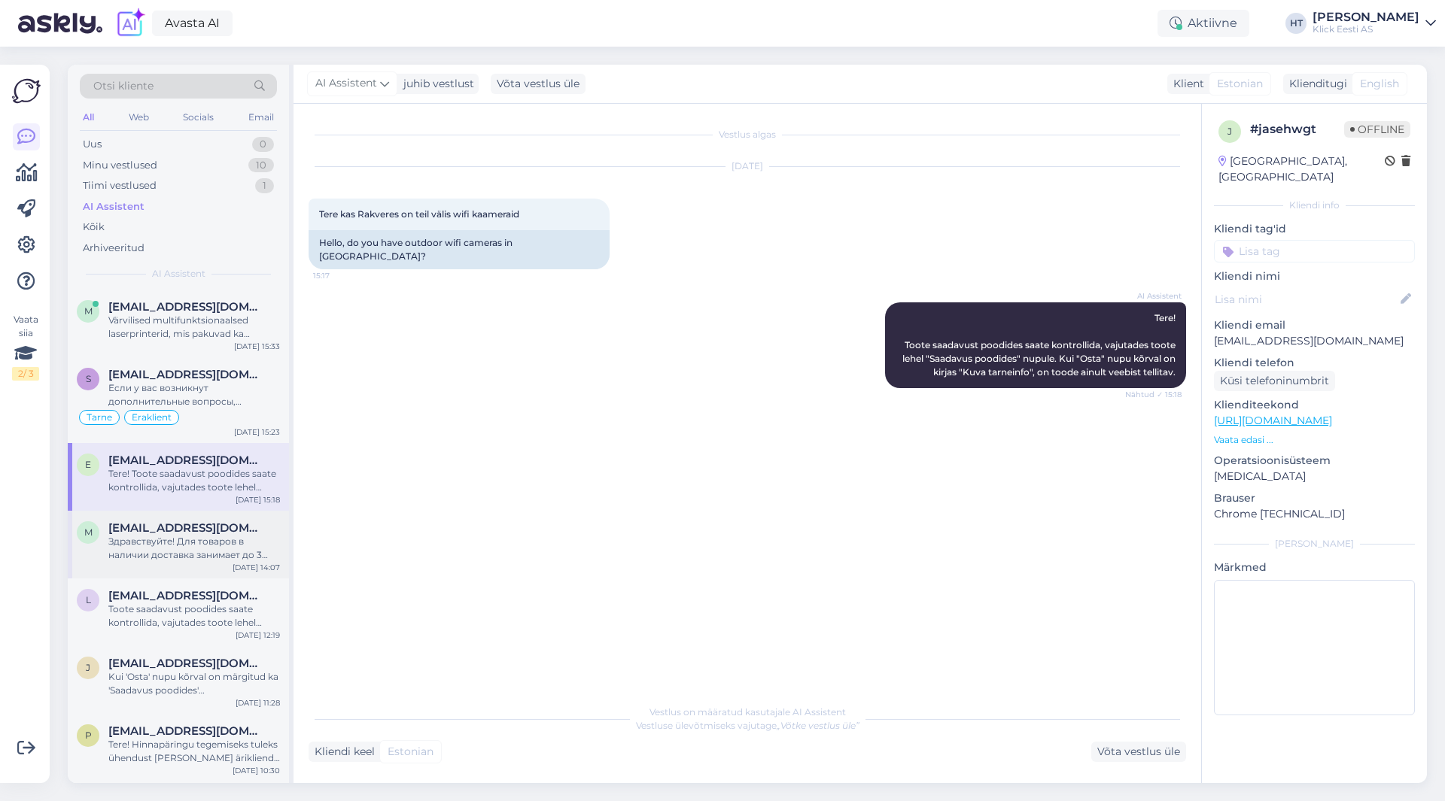
click at [239, 519] on div "m [EMAIL_ADDRESS][DOMAIN_NAME] Здравствуйте! Для товаров в наличии доставка зан…" at bounding box center [178, 545] width 221 height 68
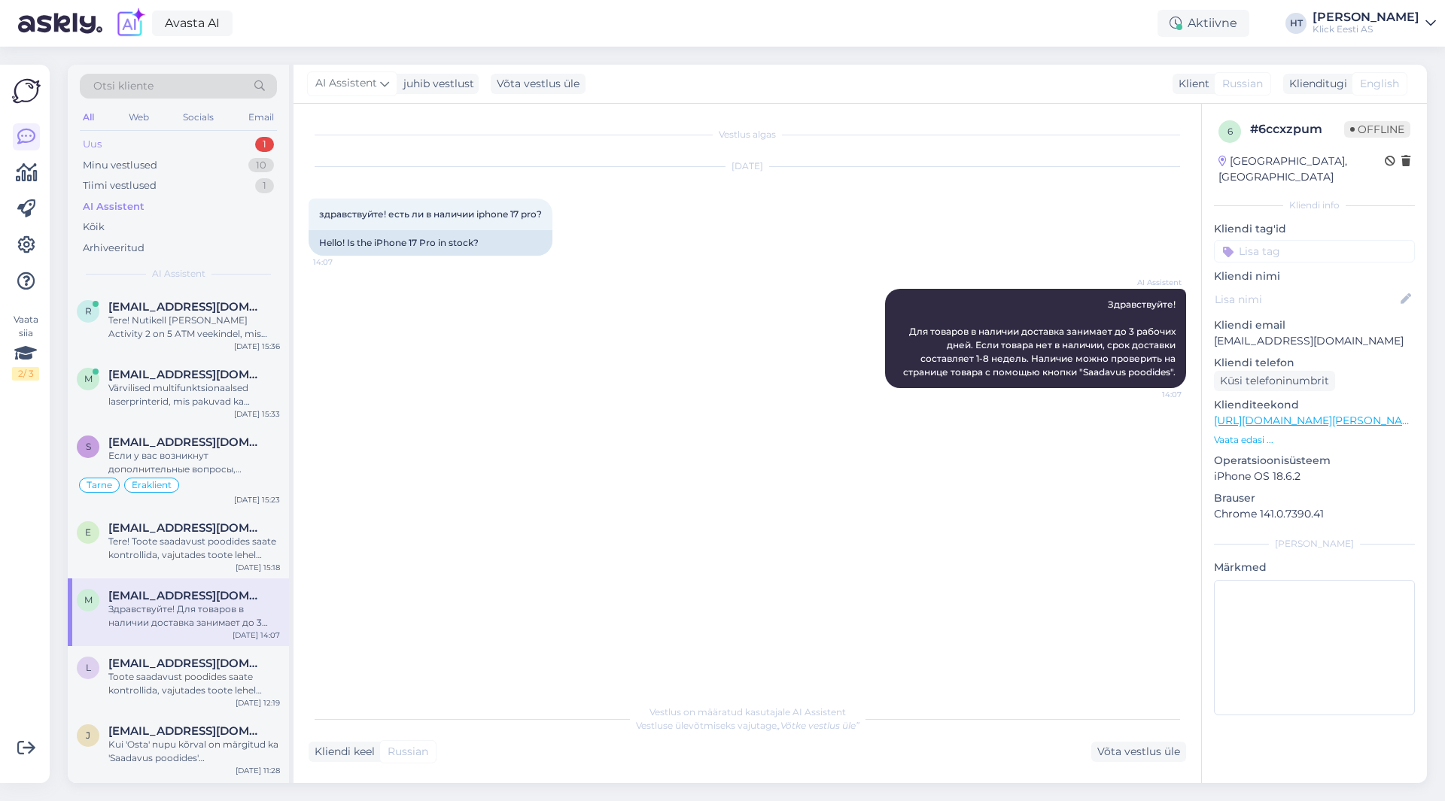
click at [257, 135] on div "Uus 1" at bounding box center [178, 144] width 197 height 21
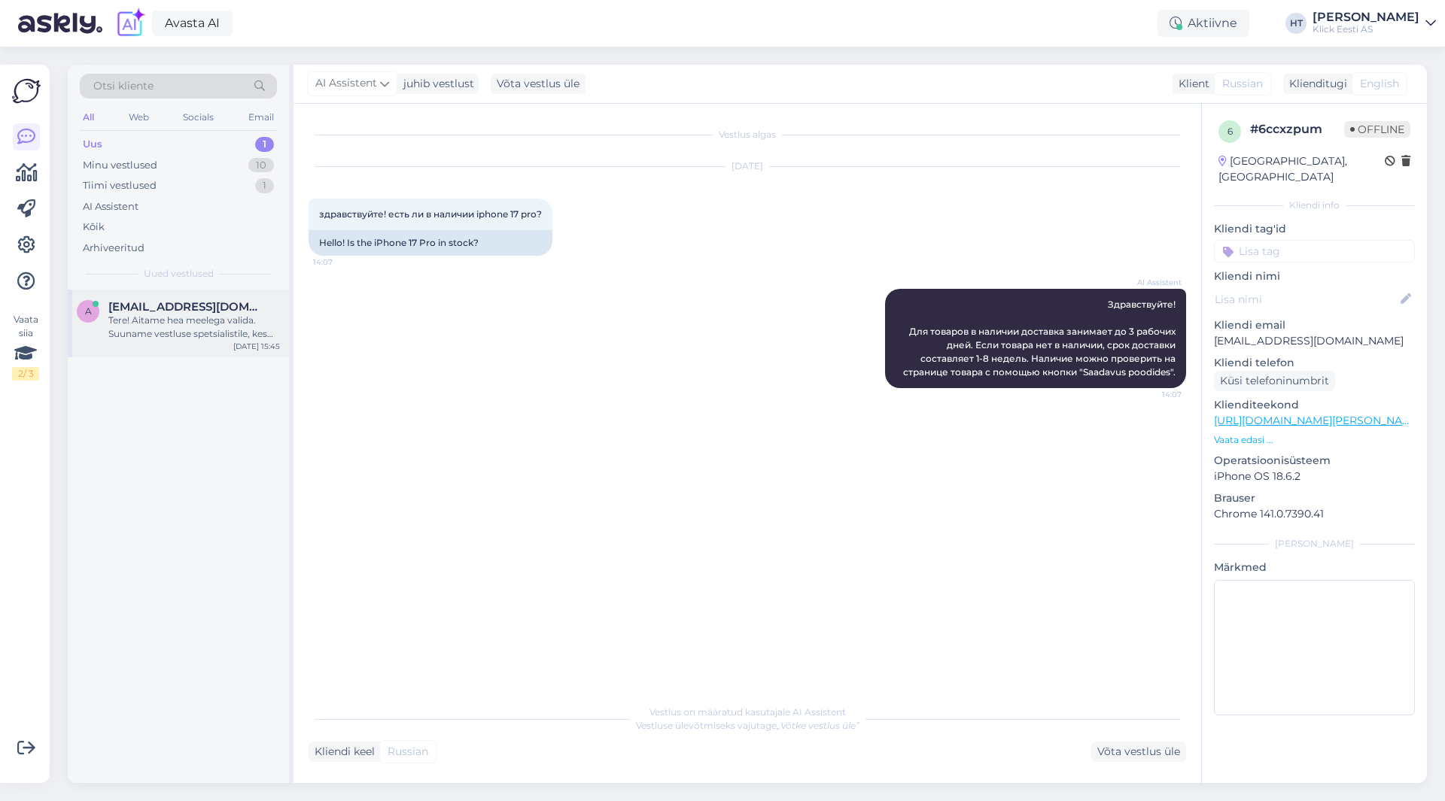
click at [228, 302] on span "[EMAIL_ADDRESS][DOMAIN_NAME]" at bounding box center [186, 307] width 157 height 14
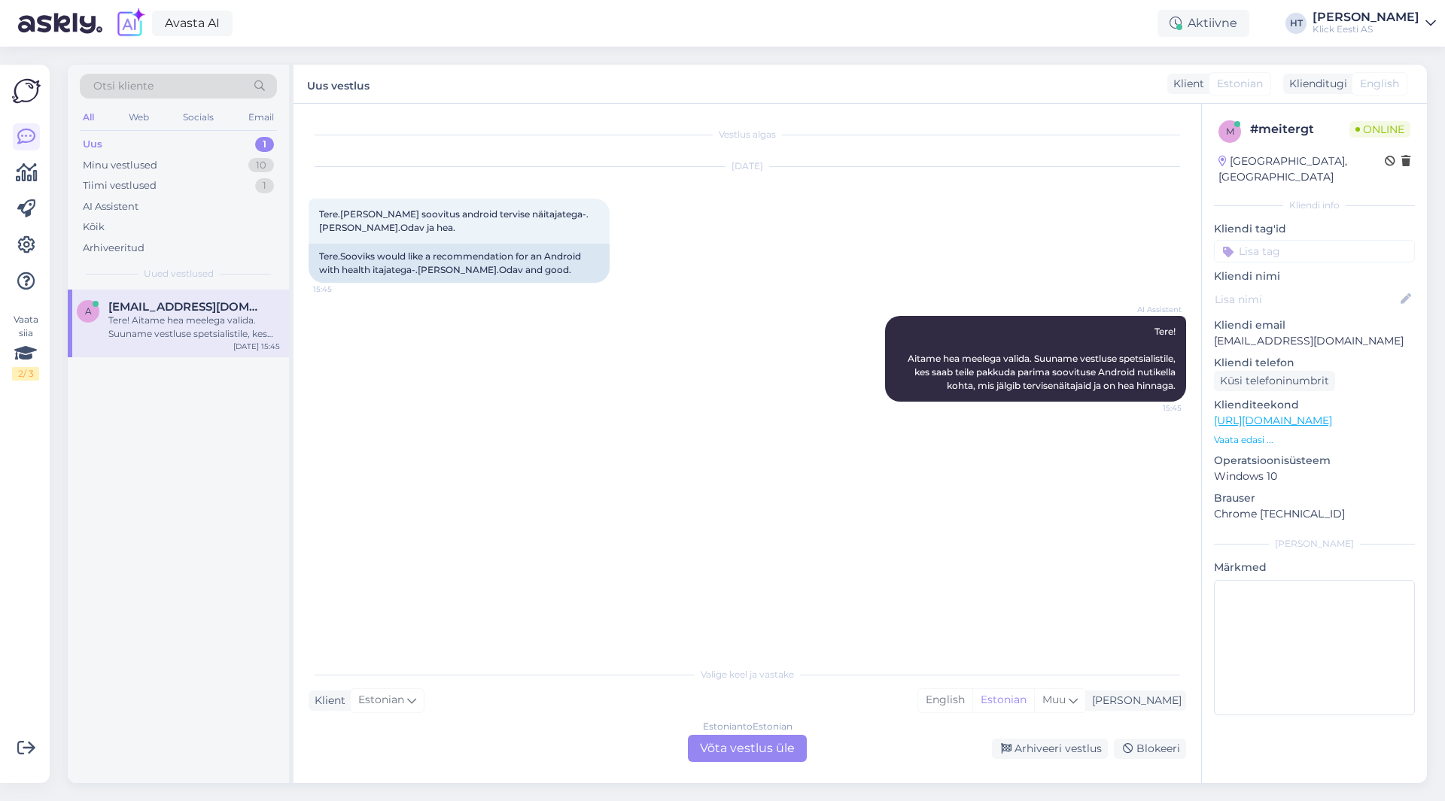
click at [1270, 333] on p "[EMAIL_ADDRESS][DOMAIN_NAME]" at bounding box center [1314, 341] width 201 height 16
copy p "[EMAIL_ADDRESS][DOMAIN_NAME]"
click at [181, 87] on div "Otsi kliente" at bounding box center [178, 86] width 197 height 25
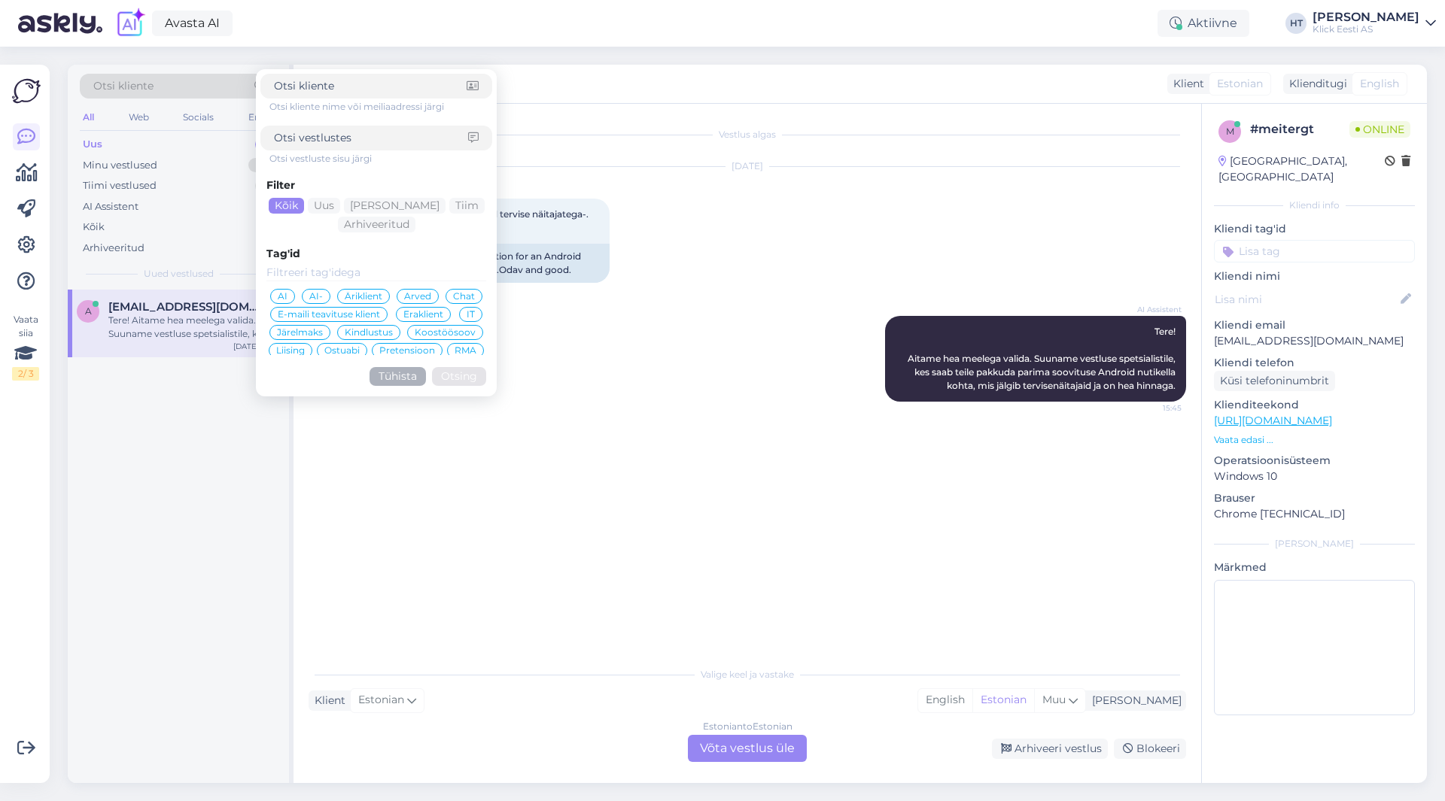
click at [364, 91] on input at bounding box center [370, 86] width 193 height 16
type input "[EMAIL_ADDRESS][DOMAIN_NAME]"
click button "Otsing" at bounding box center [459, 376] width 54 height 19
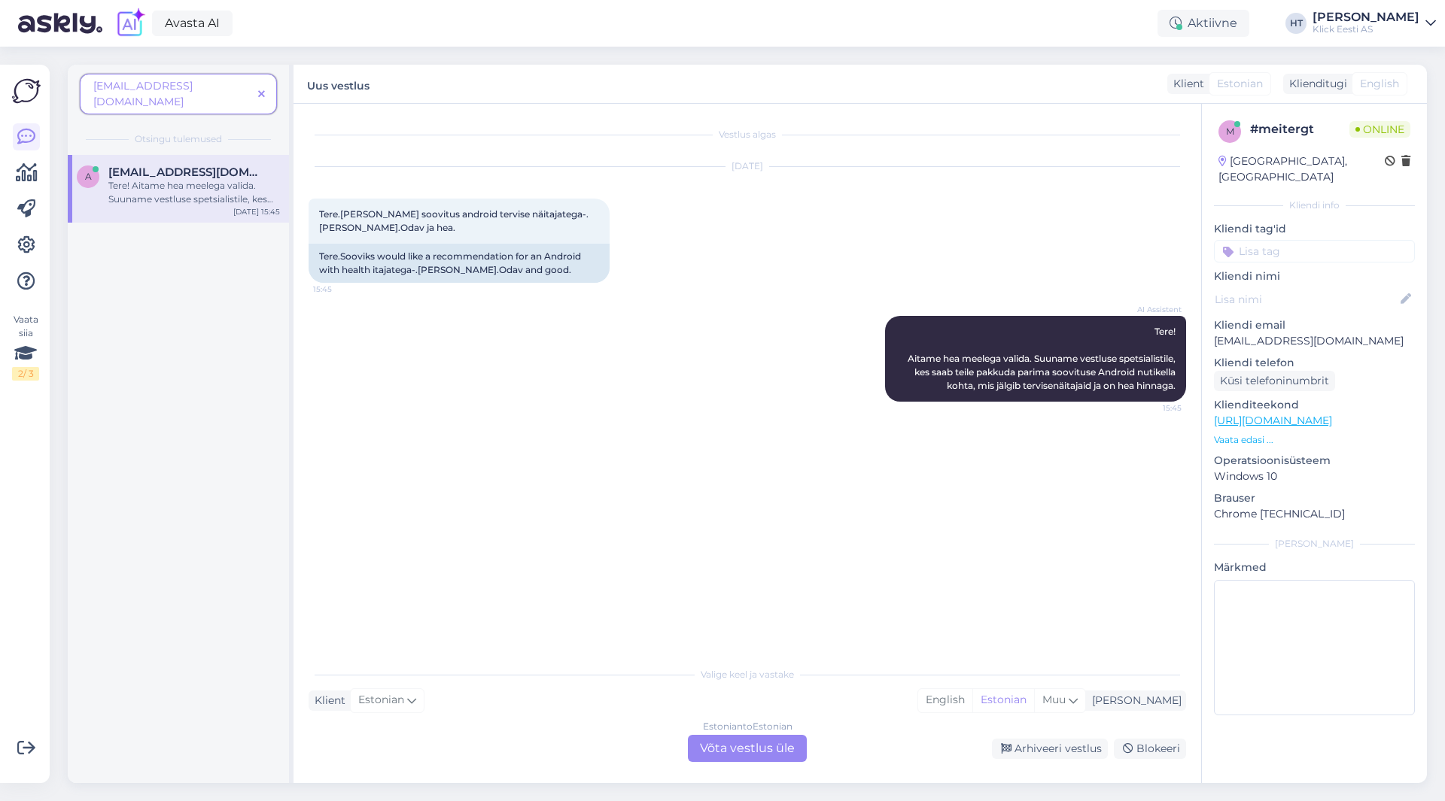
click at [259, 90] on icon at bounding box center [261, 95] width 7 height 11
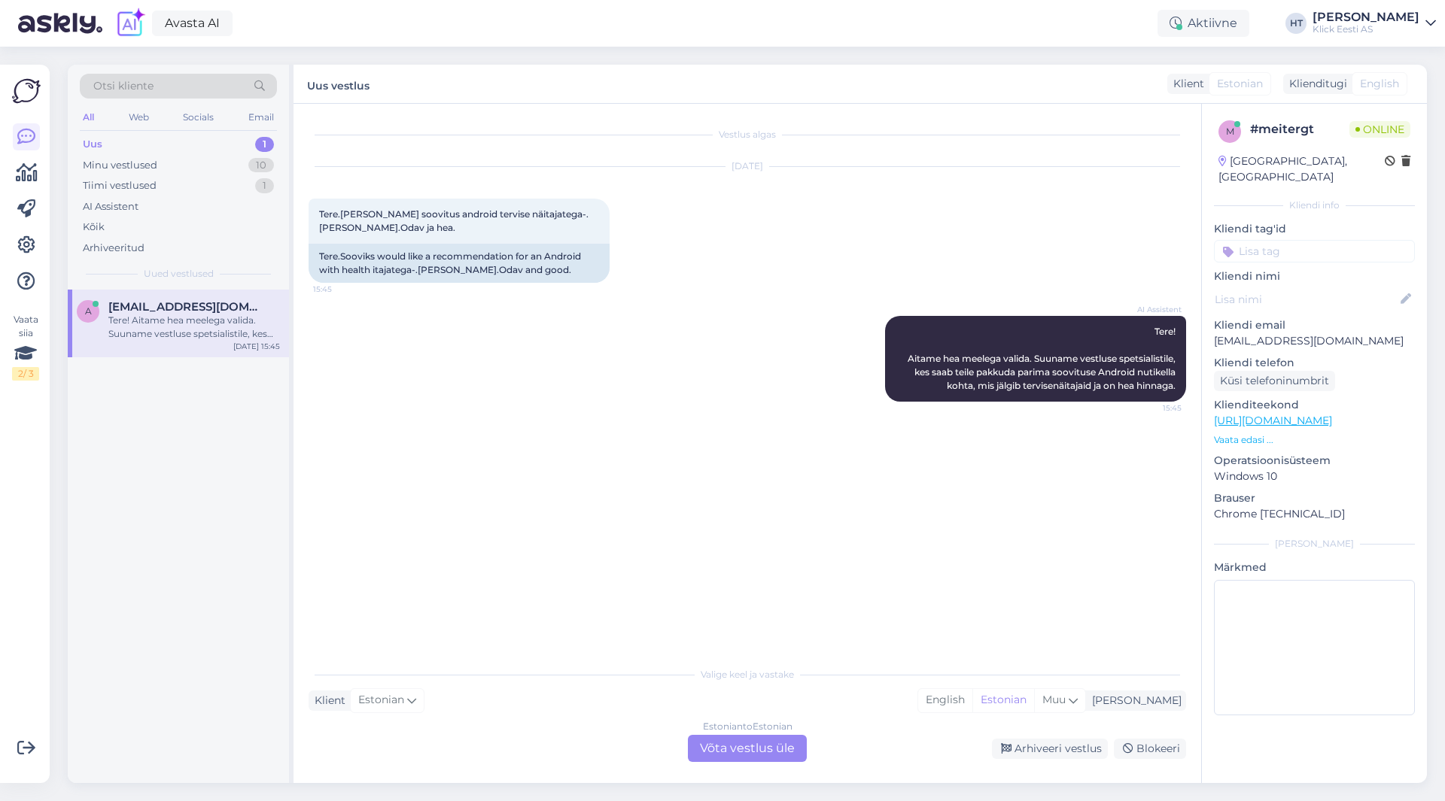
click at [580, 527] on div "Vestlus algas [DATE] Tere.[PERSON_NAME] soovitus android tervise näitajatega-.[…" at bounding box center [754, 382] width 891 height 527
click at [707, 745] on div "Estonian to Estonian Võta vestlus üle" at bounding box center [747, 748] width 119 height 27
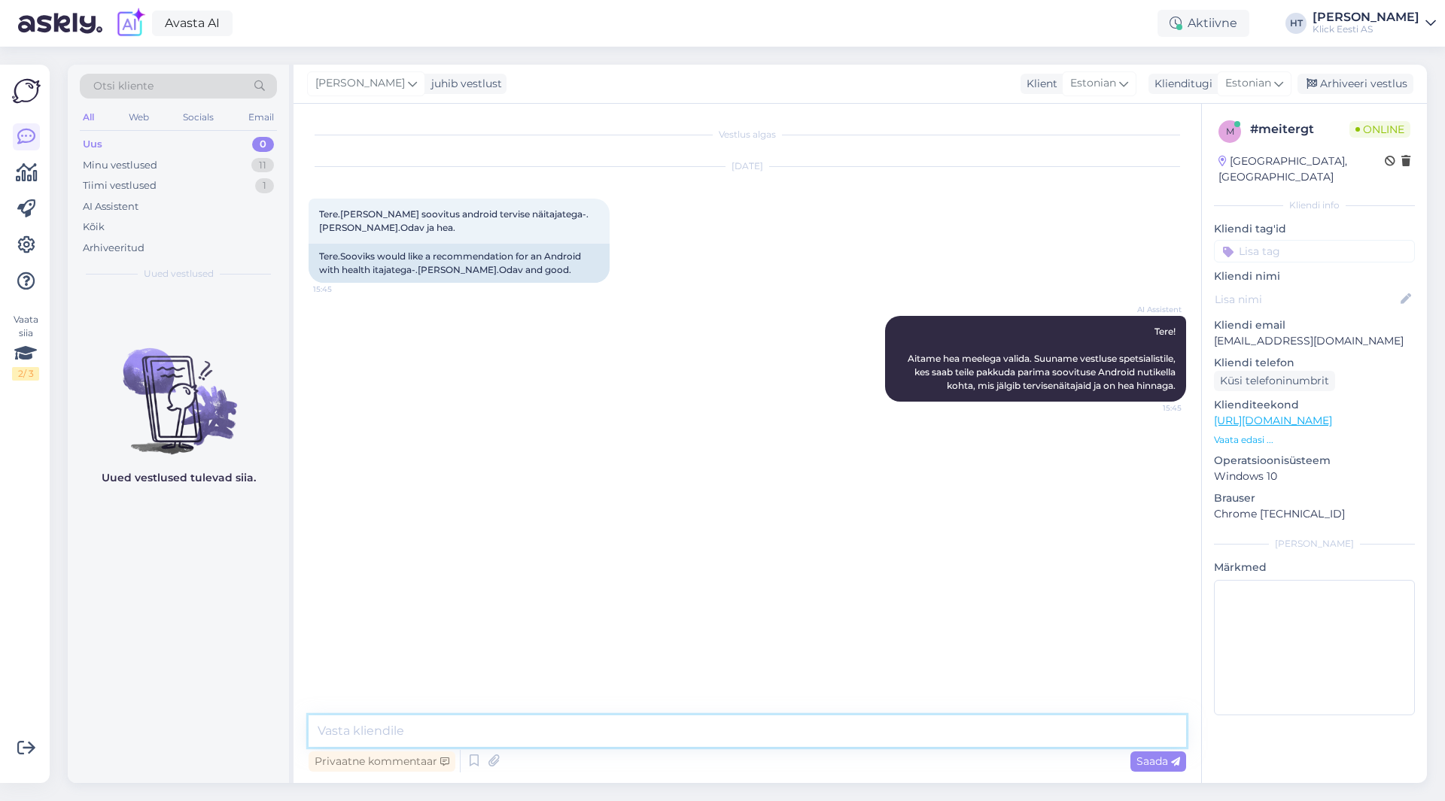
click at [701, 728] on textarea at bounding box center [747, 732] width 877 height 32
type textarea "Mis funktsioone täpsemalt [PERSON_NAME] ja mis hinnapiir oleks?"
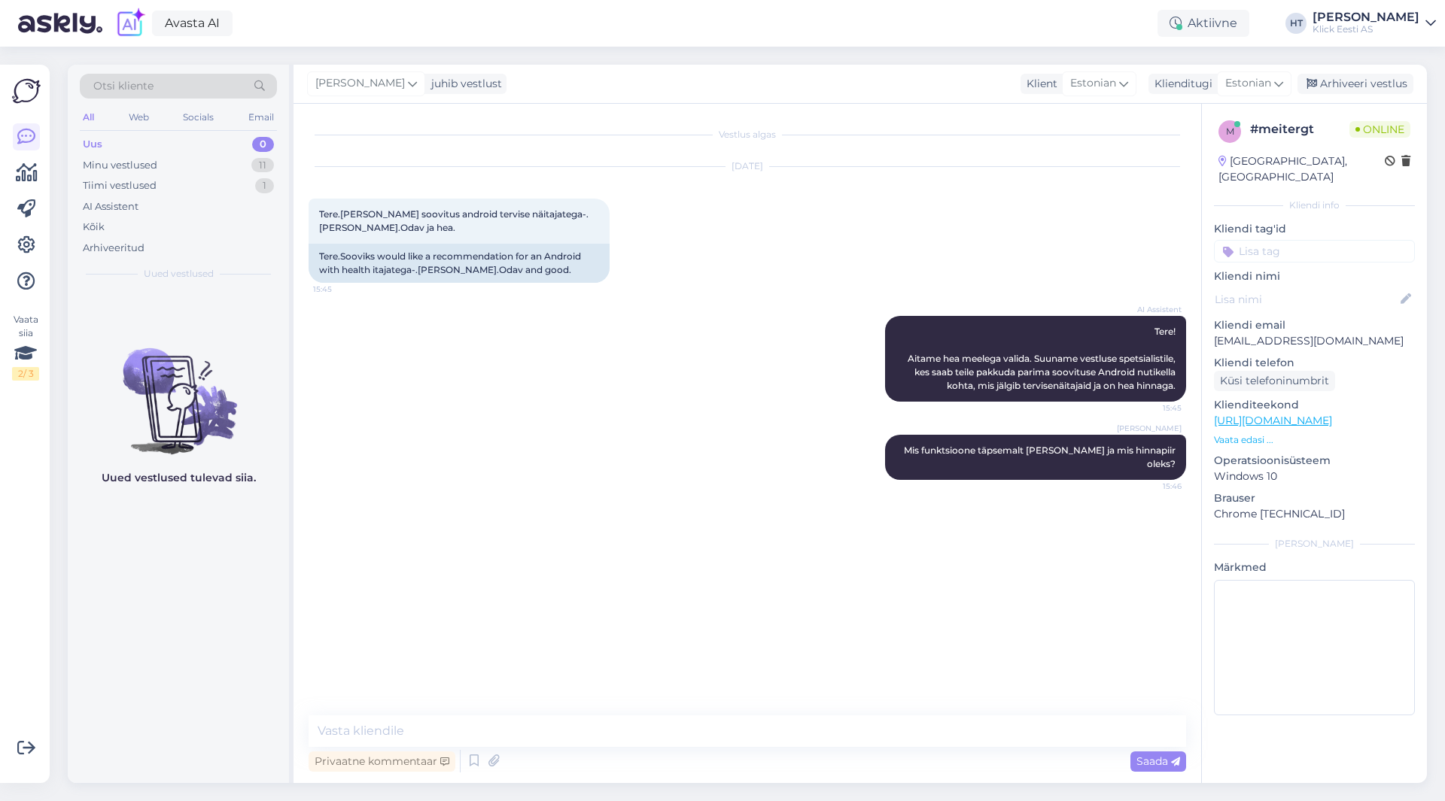
click at [163, 554] on div "Uued vestlused tulevad siia." at bounding box center [178, 537] width 221 height 494
click at [166, 549] on div "Uued vestlused tulevad siia." at bounding box center [178, 537] width 221 height 494
click at [172, 547] on div "Uued vestlused tulevad siia." at bounding box center [178, 537] width 221 height 494
click at [254, 168] on div "11" at bounding box center [262, 165] width 23 height 15
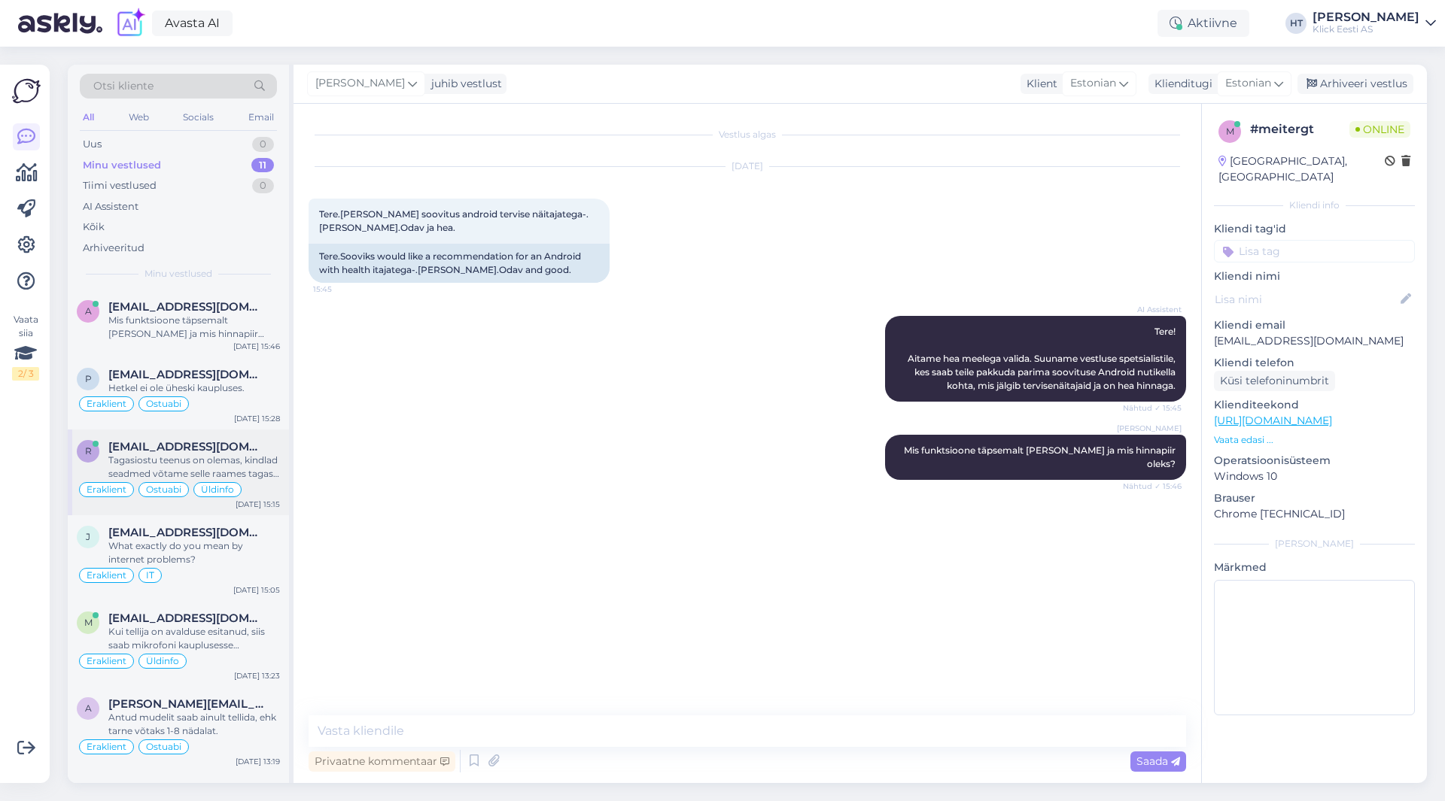
click at [277, 432] on div "r [EMAIL_ADDRESS][DOMAIN_NAME] Tagasiostu teenus on olemas, kindlad seadmed võt…" at bounding box center [178, 473] width 221 height 86
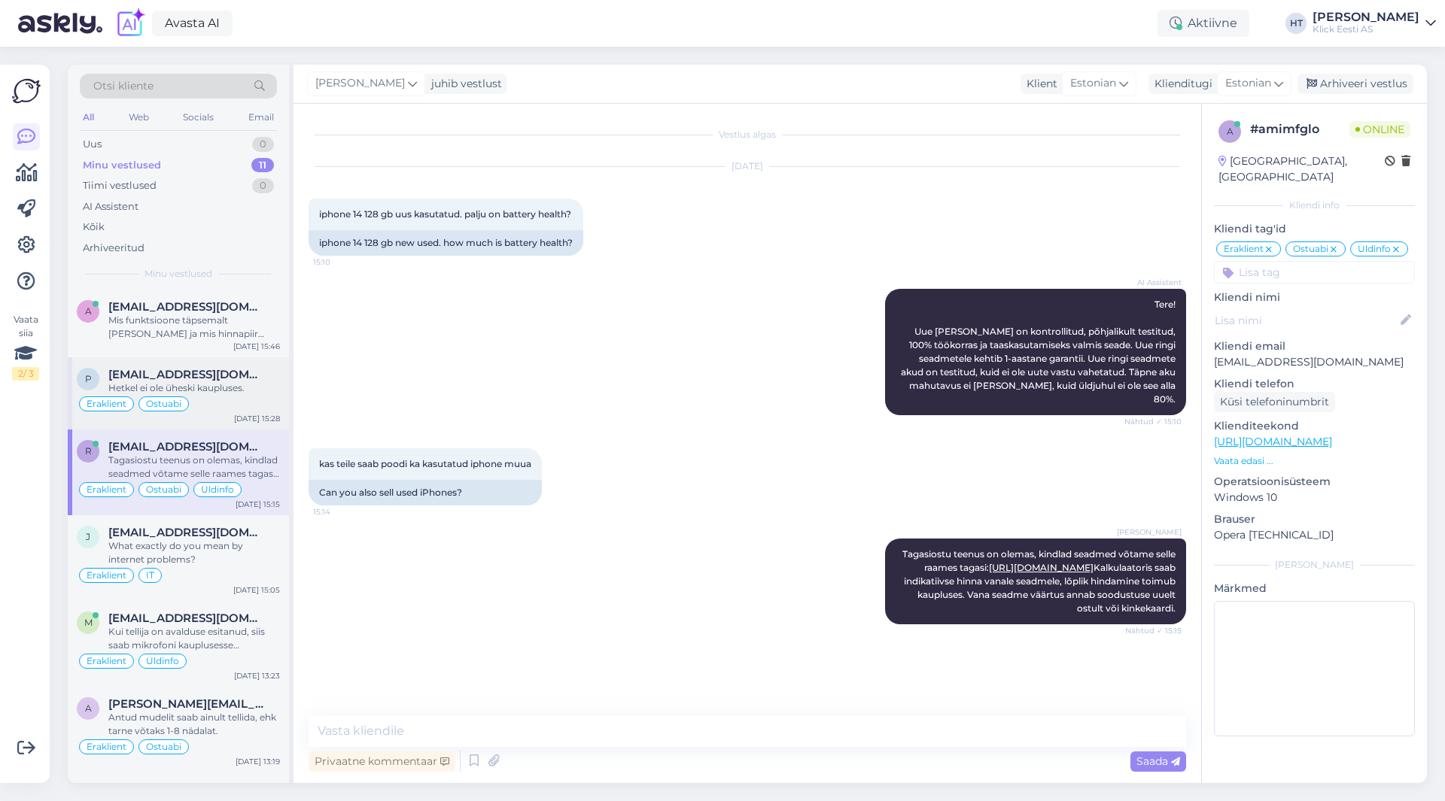
click at [267, 410] on div "Eraklient Ostuabi" at bounding box center [178, 404] width 203 height 18
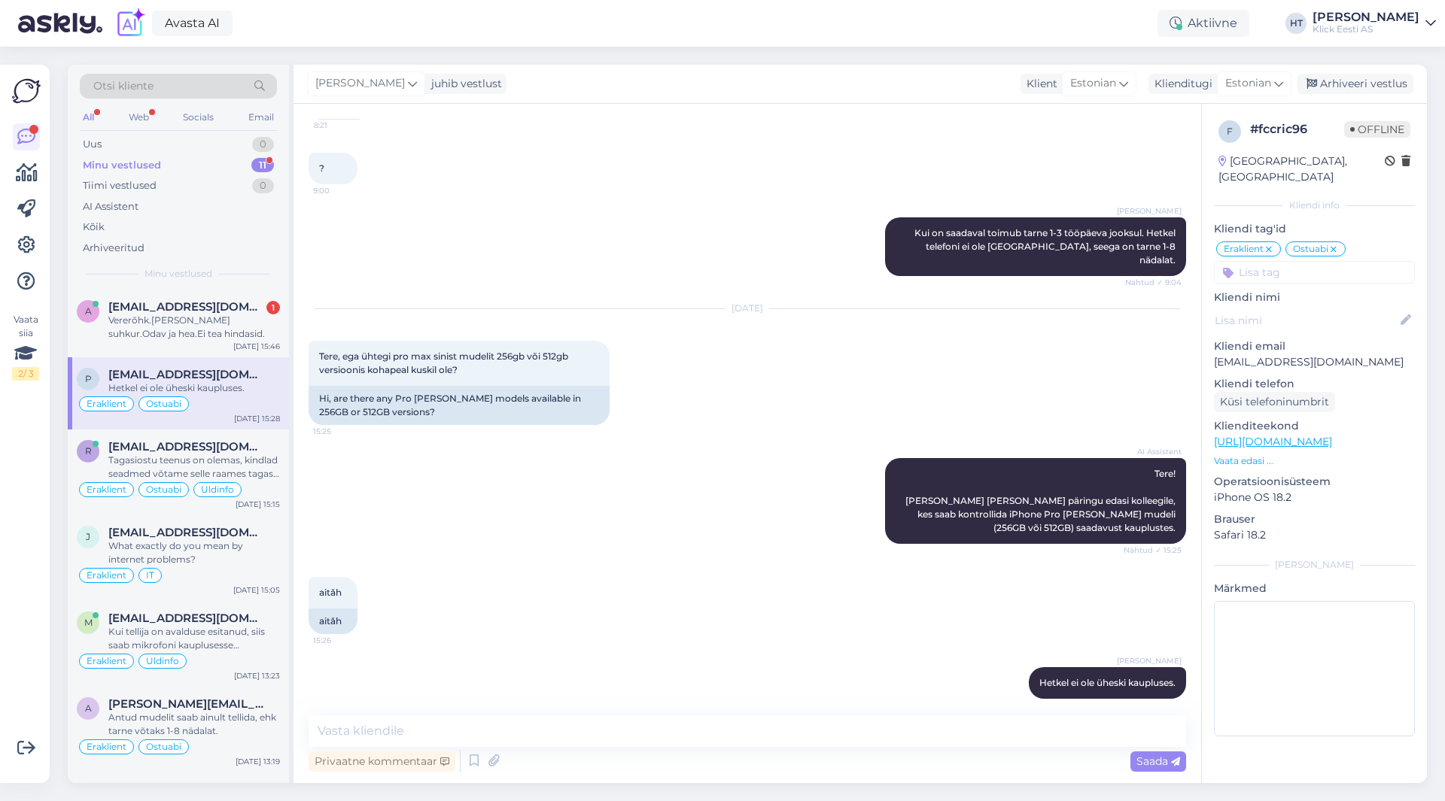
click at [33, 464] on div "Vaata siia 2 / 3" at bounding box center [26, 424] width 29 height 695
click at [159, 339] on div "Vererõhk.[PERSON_NAME] suhkur.Odav ja hea.Ei tea hindasid." at bounding box center [194, 327] width 172 height 27
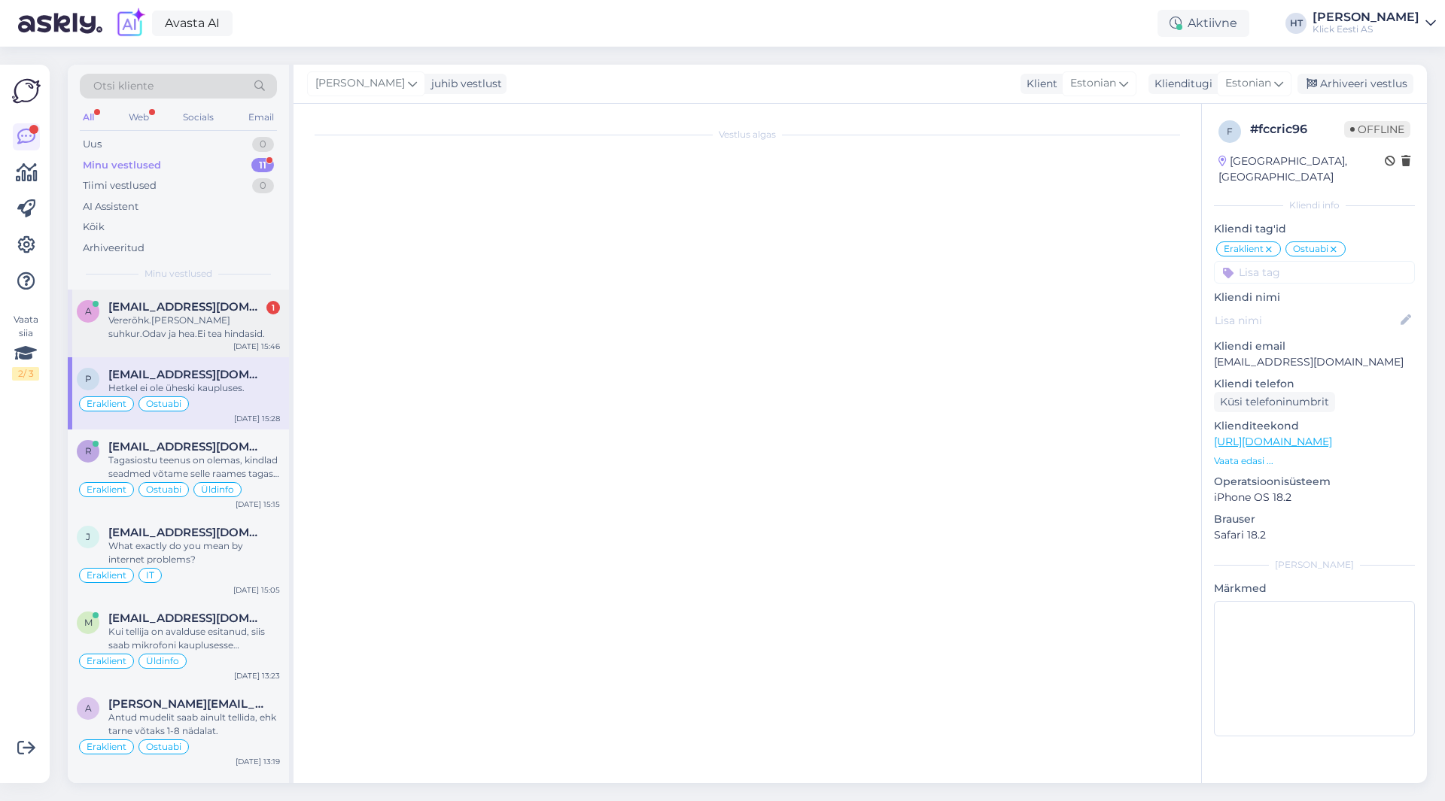
scroll to position [0, 0]
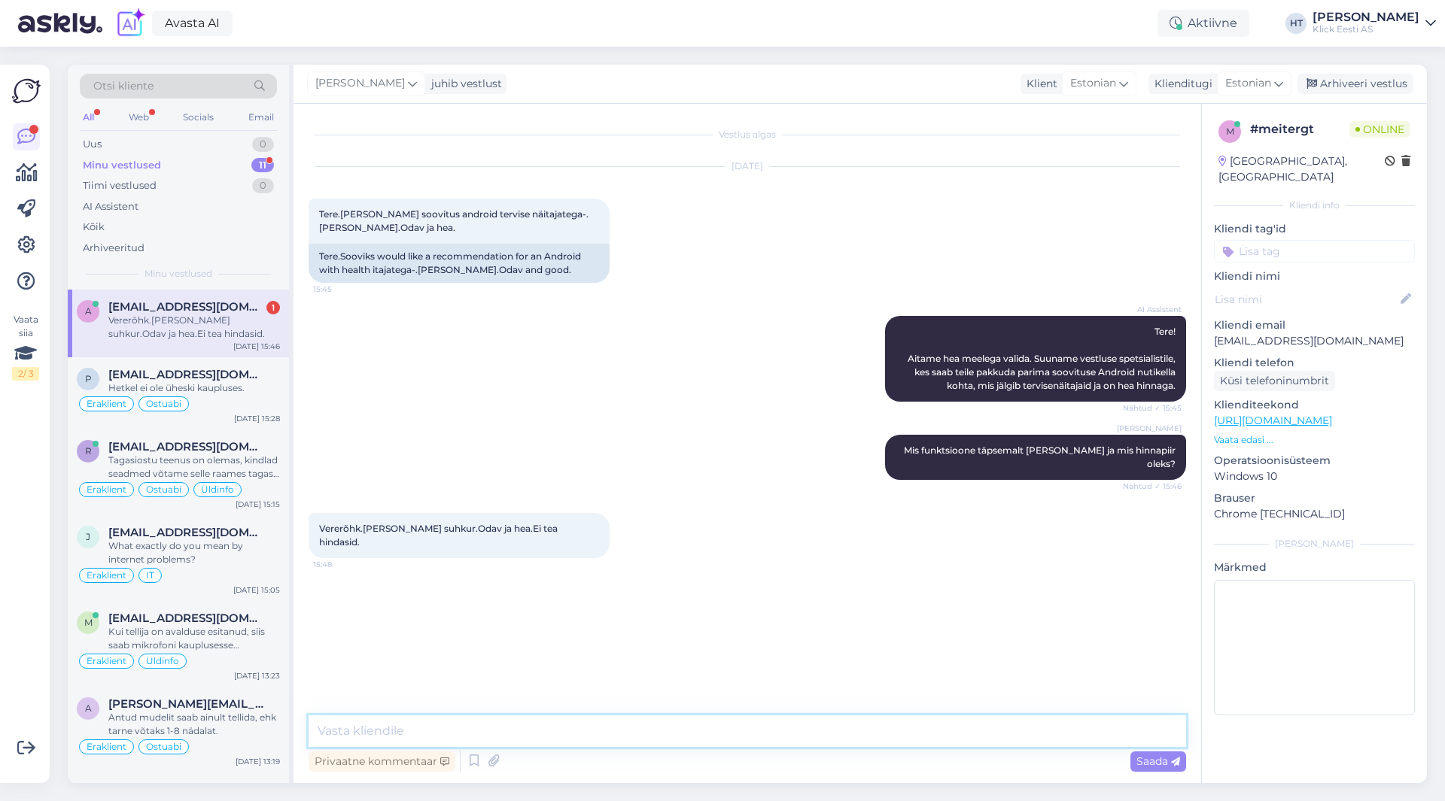
click at [603, 737] on textarea at bounding box center [747, 732] width 877 height 32
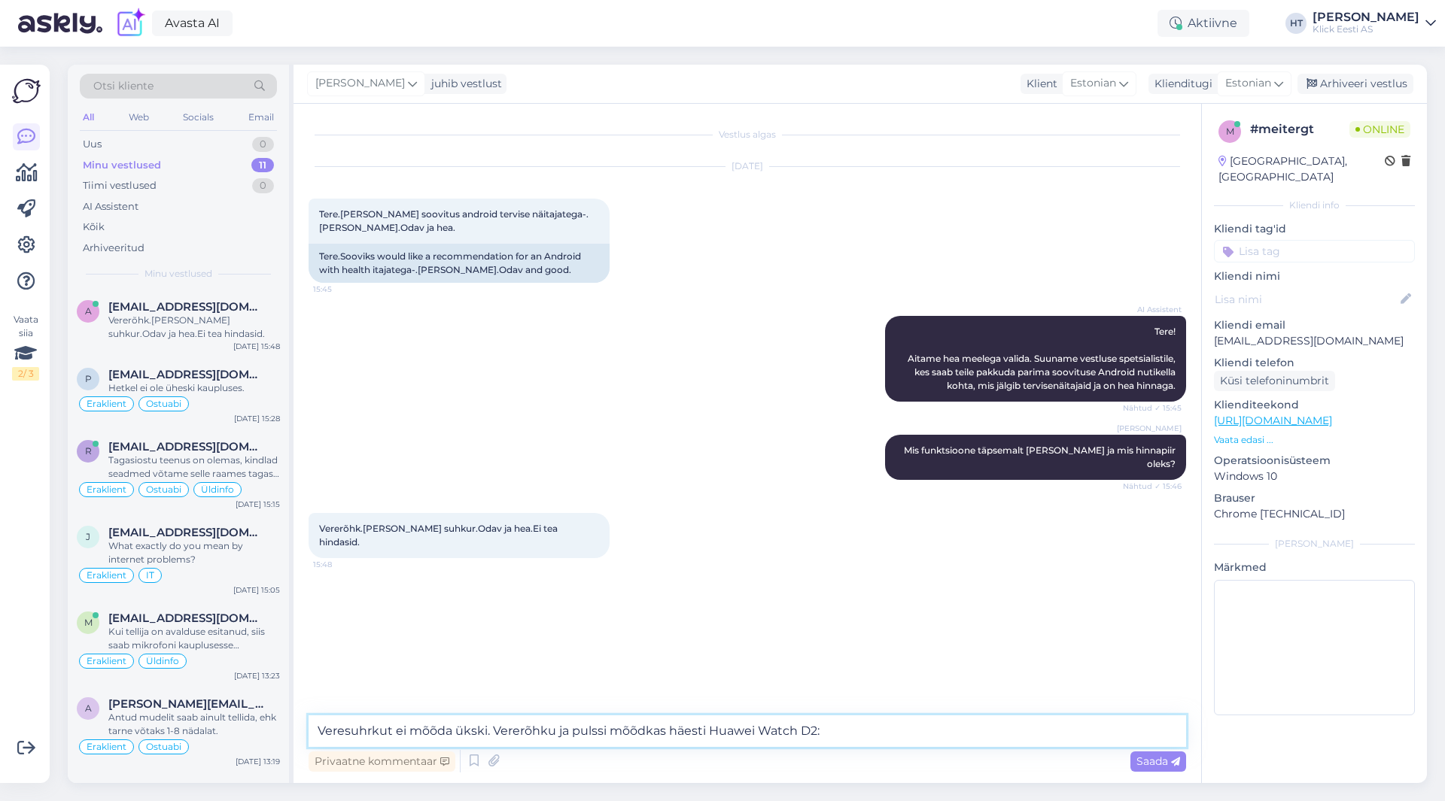
paste textarea "[URL][DOMAIN_NAME]"
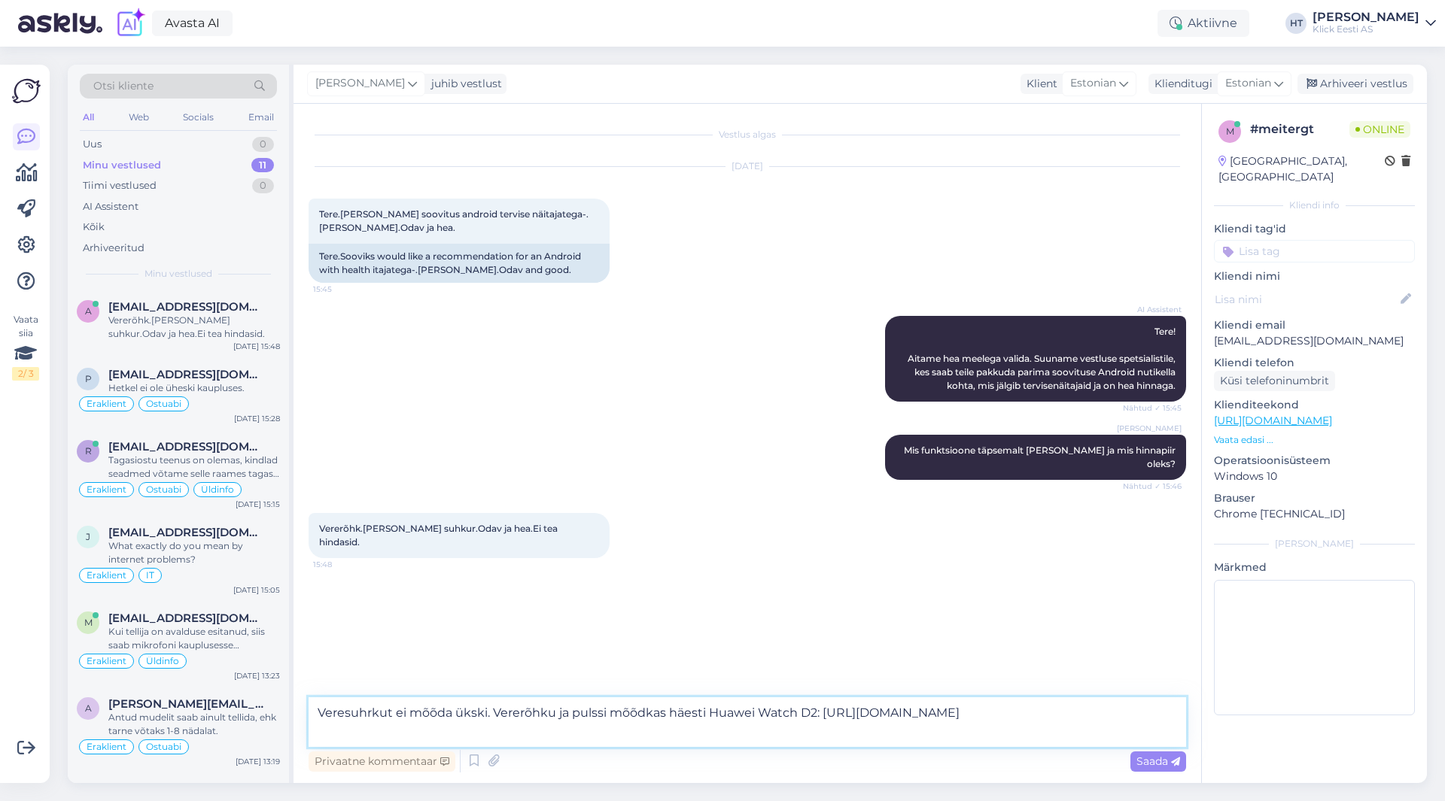
click at [688, 713] on textarea "Veresuhrkut ei mõõda ükski. Vererõhku ja pulssi mõõdkas häesti Huawei Watch D2:…" at bounding box center [747, 723] width 877 height 50
type textarea "Veresuhrkut ei mõõda ükski. Vererõhku ja pulssi mõõdkas hästi Huawei Watch D2: …"
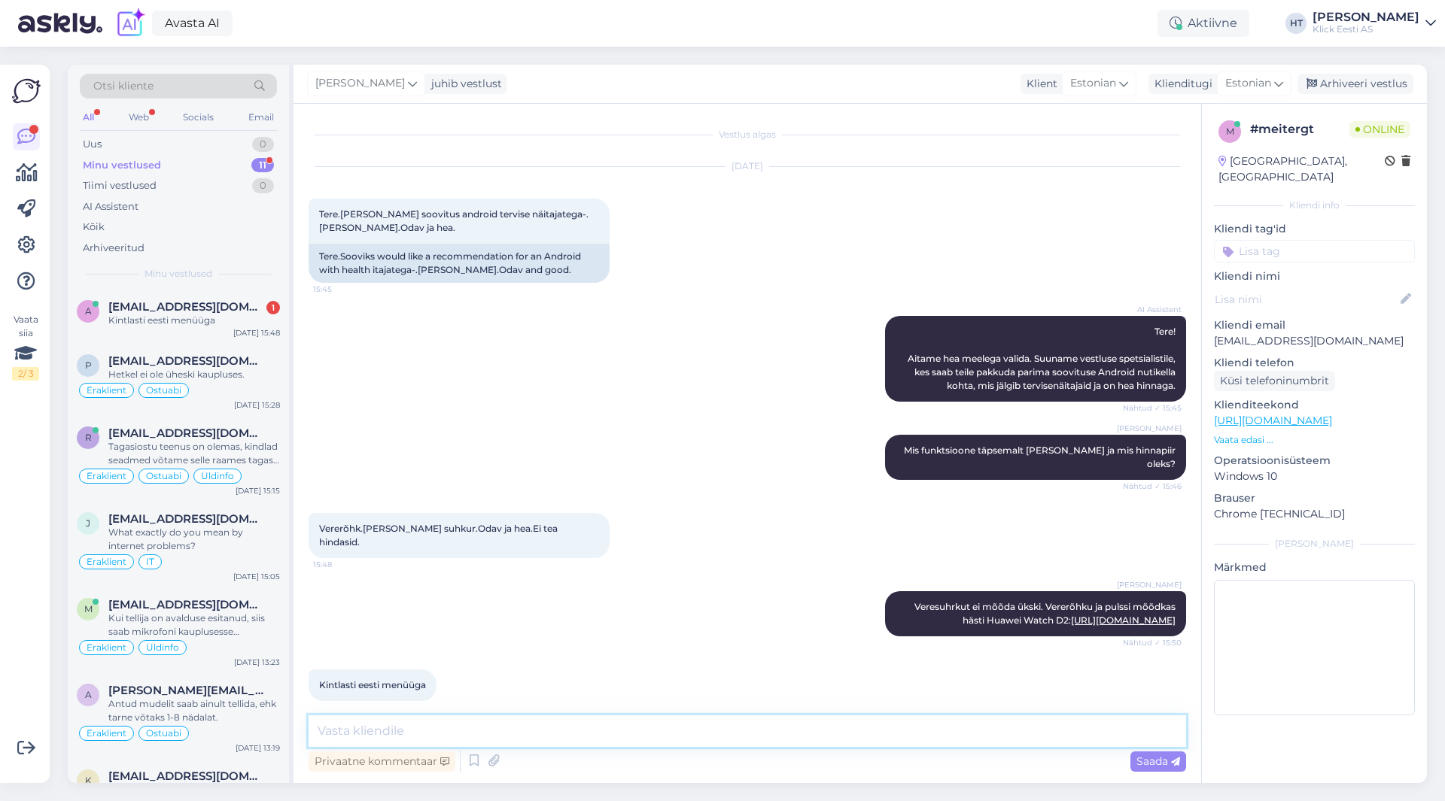
scroll to position [16, 0]
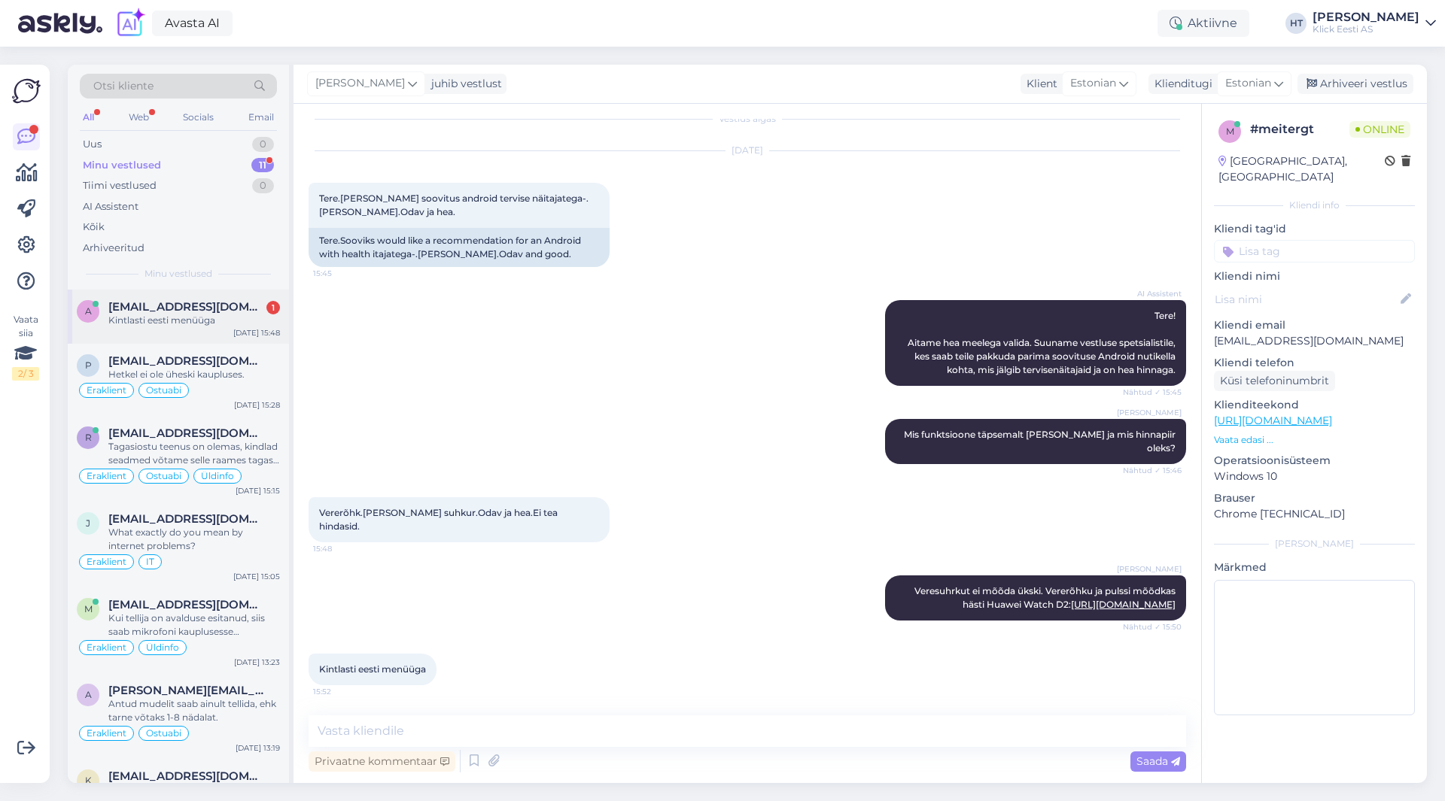
click at [236, 327] on div "Kintlasti eesti menüüga" at bounding box center [194, 321] width 172 height 14
click at [551, 725] on textarea at bounding box center [747, 732] width 877 height 32
type textarea "Huawei kelladel on eestikeelne menüü olemas."
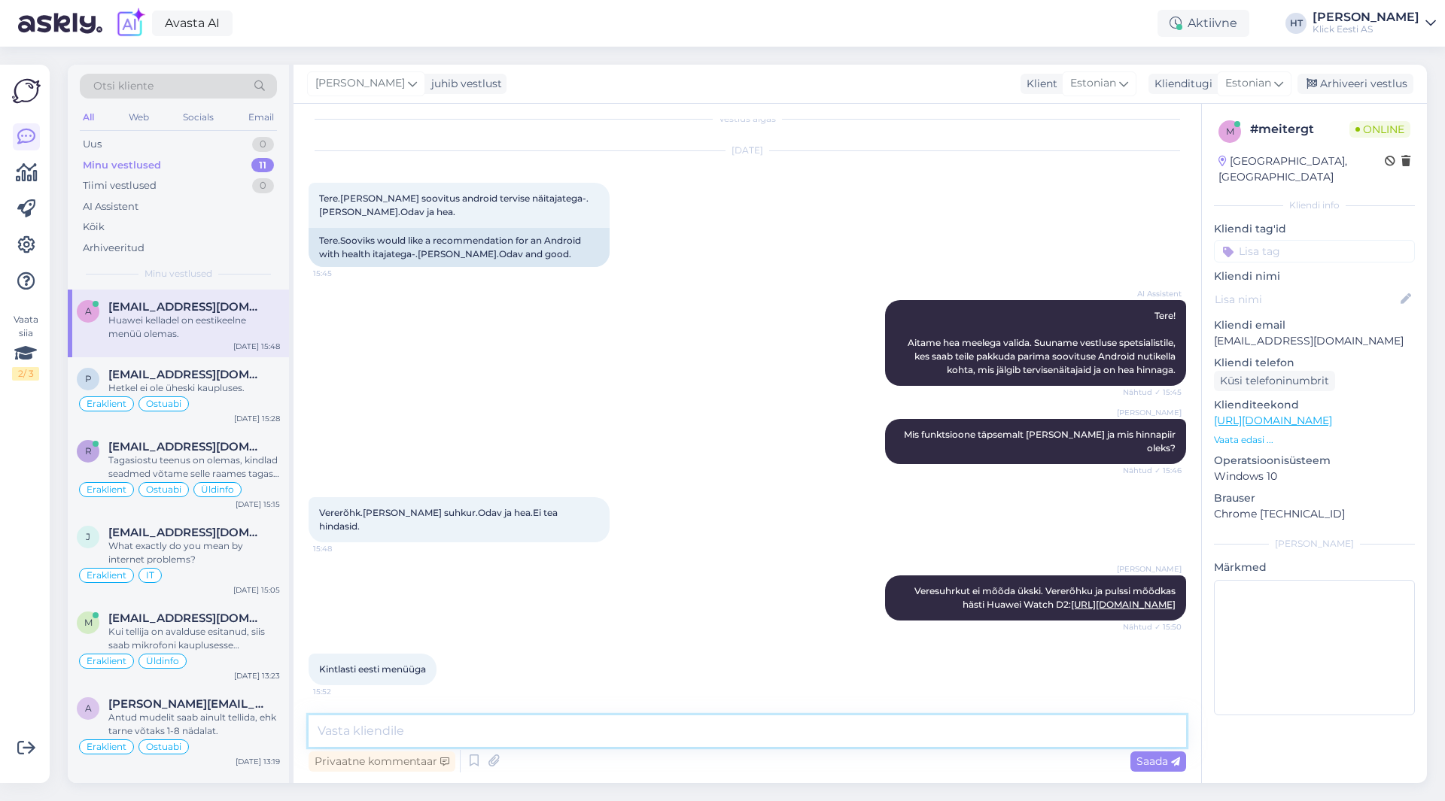
scroll to position [81, 0]
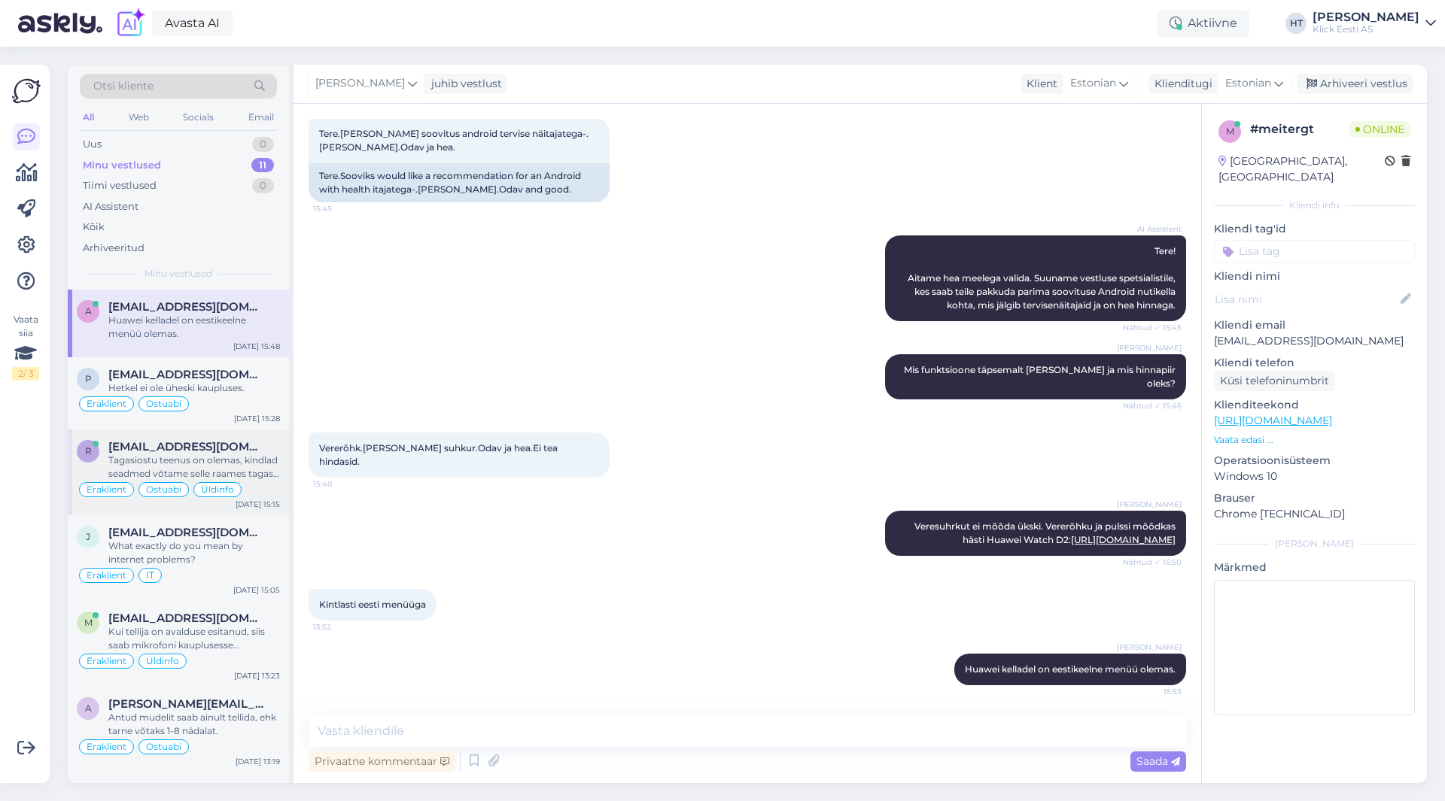
click at [245, 507] on div "[DATE] 15:15" at bounding box center [258, 504] width 44 height 11
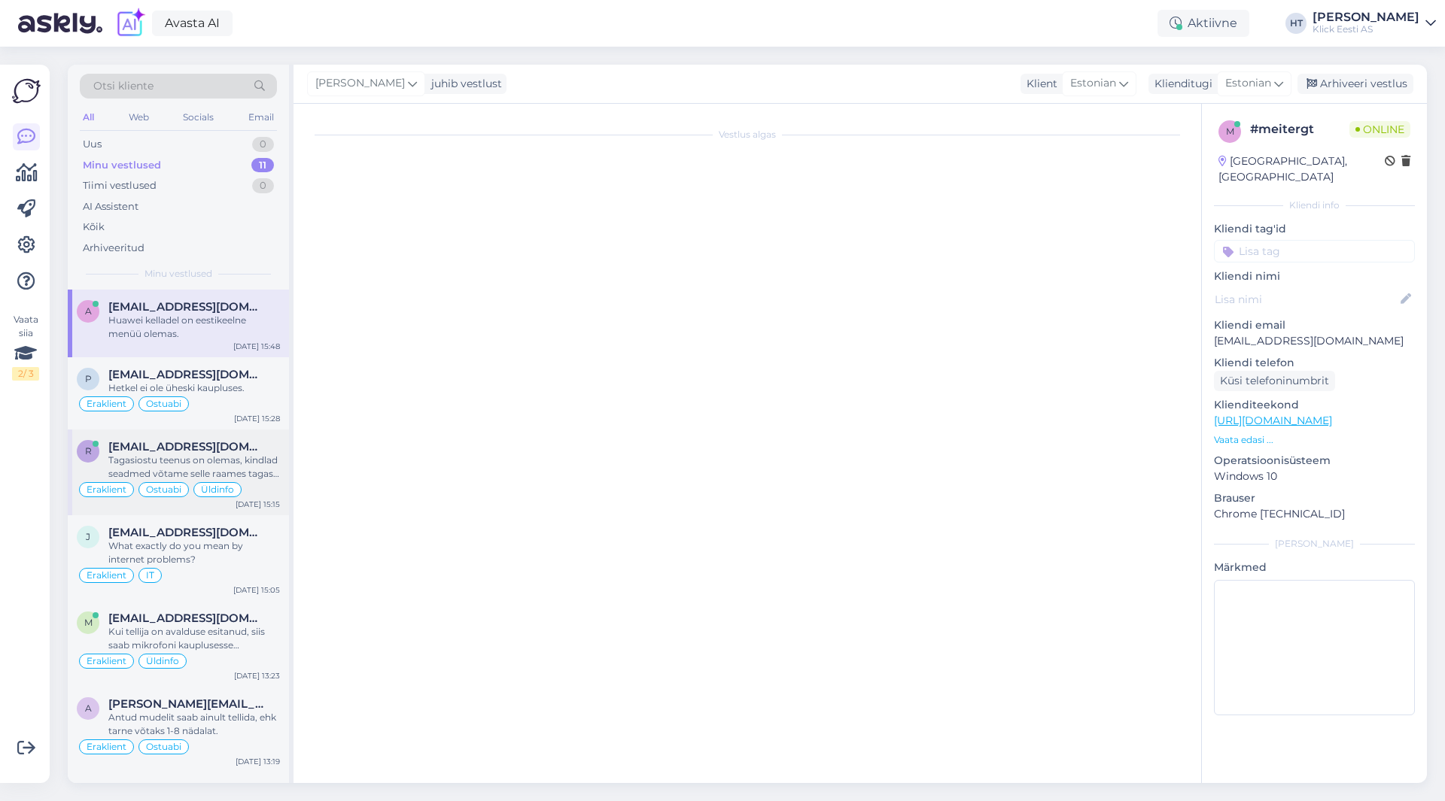
scroll to position [0, 0]
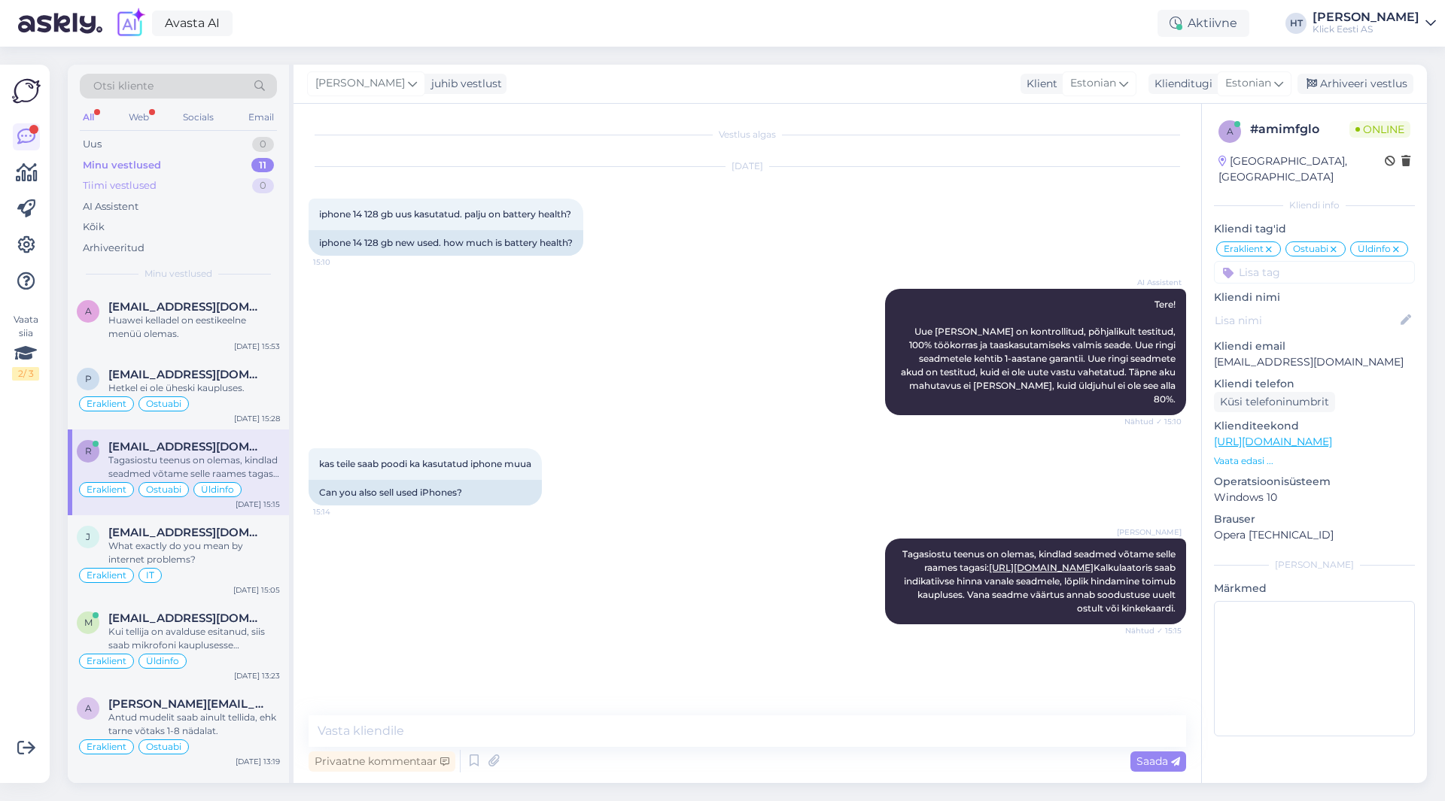
click at [181, 175] on div "Tiimi vestlused 0" at bounding box center [178, 185] width 197 height 21
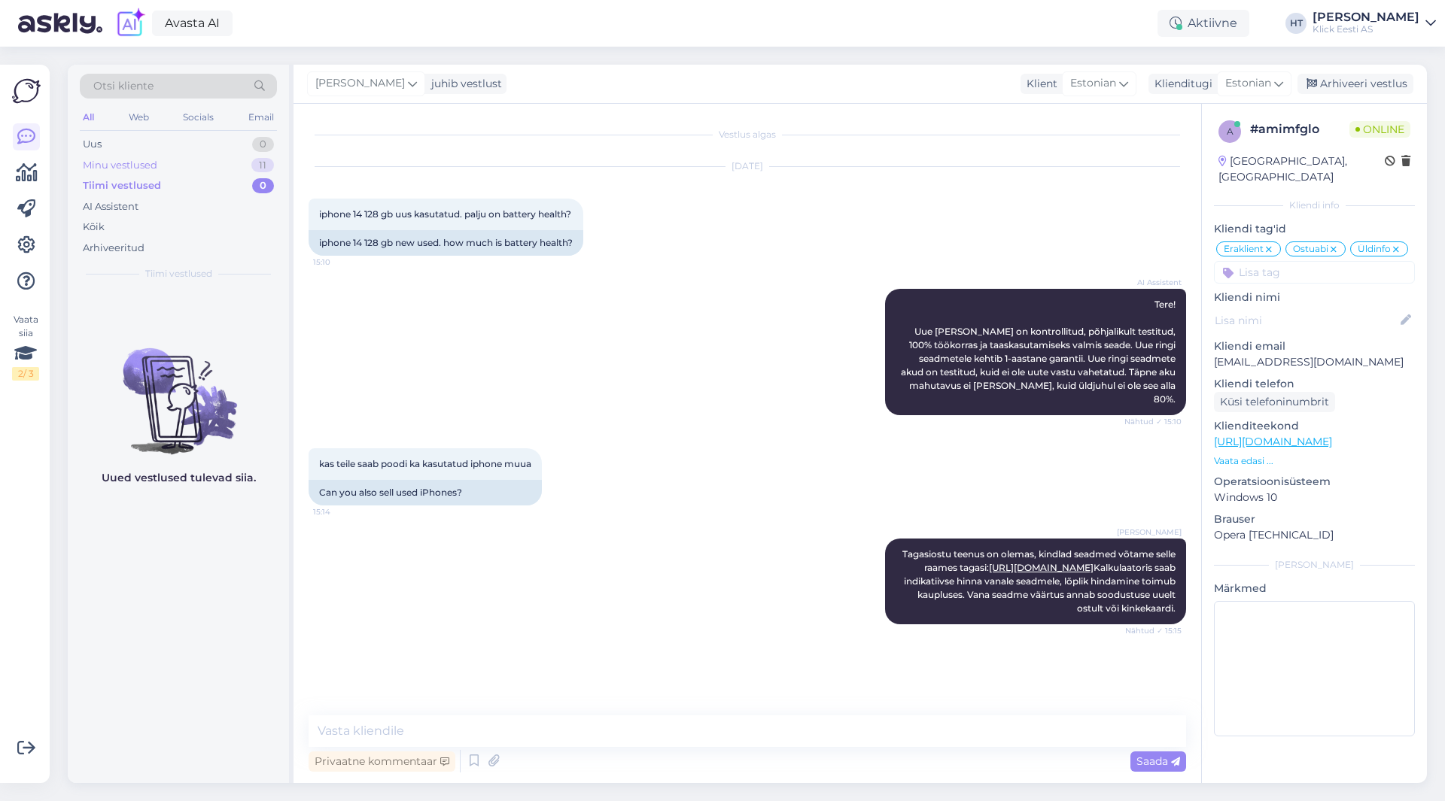
click at [181, 169] on div "Minu vestlused 11" at bounding box center [178, 165] width 197 height 21
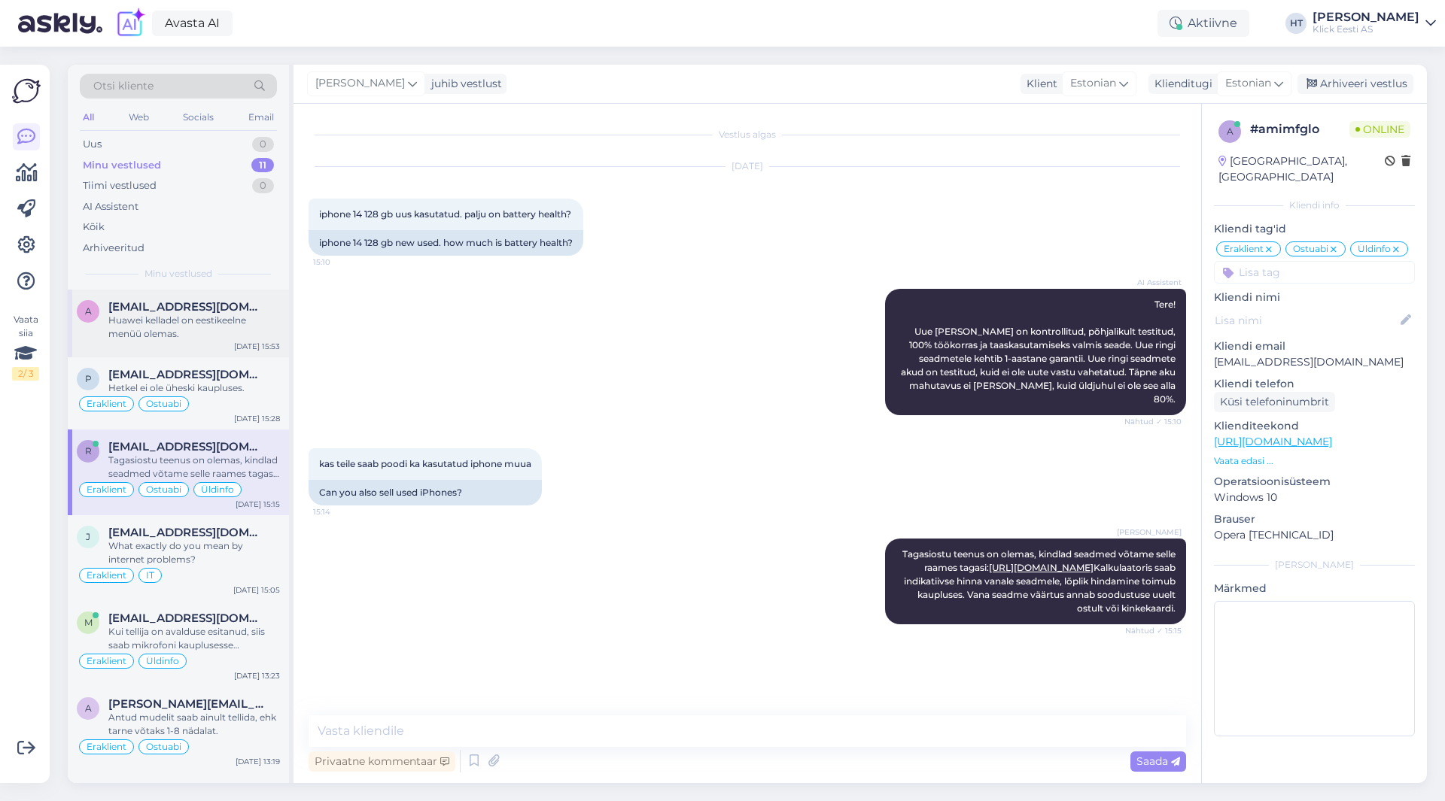
click at [214, 342] on div "a [EMAIL_ADDRESS][DOMAIN_NAME] Huawei kelladel on eestikeelne menüü olemas. [DA…" at bounding box center [178, 324] width 221 height 68
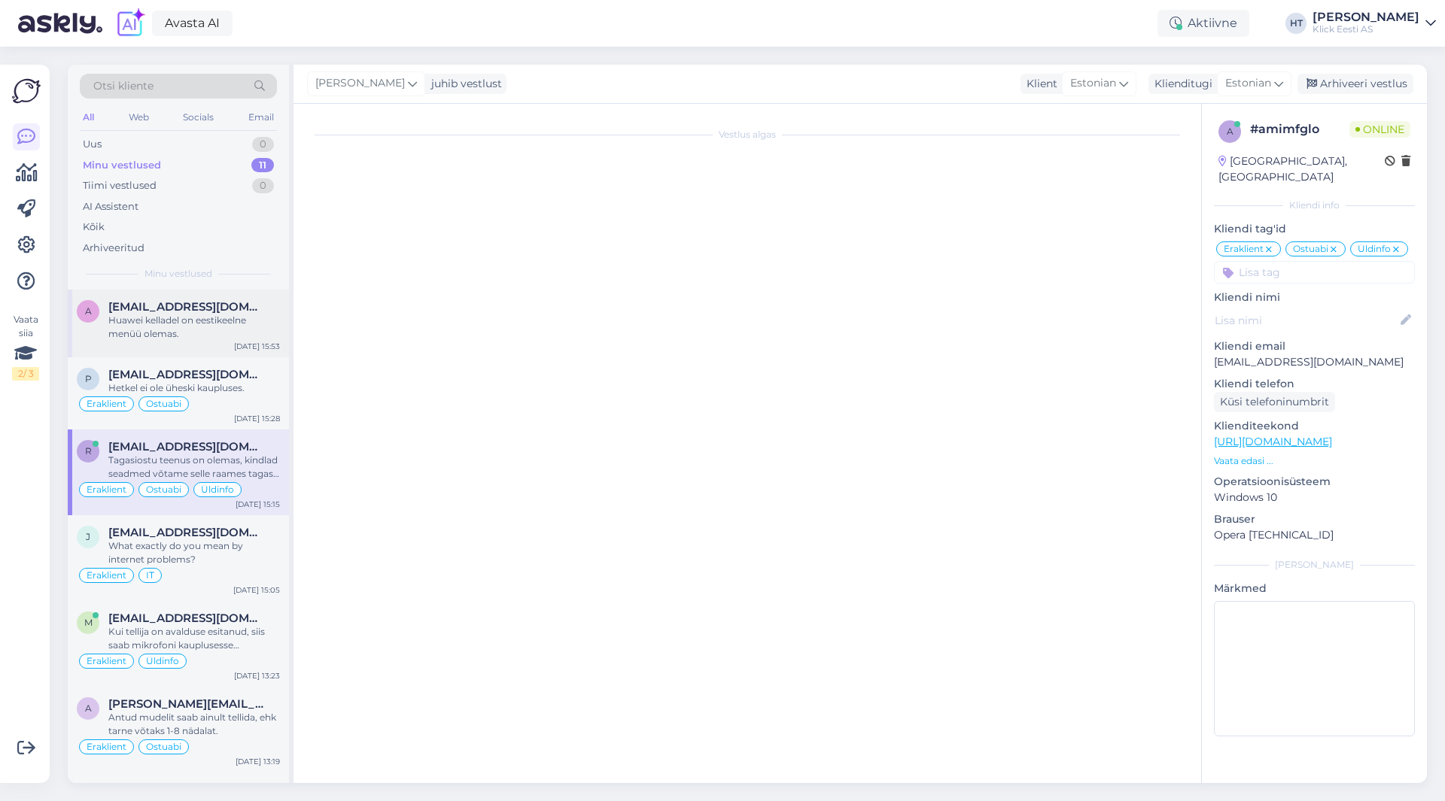
scroll to position [81, 0]
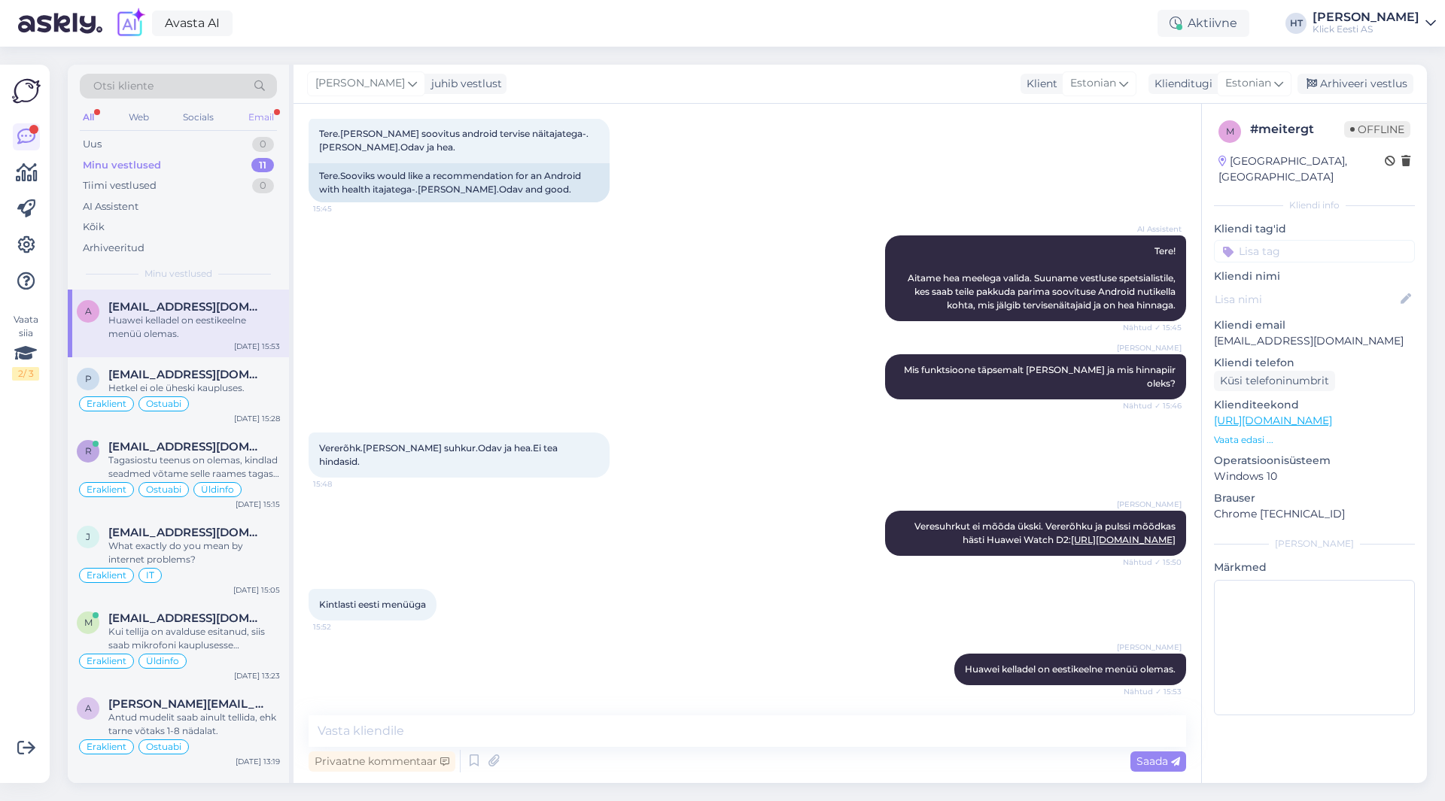
click at [272, 124] on div "Email" at bounding box center [261, 118] width 32 height 20
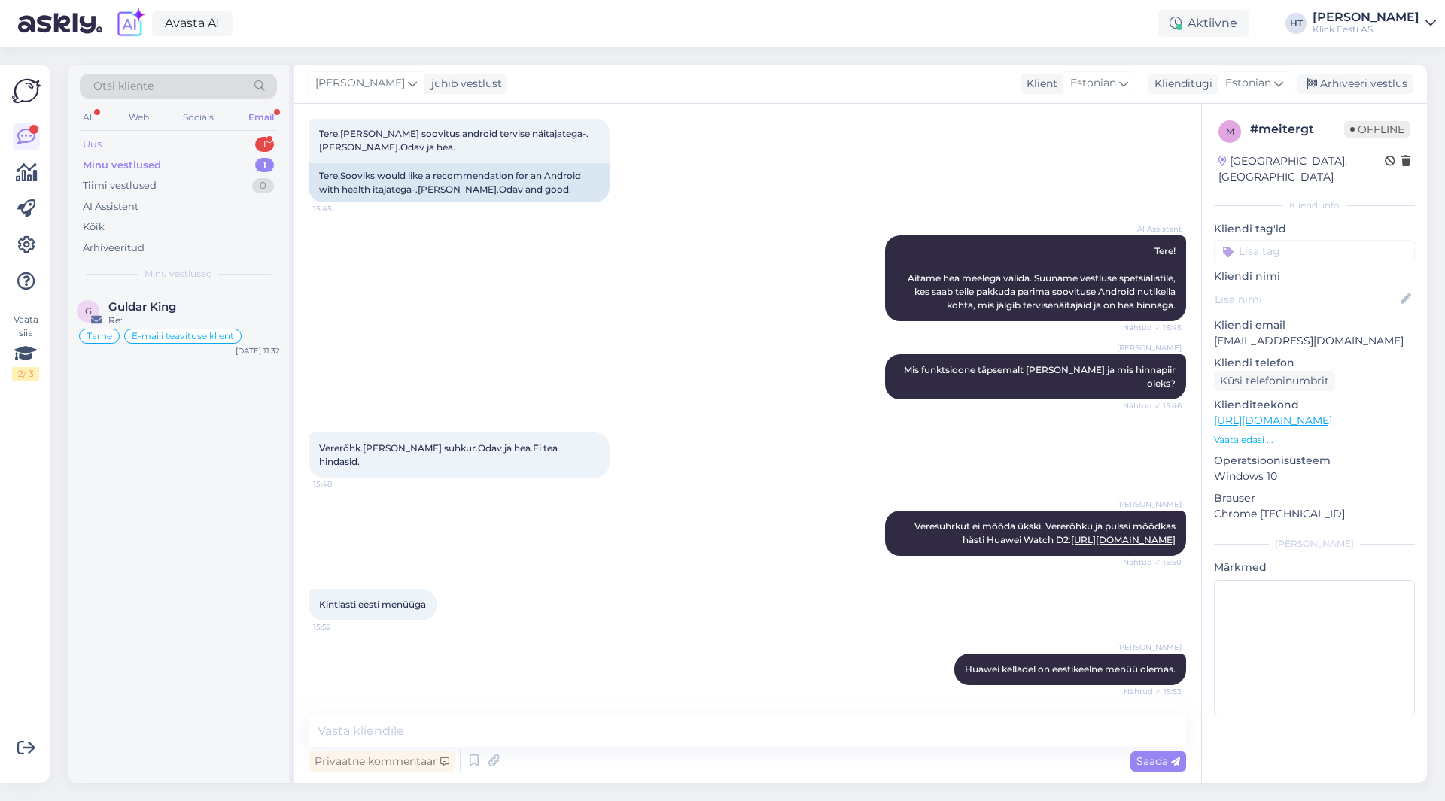
click at [239, 147] on div "Uus 1" at bounding box center [178, 144] width 197 height 21
click at [202, 162] on div "Minu vestlused 1" at bounding box center [178, 165] width 197 height 21
click at [91, 117] on div "All" at bounding box center [88, 118] width 17 height 20
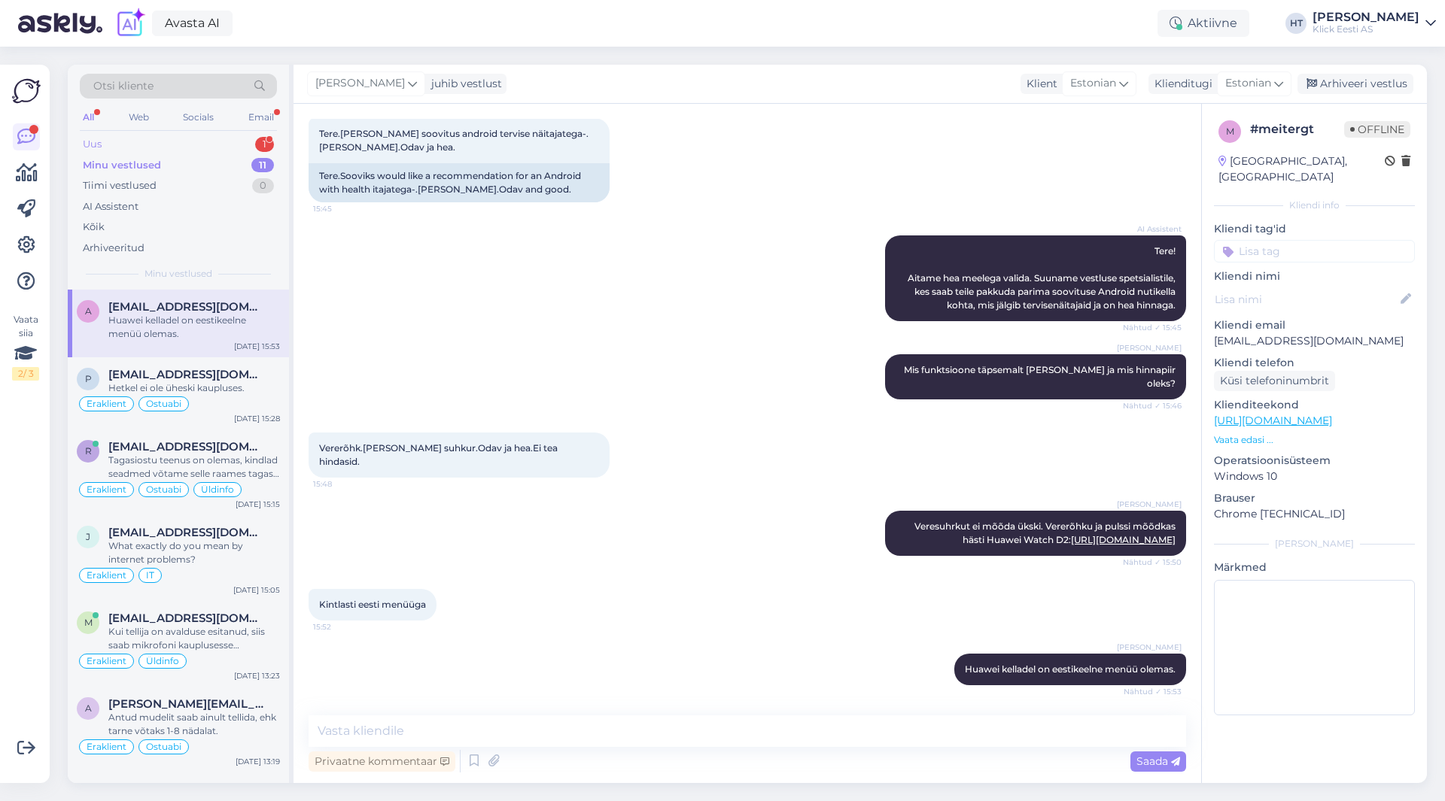
click at [169, 141] on div "Uus 1" at bounding box center [178, 144] width 197 height 21
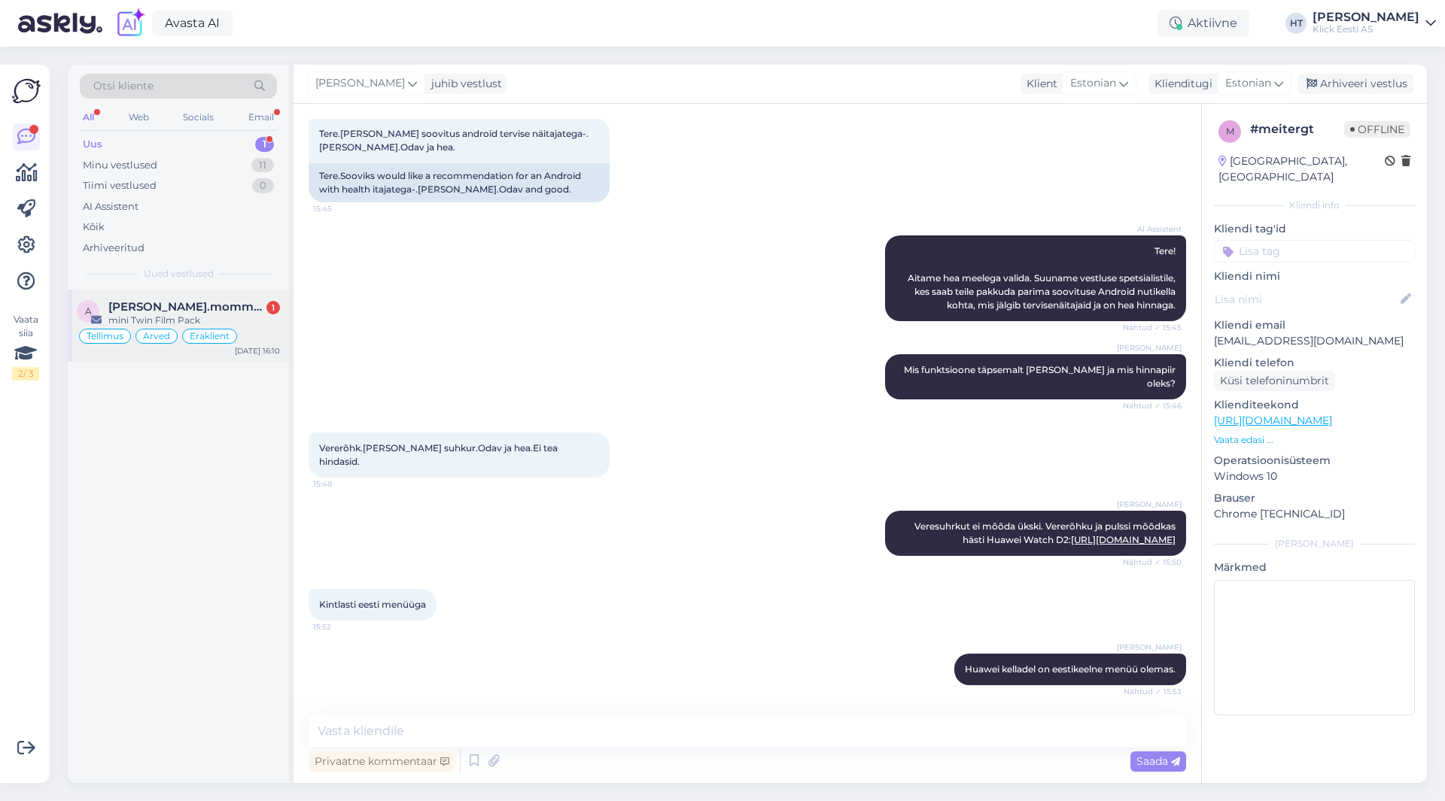
click at [220, 318] on div "mini Twin Film Pack" at bounding box center [194, 321] width 172 height 14
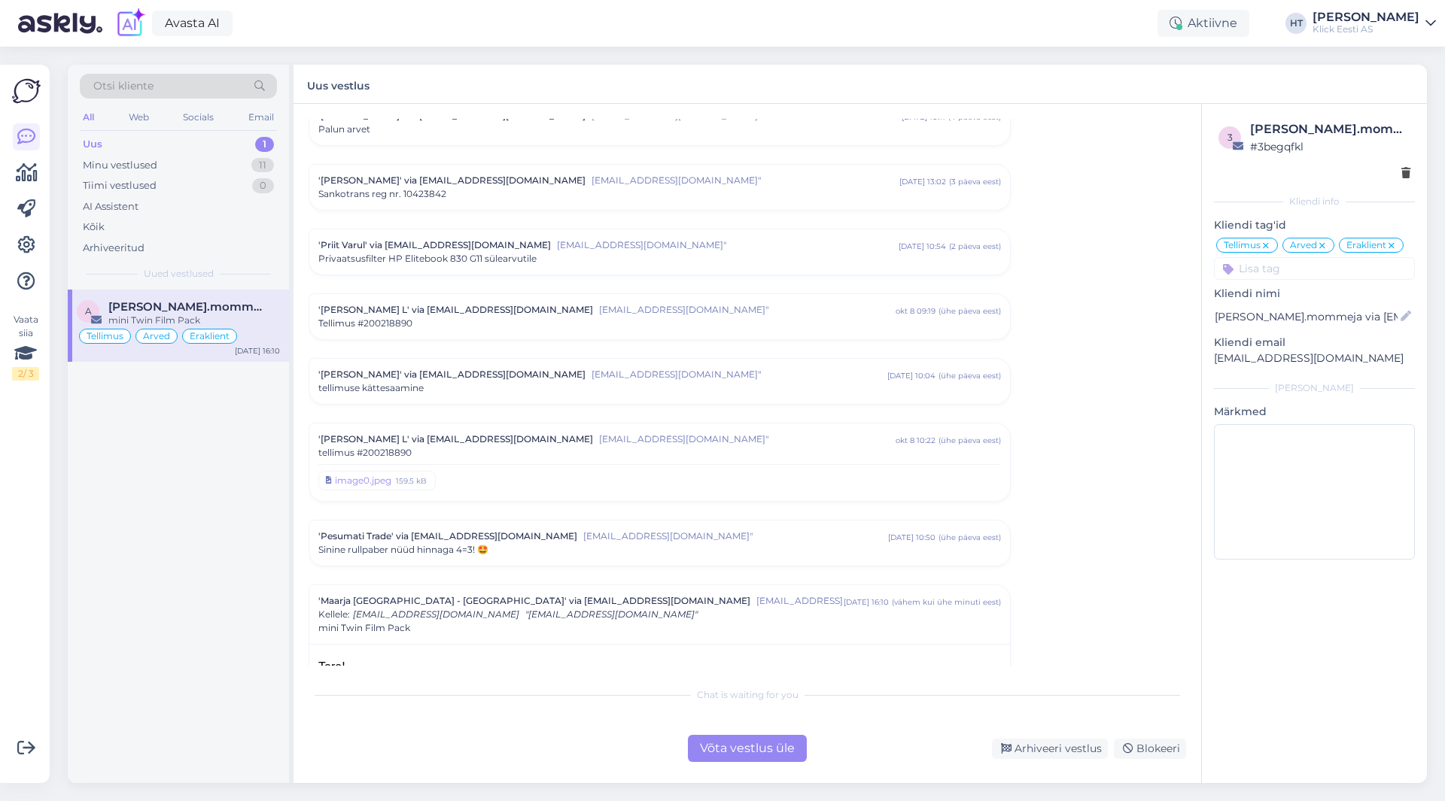
scroll to position [7562, 0]
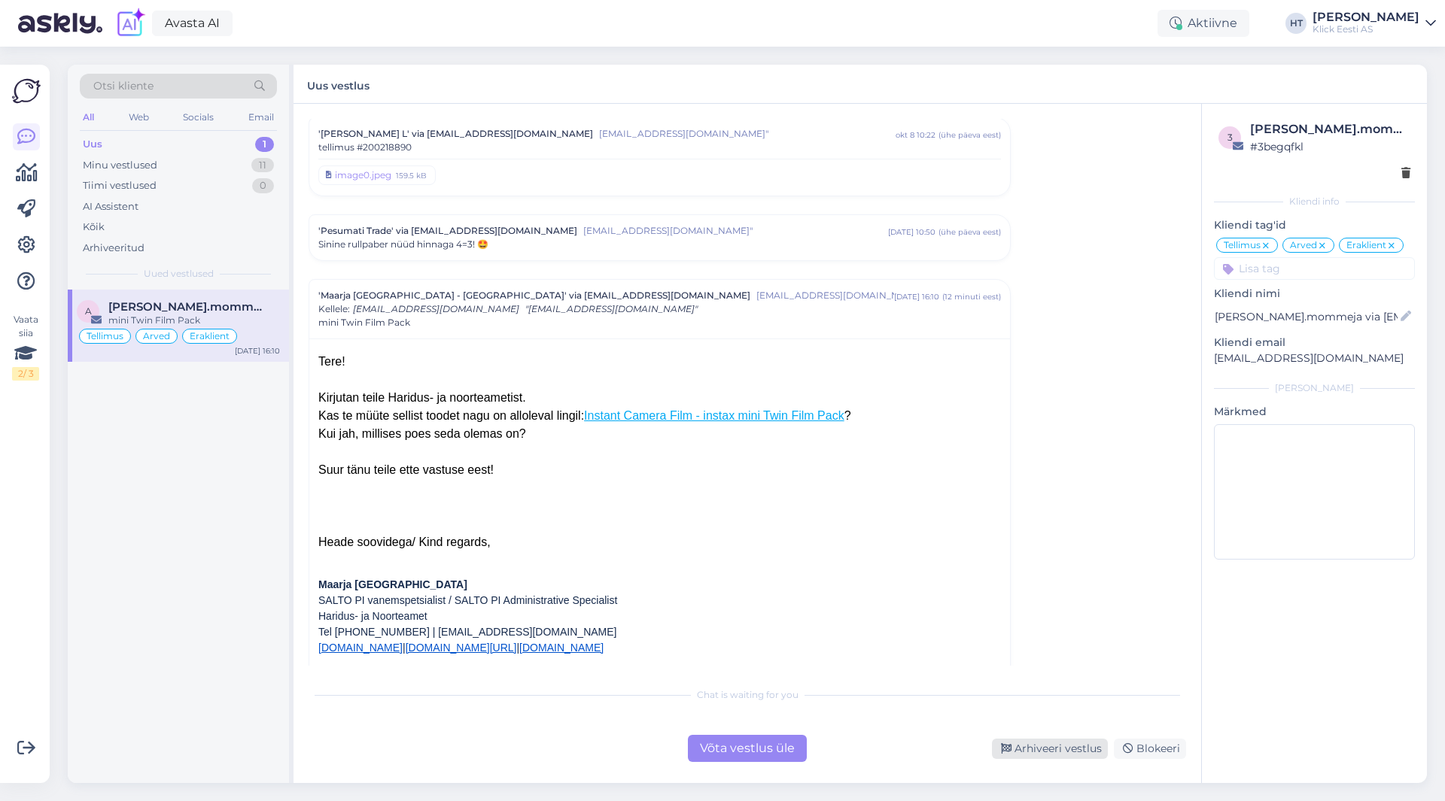
click at [1040, 746] on div "Arhiveeri vestlus" at bounding box center [1050, 749] width 116 height 20
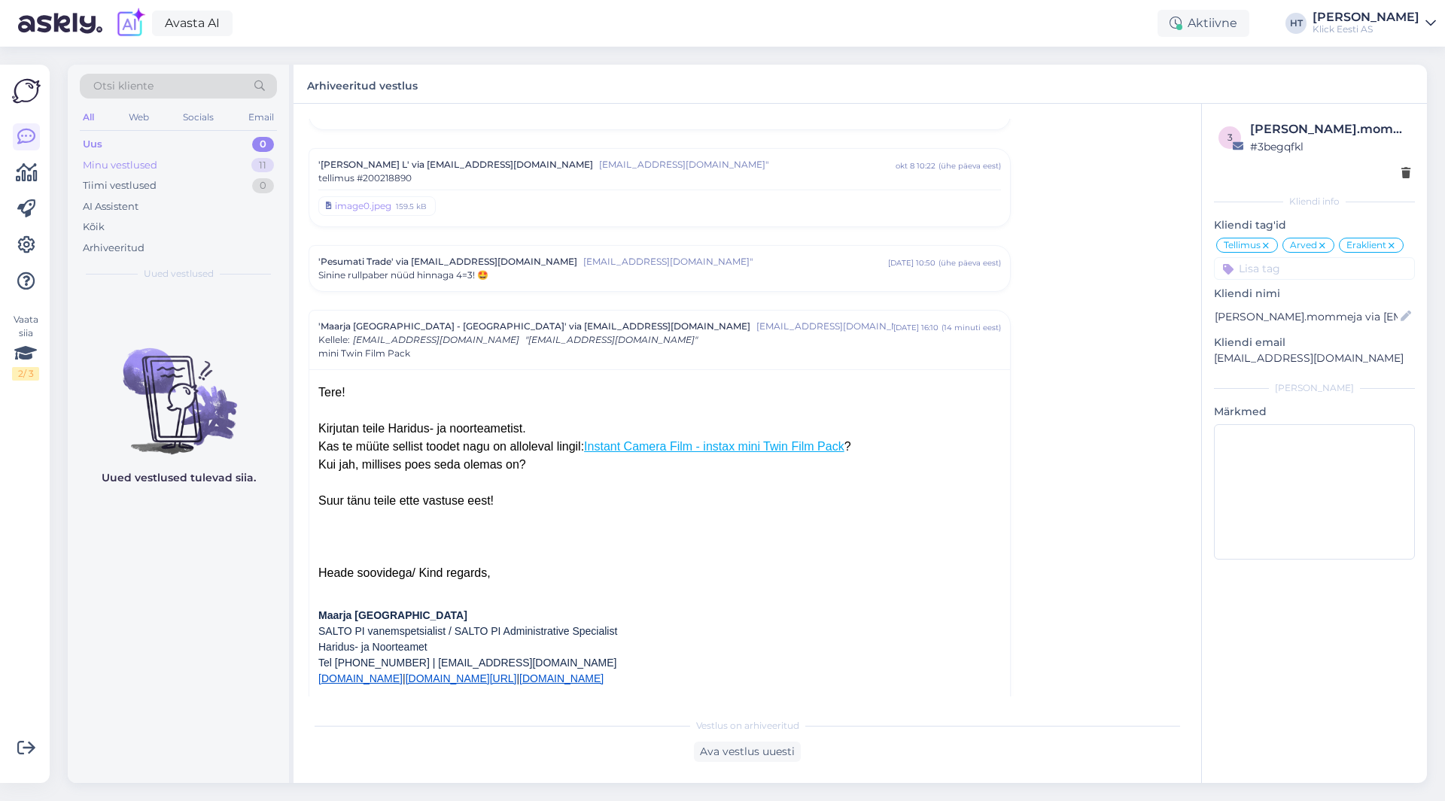
click at [220, 172] on div "Minu vestlused 11" at bounding box center [178, 165] width 197 height 21
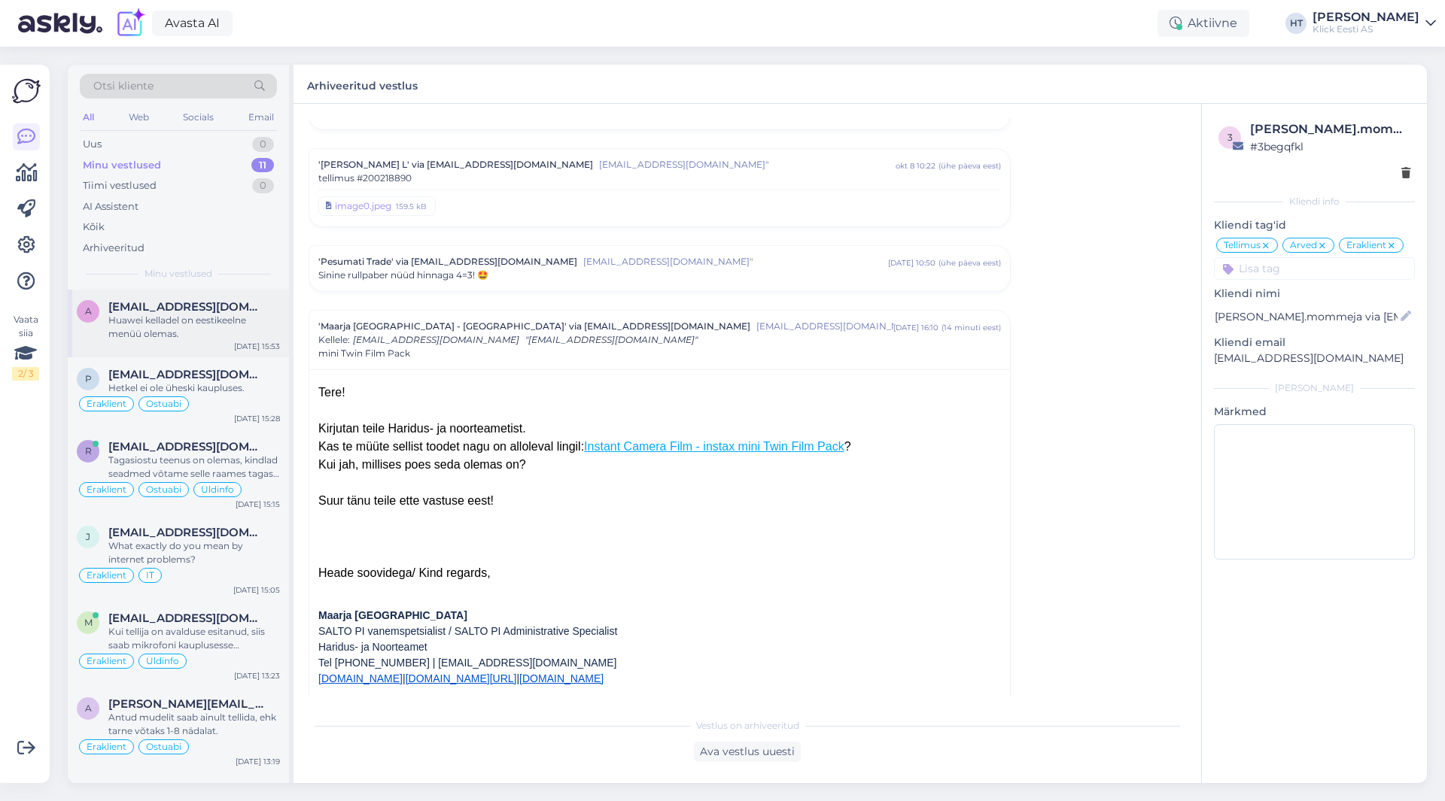
click at [175, 309] on span "[EMAIL_ADDRESS][DOMAIN_NAME]" at bounding box center [186, 307] width 157 height 14
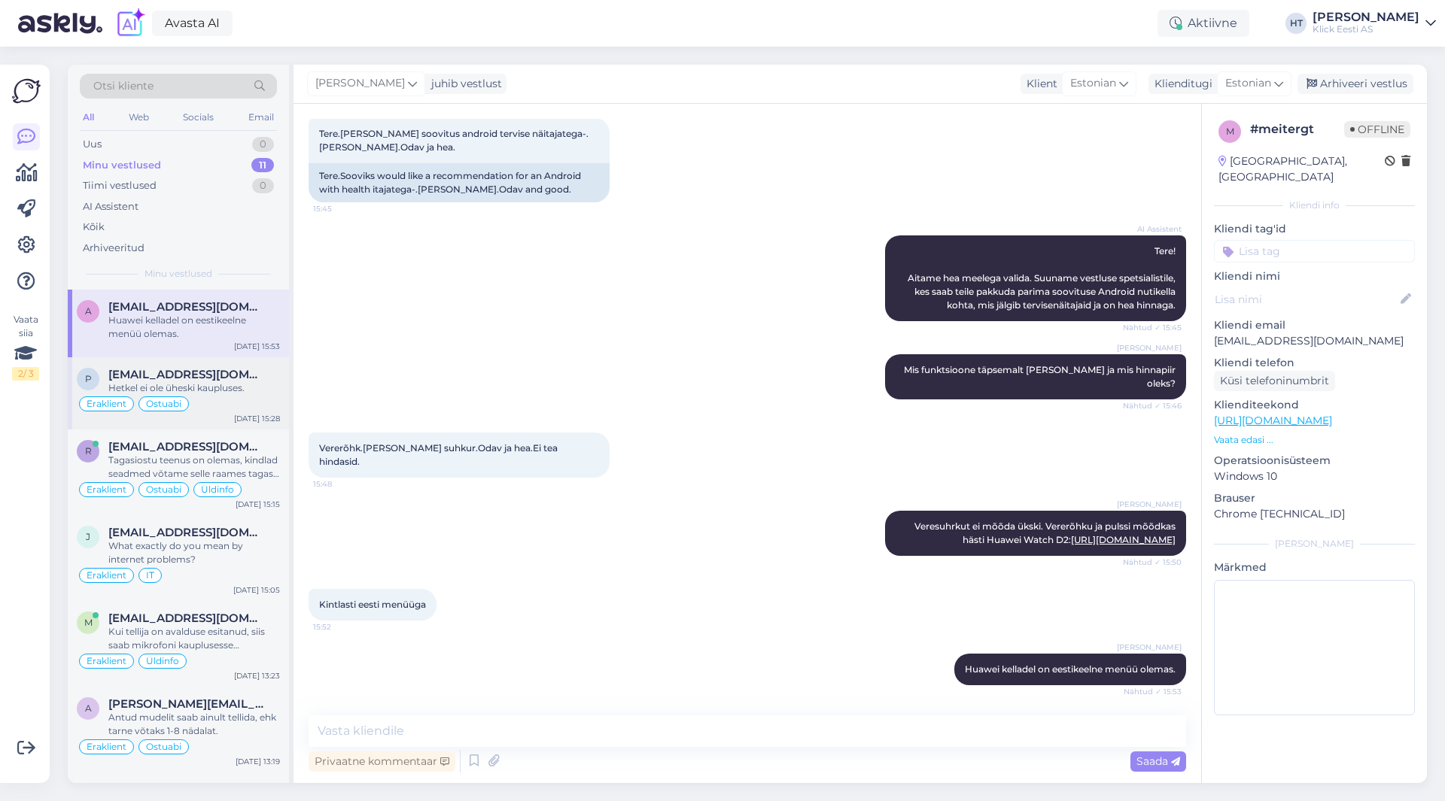
click at [233, 387] on div "Hetkel ei ole üheski kaupluses." at bounding box center [194, 389] width 172 height 14
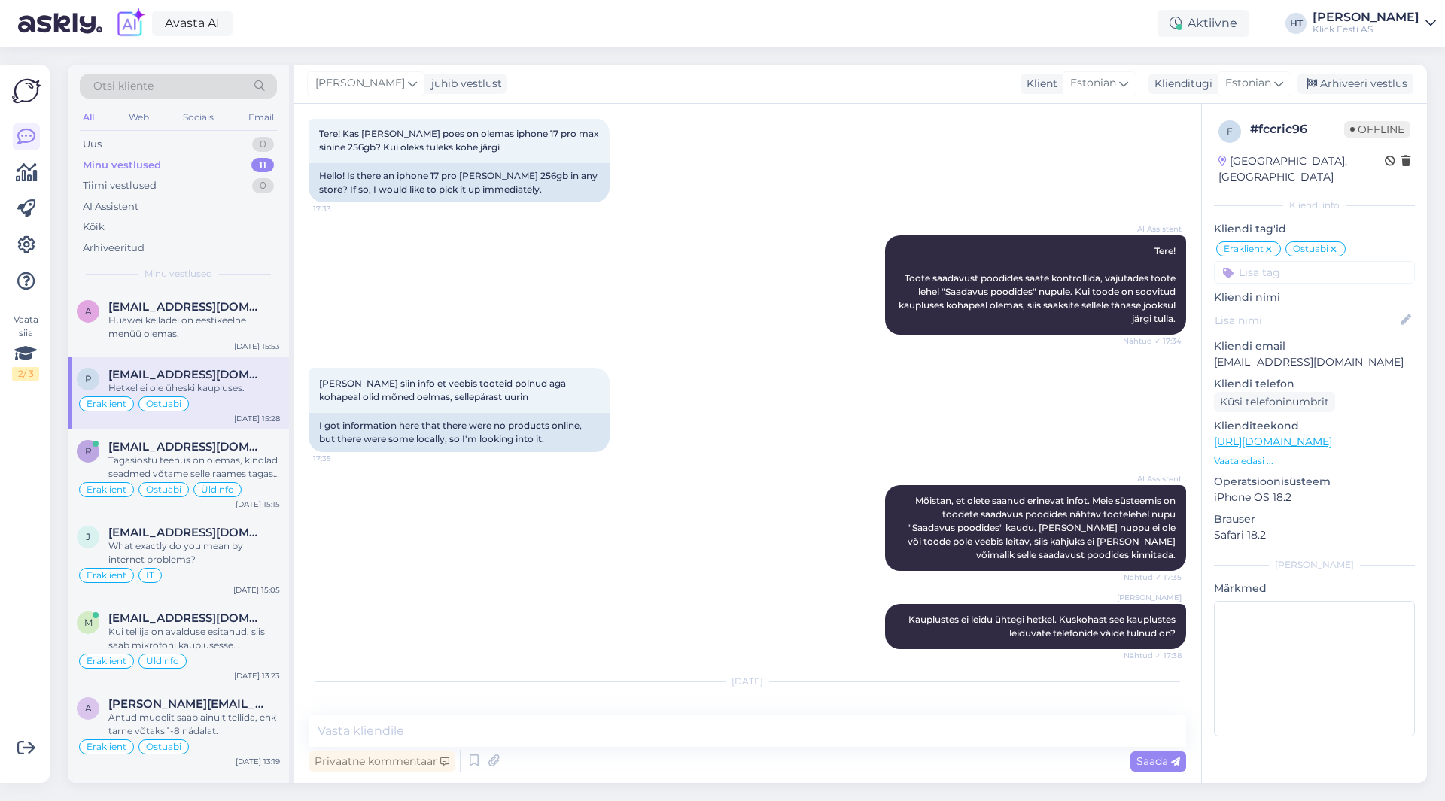
scroll to position [815, 0]
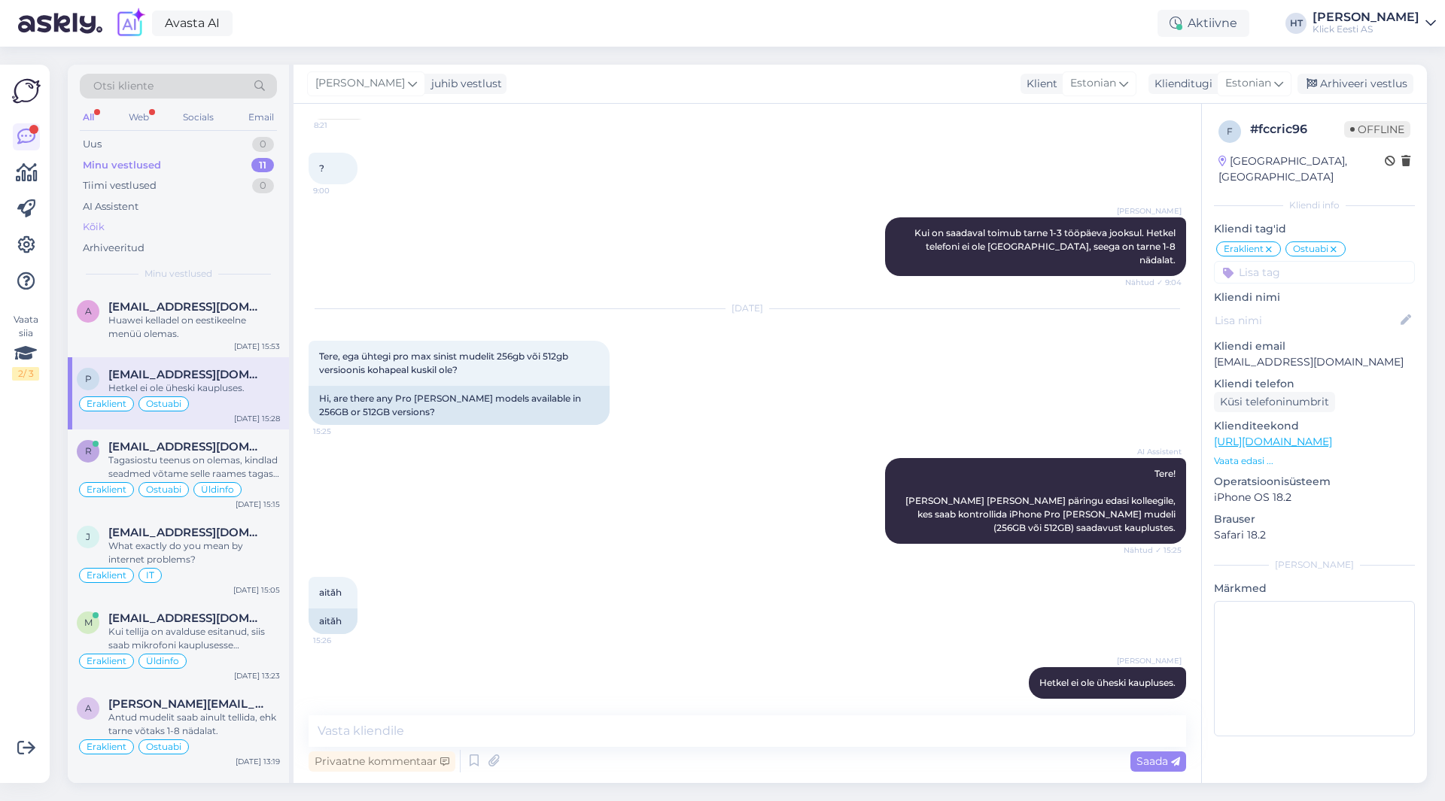
click at [163, 220] on div "Kõik" at bounding box center [178, 227] width 197 height 21
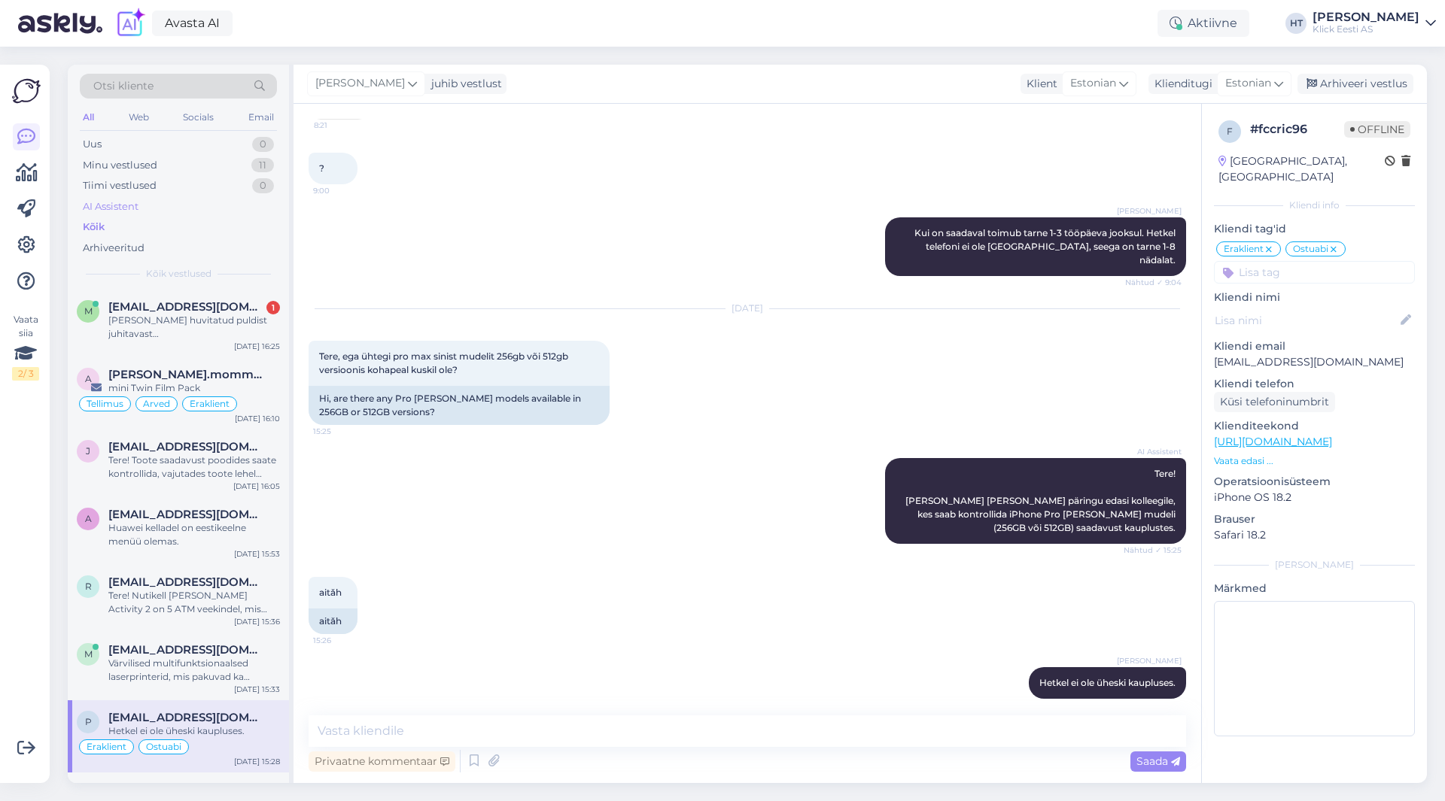
click at [168, 208] on div "AI Assistent" at bounding box center [178, 206] width 197 height 21
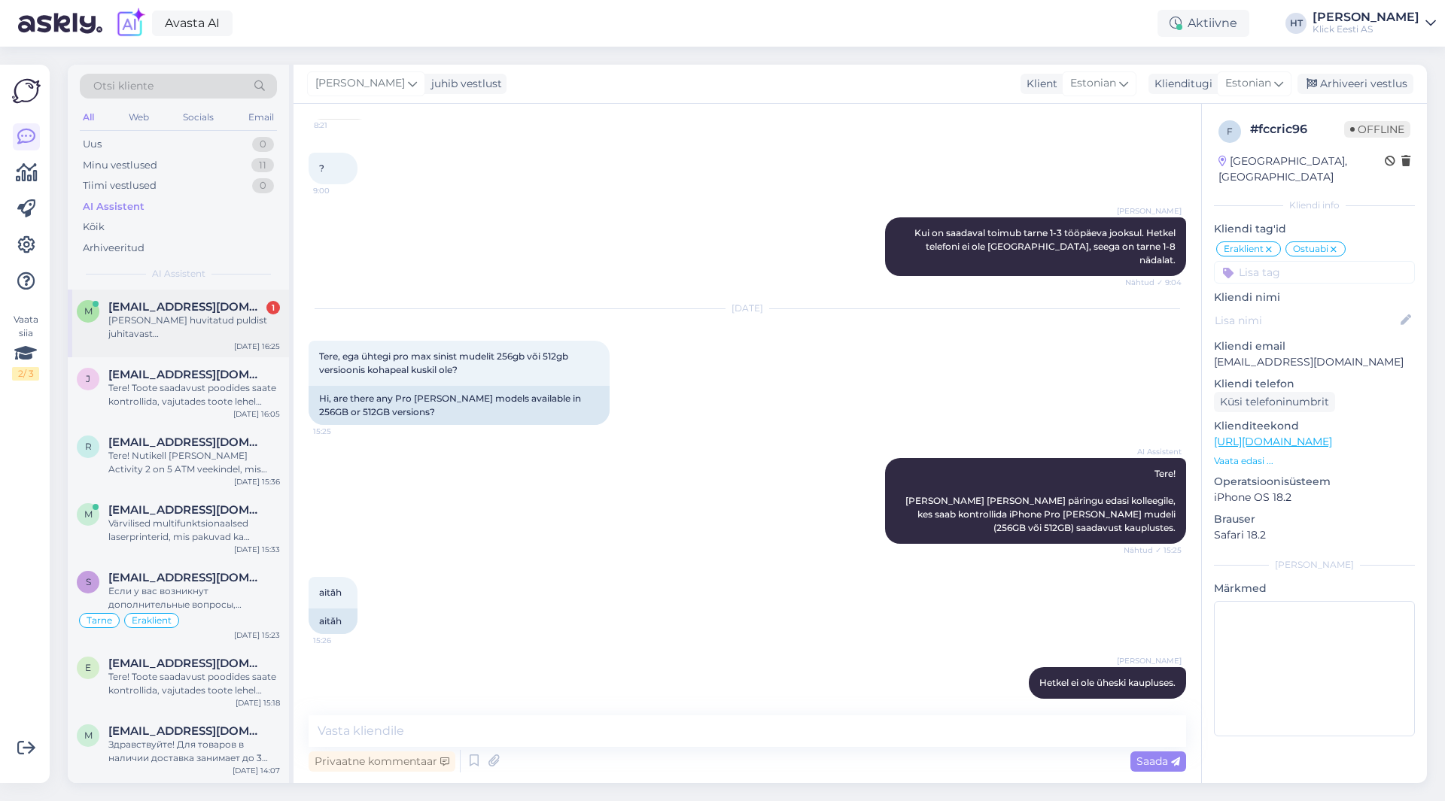
click at [173, 290] on div "Otsi kliente All Web Socials Email Uus 0 Minu vestlused 11 Tiimi vestlused 0 AI…" at bounding box center [181, 424] width 226 height 719
click at [349, 252] on div "[PERSON_NAME] Kui on saadaval toimub tarne 1-3 tööpäeva jooksul. Hetkel telefon…" at bounding box center [747, 247] width 877 height 92
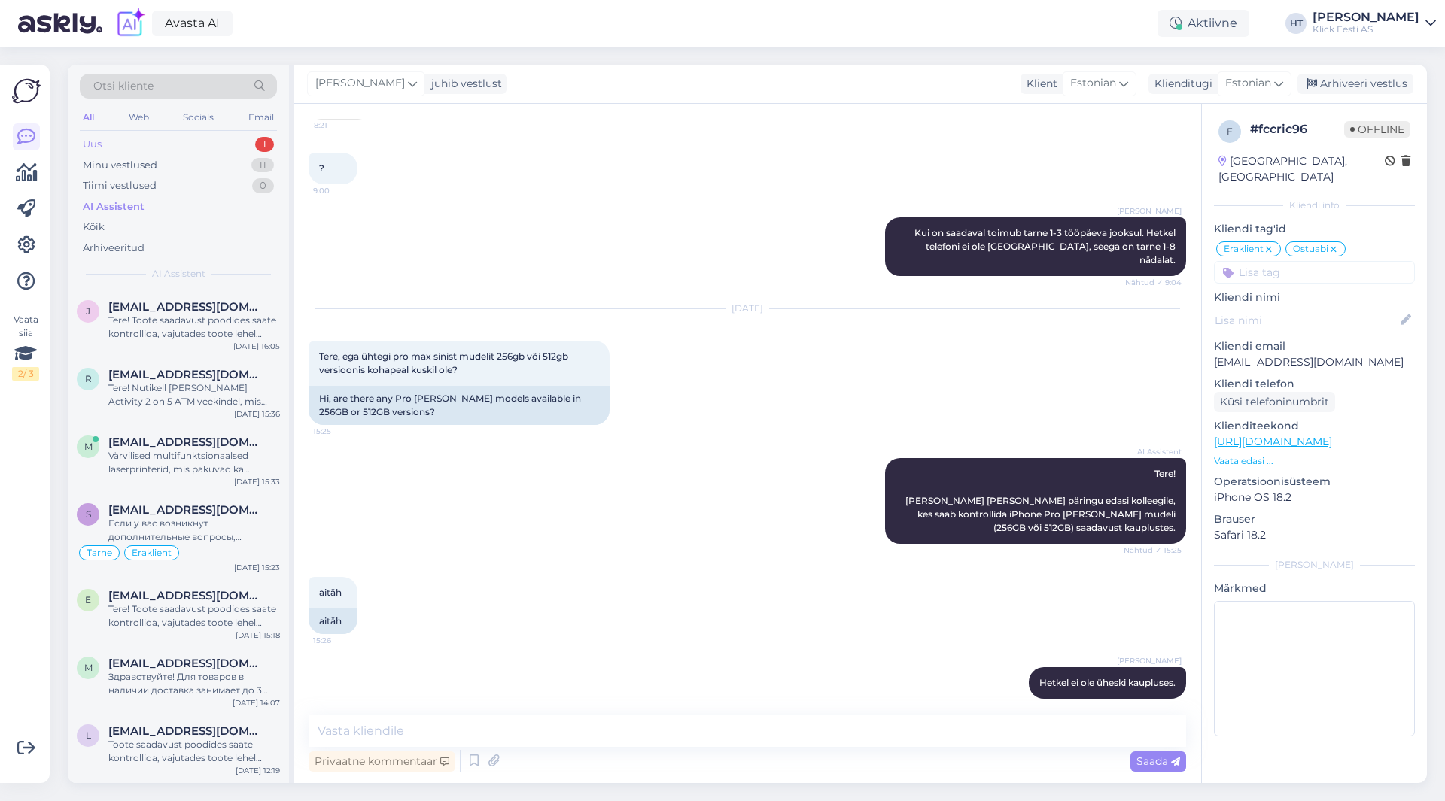
click at [242, 152] on div "Uus 1" at bounding box center [178, 144] width 197 height 21
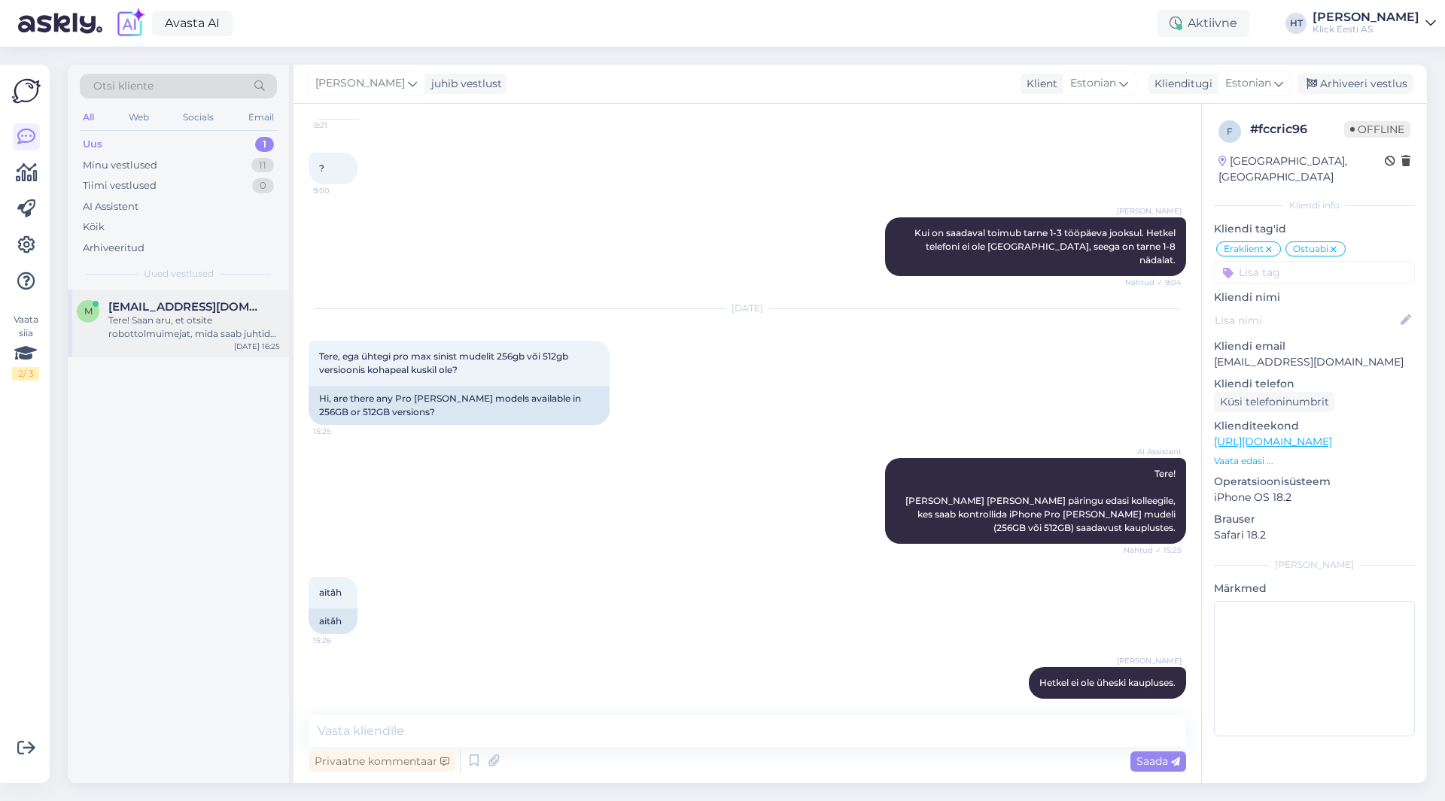
click at [256, 295] on div "m [EMAIL_ADDRESS][DOMAIN_NAME] Tere! Saan aru, et otsite robottolmuimejat, mida…" at bounding box center [178, 324] width 221 height 68
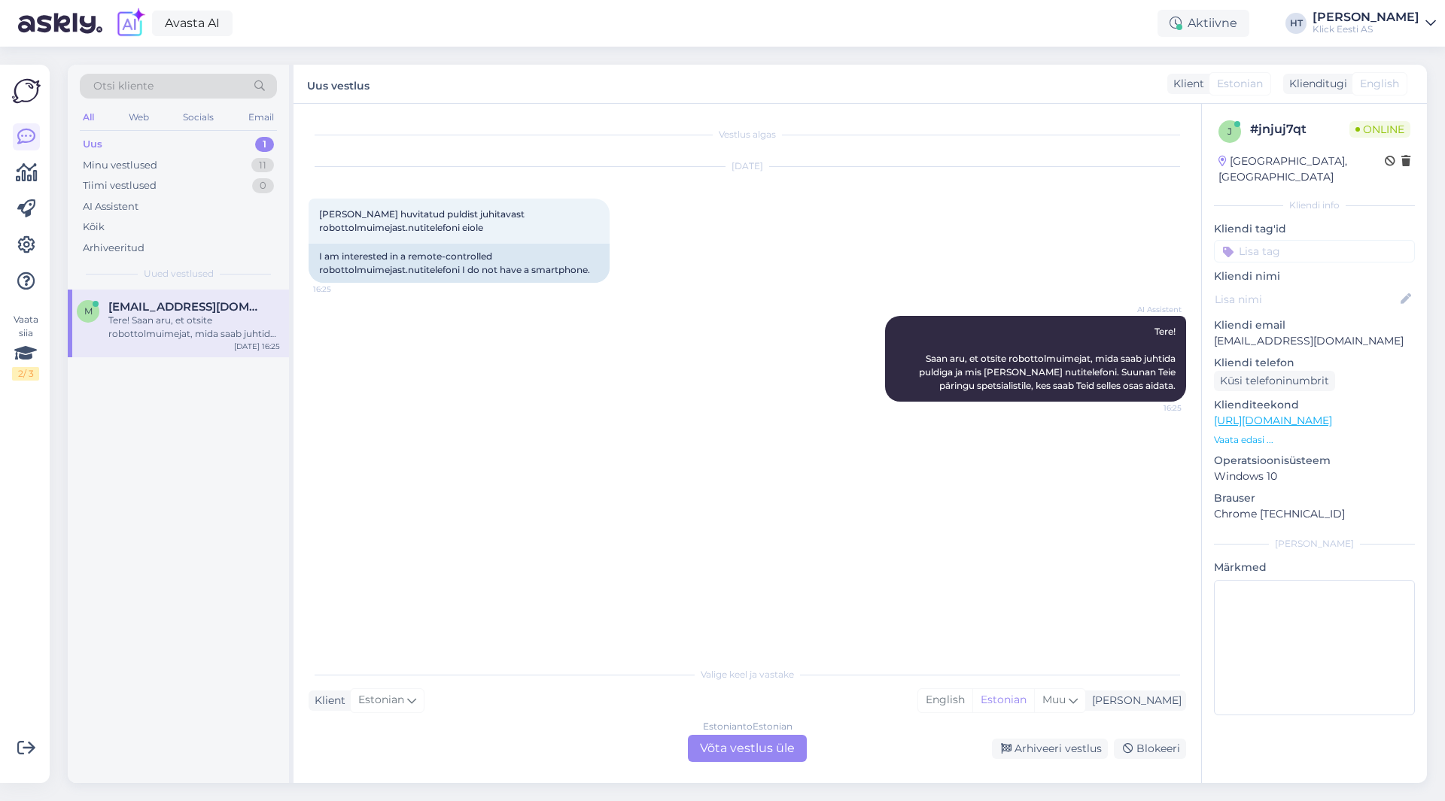
scroll to position [0, 0]
click at [748, 753] on div "Estonian to Estonian Võta vestlus üle" at bounding box center [747, 748] width 119 height 27
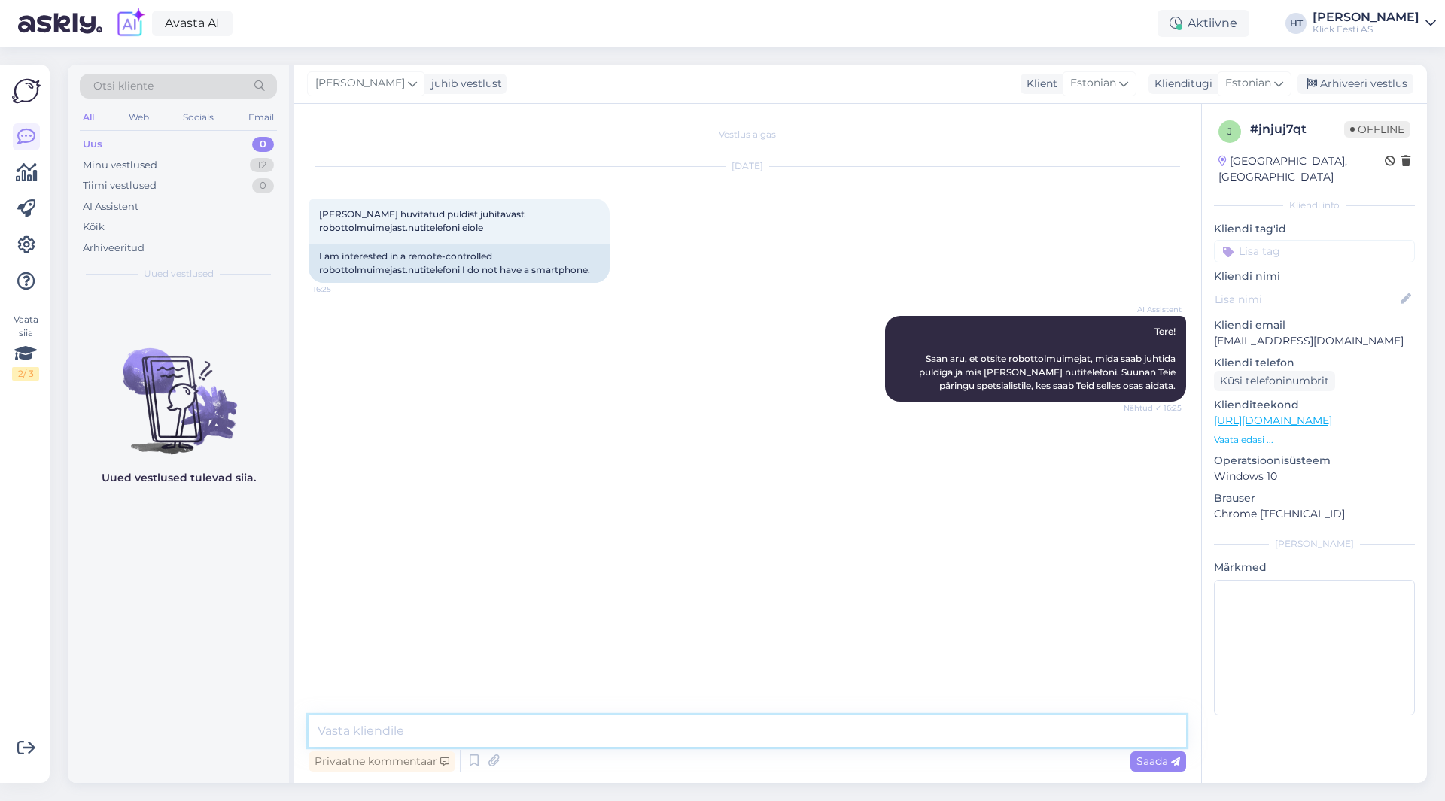
click at [738, 737] on textarea at bounding box center [747, 732] width 877 height 32
type textarea "Puldiga töötavaid kahjuks ei leidu. Kõik nõuavad nutitelefoni."
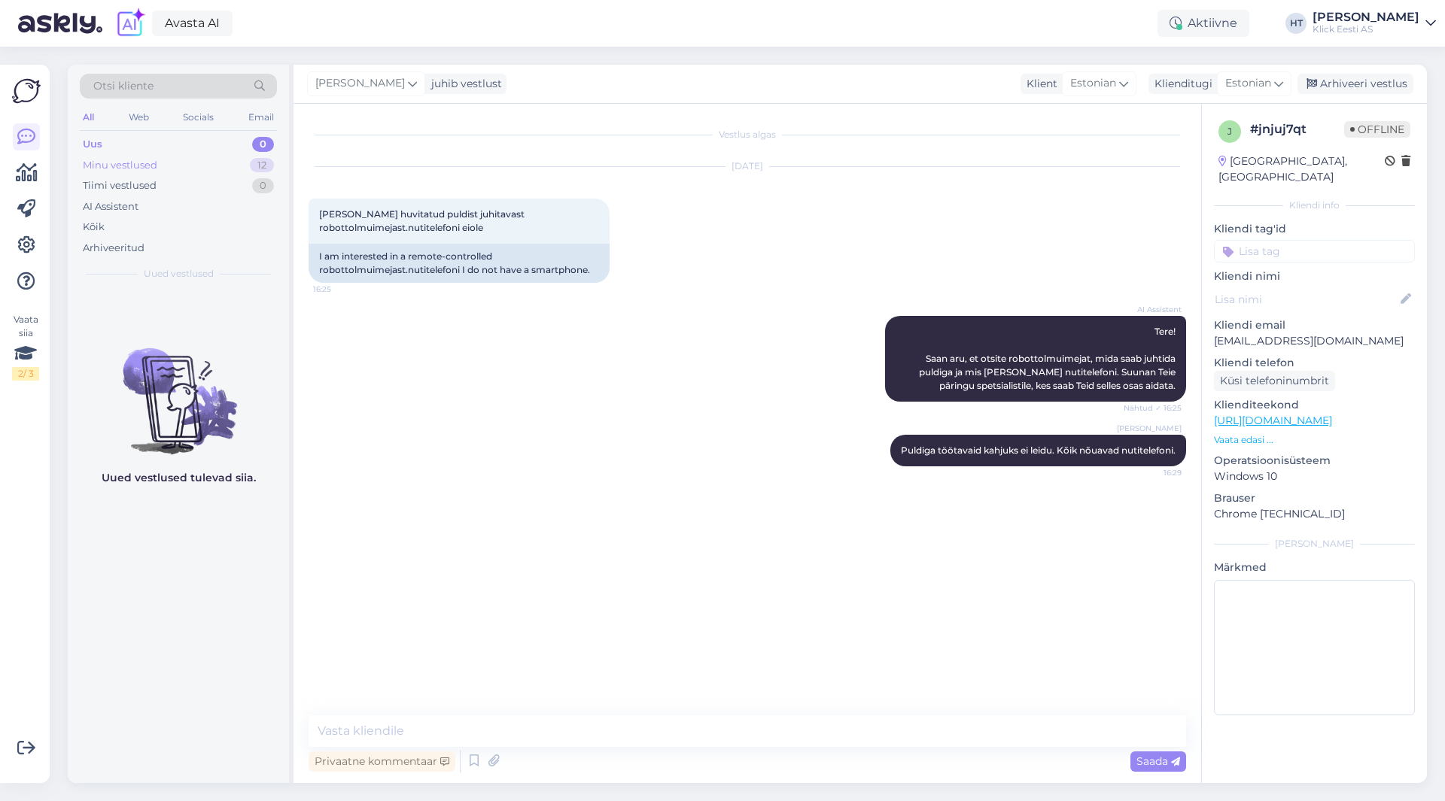
click at [228, 166] on div "Minu vestlused 12" at bounding box center [178, 165] width 197 height 21
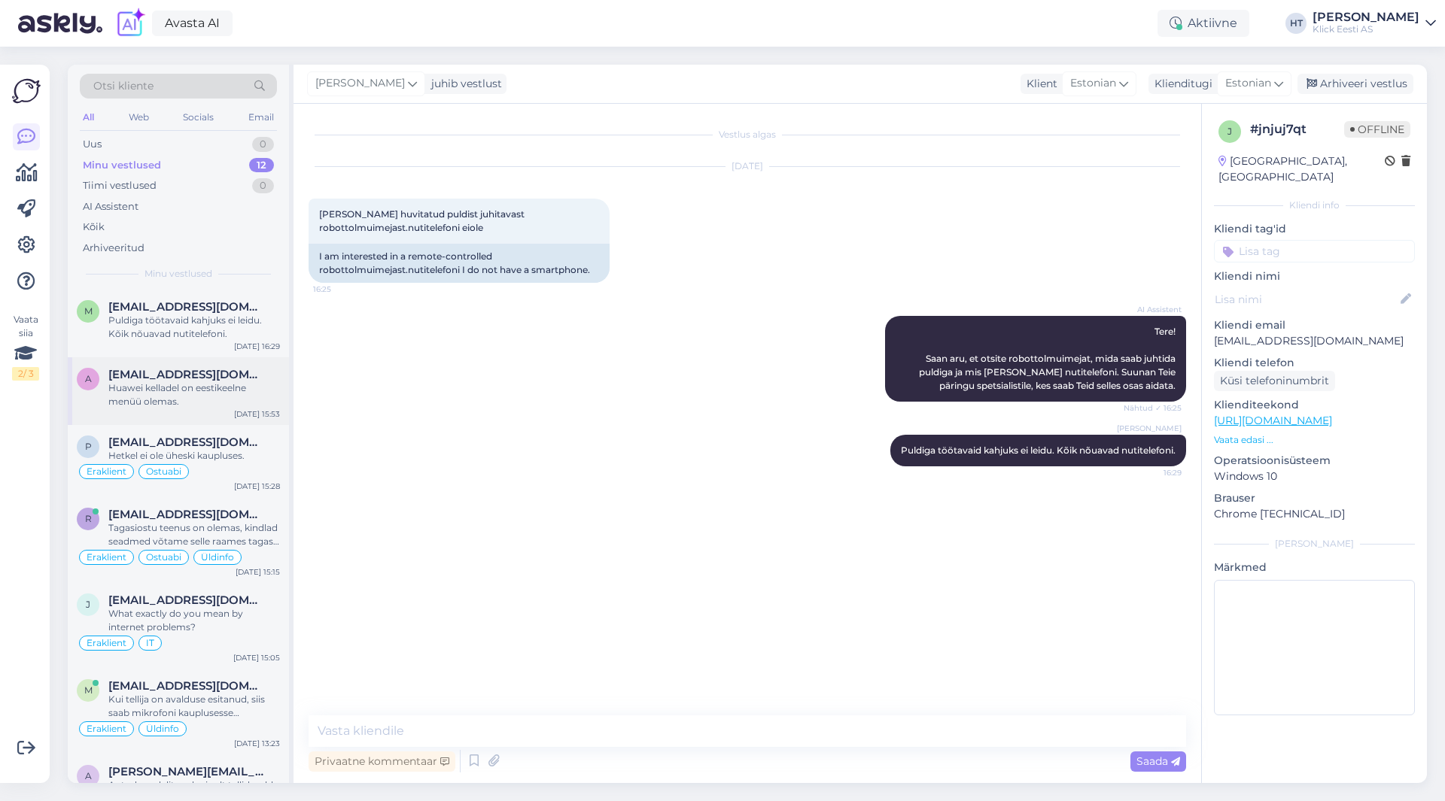
click at [238, 365] on div "a [EMAIL_ADDRESS][DOMAIN_NAME] Huawei kelladel on eestikeelne menüü olemas. [DA…" at bounding box center [178, 391] width 221 height 68
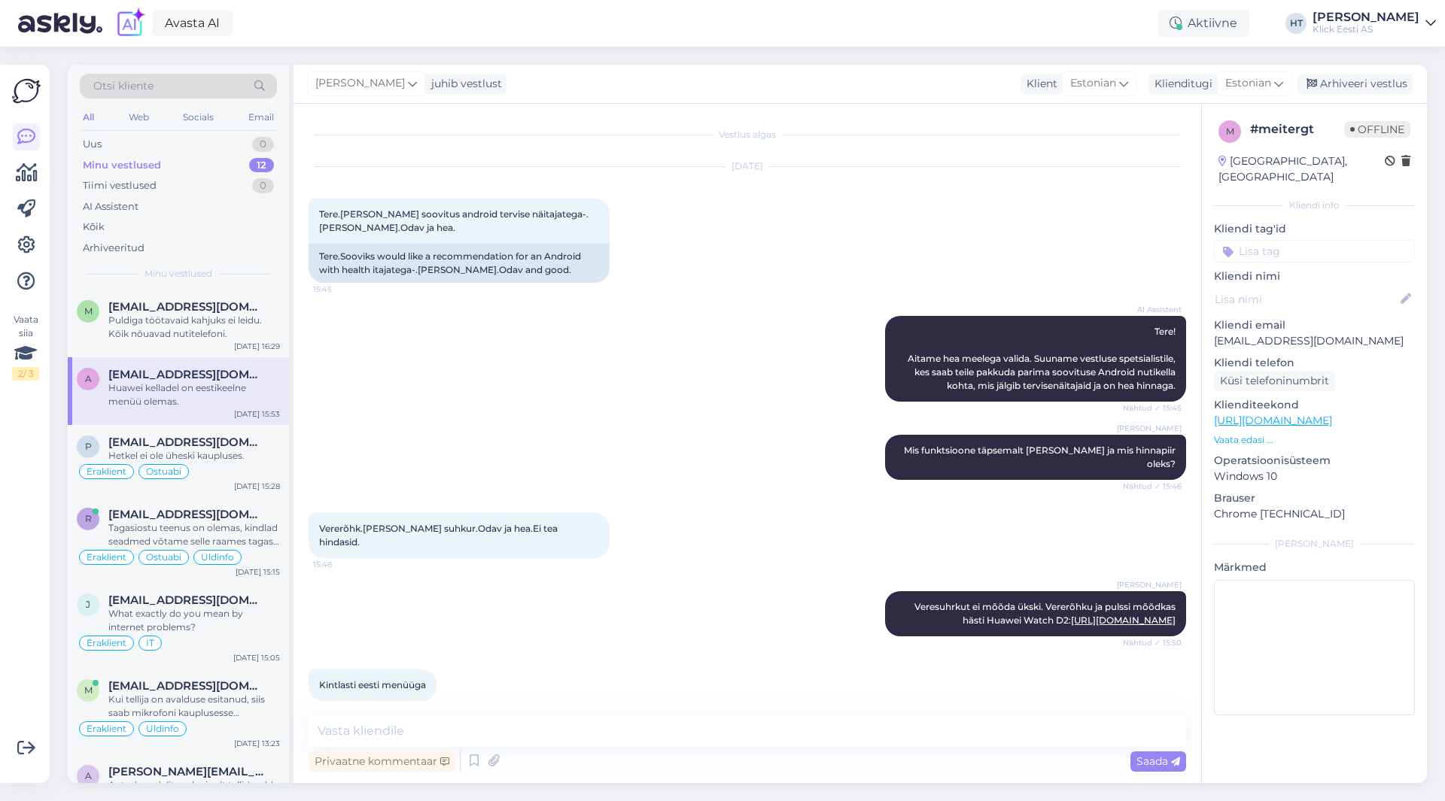
scroll to position [81, 0]
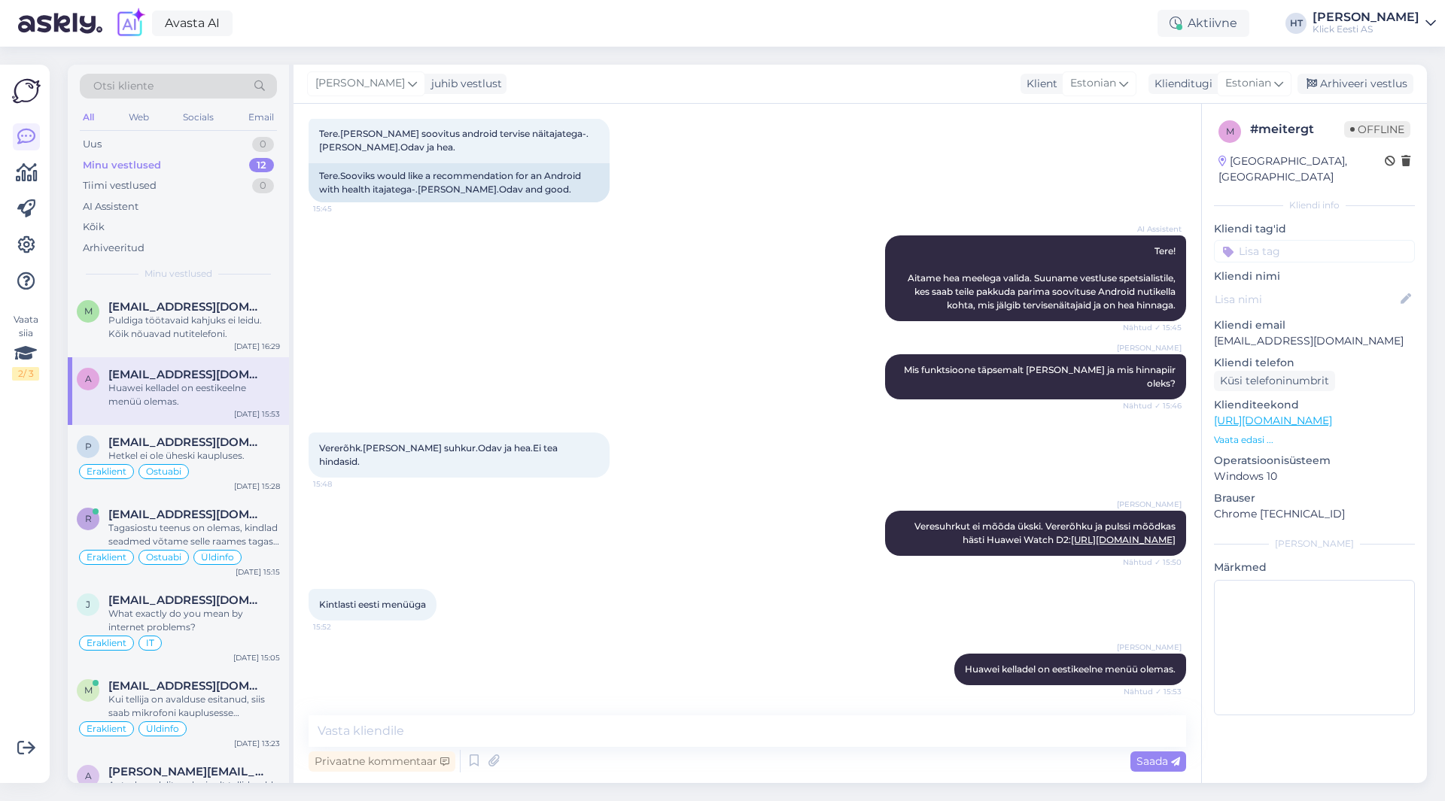
click at [226, 159] on div "Minu vestlused 12" at bounding box center [178, 165] width 197 height 21
click at [200, 210] on div "AI Assistent" at bounding box center [178, 206] width 197 height 21
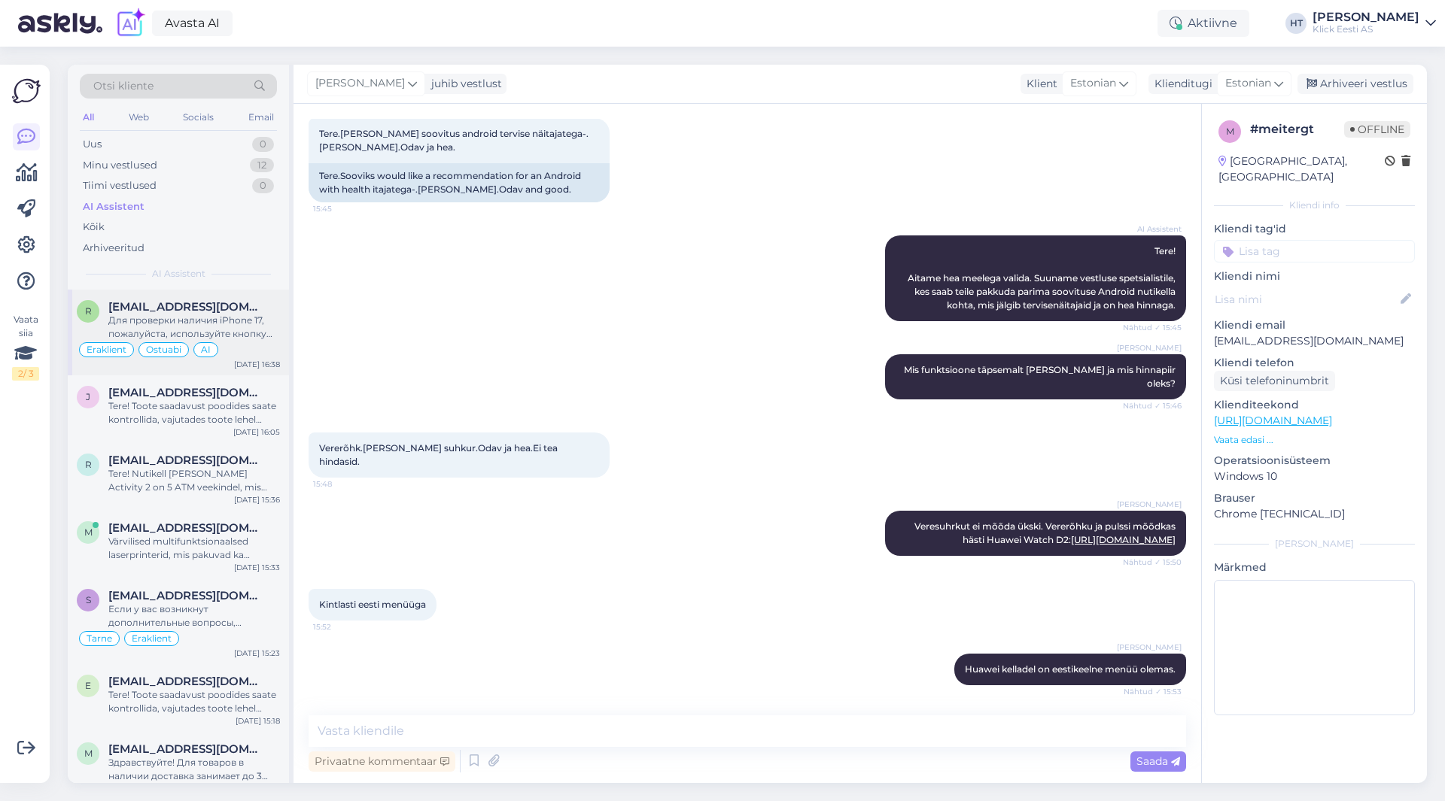
click at [213, 297] on div "R [EMAIL_ADDRESS][DOMAIN_NAME] Для проверки наличия iPhone 17, пожалуйста, испо…" at bounding box center [178, 333] width 221 height 86
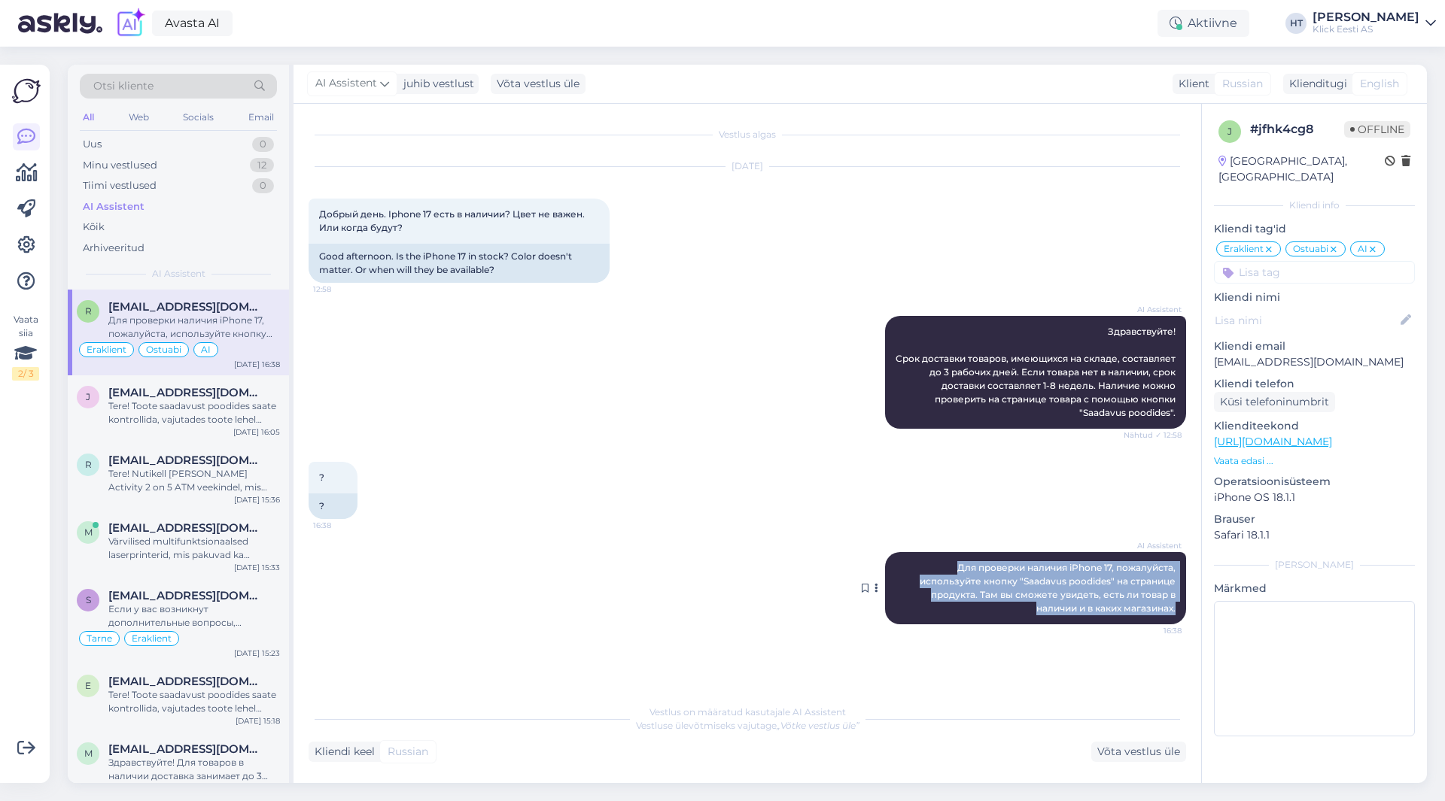
drag, startPoint x: 956, startPoint y: 568, endPoint x: 1181, endPoint y: 616, distance: 229.9
click at [1181, 616] on div "AI Assistent Для проверки наличия iPhone 17, пожалуйста, используйте кнопку "Sa…" at bounding box center [1035, 588] width 301 height 72
click at [1178, 608] on div "AI Assistent Для проверки наличия iPhone 17, пожалуйста, используйте кнопку "Sa…" at bounding box center [1035, 588] width 301 height 72
drag, startPoint x: 1178, startPoint y: 608, endPoint x: 953, endPoint y: 567, distance: 228.8
click at [953, 567] on div "AI Assistent Для проверки наличия iPhone 17, пожалуйста, используйте кнопку "Sa…" at bounding box center [1035, 588] width 301 height 72
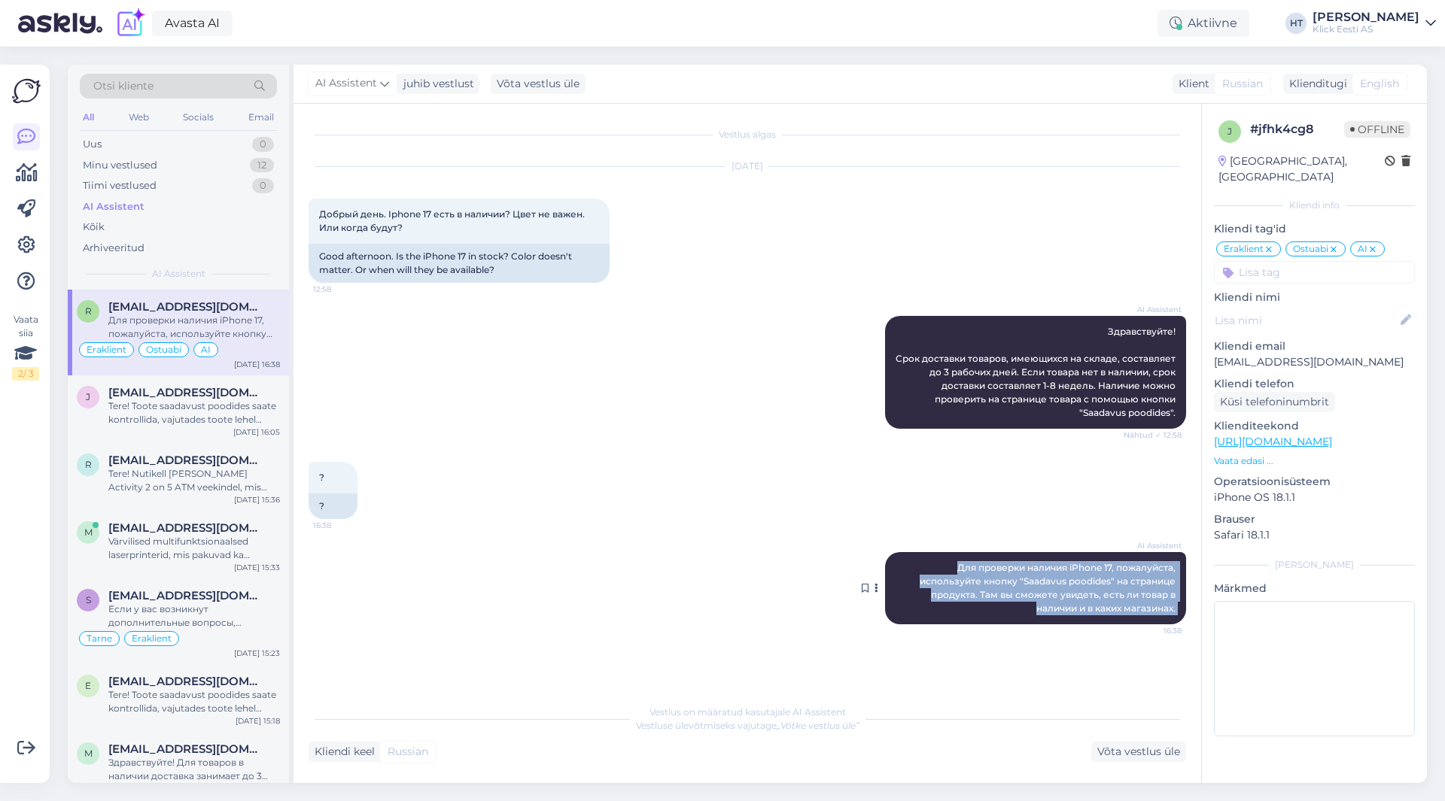
click at [953, 567] on div "AI Assistent Для проверки наличия iPhone 17, пожалуйста, используйте кнопку "Sa…" at bounding box center [1035, 588] width 301 height 72
drag, startPoint x: 953, startPoint y: 567, endPoint x: 1178, endPoint y: 613, distance: 229.0
click at [1178, 613] on div "AI Assistent Для проверки наличия iPhone 17, пожалуйста, используйте кнопку "Sa…" at bounding box center [1035, 588] width 301 height 72
drag, startPoint x: 1178, startPoint y: 613, endPoint x: 1160, endPoint y: 610, distance: 17.7
click at [1178, 612] on div "AI Assistent Для проверки наличия iPhone 17, пожалуйста, используйте кнопку "Sa…" at bounding box center [1035, 588] width 301 height 72
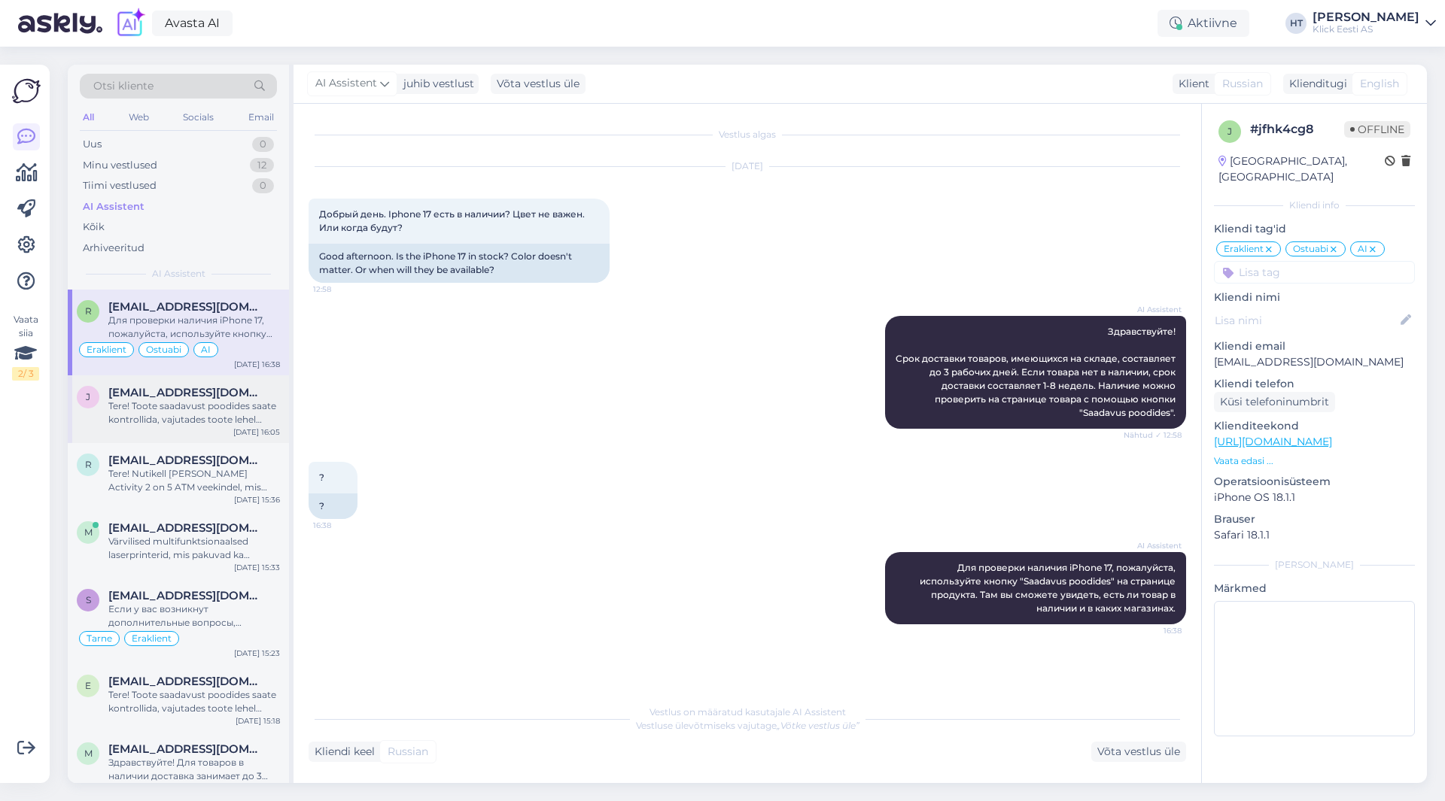
click at [202, 413] on div "Tere! Toote saadavust poodides saate kontrollida, vajutades toote lehel "Saadav…" at bounding box center [194, 413] width 172 height 27
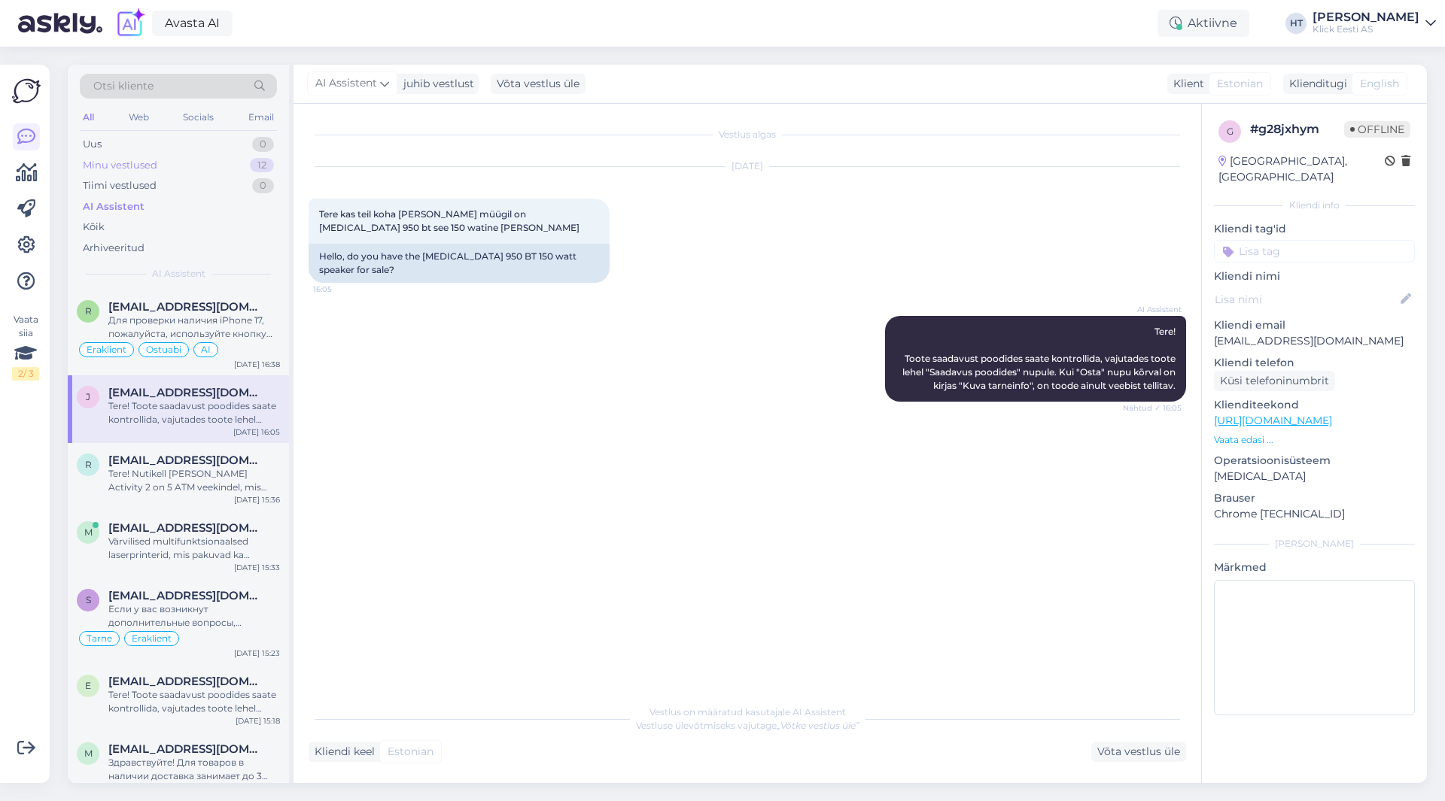
click at [230, 163] on div "Minu vestlused 12" at bounding box center [178, 165] width 197 height 21
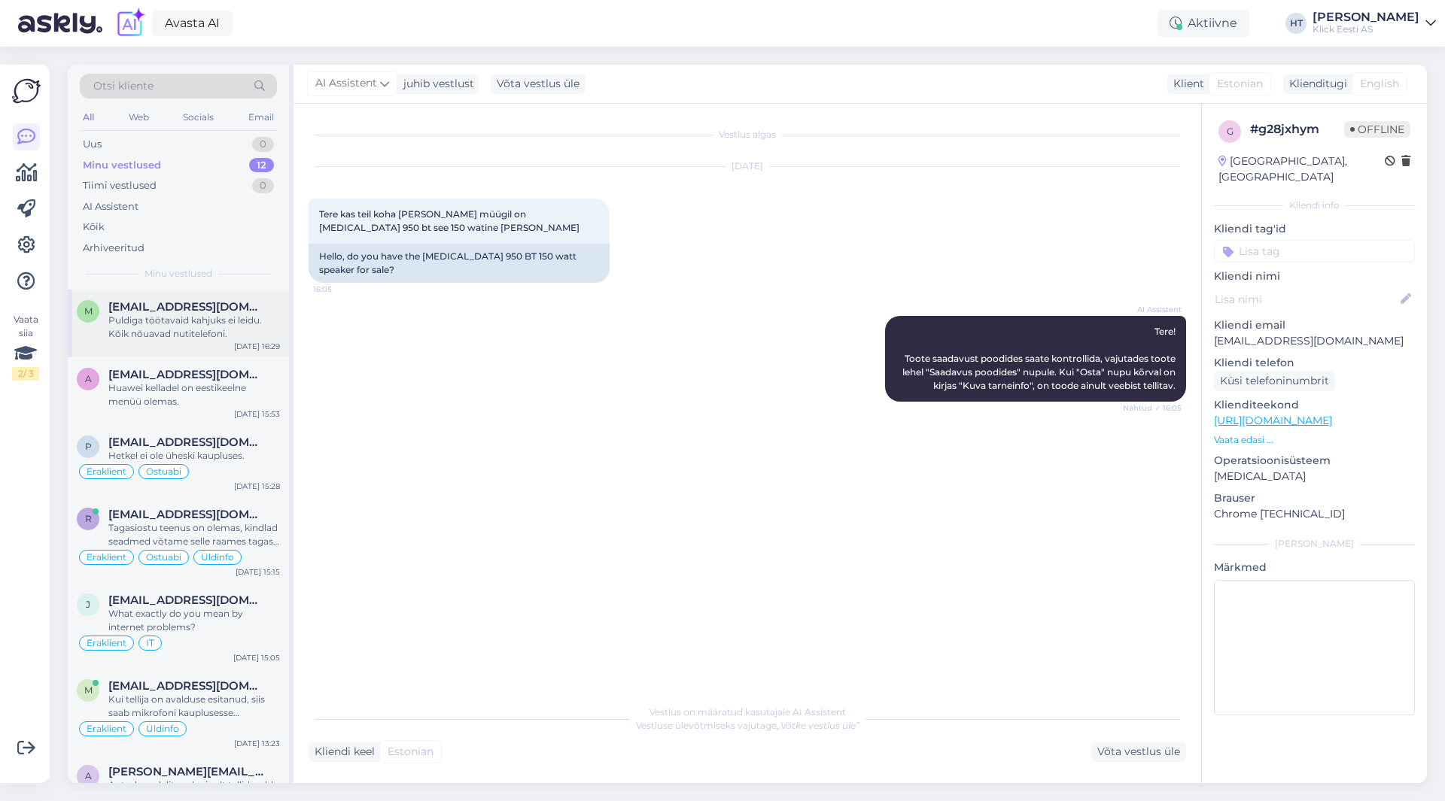
click at [233, 311] on span "[EMAIL_ADDRESS][DOMAIN_NAME]" at bounding box center [186, 307] width 157 height 14
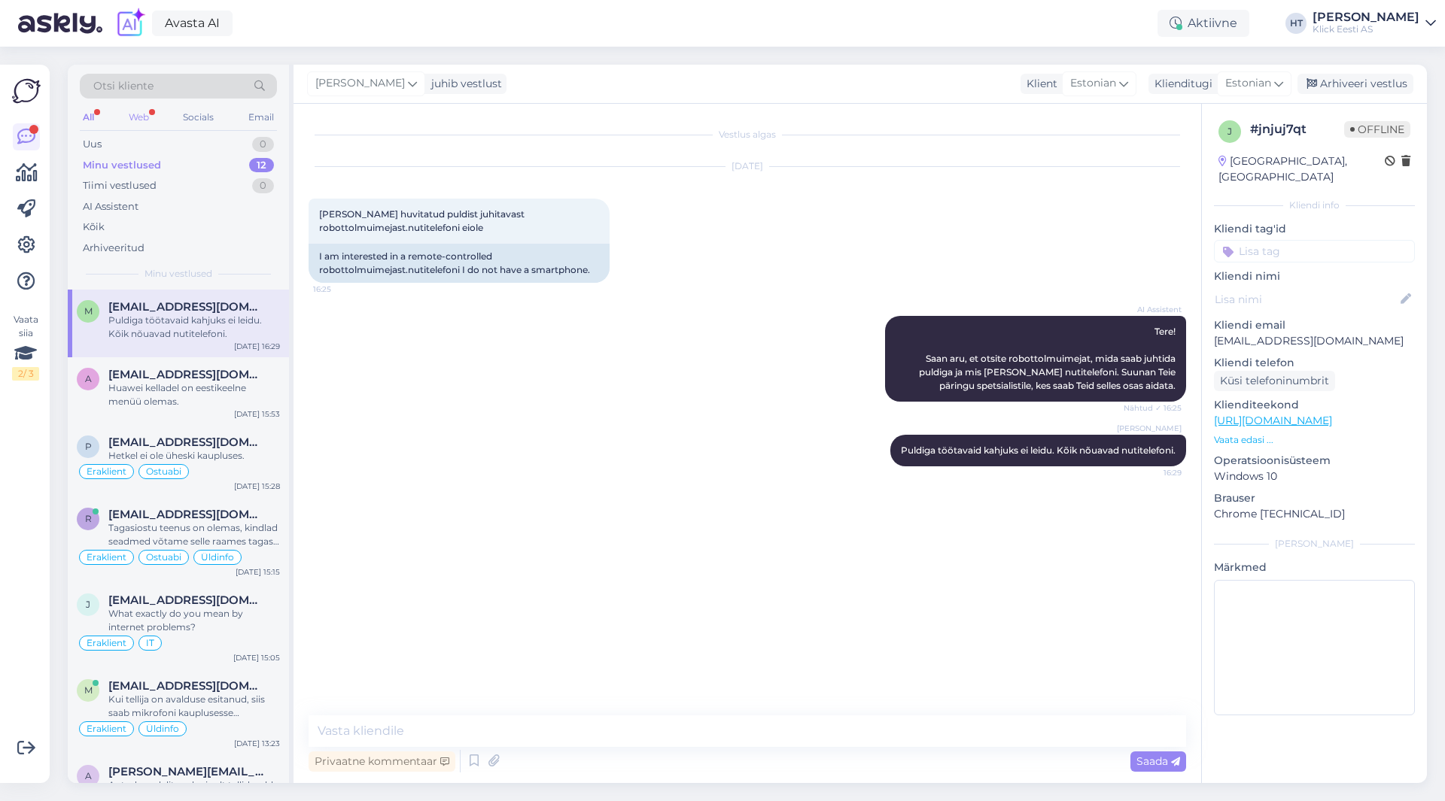
click at [129, 118] on div "Web" at bounding box center [139, 118] width 26 height 20
click at [202, 213] on div "AI Assistent" at bounding box center [178, 206] width 197 height 21
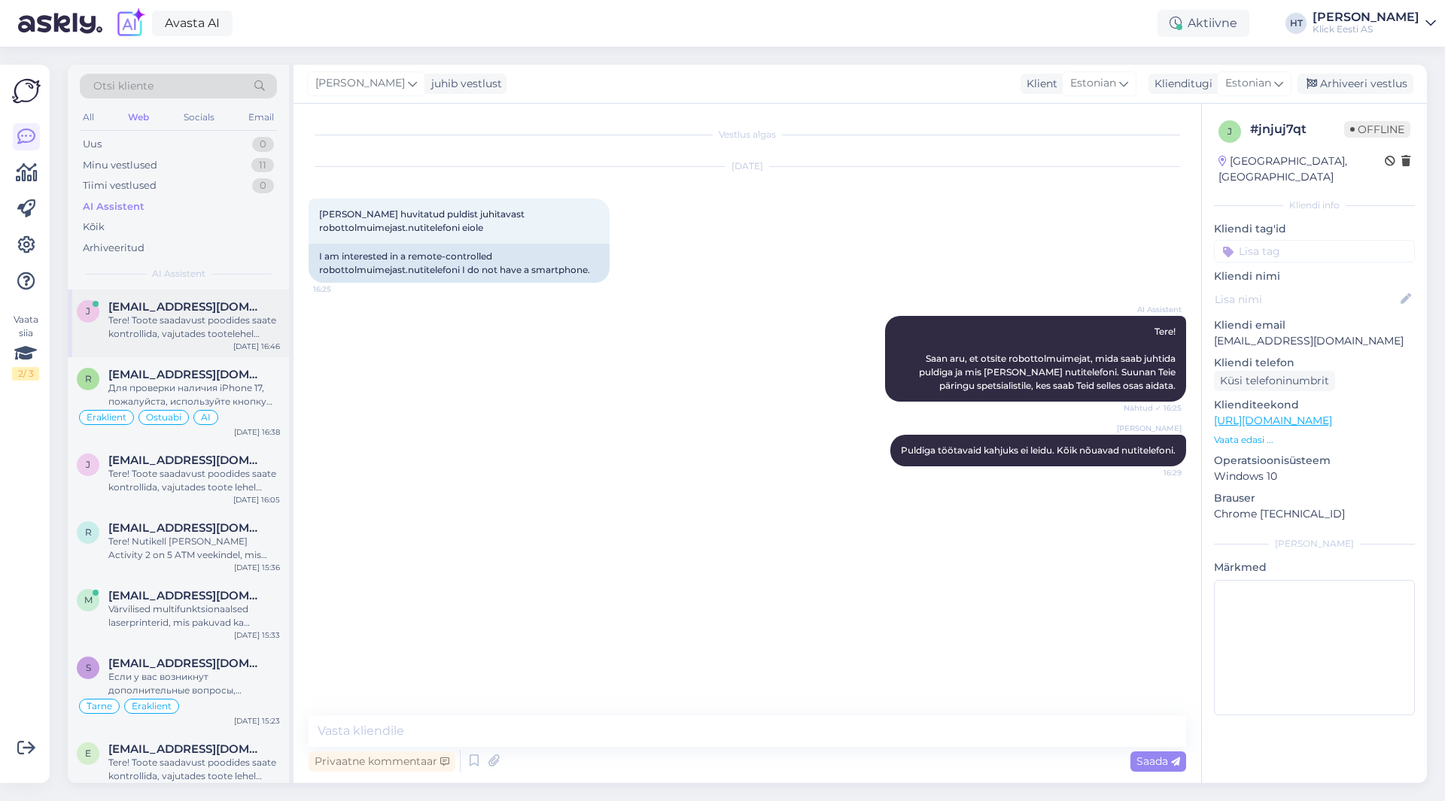
click at [210, 306] on span "[EMAIL_ADDRESS][DOMAIN_NAME]" at bounding box center [186, 307] width 157 height 14
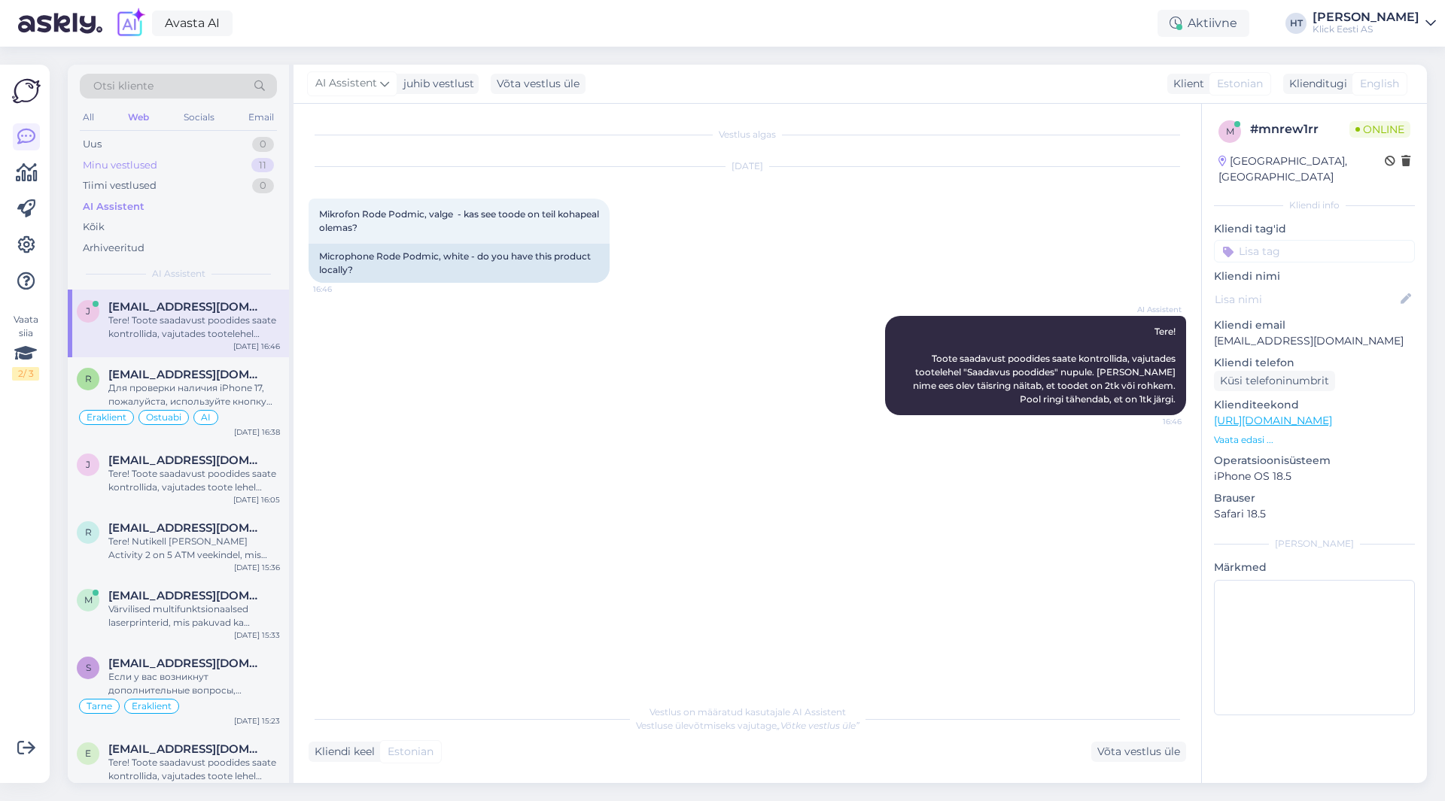
click at [253, 163] on div "11" at bounding box center [262, 165] width 23 height 15
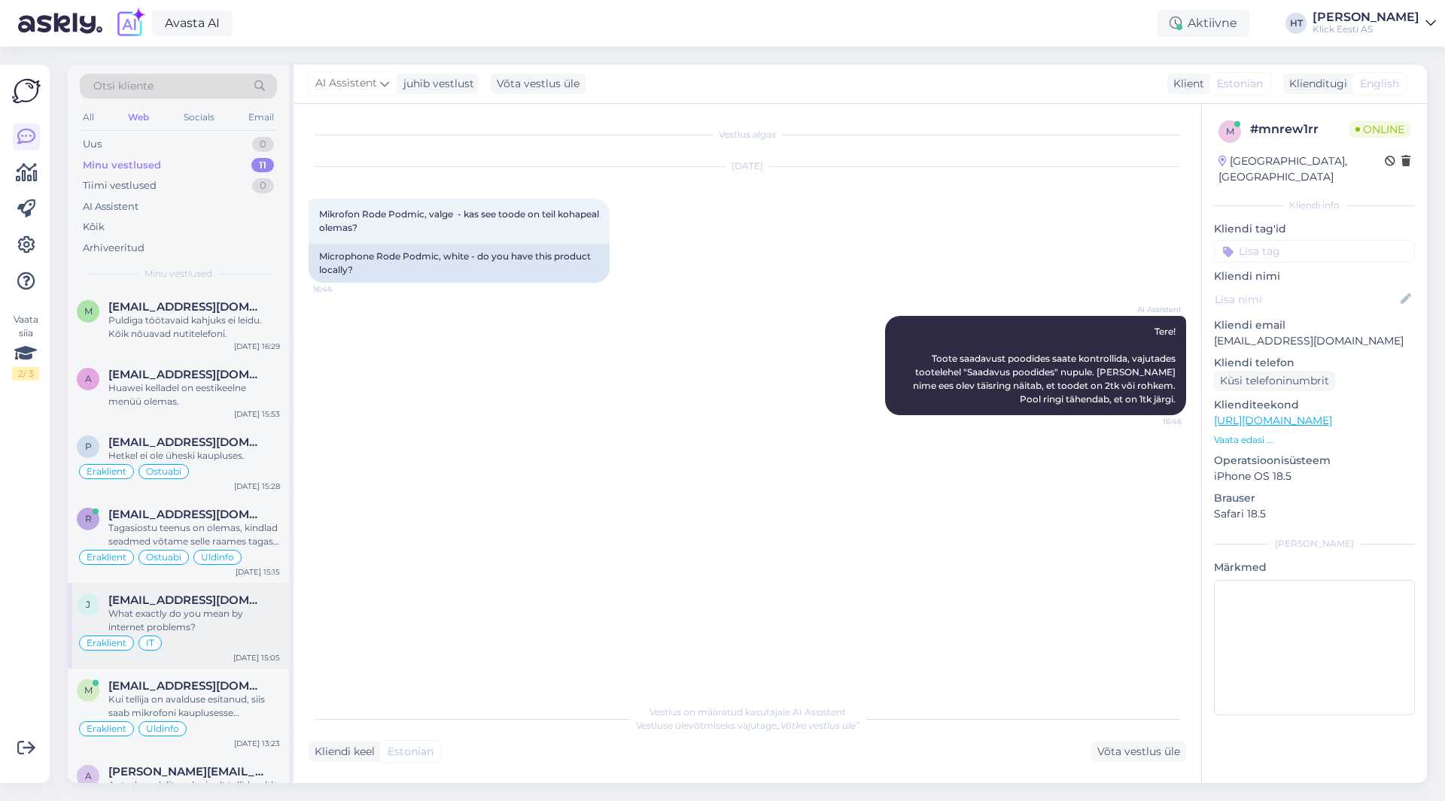
click at [211, 614] on div "What exactly do you mean by internet problems?" at bounding box center [194, 620] width 172 height 27
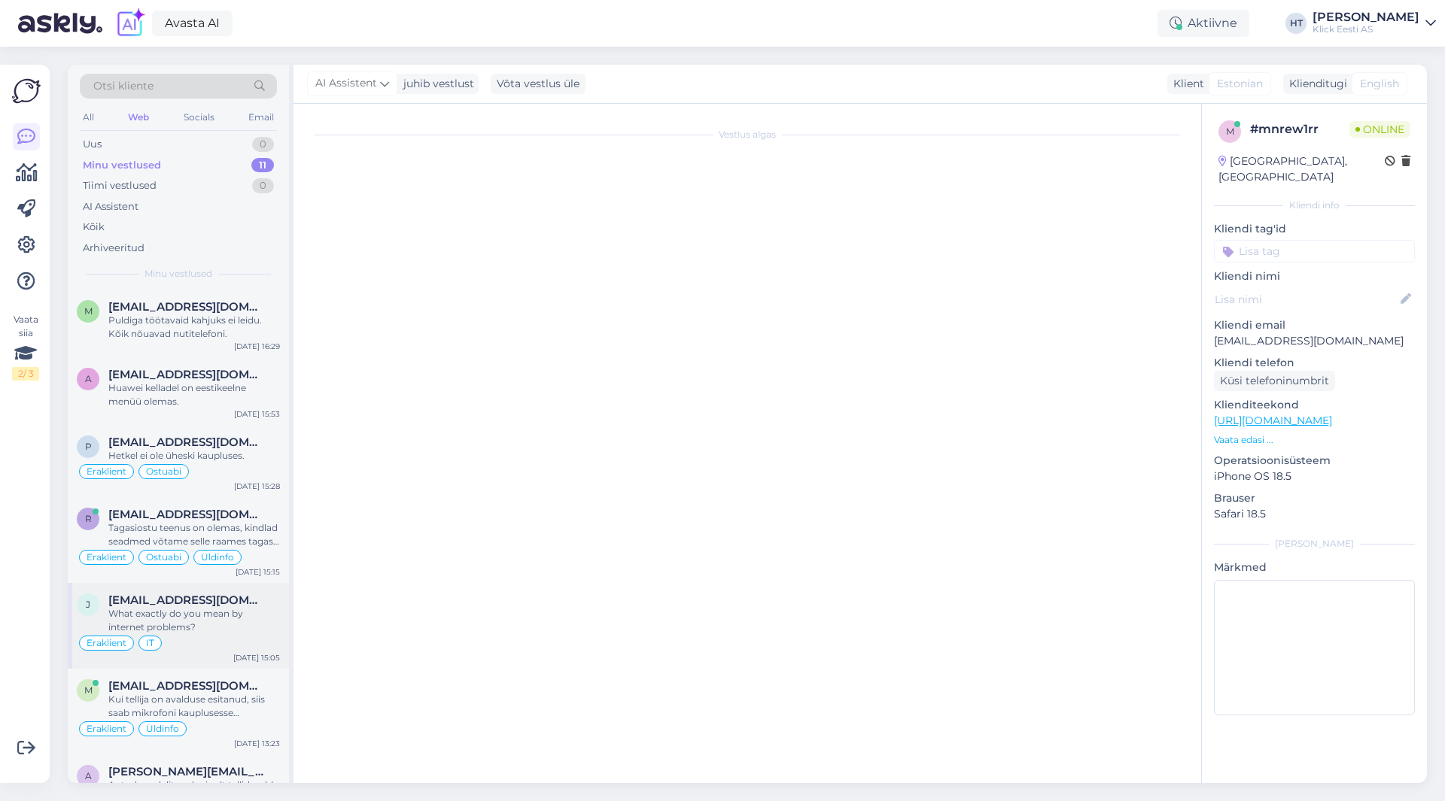
scroll to position [343, 0]
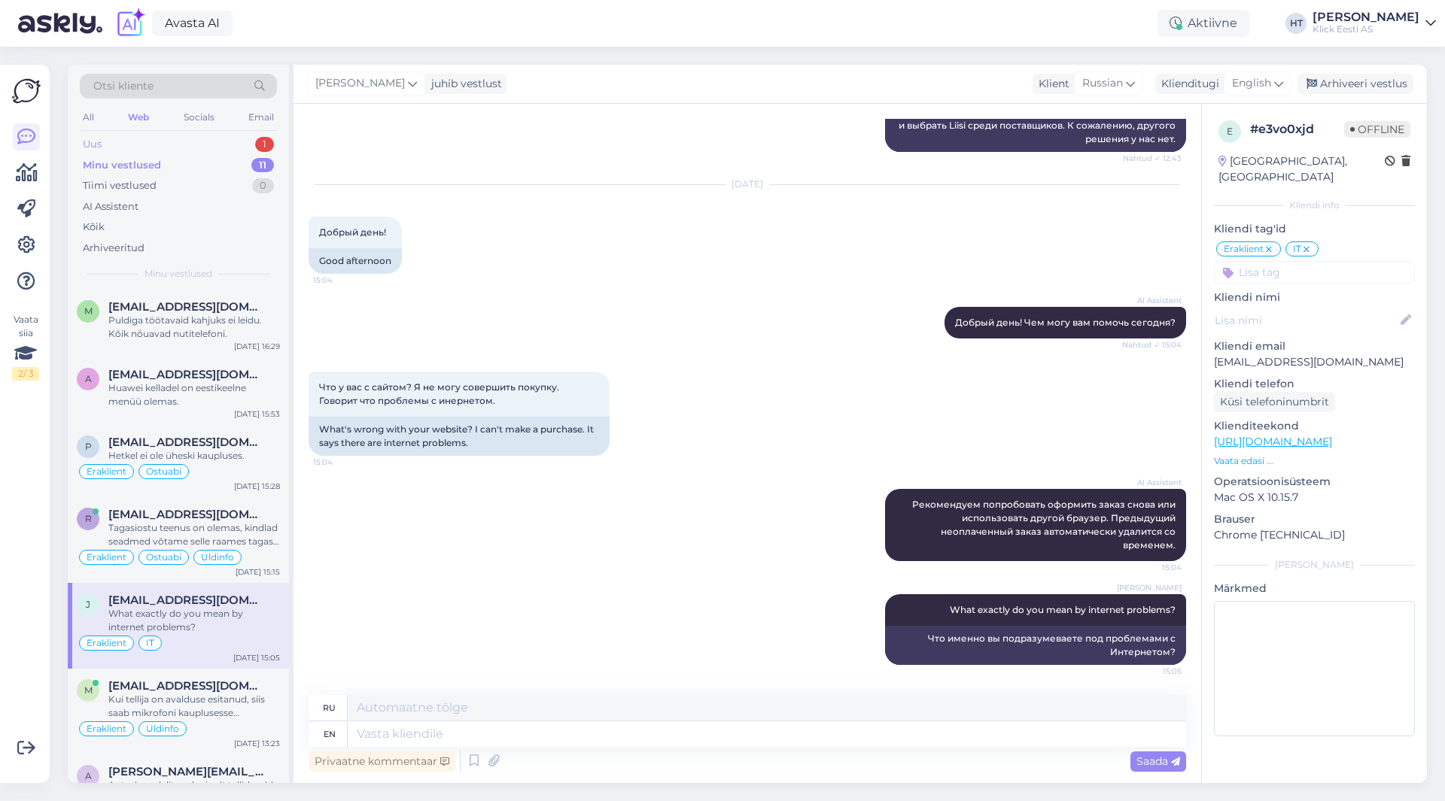
click at [226, 141] on div "Uus 1" at bounding box center [178, 144] width 197 height 21
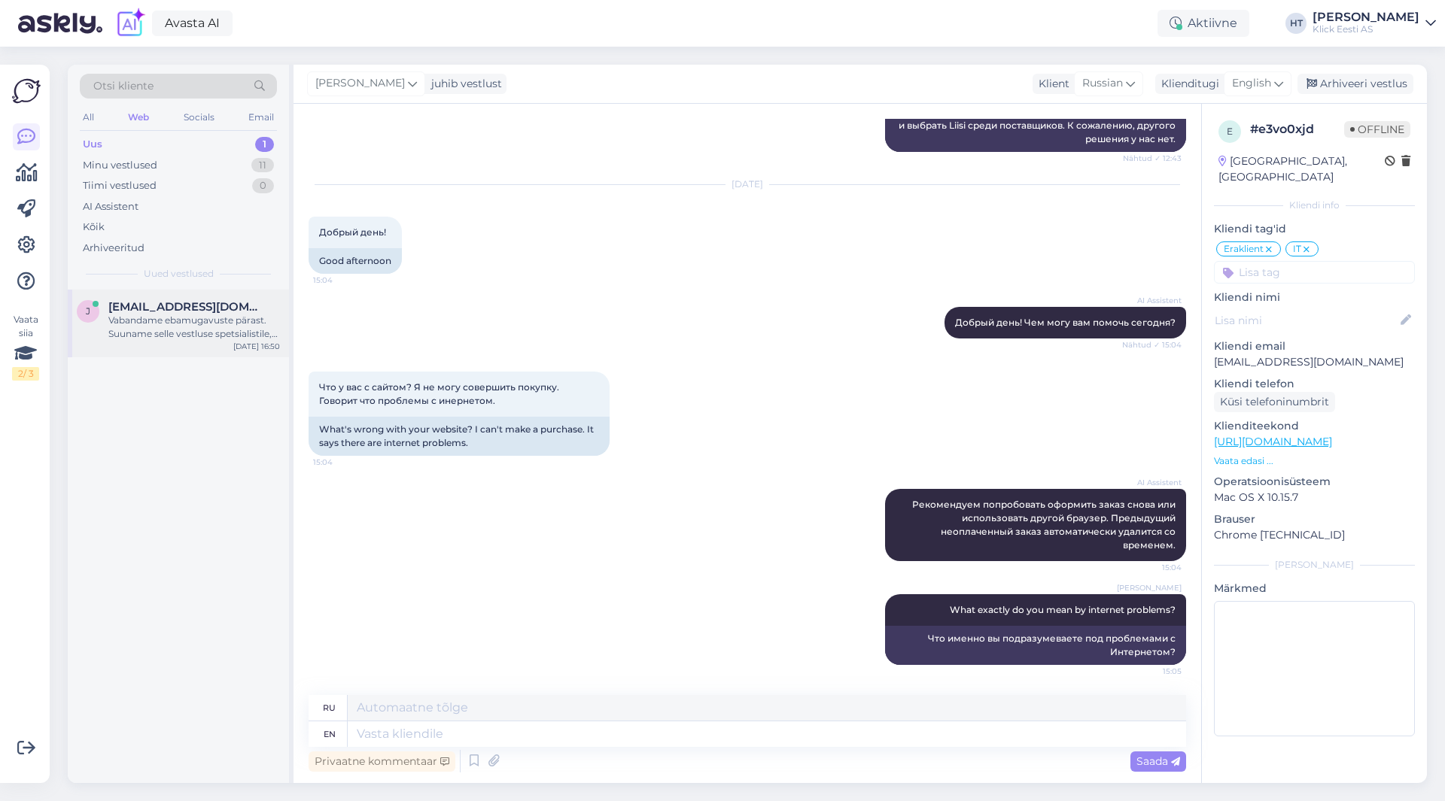
click at [209, 325] on div "Vabandame ebamugavuste pärast. Suuname selle vestluse spetsialistile, kes saab …" at bounding box center [194, 327] width 172 height 27
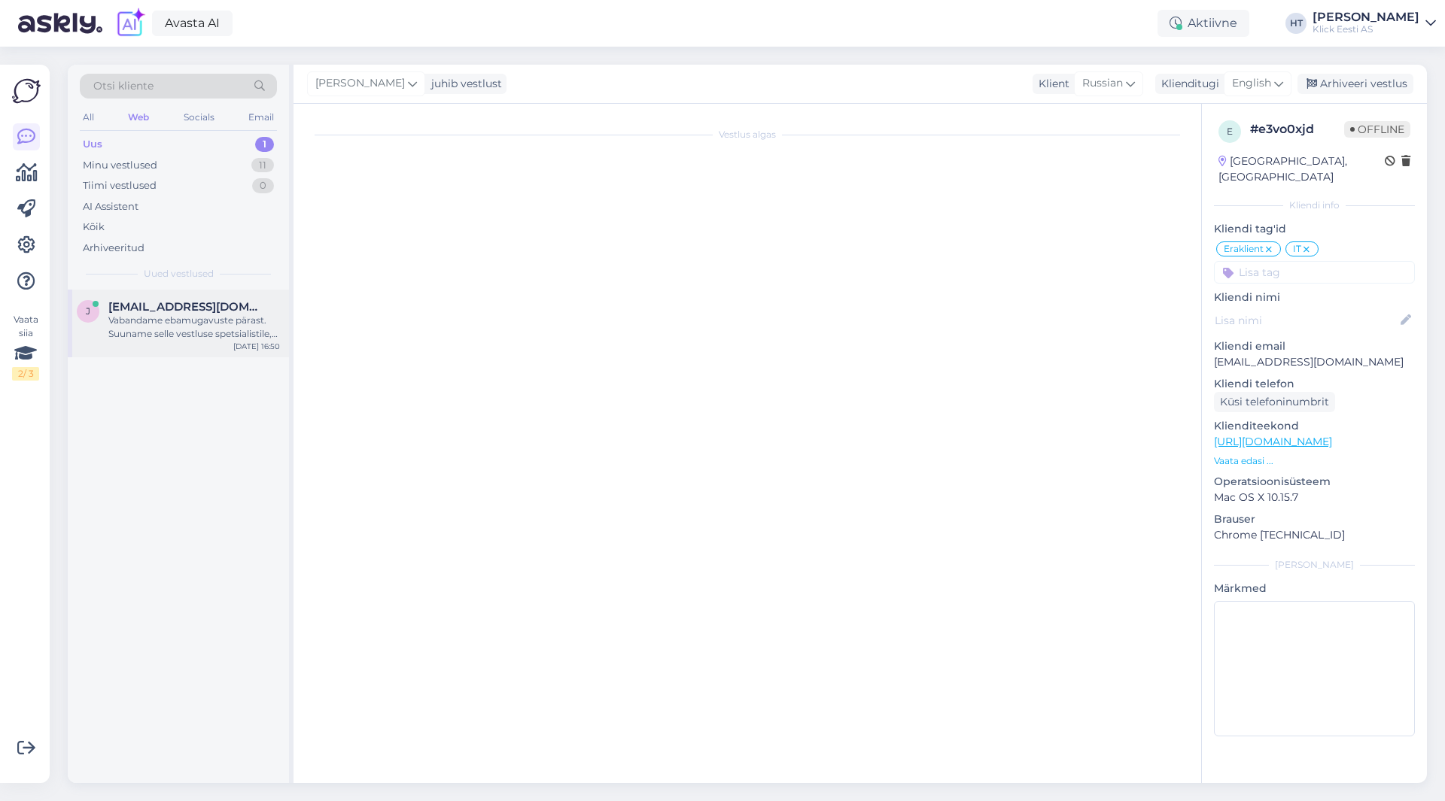
scroll to position [0, 0]
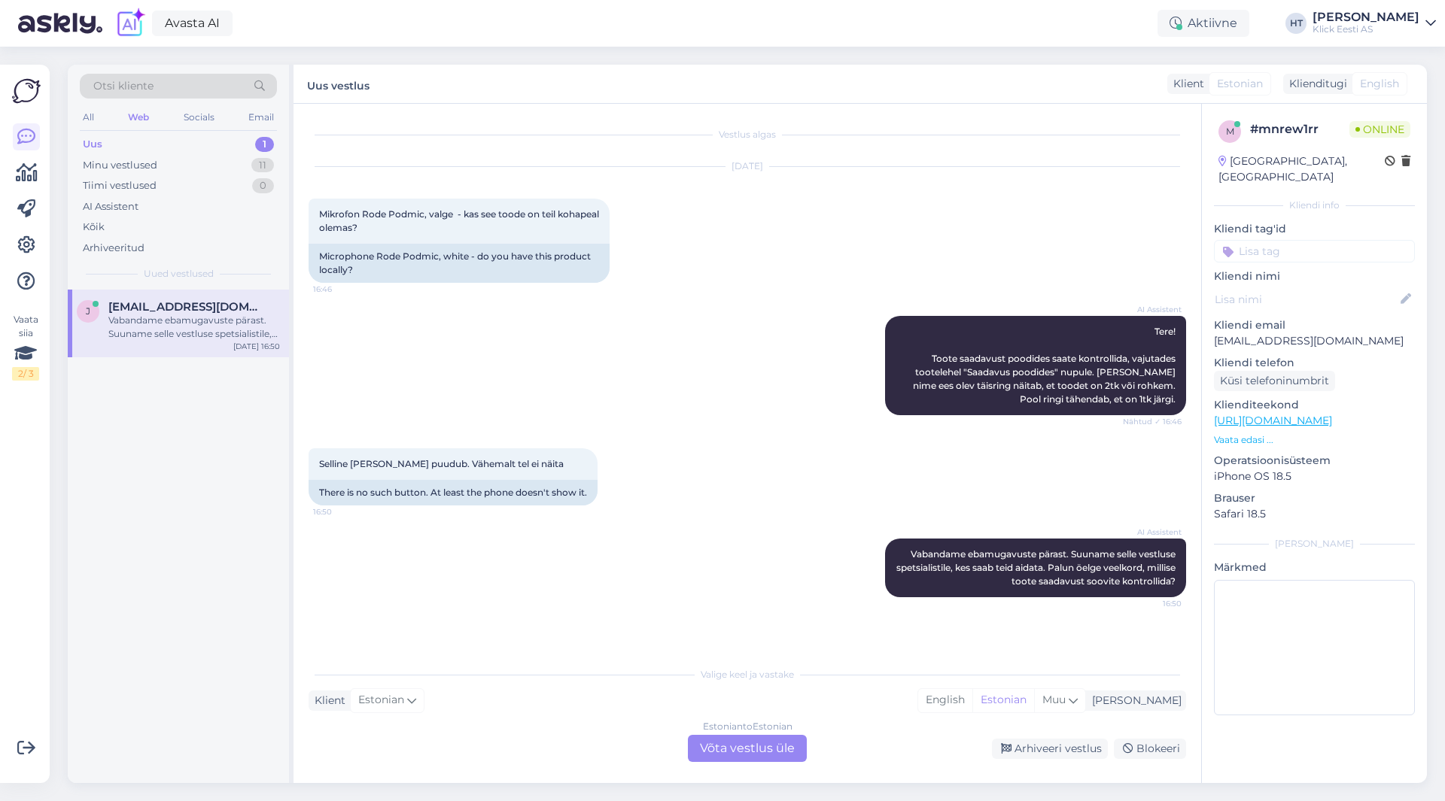
click at [739, 754] on div "Estonian to Estonian Võta vestlus üle" at bounding box center [747, 748] width 119 height 27
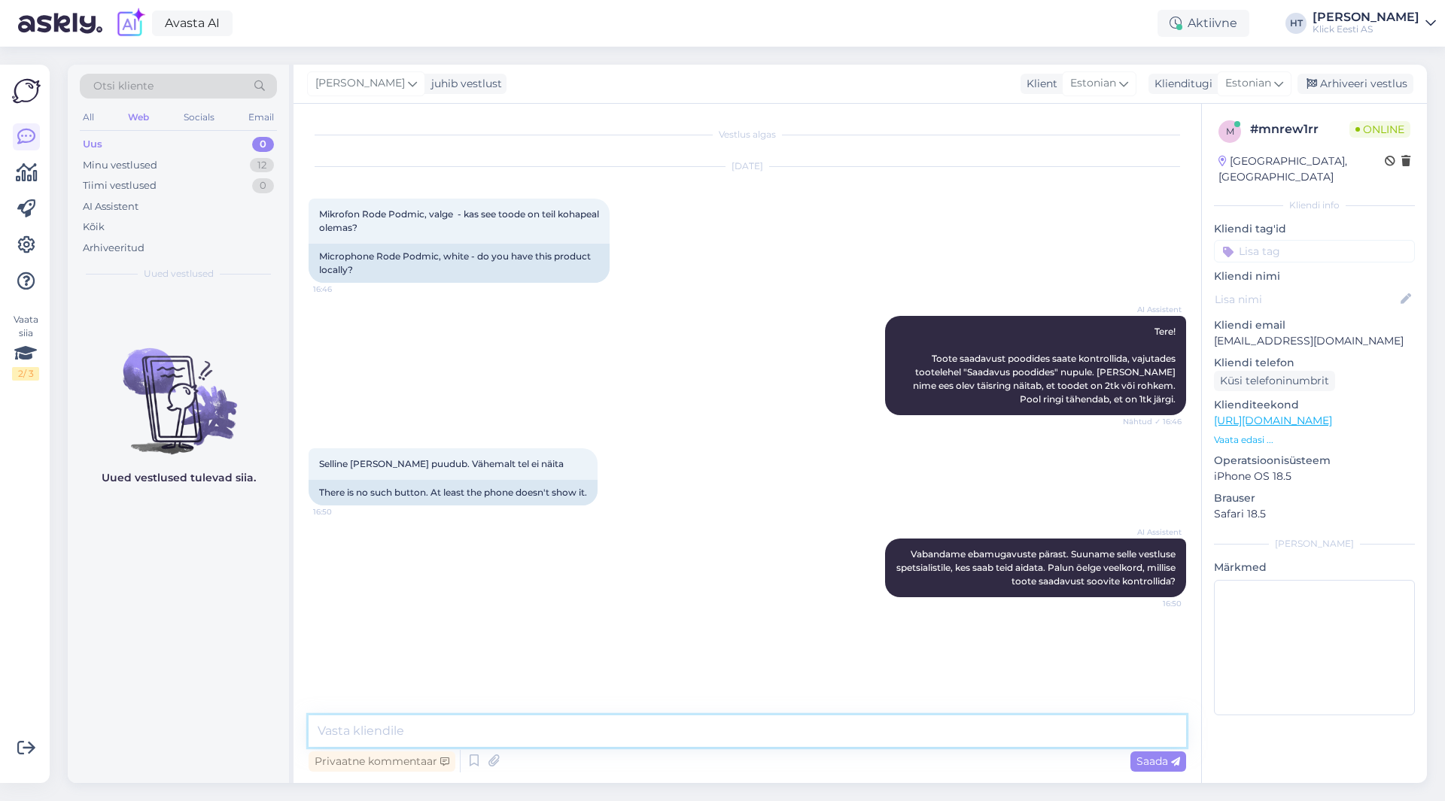
click at [743, 729] on textarea at bounding box center [747, 732] width 877 height 32
type textarea "[PERSON_NAME] puudub, siis on tegemist ainult tellitava tootega."
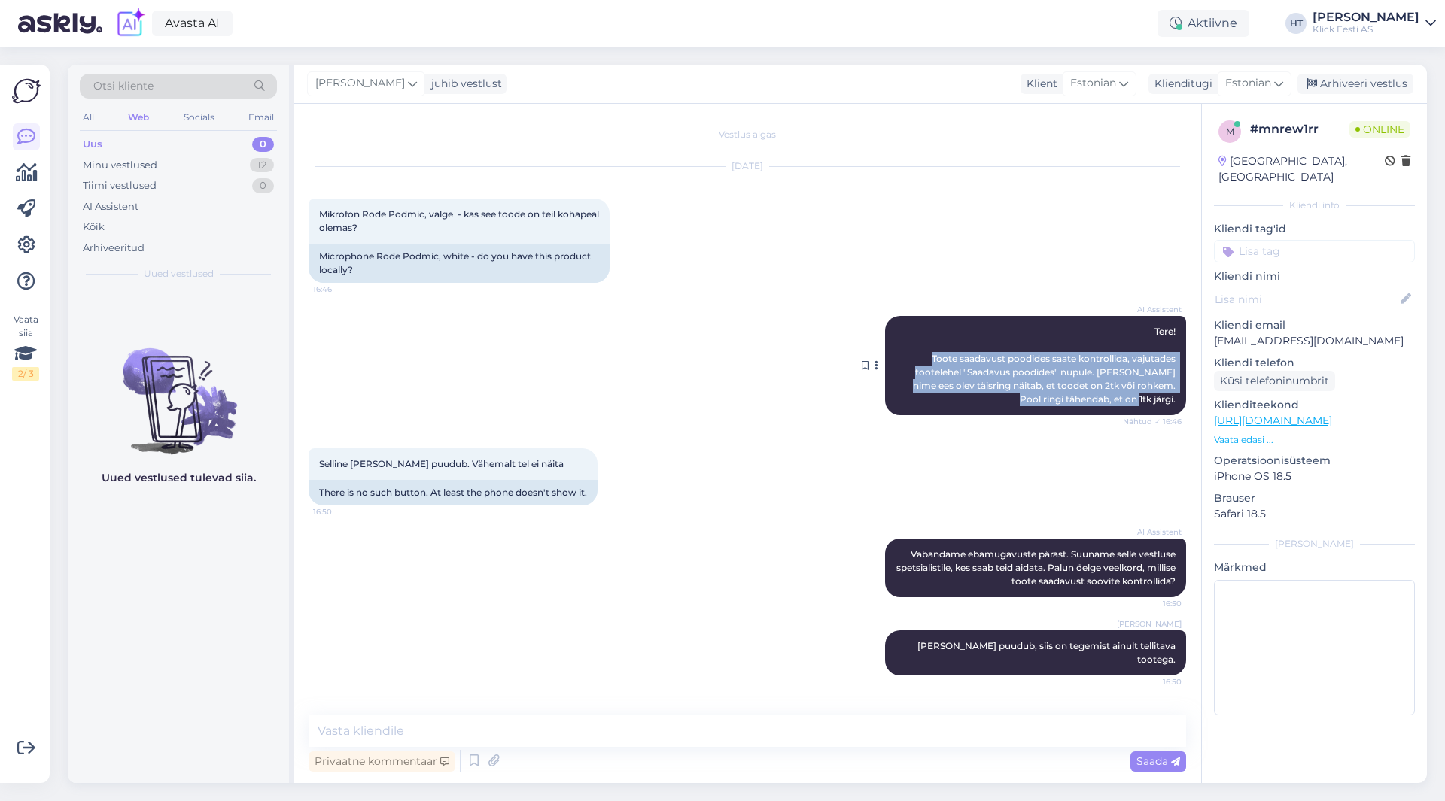
drag, startPoint x: 930, startPoint y: 357, endPoint x: 1178, endPoint y: 401, distance: 252.3
click at [1178, 401] on div "AI Assistent Tere! Toote saadavust poodides saate kontrollida, vajutades tootel…" at bounding box center [1035, 365] width 301 height 99
copy span "Toote saadavust poodides saate kontrollida, vajutades tootelehel "Saadavus pood…"
click at [26, 235] on link at bounding box center [26, 245] width 27 height 27
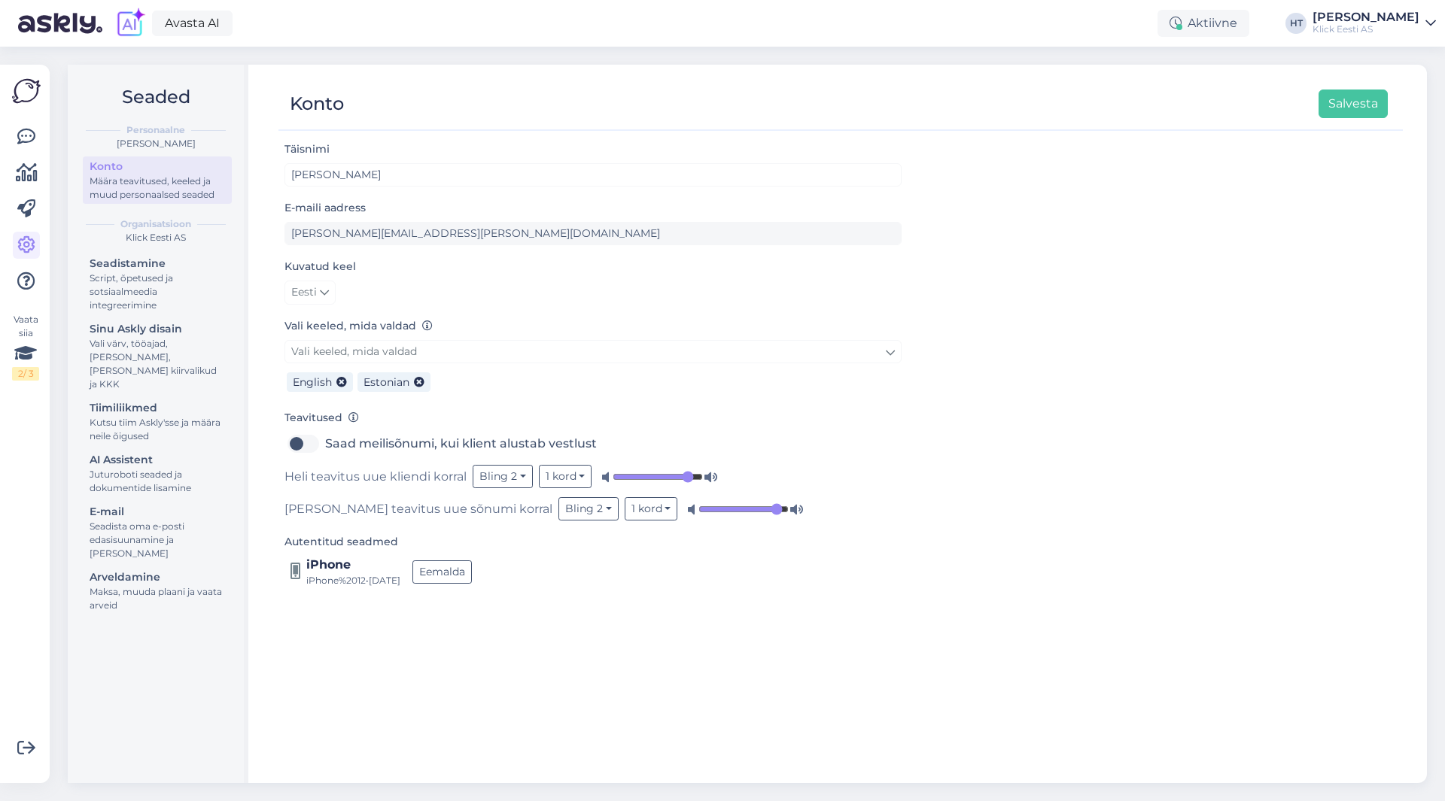
click at [179, 433] on div "Seadistamine Script, õpetused ja sotsiaalmeedia integreerimine Sinu Askly disai…" at bounding box center [157, 437] width 149 height 366
click at [179, 468] on div "Juturoboti seaded ja dokumentide lisamine" at bounding box center [157, 481] width 135 height 27
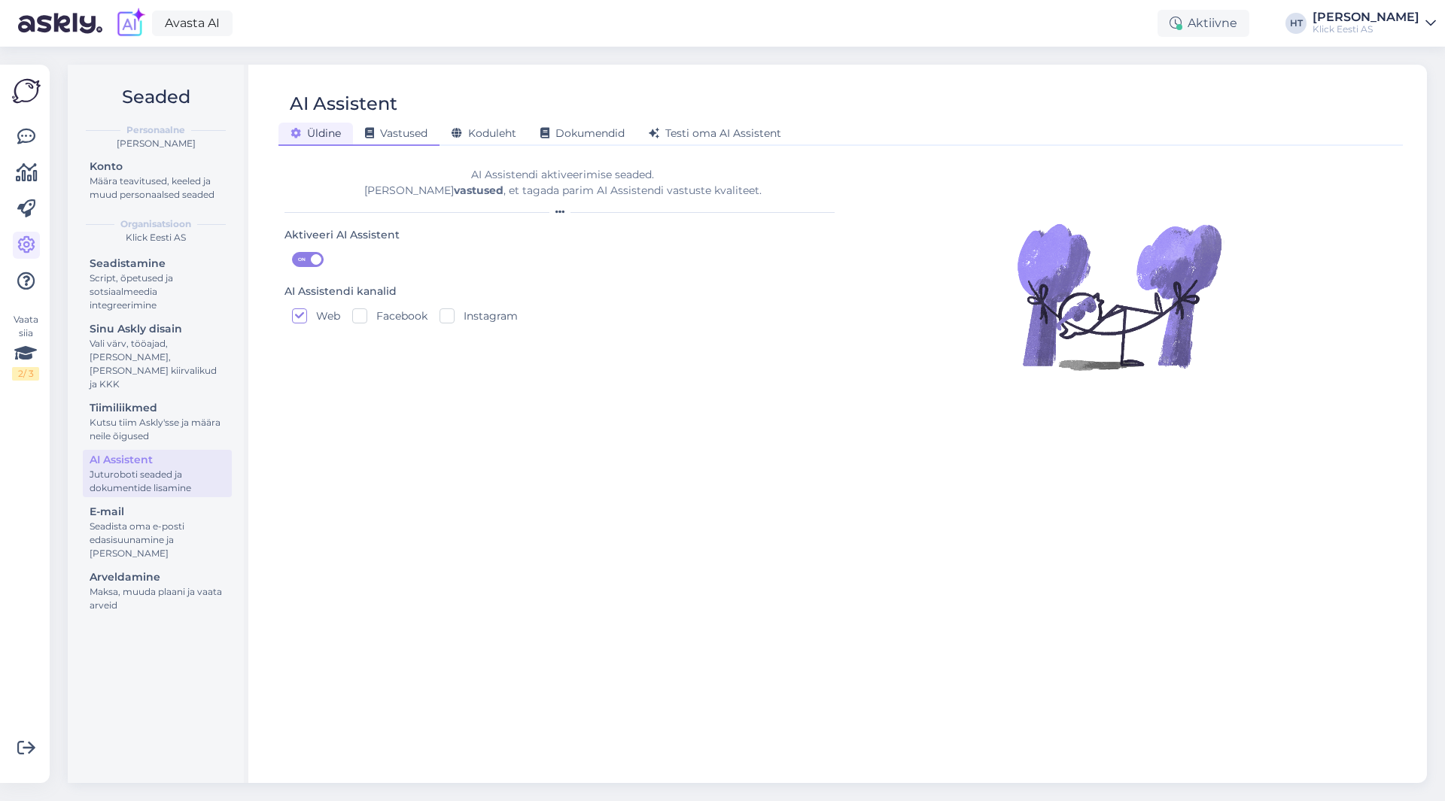
click at [387, 140] on div "Vastused" at bounding box center [396, 134] width 87 height 23
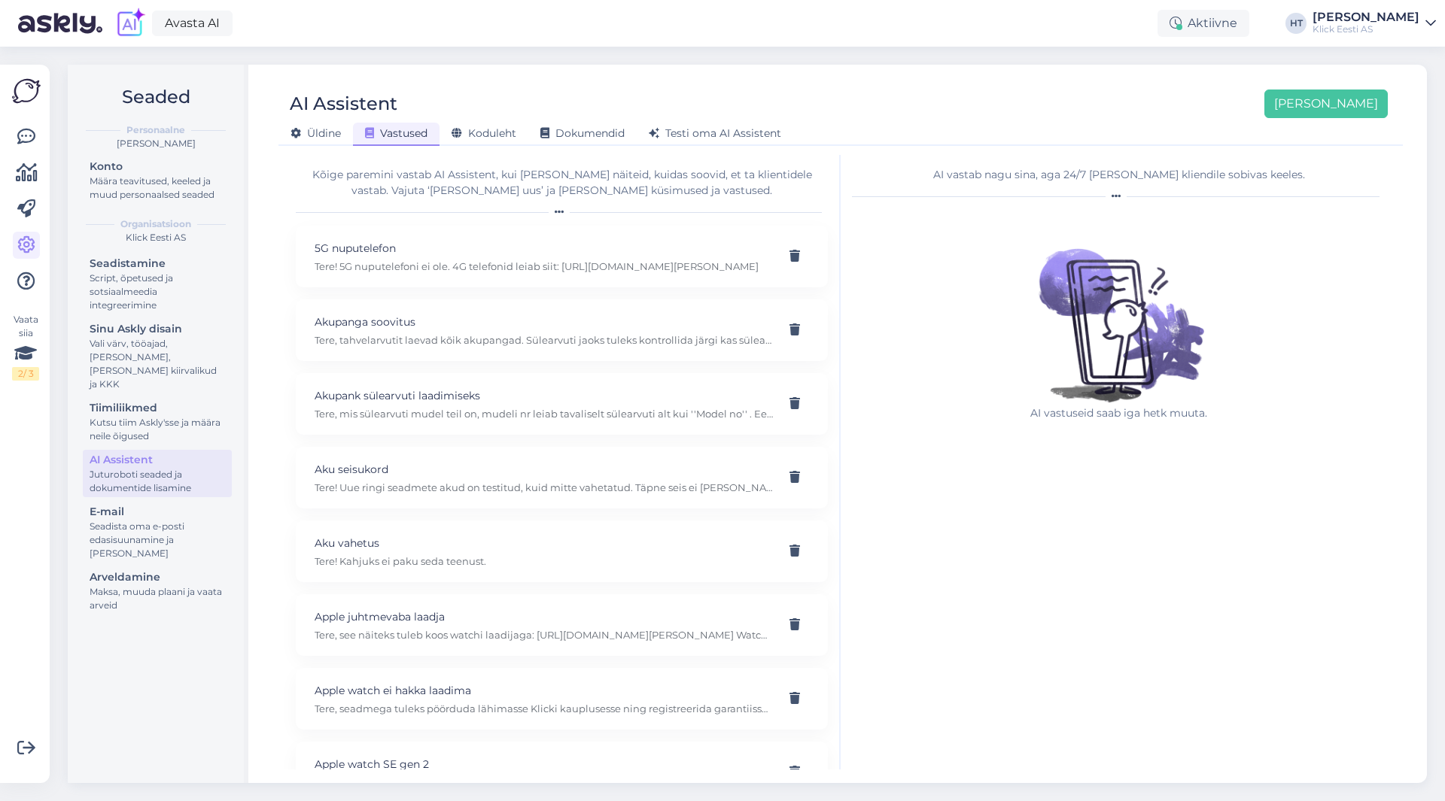
scroll to position [17871, 0]
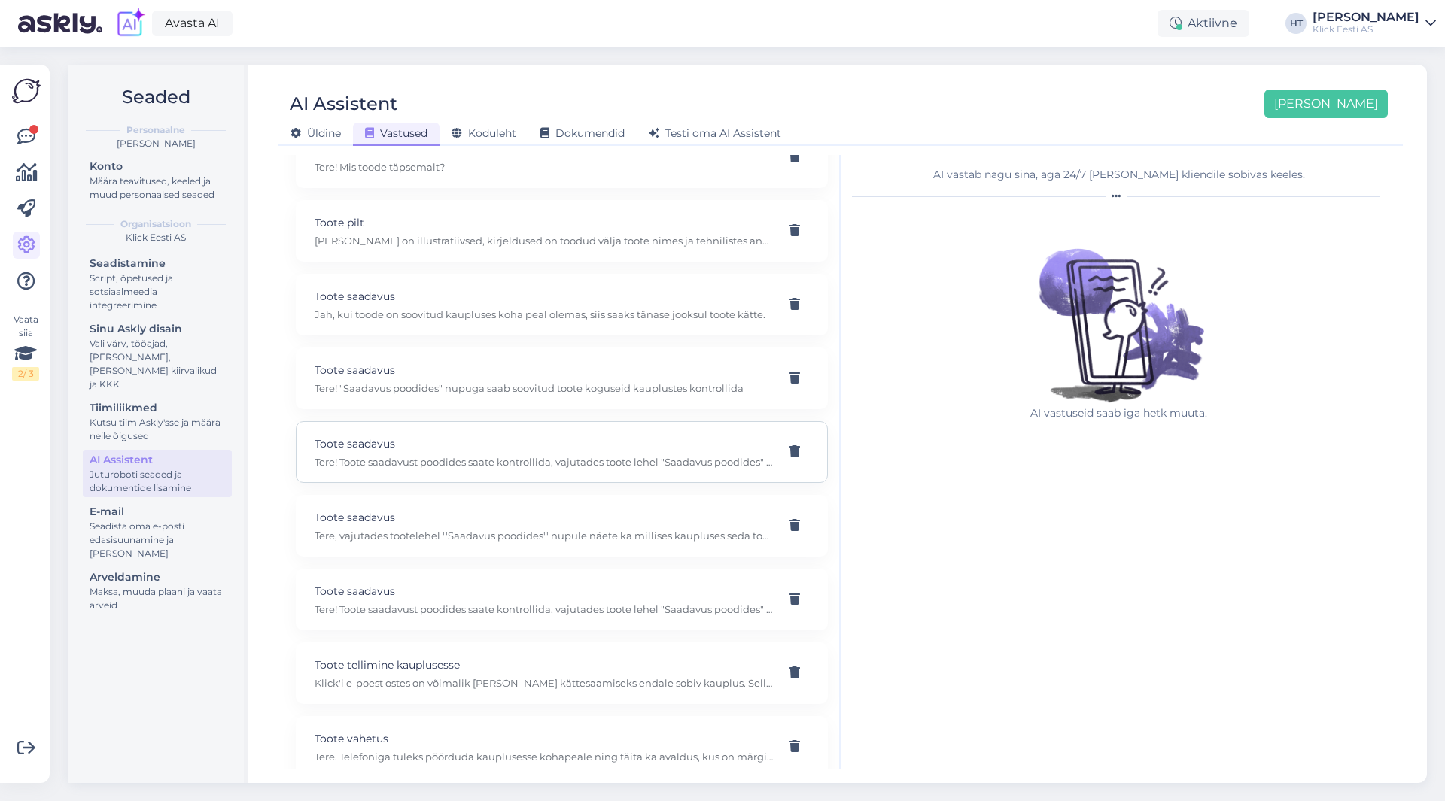
click at [581, 451] on p "Toote saadavus" at bounding box center [544, 444] width 458 height 17
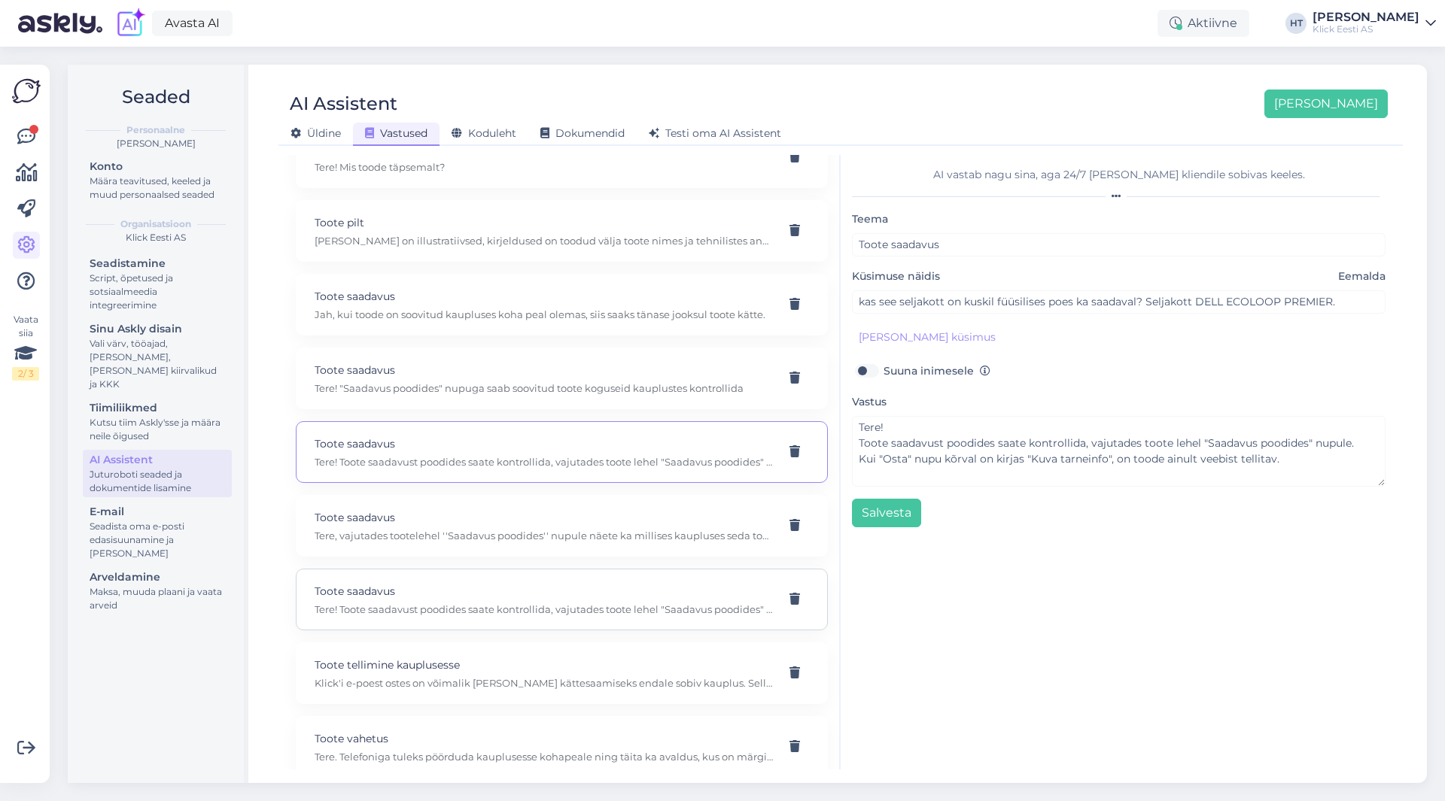
click at [579, 617] on div "Toote saadavus Tere! Toote saadavust poodides saate kontrollida, vajutades toot…" at bounding box center [562, 600] width 532 height 62
type input "Kas TOOTEKOOD: TG-3468 on Valga poes olemas?"
drag, startPoint x: 41, startPoint y: 134, endPoint x: 32, endPoint y: 134, distance: 9.0
click at [41, 134] on div "Vaata siia 2 / 3 Võimalused Veendu, et Askly loob sulle väärtust. Sulge Ühenda …" at bounding box center [25, 424] width 50 height 719
click at [24, 134] on icon at bounding box center [26, 137] width 18 height 18
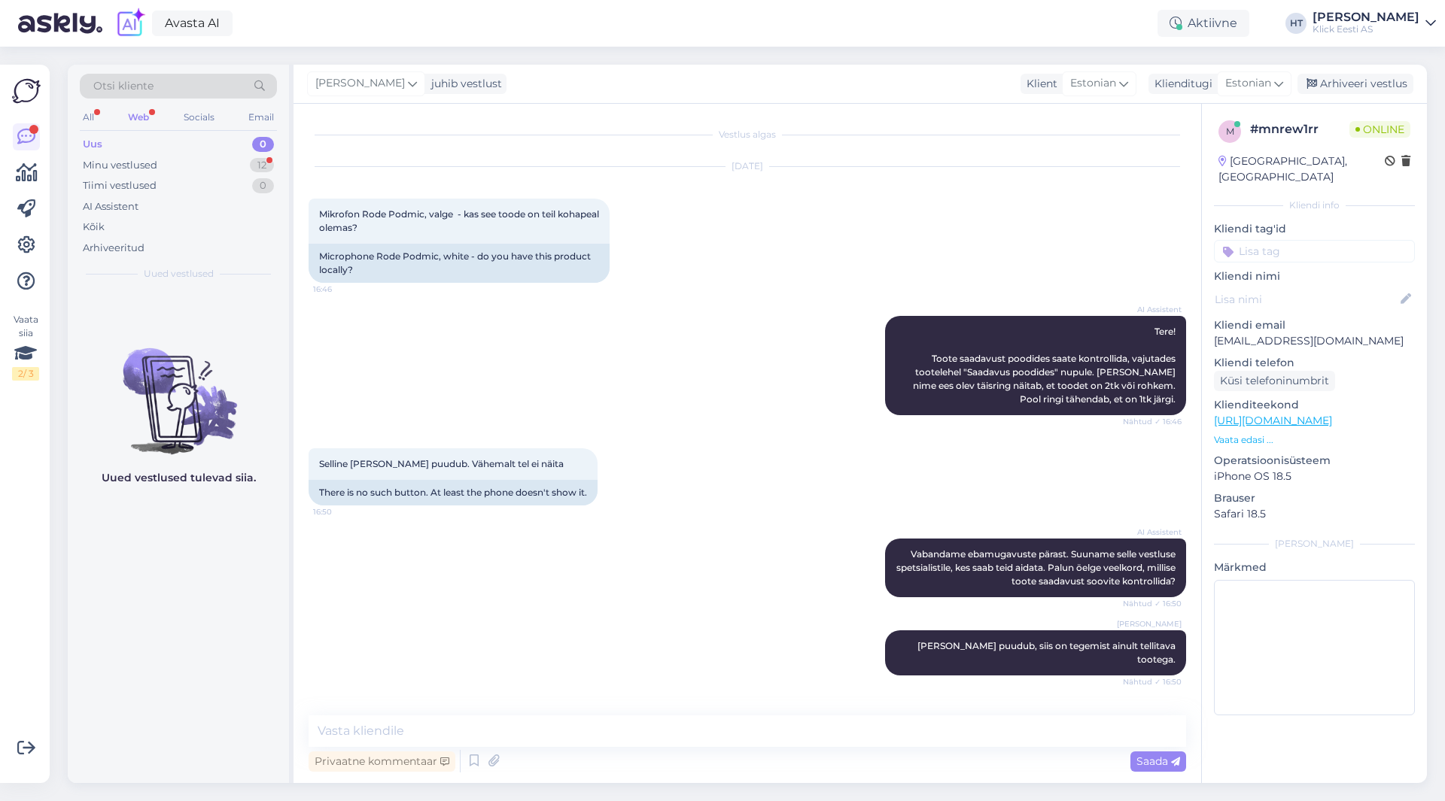
scroll to position [41, 0]
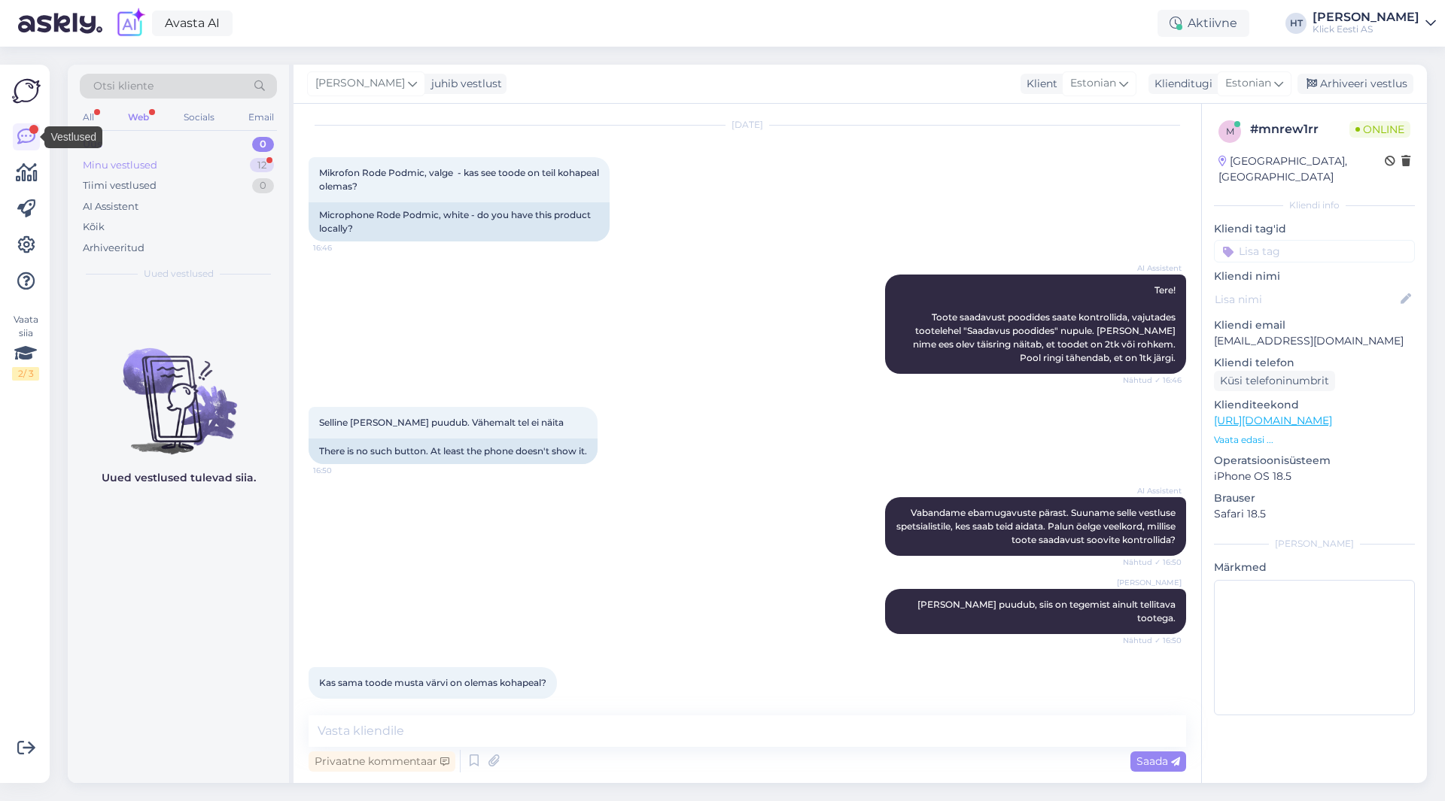
click at [150, 165] on div "Minu vestlused" at bounding box center [120, 165] width 74 height 15
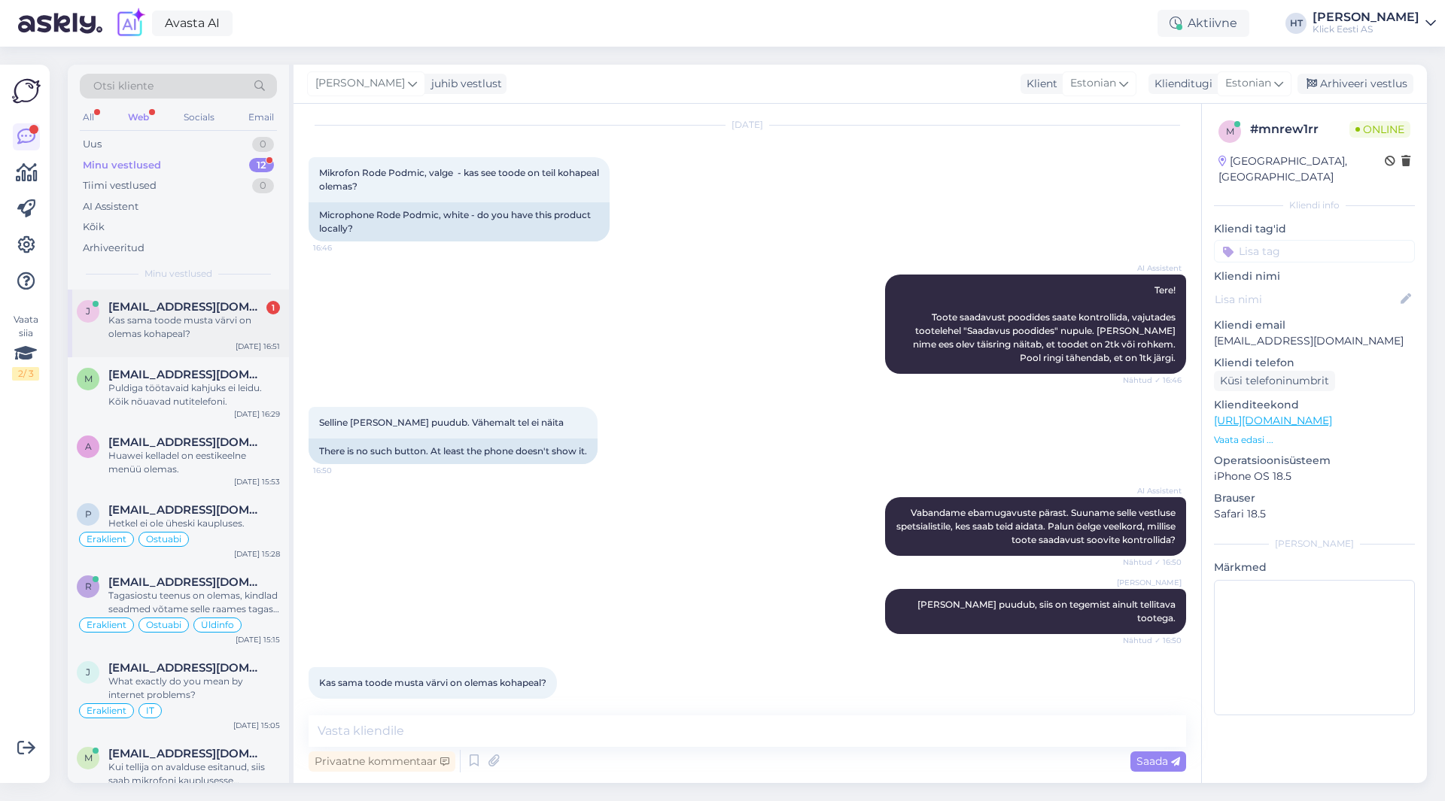
click at [161, 337] on div "Kas sama toode musta värvi on olemas kohapeal?" at bounding box center [194, 327] width 172 height 27
click at [1251, 433] on p "Vaata edasi ..." at bounding box center [1314, 440] width 201 height 14
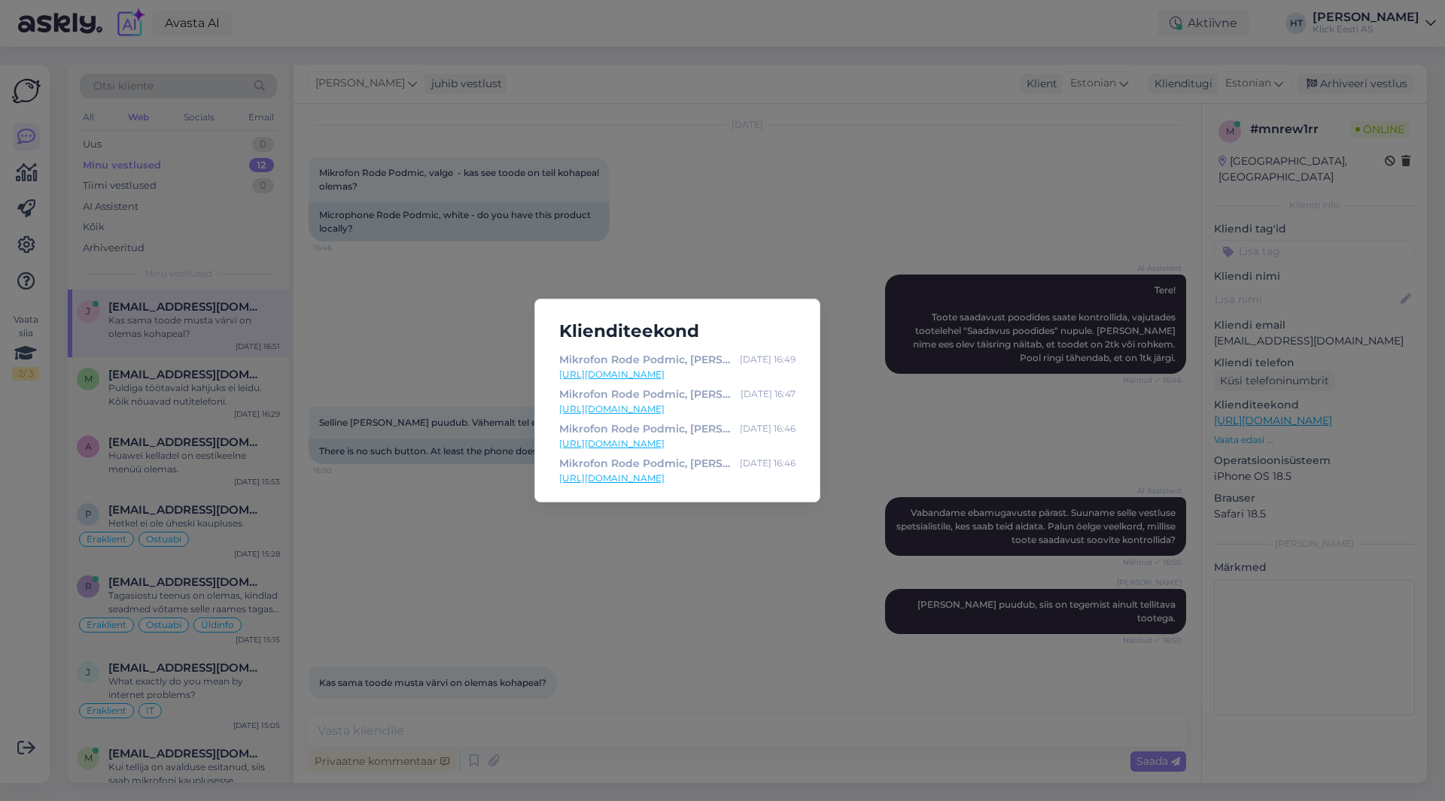
click at [620, 616] on div "Klienditeekond Mikrofon Rode Podmic, [PERSON_NAME] e-pood [DATE] 16:49 [URL][DO…" at bounding box center [722, 400] width 1445 height 801
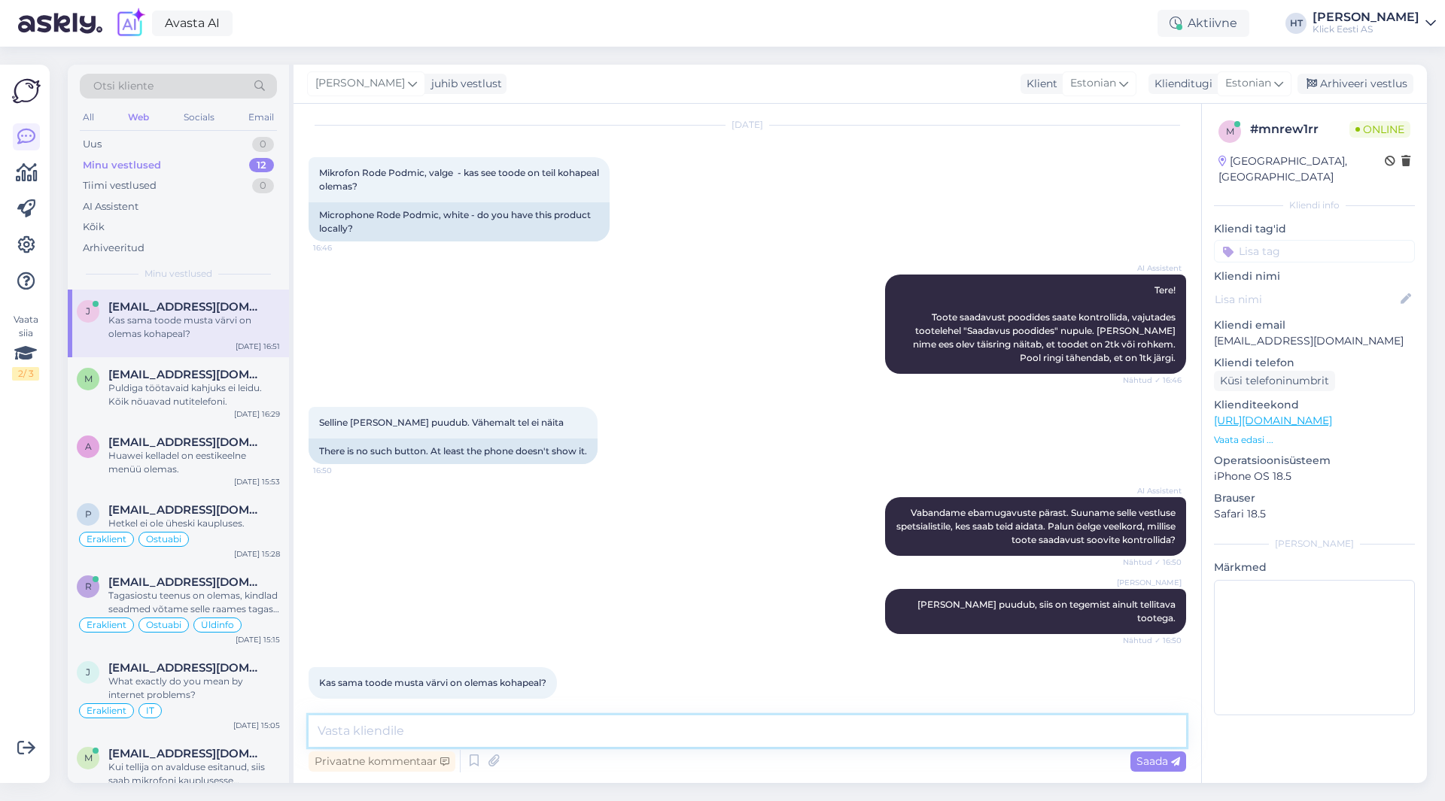
click at [582, 725] on textarea at bounding box center [747, 732] width 877 height 32
type textarea "Rode mikrofonid on kõik tellitavad, kauplustes ei leidu."
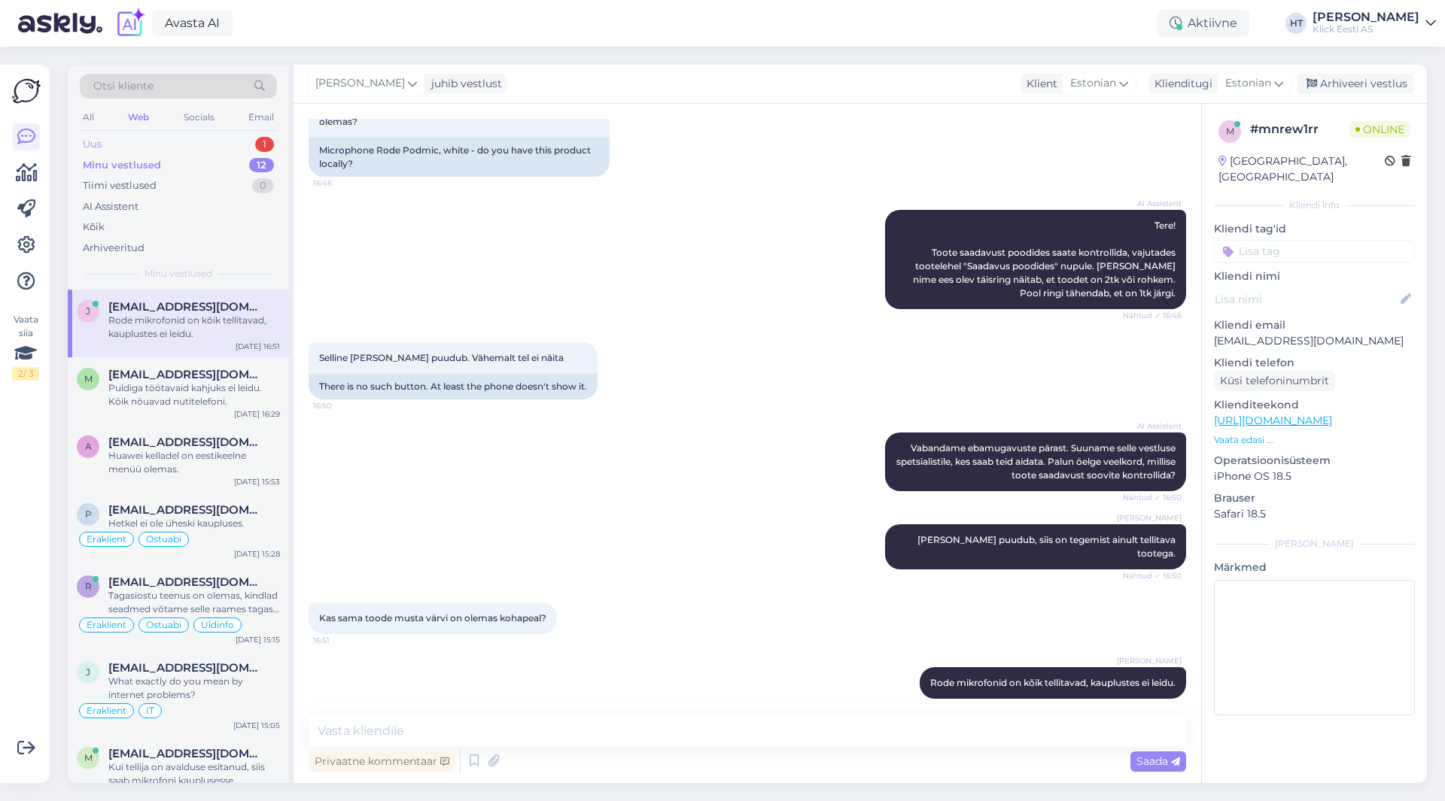
click at [258, 141] on div "1" at bounding box center [264, 144] width 19 height 15
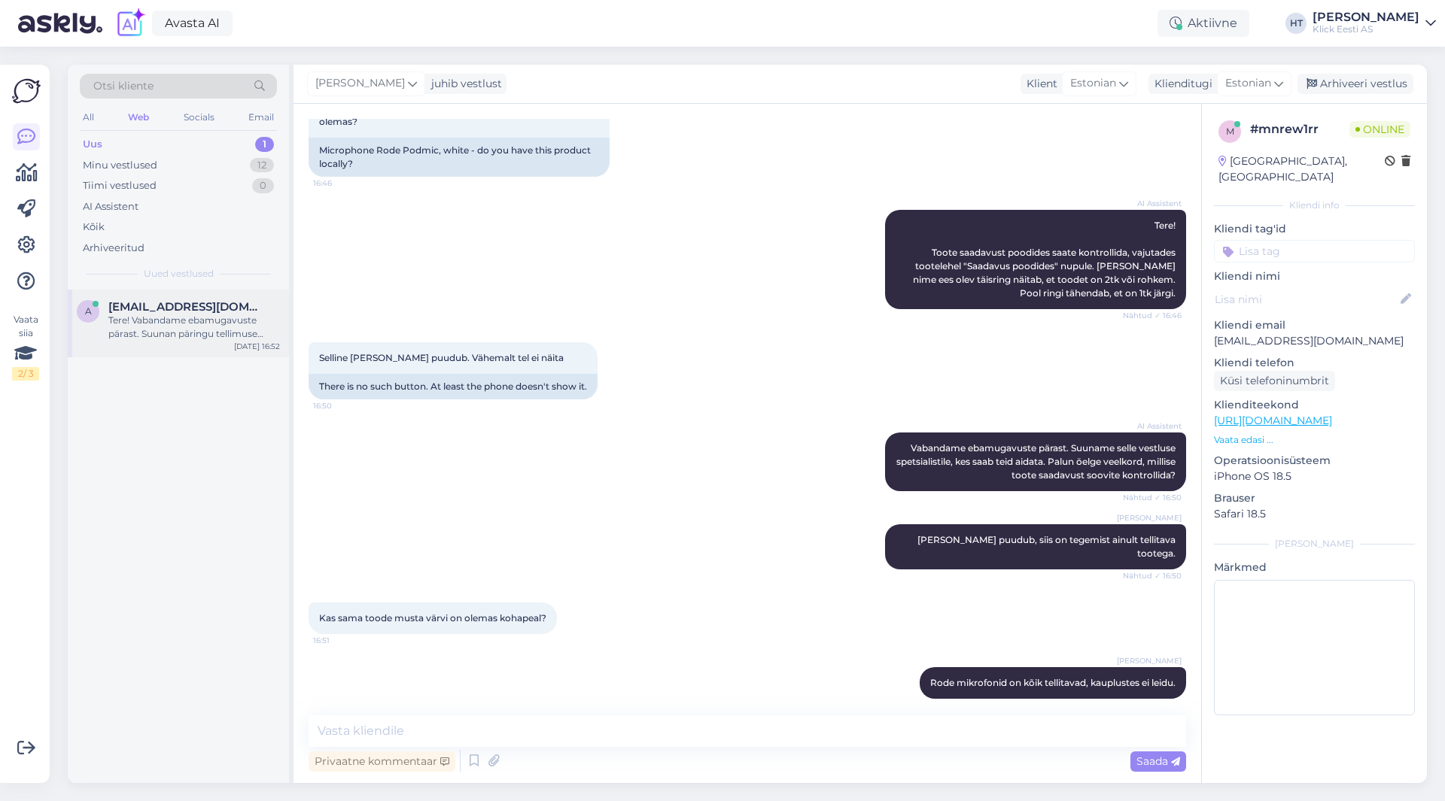
click at [183, 332] on div "Tere! Vabandame ebamugavuste pärast. Suunan päringu tellimuse 200219562 osas sp…" at bounding box center [194, 327] width 172 height 27
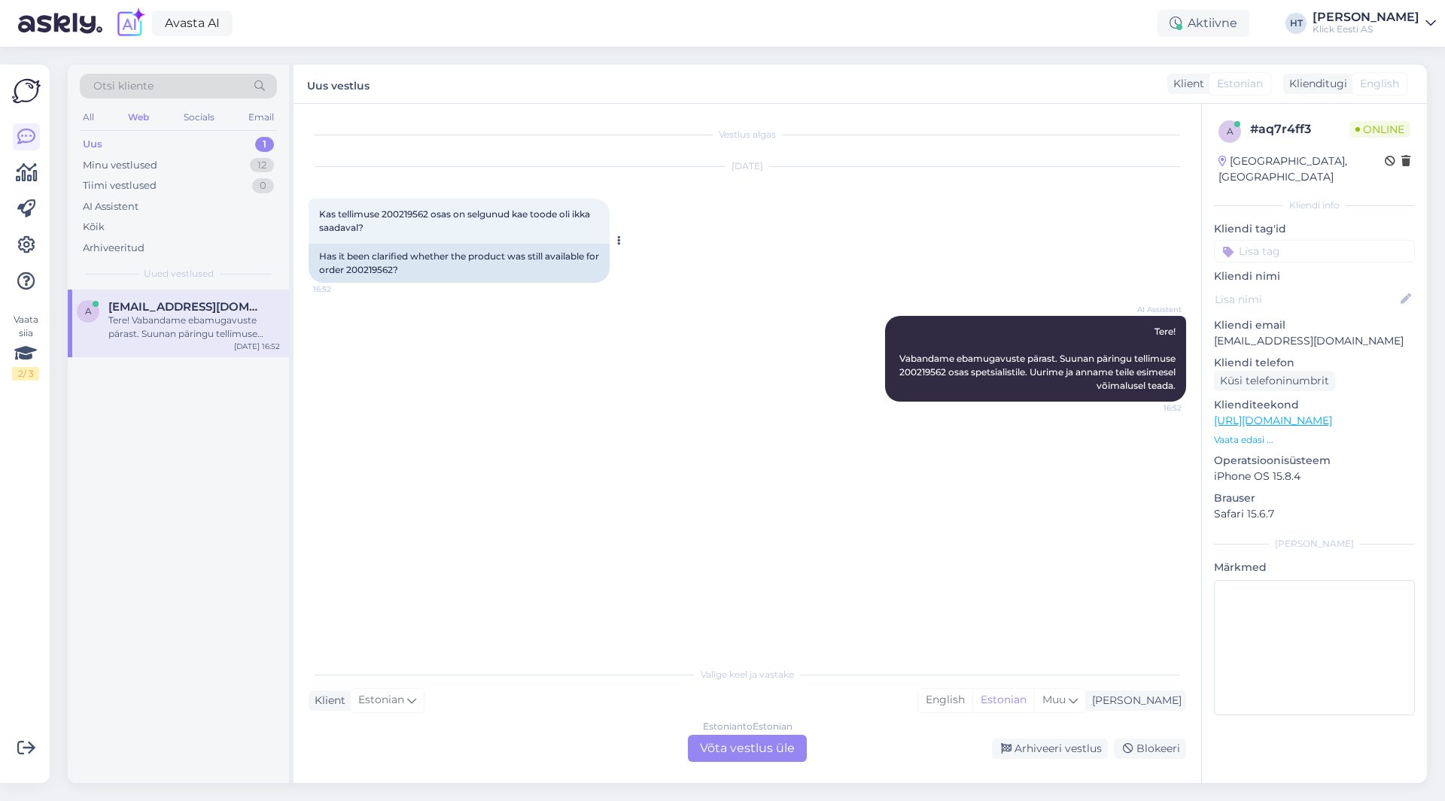
click at [406, 219] on span "Kas tellimuse 200219562 osas on selgunud kae toode oli ikka saadaval?" at bounding box center [455, 220] width 273 height 25
click at [771, 279] on div "[DATE] Kas tellimuse 200219562 osas on selgunud kae toode oli ikka saadaval? 16…" at bounding box center [747, 224] width 877 height 149
click at [748, 750] on div "Estonian to Estonian Võta vestlus üle" at bounding box center [747, 748] width 119 height 27
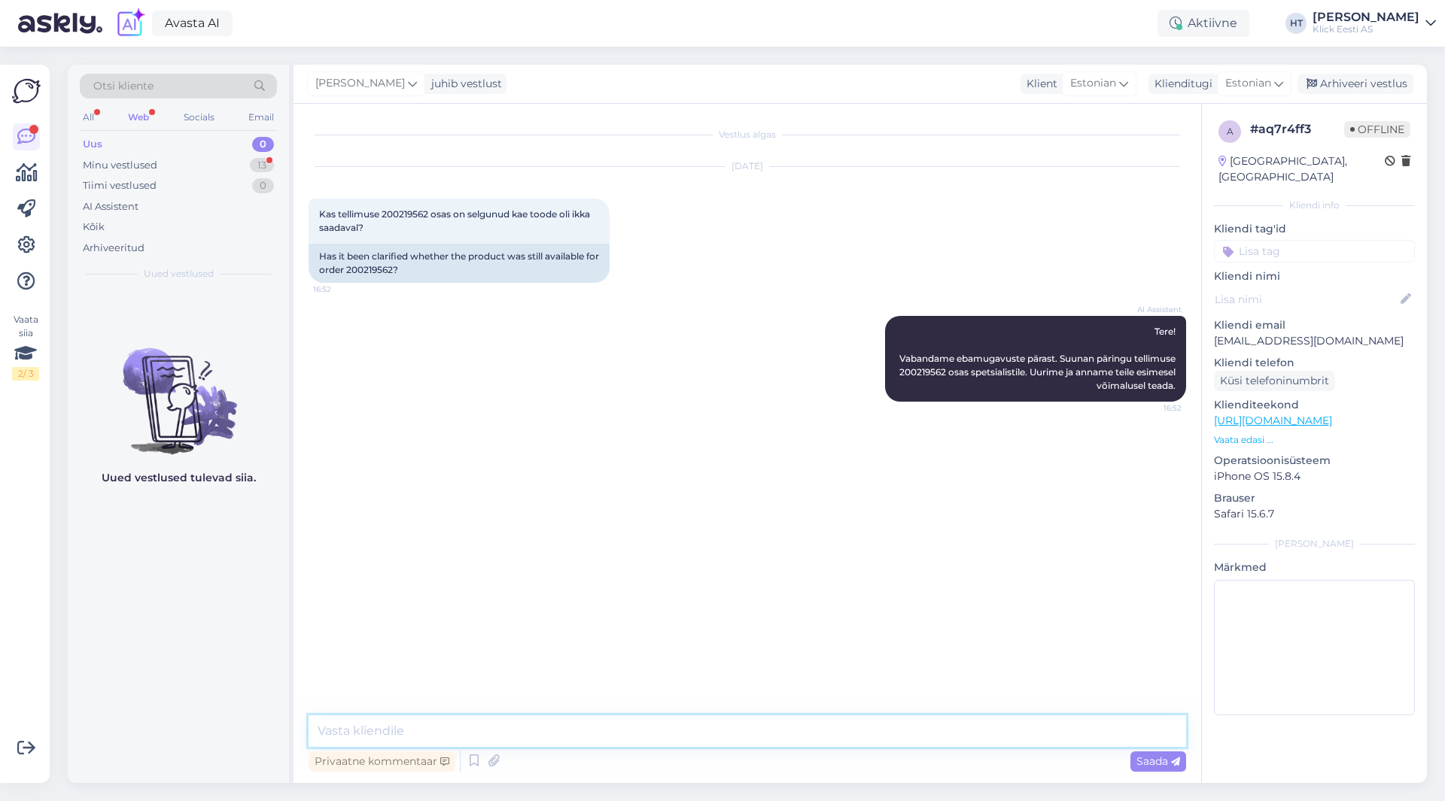
click at [725, 741] on textarea at bounding box center [747, 732] width 877 height 32
type textarea "Uurime veel seisu, võtame ühendust [PERSON_NAME] rohkem infot on."
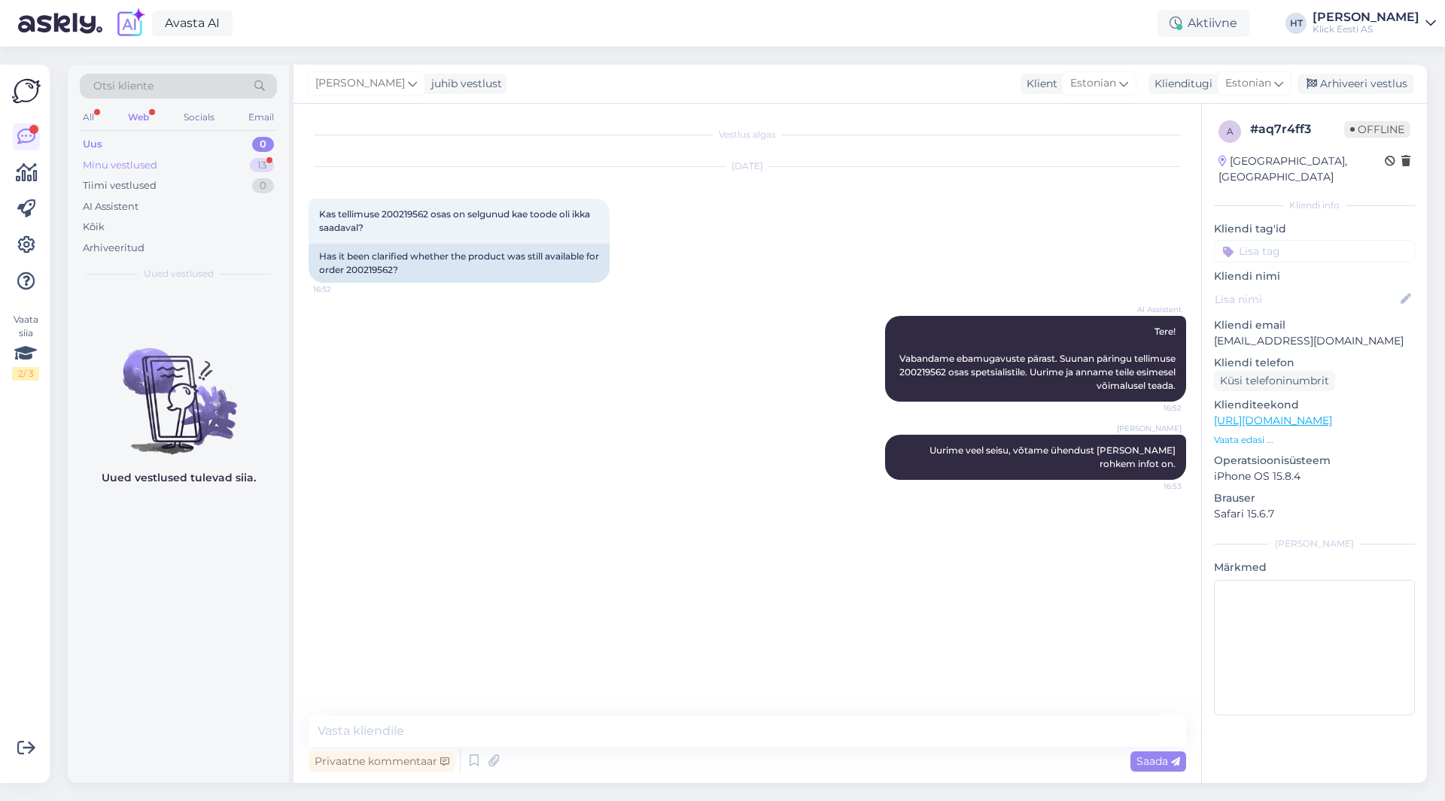
click at [217, 163] on div "Minu vestlused 13" at bounding box center [178, 165] width 197 height 21
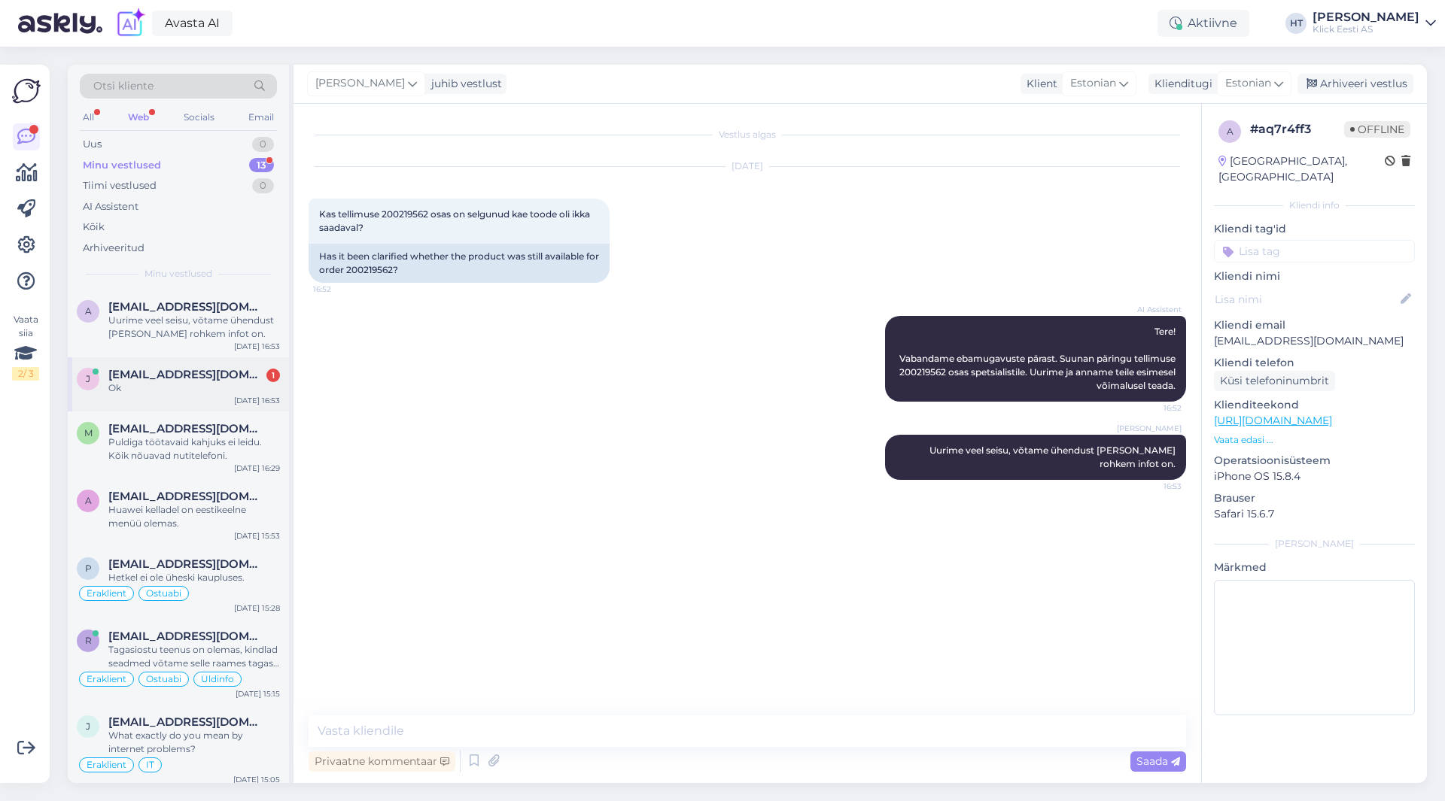
click at [229, 389] on div "Ok" at bounding box center [194, 389] width 172 height 14
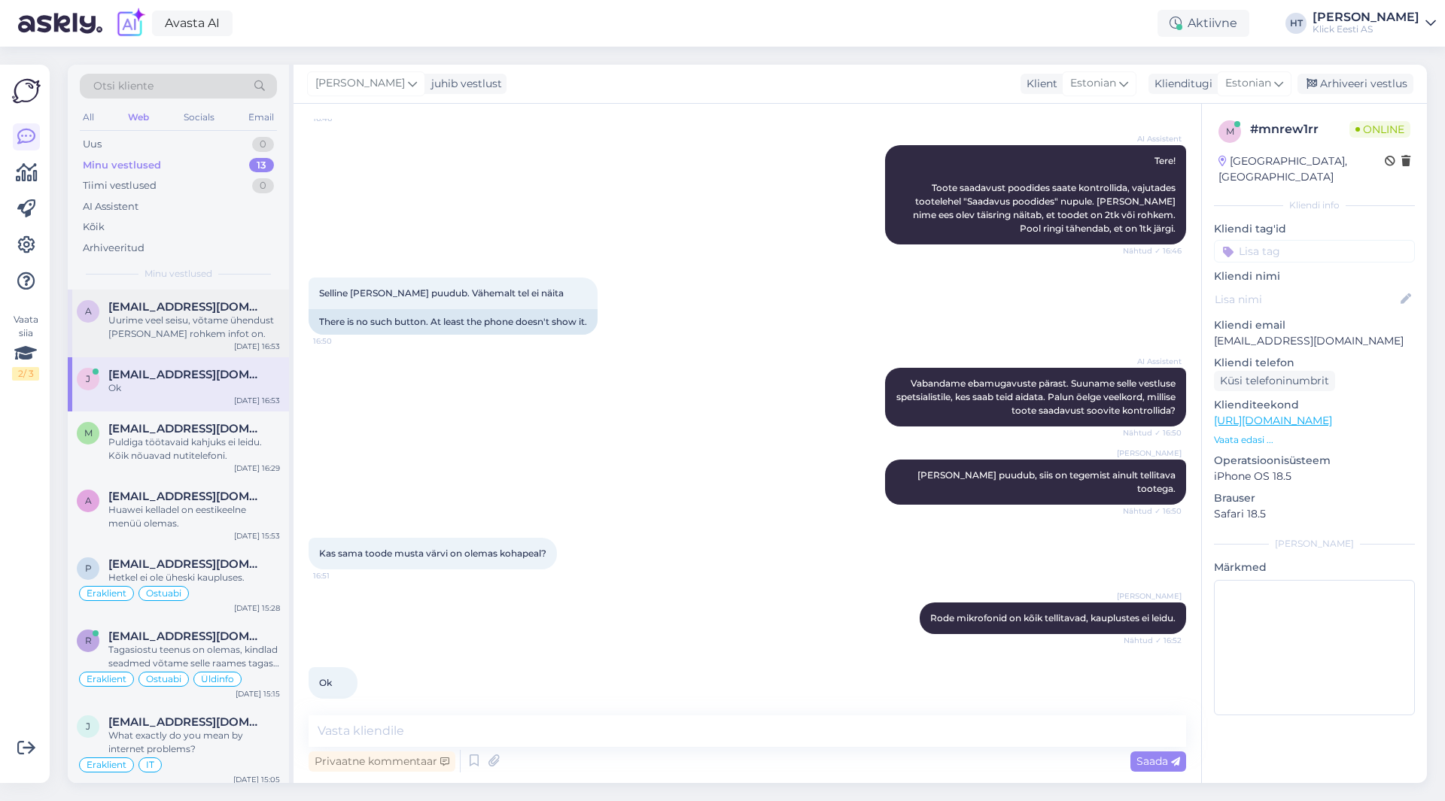
click at [232, 348] on div "A [EMAIL_ADDRESS][DOMAIN_NAME] Uurime veel seisu, võtame ühendust [PERSON_NAME]…" at bounding box center [178, 324] width 221 height 68
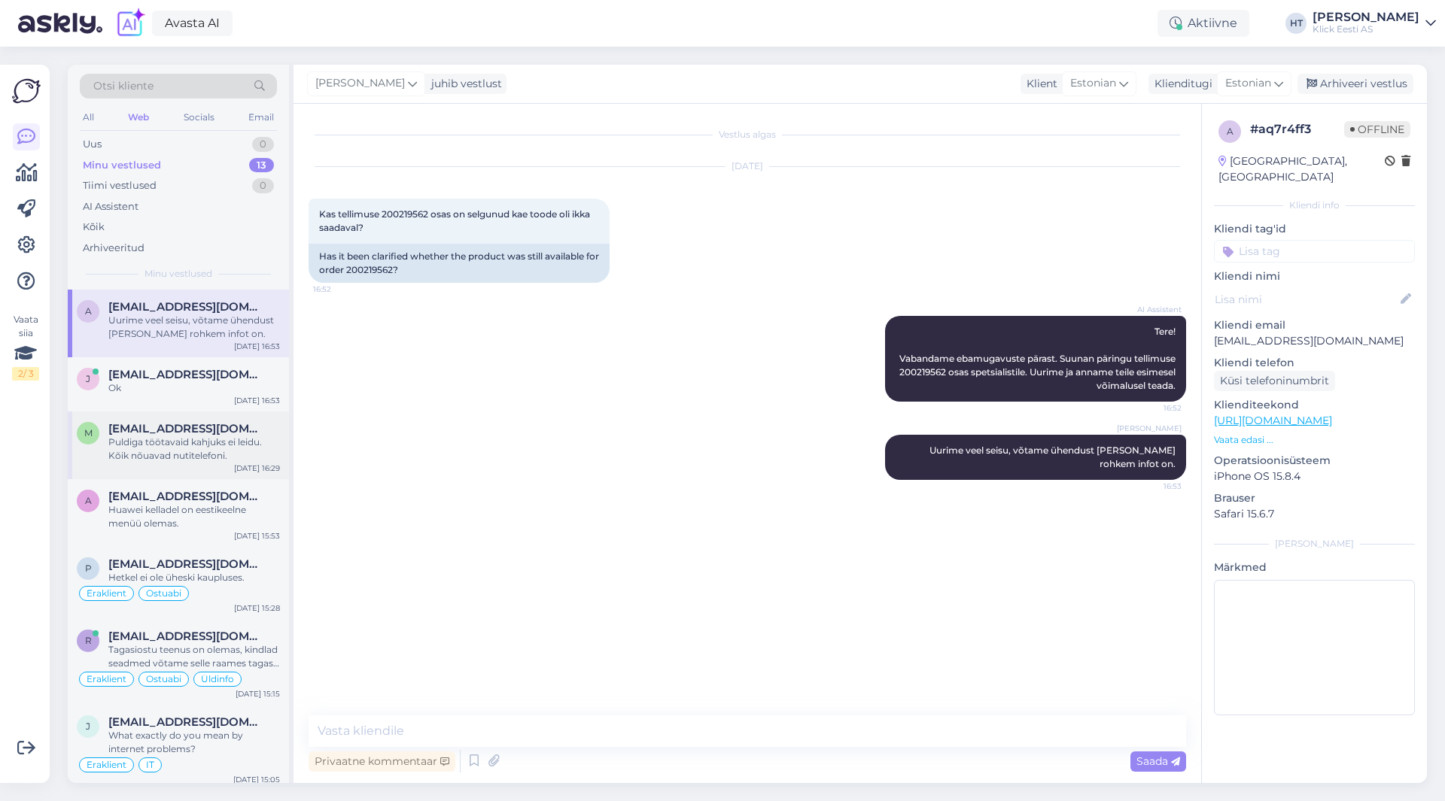
click at [236, 465] on div "m [EMAIL_ADDRESS][DOMAIN_NAME] Puldiga töötavaid kahjuks ei leidu. Kõik nõuavad…" at bounding box center [178, 446] width 221 height 68
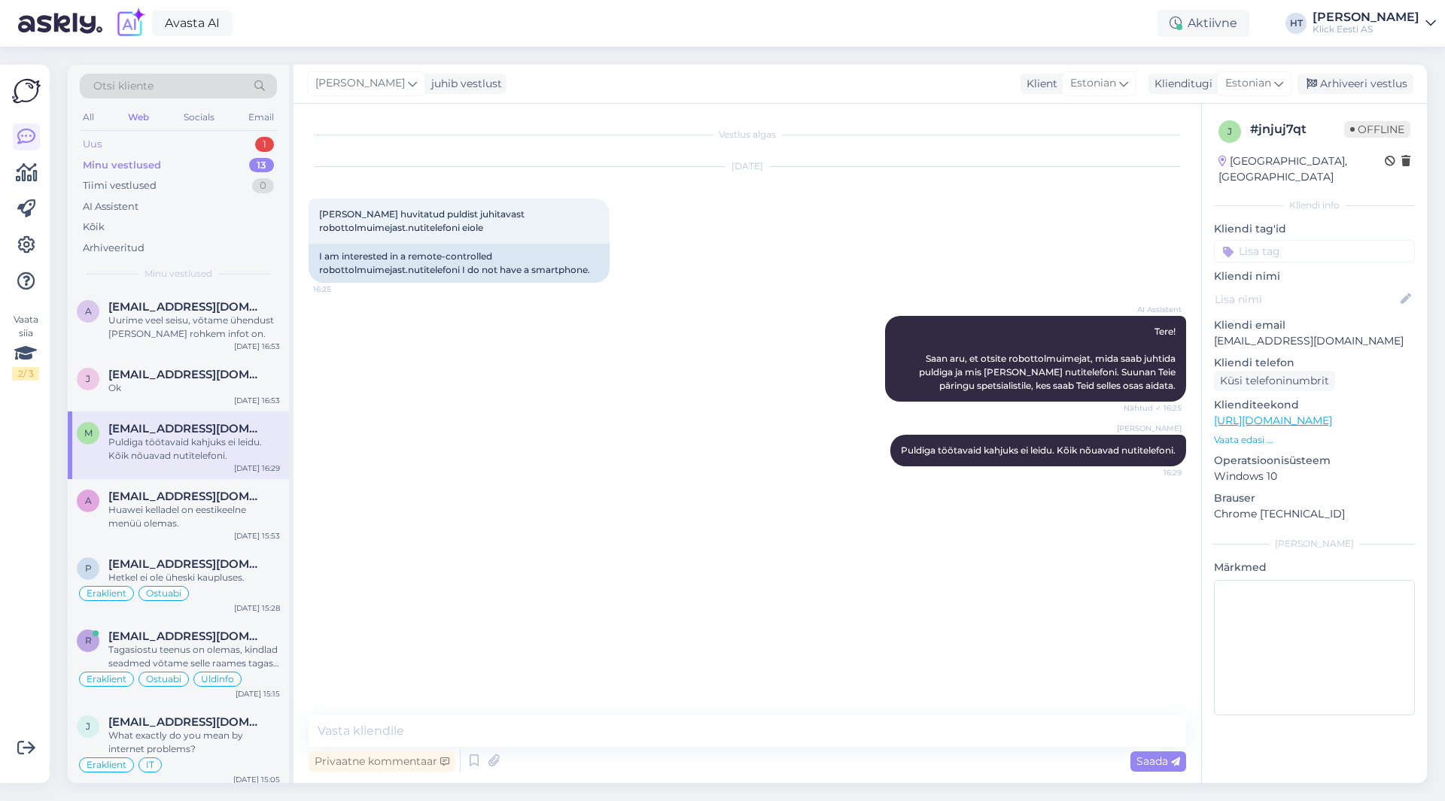
click at [205, 144] on div "Uus 1" at bounding box center [178, 144] width 197 height 21
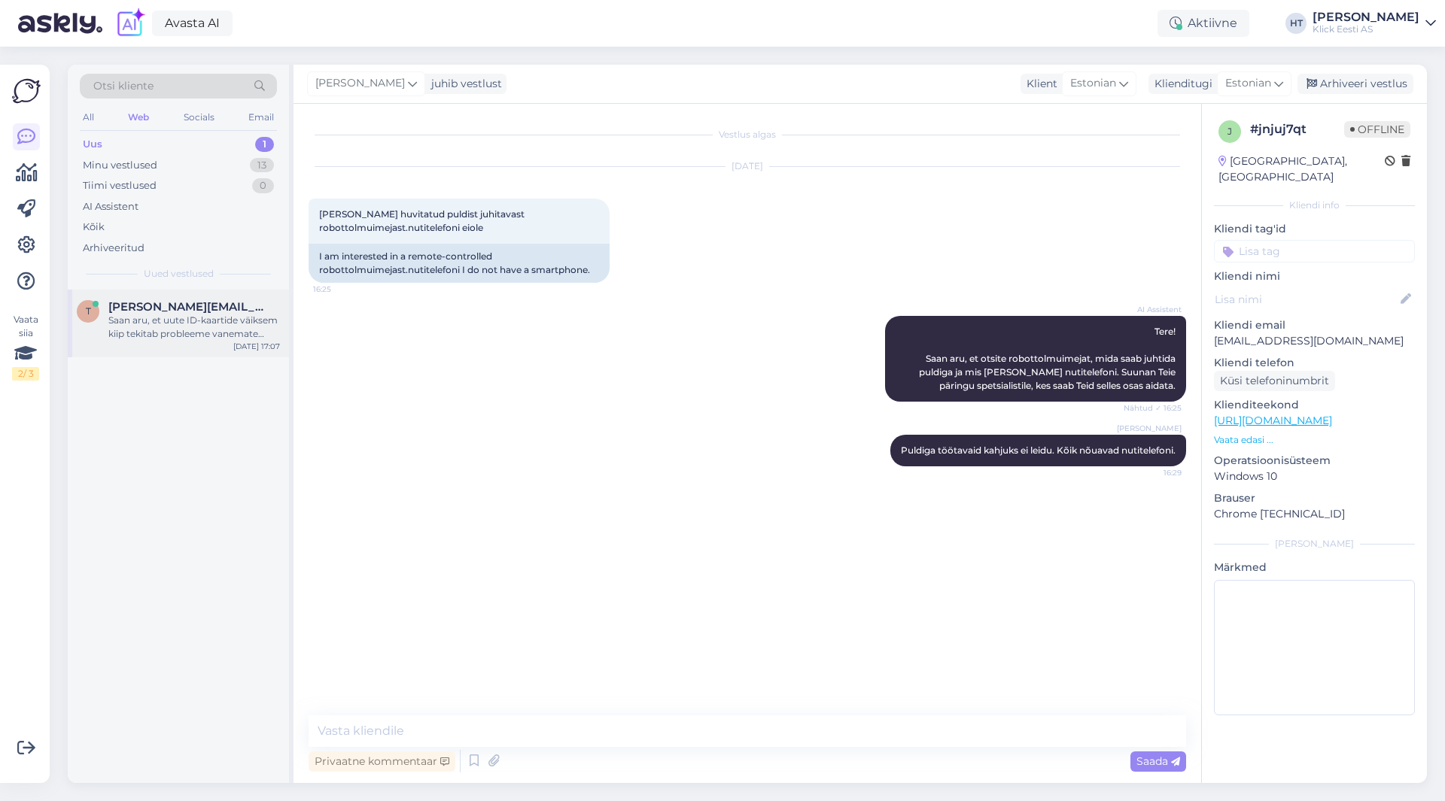
click at [198, 295] on div "[PERSON_NAME] [PERSON_NAME][EMAIL_ADDRESS][DOMAIN_NAME] Saan aru, et uute ID-ka…" at bounding box center [178, 324] width 221 height 68
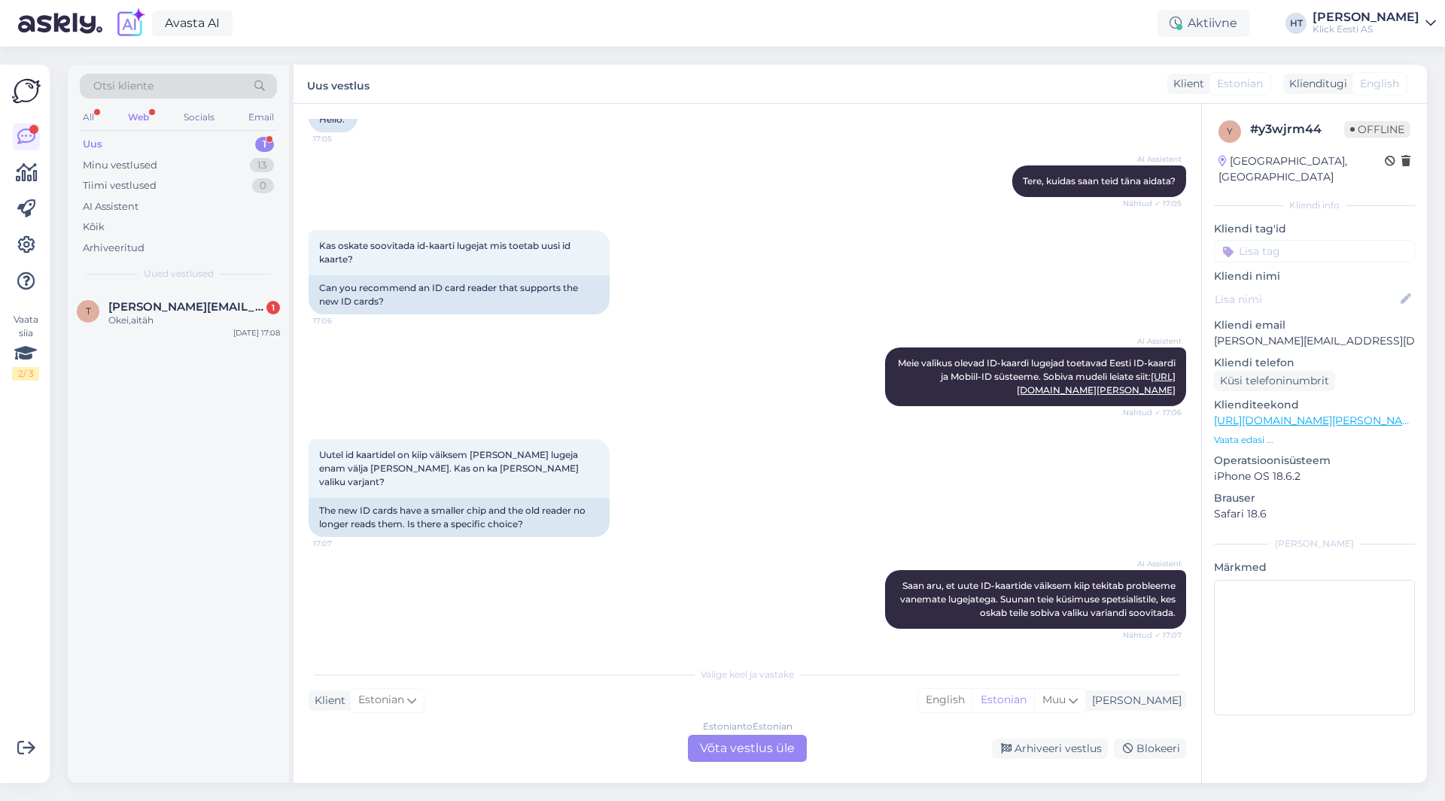
scroll to position [214, 0]
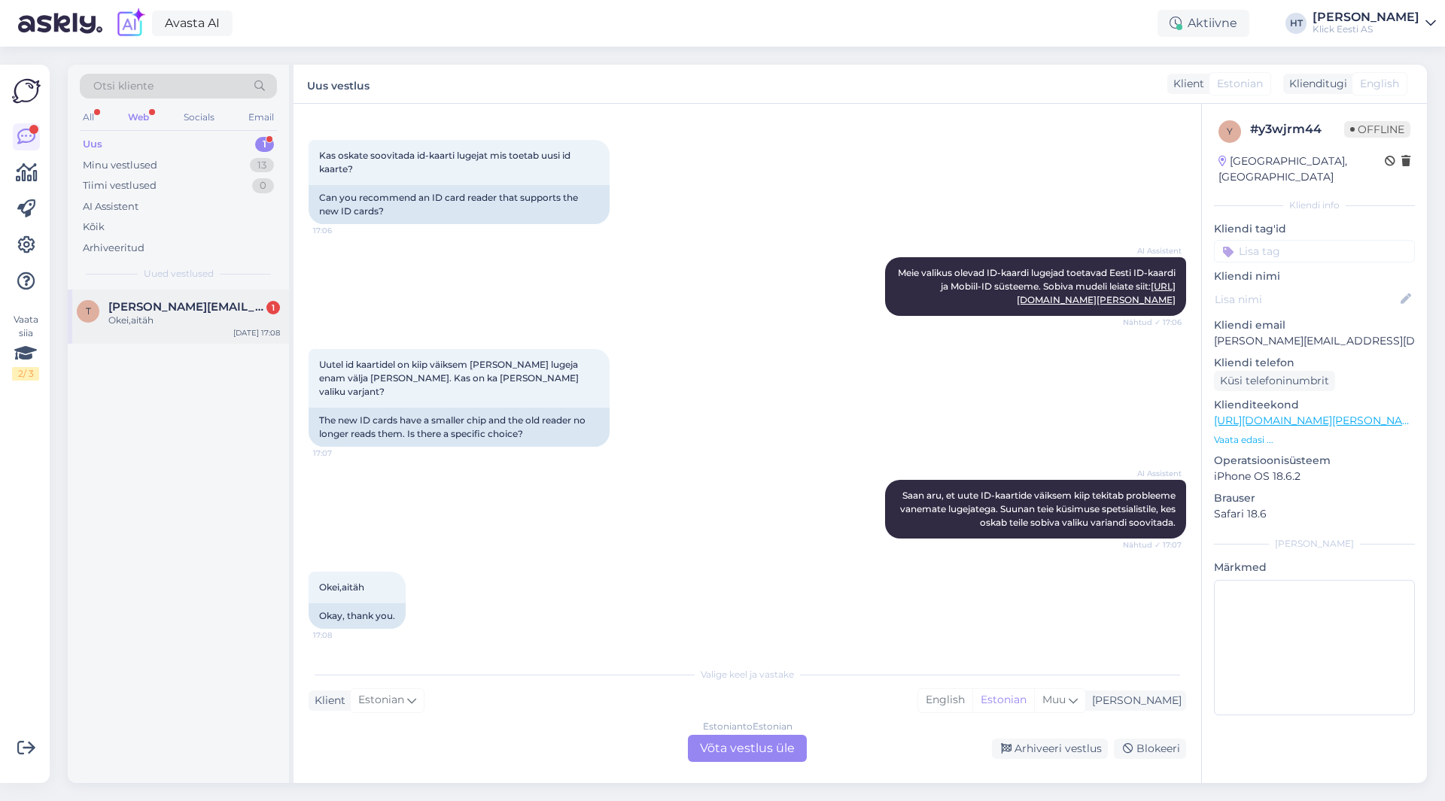
click at [193, 298] on div "[PERSON_NAME] [PERSON_NAME][EMAIL_ADDRESS][DOMAIN_NAME] 1 [PERSON_NAME],aitäh […" at bounding box center [178, 317] width 221 height 54
click at [167, 296] on div "K [PERSON_NAME][EMAIL_ADDRESS][DOMAIN_NAME] 2 Mhmh [DATE] 17:17" at bounding box center [178, 317] width 221 height 54
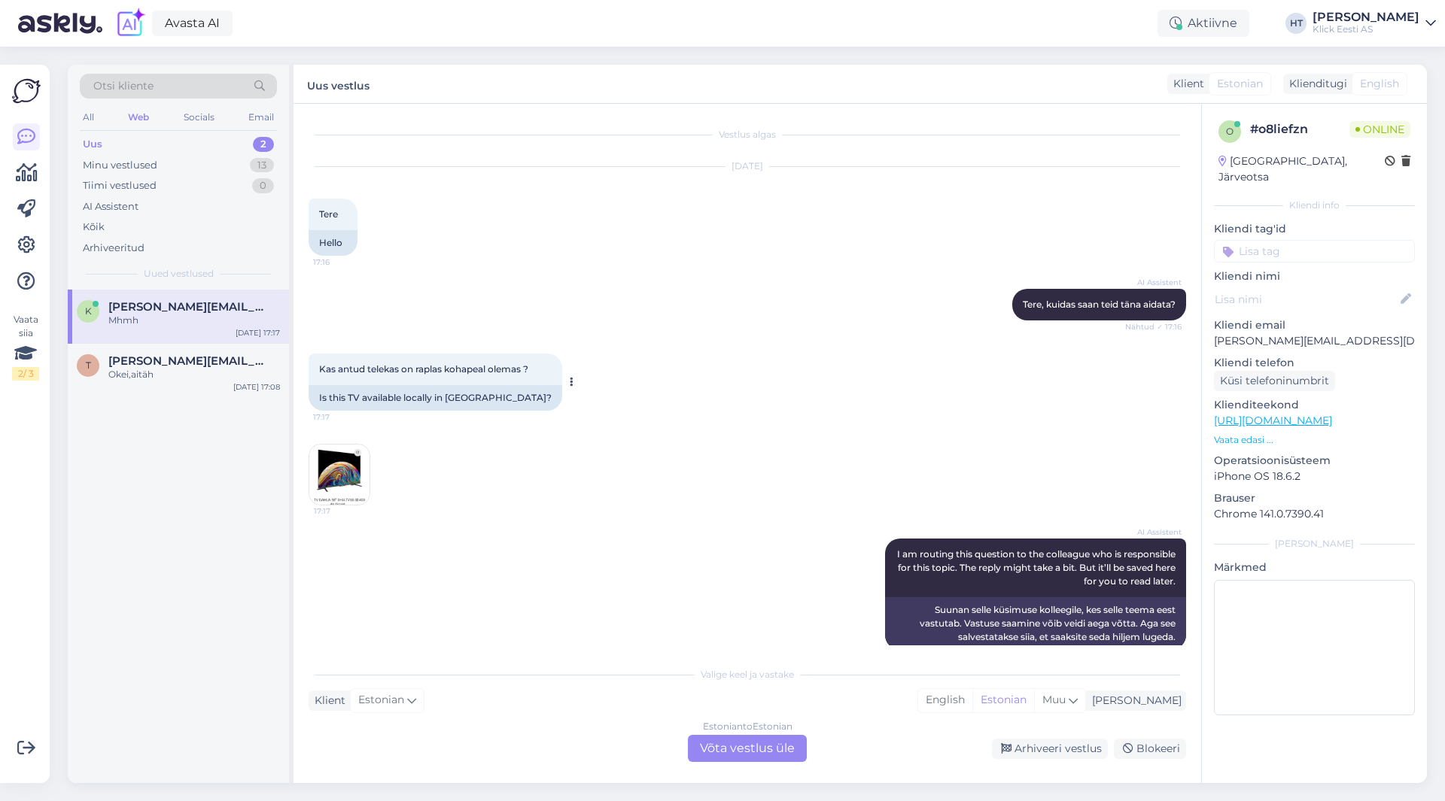
scroll to position [75, 0]
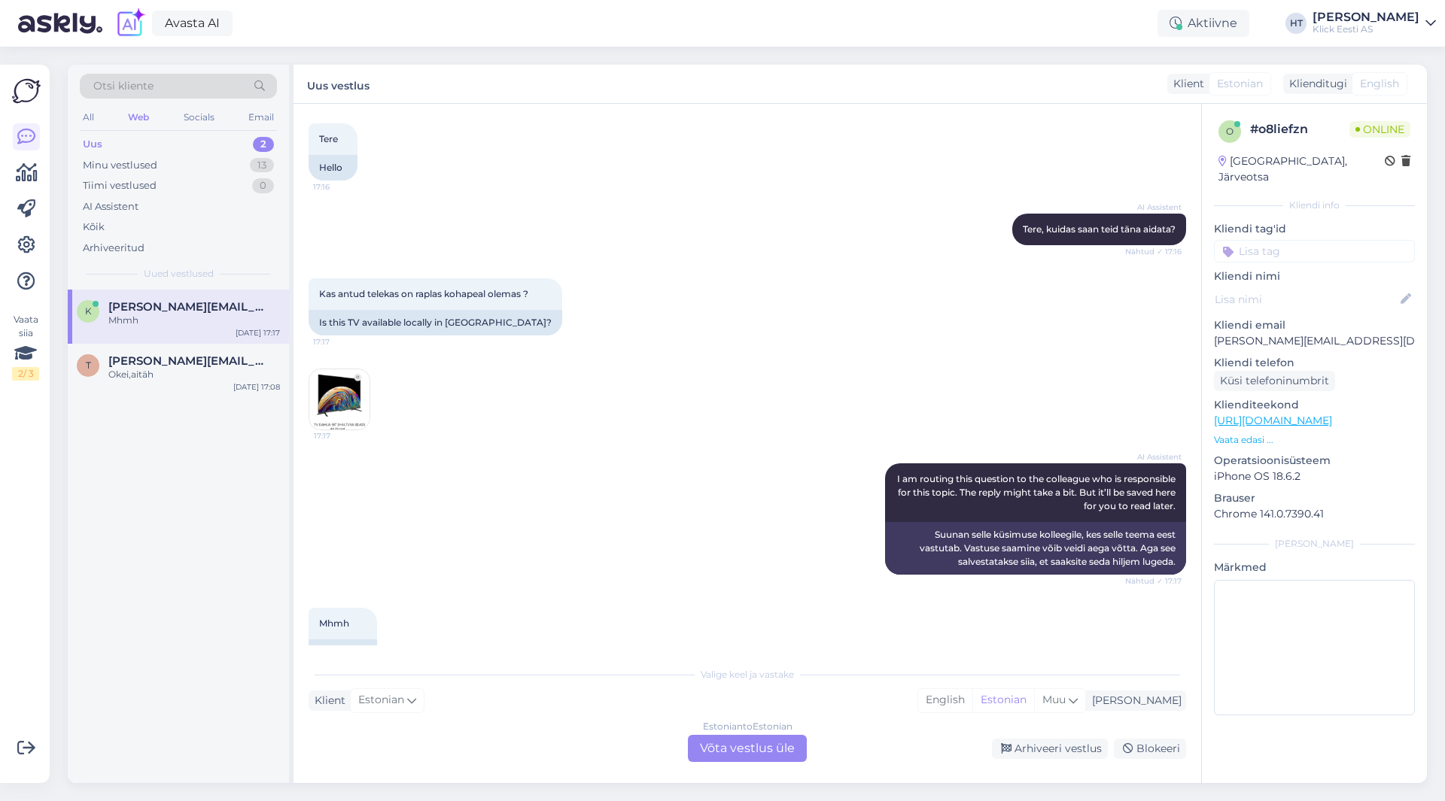
click at [318, 397] on img at bounding box center [339, 399] width 60 height 60
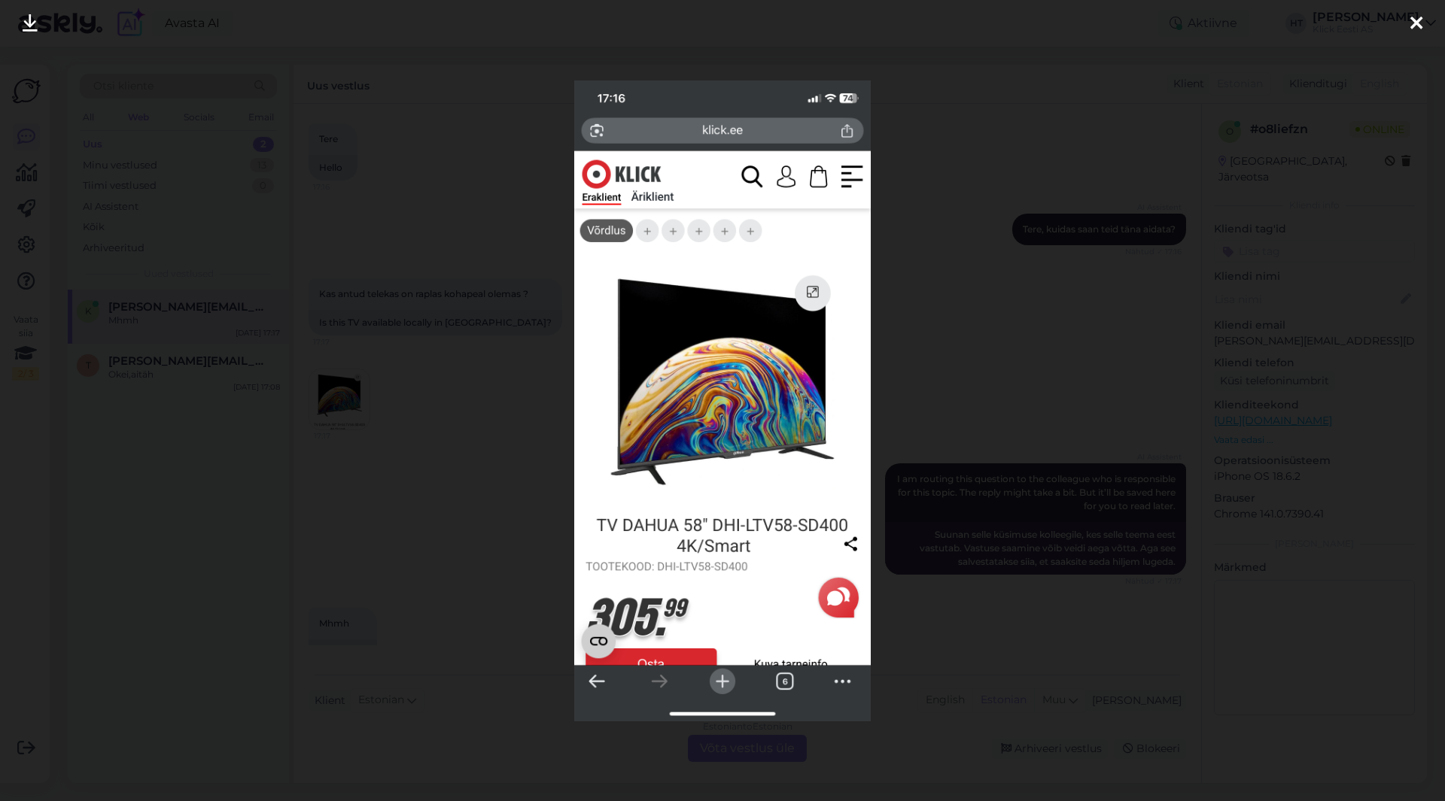
click at [478, 437] on div at bounding box center [722, 400] width 1445 height 801
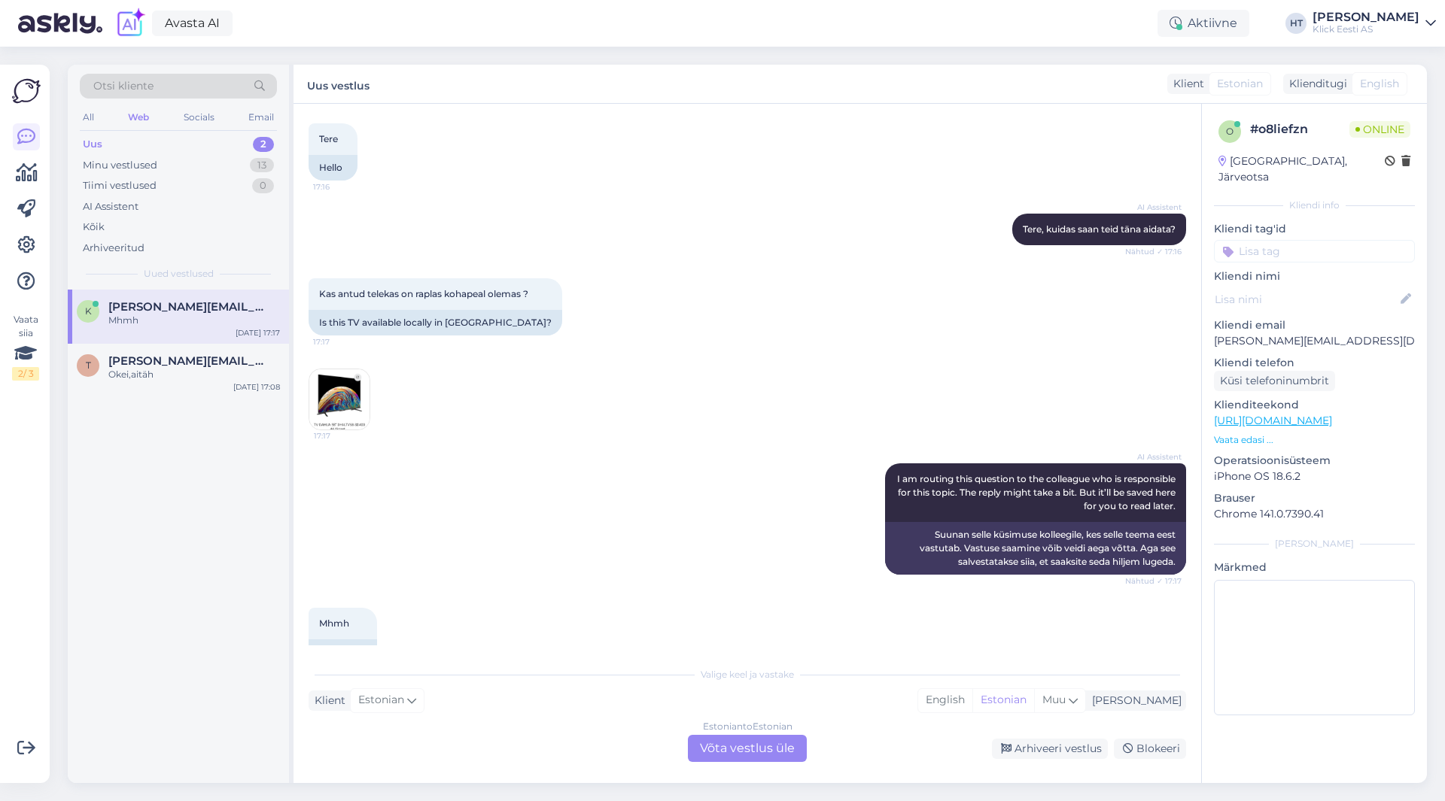
scroll to position [111, 0]
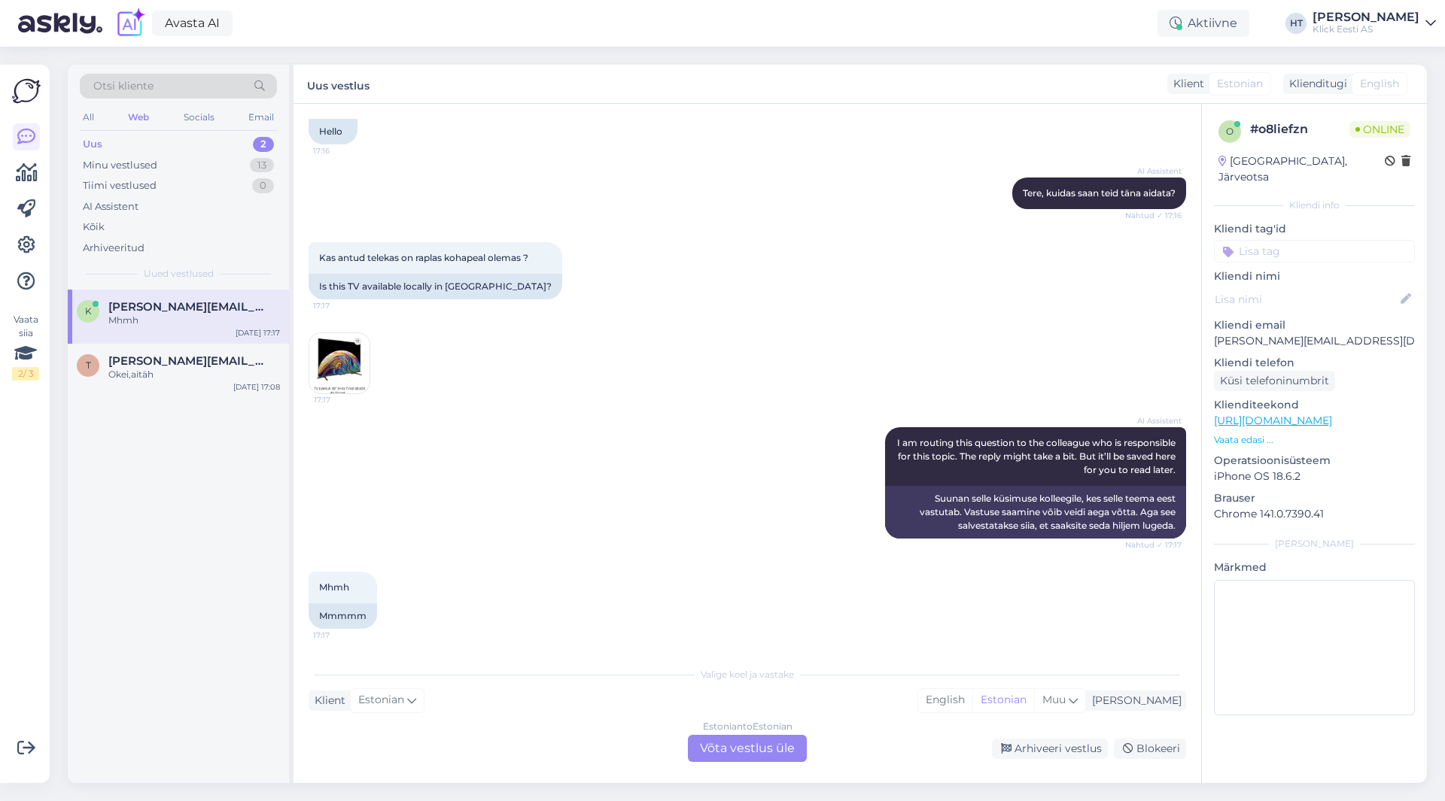
click at [743, 750] on div "Estonian to Estonian Võta vestlus üle" at bounding box center [747, 748] width 119 height 27
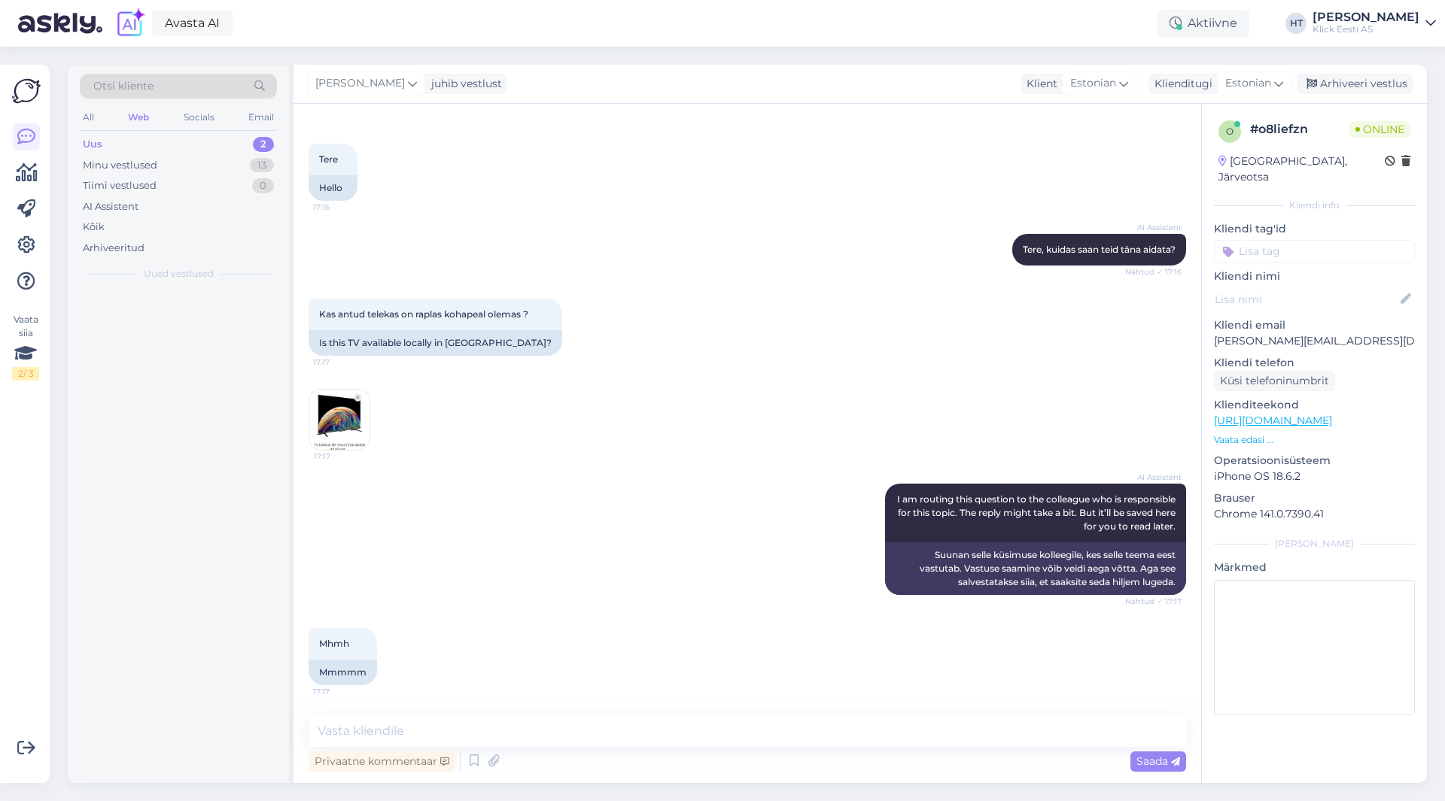
scroll to position [55, 0]
click at [739, 743] on textarea at bounding box center [747, 732] width 877 height 32
type textarea "AInult tellitav on, kauplustes ei leidu."
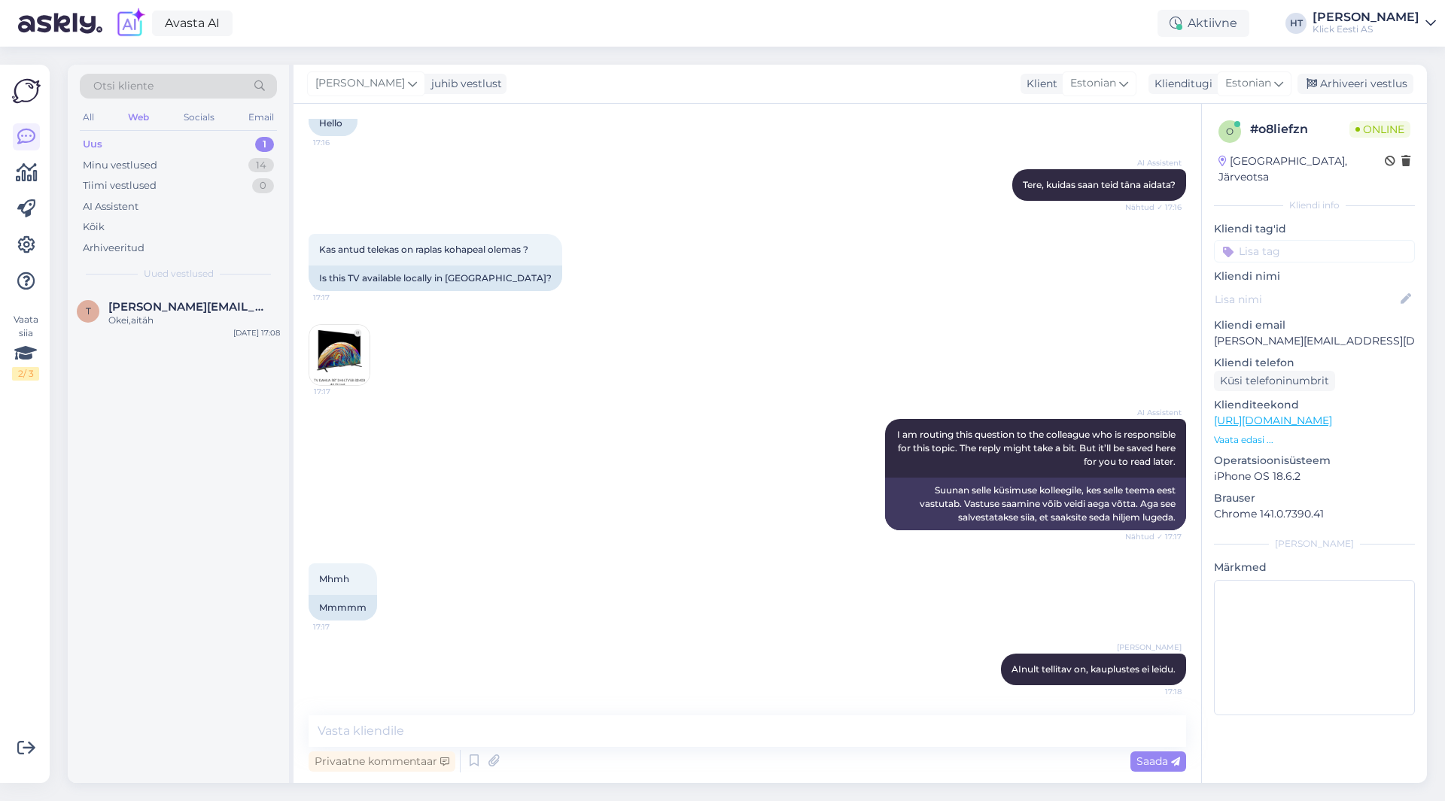
click at [342, 357] on img at bounding box center [339, 355] width 60 height 60
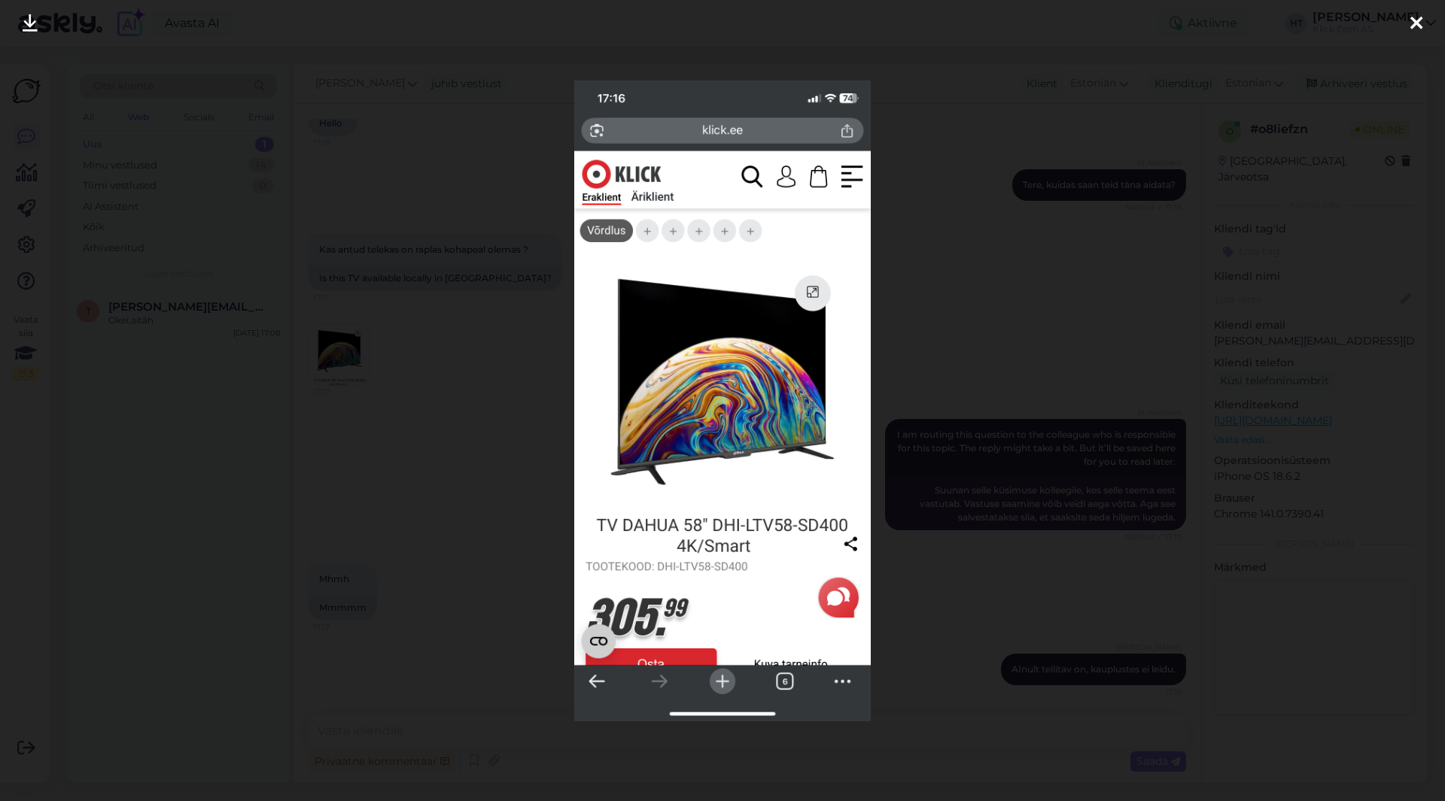
click at [451, 385] on div at bounding box center [722, 400] width 1445 height 801
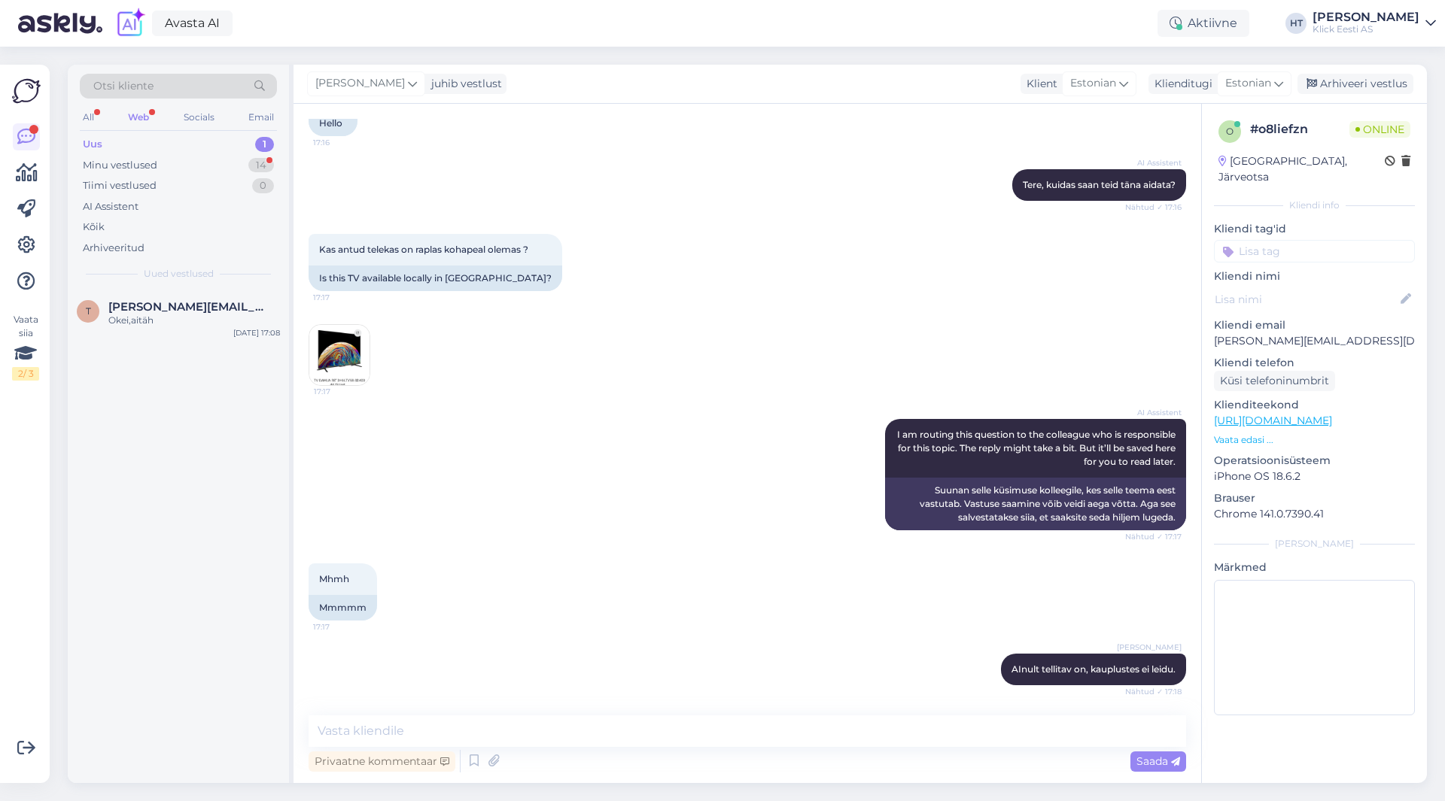
scroll to position [184, 0]
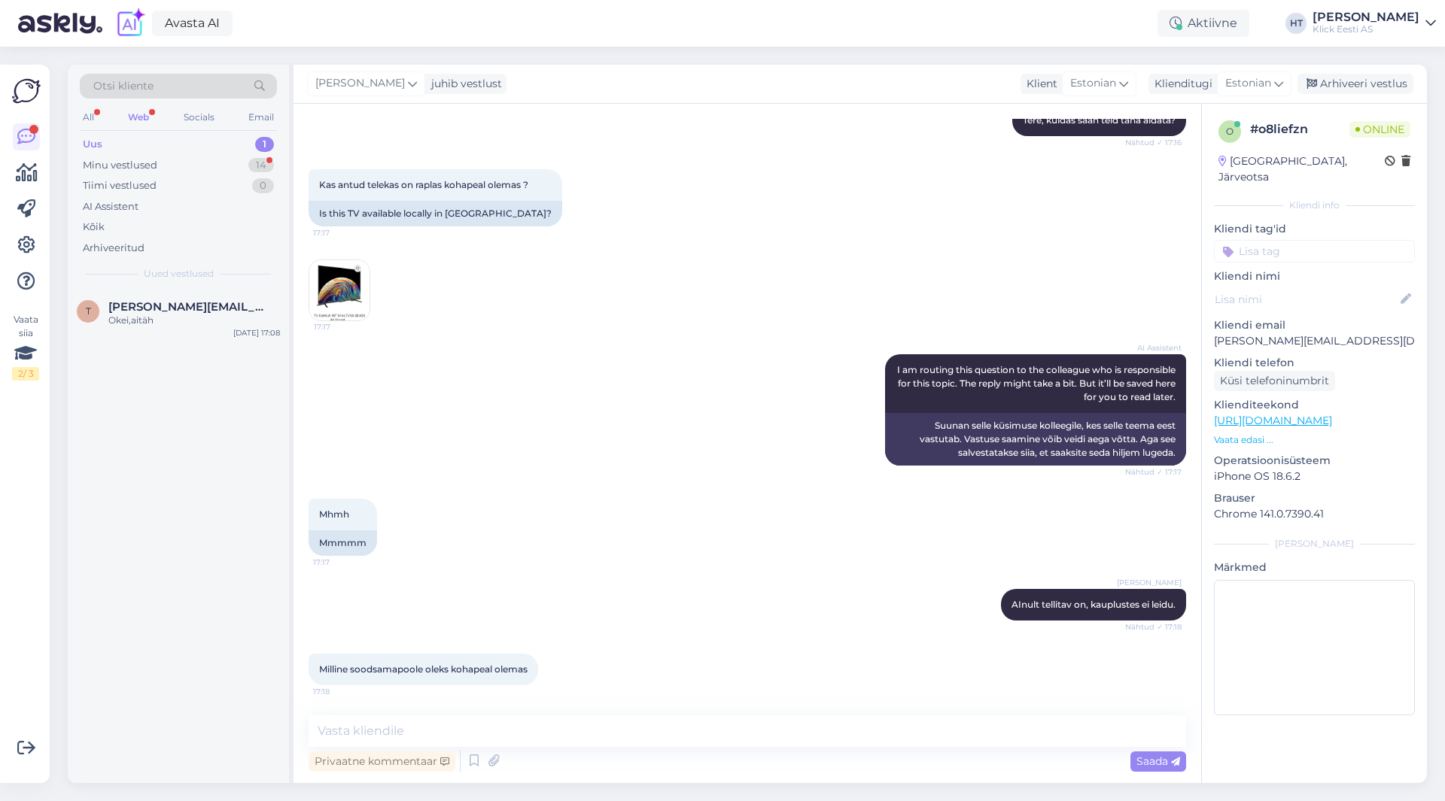
click at [490, 313] on div "Kas antud telekas on raplas kohapeal olemas ? 17:17 Is this TV available locall…" at bounding box center [747, 245] width 877 height 185
click at [233, 172] on div "Minu vestlused 14" at bounding box center [178, 165] width 197 height 21
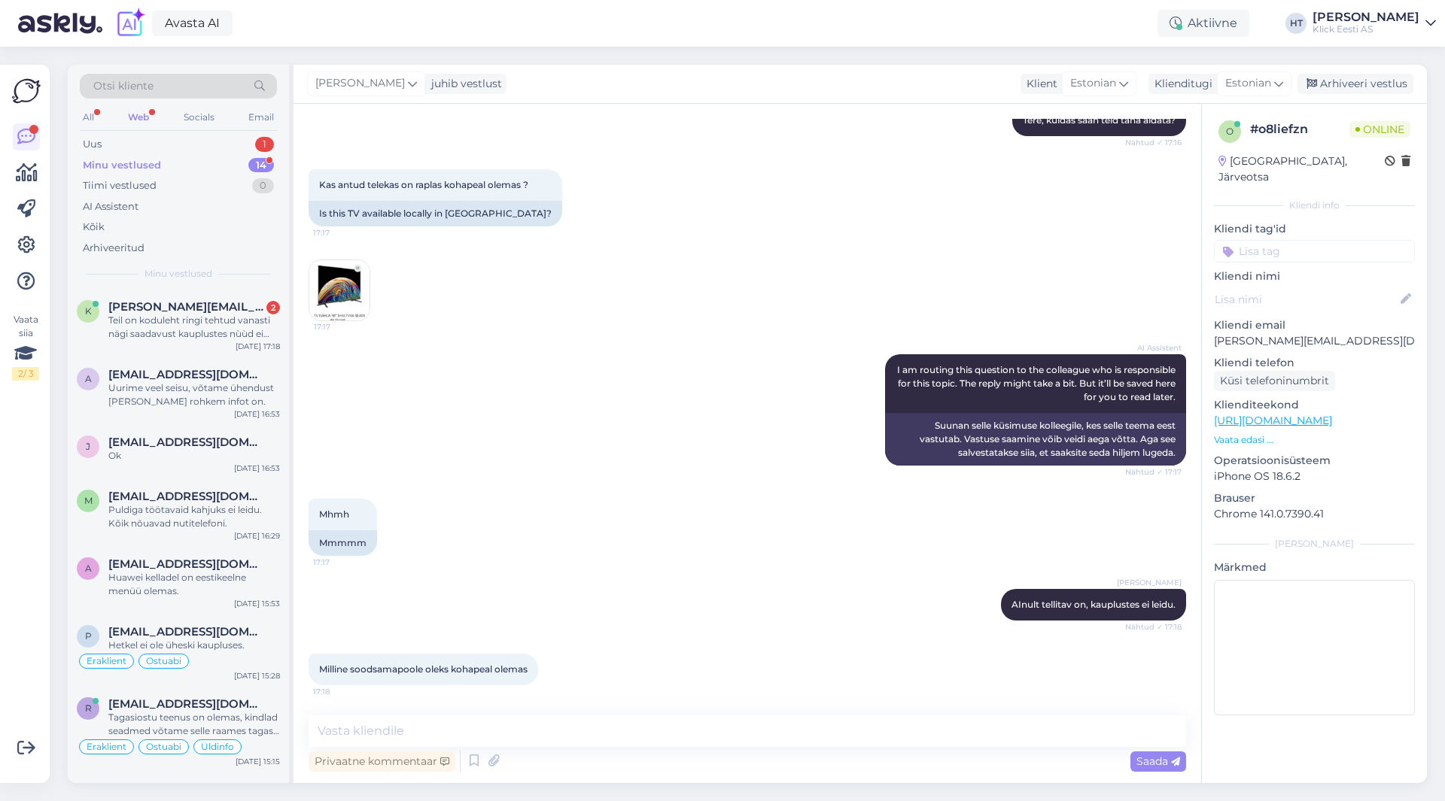
scroll to position [263, 0]
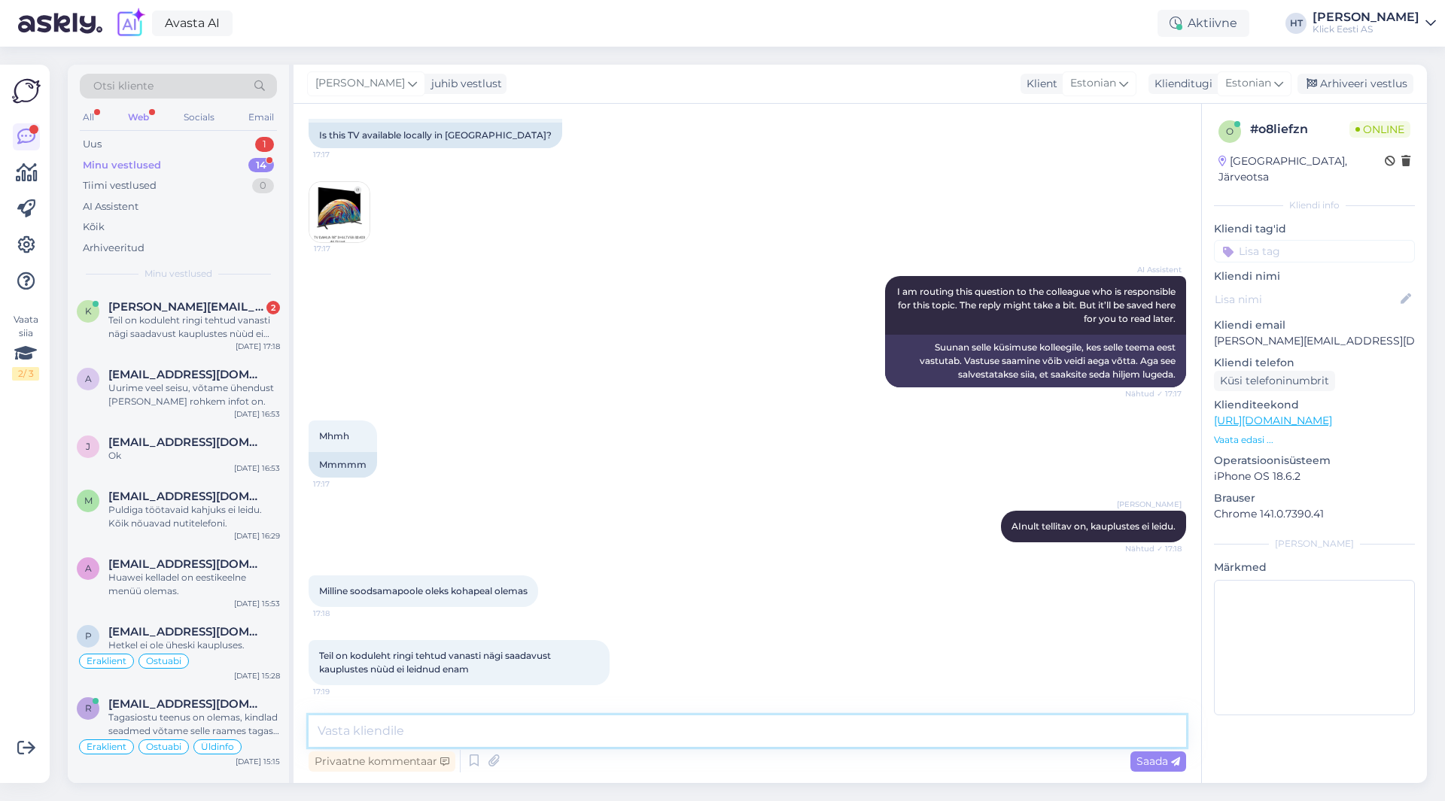
click at [609, 722] on textarea at bounding box center [747, 732] width 877 height 32
click at [325, 199] on img at bounding box center [339, 212] width 60 height 60
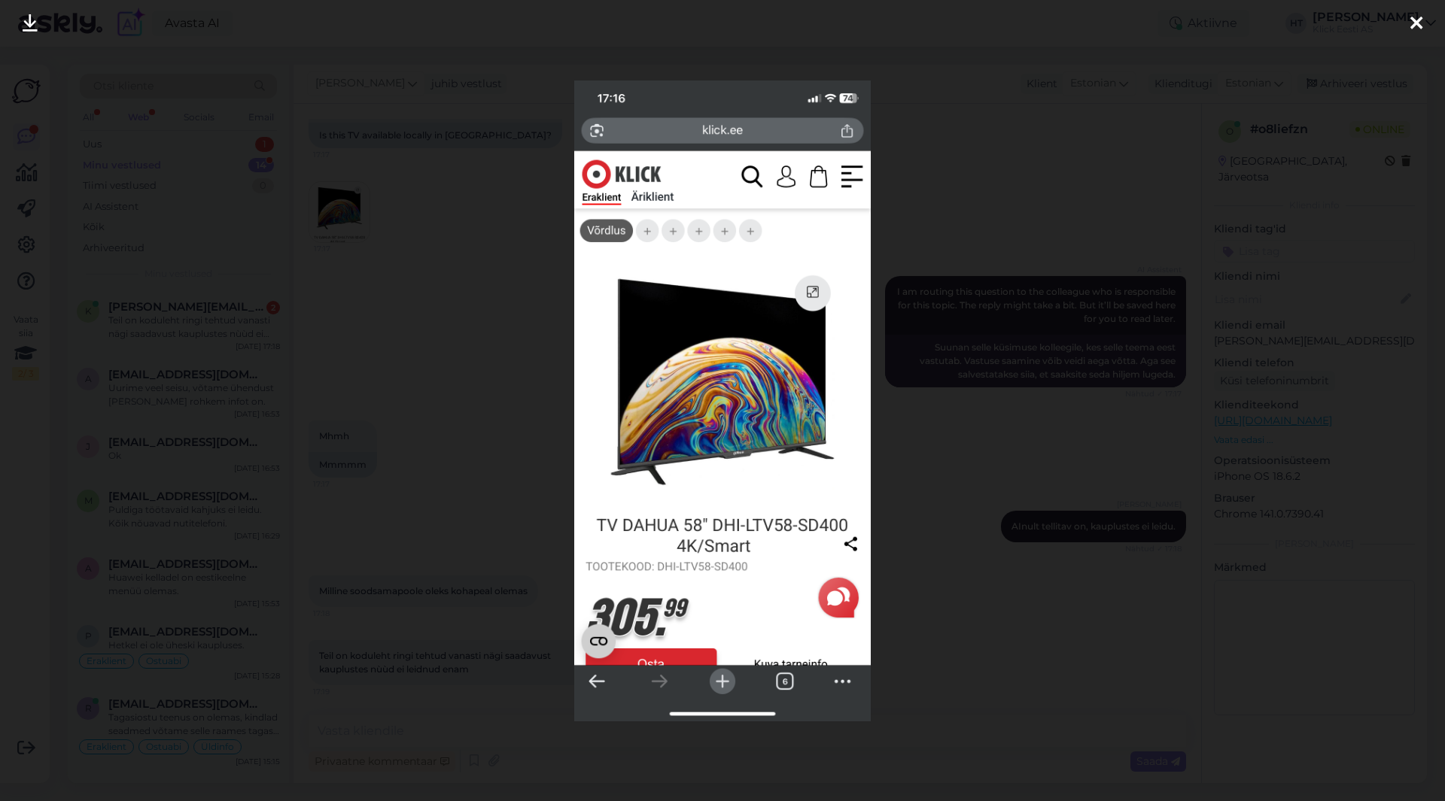
click at [497, 447] on div at bounding box center [722, 400] width 1445 height 801
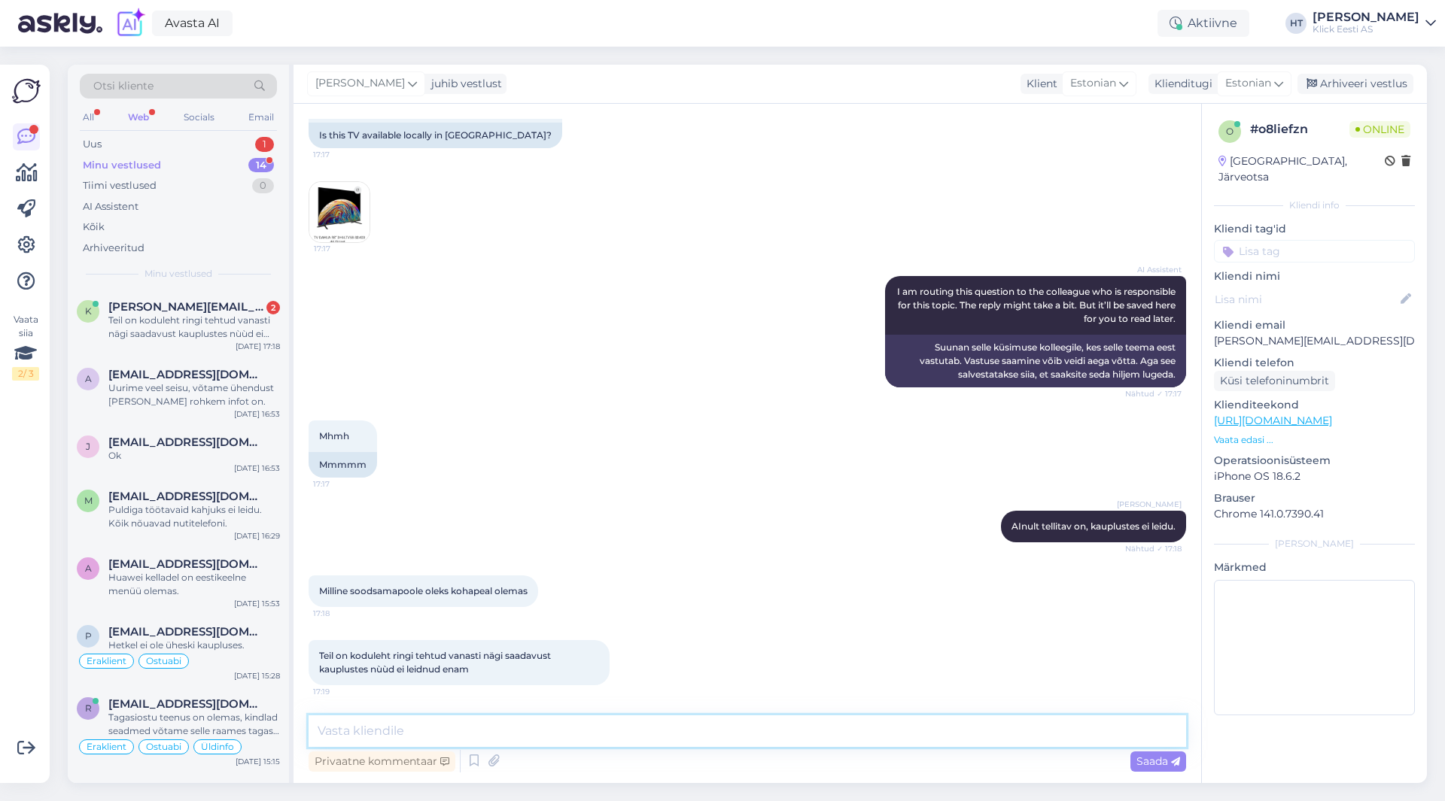
click at [563, 746] on textarea at bounding box center [747, 732] width 877 height 32
paste textarea "[URL][DOMAIN_NAME]"
type textarea "Raplas leiduks järgnevat: [URL][DOMAIN_NAME]"
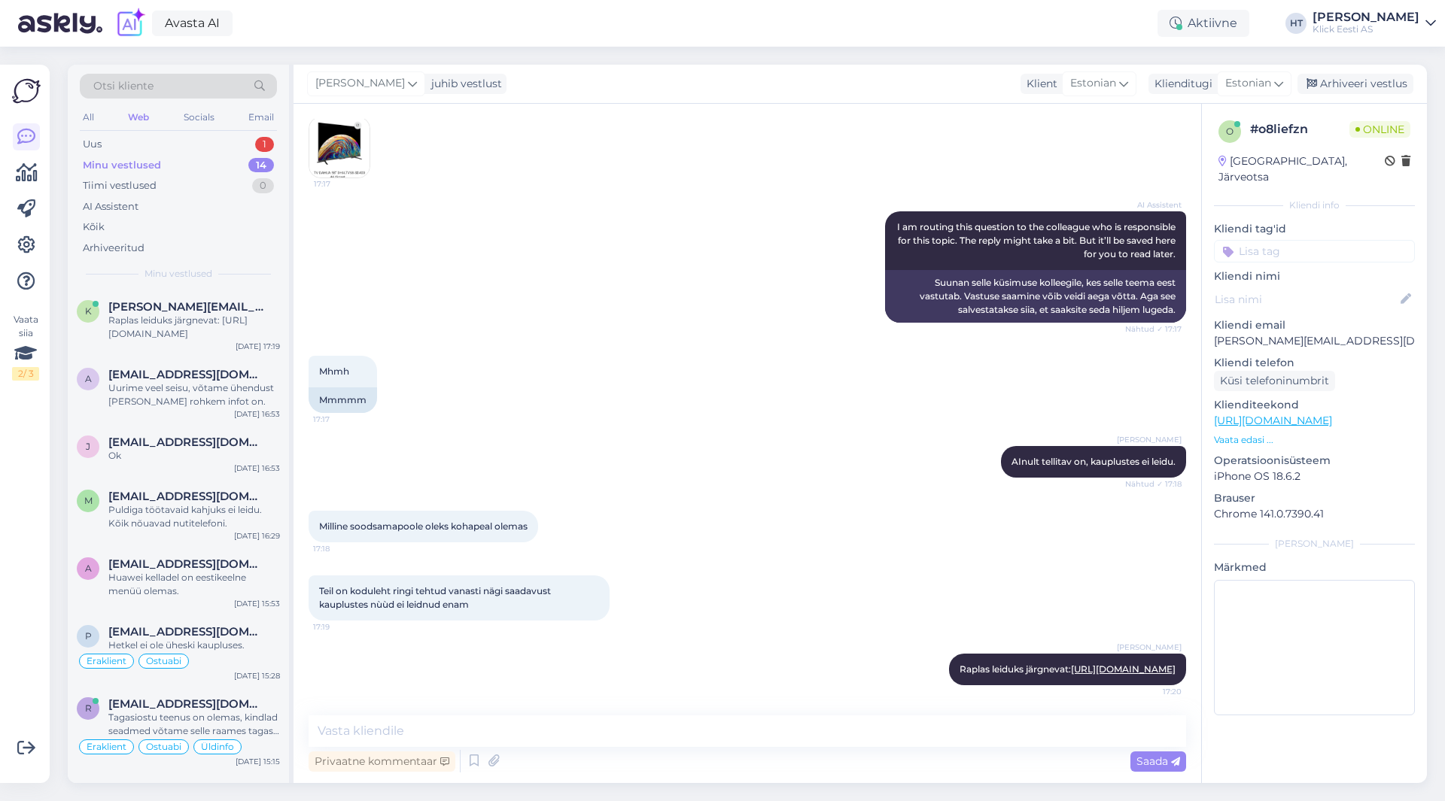
click at [343, 151] on img at bounding box center [339, 147] width 60 height 60
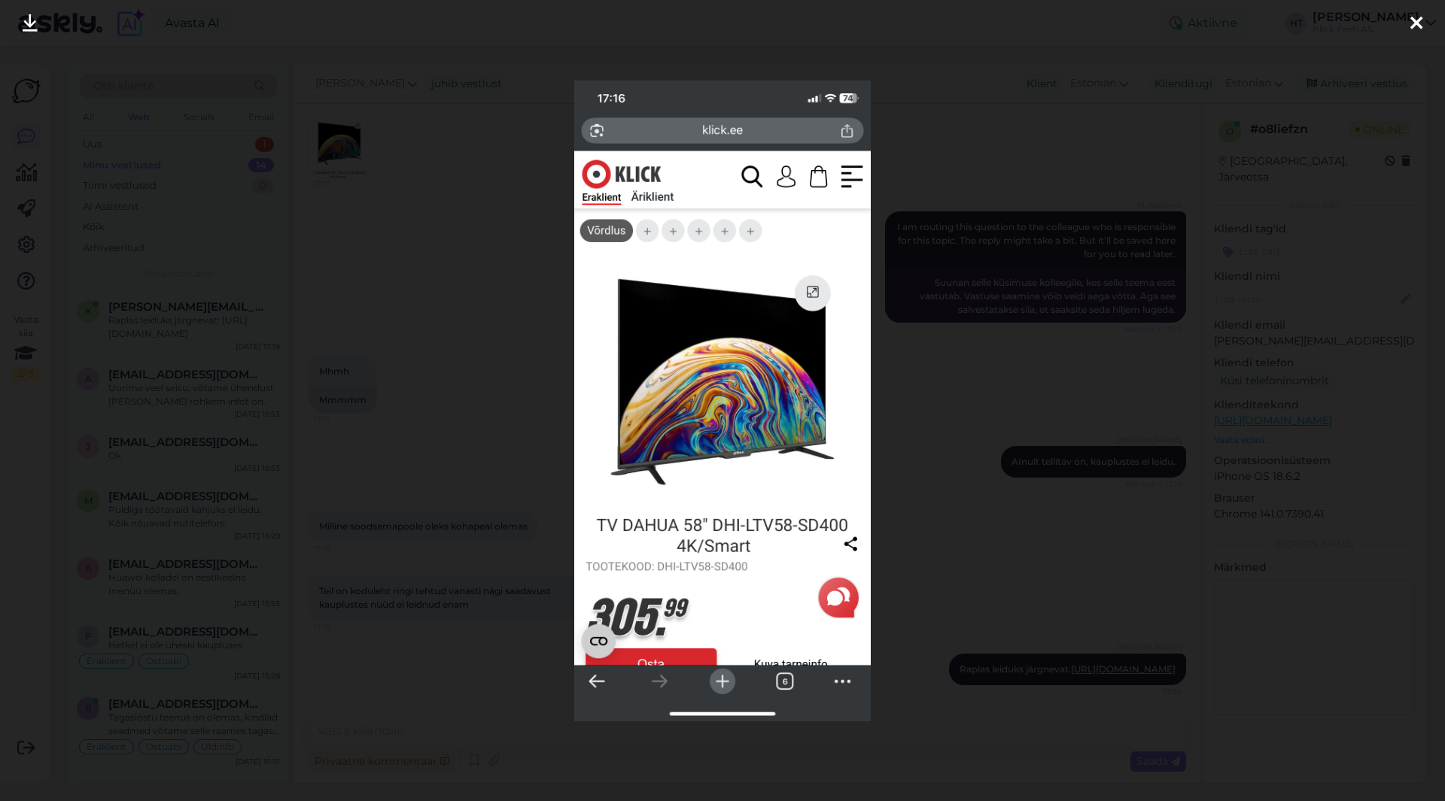
click at [451, 346] on div at bounding box center [722, 400] width 1445 height 801
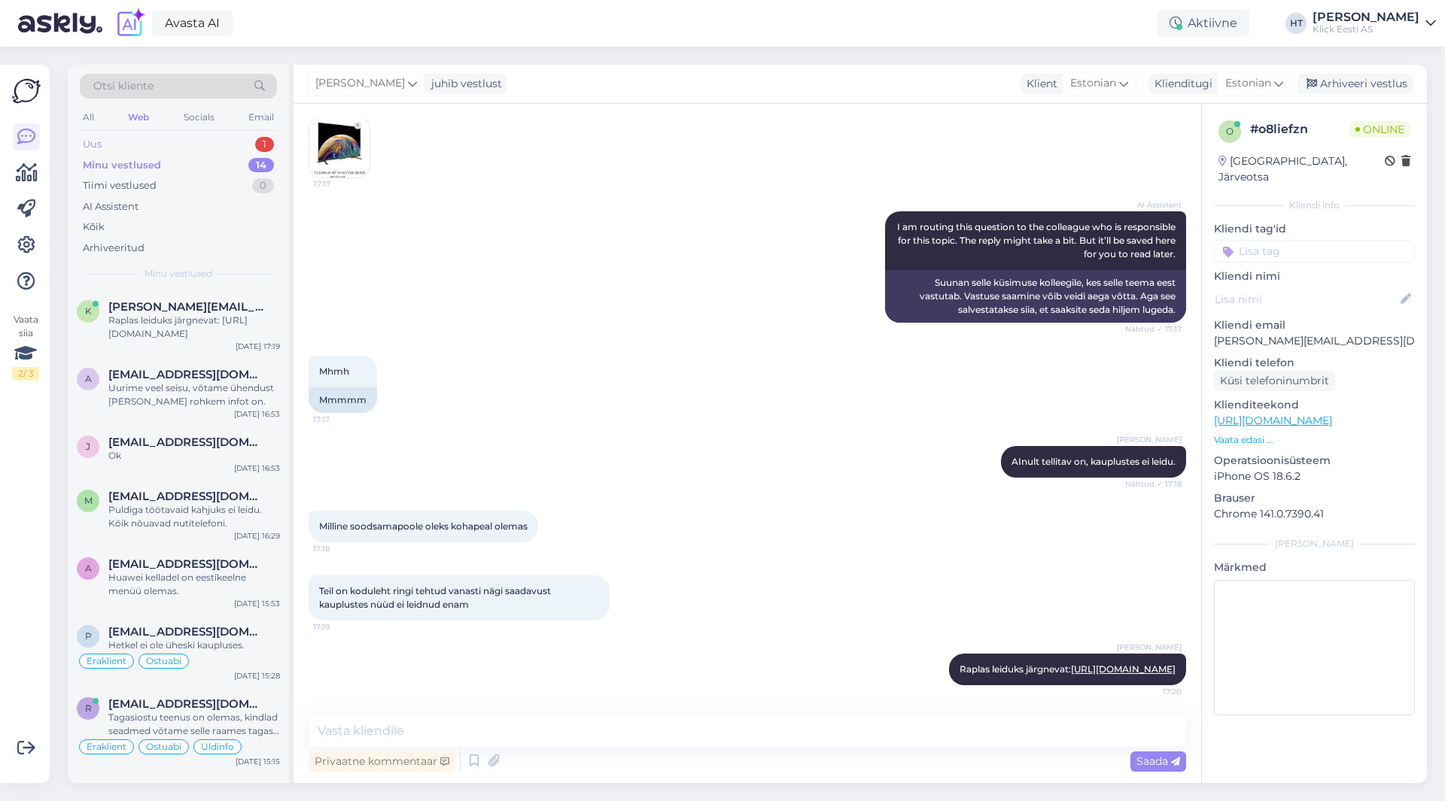
click at [231, 149] on div "Uus 1" at bounding box center [178, 144] width 197 height 21
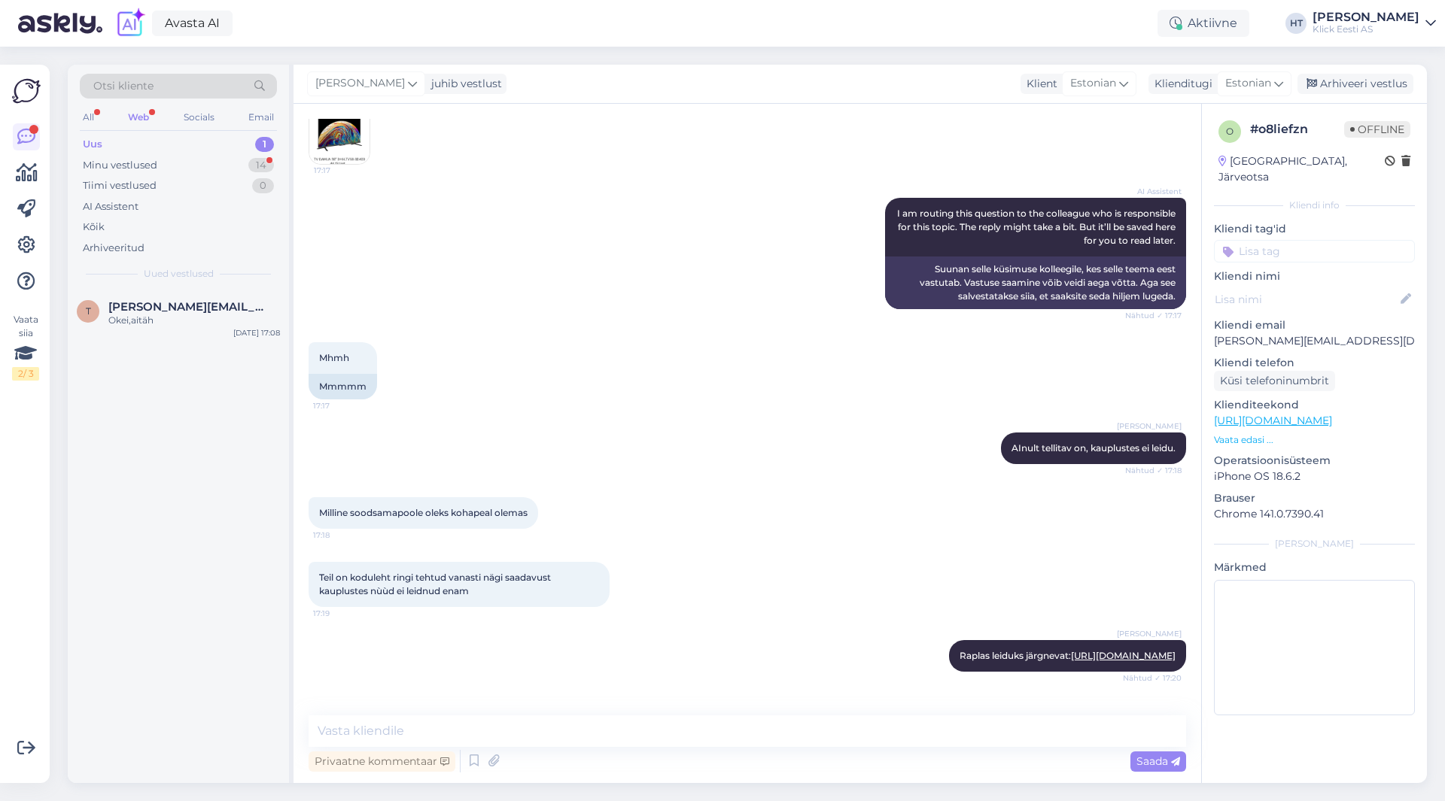
scroll to position [406, 0]
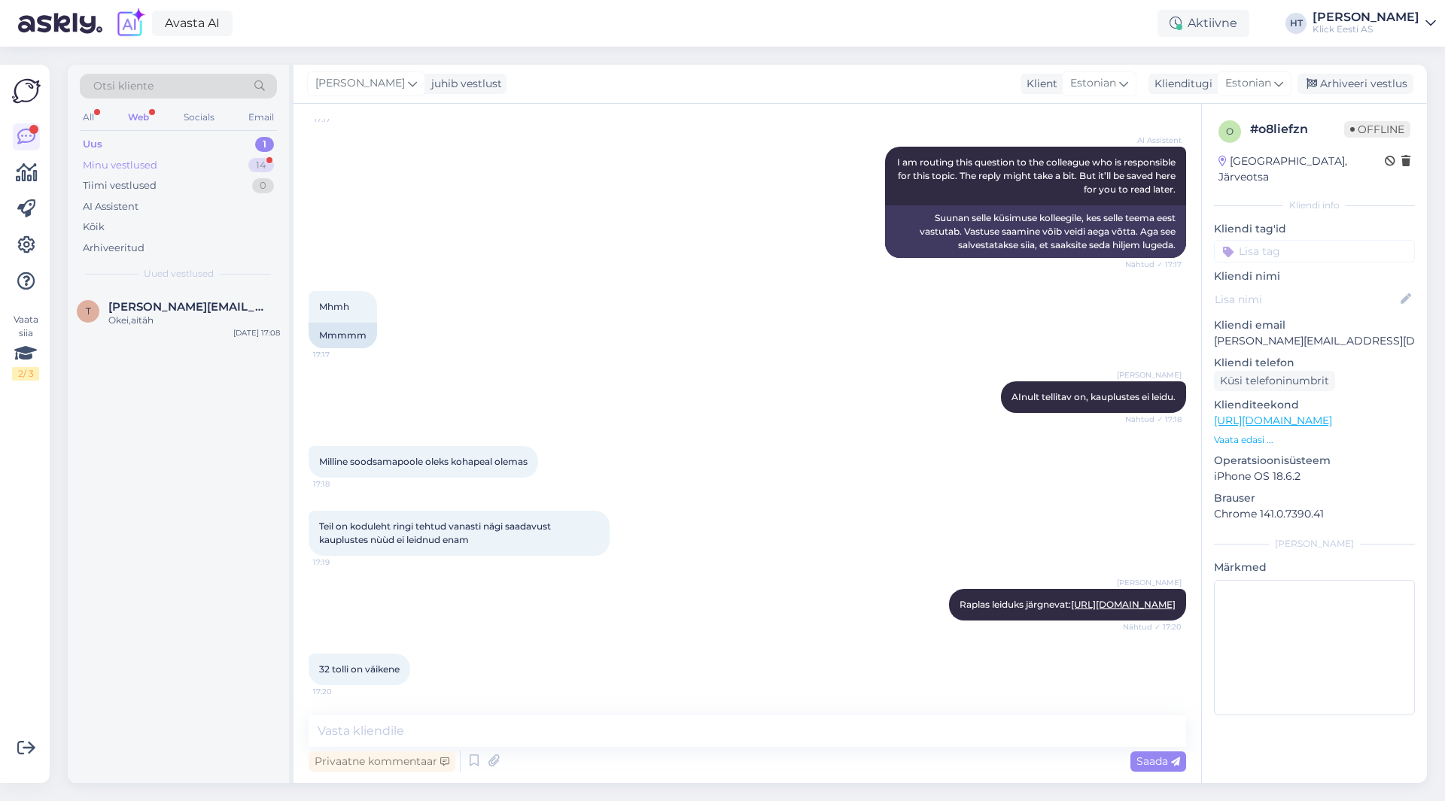
click at [169, 159] on div "Minu vestlused 14" at bounding box center [178, 165] width 197 height 21
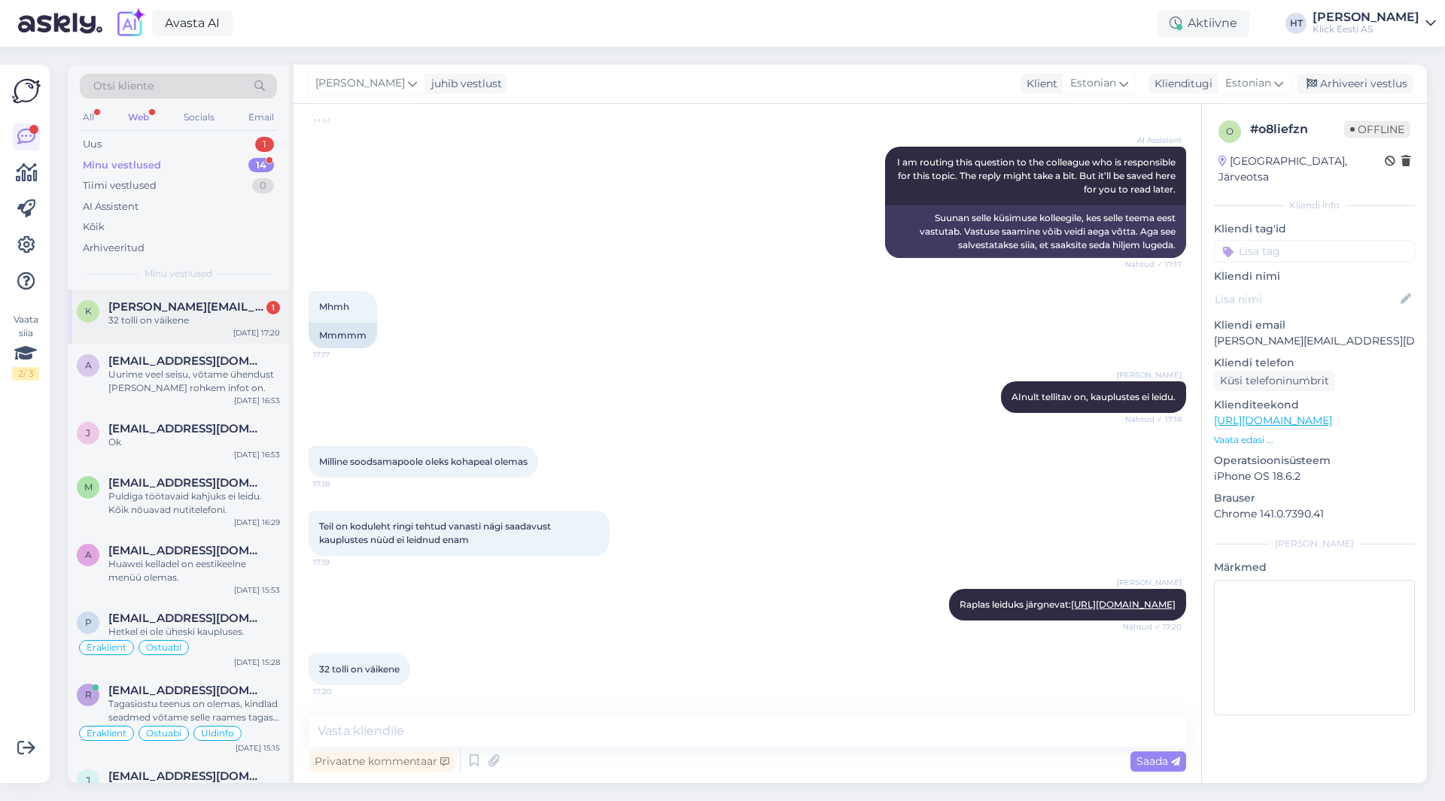
click at [204, 299] on div "K [PERSON_NAME][EMAIL_ADDRESS][DOMAIN_NAME] 1 32 tolli on väikene [DATE] 17:20" at bounding box center [178, 317] width 221 height 54
click at [673, 741] on textarea at bounding box center [747, 732] width 877 height 32
type textarea "M"
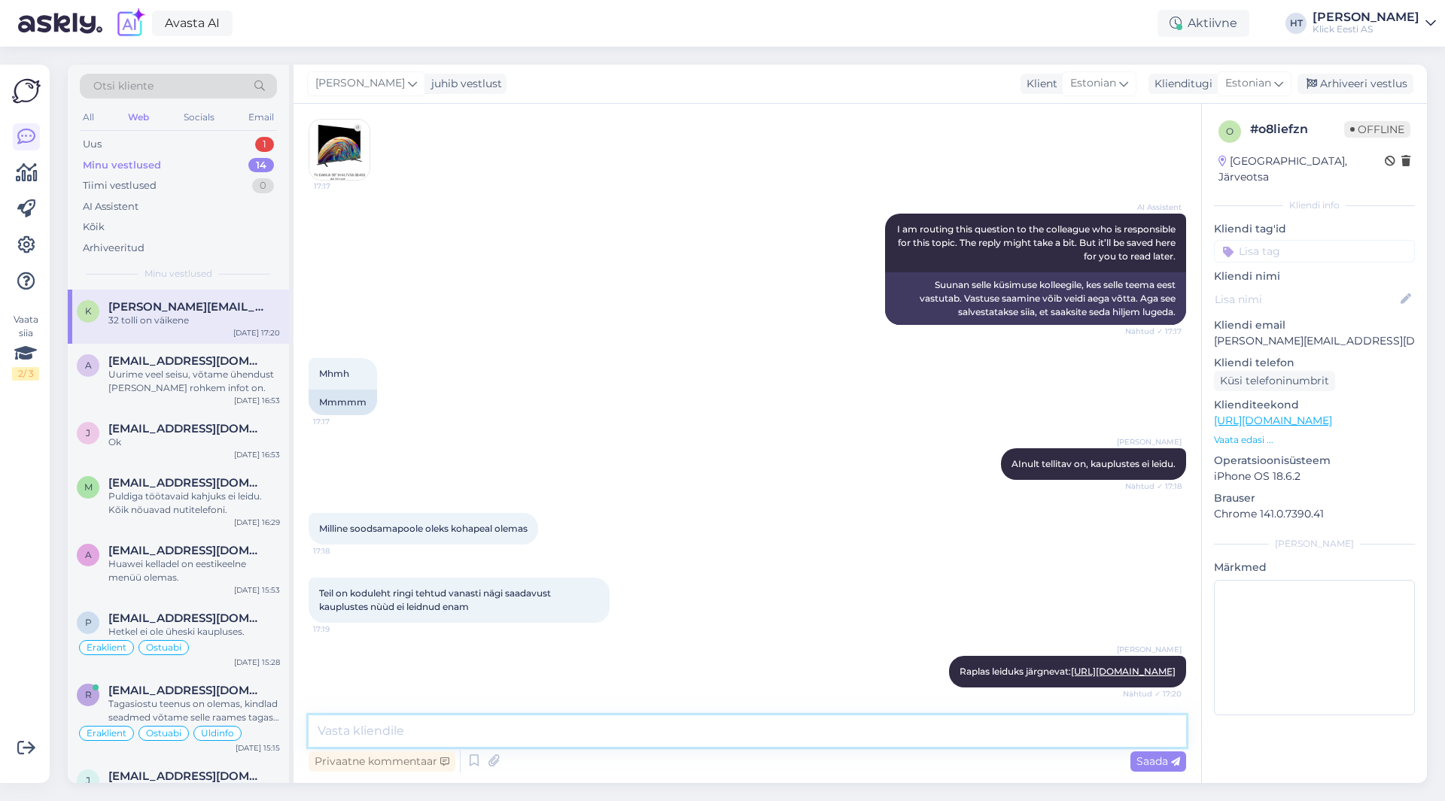
scroll to position [105, 0]
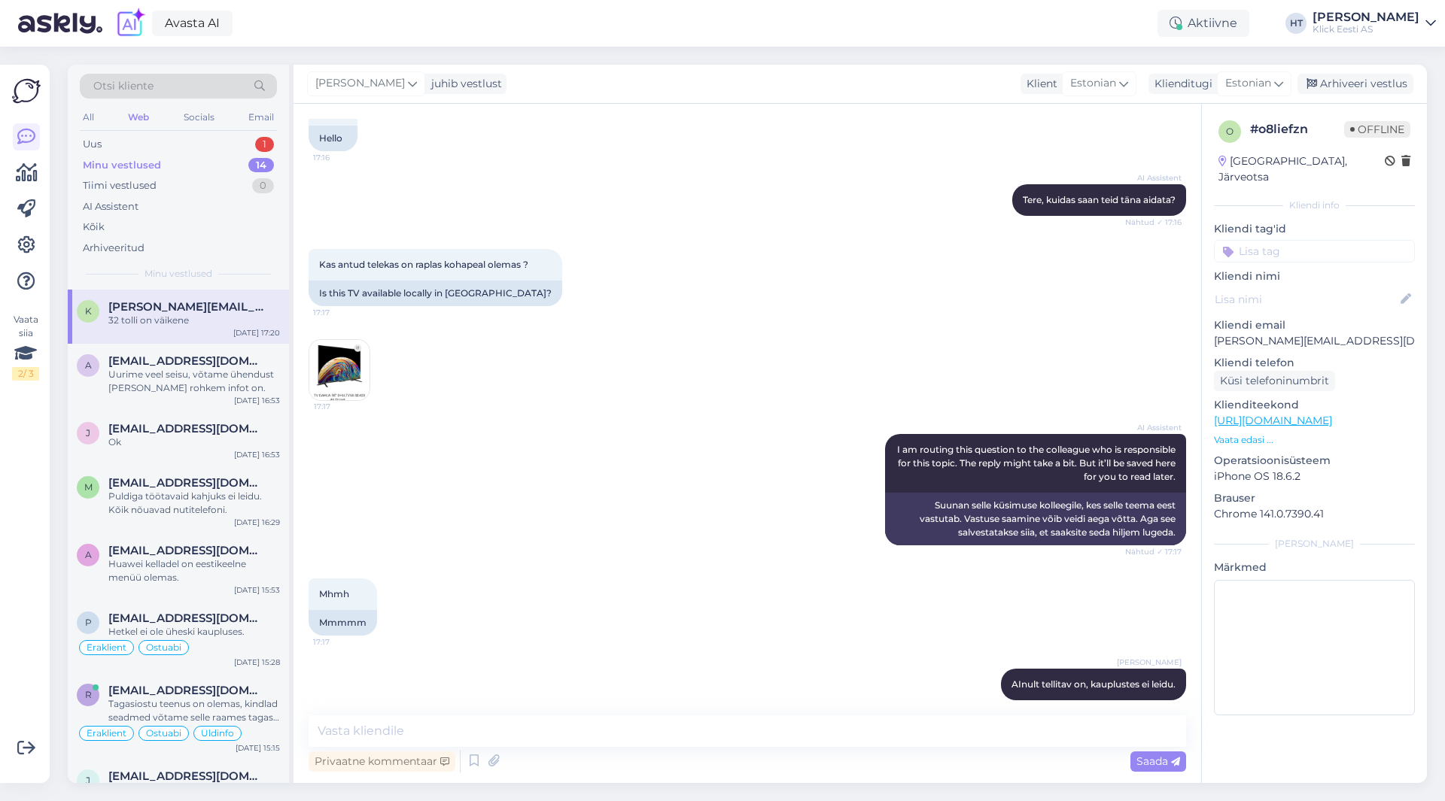
click at [348, 382] on img at bounding box center [339, 370] width 60 height 60
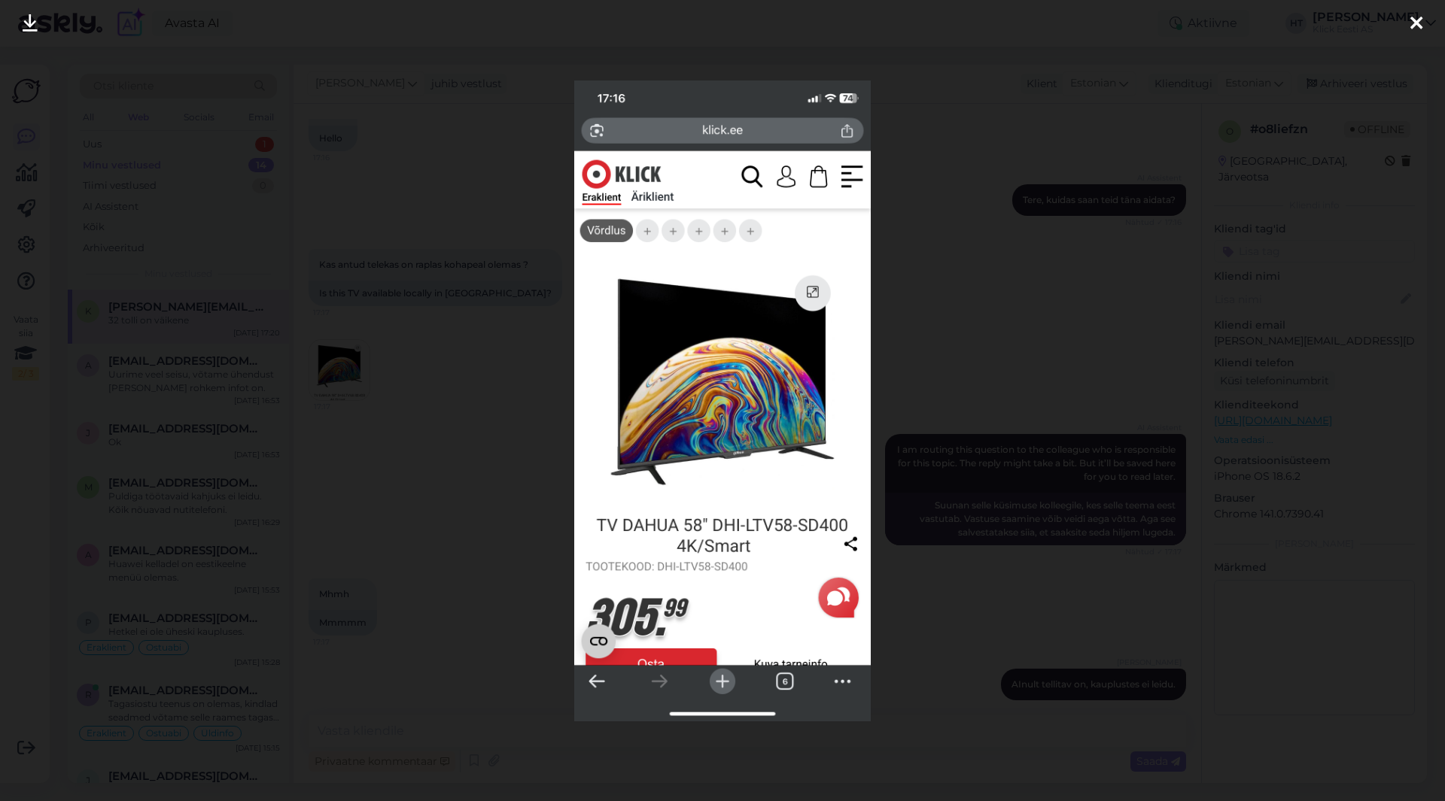
click at [474, 560] on div at bounding box center [722, 400] width 1445 height 801
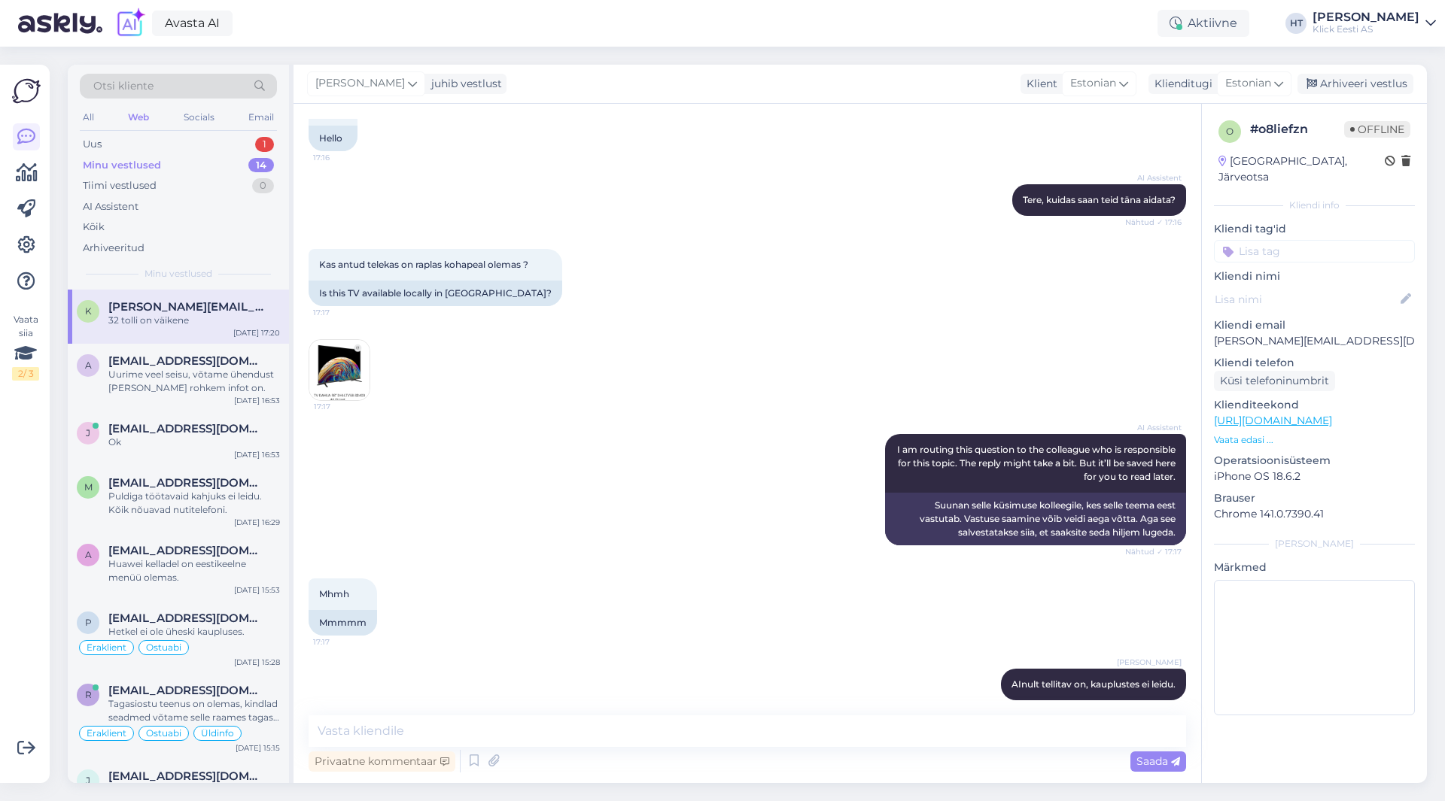
click at [584, 576] on div "Mhmh 17:17 Mmmmm" at bounding box center [747, 607] width 877 height 90
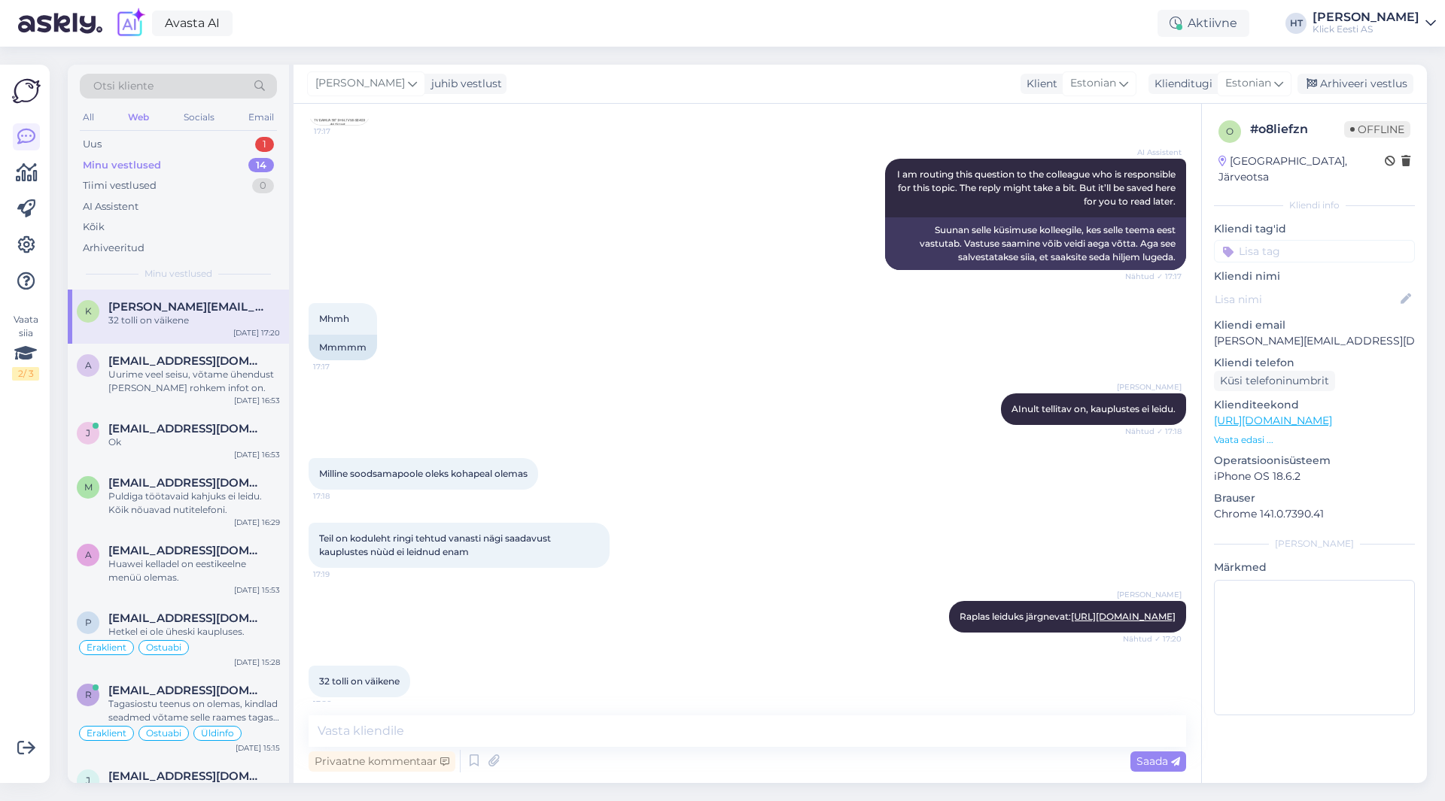
scroll to position [406, 0]
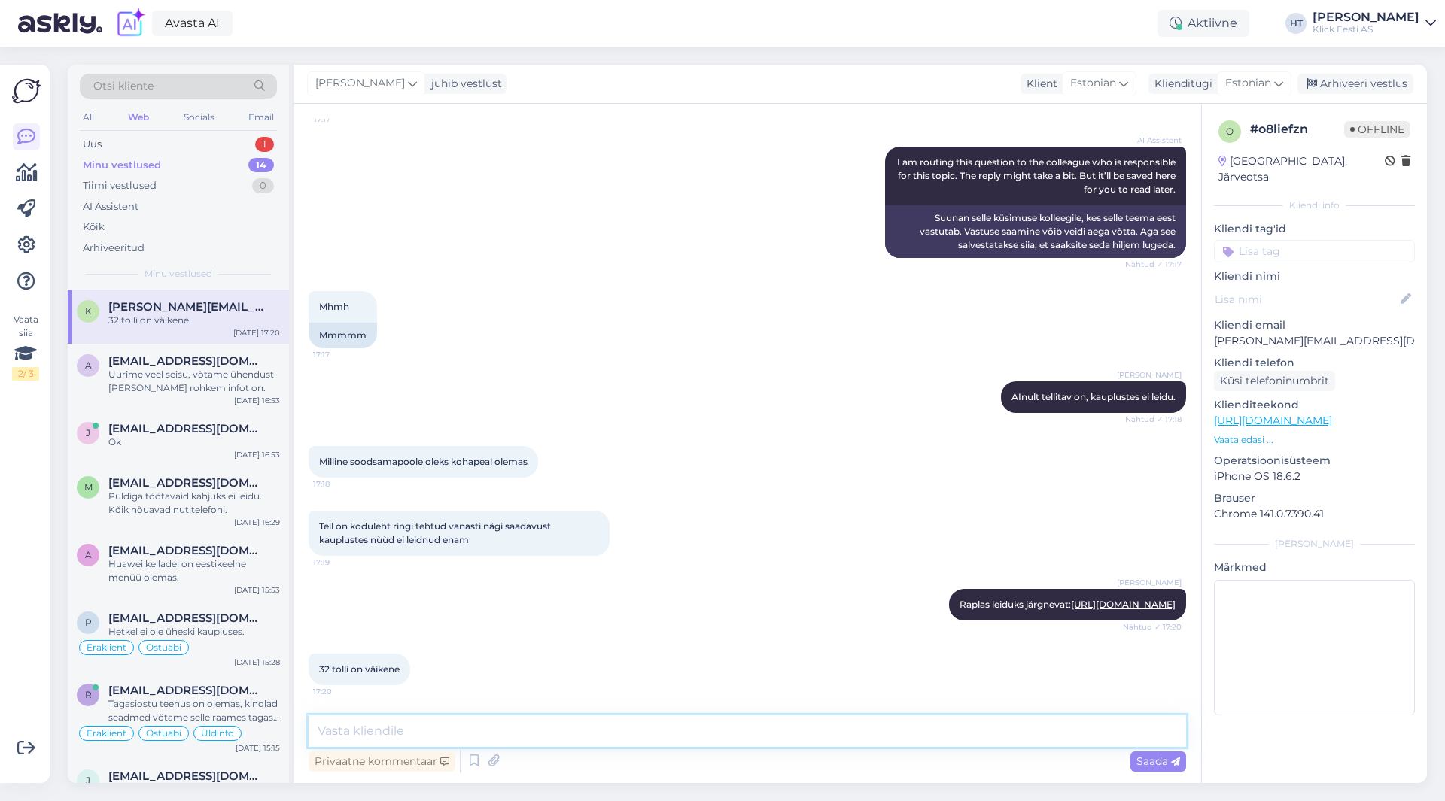
click at [564, 729] on textarea at bounding box center [747, 732] width 877 height 32
type textarea "Mis vahemikus teleka toll peaks täpsemalt olema?"
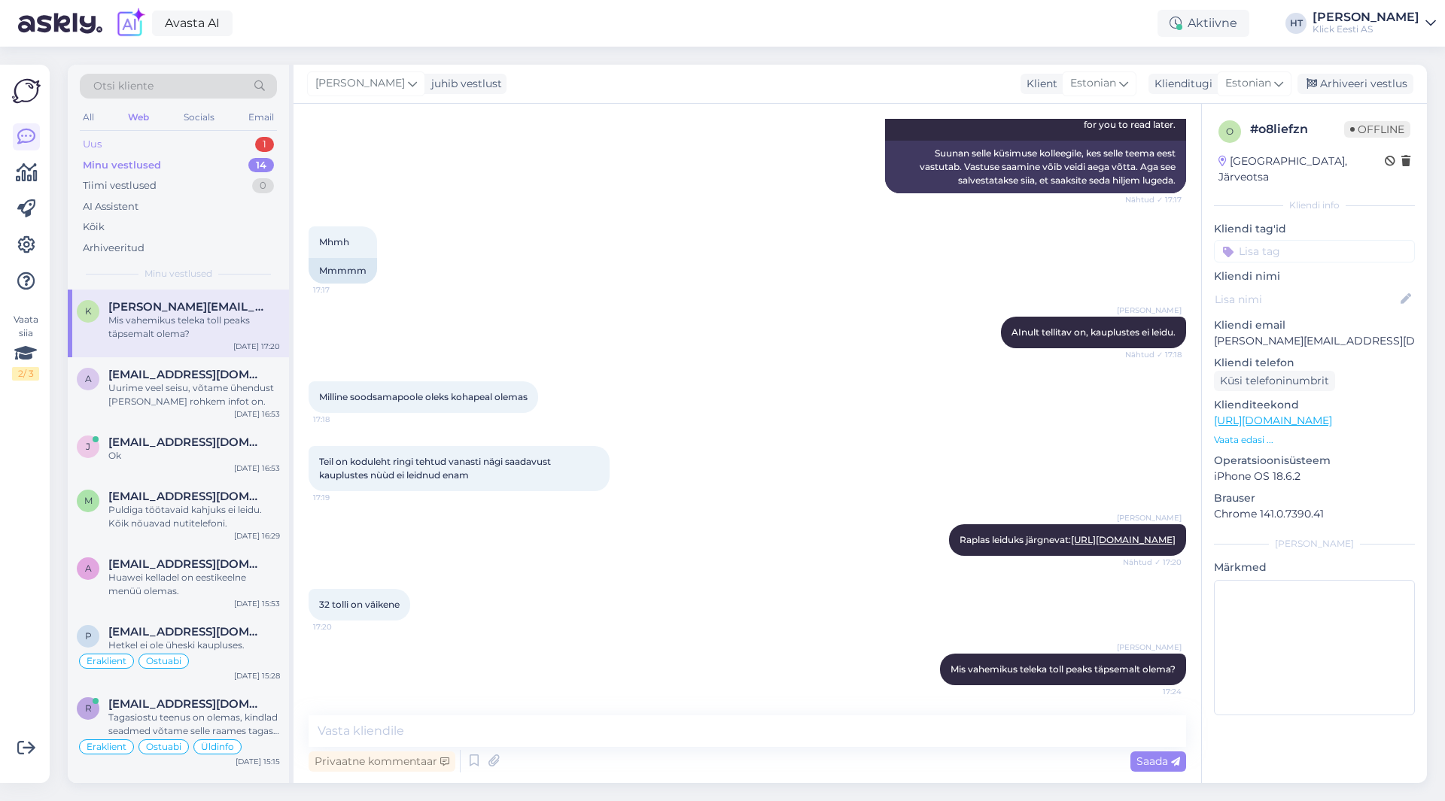
click at [249, 144] on div "Uus 1" at bounding box center [178, 144] width 197 height 21
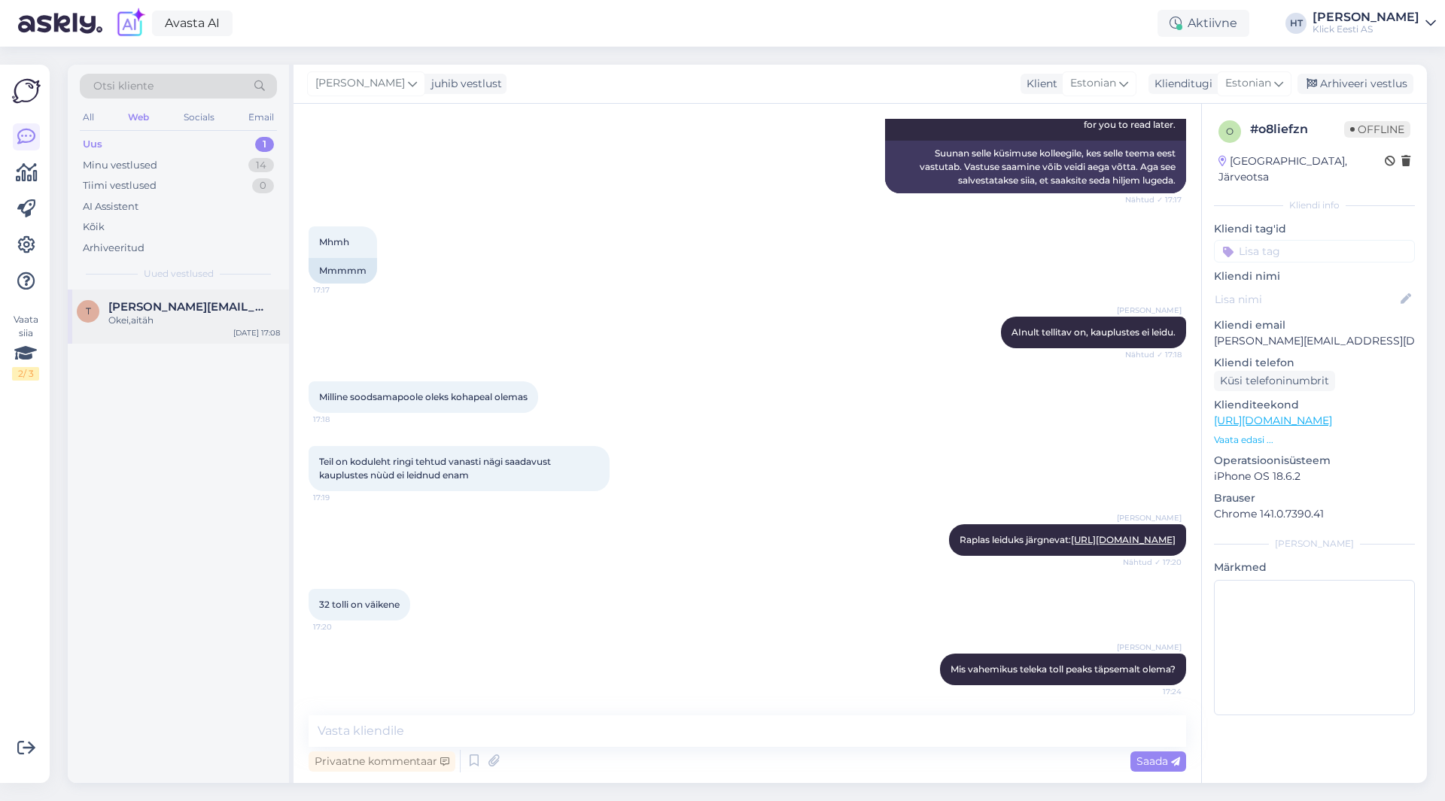
click at [234, 319] on div "Okei,aitäh" at bounding box center [194, 321] width 172 height 14
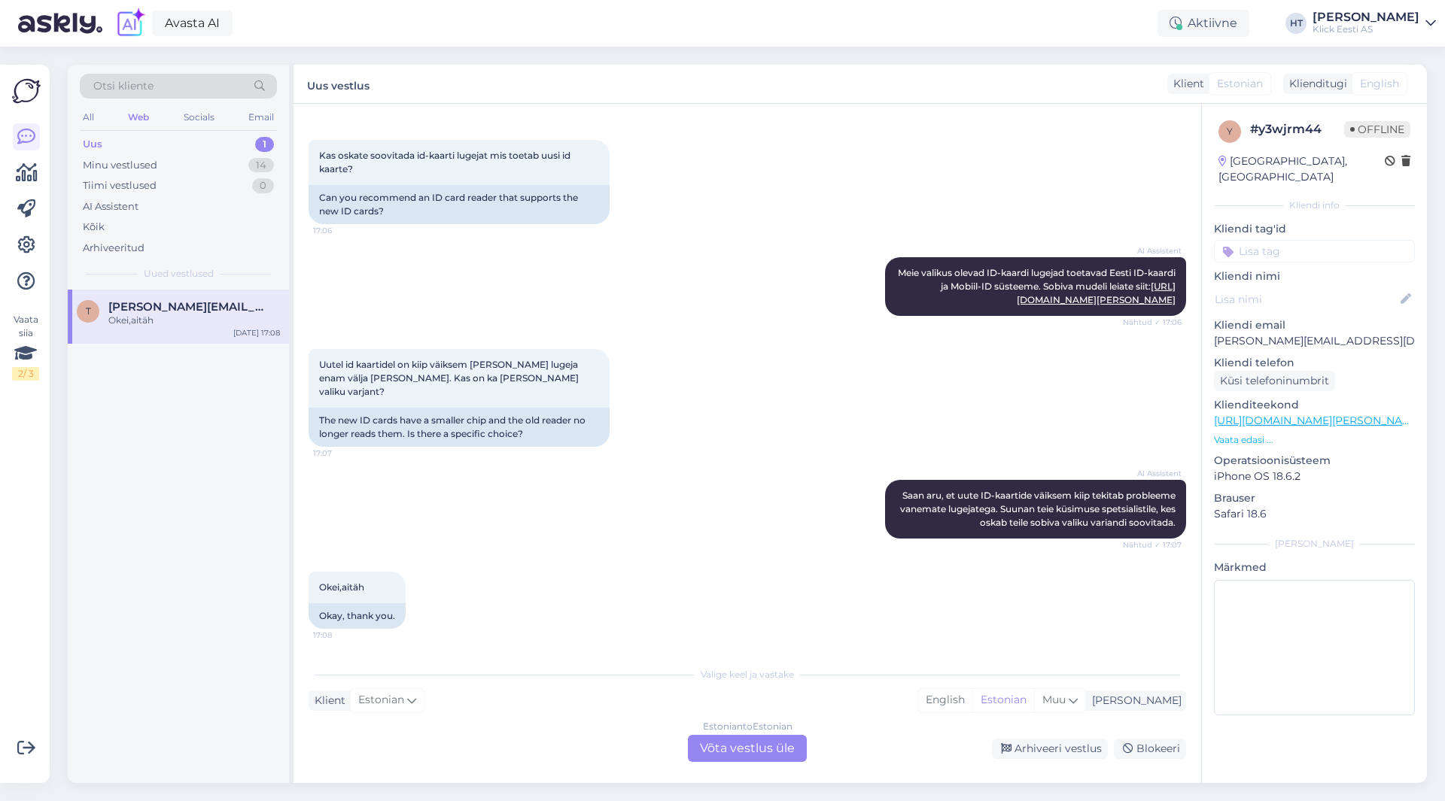
scroll to position [214, 0]
click at [725, 753] on div "Estonian to Estonian Võta vestlus üle" at bounding box center [747, 748] width 119 height 27
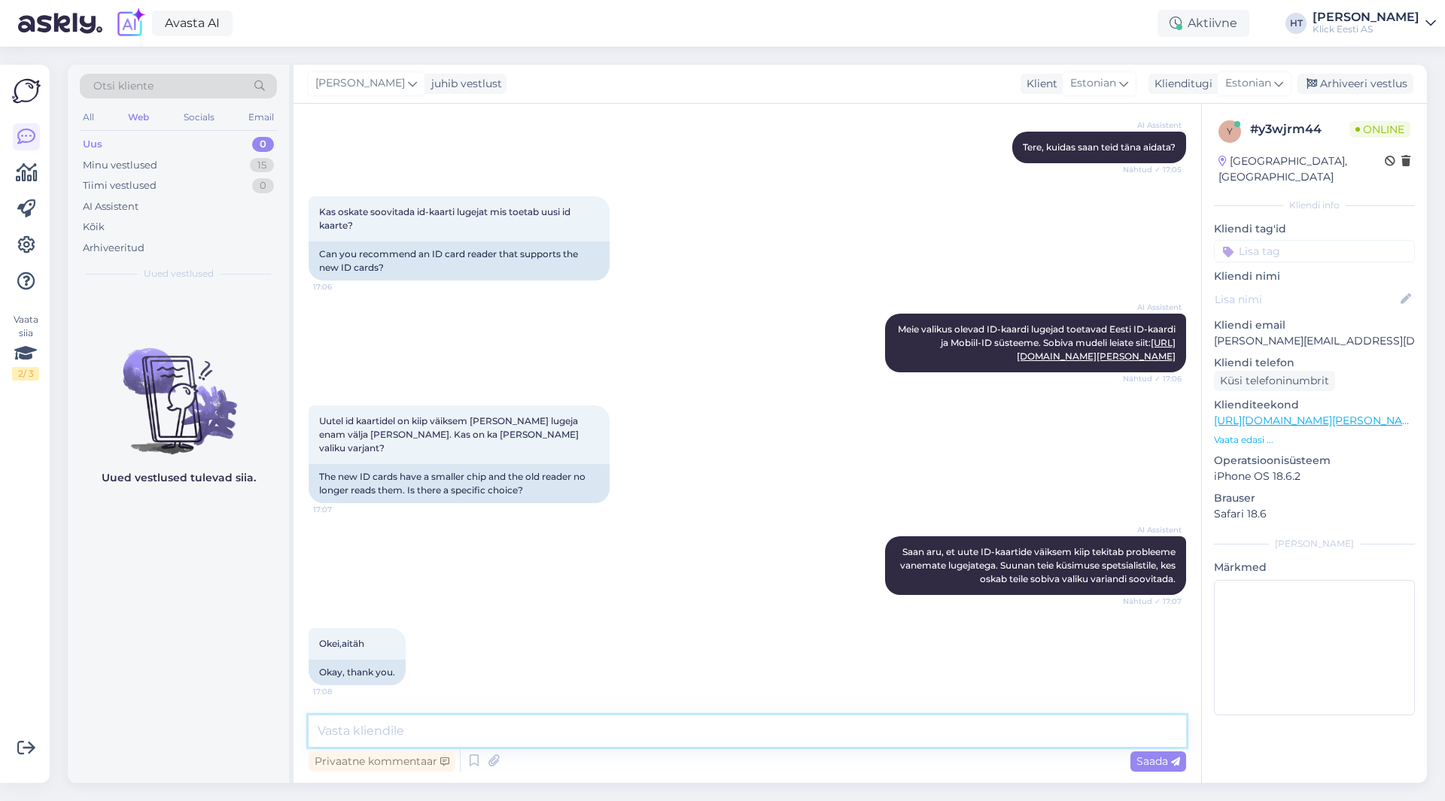
click at [726, 740] on textarea at bounding box center [747, 732] width 877 height 32
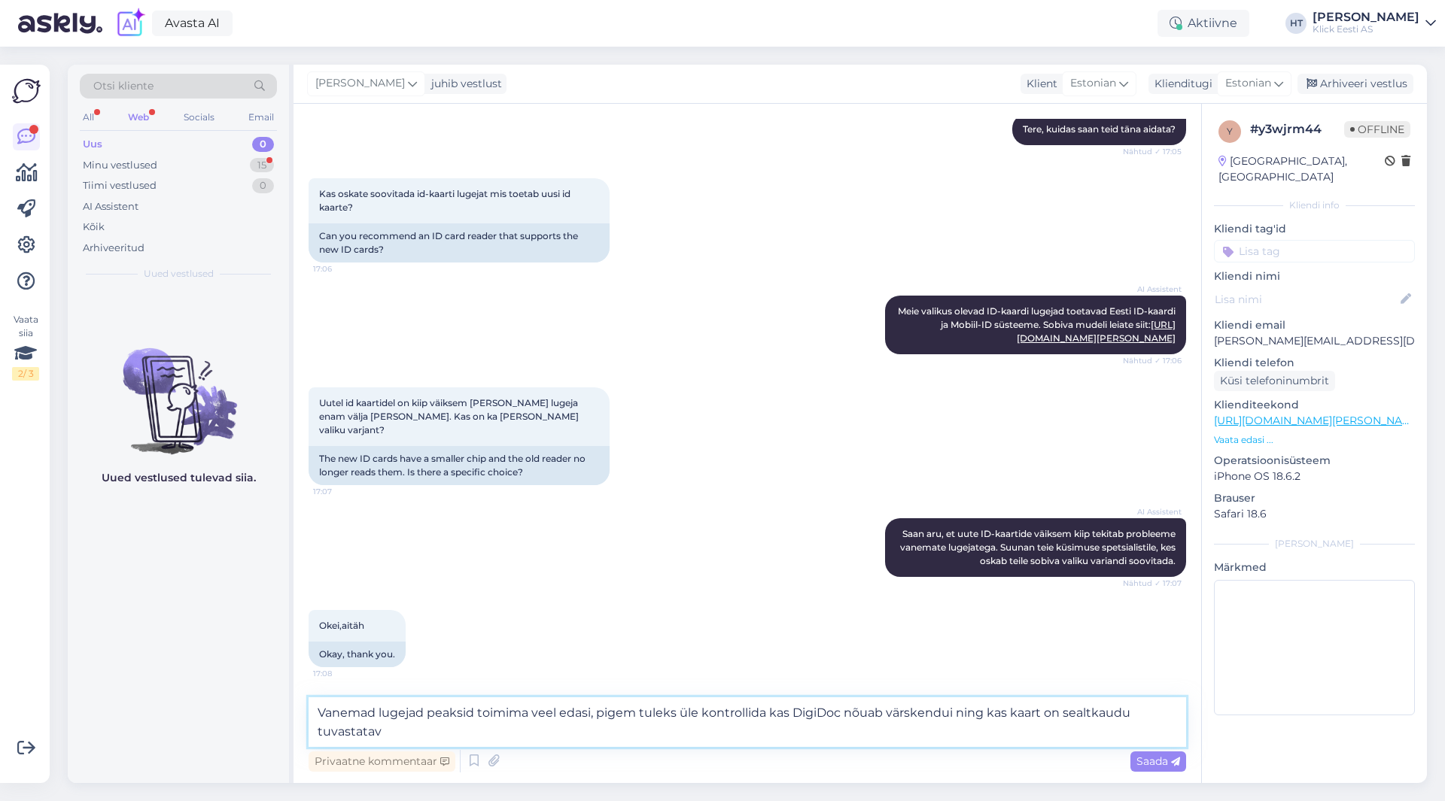
type textarea "Vanemad lugejad peaksid toimima veel edasi, pigem tuleks üle kontrollida kas Di…"
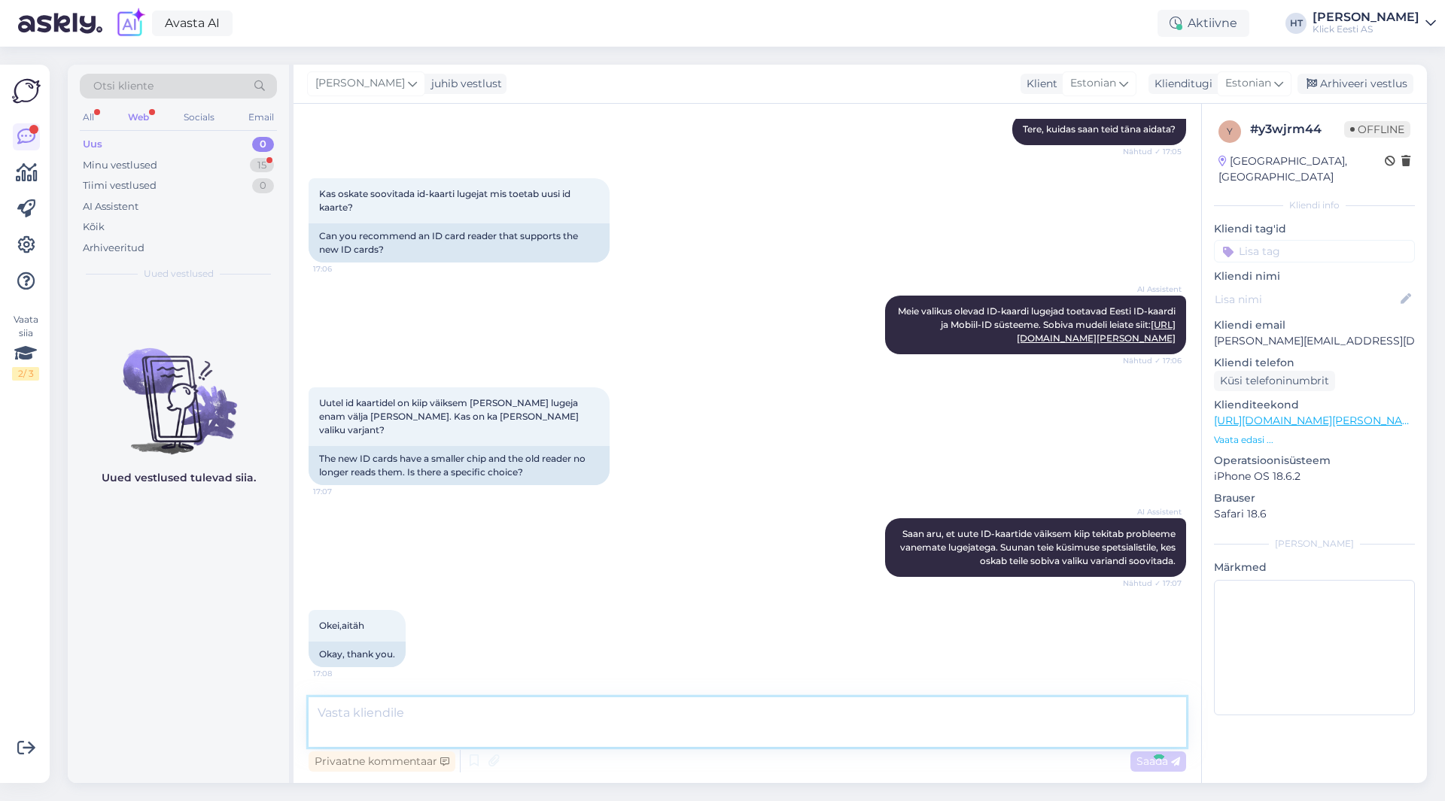
scroll to position [249, 0]
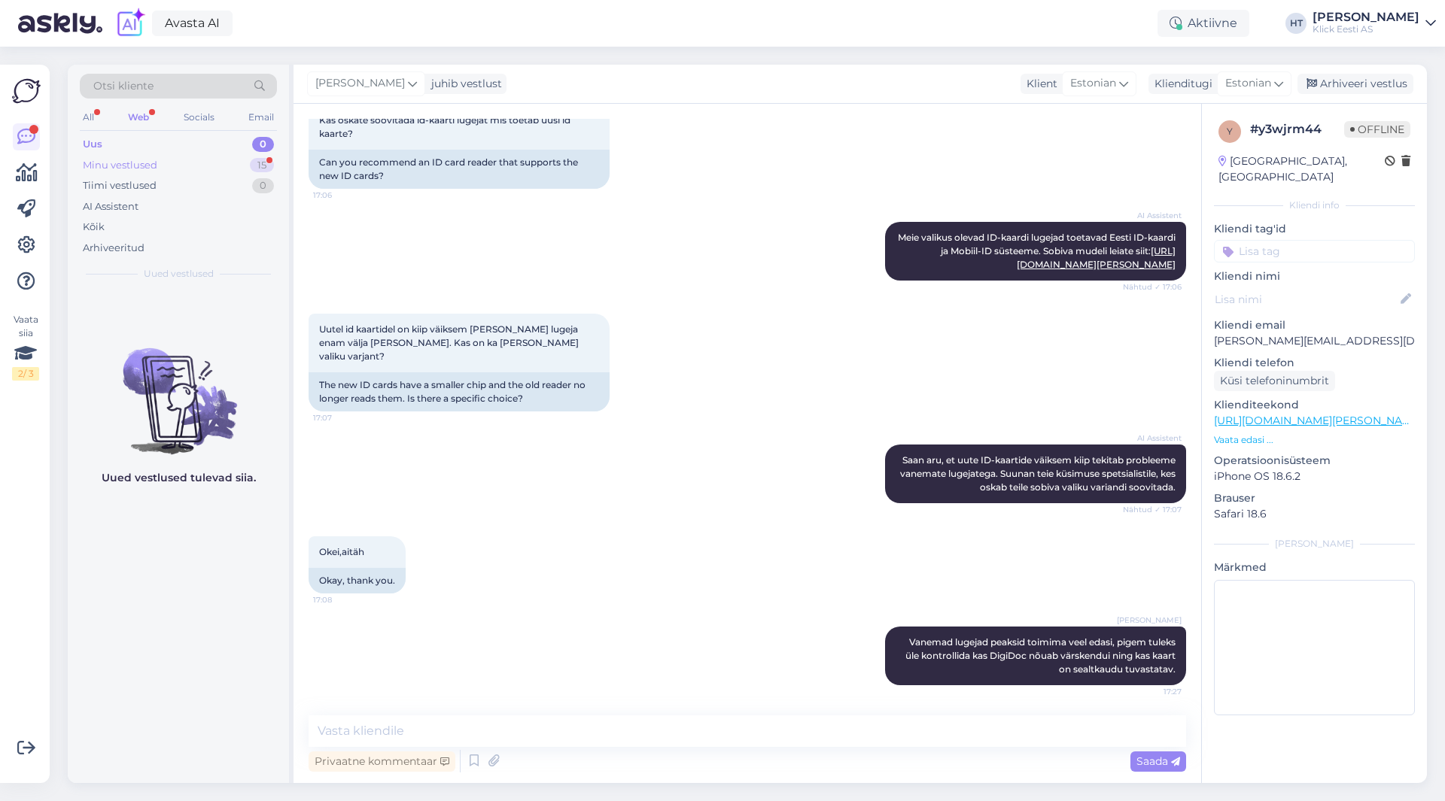
click at [254, 166] on div "15" at bounding box center [262, 165] width 24 height 15
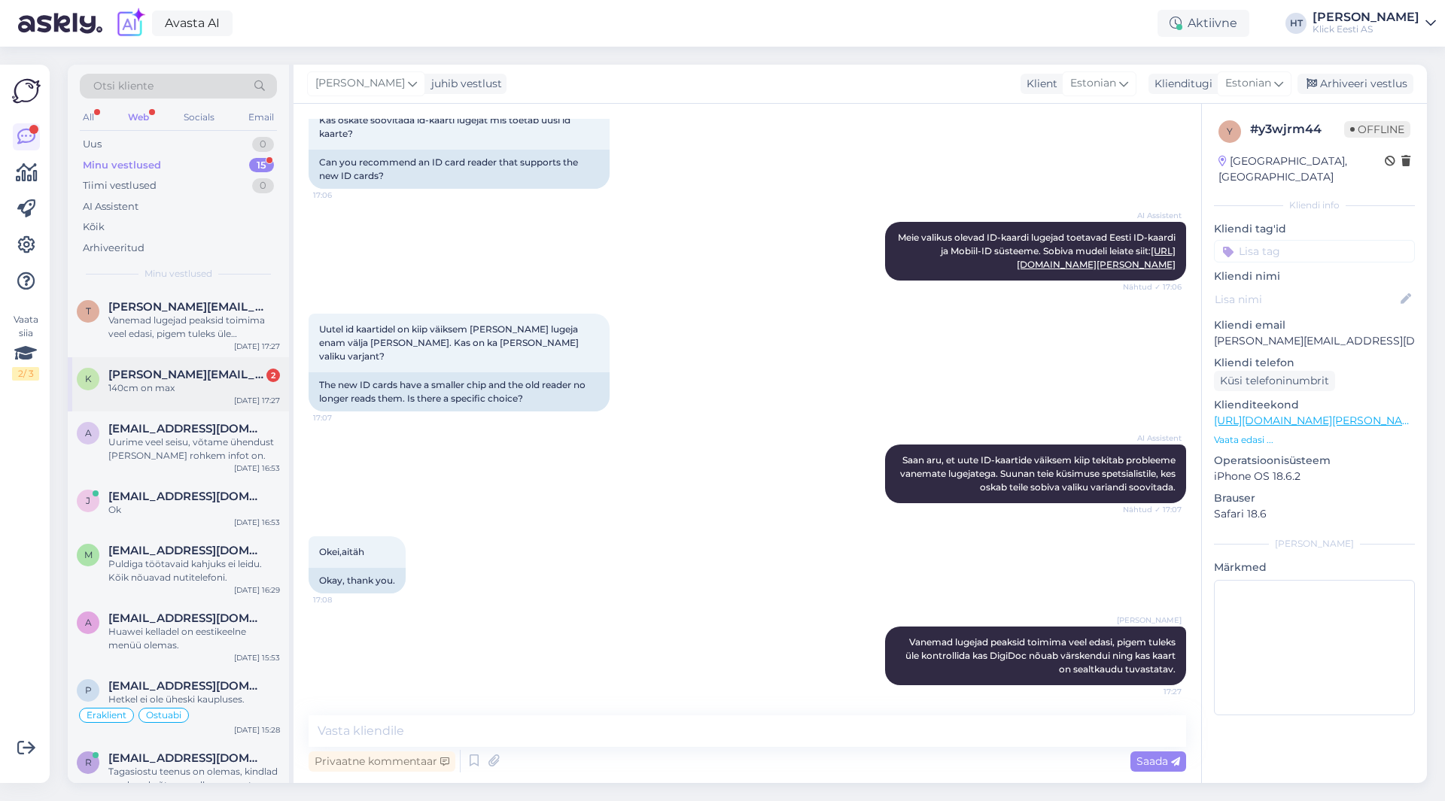
click at [203, 388] on div "140cm on max" at bounding box center [194, 389] width 172 height 14
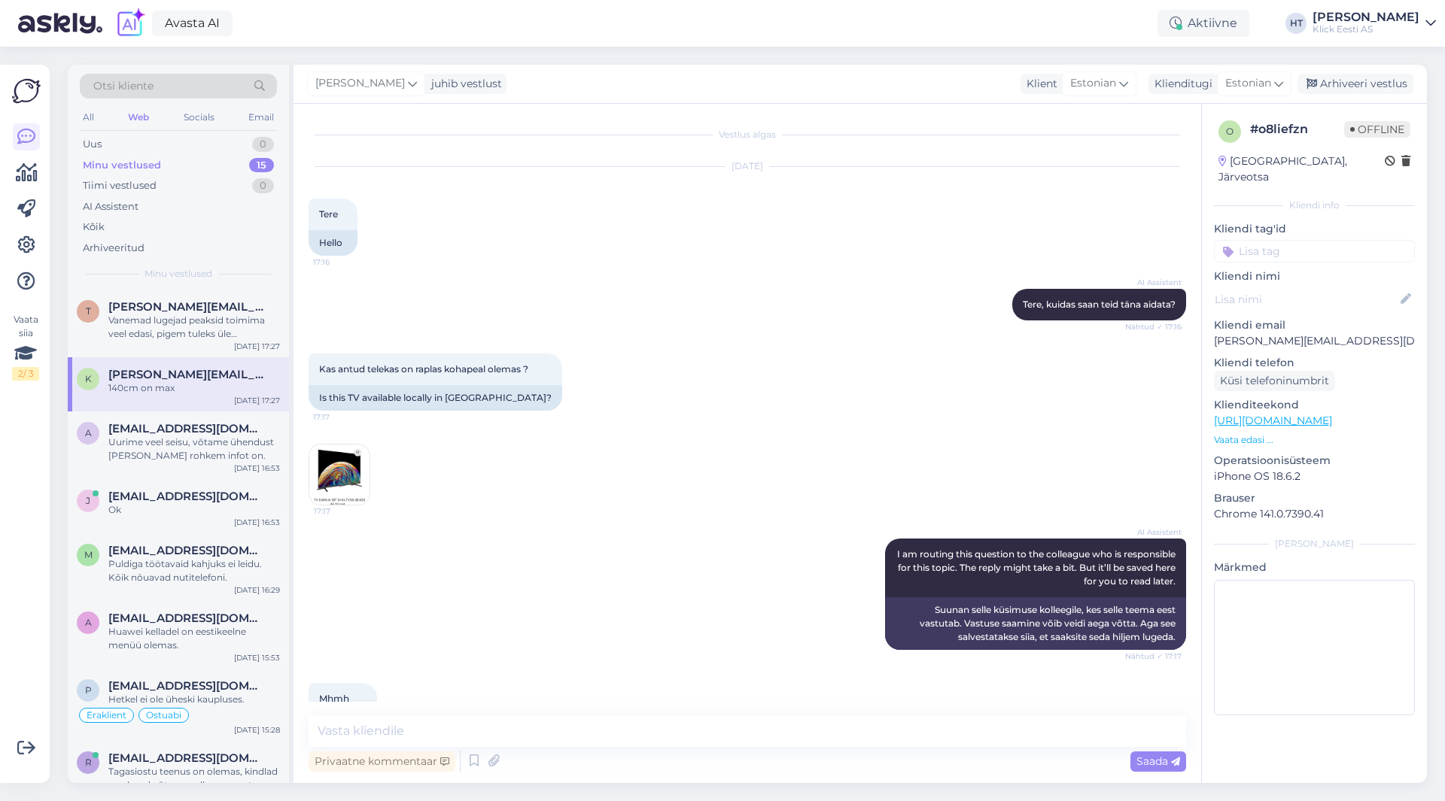
scroll to position [600, 0]
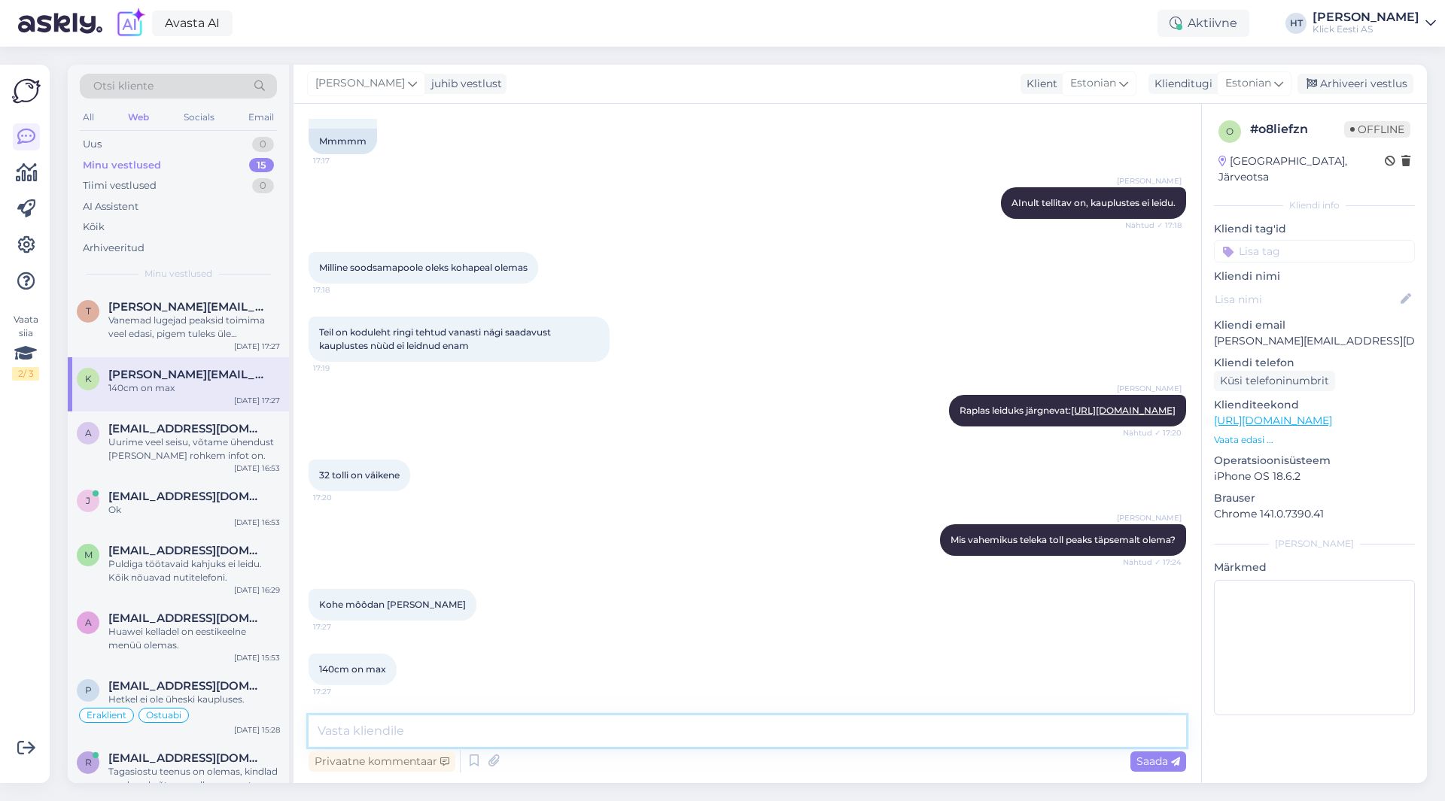
click at [613, 735] on textarea at bounding box center [747, 732] width 877 height 32
type textarea "S"
paste textarea "[URL][DOMAIN_NAME]"
type textarea "Siis leidub ka järgnev: [URL][DOMAIN_NAME]"
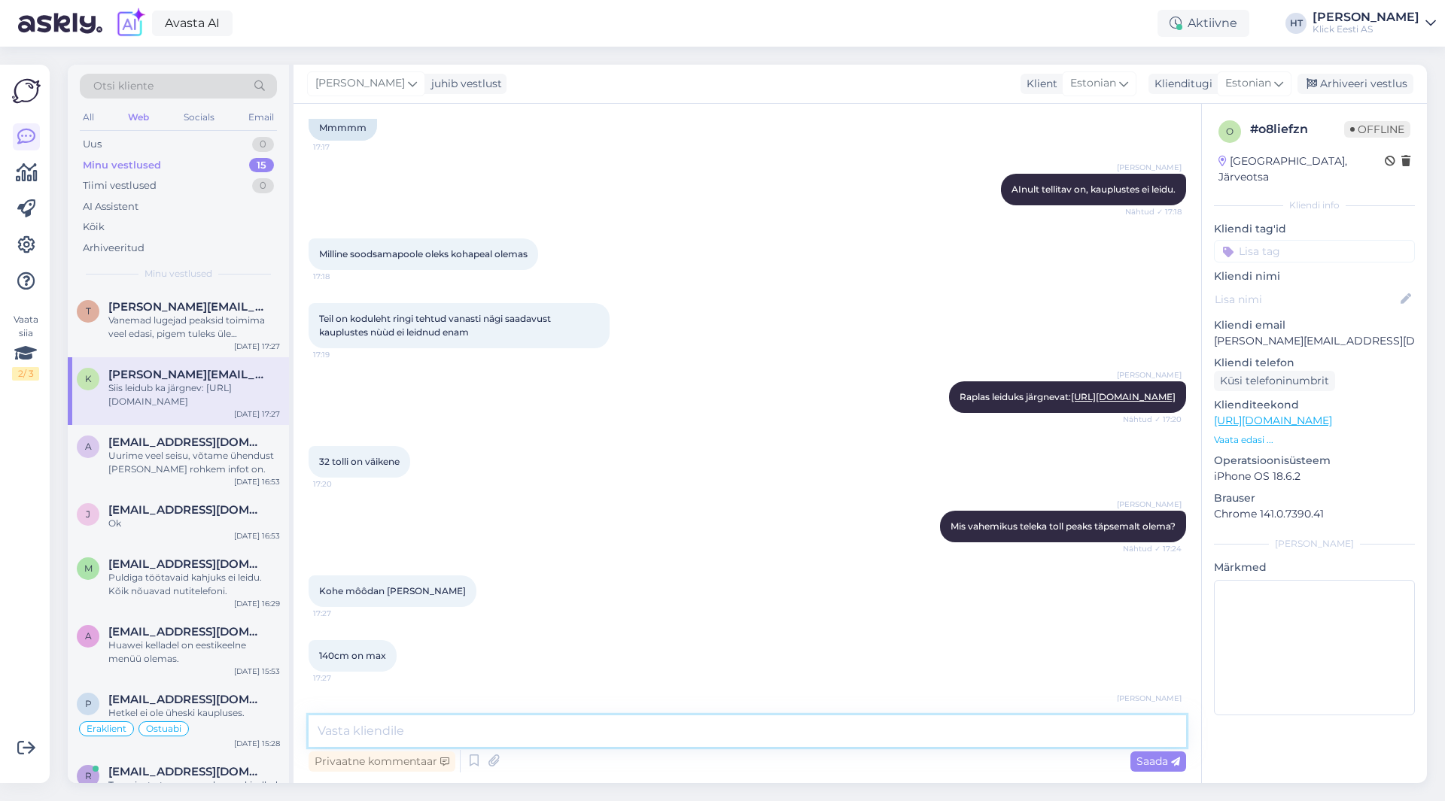
scroll to position [678, 0]
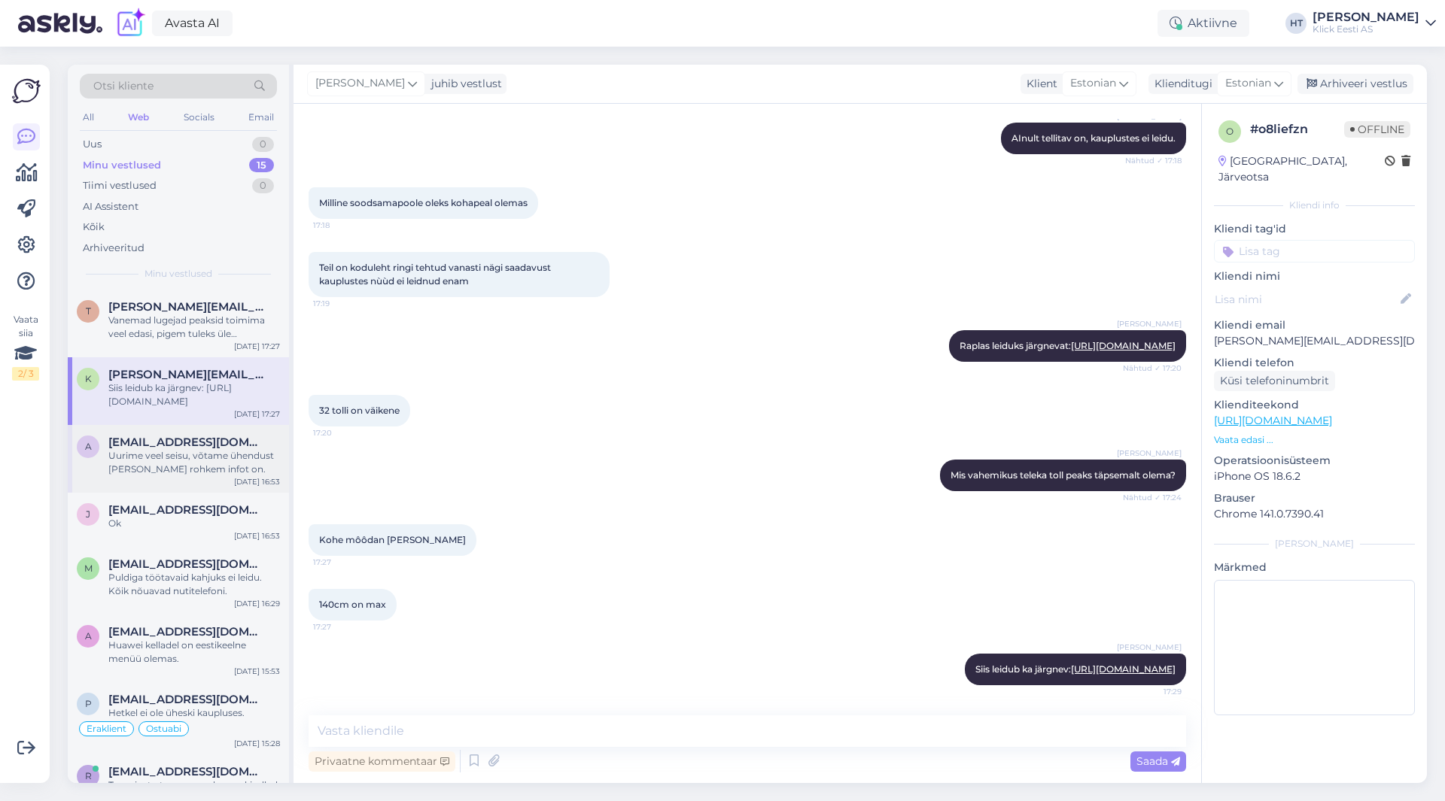
click at [186, 444] on span "[EMAIL_ADDRESS][DOMAIN_NAME]" at bounding box center [186, 443] width 157 height 14
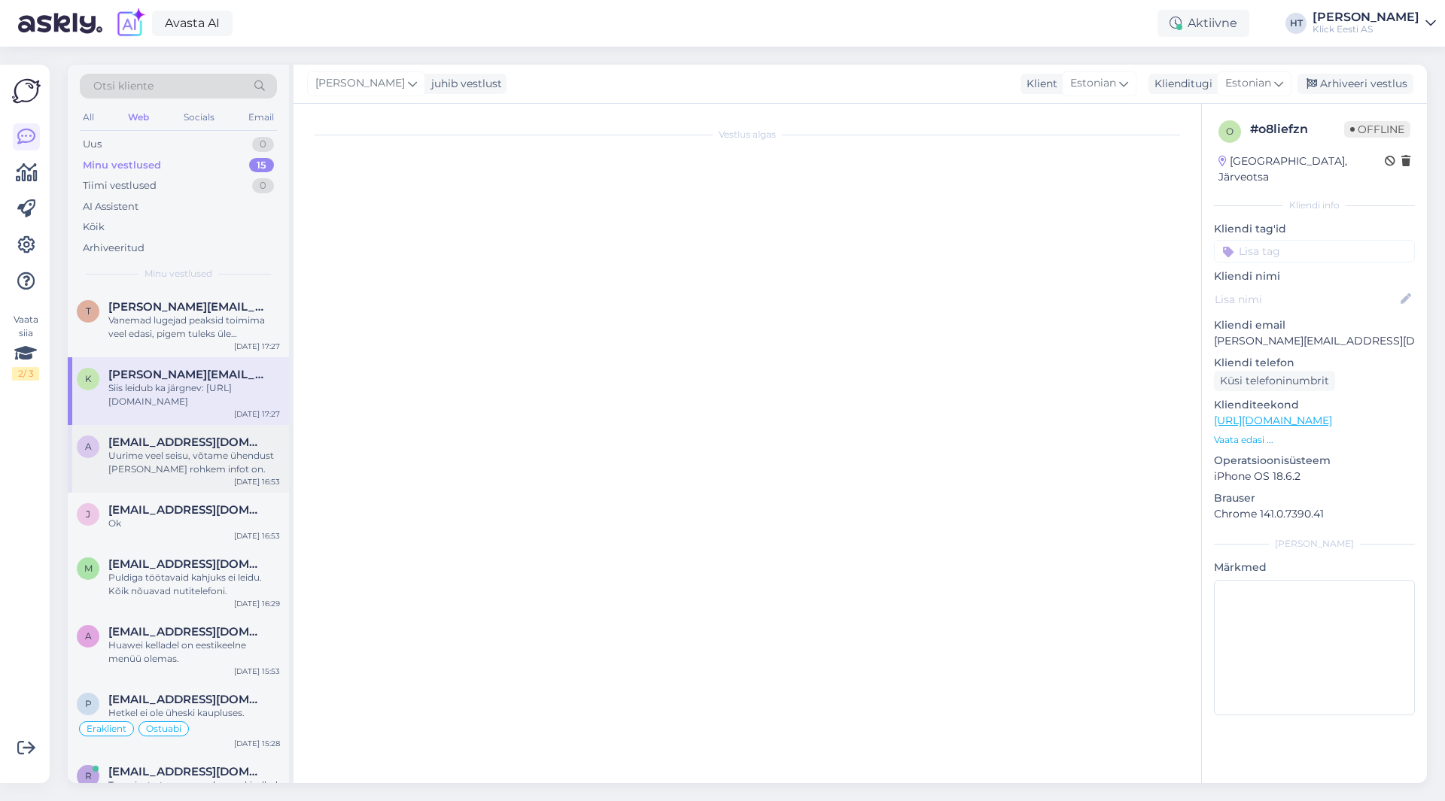
scroll to position [0, 0]
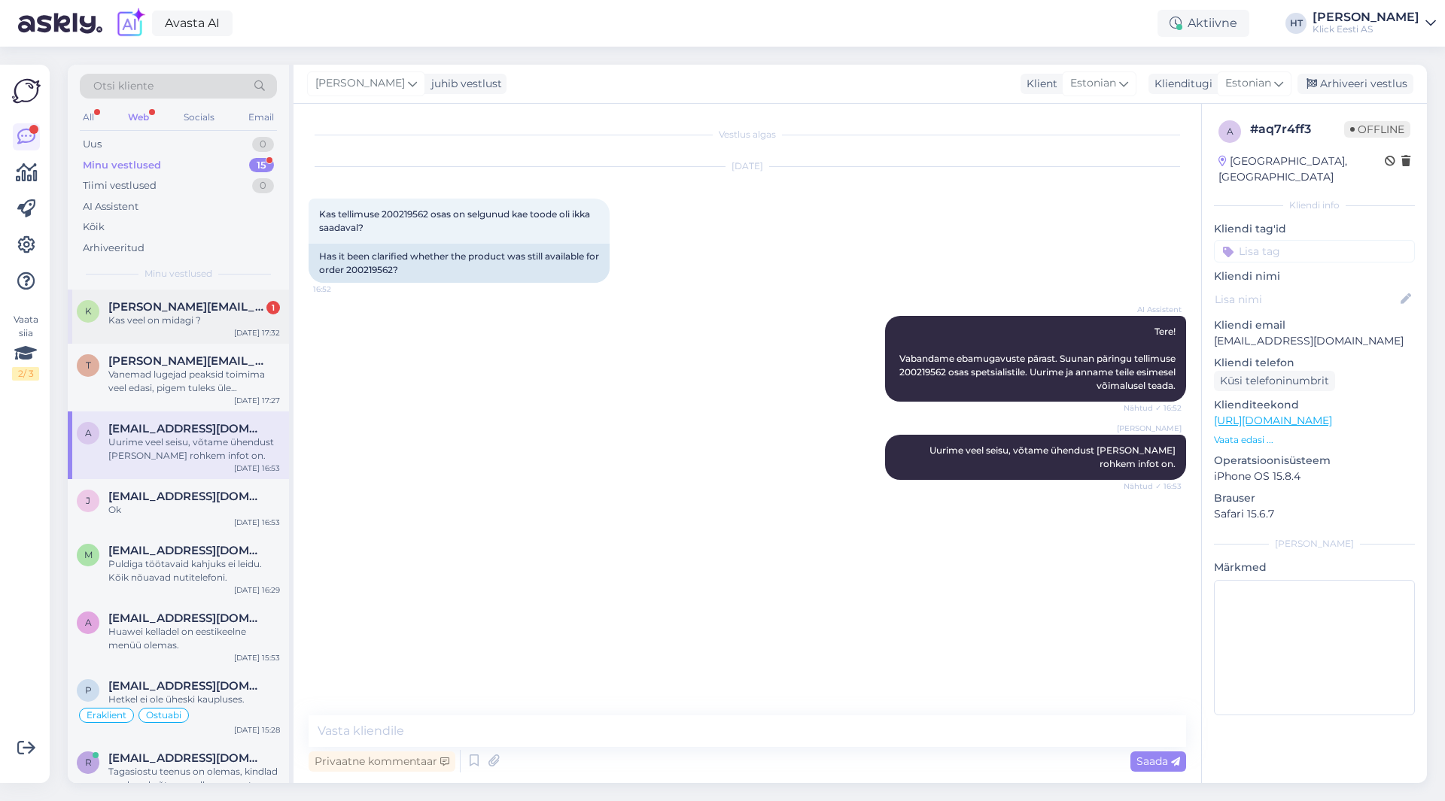
click at [199, 327] on div "K [PERSON_NAME][EMAIL_ADDRESS][DOMAIN_NAME] 1 Kas veel on midagi ? [DATE] 17:32" at bounding box center [178, 317] width 221 height 54
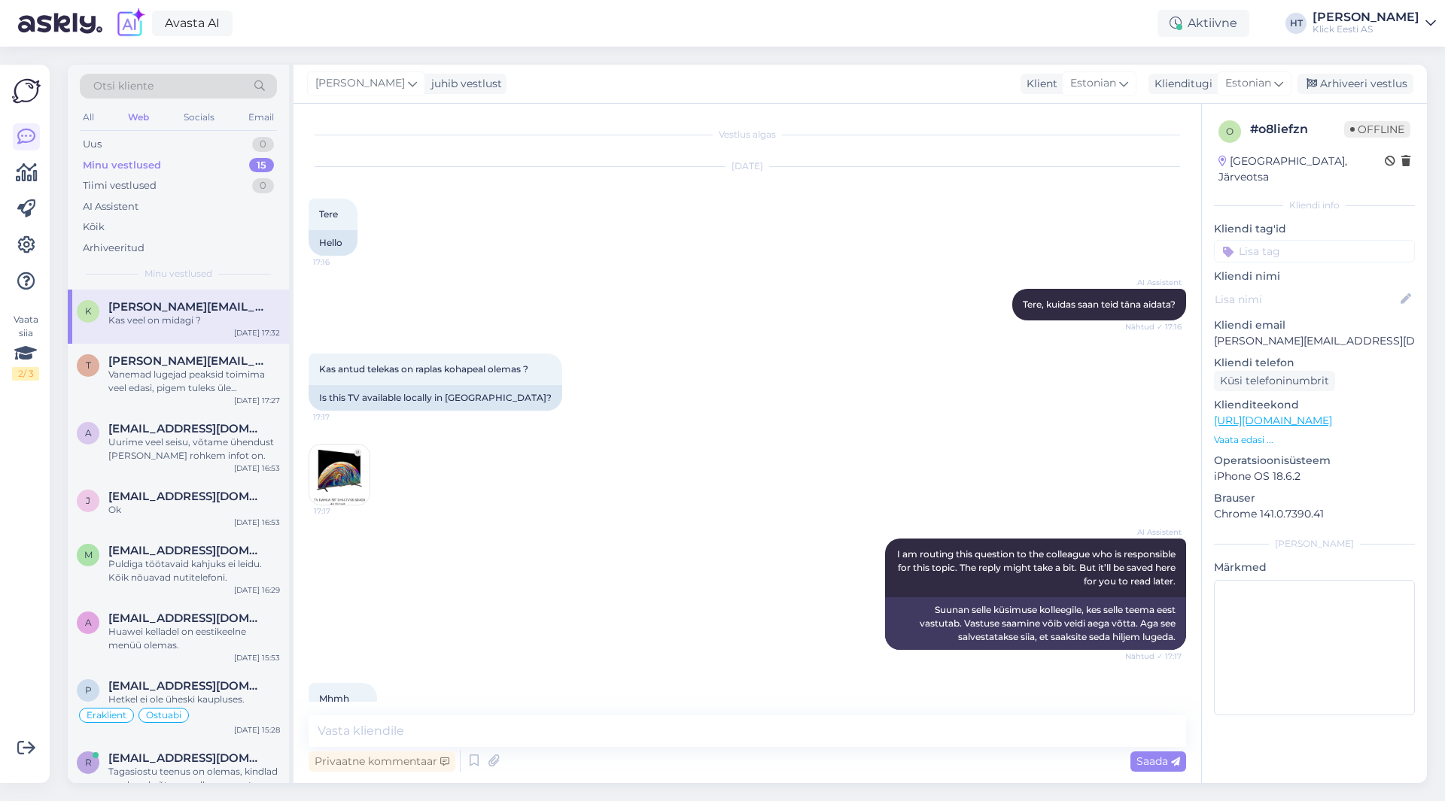
scroll to position [743, 0]
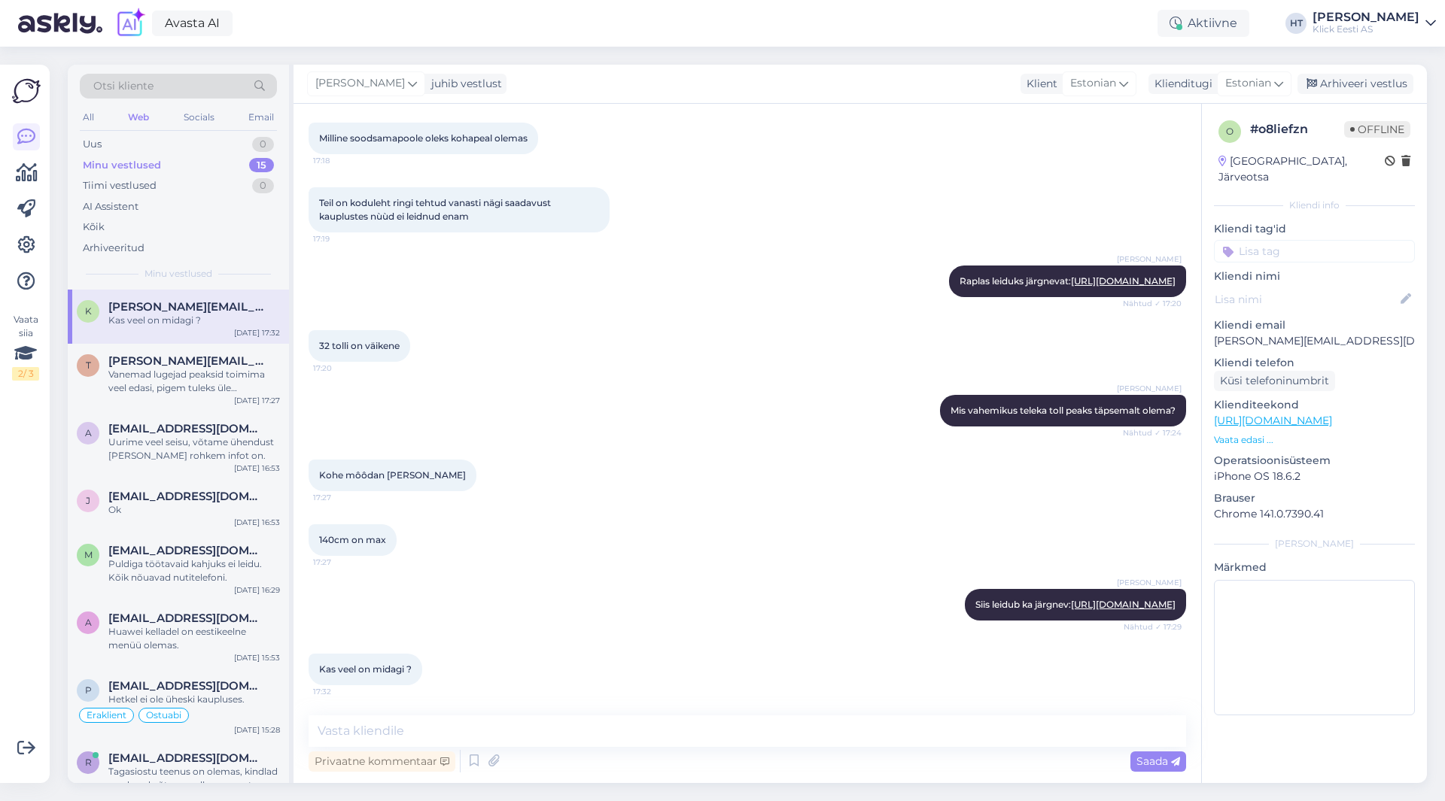
click at [592, 591] on div "[PERSON_NAME] Siis leidub ka järgnev: [URL][DOMAIN_NAME] Nähtud ✓ 17:29" at bounding box center [747, 605] width 877 height 65
click at [616, 737] on textarea at bounding box center [747, 732] width 877 height 32
click at [643, 521] on div "140cm on max 17:27" at bounding box center [747, 540] width 877 height 65
click at [597, 739] on textarea at bounding box center [747, 732] width 877 height 32
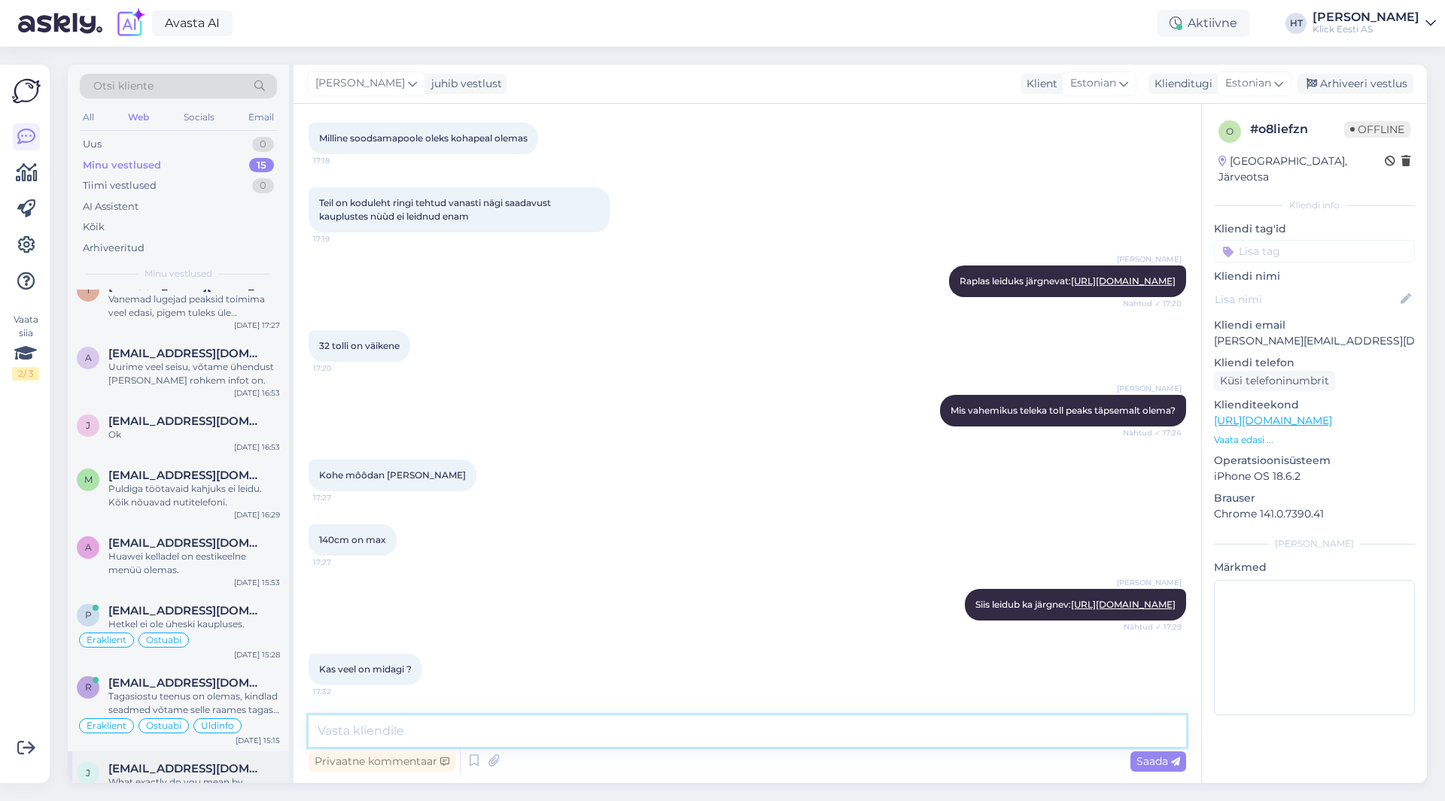
scroll to position [0, 0]
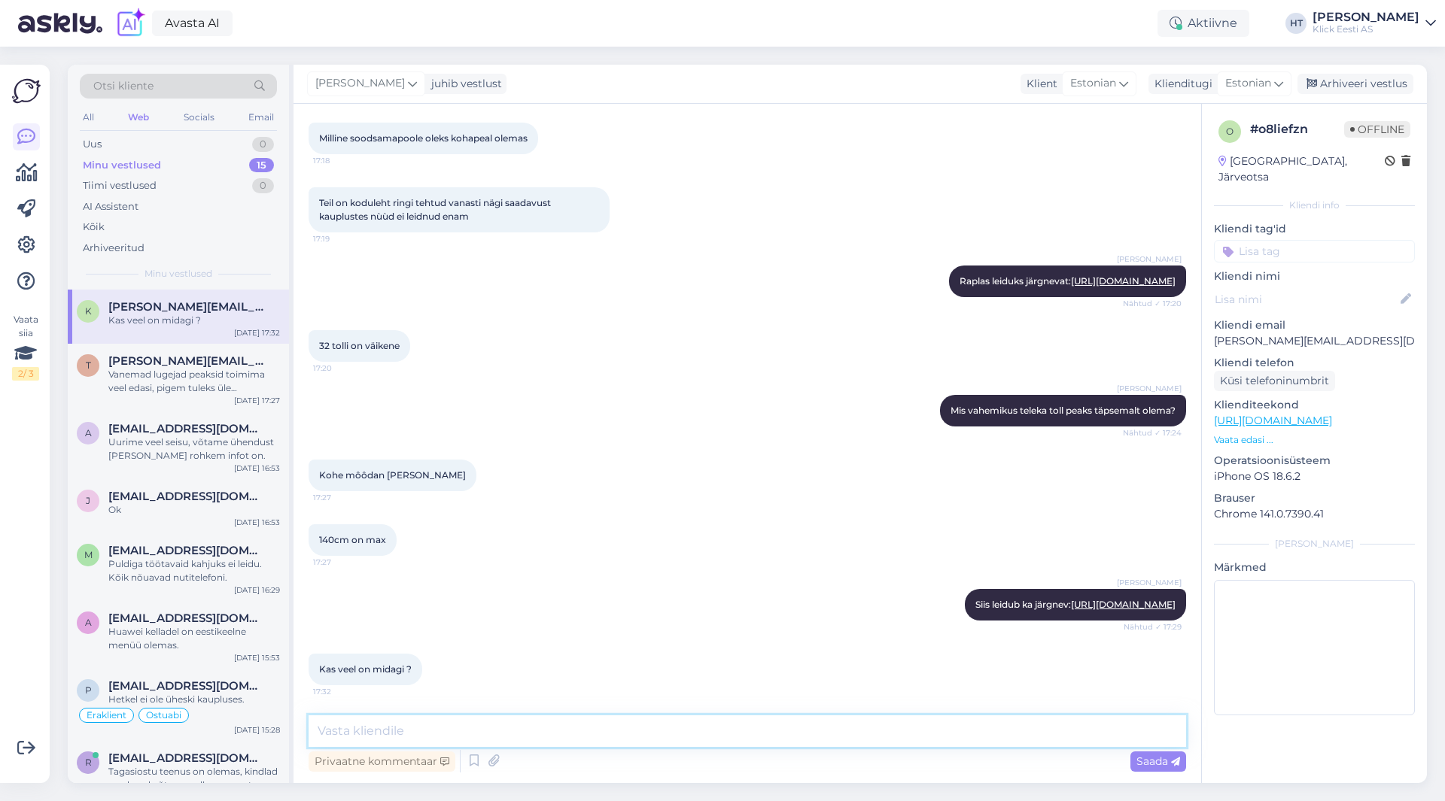
click at [614, 728] on textarea at bounding box center [747, 732] width 877 height 32
click at [611, 728] on textarea at bounding box center [747, 732] width 877 height 32
click at [603, 730] on textarea at bounding box center [747, 732] width 877 height 32
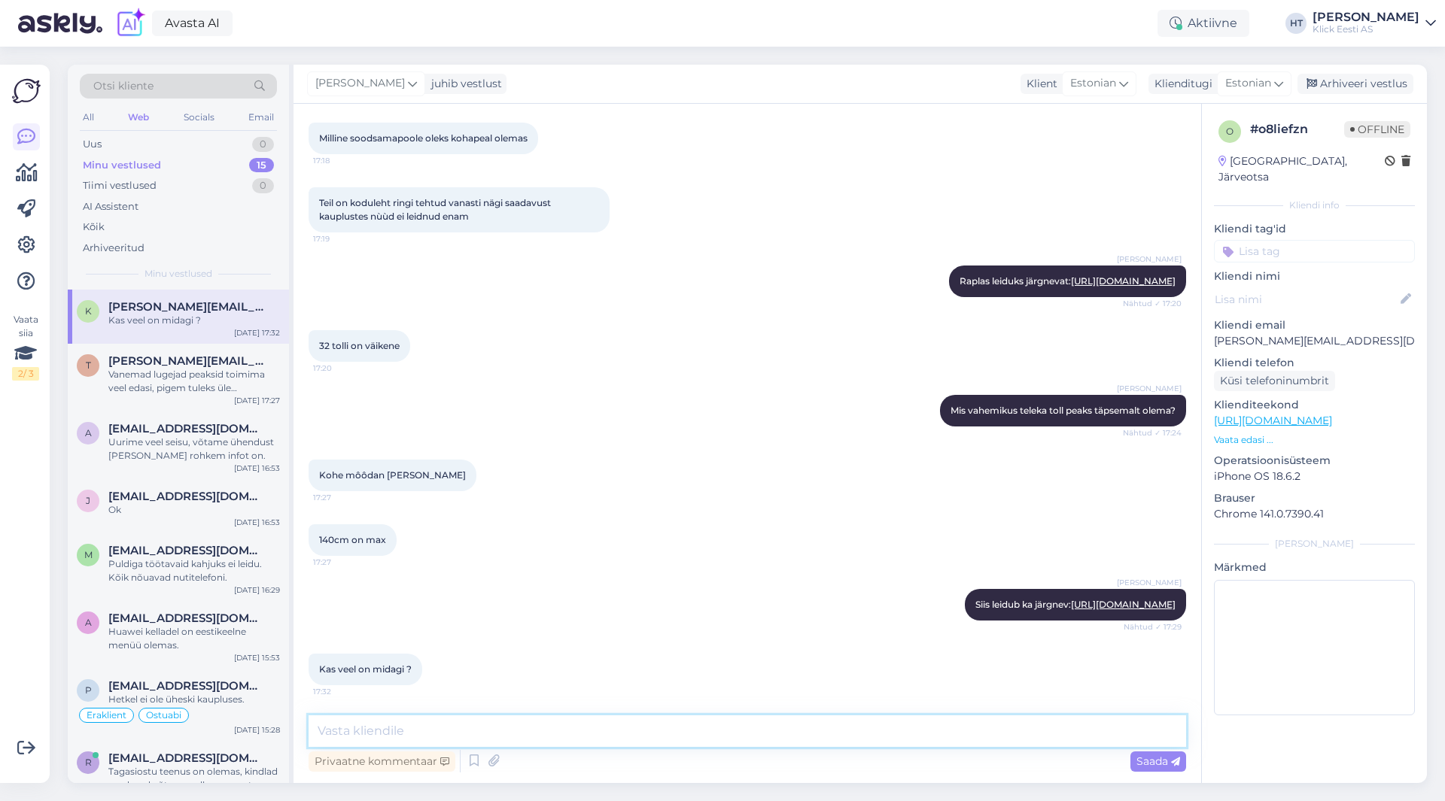
click at [603, 730] on textarea at bounding box center [747, 732] width 877 height 32
type textarea "Ei leidu rohkem sobivaid."
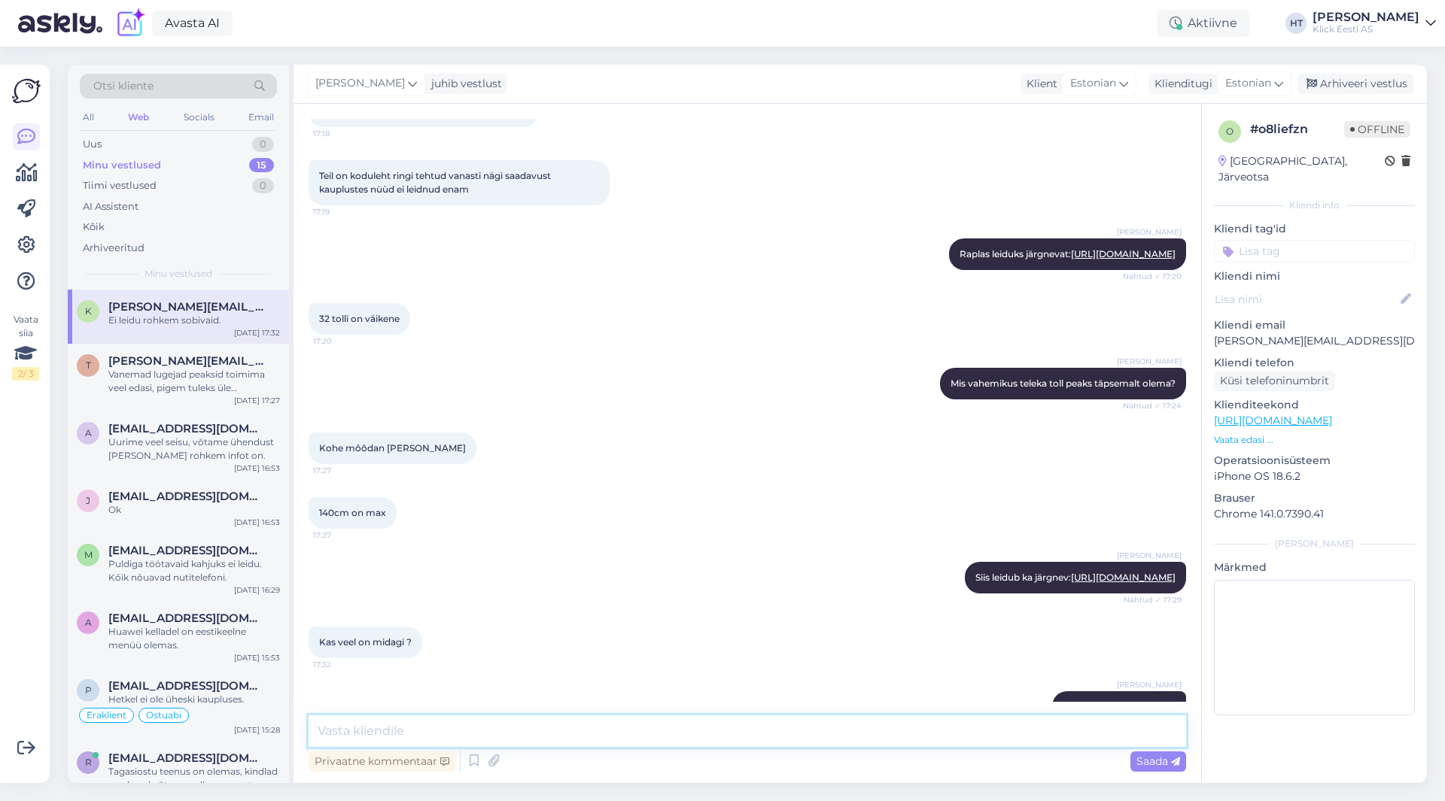
scroll to position [807, 0]
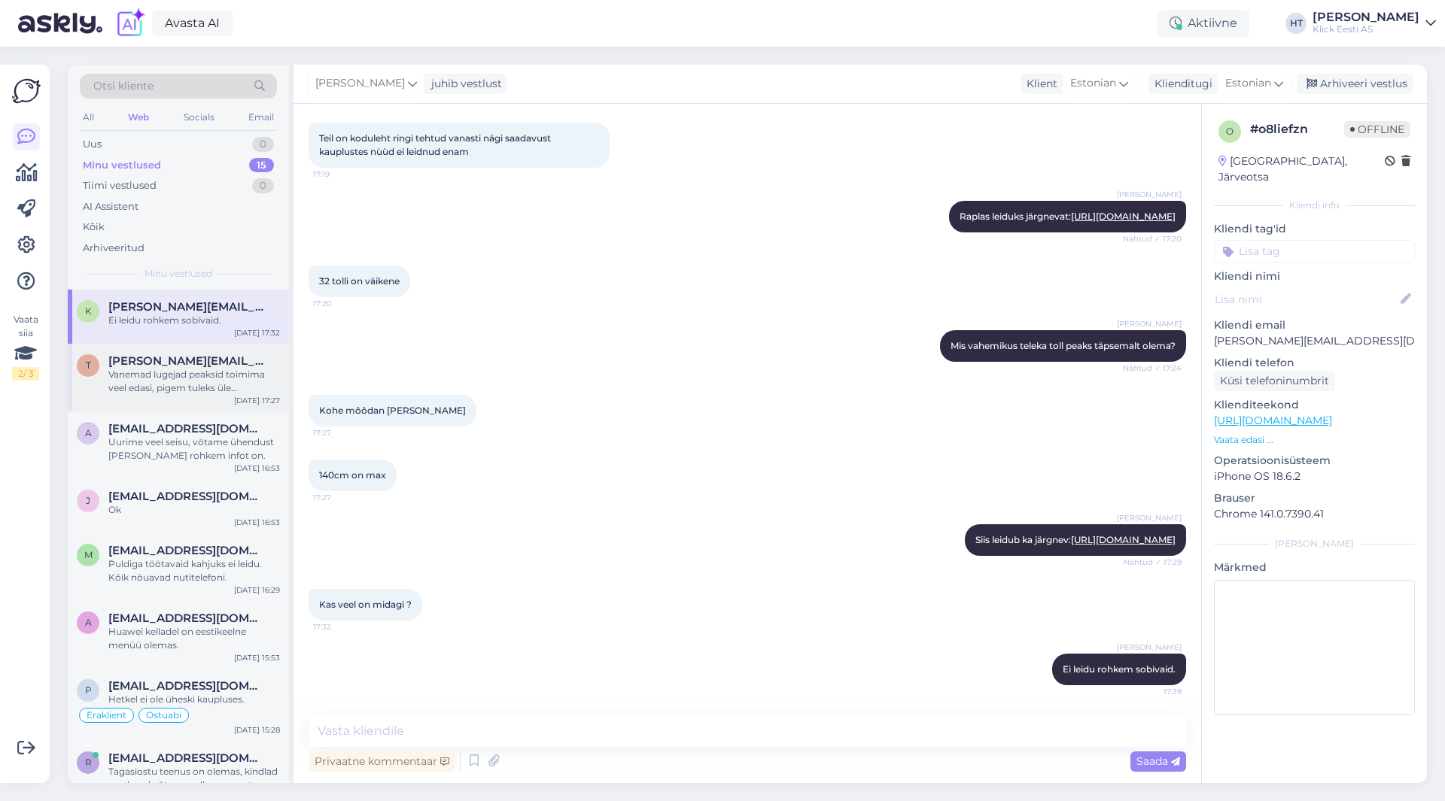
click at [186, 385] on div "Vanemad lugejad peaksid toimima veel edasi, pigem tuleks üle kontrollida kas Di…" at bounding box center [194, 381] width 172 height 27
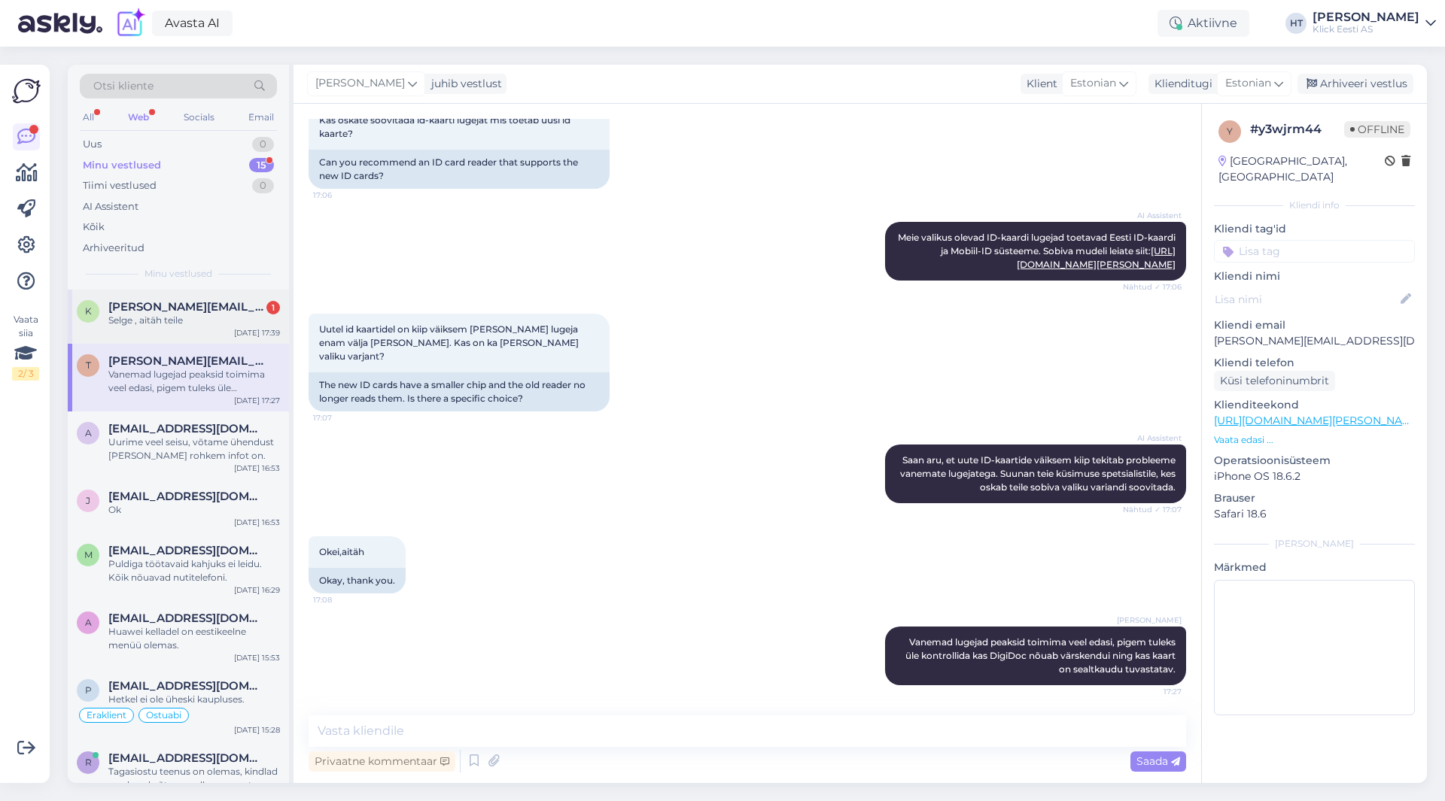
click at [192, 306] on span "[PERSON_NAME][EMAIL_ADDRESS][DOMAIN_NAME]" at bounding box center [186, 307] width 157 height 14
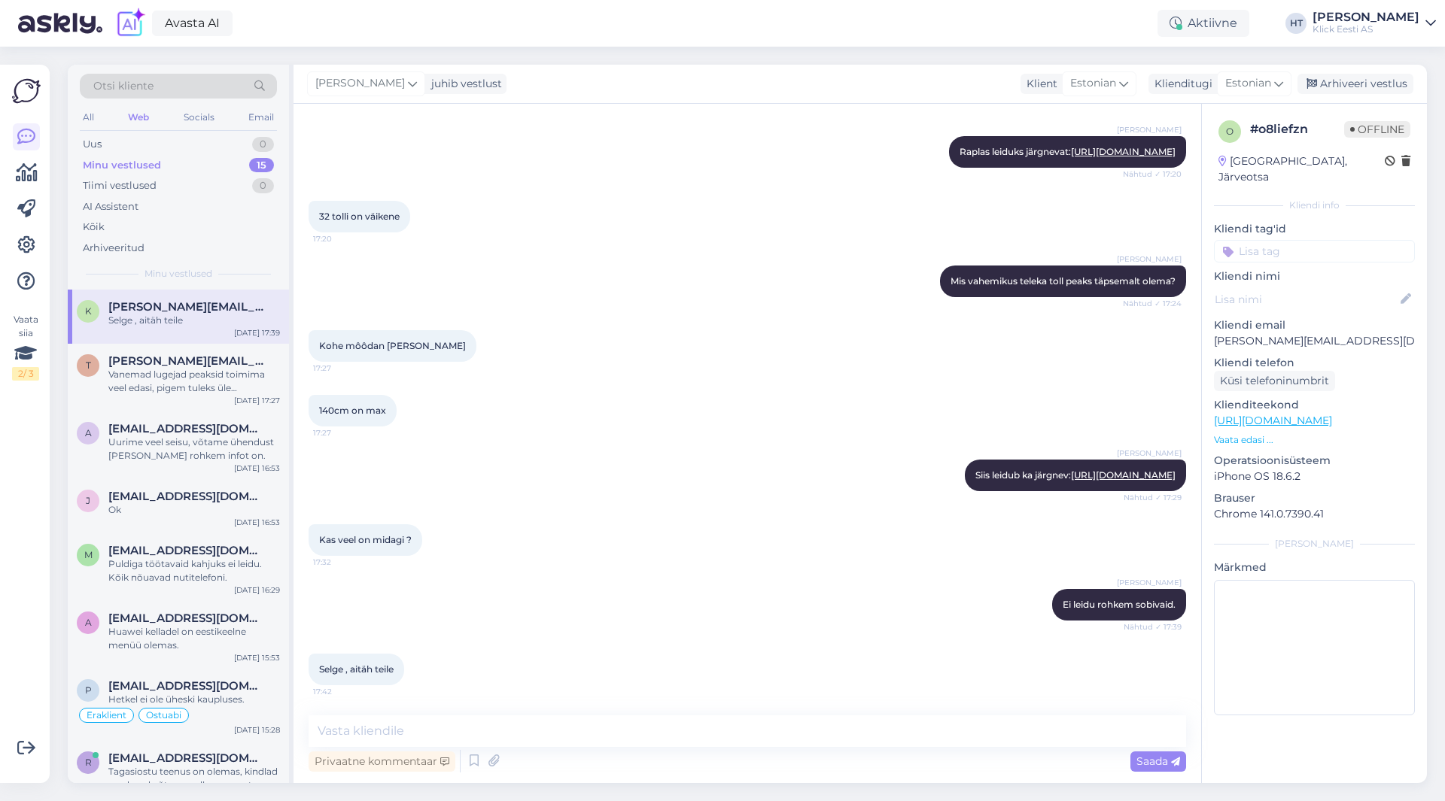
click at [528, 713] on div "Vestlus algas [DATE] Tere 17:16 Hello AI Assistent [PERSON_NAME], kuidas saan t…" at bounding box center [746, 443] width 907 height 679
click at [530, 719] on textarea at bounding box center [747, 732] width 877 height 32
type textarea "Palun."
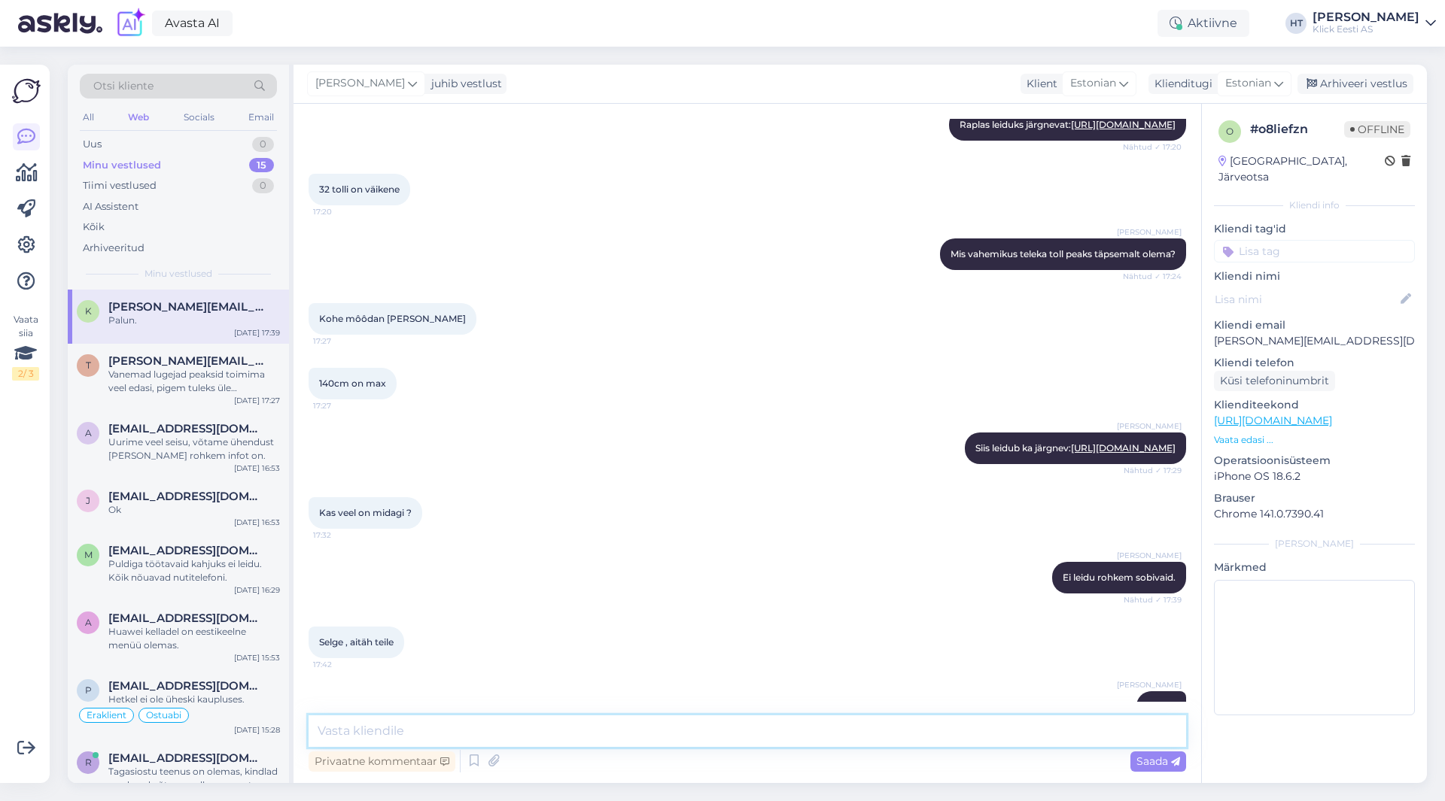
scroll to position [937, 0]
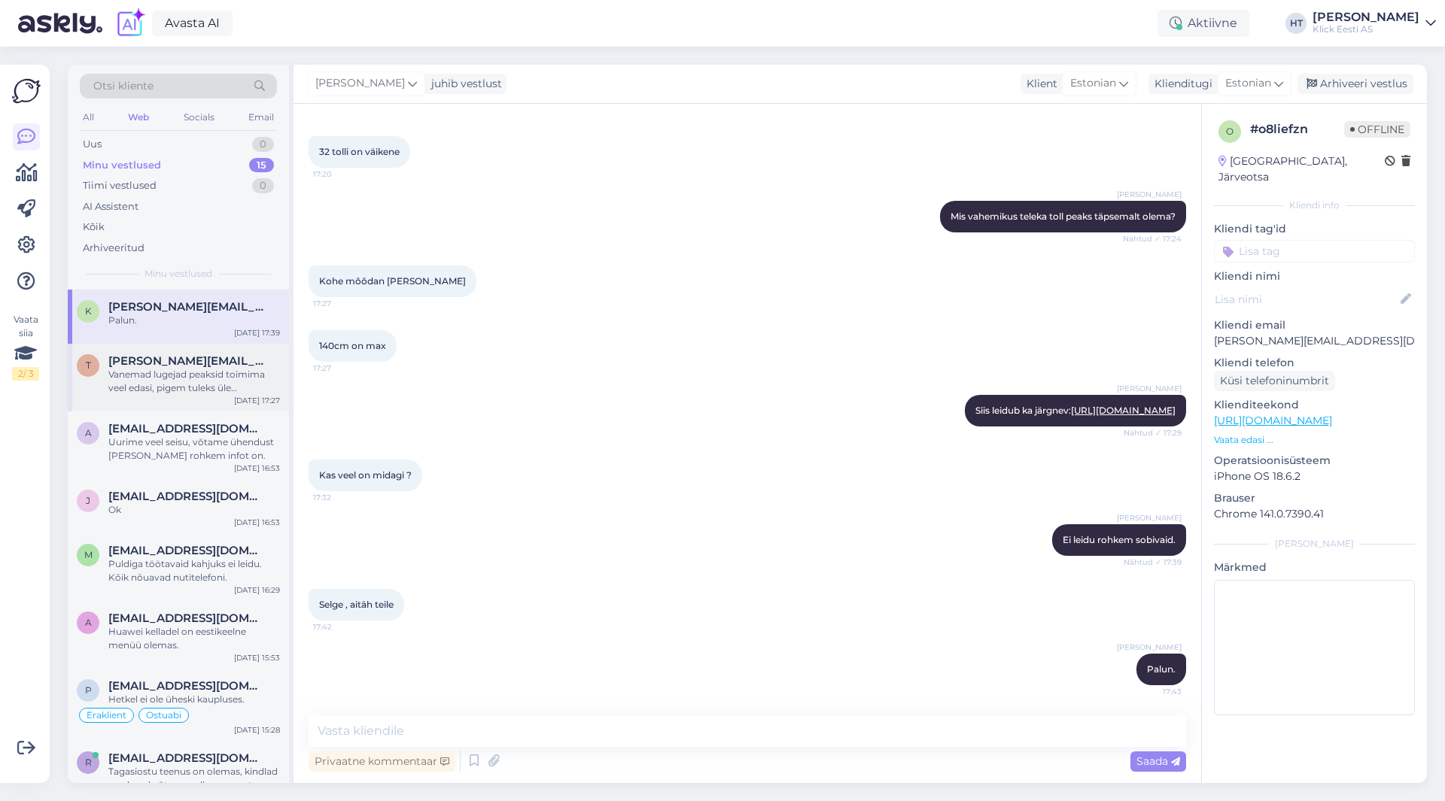
click at [183, 388] on div "Vanemad lugejad peaksid toimima veel edasi, pigem tuleks üle kontrollida kas Di…" at bounding box center [194, 381] width 172 height 27
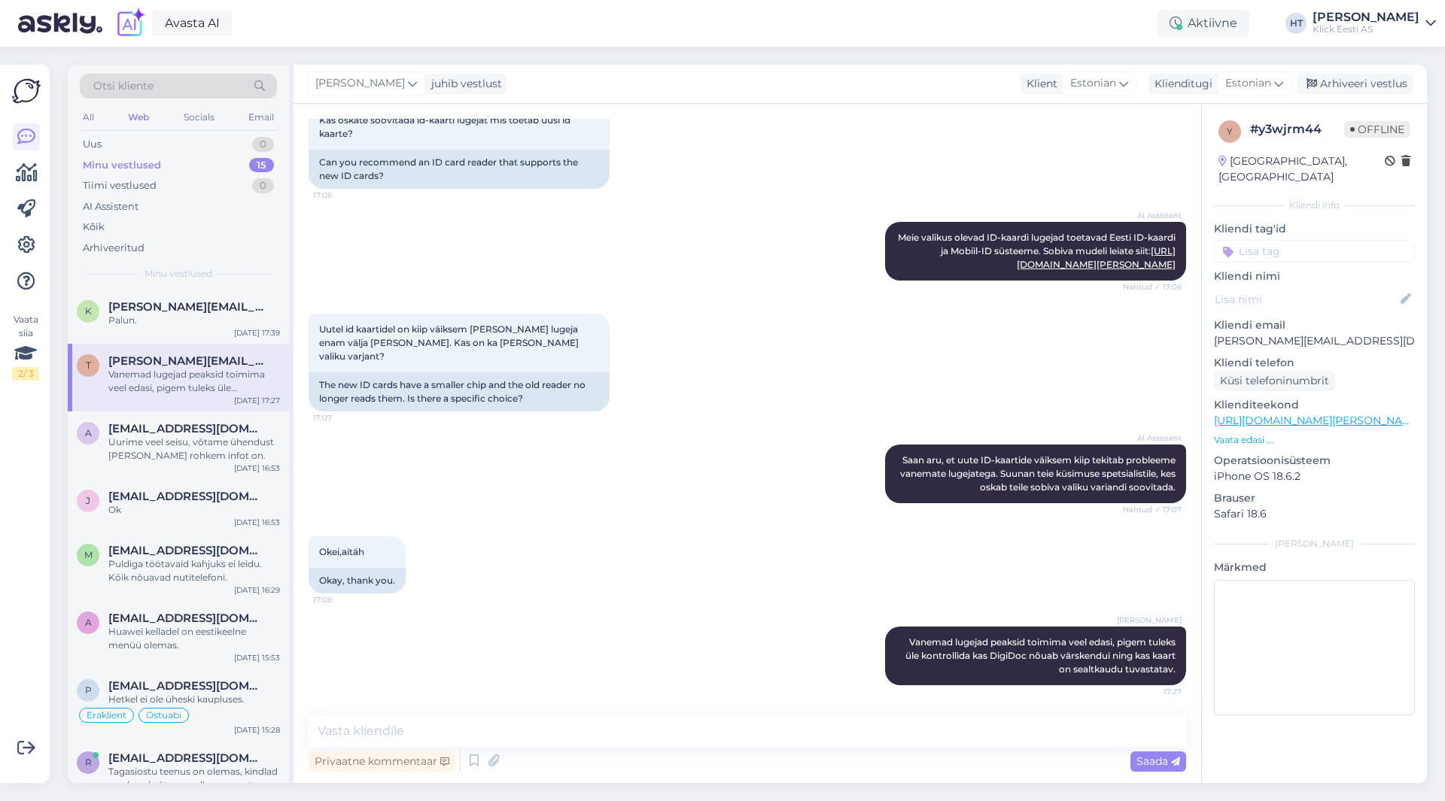
scroll to position [249, 0]
click at [143, 178] on div "Tiimi vestlused" at bounding box center [120, 185] width 74 height 15
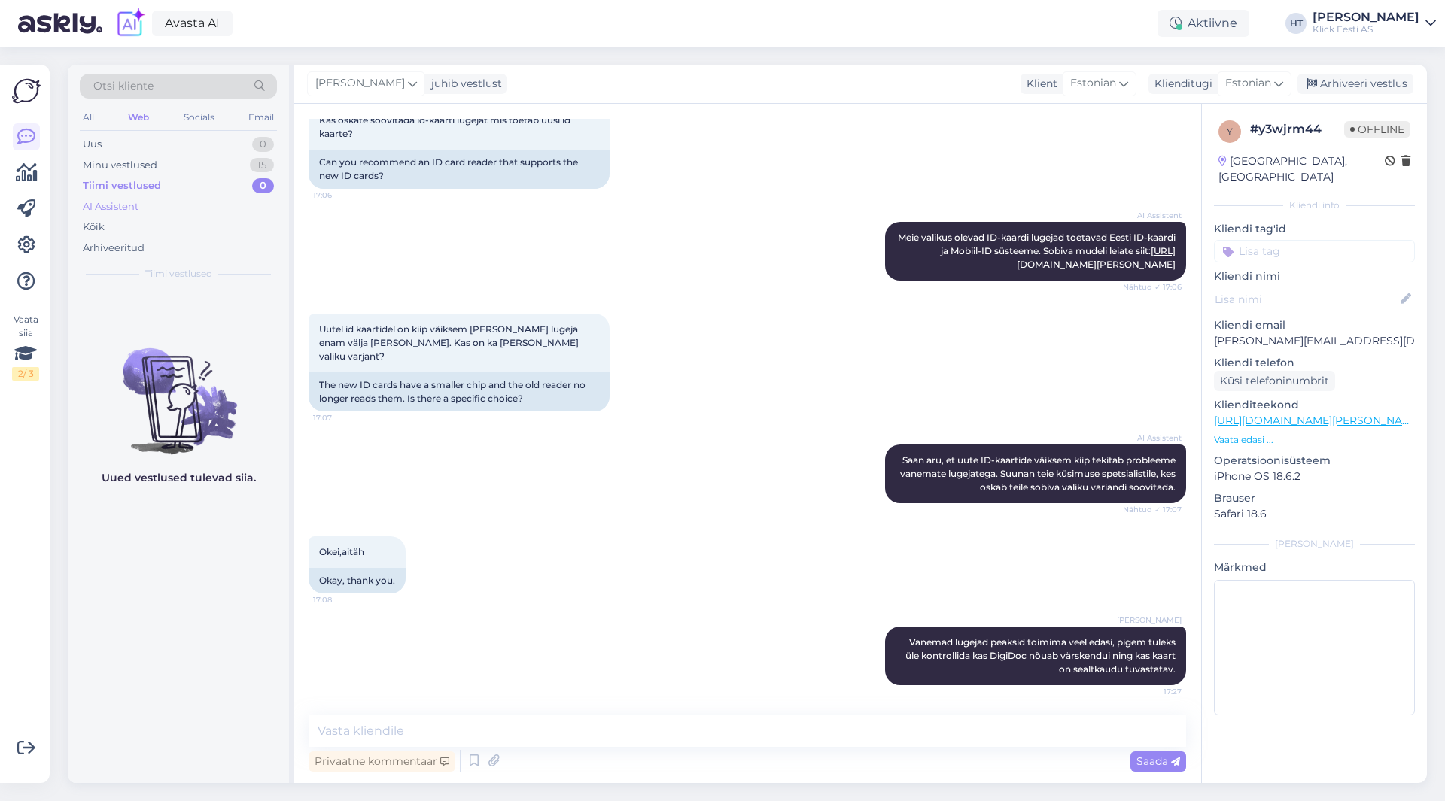
click at [152, 200] on div "AI Assistent" at bounding box center [178, 206] width 197 height 21
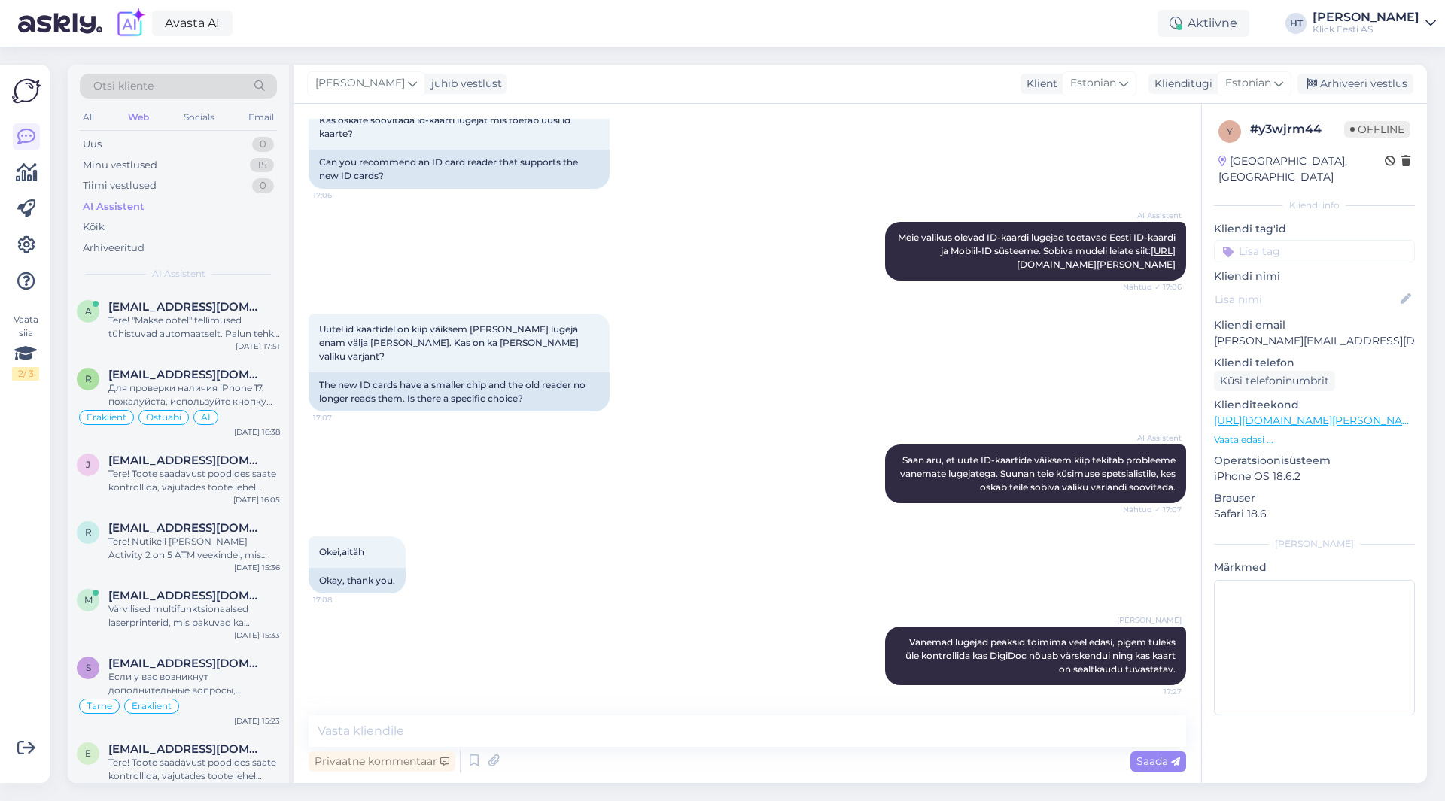
click at [187, 289] on div "Otsi kliente All Web Socials Email Uus 0 Minu vestlused 15 Tiimi vestlused 0 AI…" at bounding box center [178, 177] width 221 height 225
click at [193, 309] on span "[EMAIL_ADDRESS][DOMAIN_NAME]" at bounding box center [186, 307] width 157 height 14
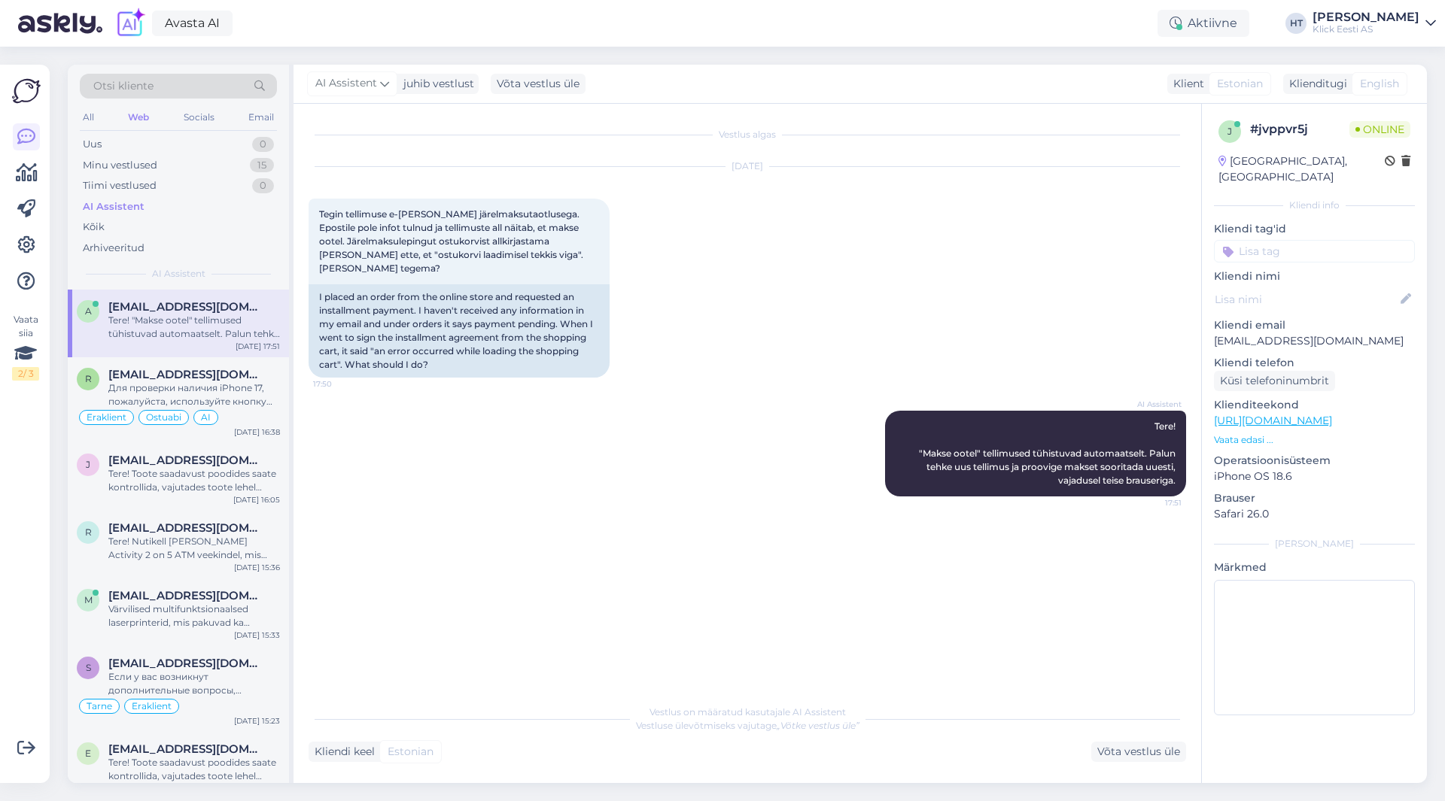
click at [1262, 333] on p "[EMAIL_ADDRESS][DOMAIN_NAME]" at bounding box center [1314, 341] width 201 height 16
click at [1017, 292] on div "[DATE] Tegin tellimuse e-[PERSON_NAME] järelmaksutaotlusega. Epostile pole info…" at bounding box center [747, 272] width 877 height 244
click at [248, 167] on div "Minu vestlused 15" at bounding box center [178, 165] width 197 height 21
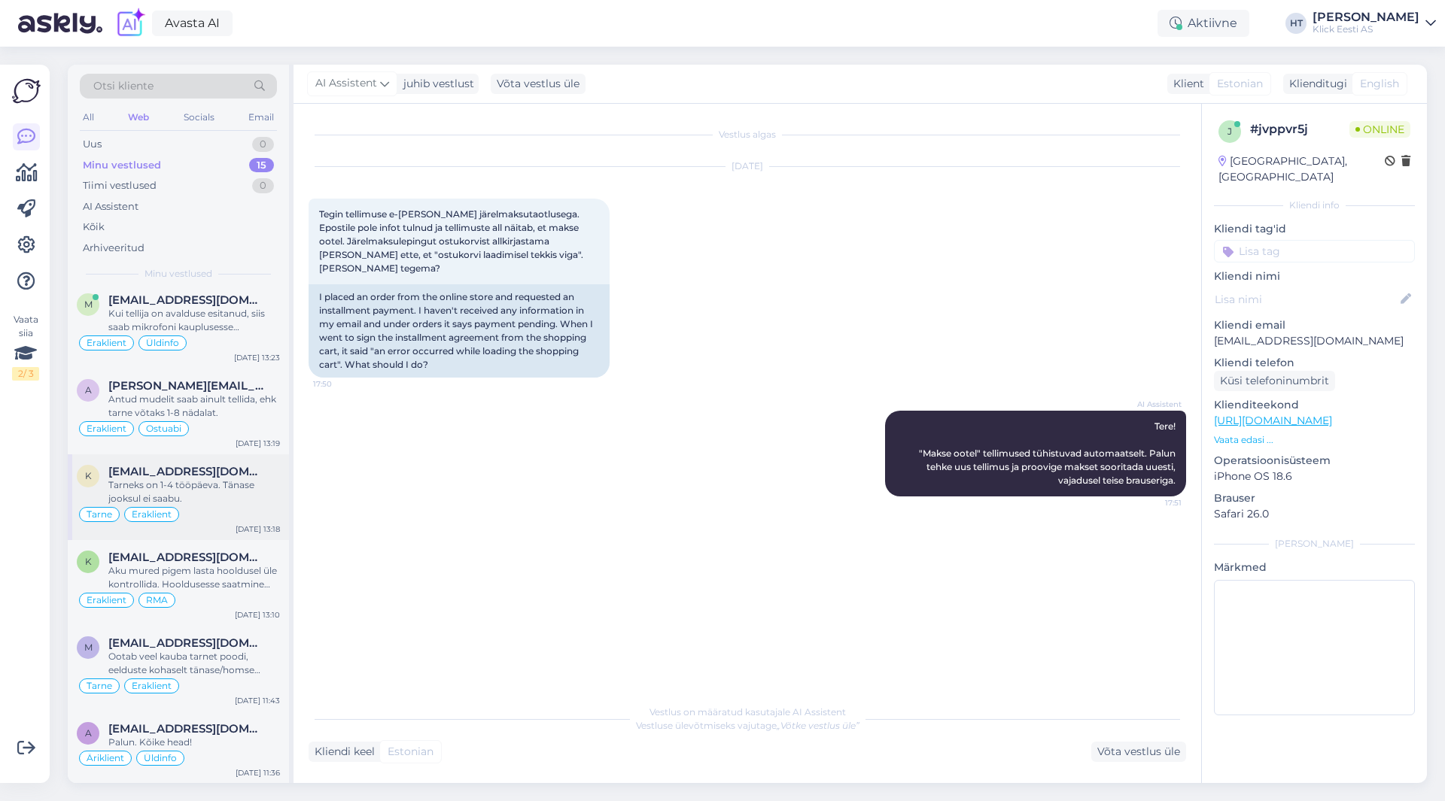
scroll to position [631, 0]
click at [193, 740] on div "Palun. Kõike head!" at bounding box center [194, 742] width 172 height 14
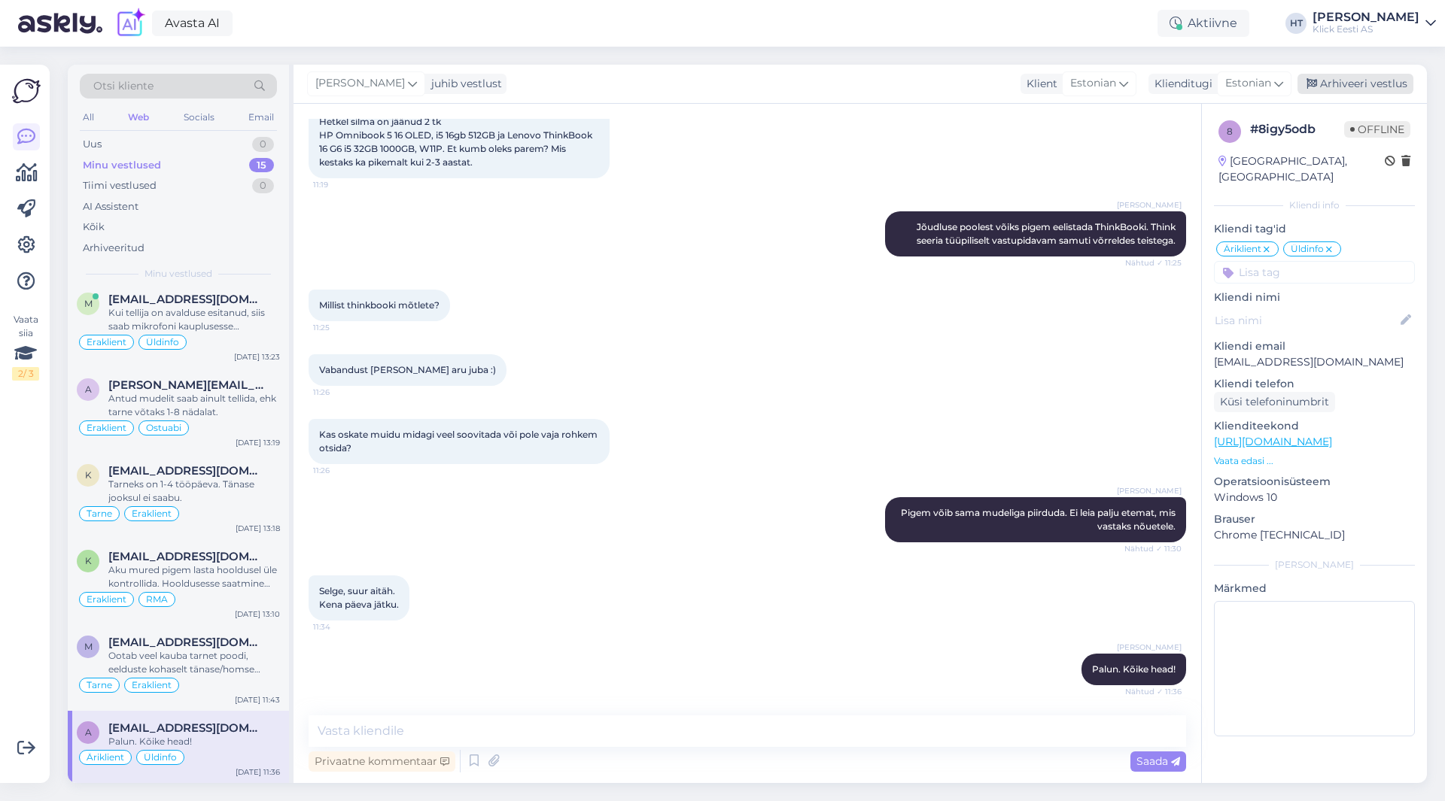
click at [1345, 86] on div "Arhiveeri vestlus" at bounding box center [1355, 84] width 116 height 20
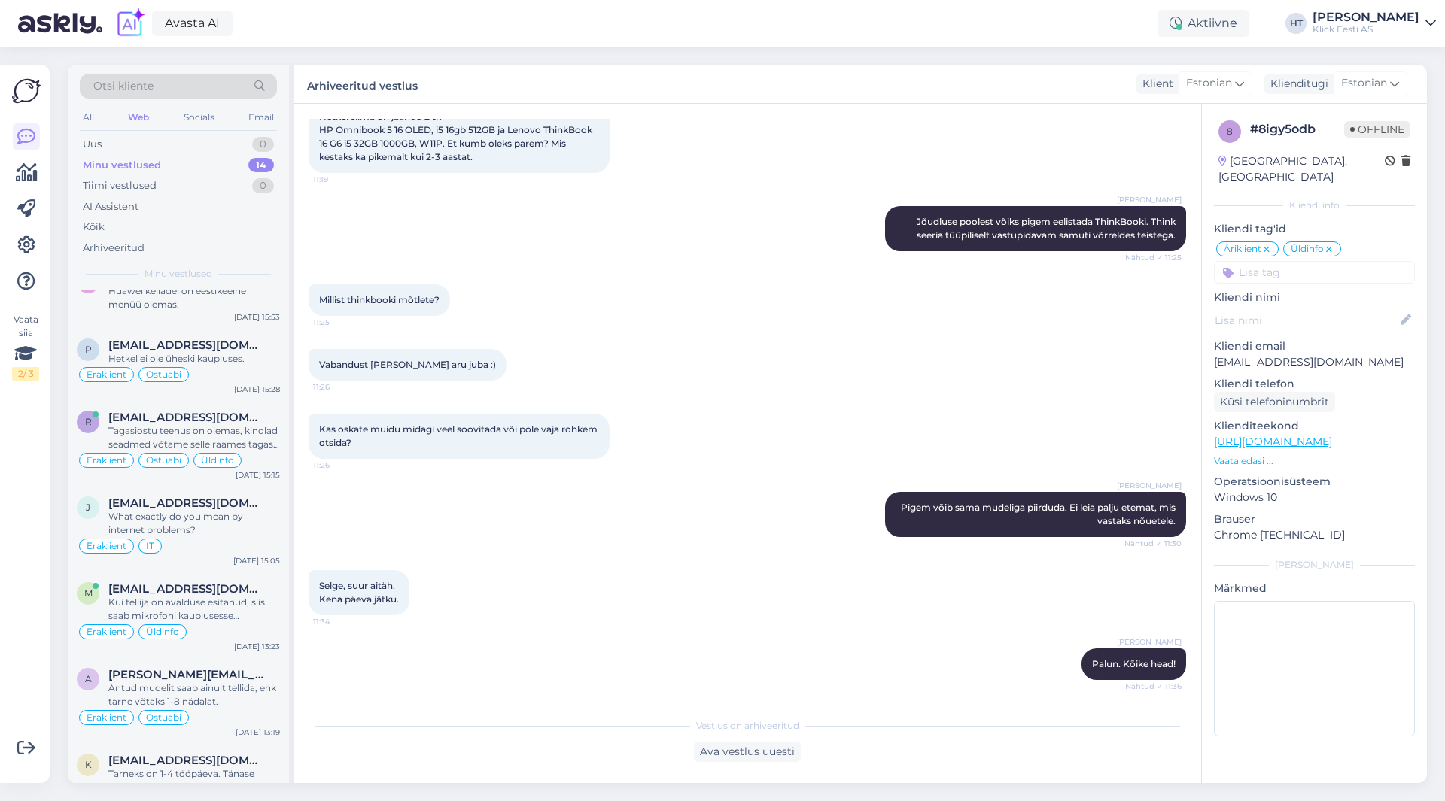
scroll to position [558, 0]
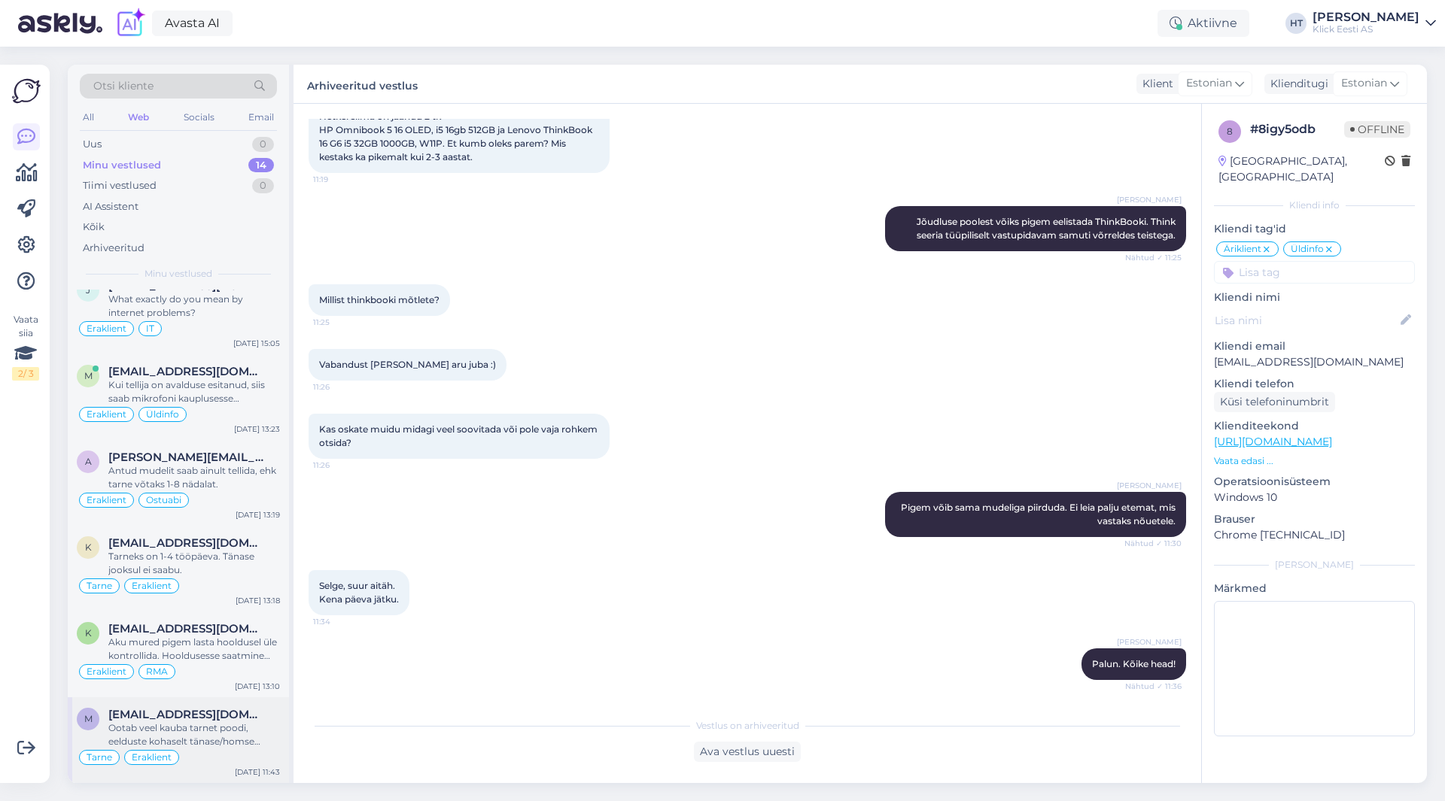
click at [212, 716] on span "[EMAIL_ADDRESS][DOMAIN_NAME]" at bounding box center [186, 715] width 157 height 14
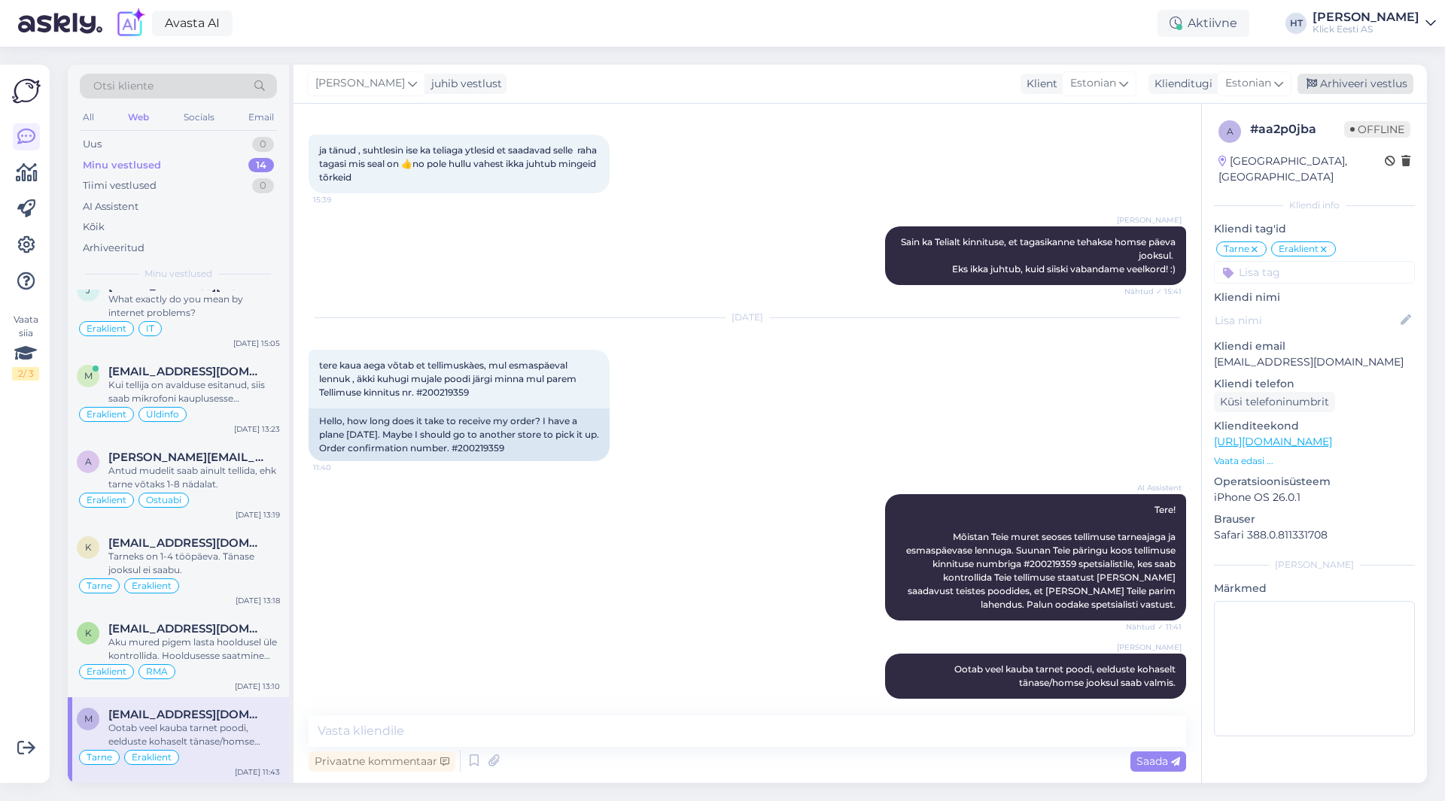
click at [1353, 78] on div "Arhiveeri vestlus" at bounding box center [1355, 84] width 116 height 20
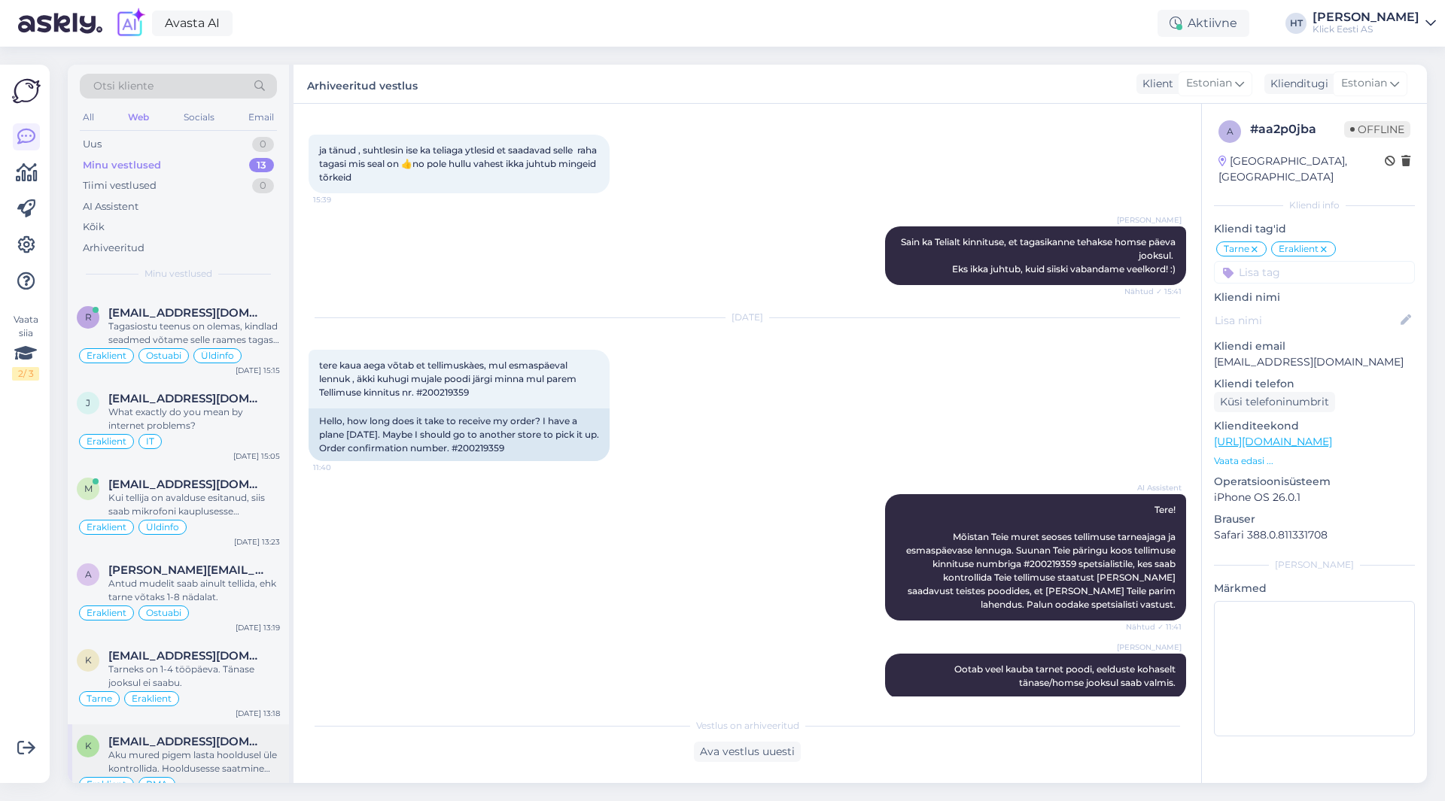
scroll to position [473, 0]
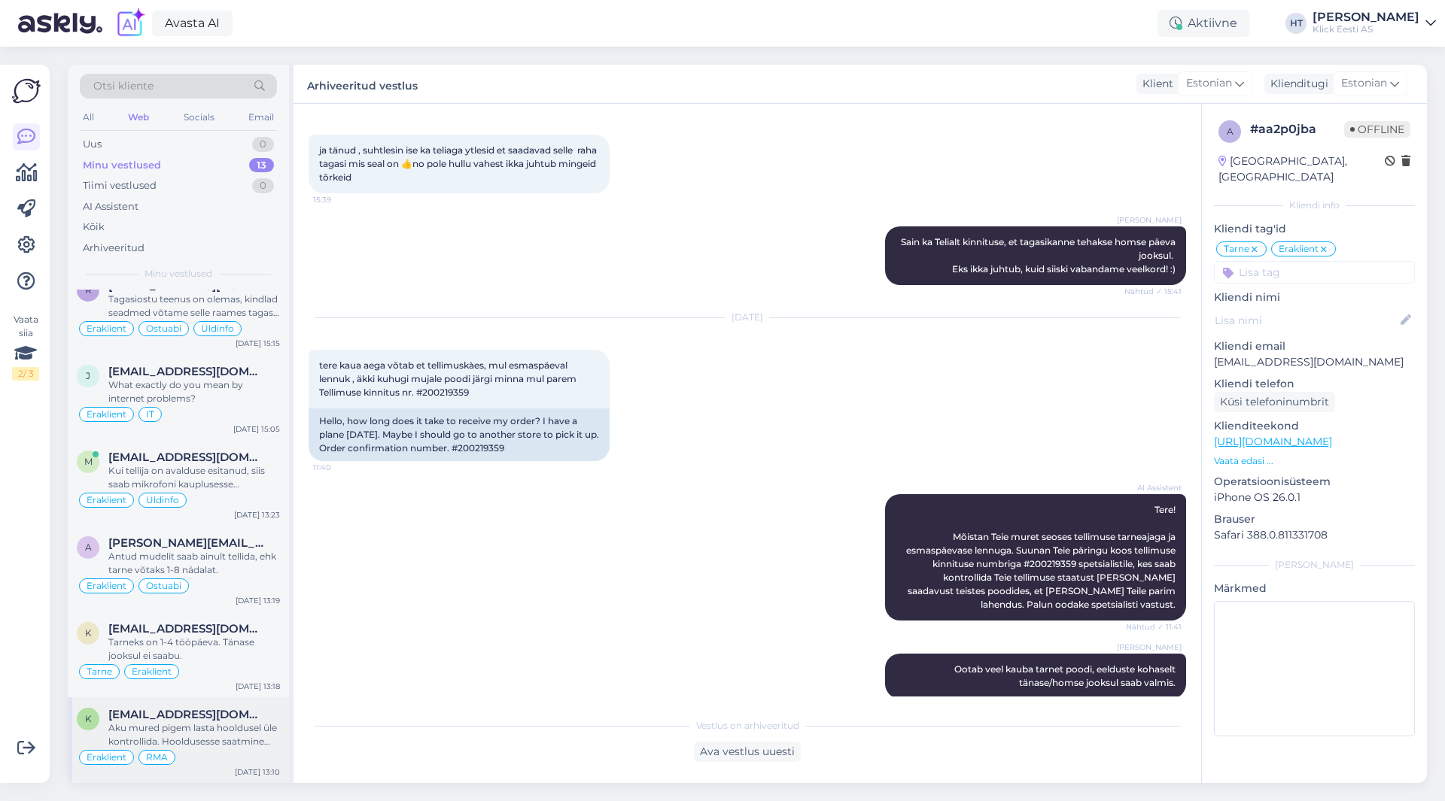
click at [205, 718] on span "[EMAIL_ADDRESS][DOMAIN_NAME]" at bounding box center [186, 715] width 157 height 14
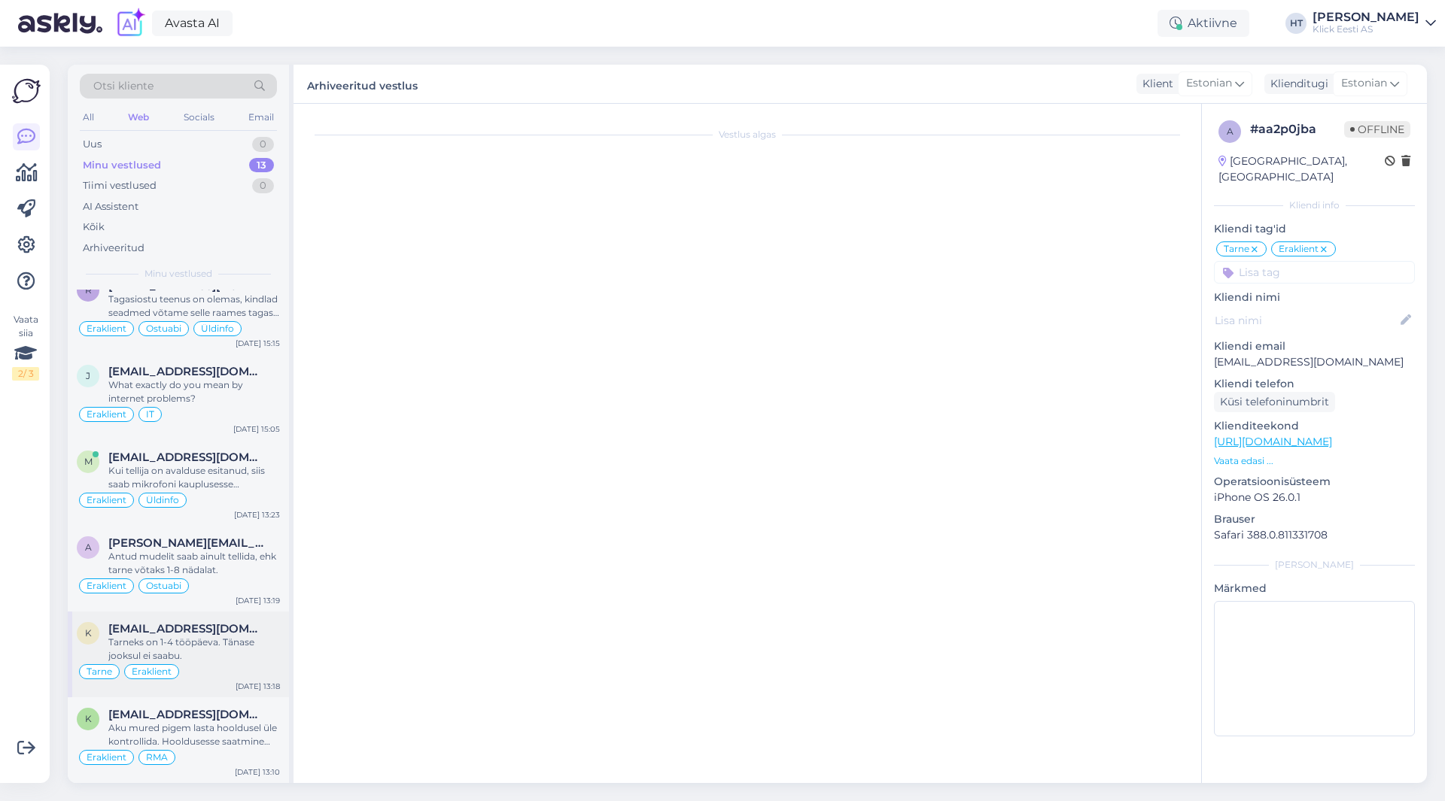
scroll to position [684, 0]
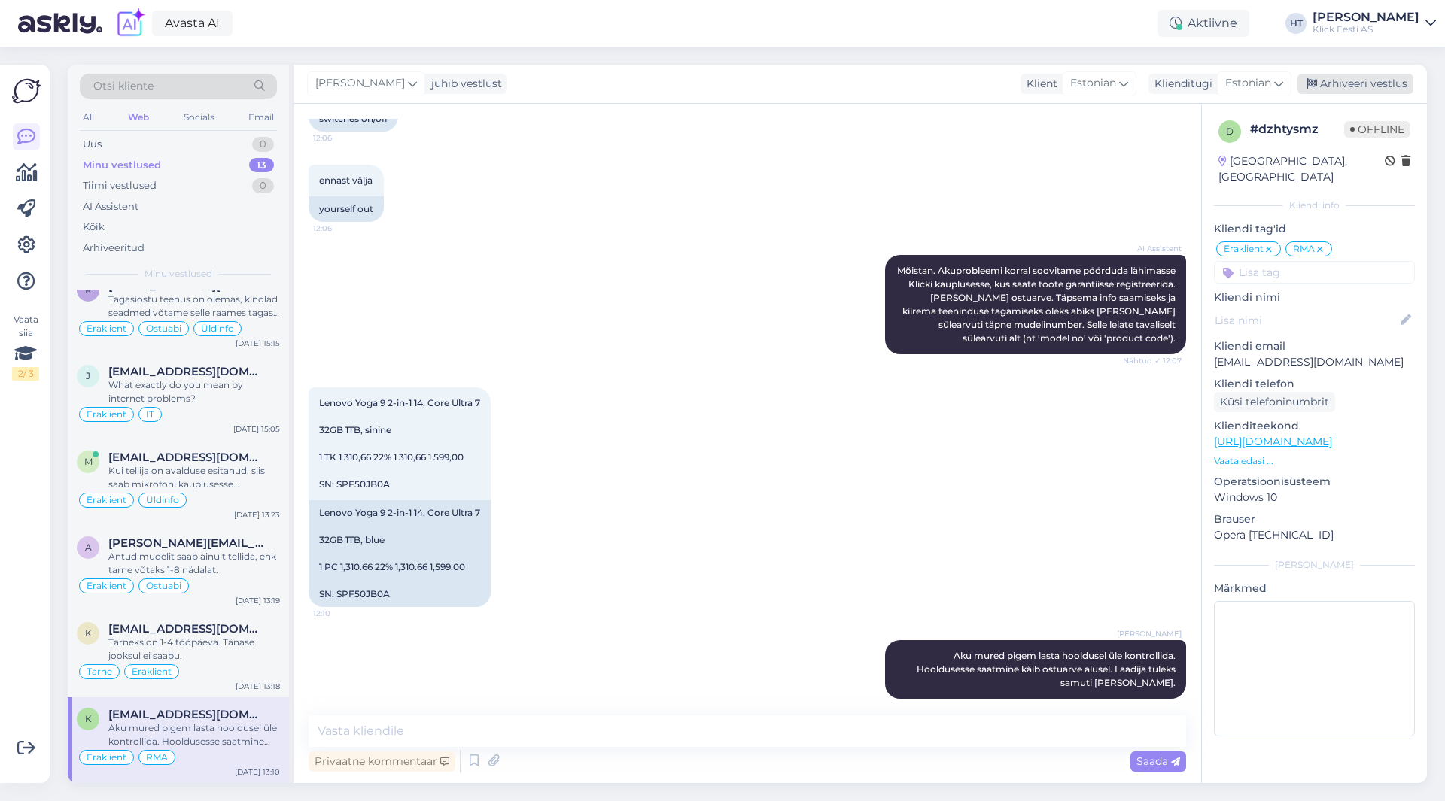
click at [1339, 84] on div "Arhiveeri vestlus" at bounding box center [1355, 84] width 116 height 20
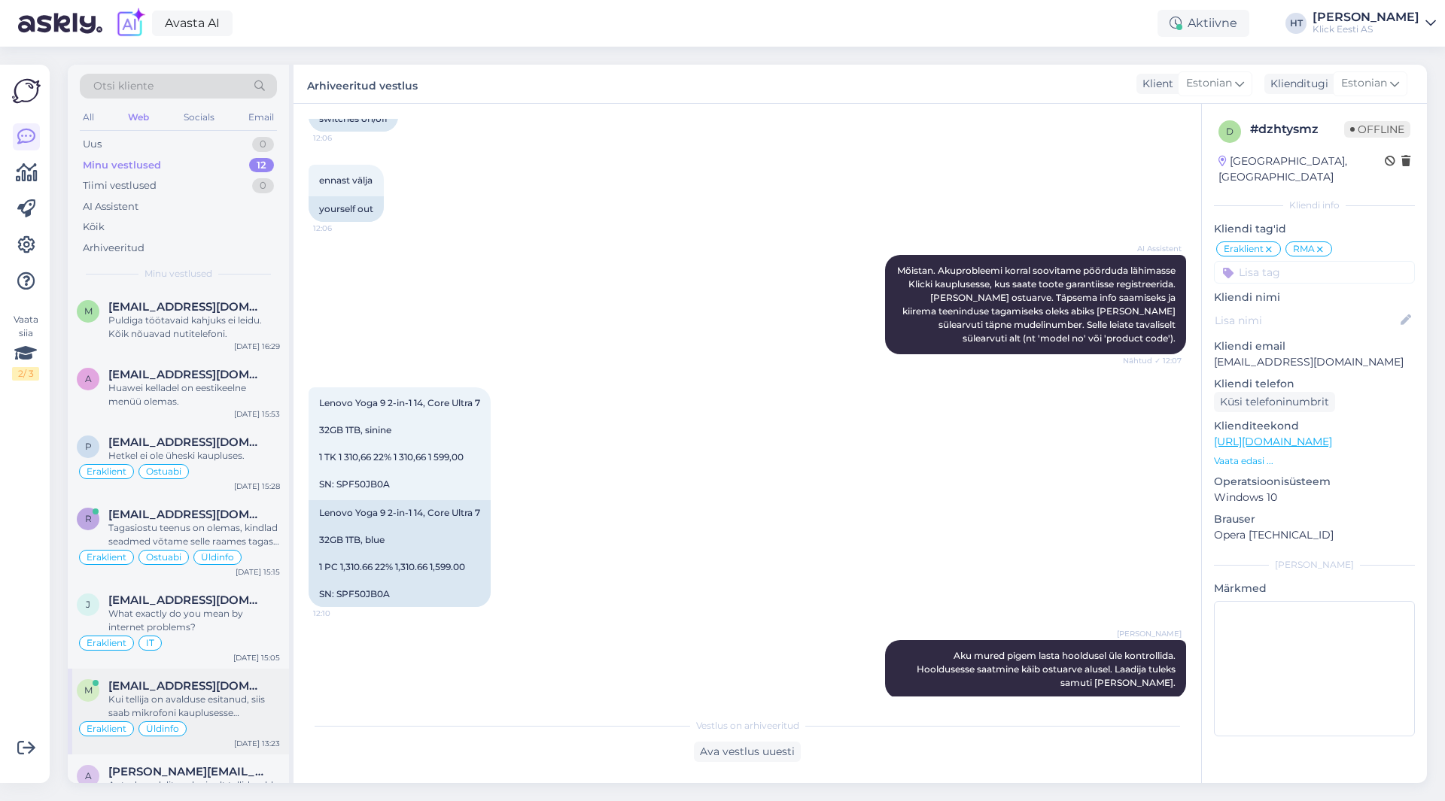
scroll to position [387, 0]
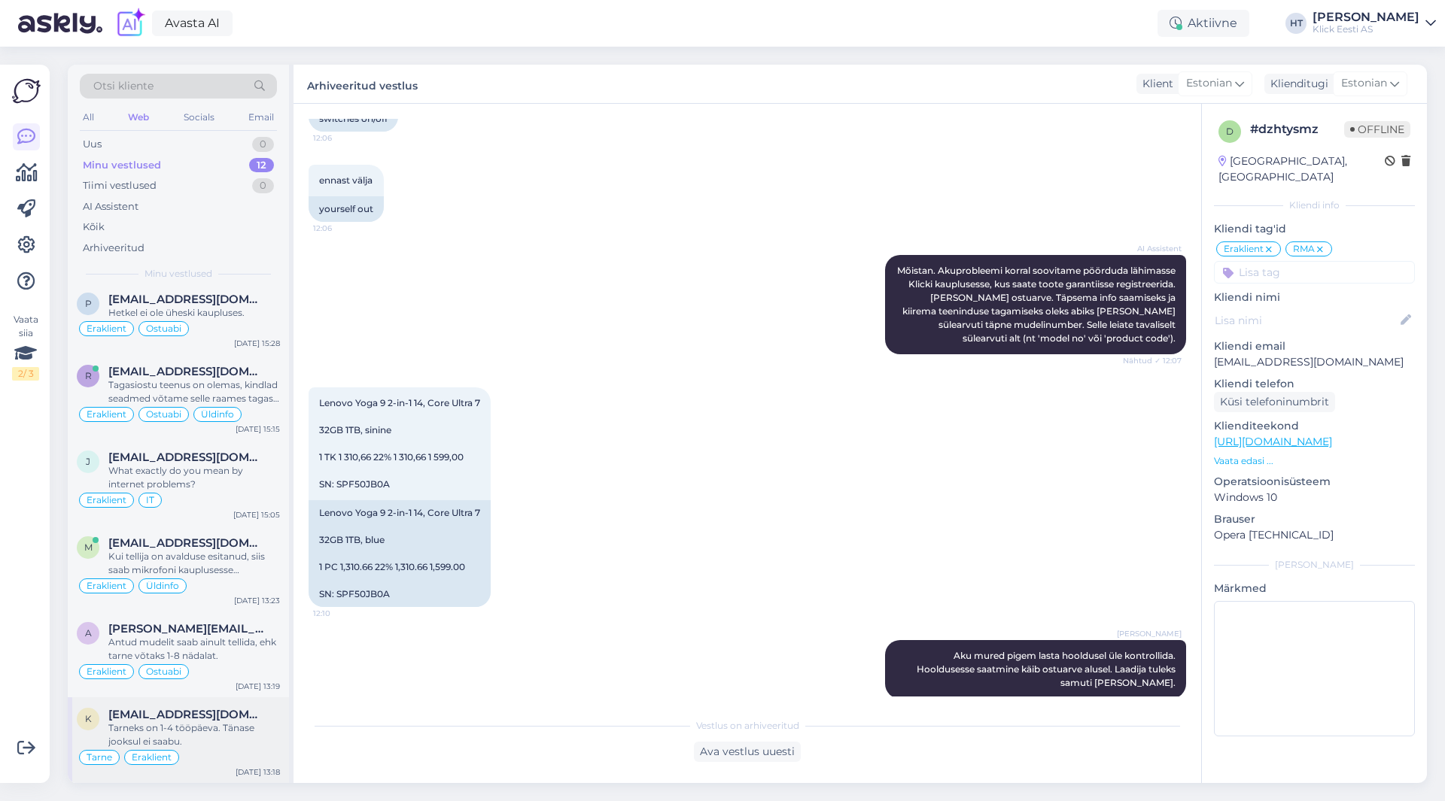
click at [202, 743] on div "Tarneks on 1-4 tööpäeva. Tänase jooksul ei saabu." at bounding box center [194, 735] width 172 height 27
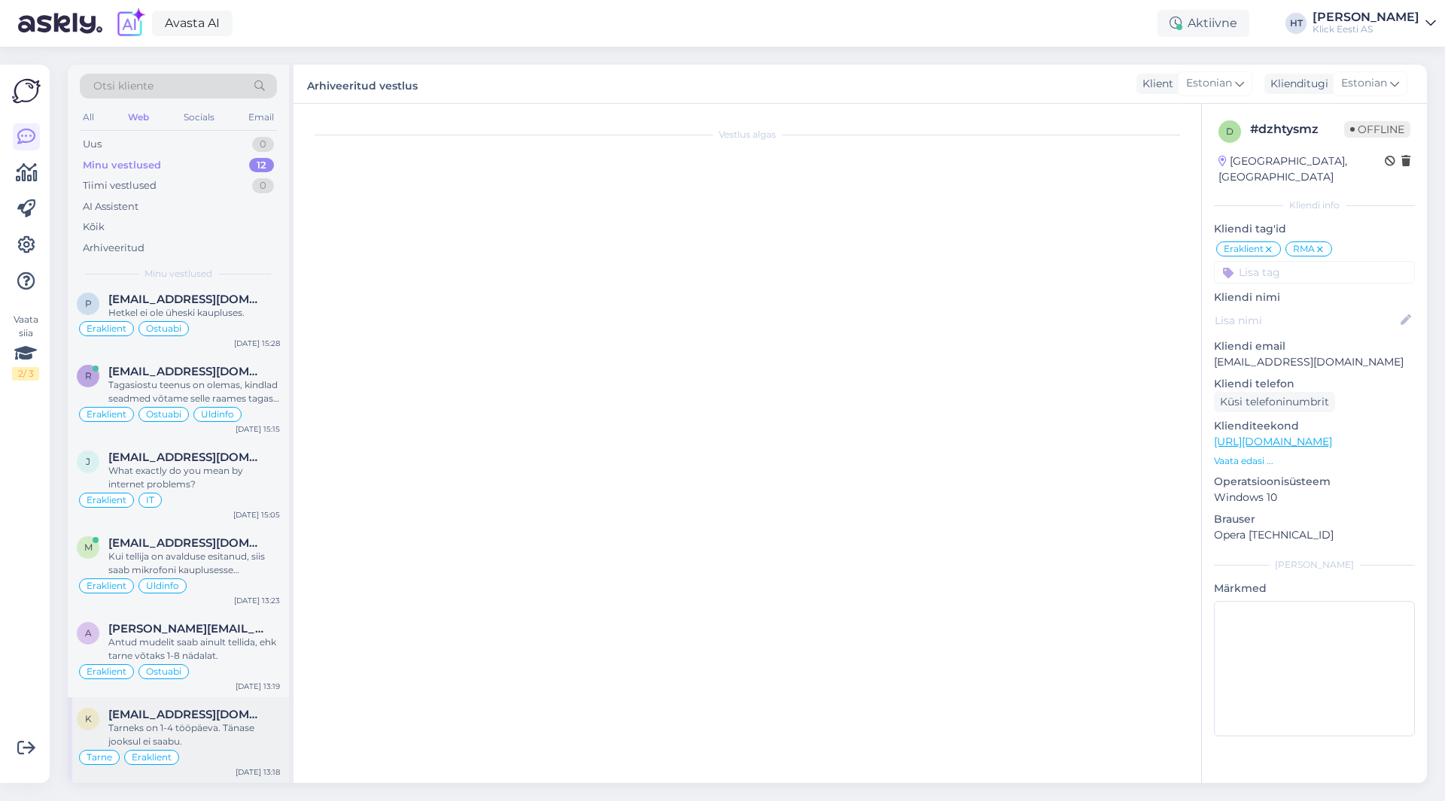
scroll to position [800, 0]
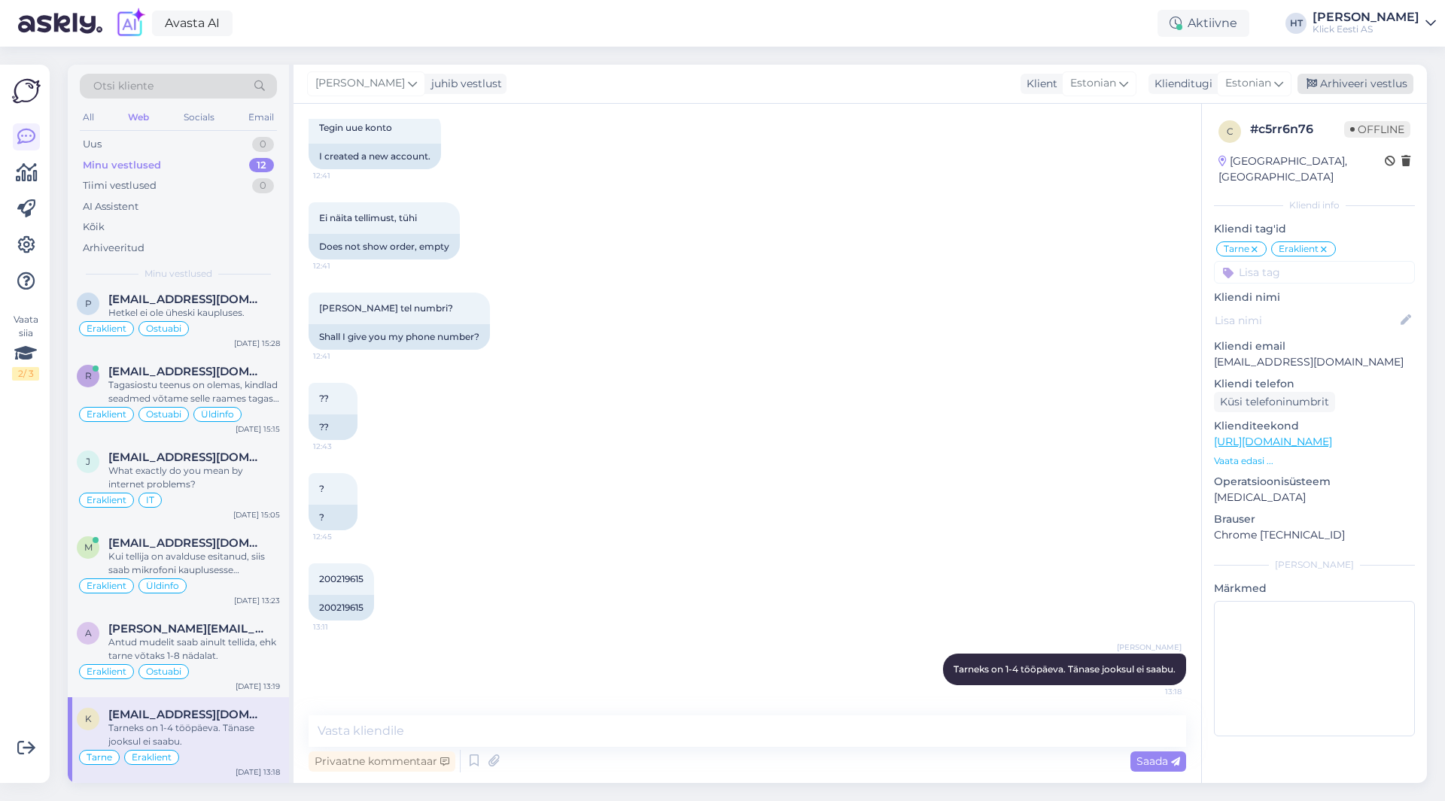
click at [1374, 83] on div "Arhiveeri vestlus" at bounding box center [1355, 84] width 116 height 20
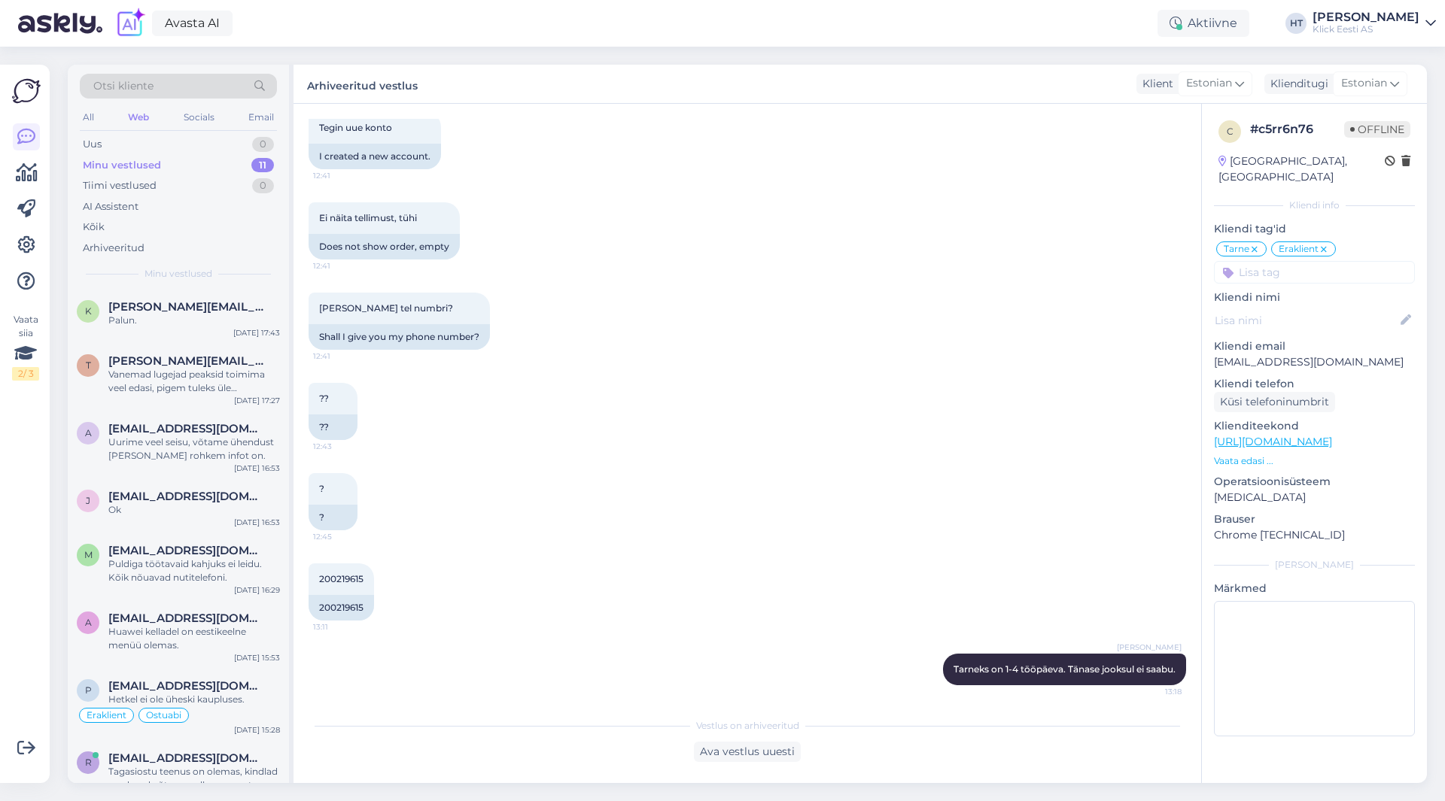
scroll to position [301, 0]
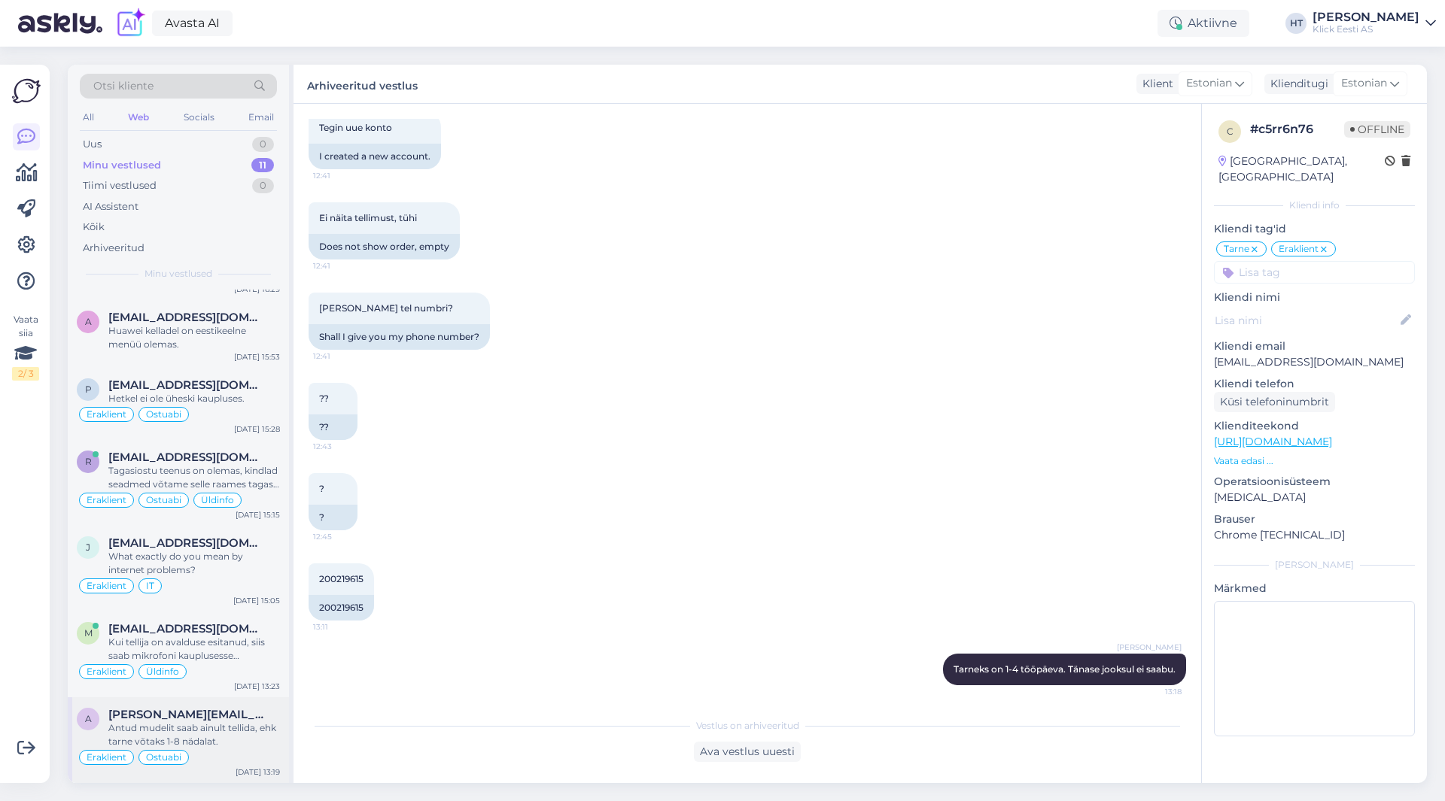
click at [218, 718] on span "[PERSON_NAME][EMAIL_ADDRESS][PERSON_NAME][DOMAIN_NAME]" at bounding box center [186, 715] width 157 height 14
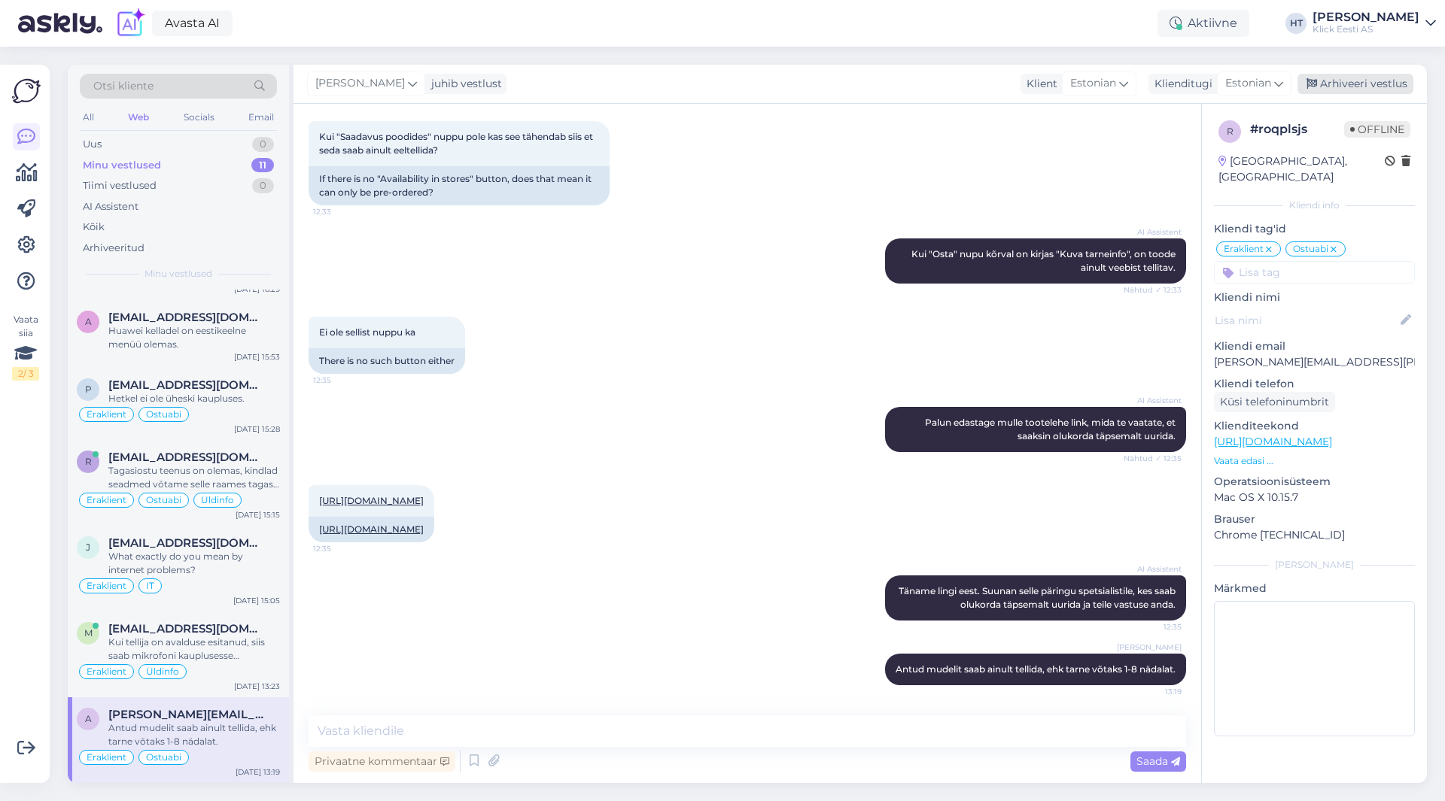
scroll to position [0, 0]
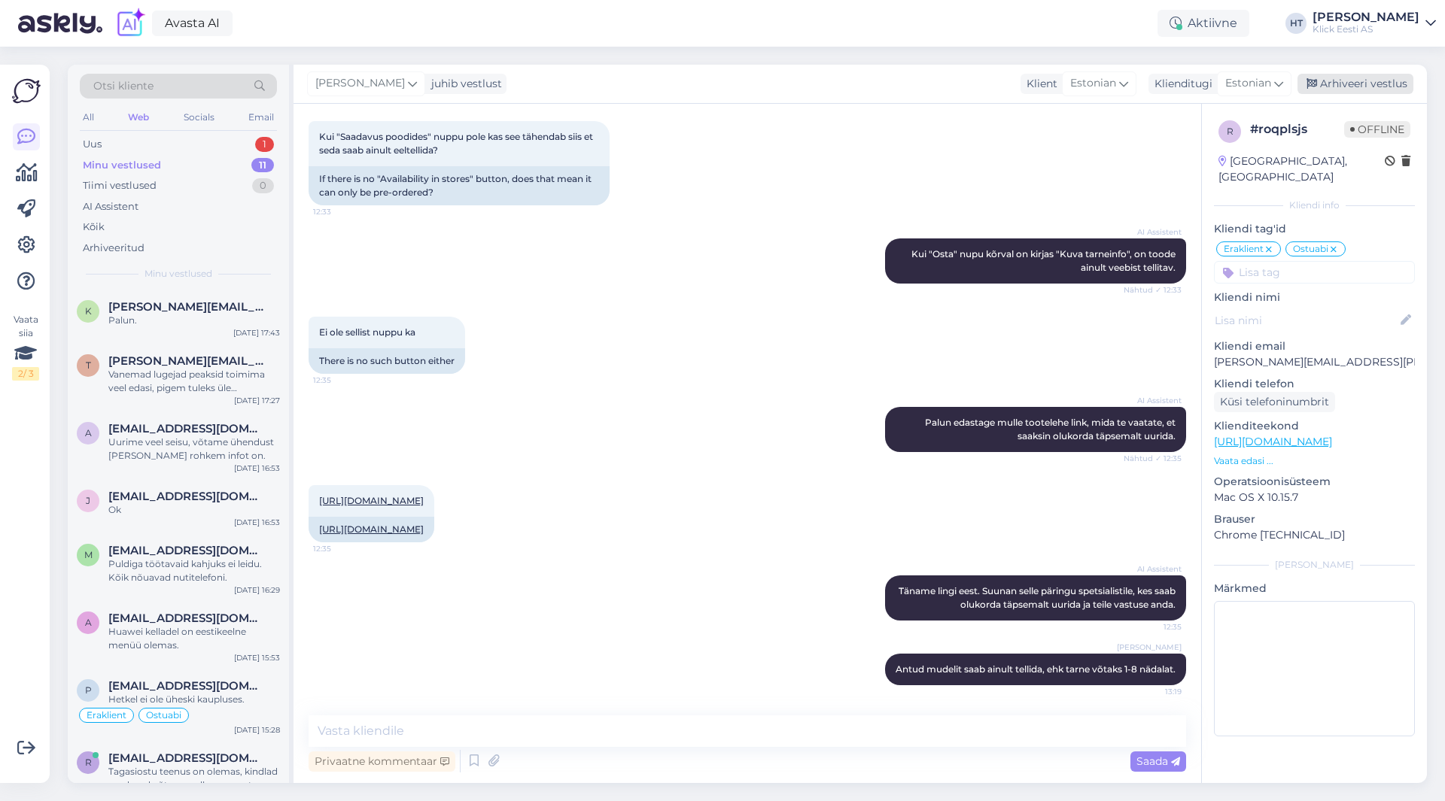
click at [1354, 79] on div "Arhiveeri vestlus" at bounding box center [1355, 84] width 116 height 20
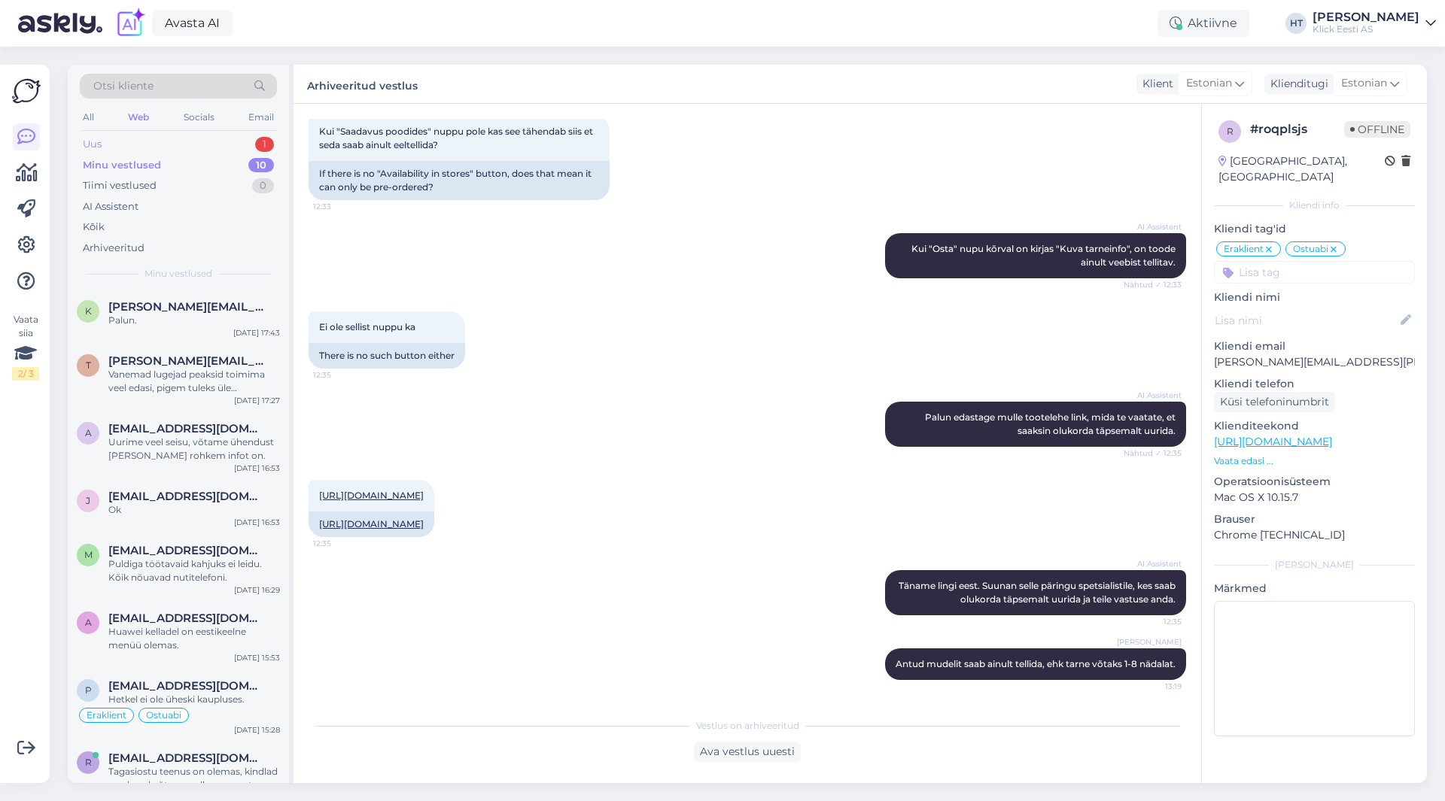
click at [241, 136] on div "Uus 1" at bounding box center [178, 144] width 197 height 21
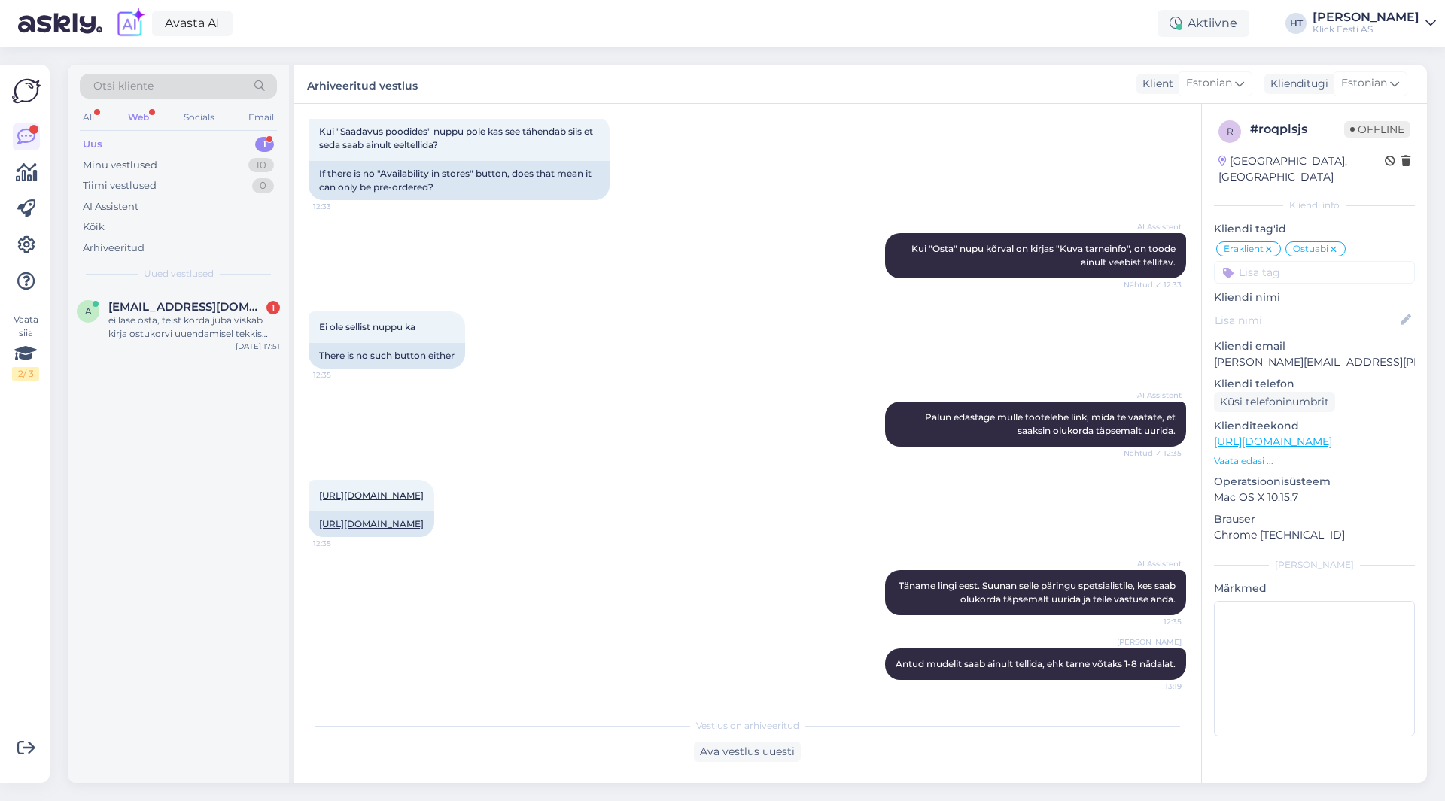
click at [174, 91] on div "Otsi kliente" at bounding box center [178, 86] width 197 height 25
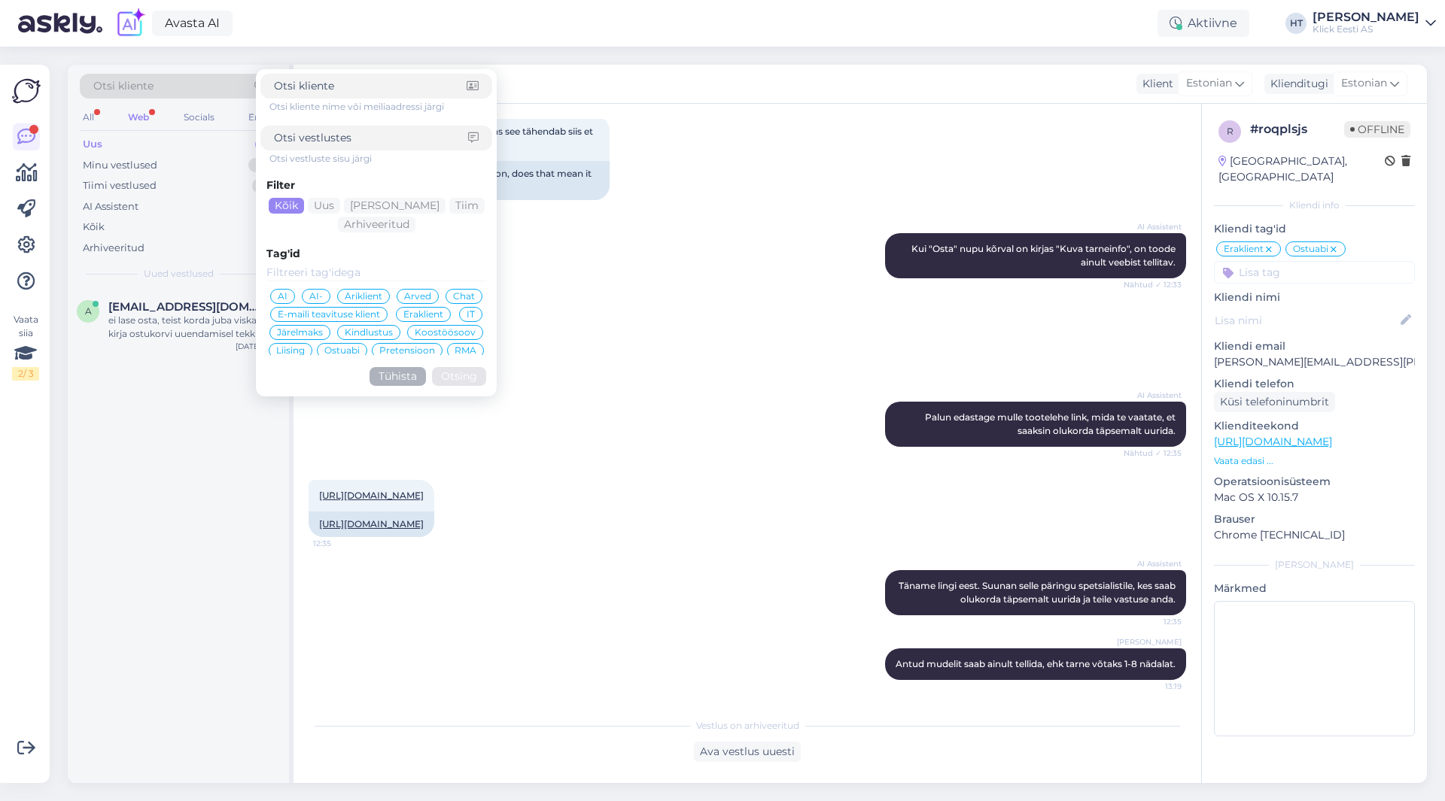
click at [365, 144] on input at bounding box center [371, 138] width 194 height 16
type input "uuendamisel tekkis"
click button "Otsing" at bounding box center [459, 376] width 54 height 19
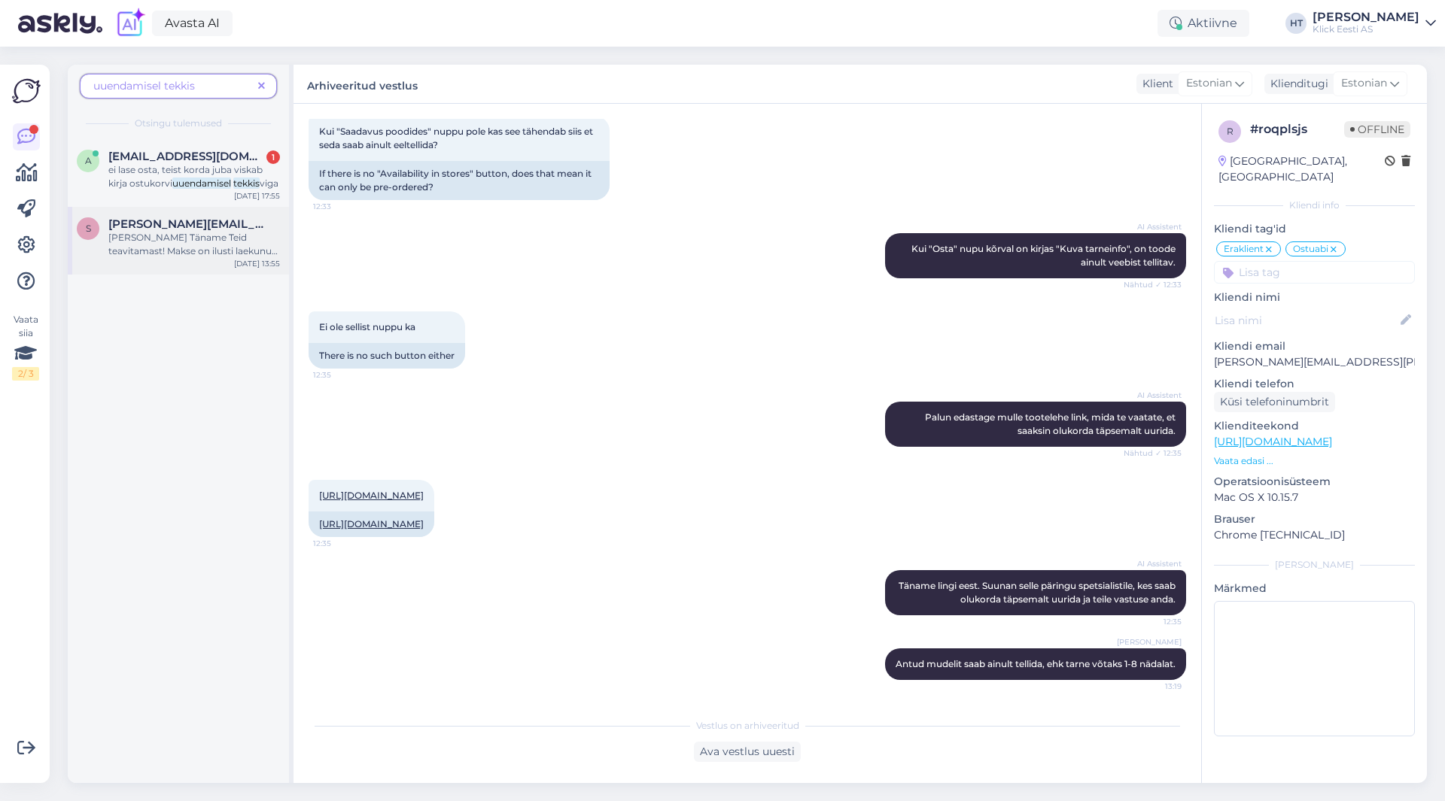
click at [185, 225] on span "[PERSON_NAME][EMAIL_ADDRESS][DOMAIN_NAME]" at bounding box center [186, 224] width 157 height 14
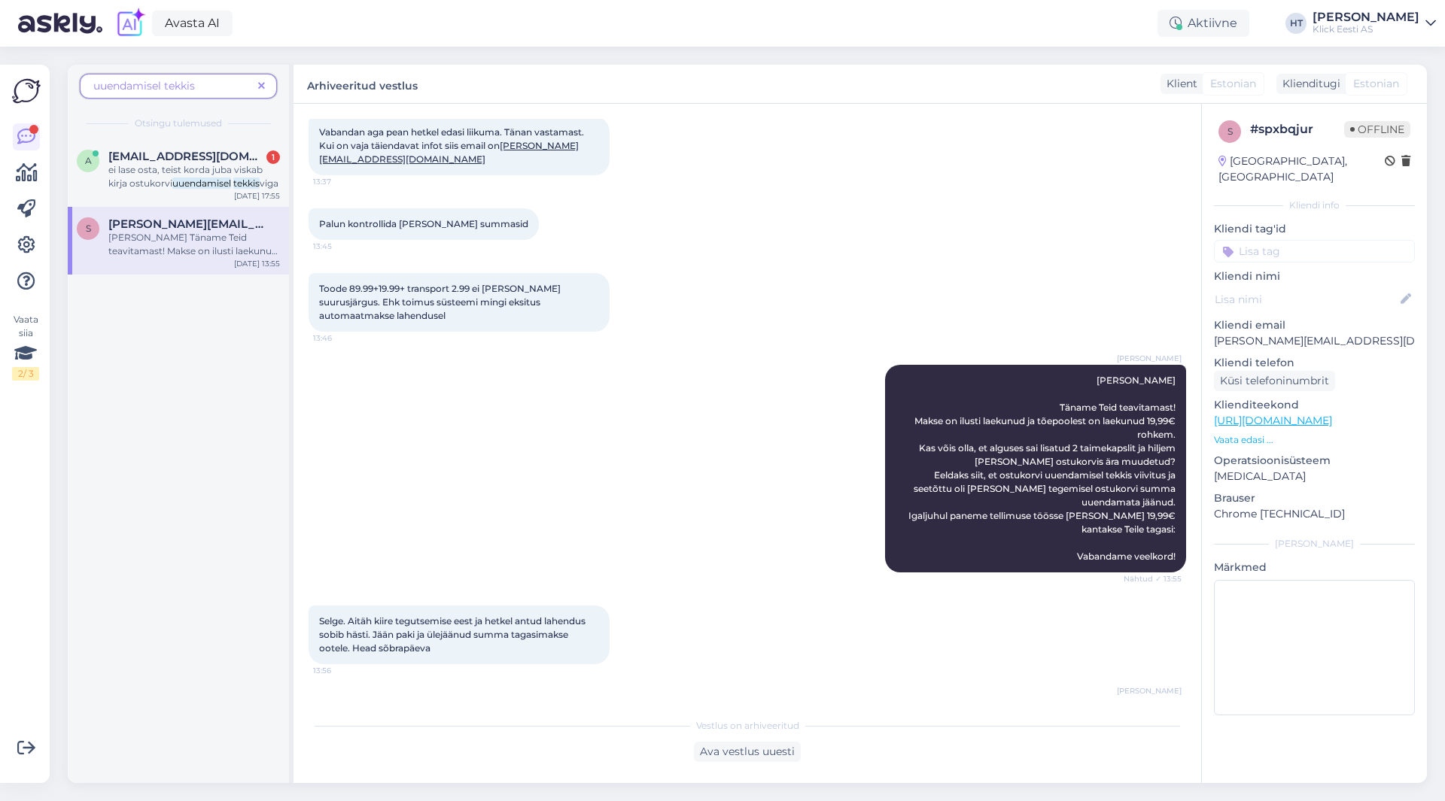
scroll to position [819, 0]
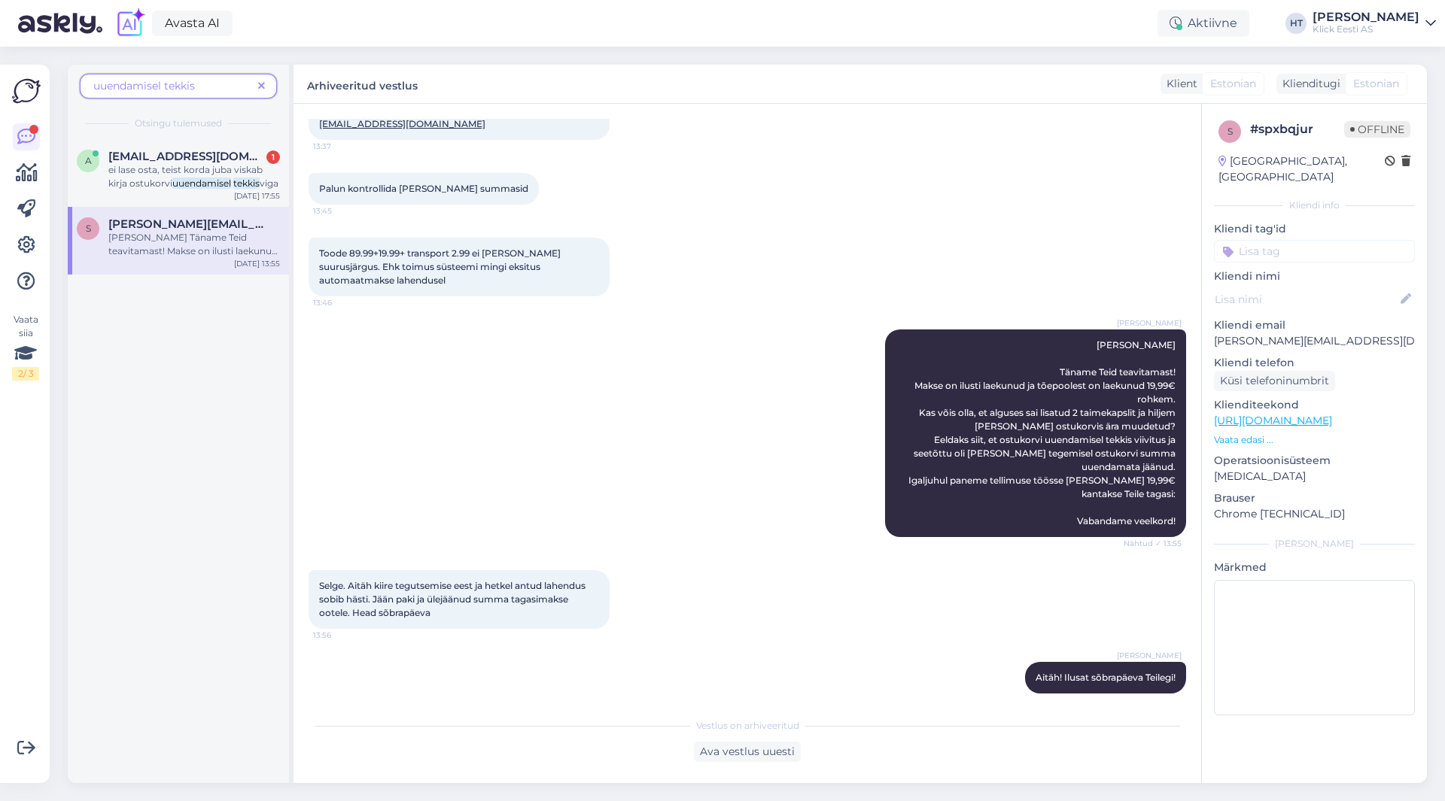
click at [201, 85] on span "uuendamisel tekkis" at bounding box center [172, 86] width 159 height 16
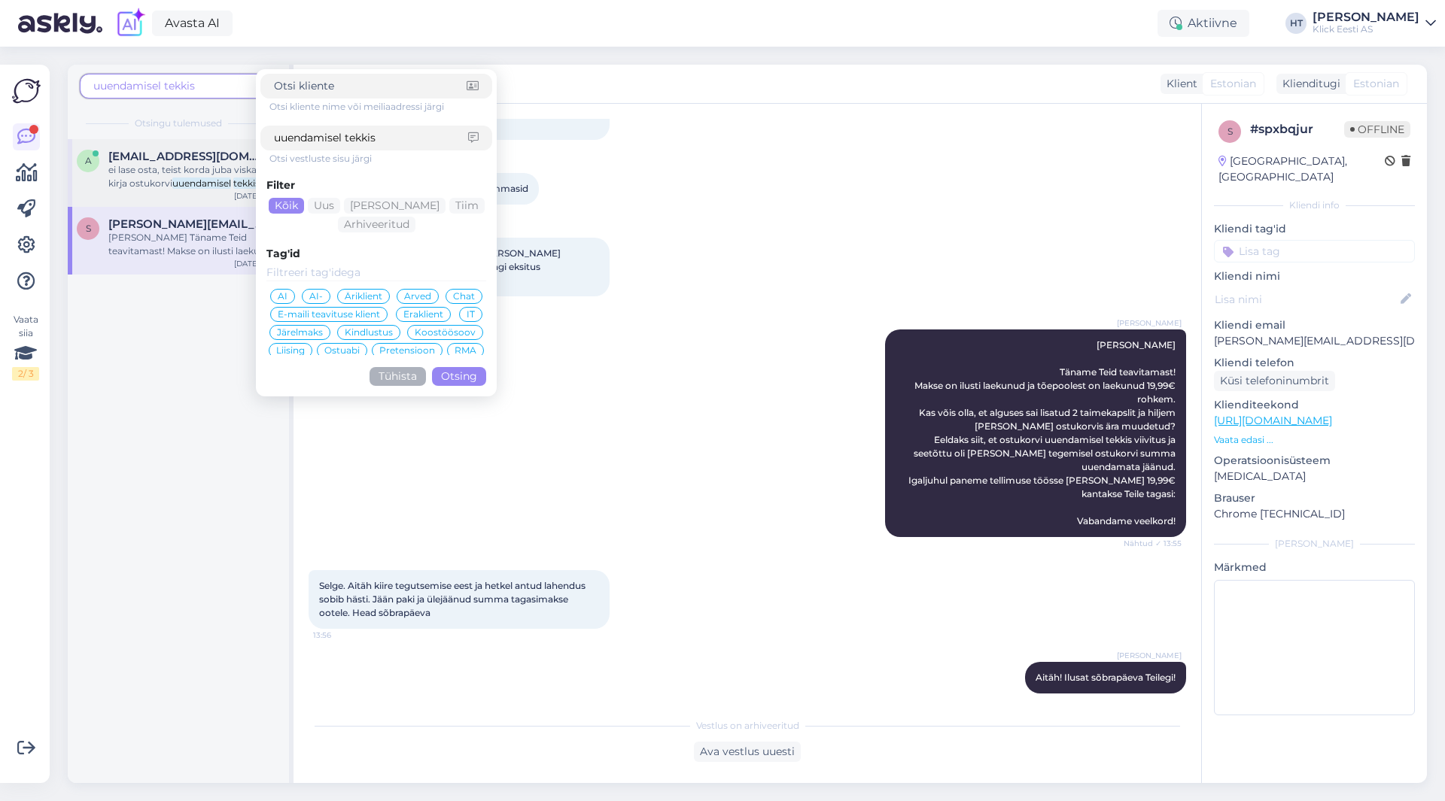
drag, startPoint x: 397, startPoint y: 140, endPoint x: 209, endPoint y: 140, distance: 187.4
click at [209, 140] on div "uuendamisel tekkis Otsi kliente nime või meiliaadressi järgi uuendamisel tekkis…" at bounding box center [181, 424] width 226 height 719
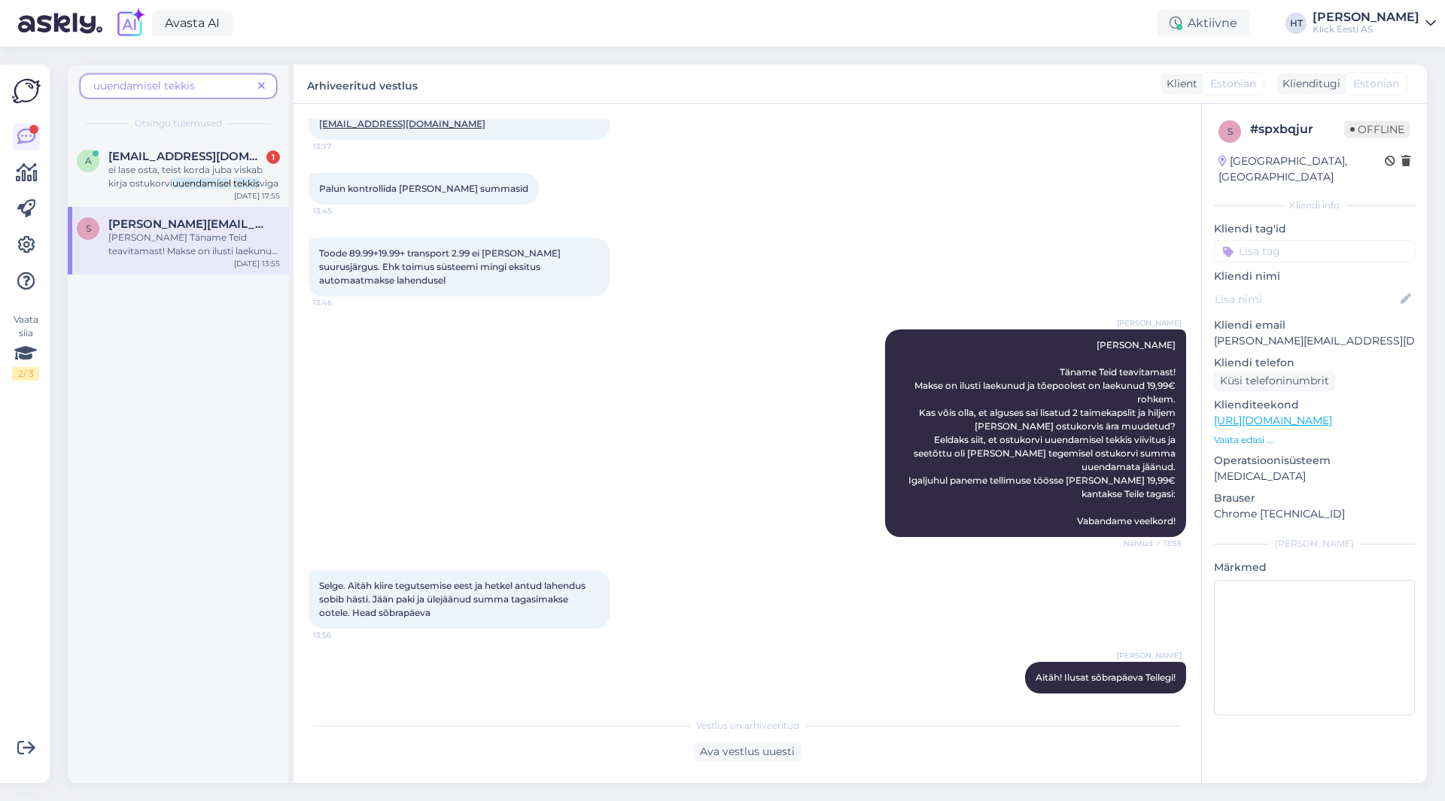
click at [205, 92] on span "uuendamisel tekkis" at bounding box center [172, 86] width 159 height 16
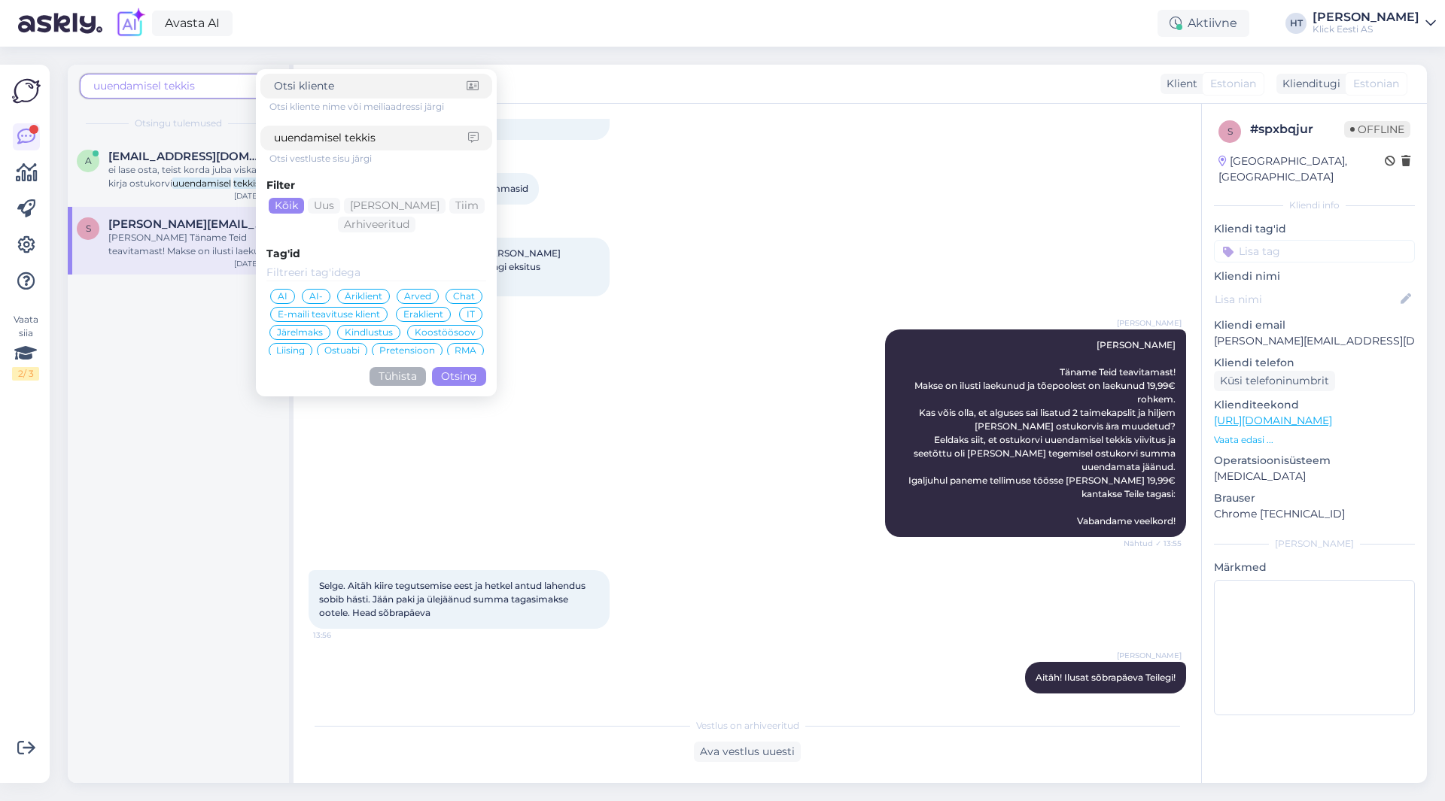
drag, startPoint x: 395, startPoint y: 143, endPoint x: 285, endPoint y: 137, distance: 110.0
click at [285, 137] on input "uuendamisel tekkis" at bounding box center [371, 138] width 194 height 16
type input "u"
type input "ostukorvi uuendamisel"
click button "Otsing" at bounding box center [459, 376] width 54 height 19
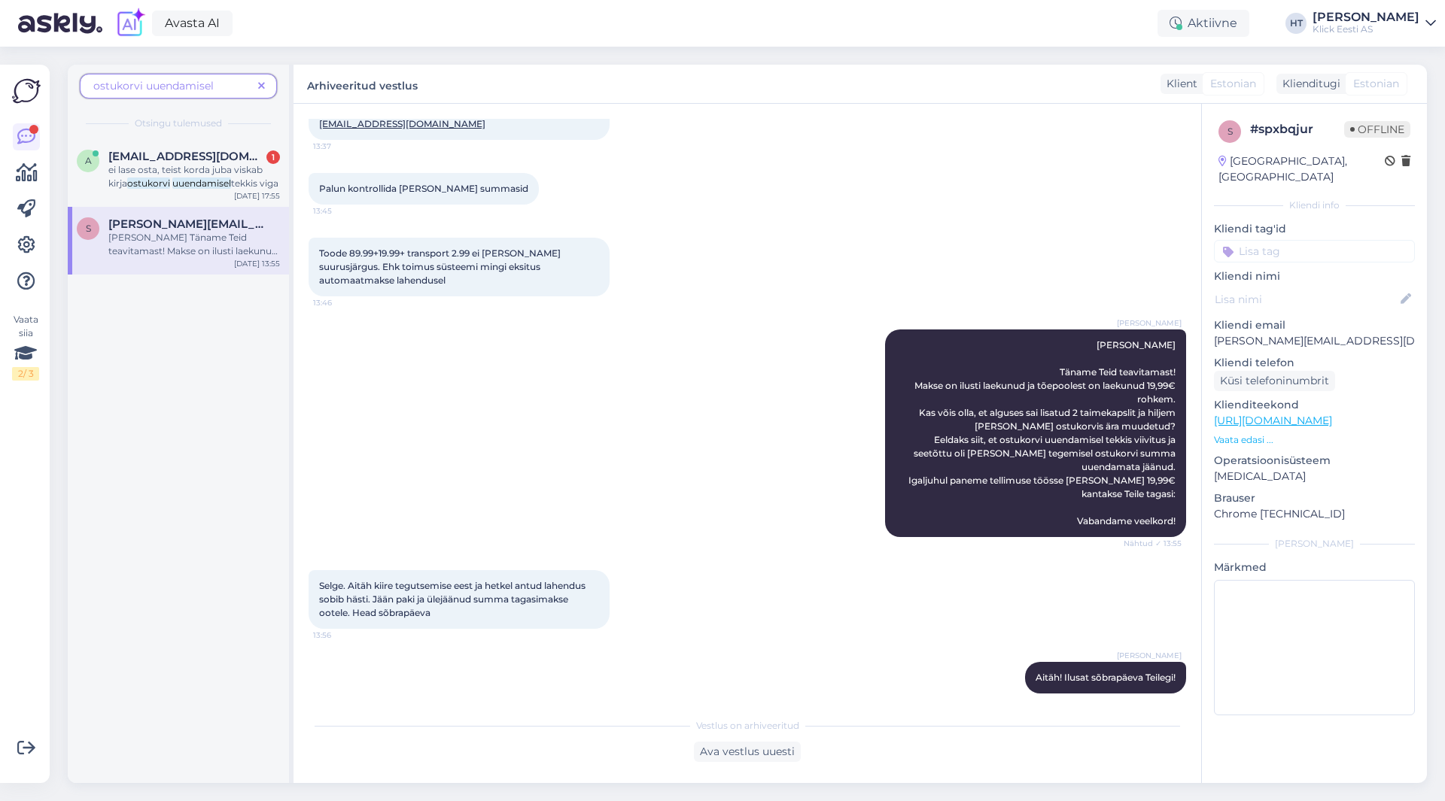
click at [223, 90] on span "ostukorvi uuendamisel" at bounding box center [172, 86] width 159 height 16
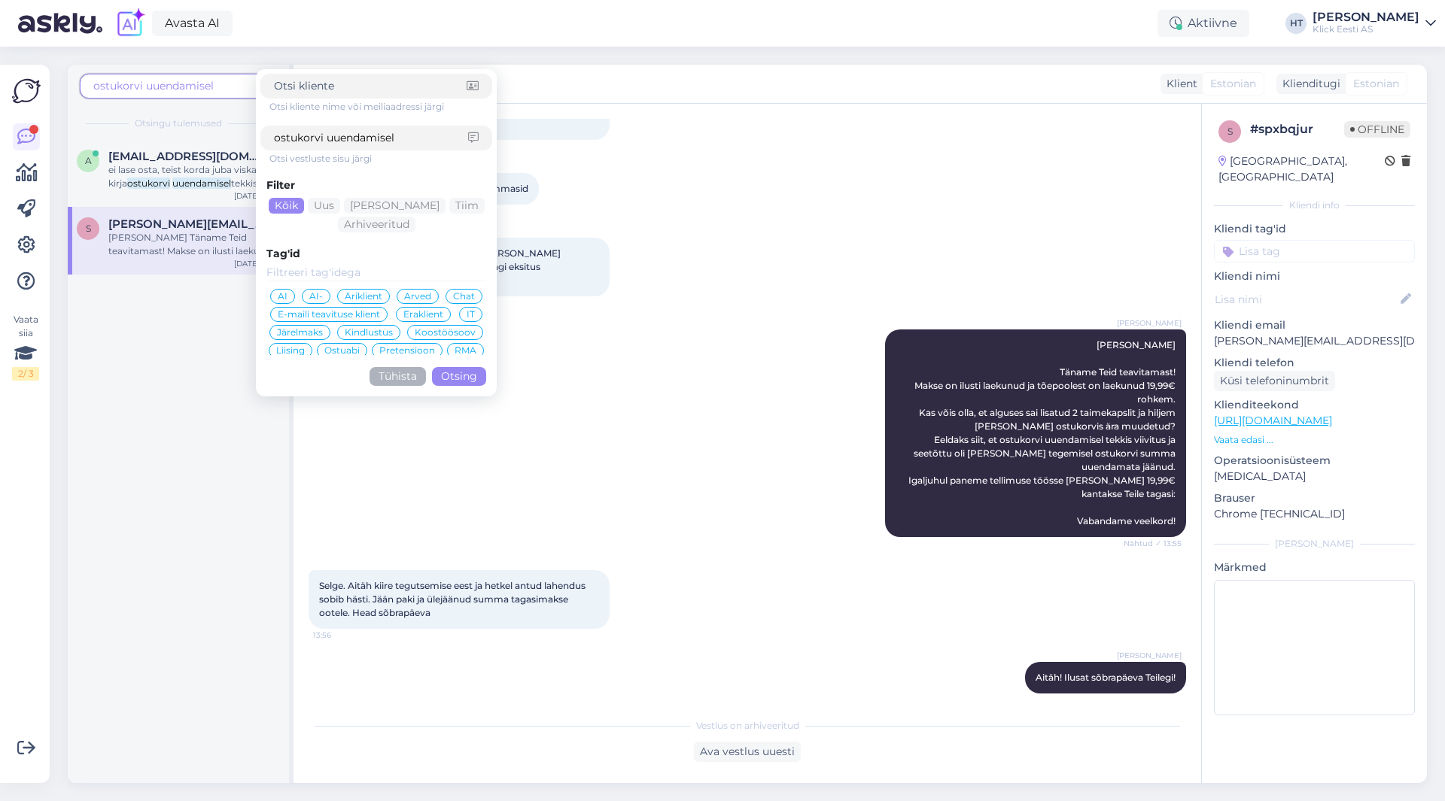
drag, startPoint x: 406, startPoint y: 138, endPoint x: 278, endPoint y: 141, distance: 128.7
click at [278, 141] on input "ostukorvi uuendamisel" at bounding box center [371, 138] width 194 height 16
type input "o"
type input "LHV"
click button "Otsing" at bounding box center [459, 376] width 54 height 19
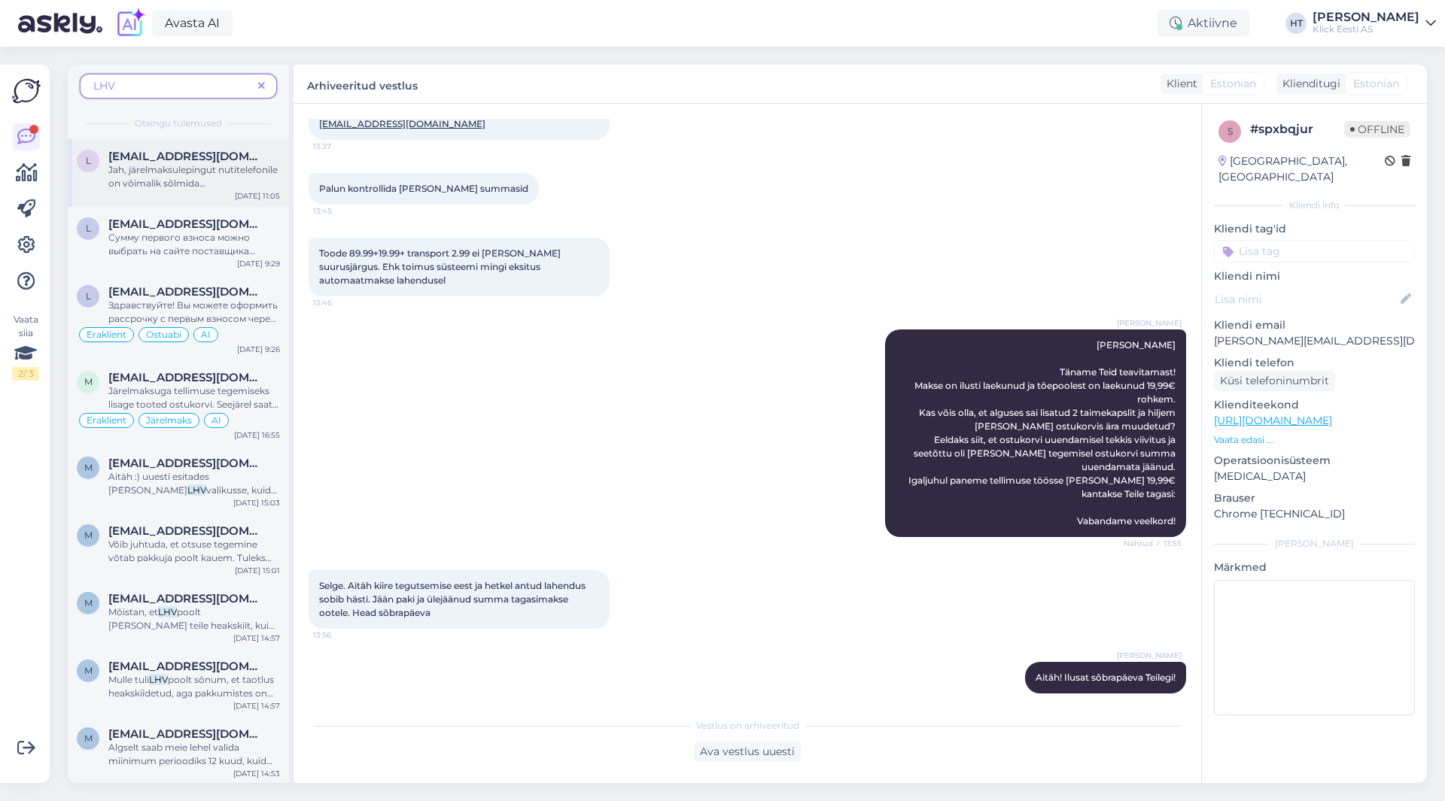
click at [224, 167] on span "Jah, järelmaksulepingut nutitelefonile on võimalik sõlmida [PERSON_NAME] poes k…" at bounding box center [192, 203] width 169 height 79
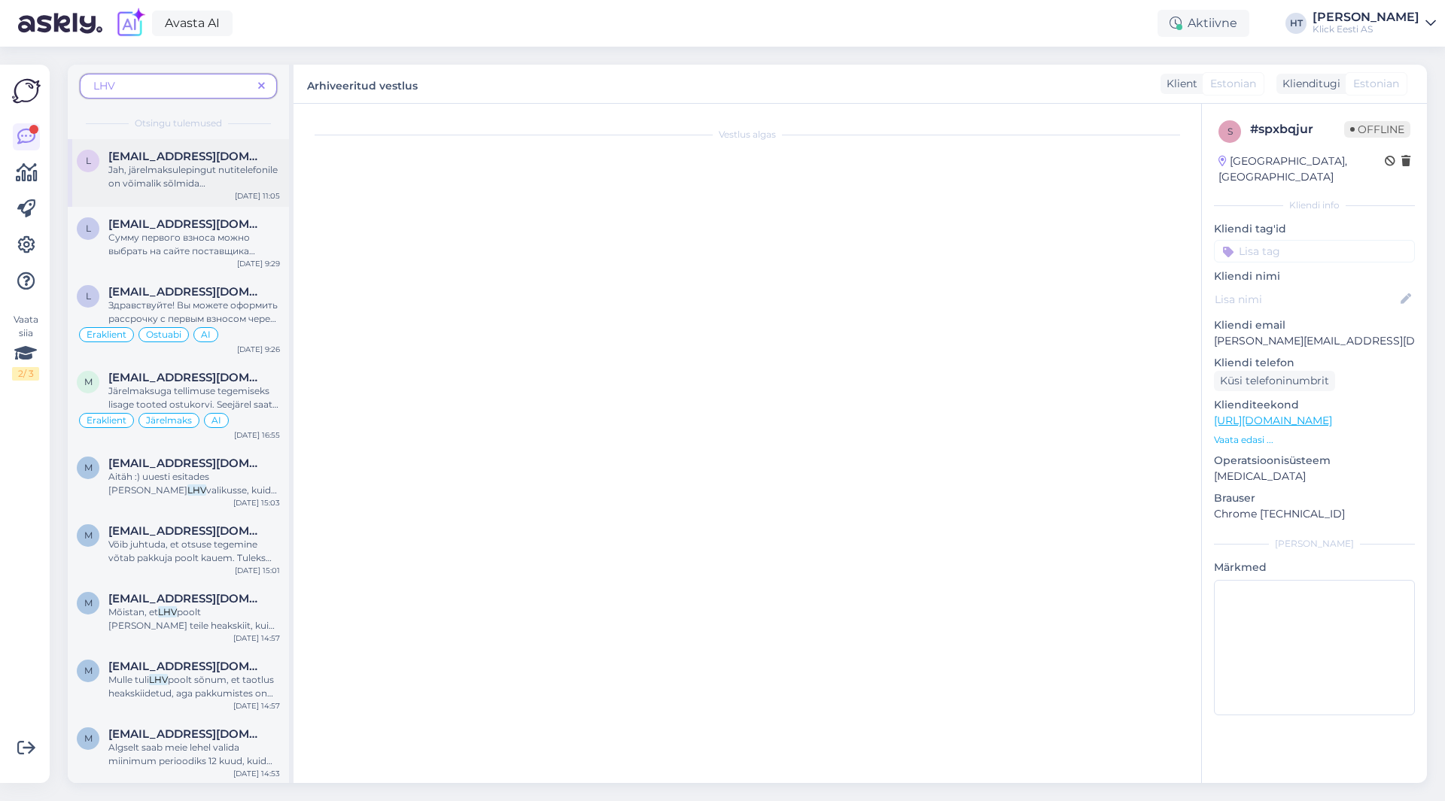
scroll to position [336, 0]
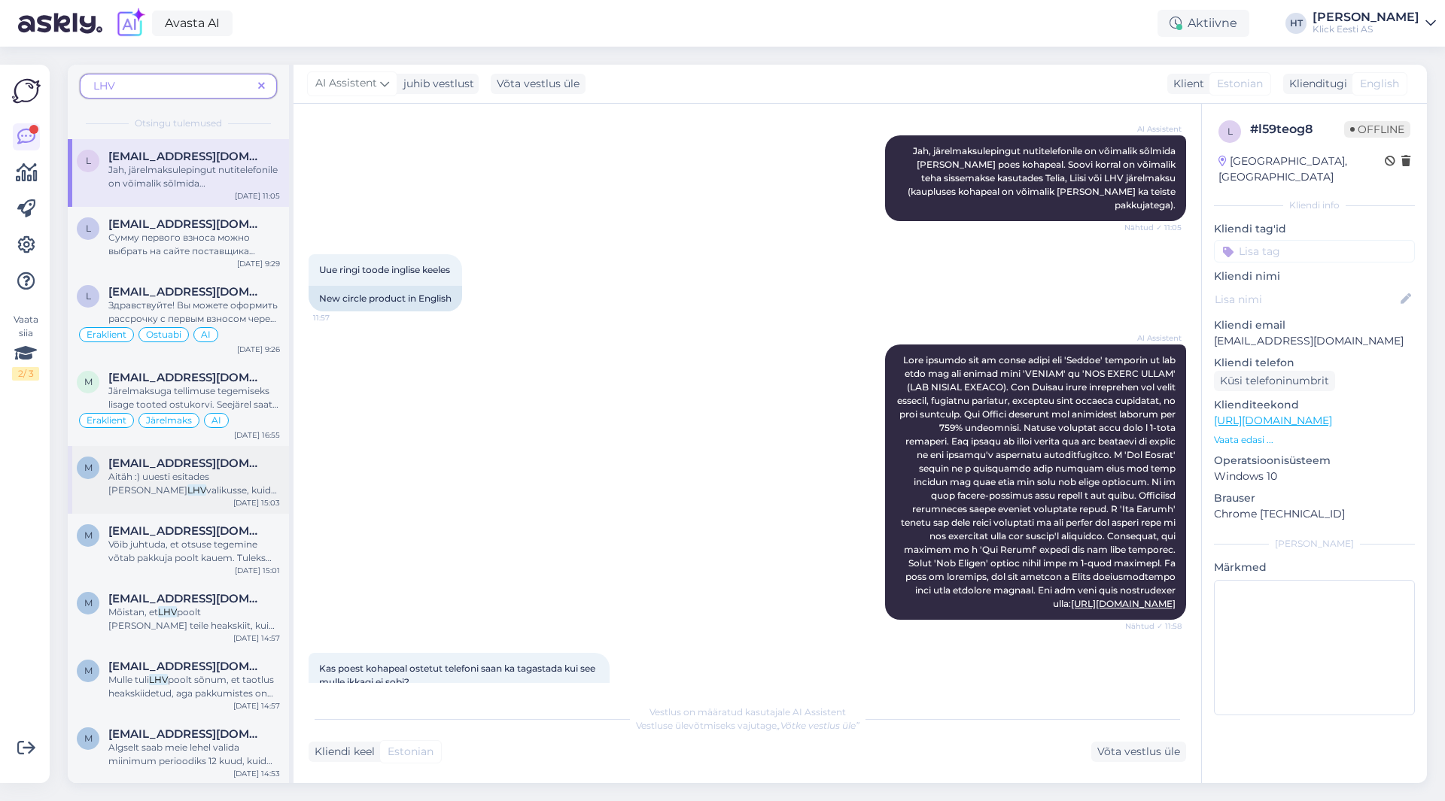
click at [233, 488] on span "valikusse, kuid kahjuks ei saa ma enam muuta varem valitud 12 kuu asemel 3 või …" at bounding box center [192, 517] width 169 height 65
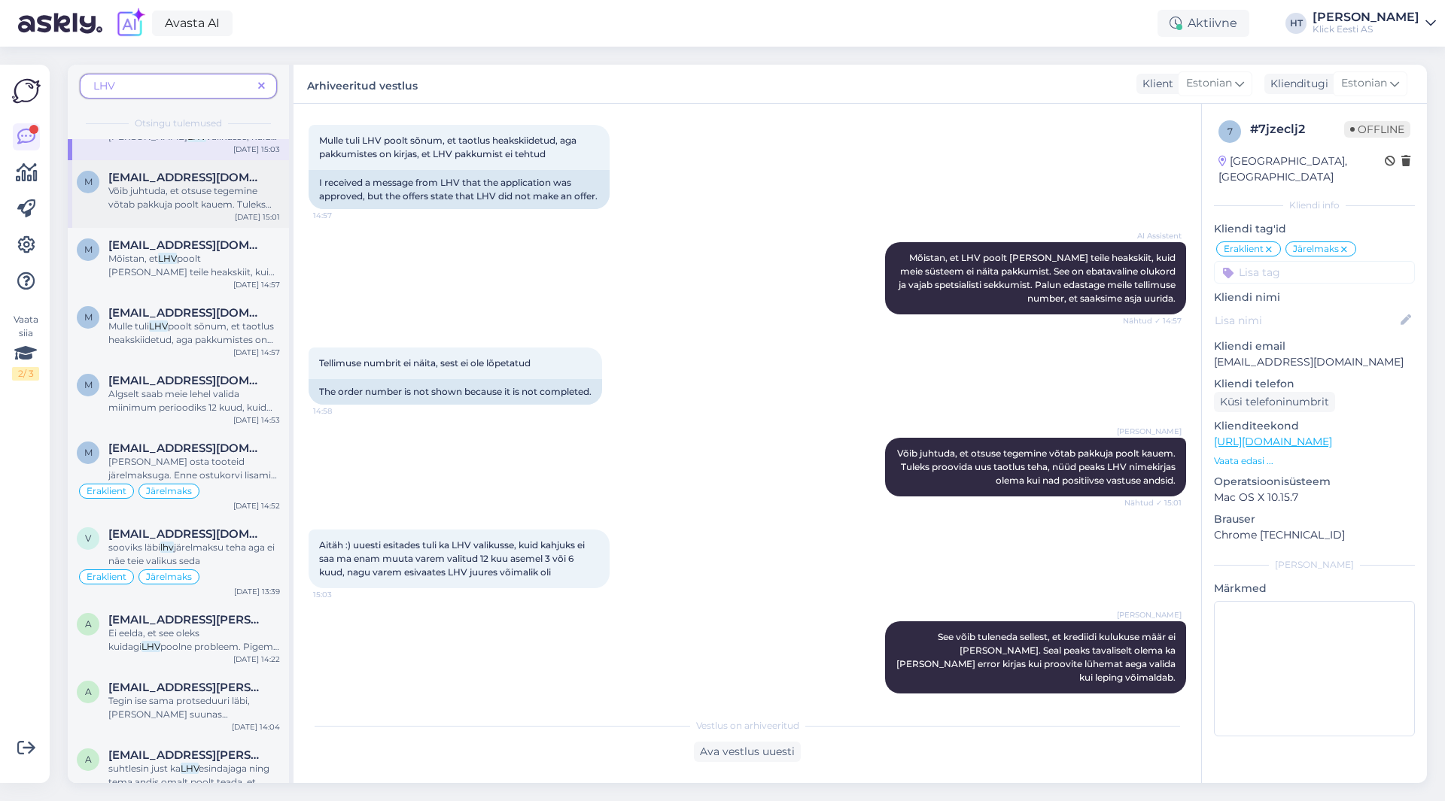
scroll to position [376, 0]
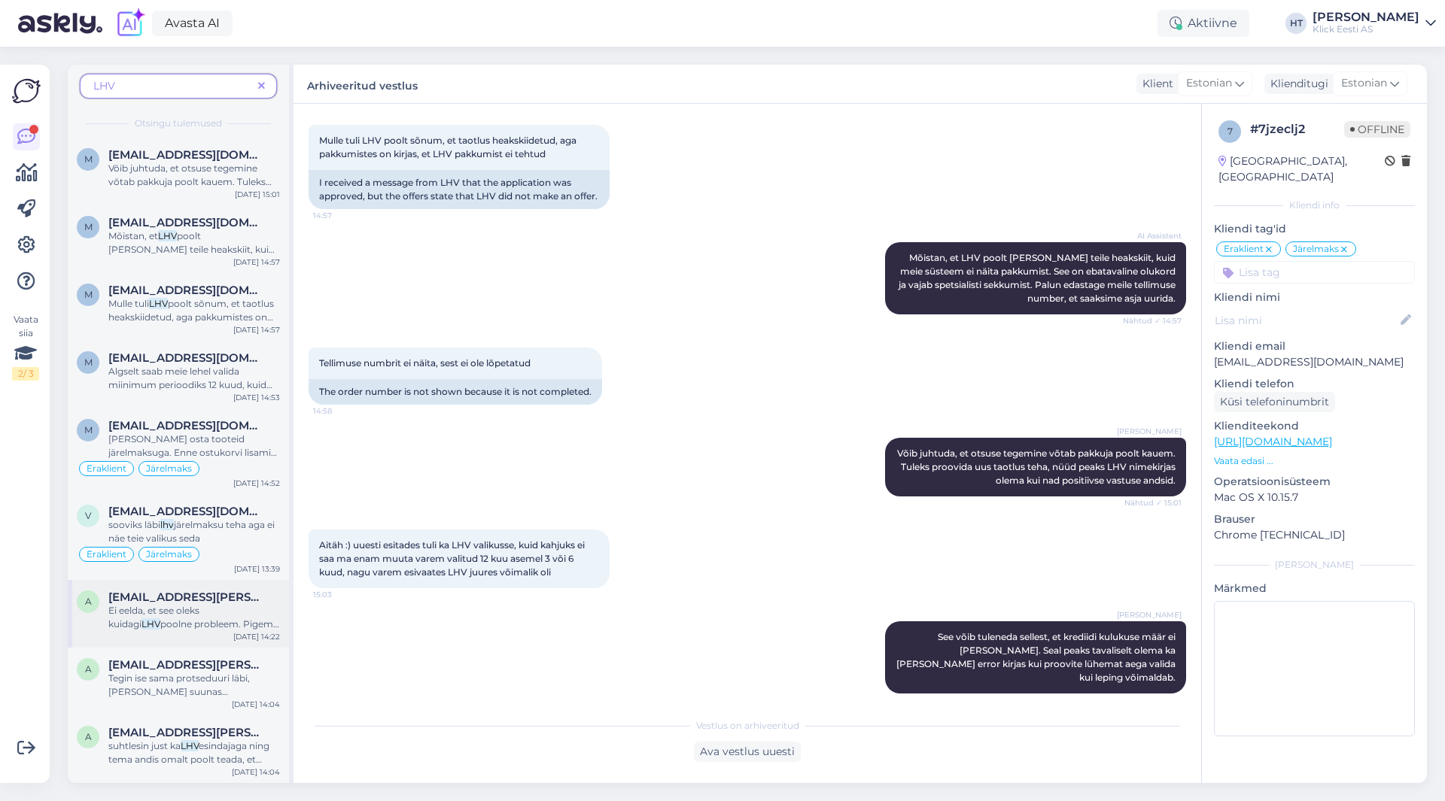
click at [209, 594] on span "[EMAIL_ADDRESS][PERSON_NAME][DOMAIN_NAME]" at bounding box center [186, 598] width 157 height 14
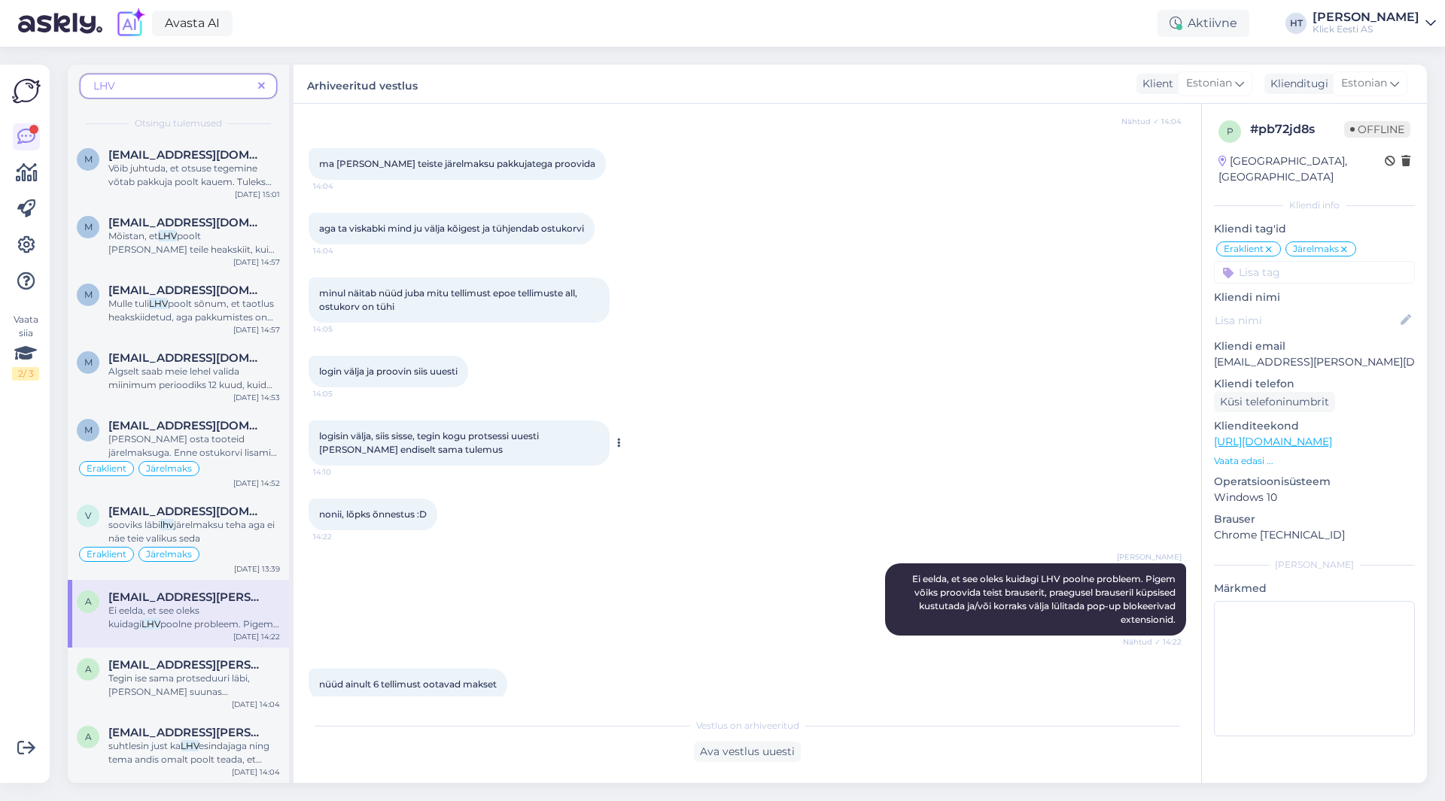
scroll to position [1783, 0]
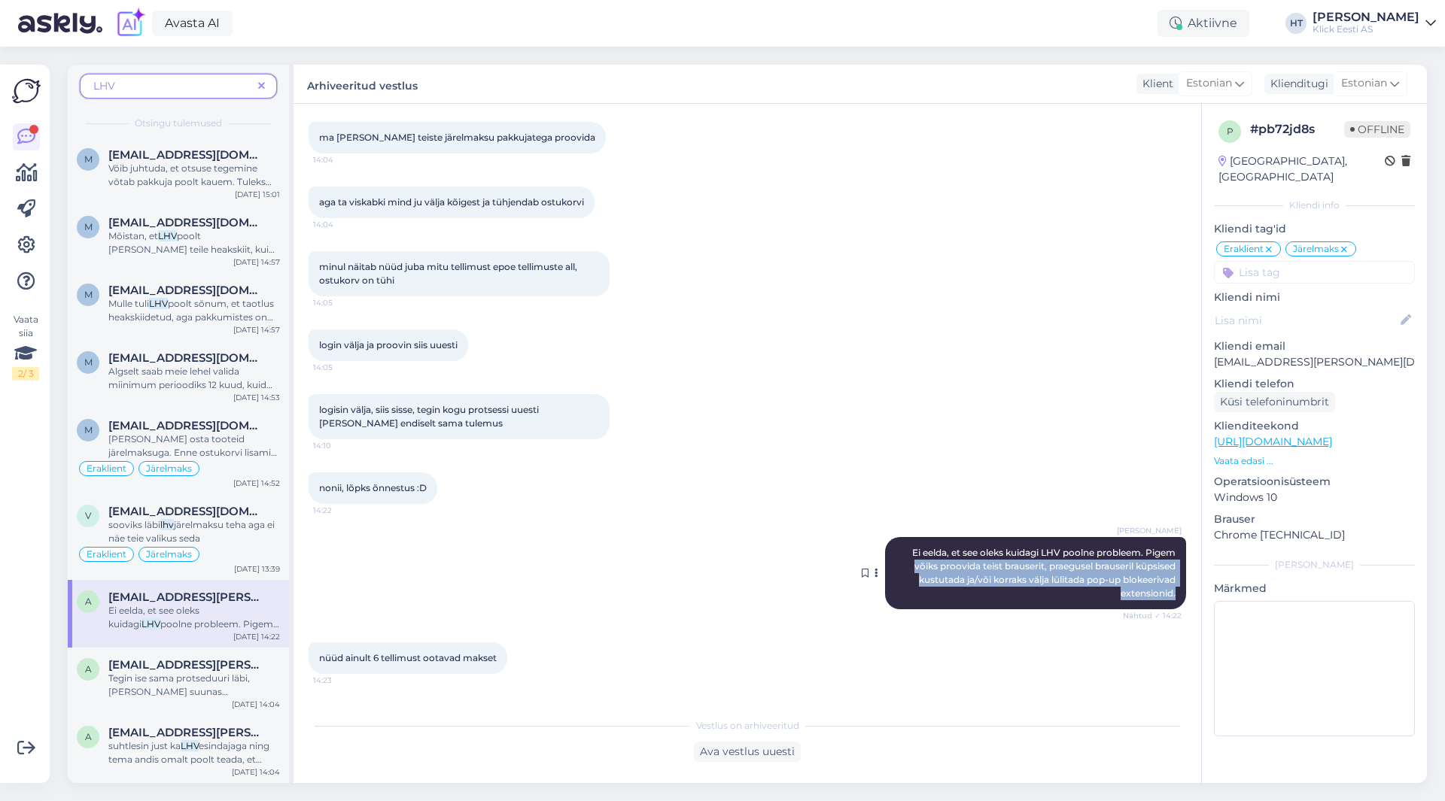
drag, startPoint x: 897, startPoint y: 537, endPoint x: 1172, endPoint y: 564, distance: 276.7
click at [1172, 564] on div "[PERSON_NAME] Ei eelda, et see oleks kuidagi LHV poolne probleem. Pigem võiks p…" at bounding box center [1035, 573] width 301 height 72
click at [653, 560] on div "[PERSON_NAME] Ei eelda, et see oleks kuidagi LHV poolne probleem. Pigem võiks p…" at bounding box center [747, 573] width 877 height 105
click at [262, 87] on icon at bounding box center [261, 86] width 7 height 11
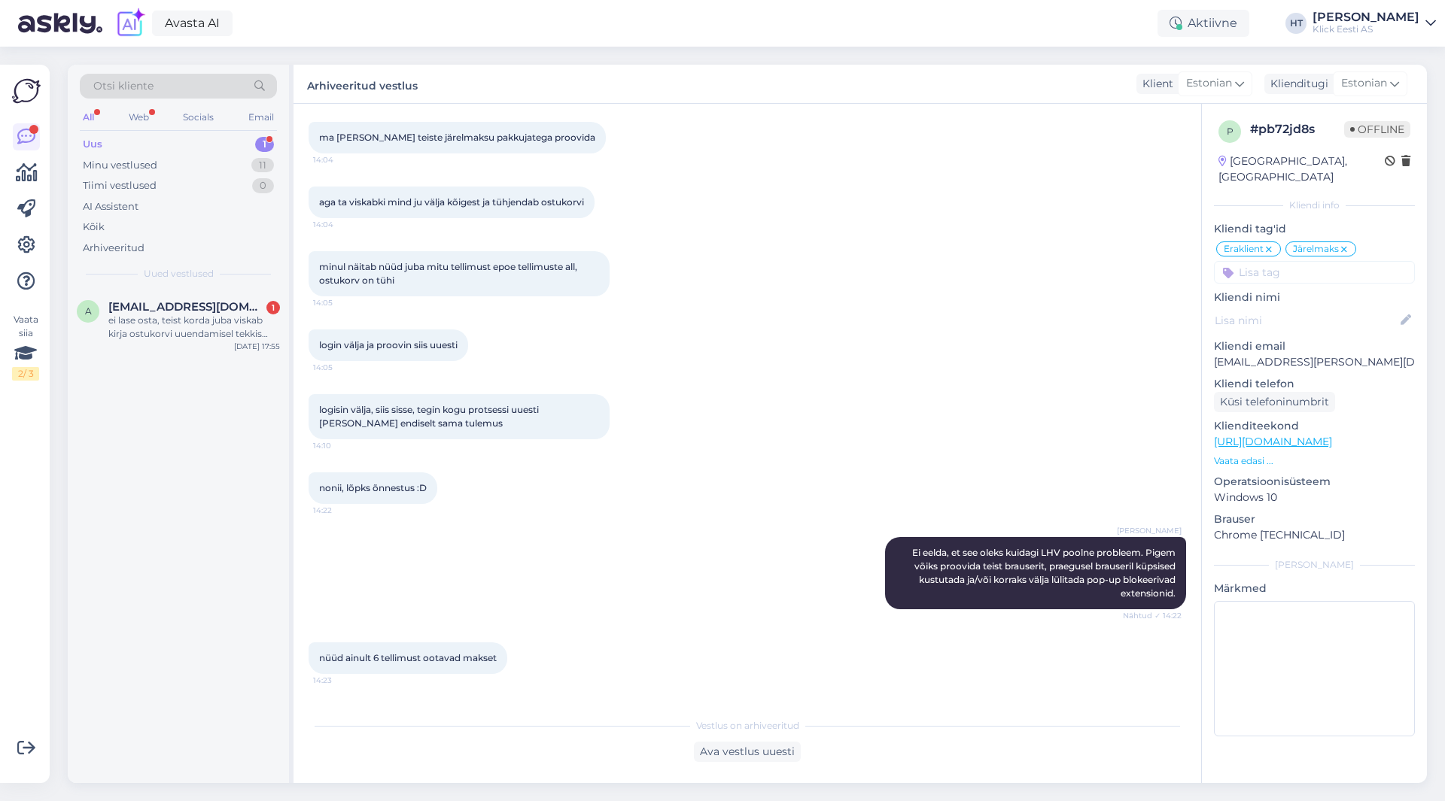
scroll to position [0, 0]
click at [214, 310] on span "[EMAIL_ADDRESS][DOMAIN_NAME]" at bounding box center [186, 307] width 157 height 14
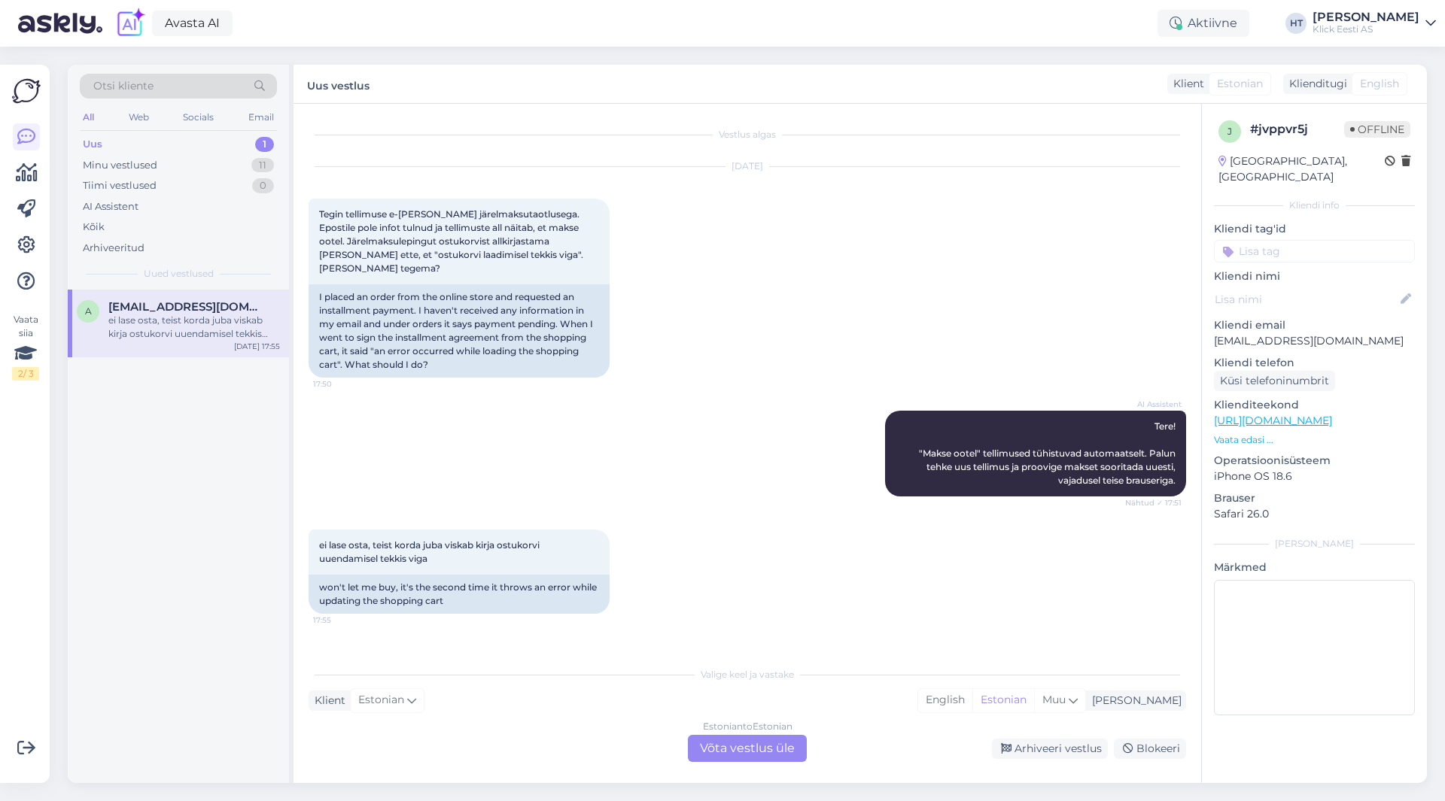
click at [724, 749] on div "Estonian to Estonian Võta vestlus üle" at bounding box center [747, 748] width 119 height 27
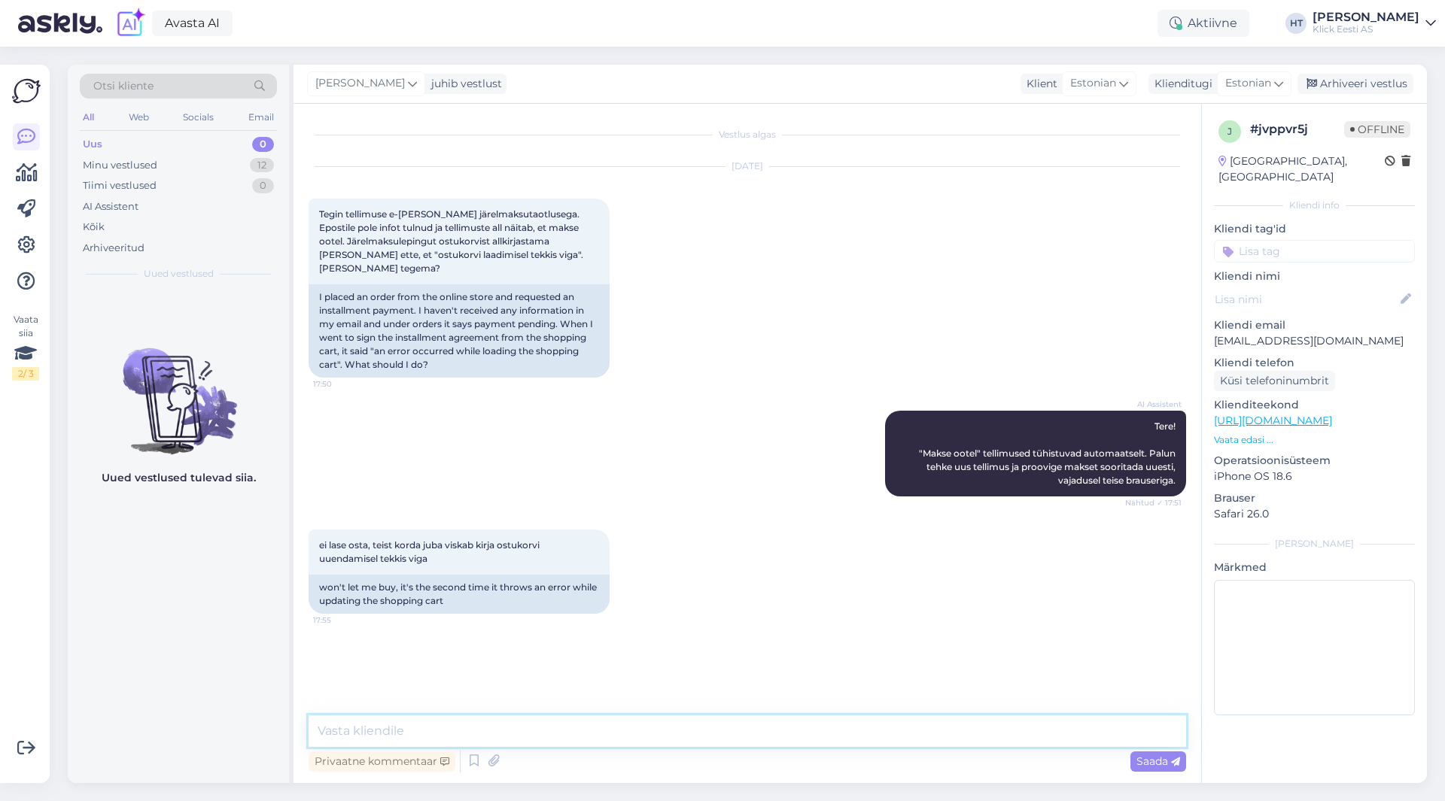
click at [692, 739] on textarea at bounding box center [747, 732] width 877 height 32
paste textarea "võiks proovida teist brauserit, praegusel brauseril küpsised kustutada ja/või k…"
drag, startPoint x: 323, startPoint y: 730, endPoint x: 299, endPoint y: 728, distance: 24.2
click at [299, 728] on div "Vestlus algas [DATE] Tegin tellimuse e-[PERSON_NAME] järelmaksutaotlusega. Epos…" at bounding box center [746, 443] width 907 height 679
click at [1105, 728] on textarea "Võiks proovida teist brauserit, praegusel brauseril küpsised kustutada ja/või k…" at bounding box center [747, 732] width 877 height 32
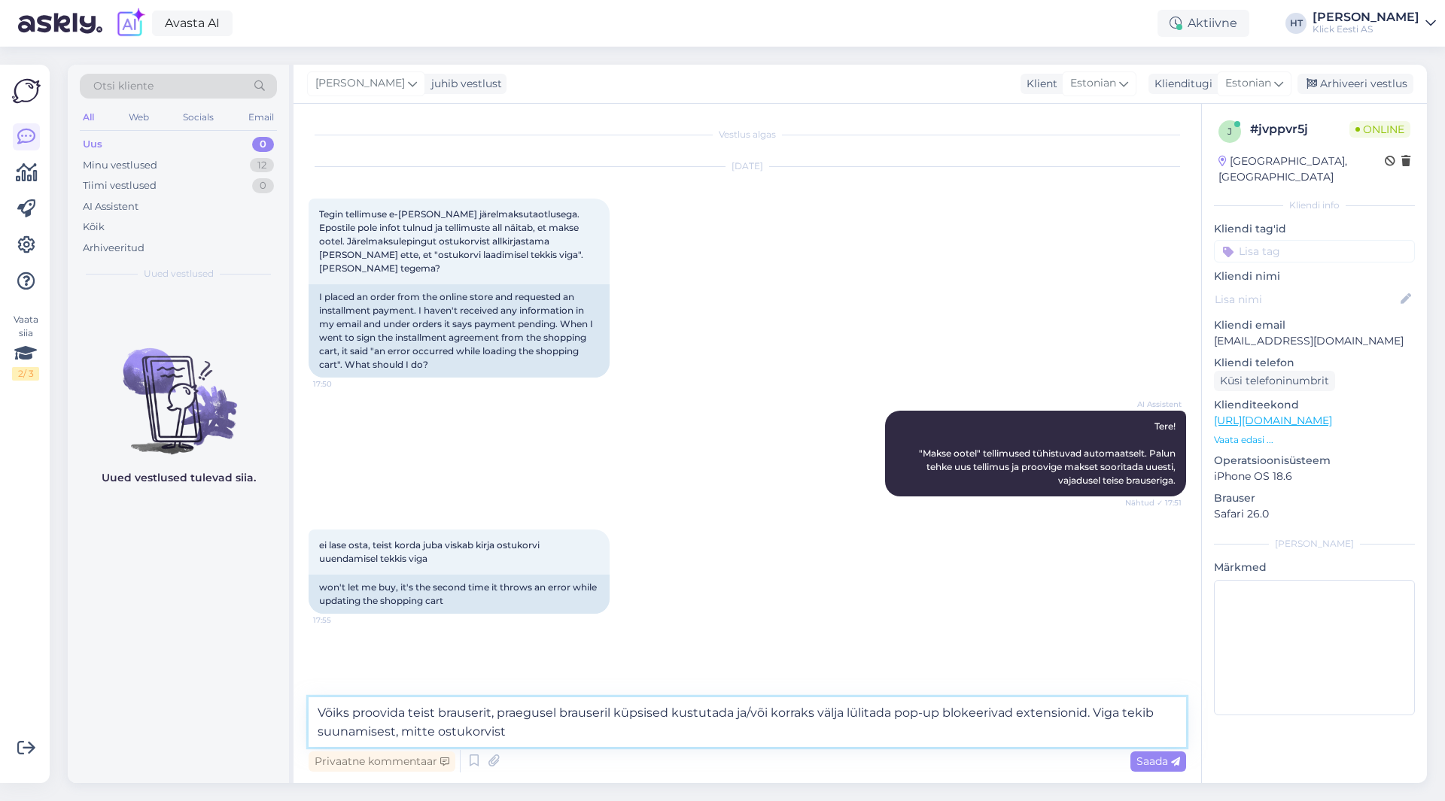
type textarea "Võiks proovida teist brauserit, praegusel brauseril küpsised kustutada ja/või k…"
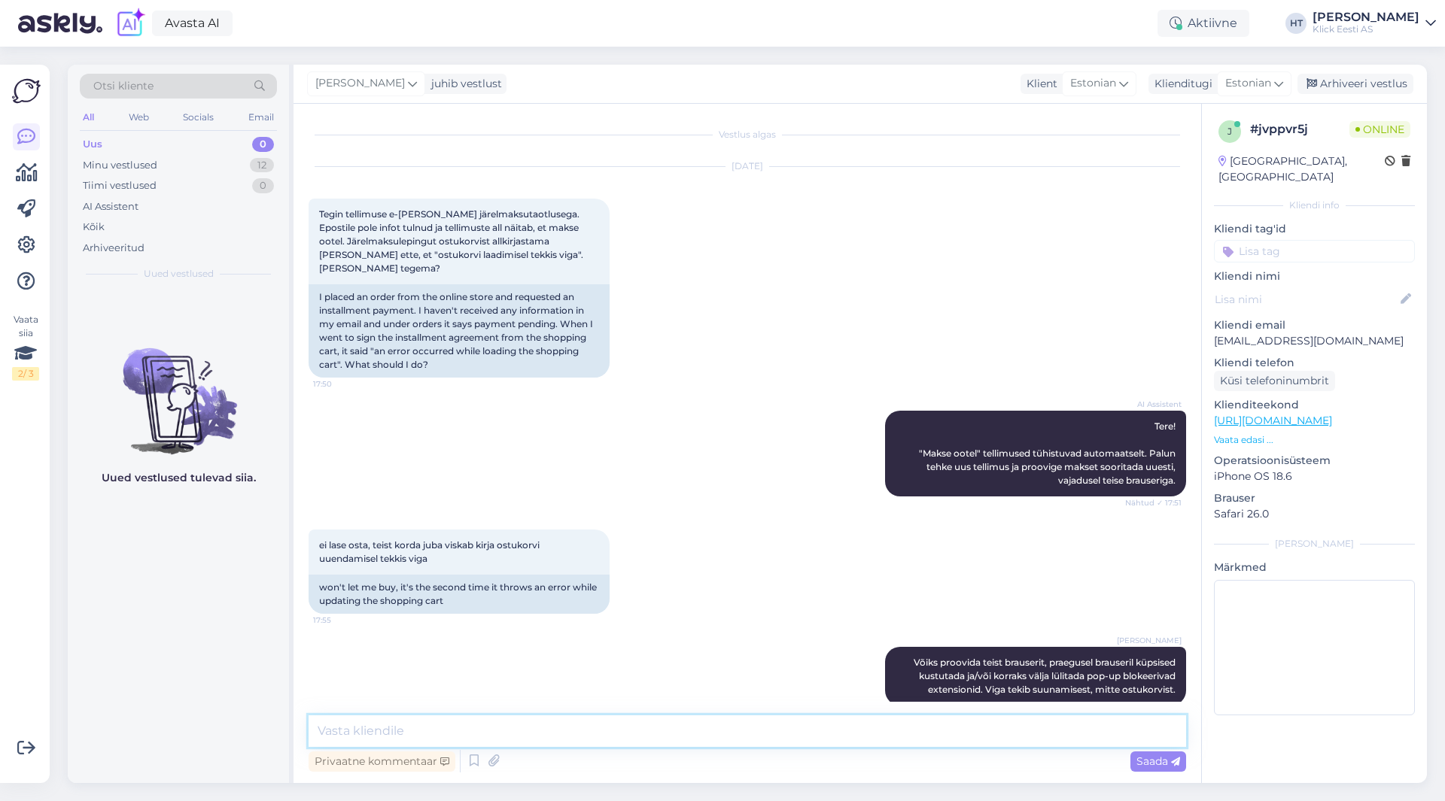
scroll to position [7, 0]
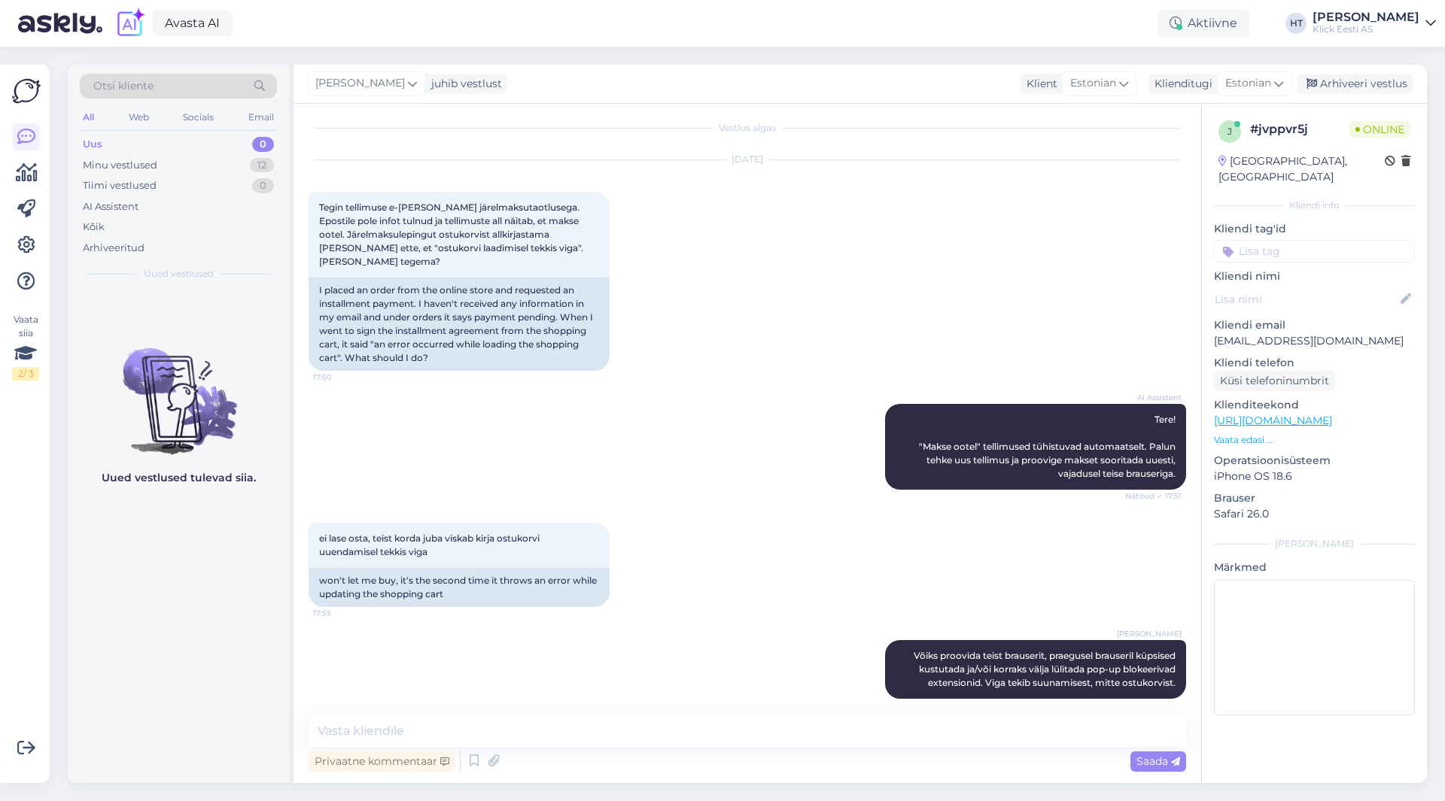
click at [185, 87] on div "Otsi kliente" at bounding box center [178, 86] width 197 height 25
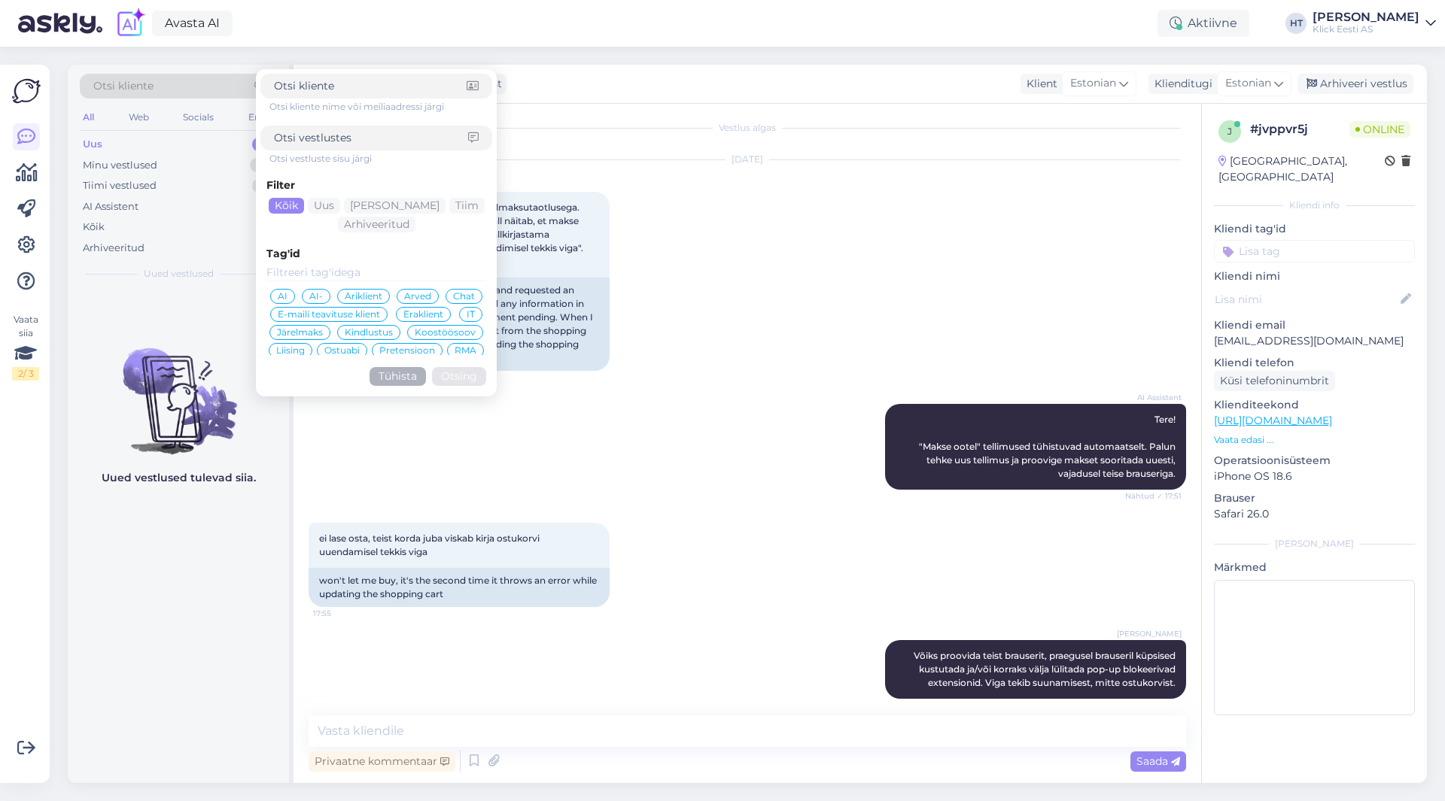
click at [375, 84] on input at bounding box center [370, 86] width 193 height 16
type input "anoly"
click button "Otsing" at bounding box center [459, 376] width 54 height 19
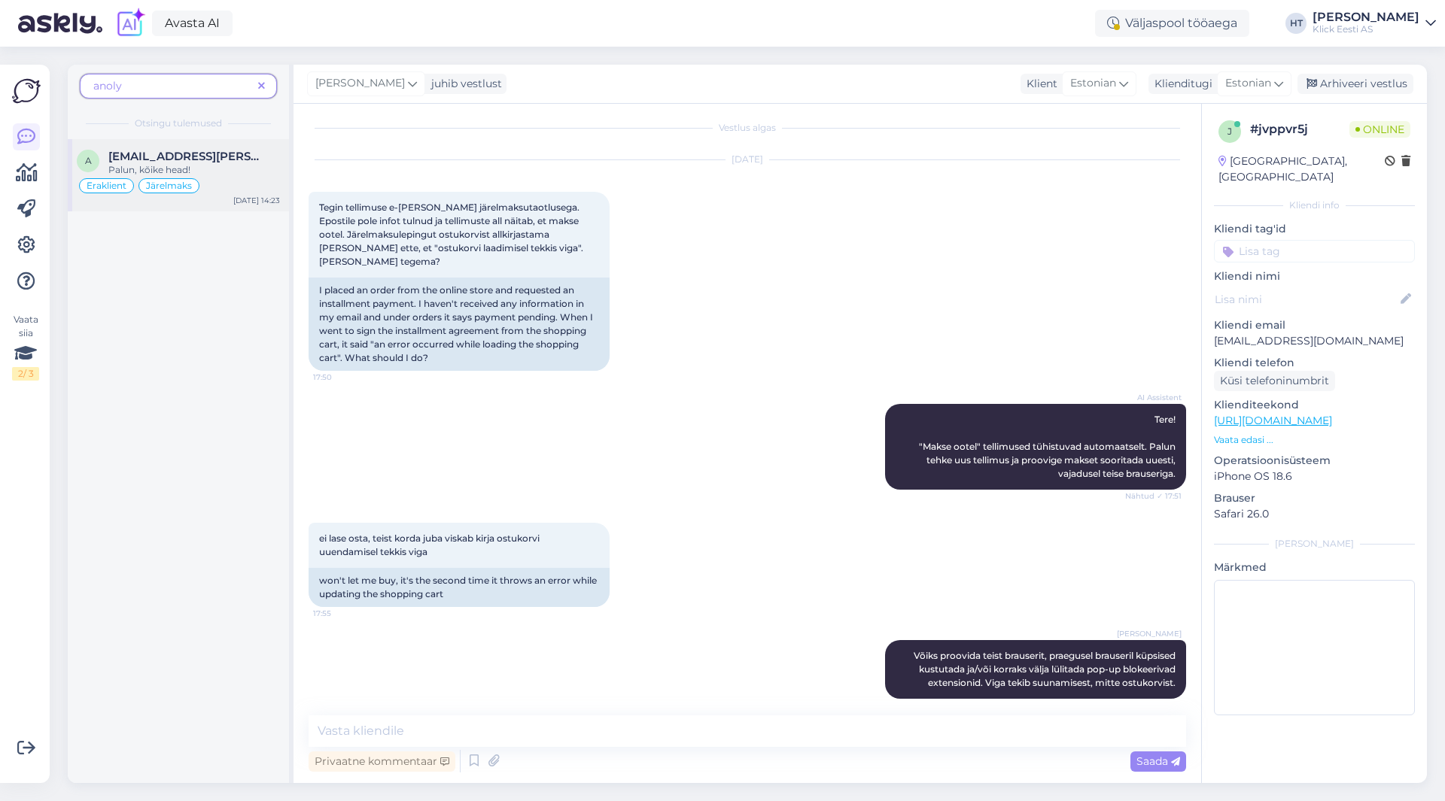
click at [182, 159] on span "[EMAIL_ADDRESS][PERSON_NAME][DOMAIN_NAME]" at bounding box center [186, 157] width 157 height 14
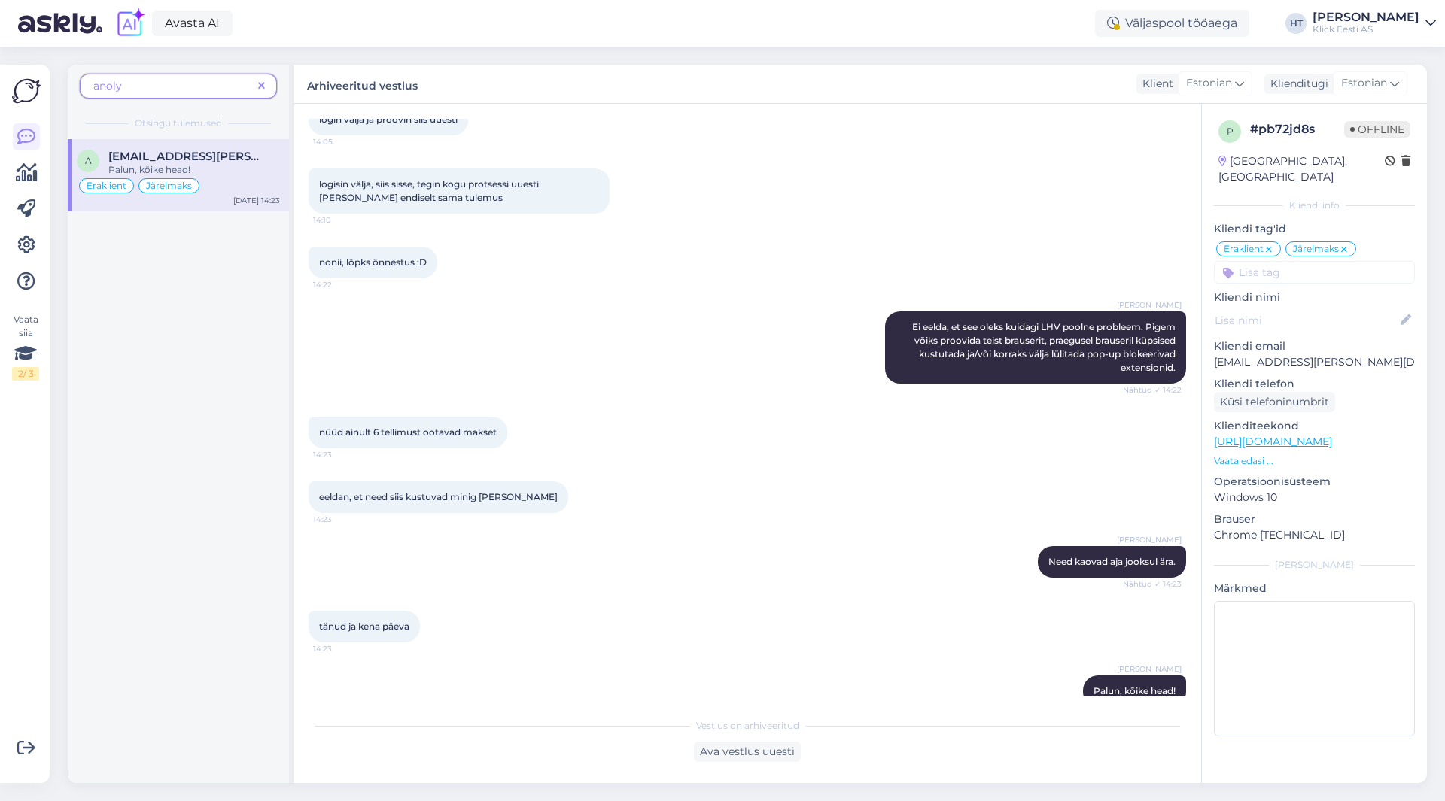
click at [259, 83] on icon at bounding box center [261, 86] width 7 height 11
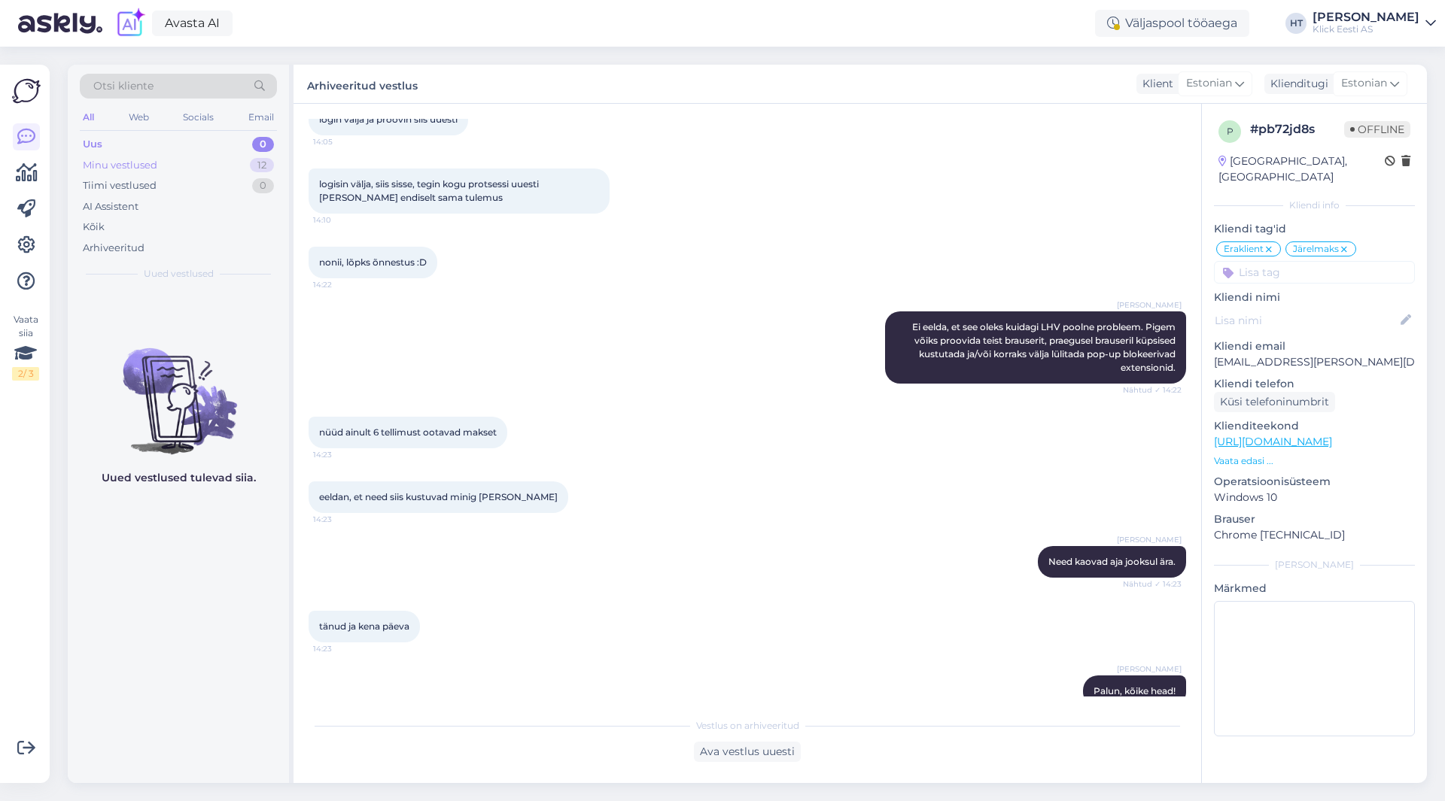
click at [221, 168] on div "Minu vestlused 12" at bounding box center [178, 165] width 197 height 21
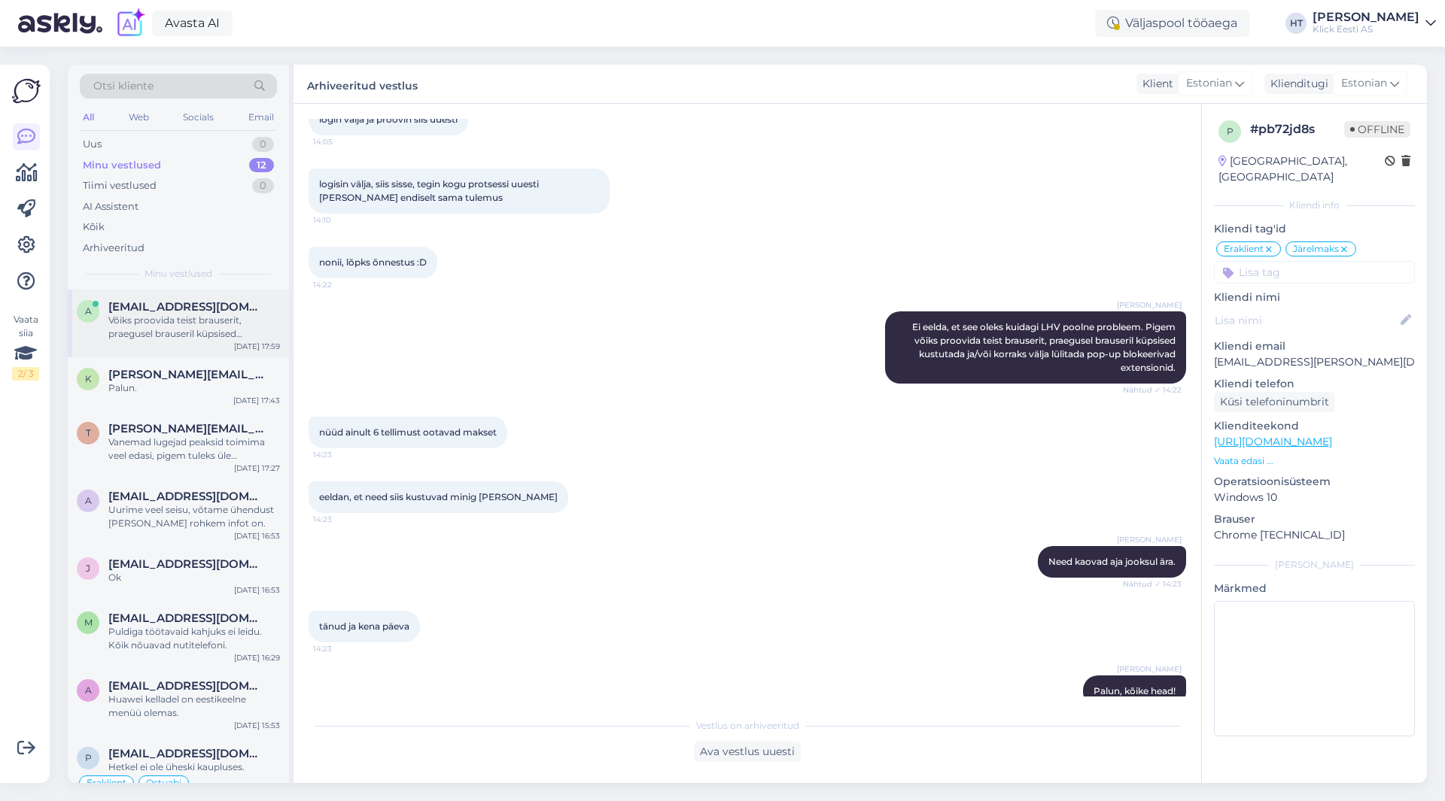
click at [219, 315] on div "Võiks proovida teist brauserit, praegusel brauseril küpsised kustutada ja/või k…" at bounding box center [194, 327] width 172 height 27
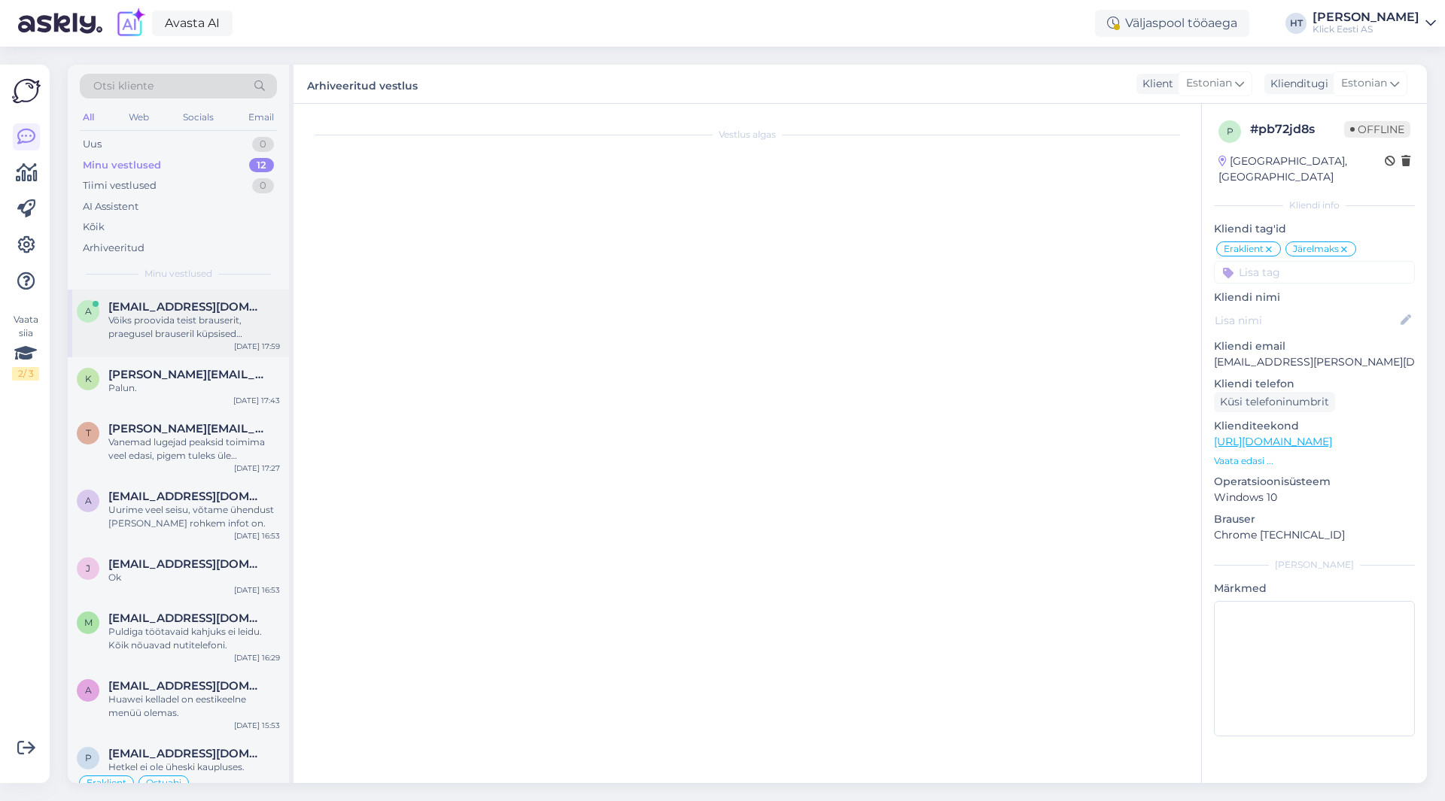
scroll to position [7, 0]
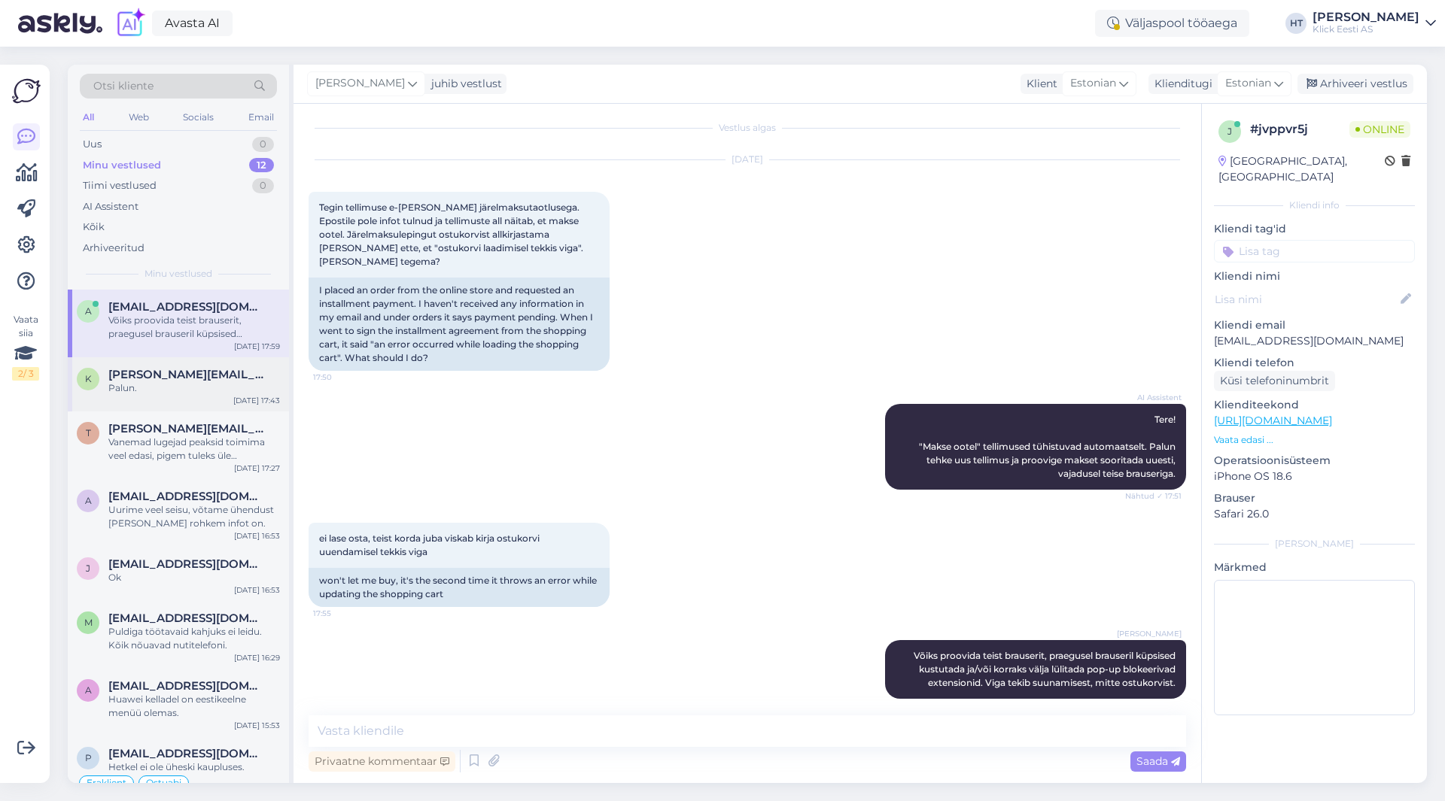
click at [142, 407] on div "K [EMAIL_ADDRESS][DOMAIN_NAME] [PERSON_NAME]. [DATE] 17:43" at bounding box center [178, 384] width 221 height 54
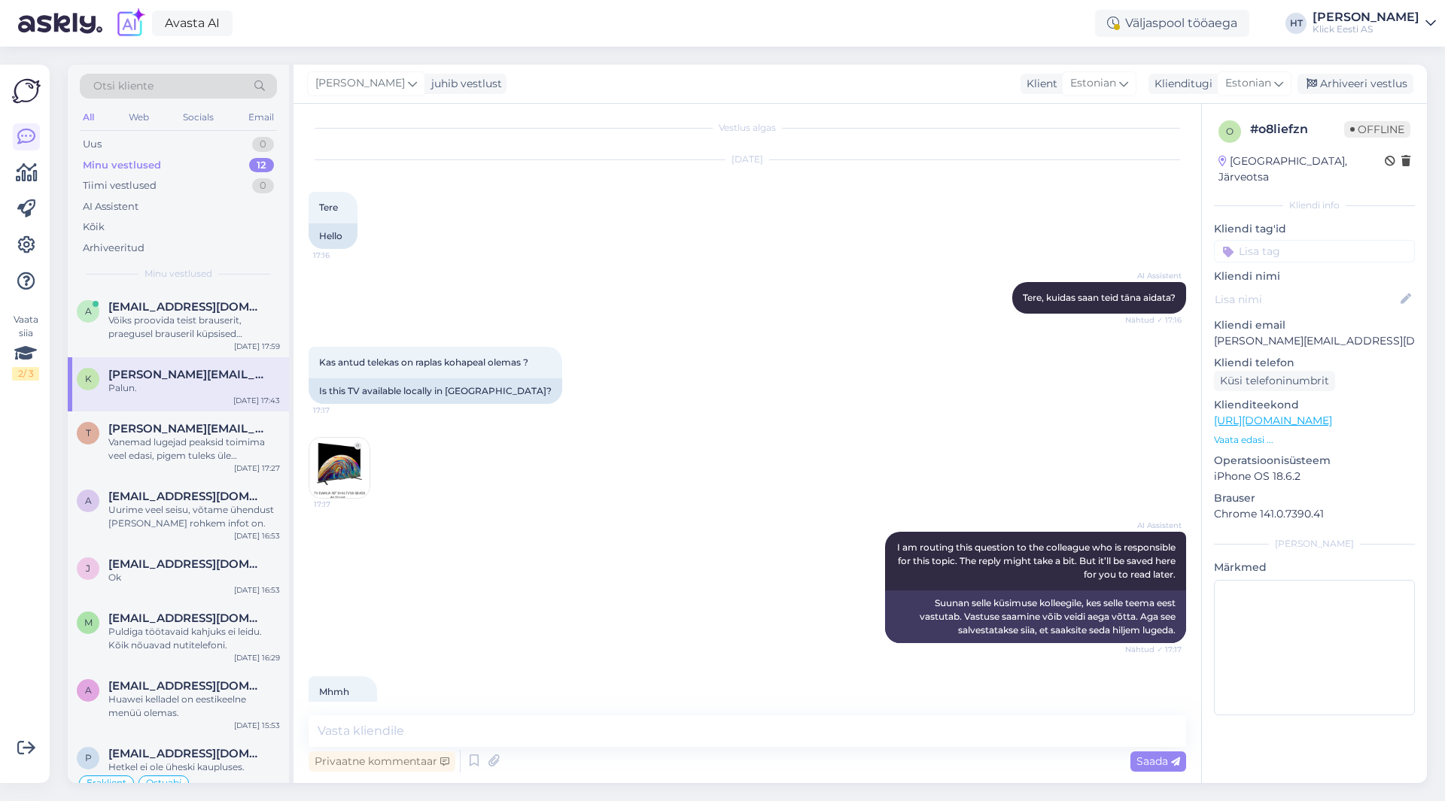
scroll to position [937, 0]
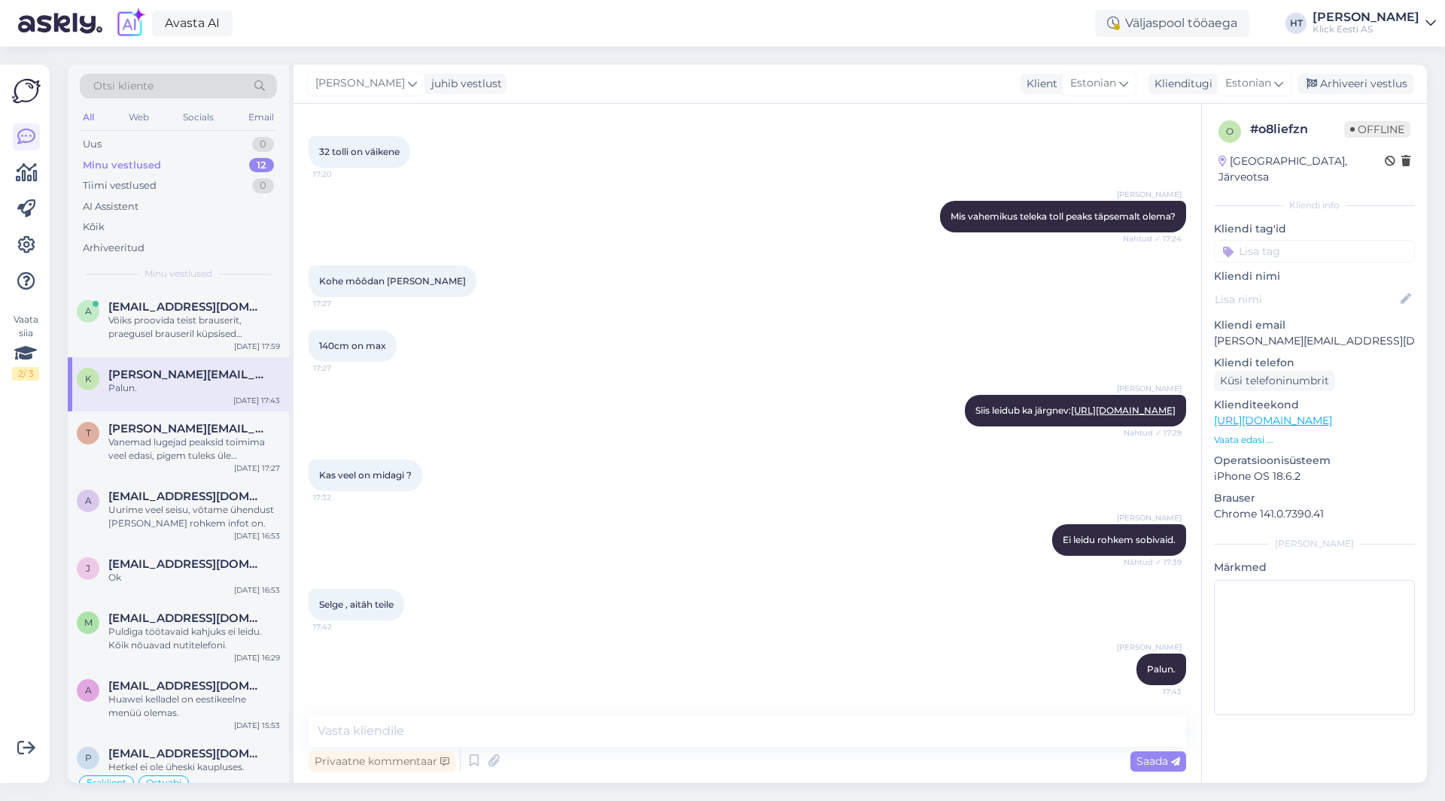
click at [657, 464] on div "Kas veel on midagi ? 17:32" at bounding box center [747, 475] width 877 height 65
click at [1401, 29] on div "Klick Eesti AS" at bounding box center [1365, 29] width 107 height 12
click at [1344, 117] on div "Logi välja" at bounding box center [1302, 128] width 268 height 27
